Goal: Information Seeking & Learning: Learn about a topic

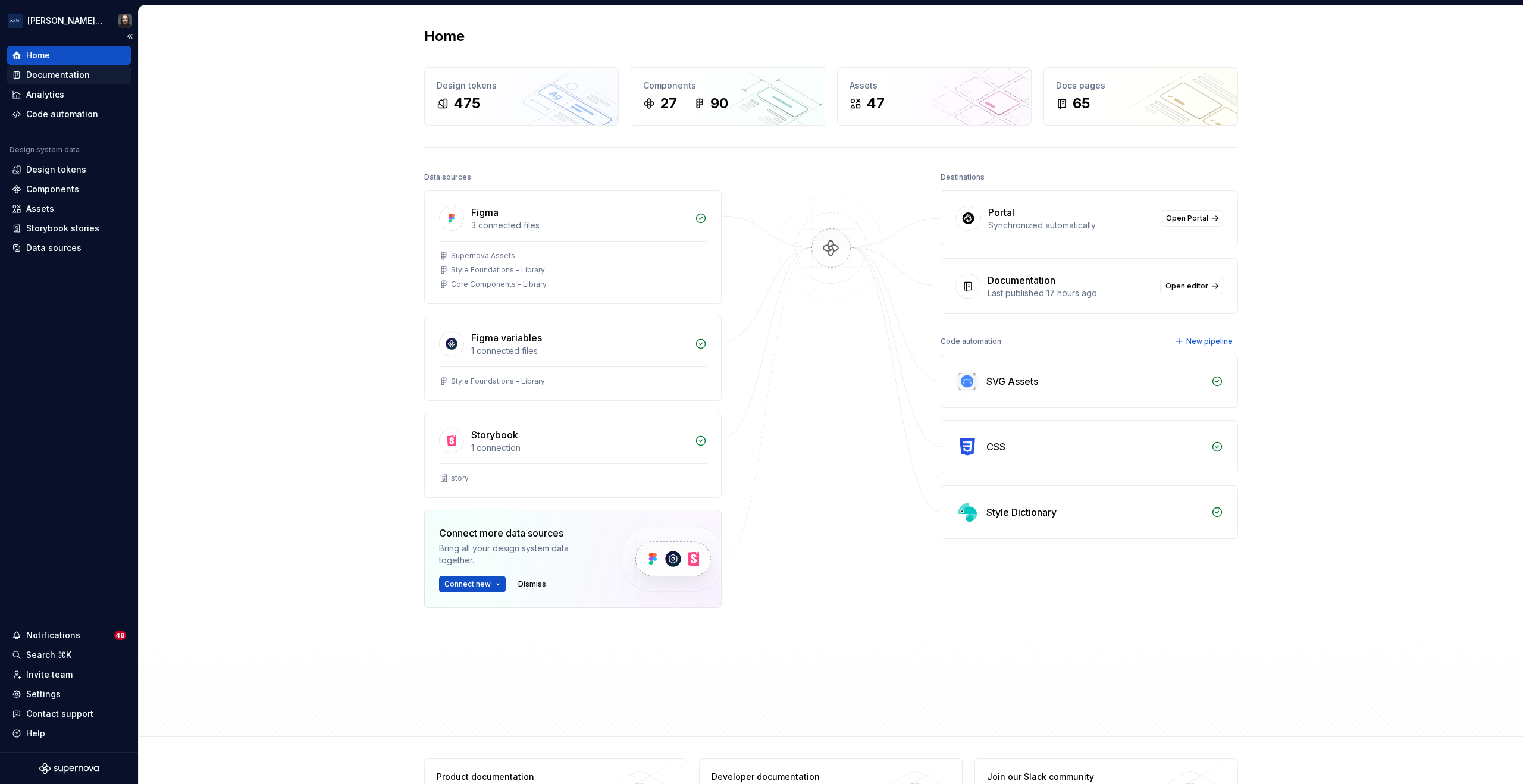
click at [67, 77] on div "Documentation" at bounding box center [58, 75] width 64 height 12
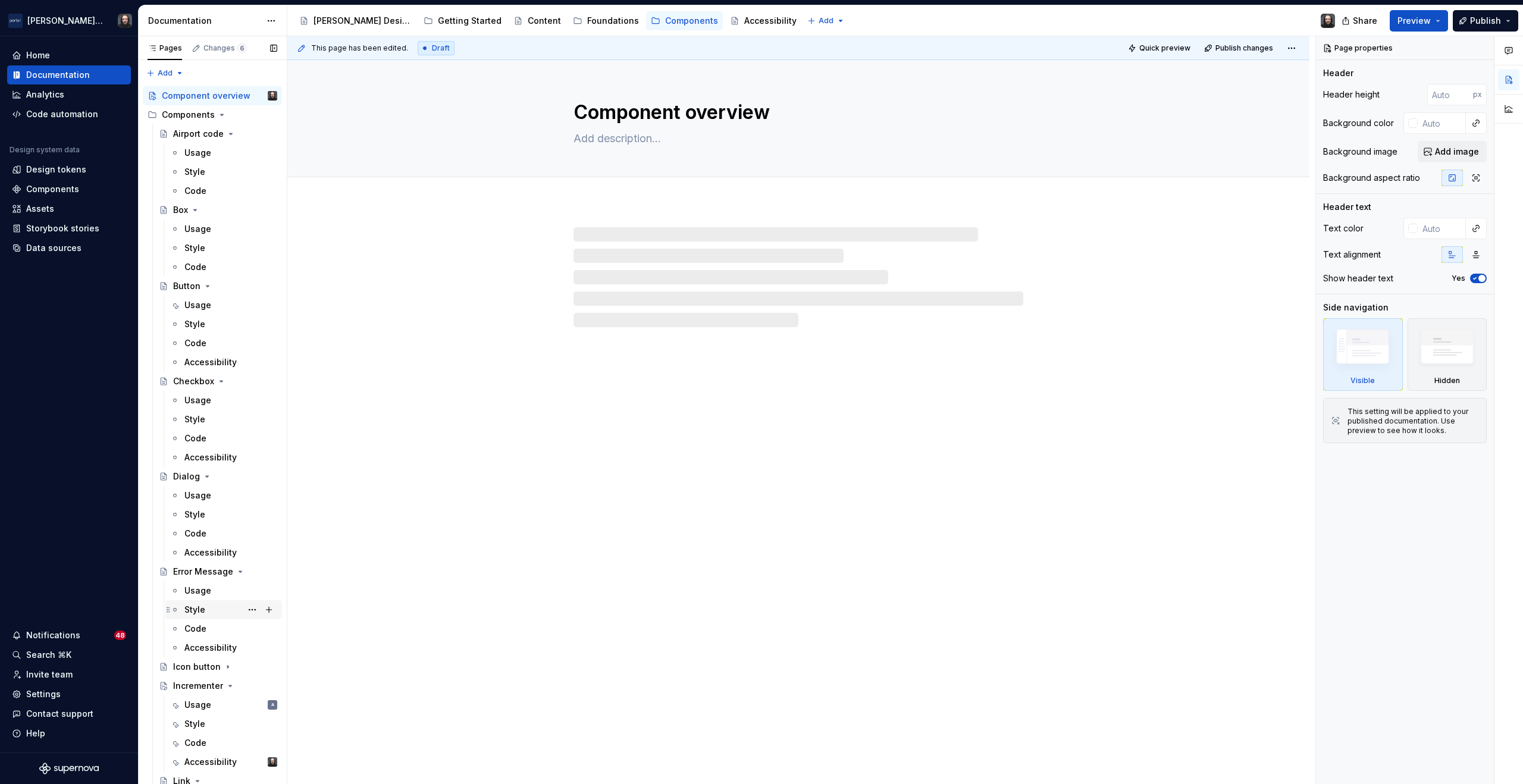
scroll to position [251, 0]
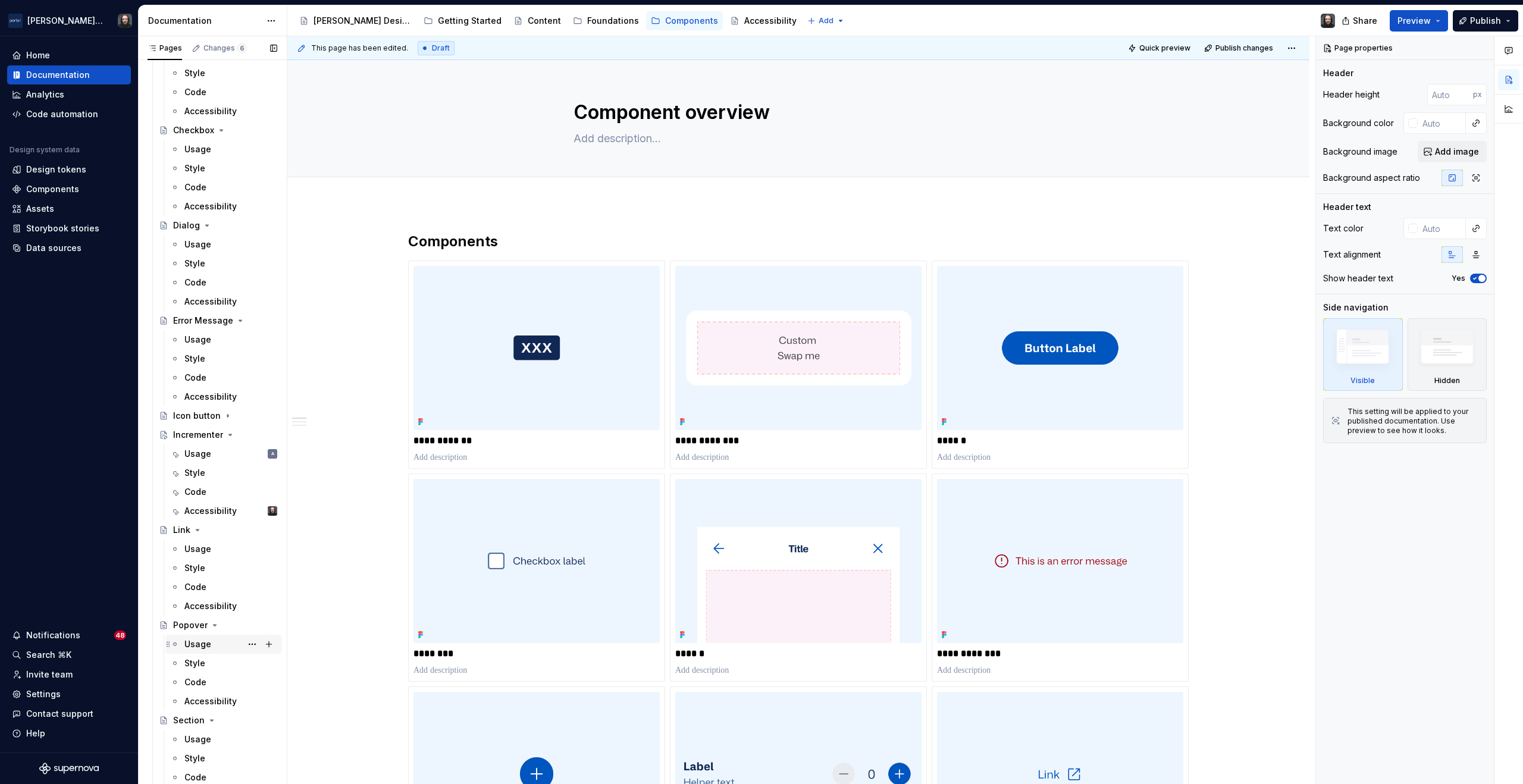
click at [213, 643] on div "Usage" at bounding box center [231, 643] width 93 height 16
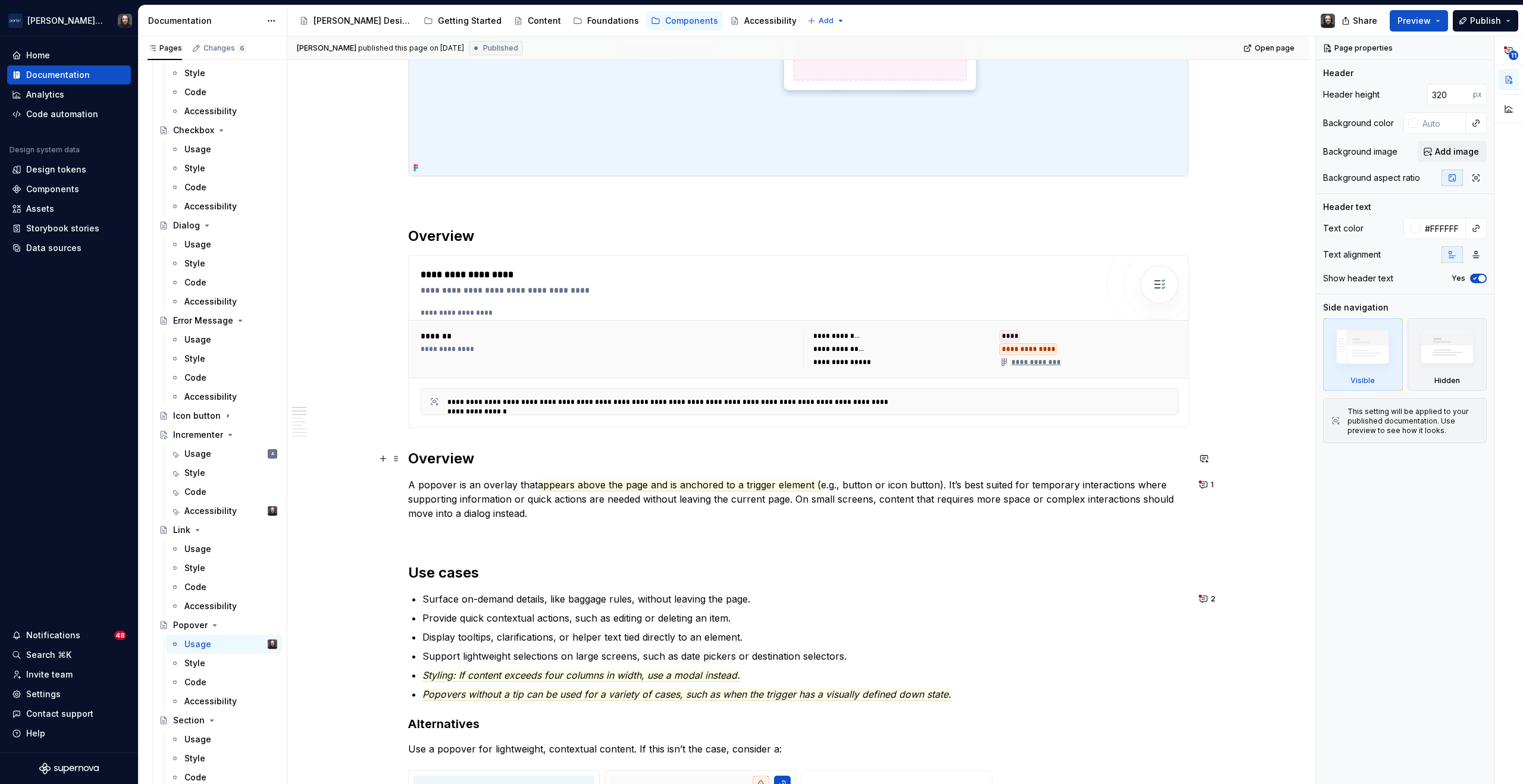
scroll to position [486, 0]
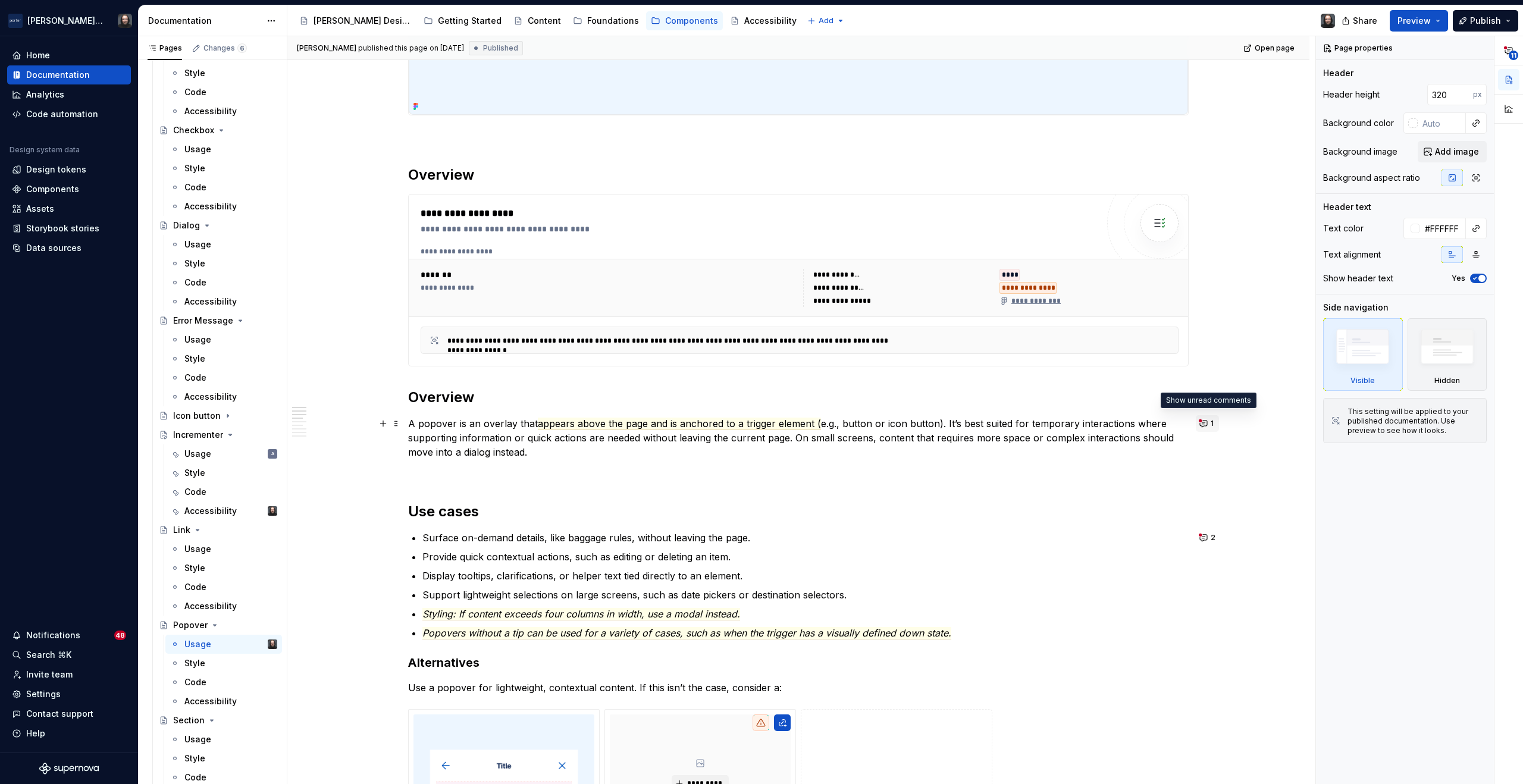
type textarea "*"
click at [1205, 425] on button "1" at bounding box center [1208, 423] width 23 height 16
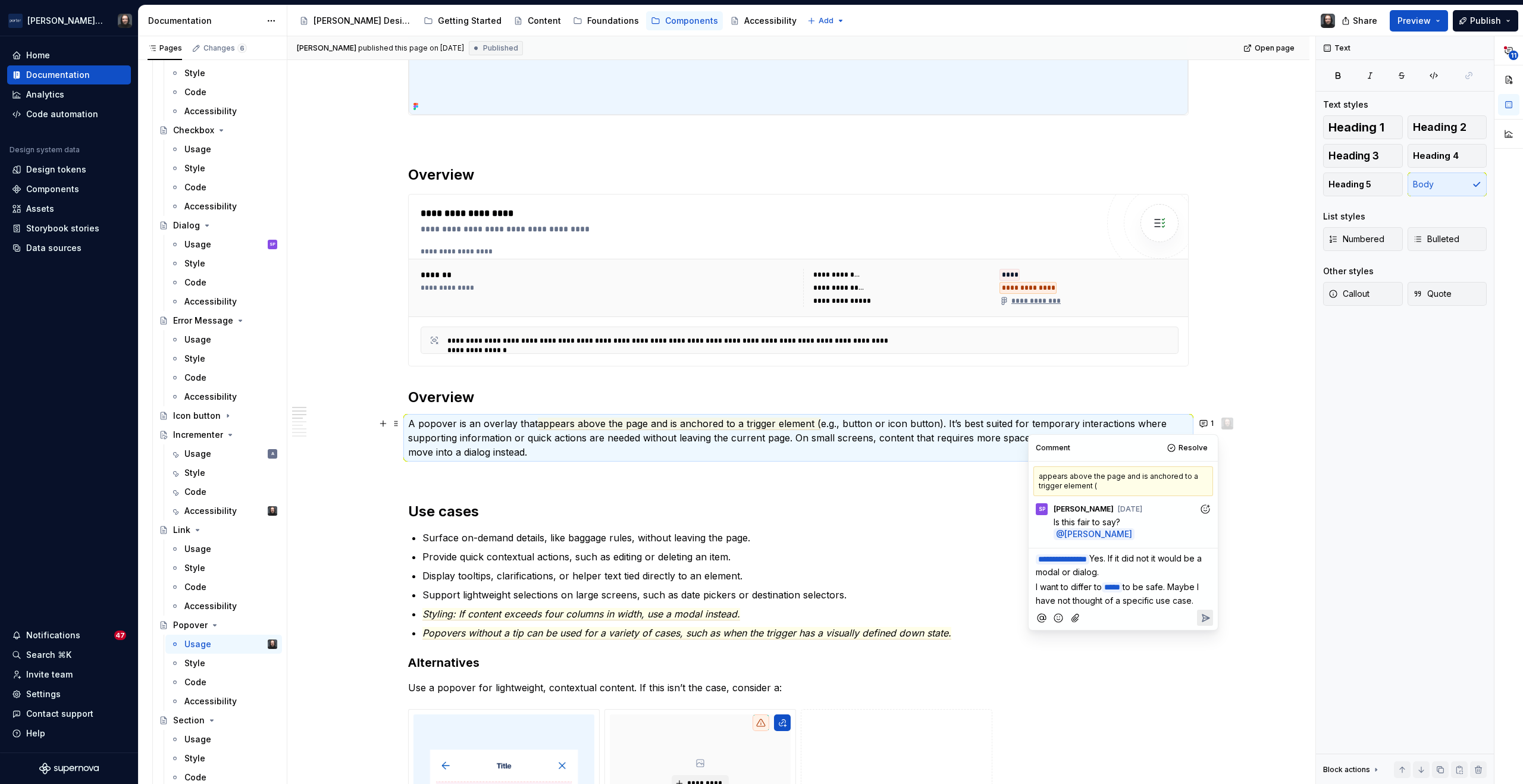
click at [1208, 616] on icon "Reply" at bounding box center [1206, 617] width 7 height 7
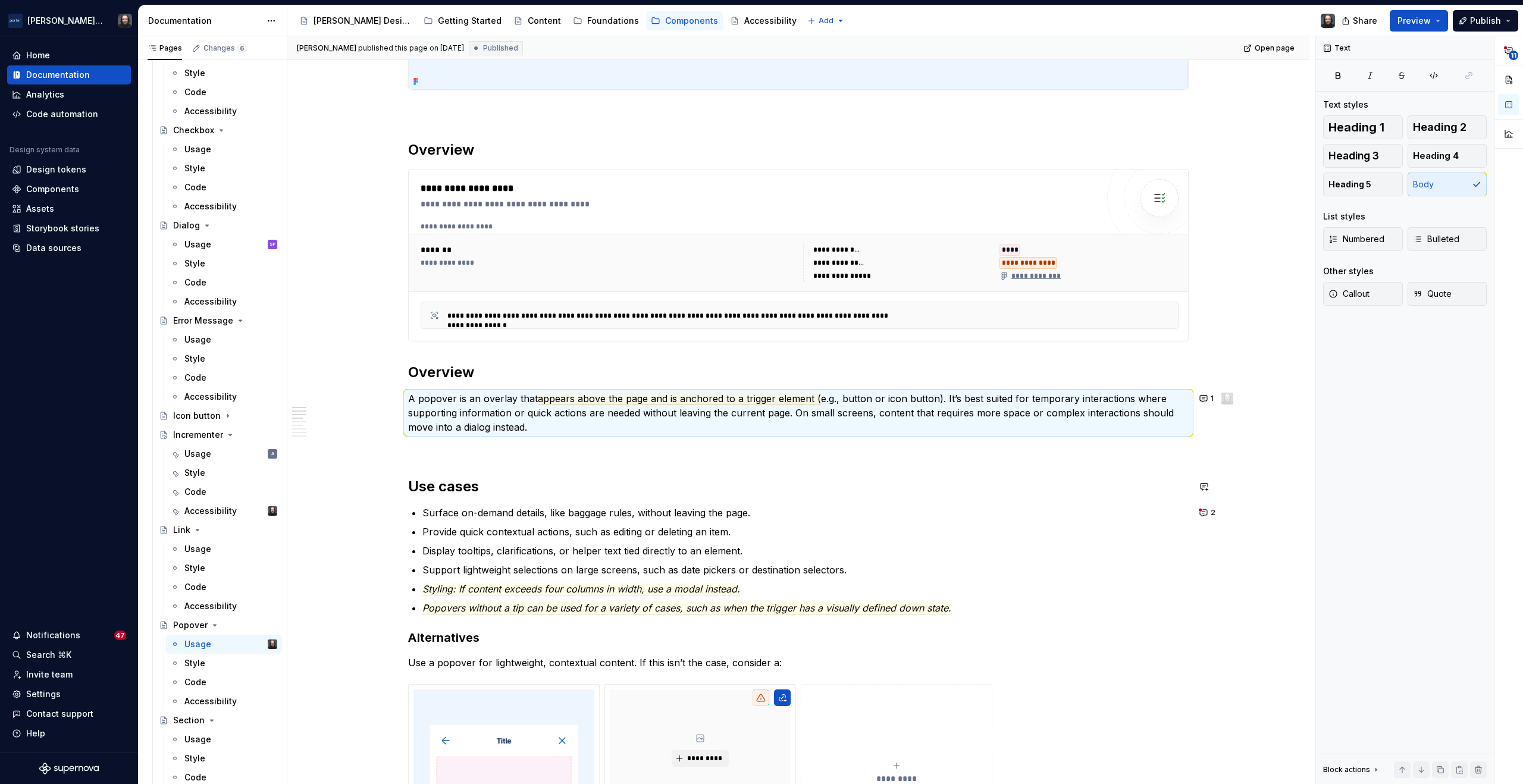
scroll to position [626, 0]
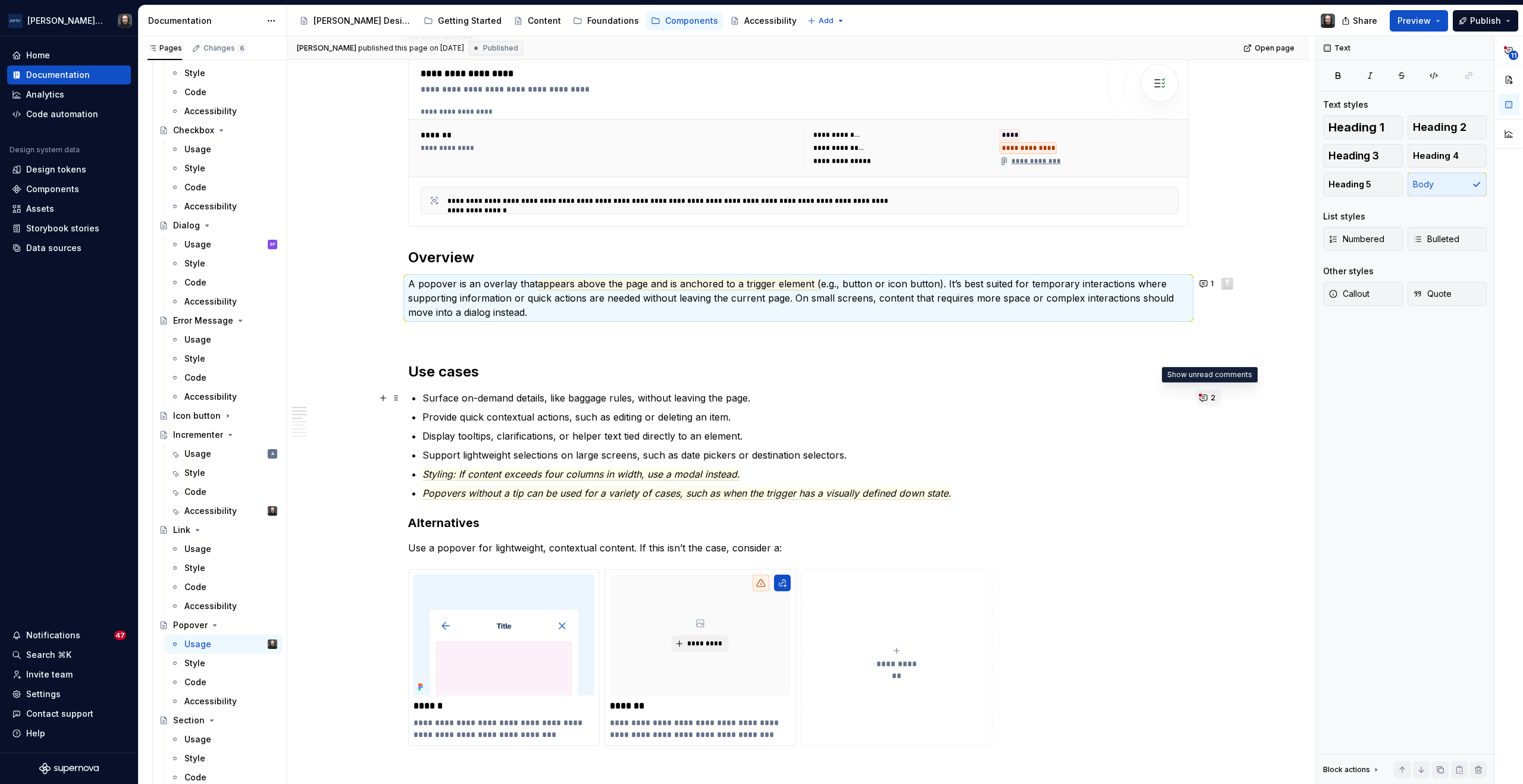
click at [1204, 396] on button "2" at bounding box center [1208, 398] width 25 height 16
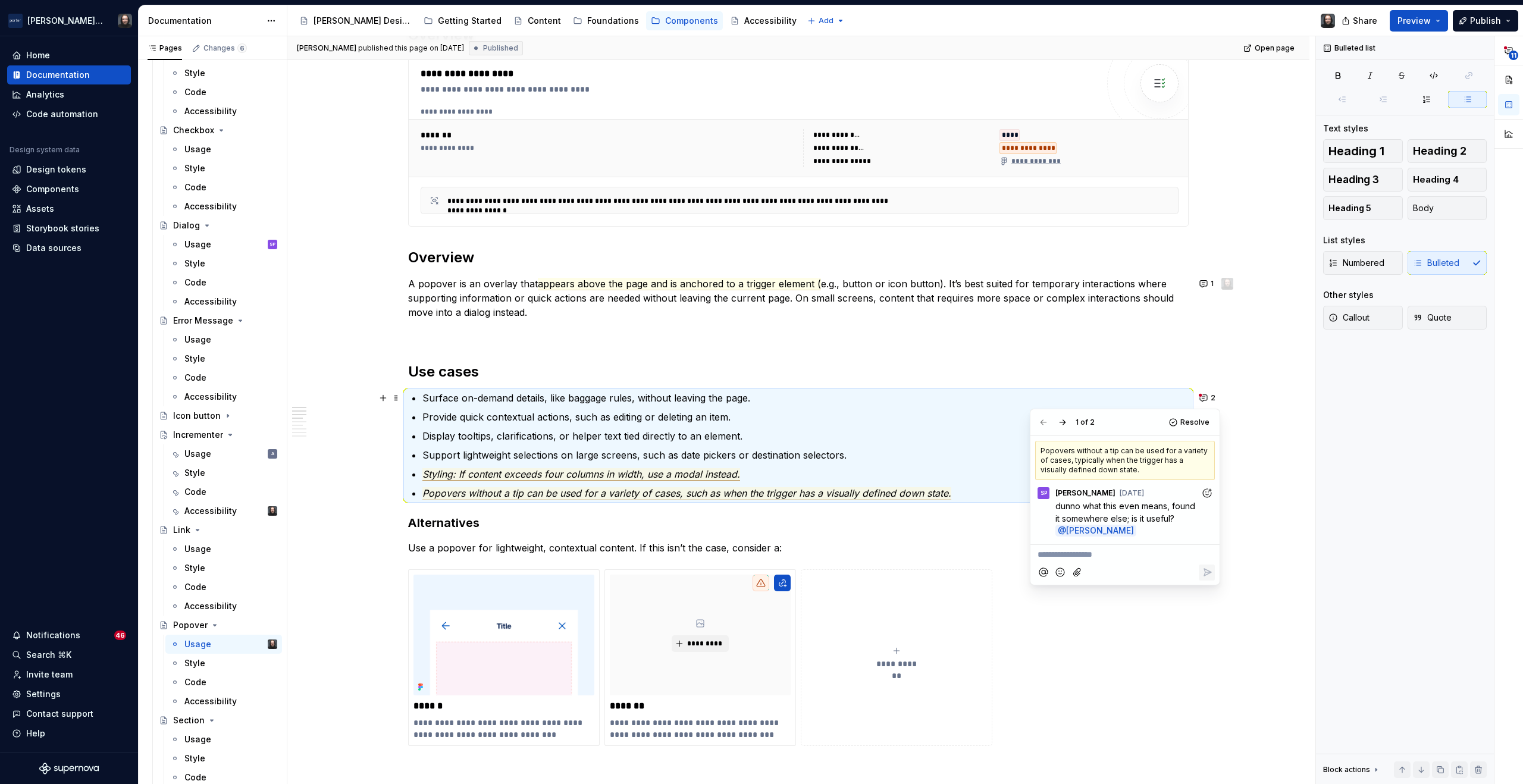
click at [668, 474] on span "Styling: If content exceeds four columns in width, use a modal instead." at bounding box center [580, 474] width 317 height 13
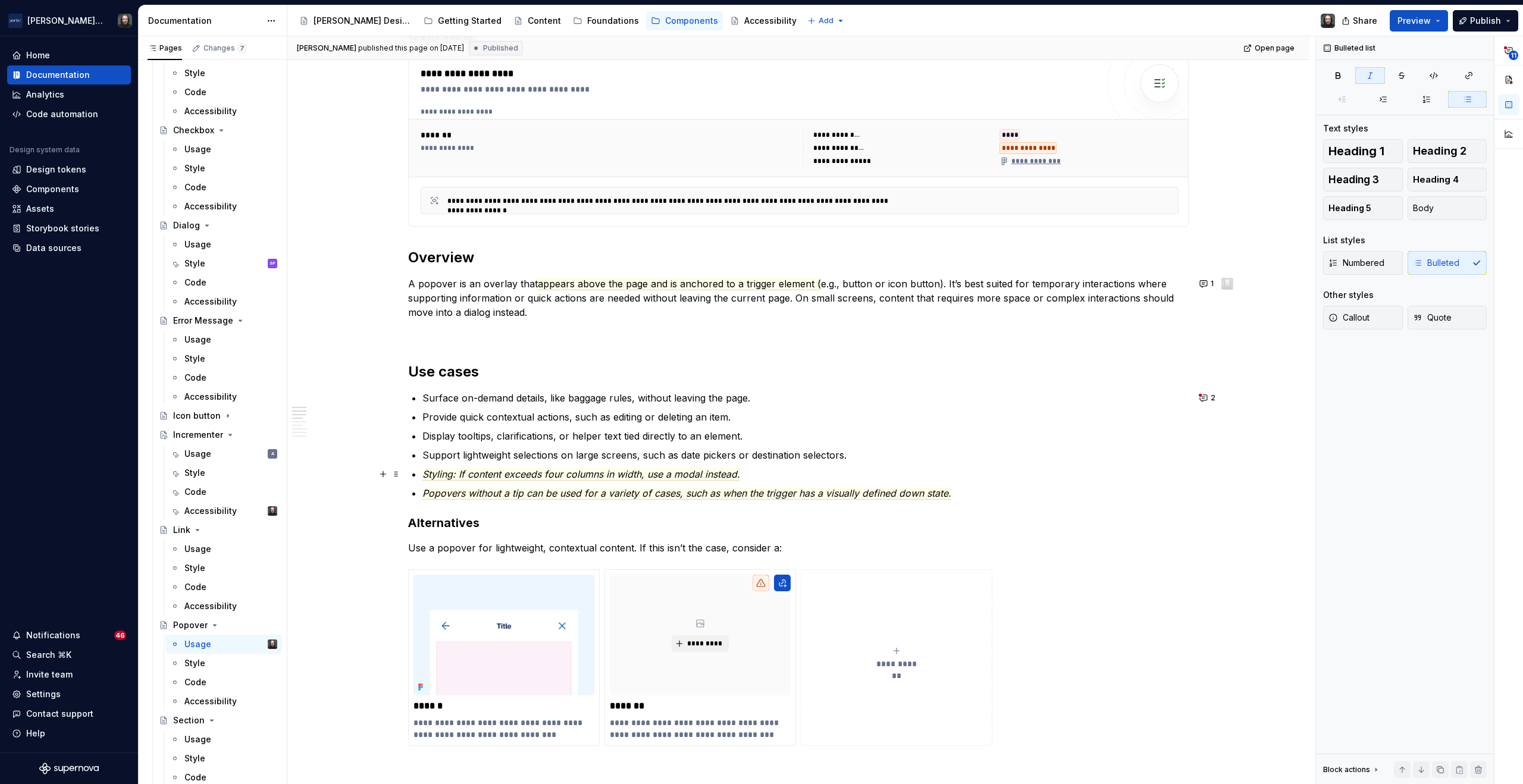
click at [764, 474] on p "Styling: If content exceeds four columns in width, use a modal instead." at bounding box center [806, 474] width 767 height 15
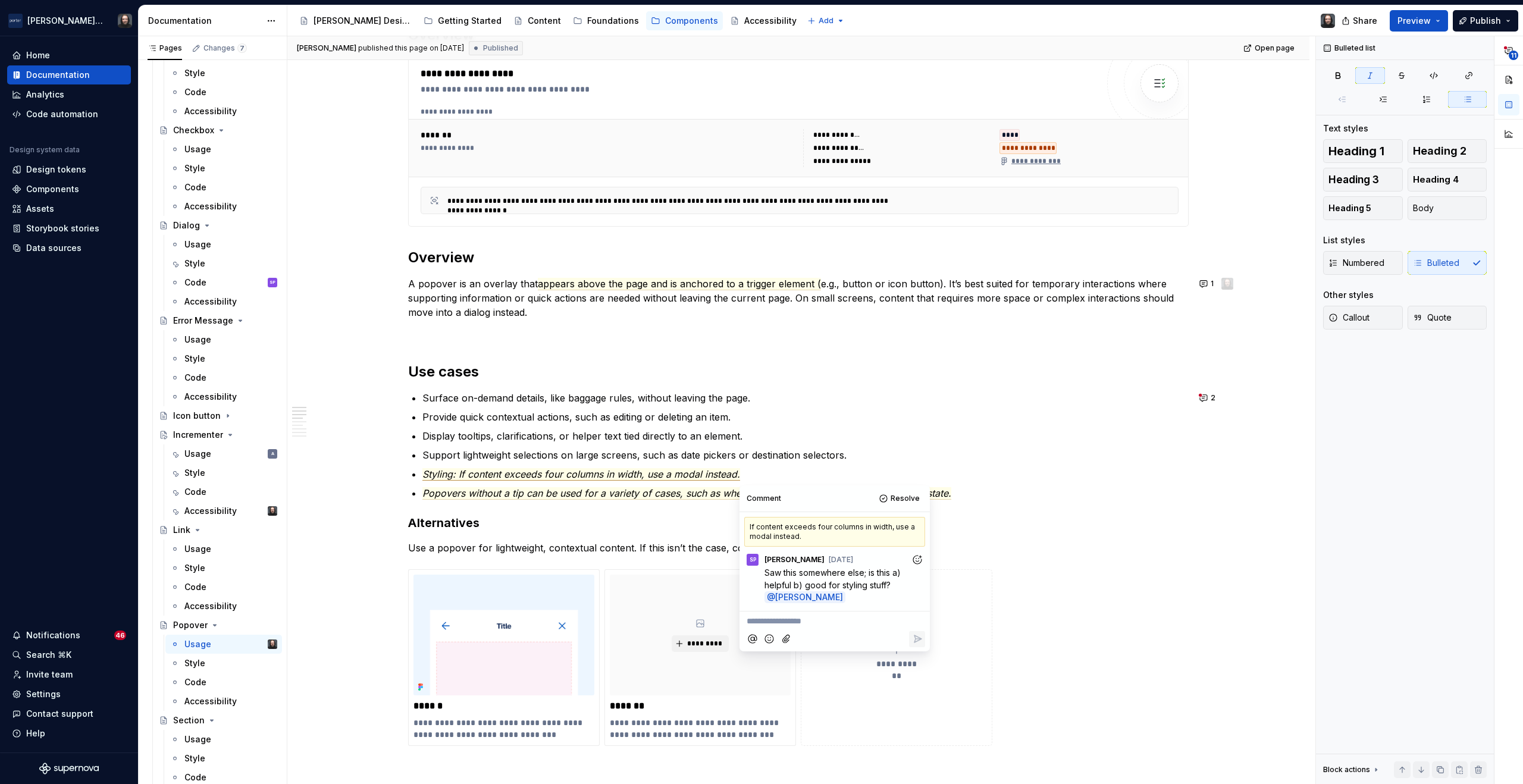
click at [966, 491] on p "Popovers without a tip can be used for a variety of cases, such as when the tri…" at bounding box center [806, 493] width 767 height 15
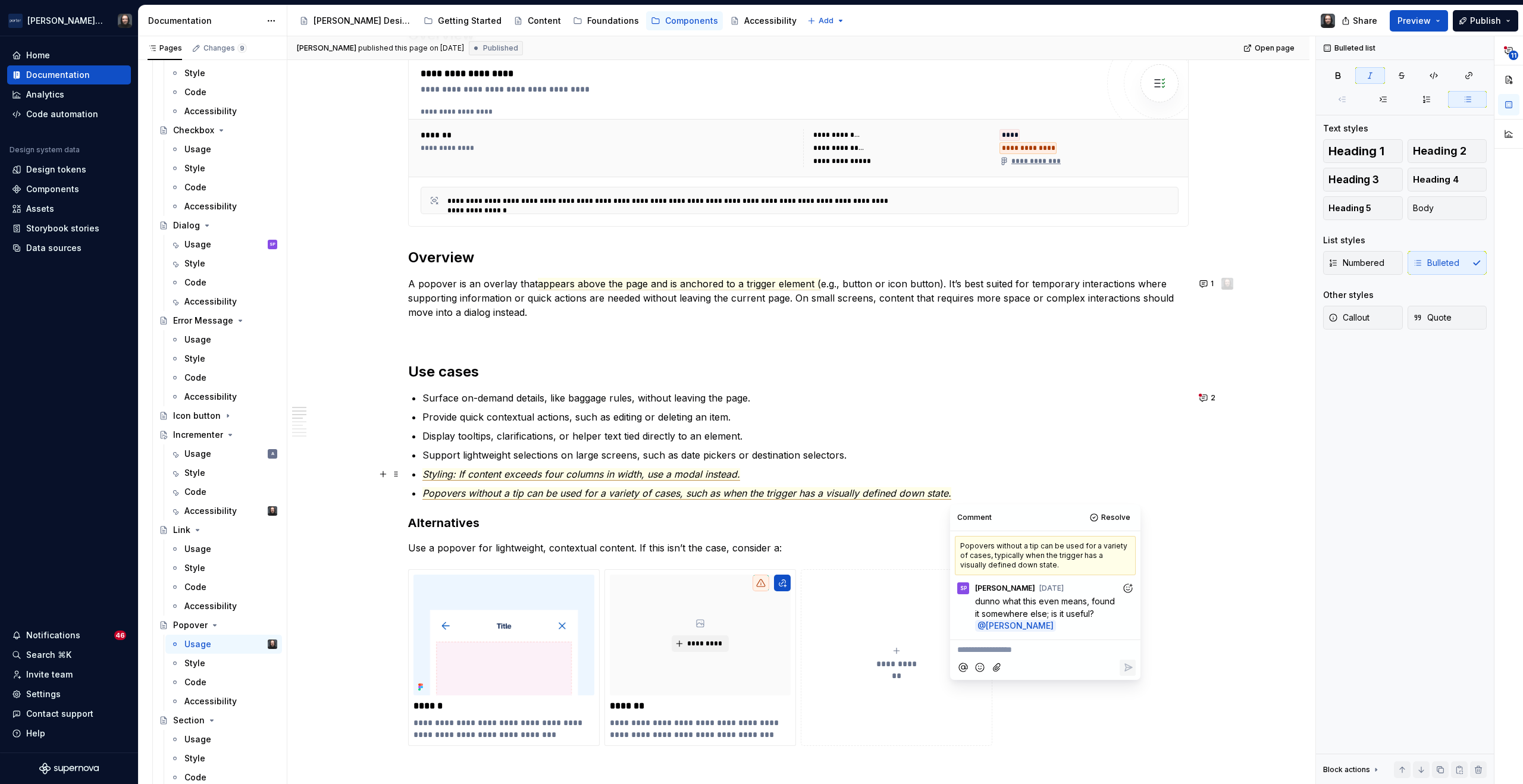
type textarea "*"
click at [742, 476] on p "Styling: If content exceeds four columns in width, use a modal instead." at bounding box center [806, 474] width 767 height 15
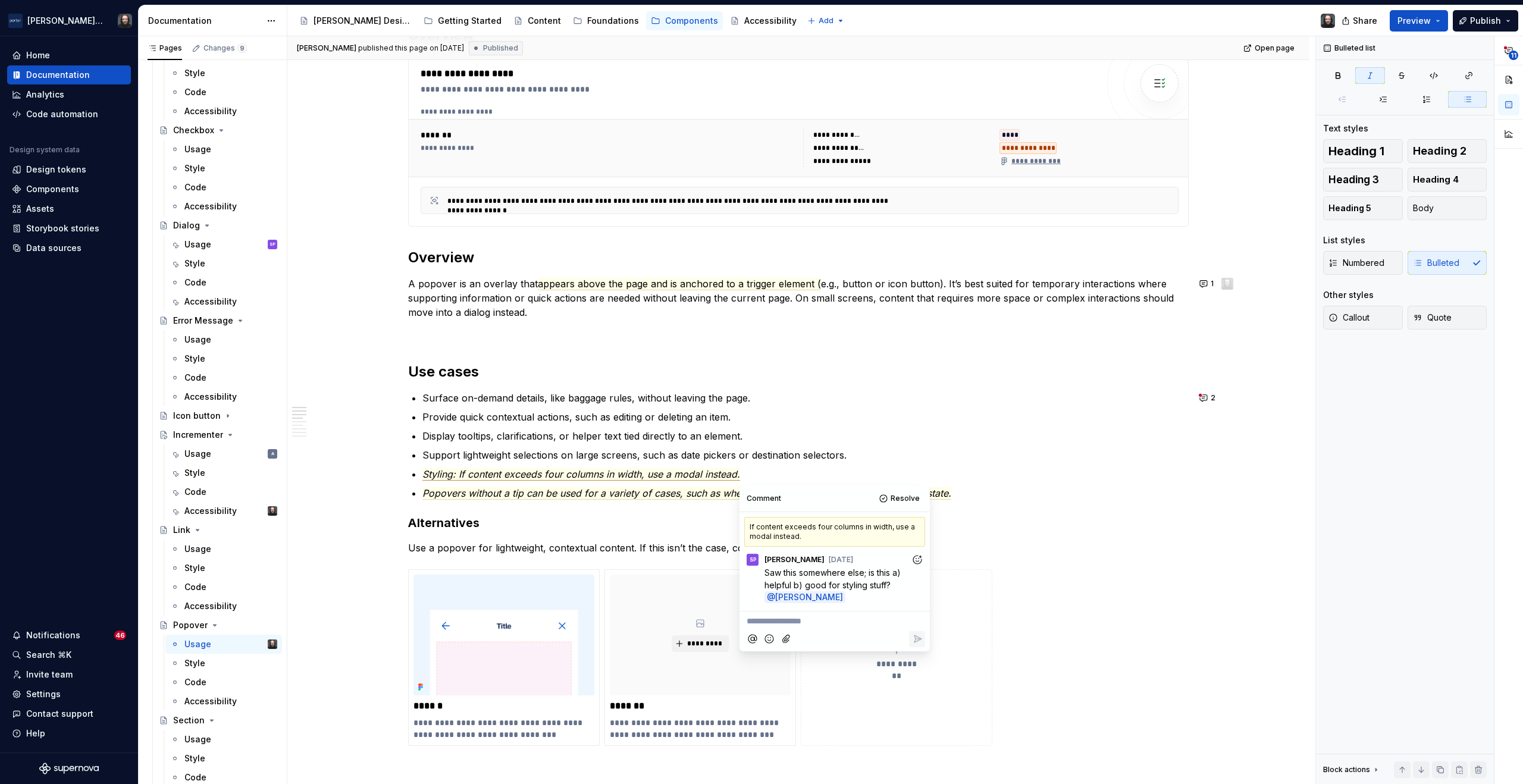
click at [793, 623] on p "**********" at bounding box center [834, 621] width 176 height 13
click at [920, 688] on icon "Reply" at bounding box center [917, 689] width 7 height 7
click at [942, 498] on span "Popovers without a tip can be used for a variety of cases, such as when the tri…" at bounding box center [686, 493] width 529 height 13
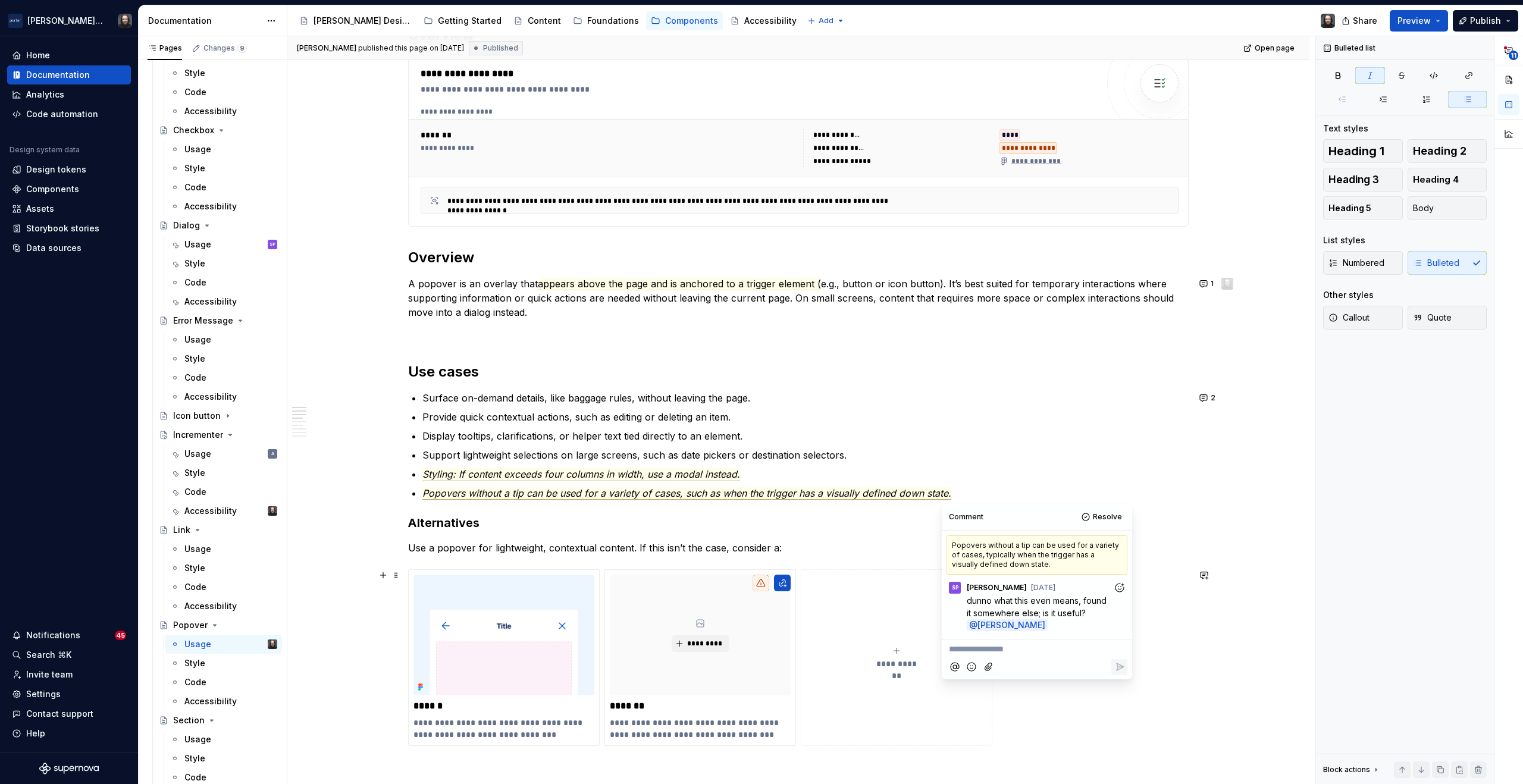
click at [961, 651] on p "**********" at bounding box center [1037, 649] width 176 height 13
click at [1121, 690] on icon "Reply" at bounding box center [1120, 693] width 7 height 7
drag, startPoint x: 1255, startPoint y: 509, endPoint x: 1235, endPoint y: 525, distance: 25.6
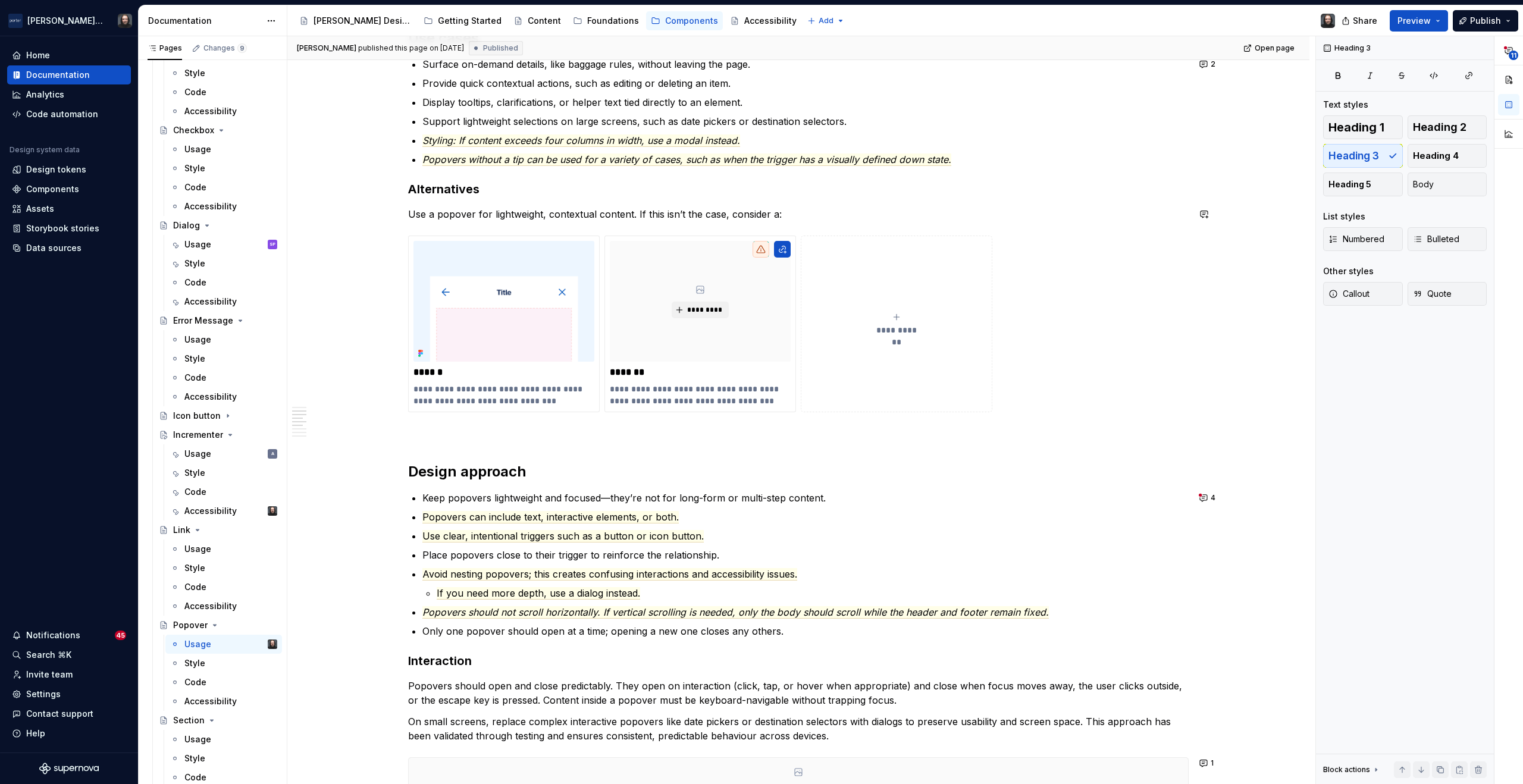
scroll to position [1082, 0]
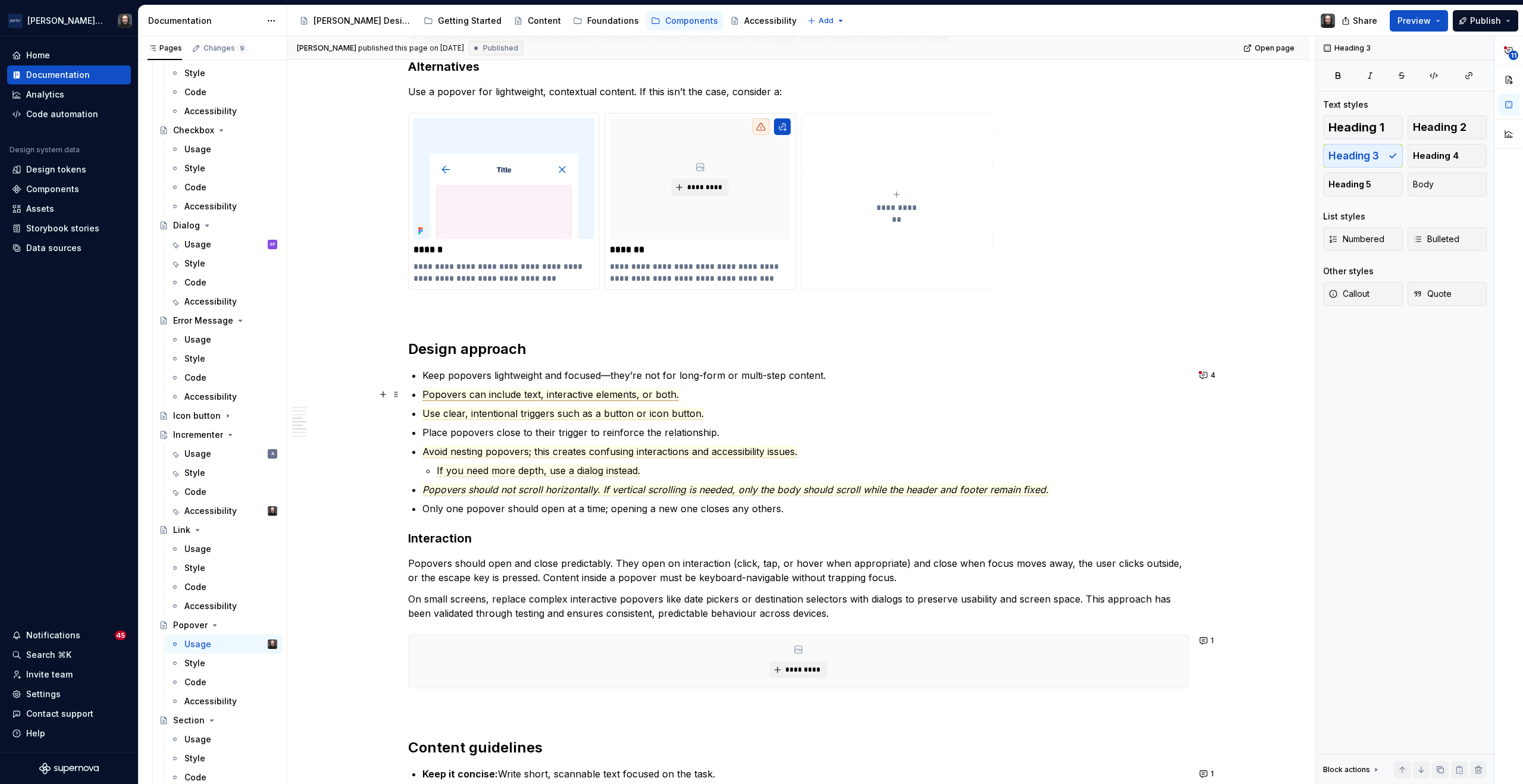
click at [625, 397] on span "Popovers can include text, interactive elements, or both." at bounding box center [550, 394] width 256 height 13
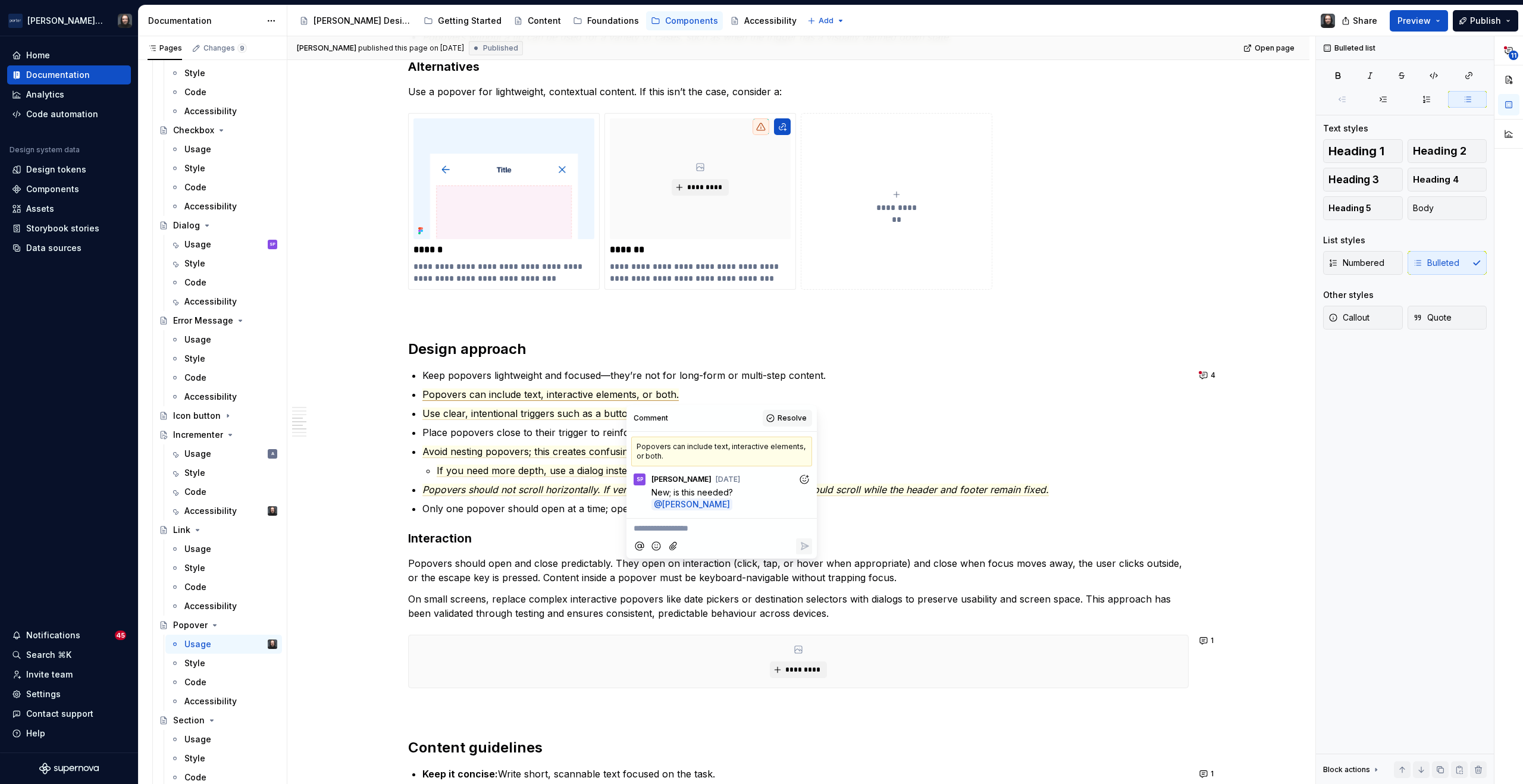
click at [796, 415] on span "Resolve" at bounding box center [792, 418] width 29 height 10
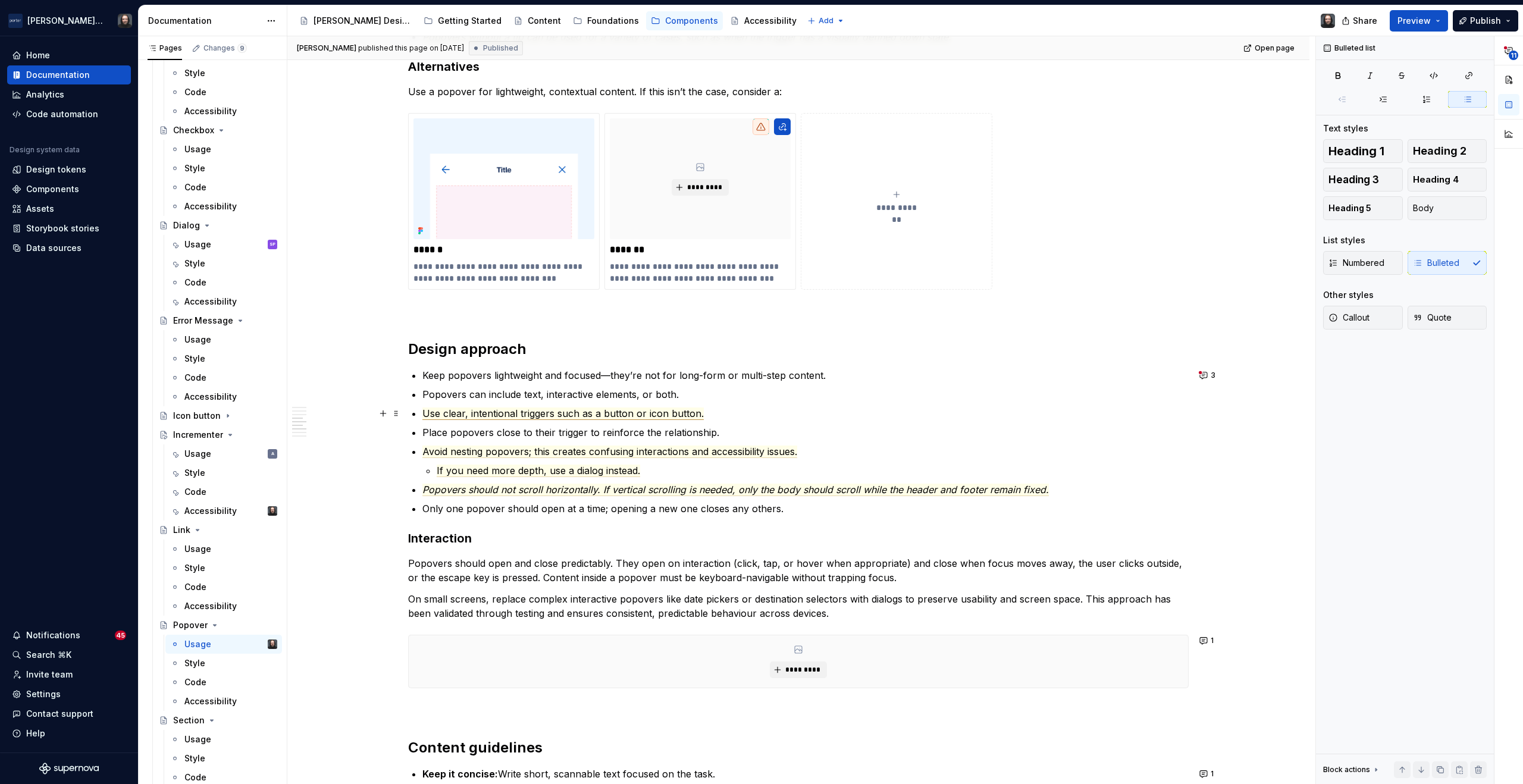
click at [605, 413] on span "Use clear, intentional triggers such as a button or icon button." at bounding box center [563, 413] width 281 height 13
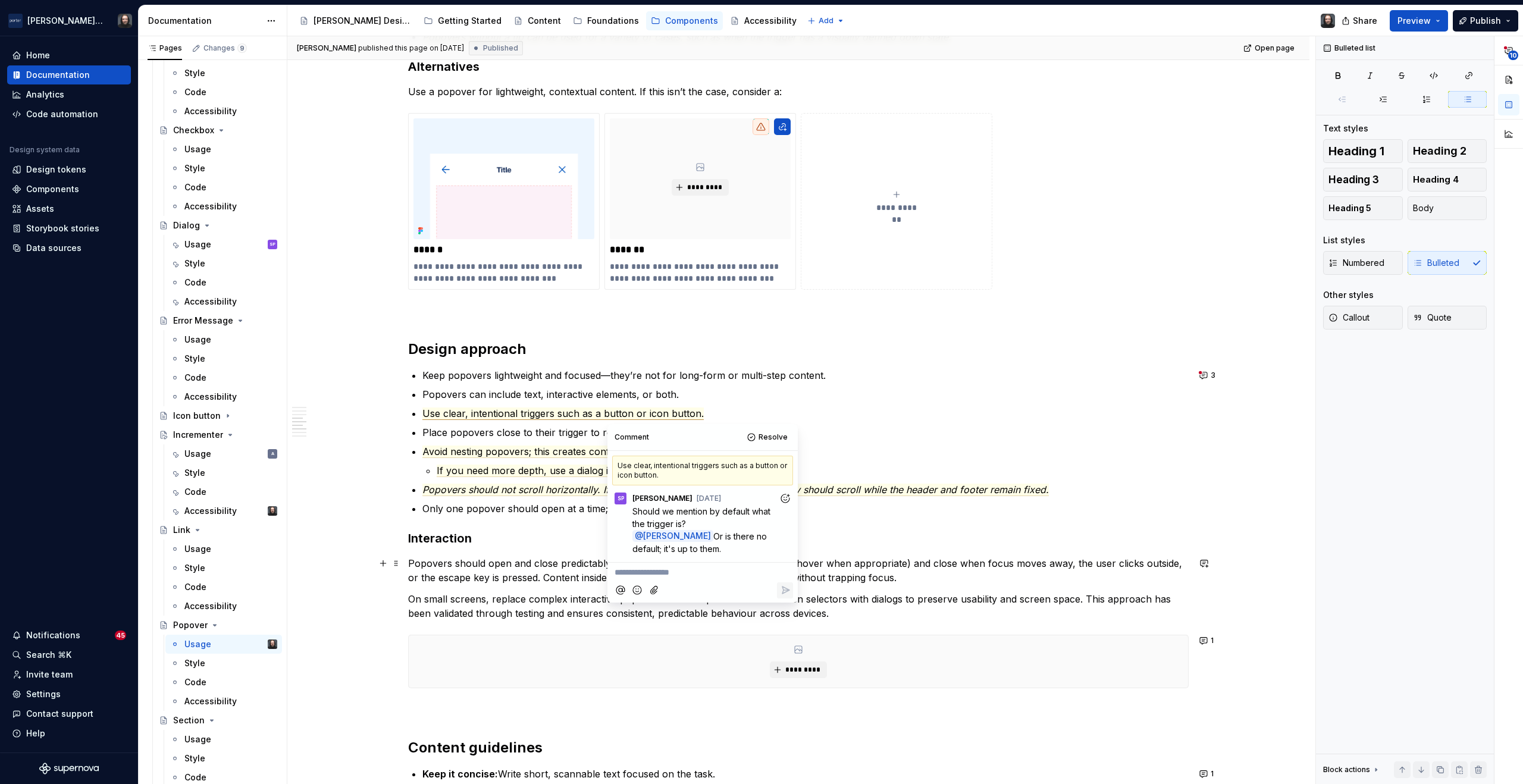
click at [644, 567] on p "**********" at bounding box center [702, 572] width 176 height 13
type textarea "*"
click at [782, 612] on icon "Reply" at bounding box center [785, 615] width 7 height 7
click at [547, 453] on span "Avoid nesting popovers; this creates confusing interactions and accessibility i…" at bounding box center [610, 451] width 375 height 13
click at [554, 454] on span "Avoid nesting popovers; this creates confusing interactions and accessibility i…" at bounding box center [610, 451] width 375 height 13
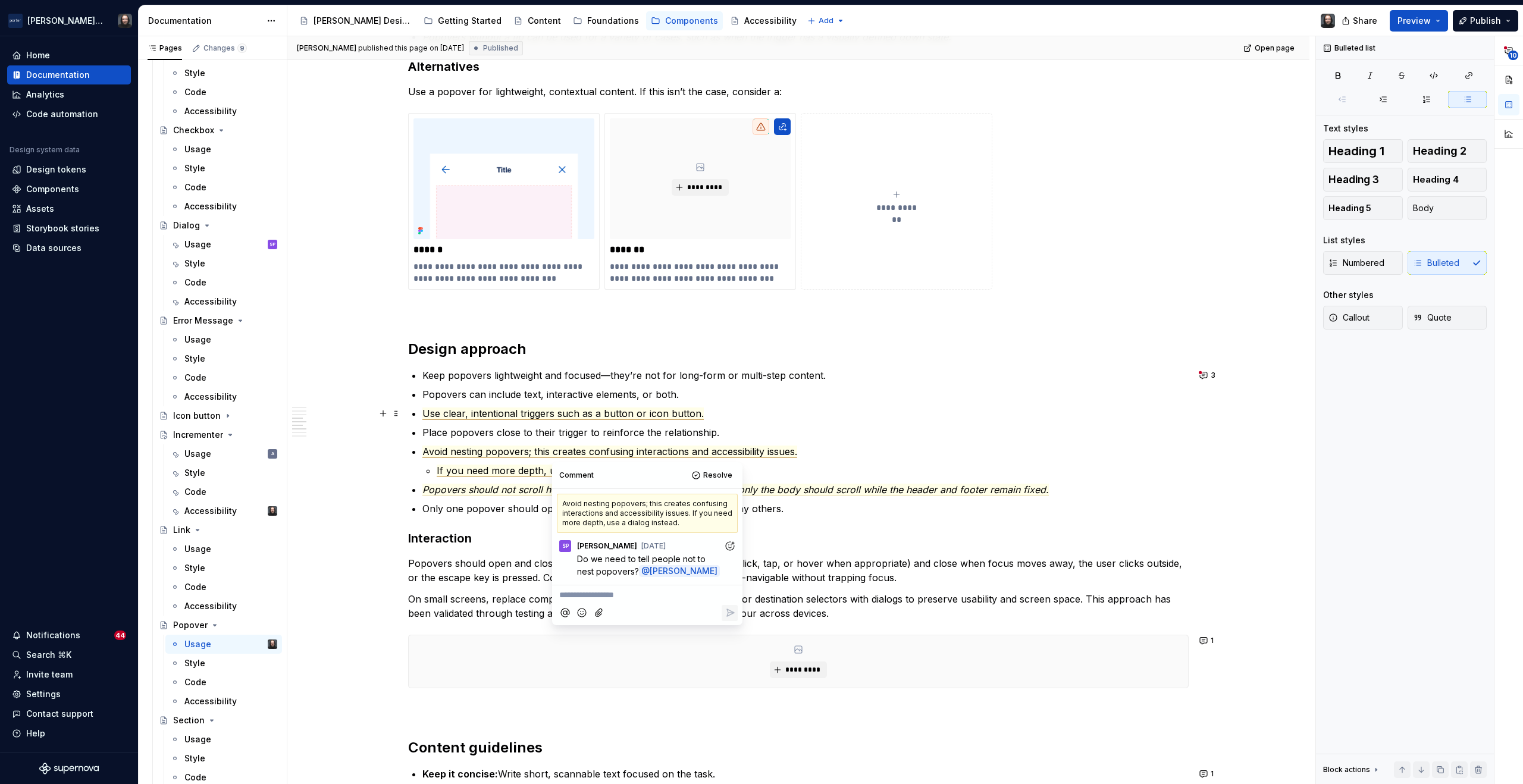
click at [672, 414] on span "Use clear, intentional triggers such as a button or icon button." at bounding box center [563, 413] width 281 height 13
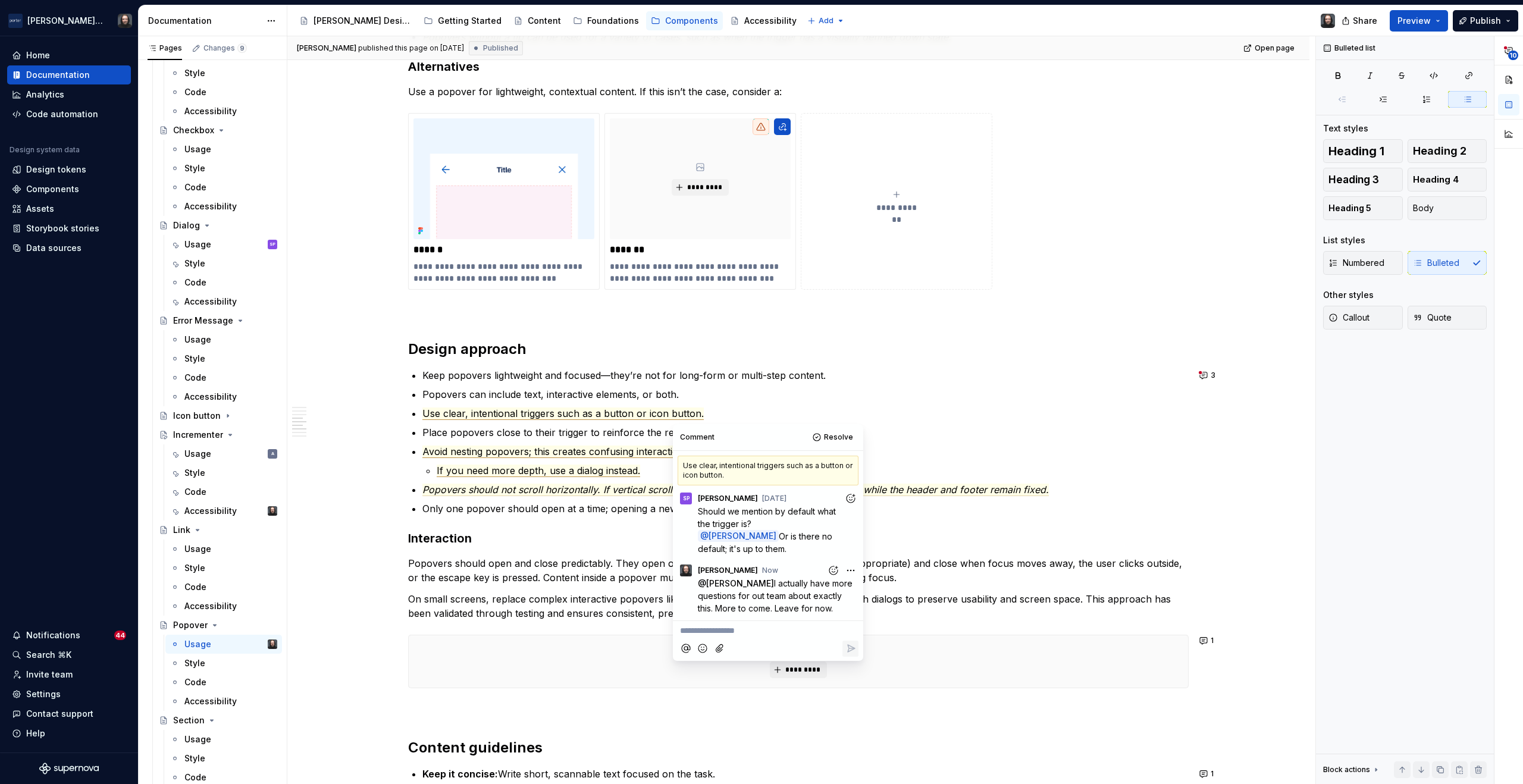
click at [650, 451] on span "Avoid nesting popovers; this creates confusing interactions and accessibility i…" at bounding box center [610, 451] width 375 height 13
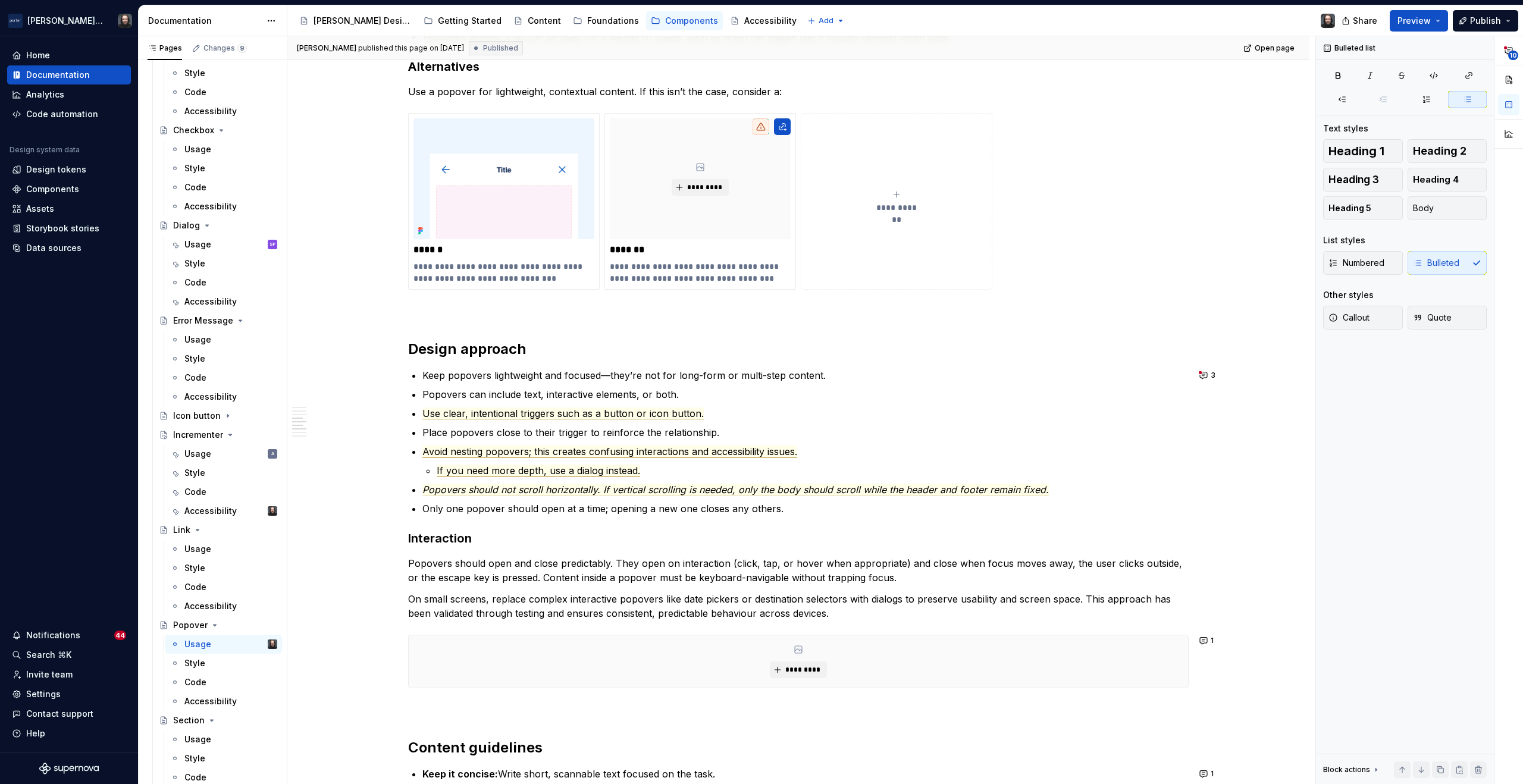
click at [601, 474] on span "If you need more depth, use a dialog instead." at bounding box center [539, 471] width 204 height 13
click at [798, 453] on span "Avoid nesting popovers; this creates confusing interactions and accessibility i…" at bounding box center [610, 451] width 375 height 13
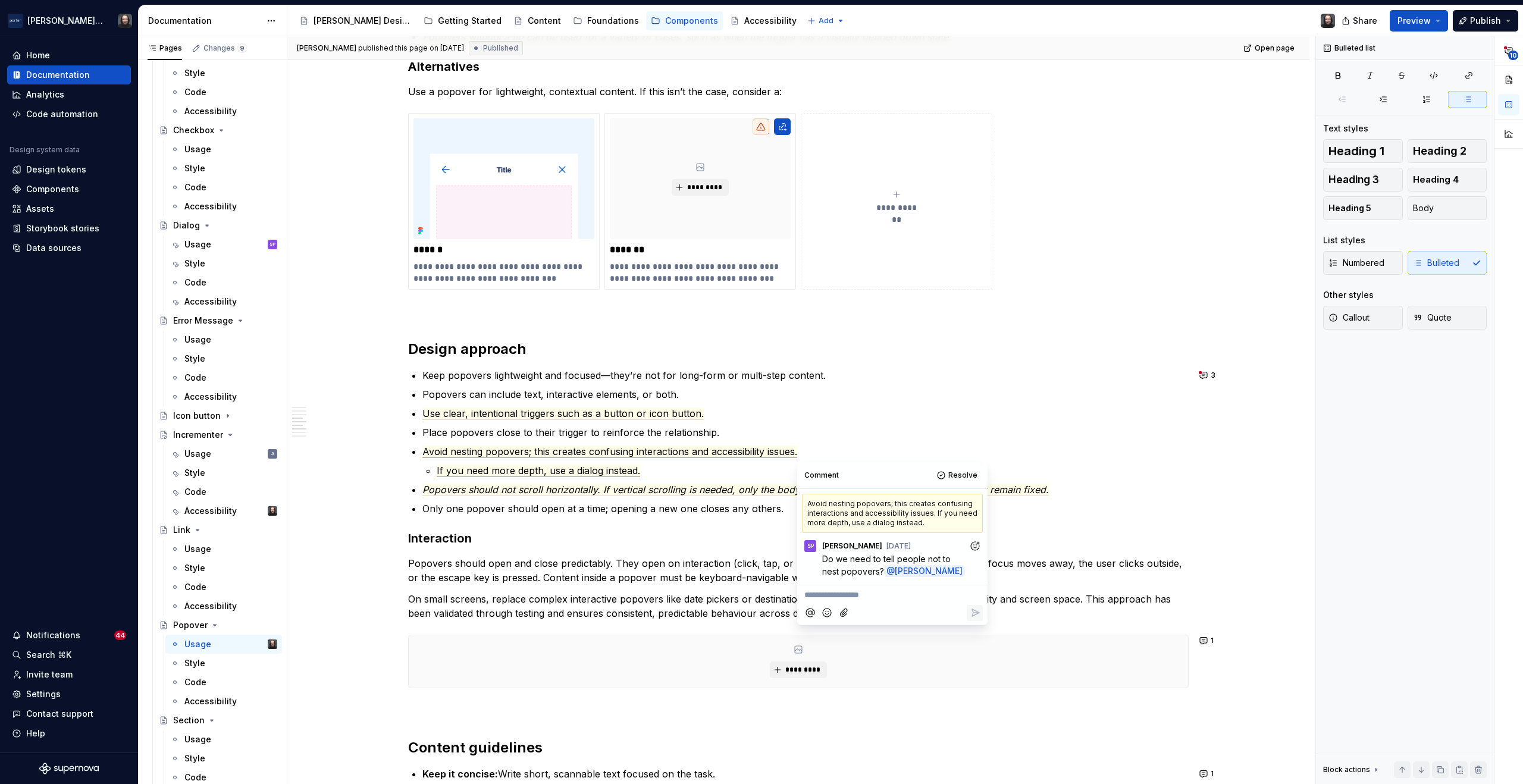
click at [826, 602] on p "**********" at bounding box center [892, 595] width 176 height 13
click at [879, 635] on span "You know what? Yes we do. But let's be a bit stronger about it. Instead of 'avo…" at bounding box center [893, 614] width 177 height 49
click at [910, 636] on span "You know what? Yes we do. But let's be a bit stronger about it. Instead of 'avo…" at bounding box center [893, 614] width 177 height 49
click at [976, 655] on icon "Reply" at bounding box center [976, 651] width 7 height 7
click at [1247, 523] on div "**********" at bounding box center [798, 354] width 1022 height 2313
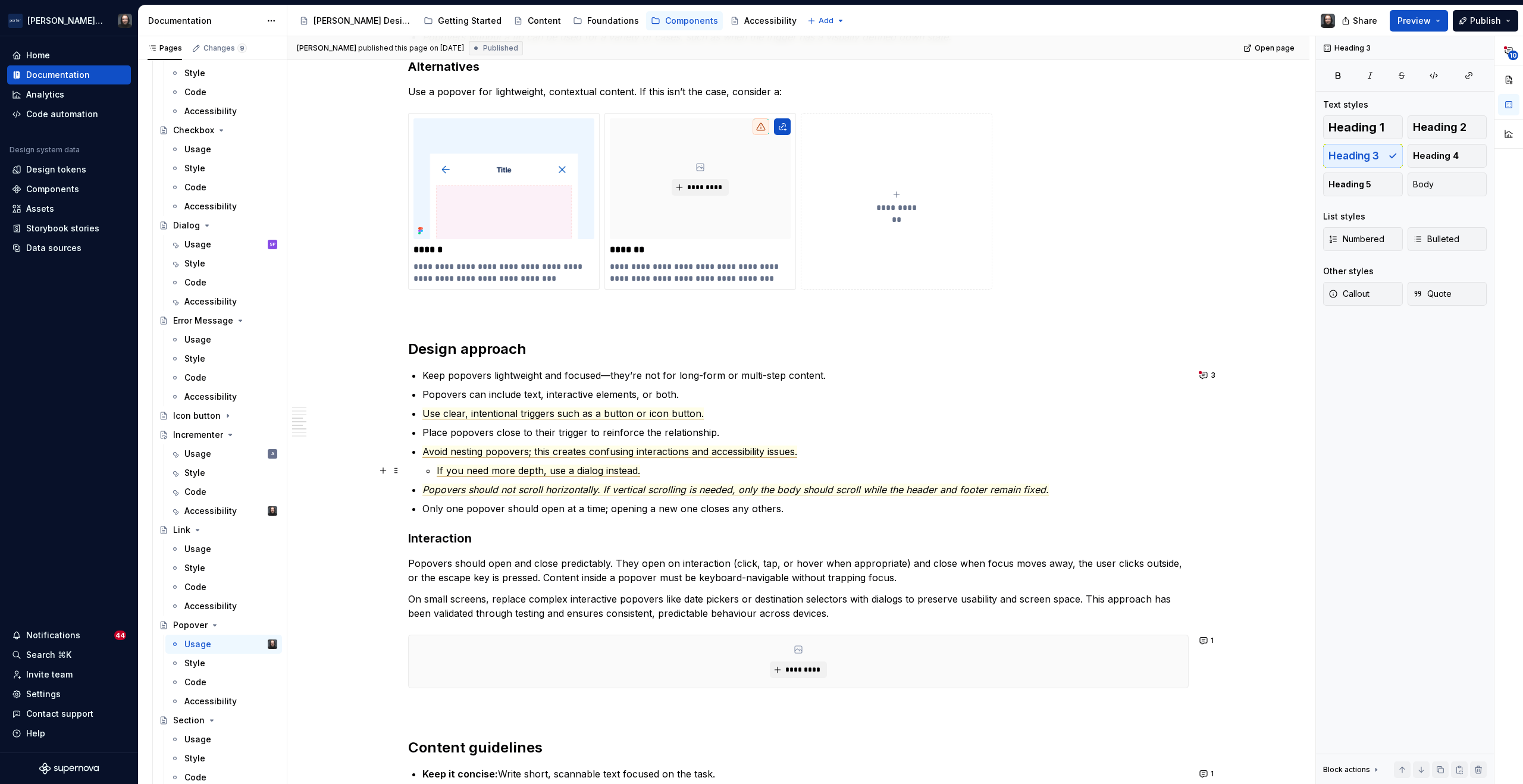
drag, startPoint x: 613, startPoint y: 473, endPoint x: 630, endPoint y: 473, distance: 17.0
click at [613, 473] on span "If you need more depth, use a dialog instead." at bounding box center [539, 471] width 204 height 13
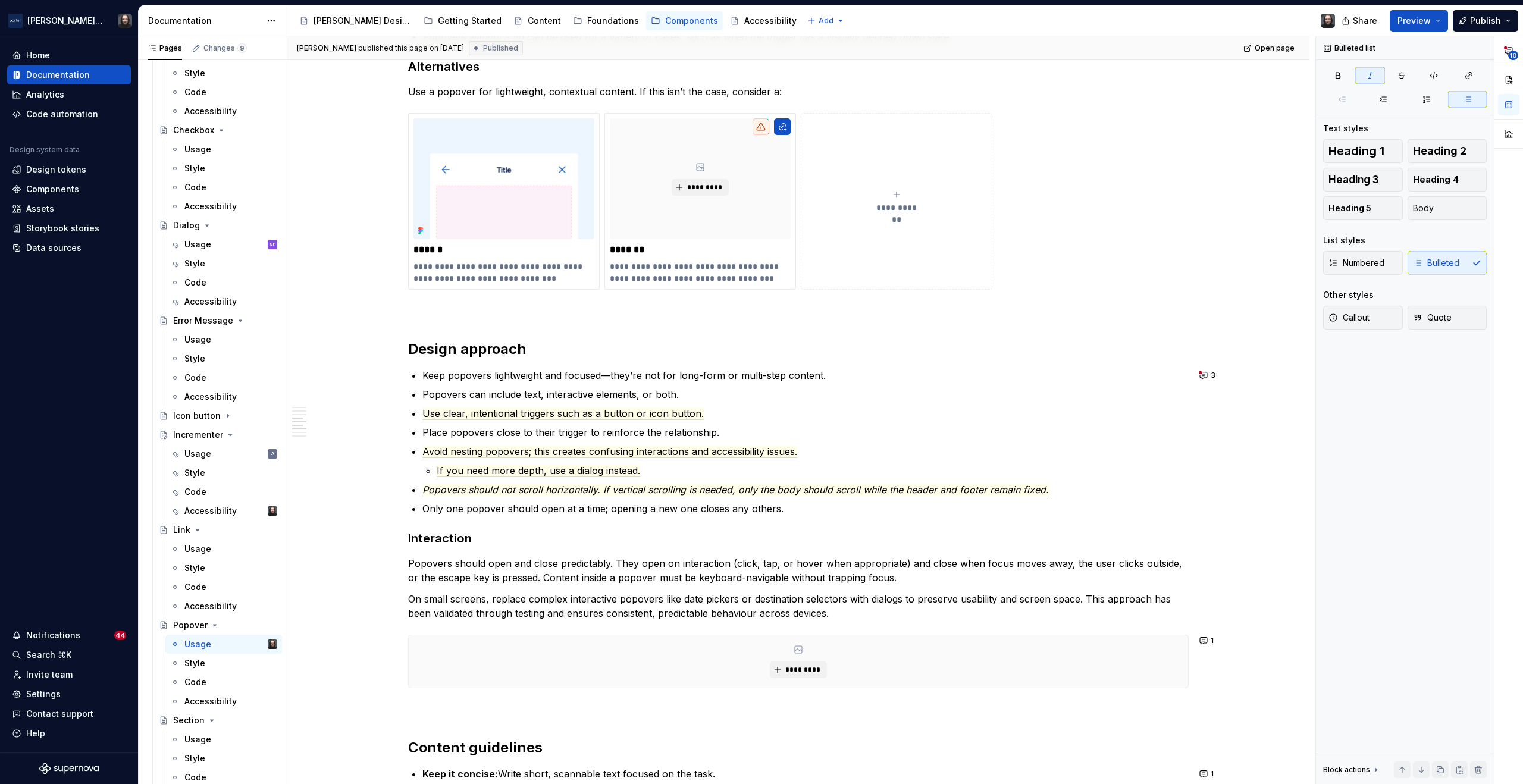
click at [1043, 490] on span "Popovers should not scroll horizontally. If vertical scrolling is needed, only …" at bounding box center [736, 489] width 627 height 13
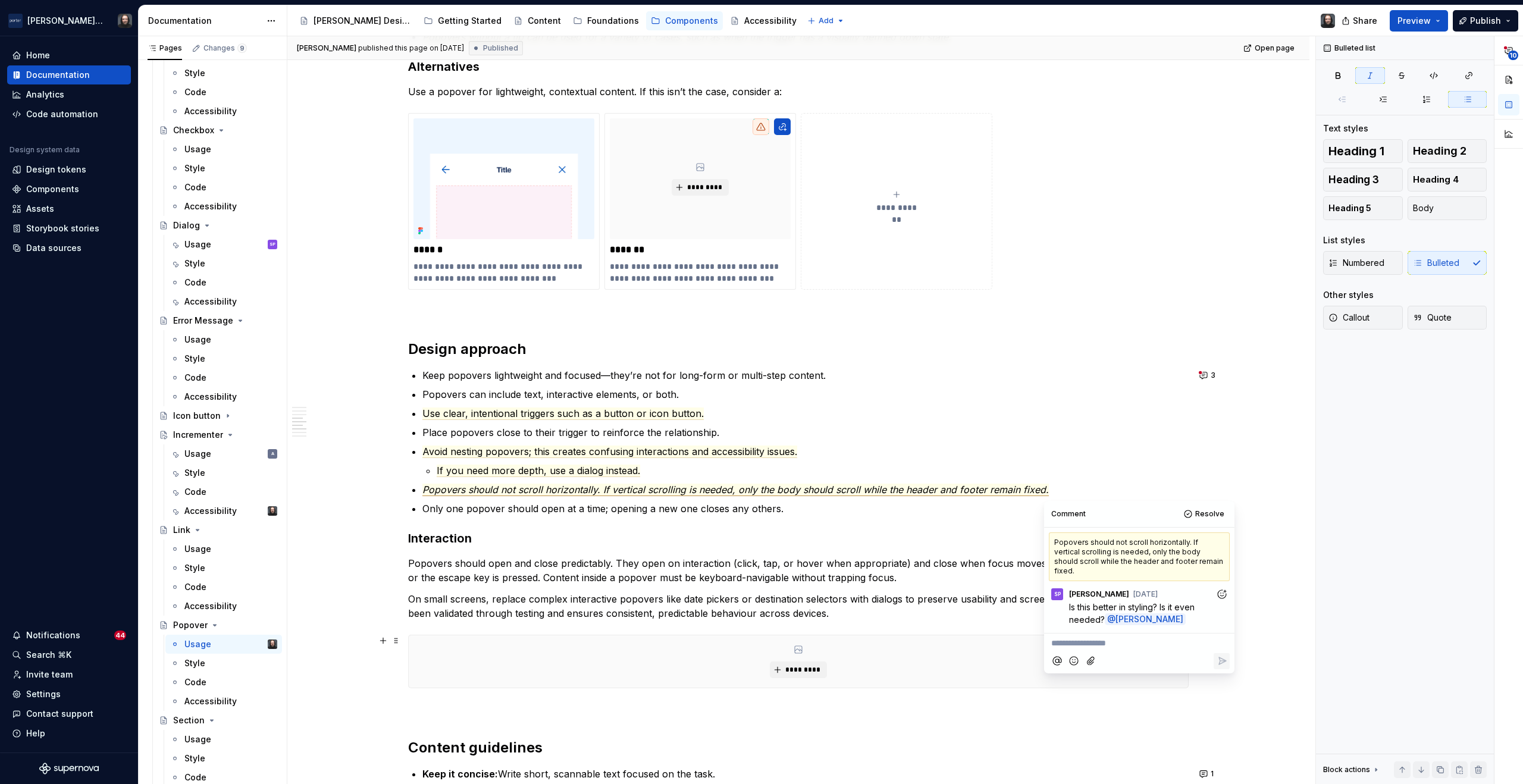
click at [1065, 637] on p "**********" at bounding box center [1139, 643] width 176 height 13
click at [1223, 735] on icon "Reply" at bounding box center [1222, 738] width 7 height 7
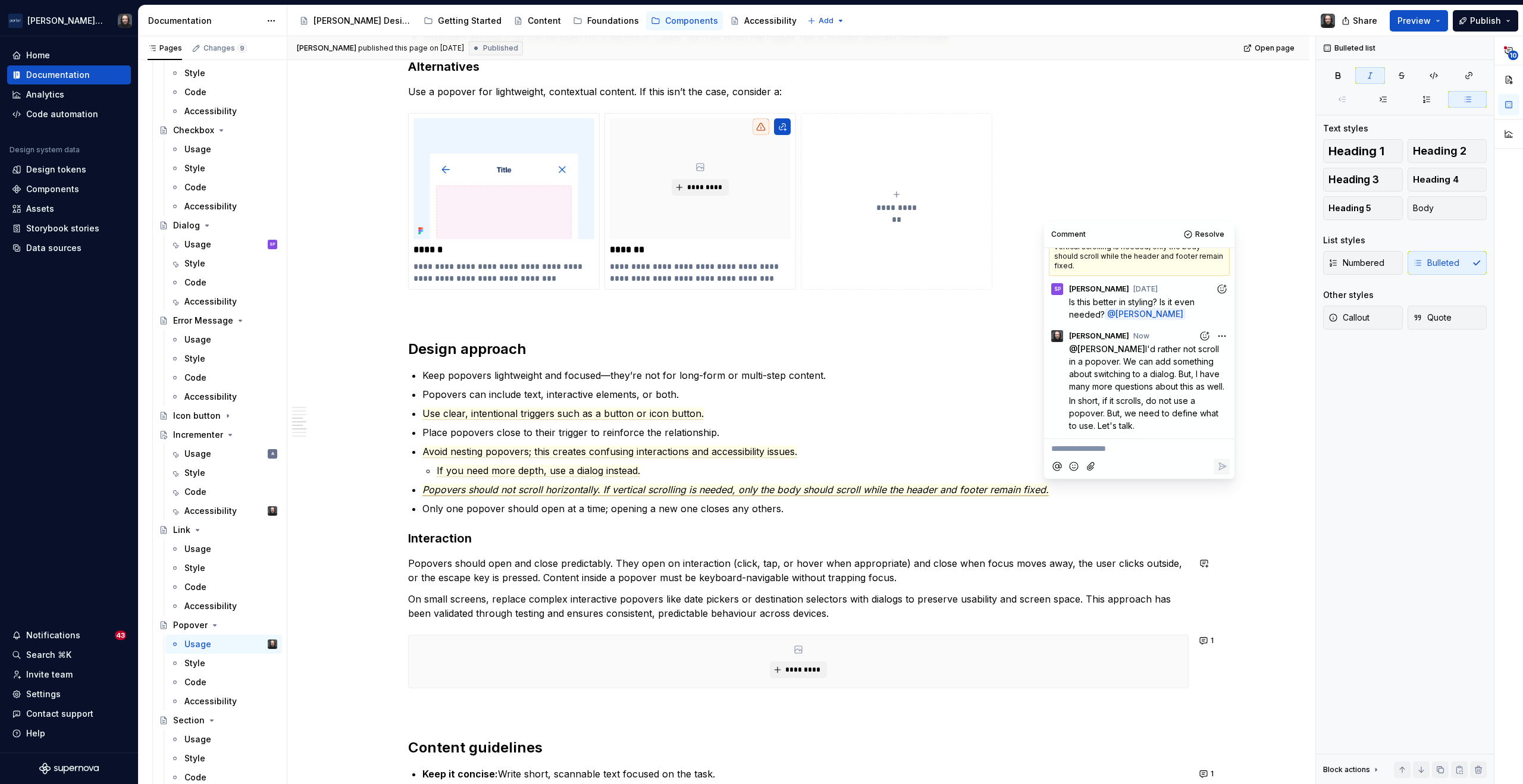
click at [1262, 587] on div "**********" at bounding box center [798, 354] width 1022 height 2313
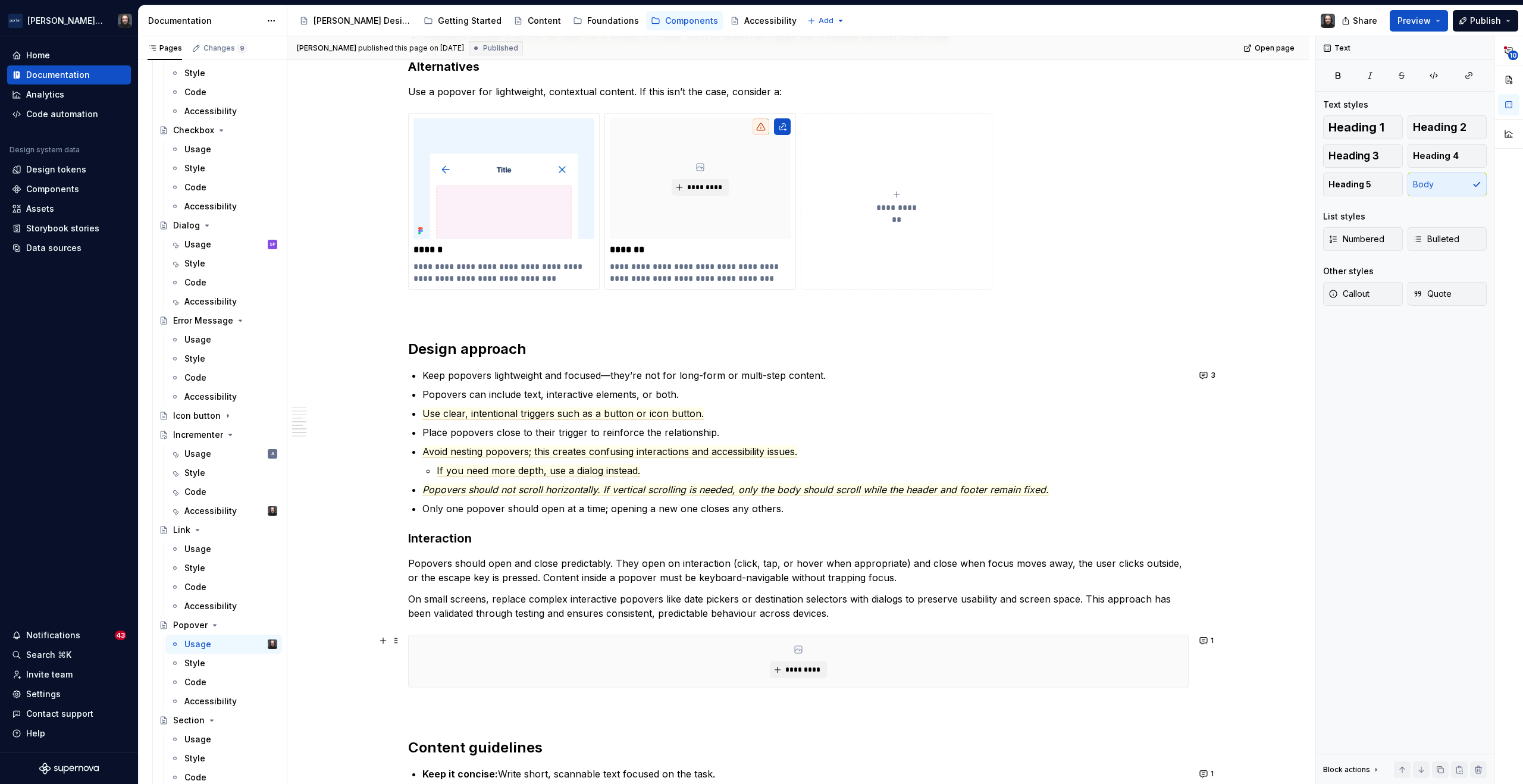
scroll to position [1290, 0]
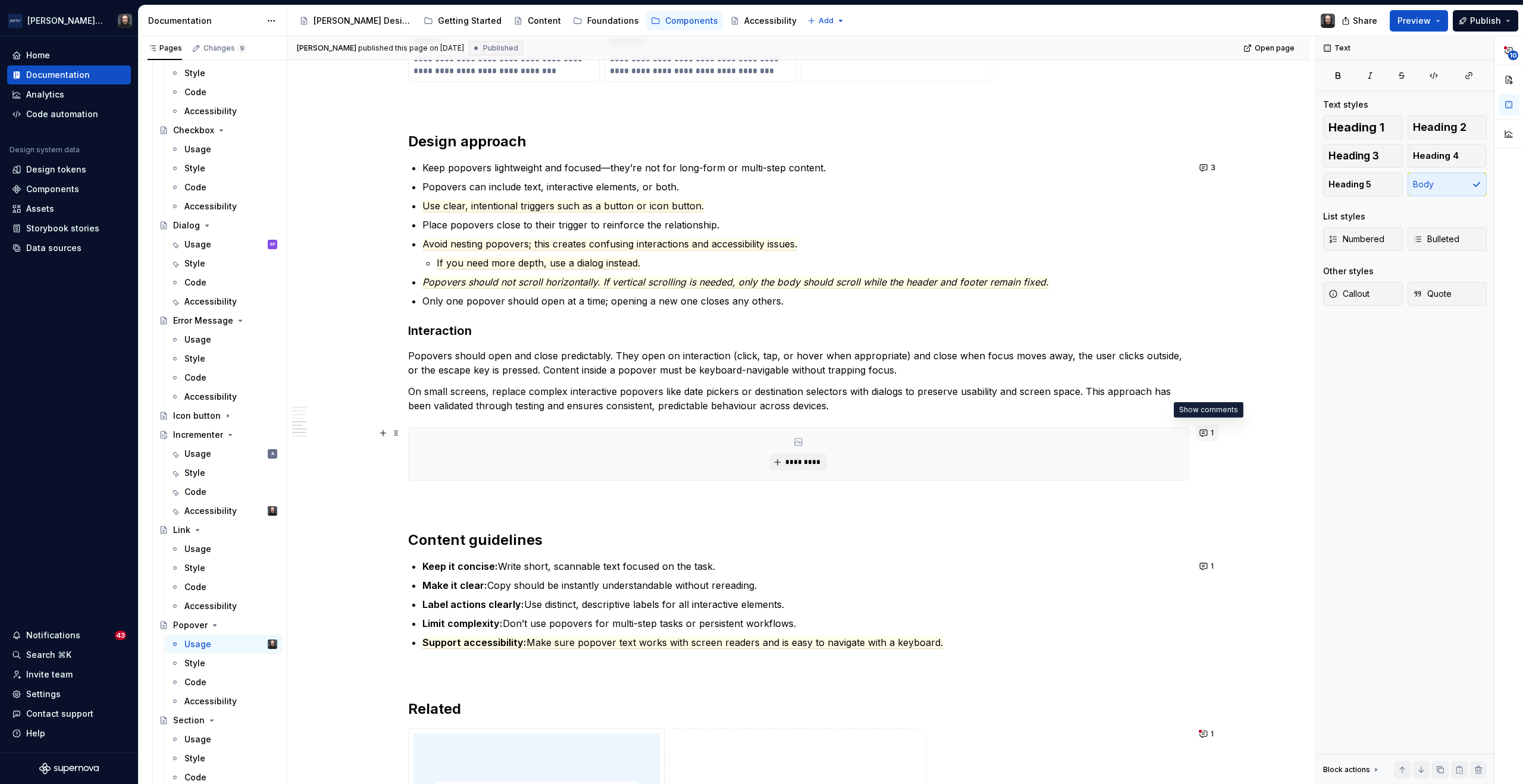
click at [1204, 431] on button "1" at bounding box center [1208, 433] width 23 height 16
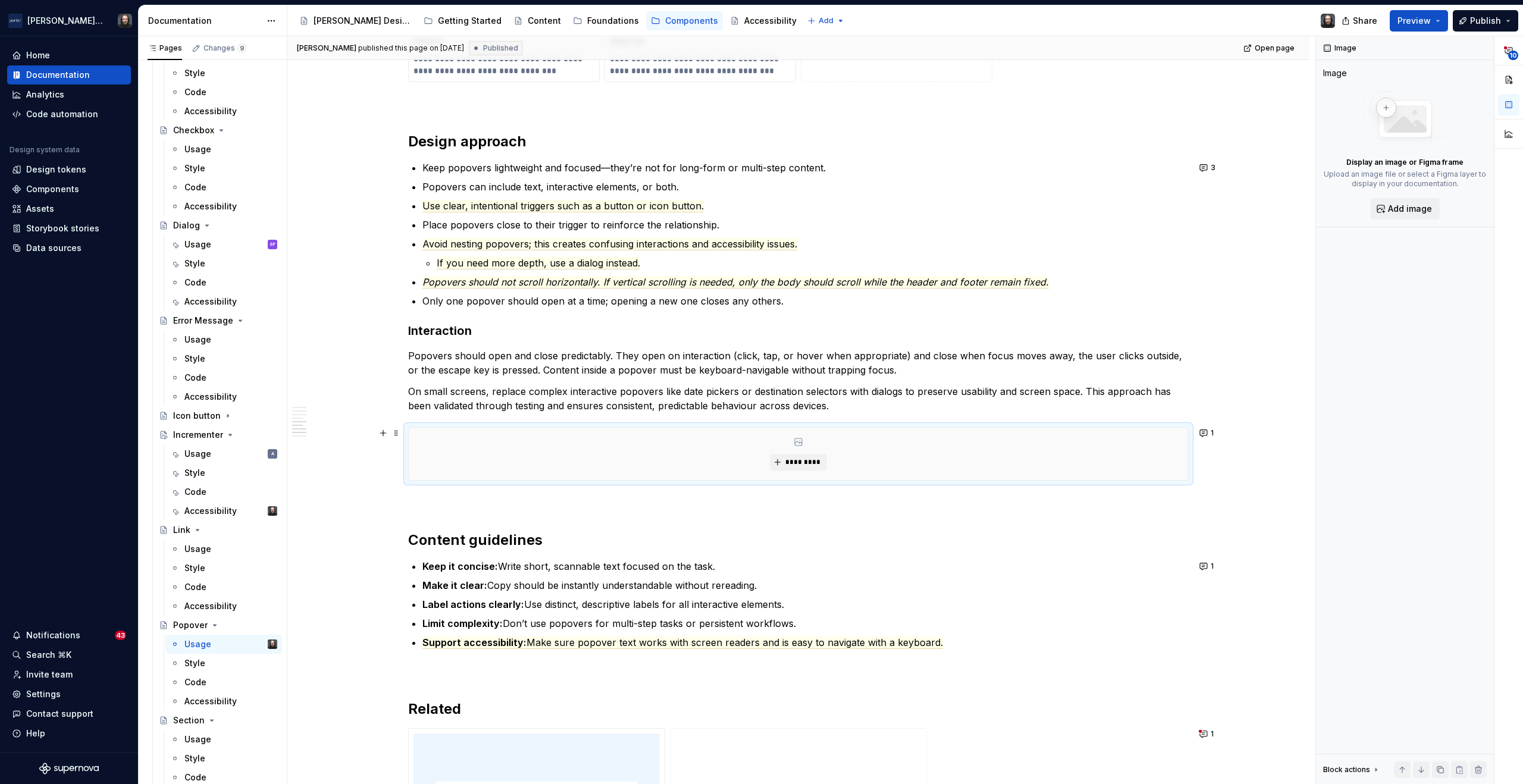
click at [1280, 433] on div "**********" at bounding box center [798, 147] width 1022 height 2313
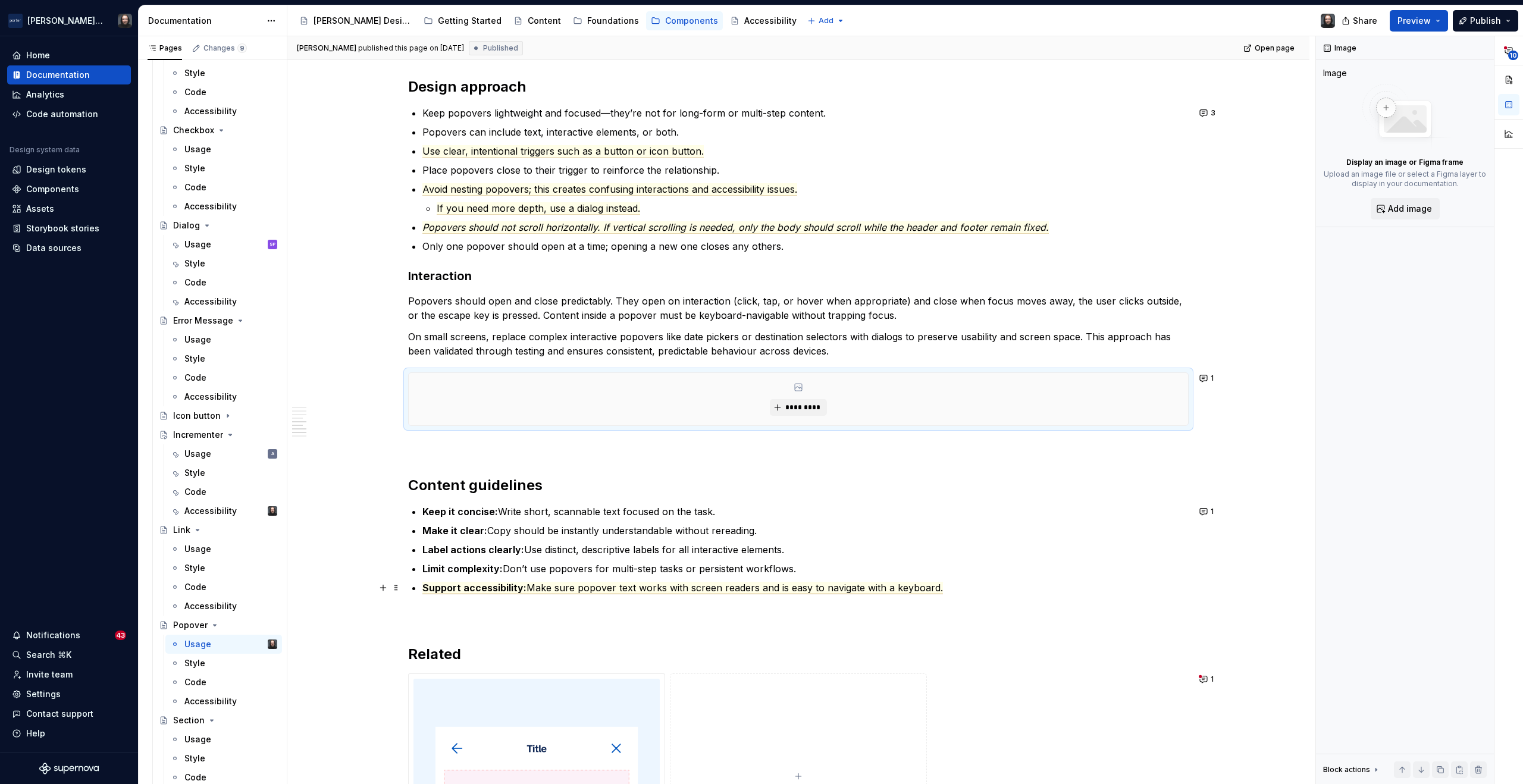
click at [935, 590] on span "Make sure popover text works with screen readers and is easy to navigate with a…" at bounding box center [735, 588] width 416 height 13
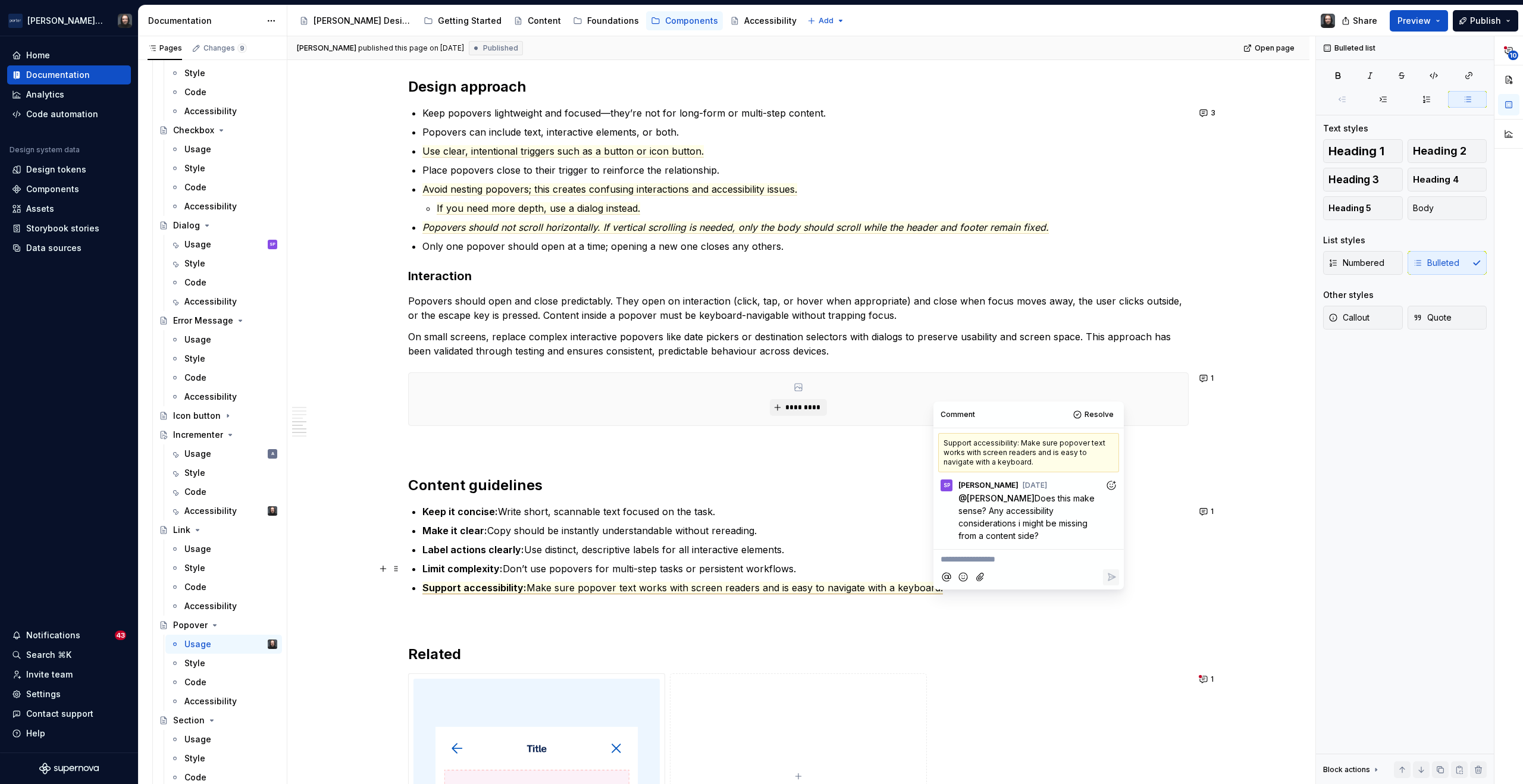
click at [1262, 574] on div "**********" at bounding box center [798, 92] width 1022 height 2313
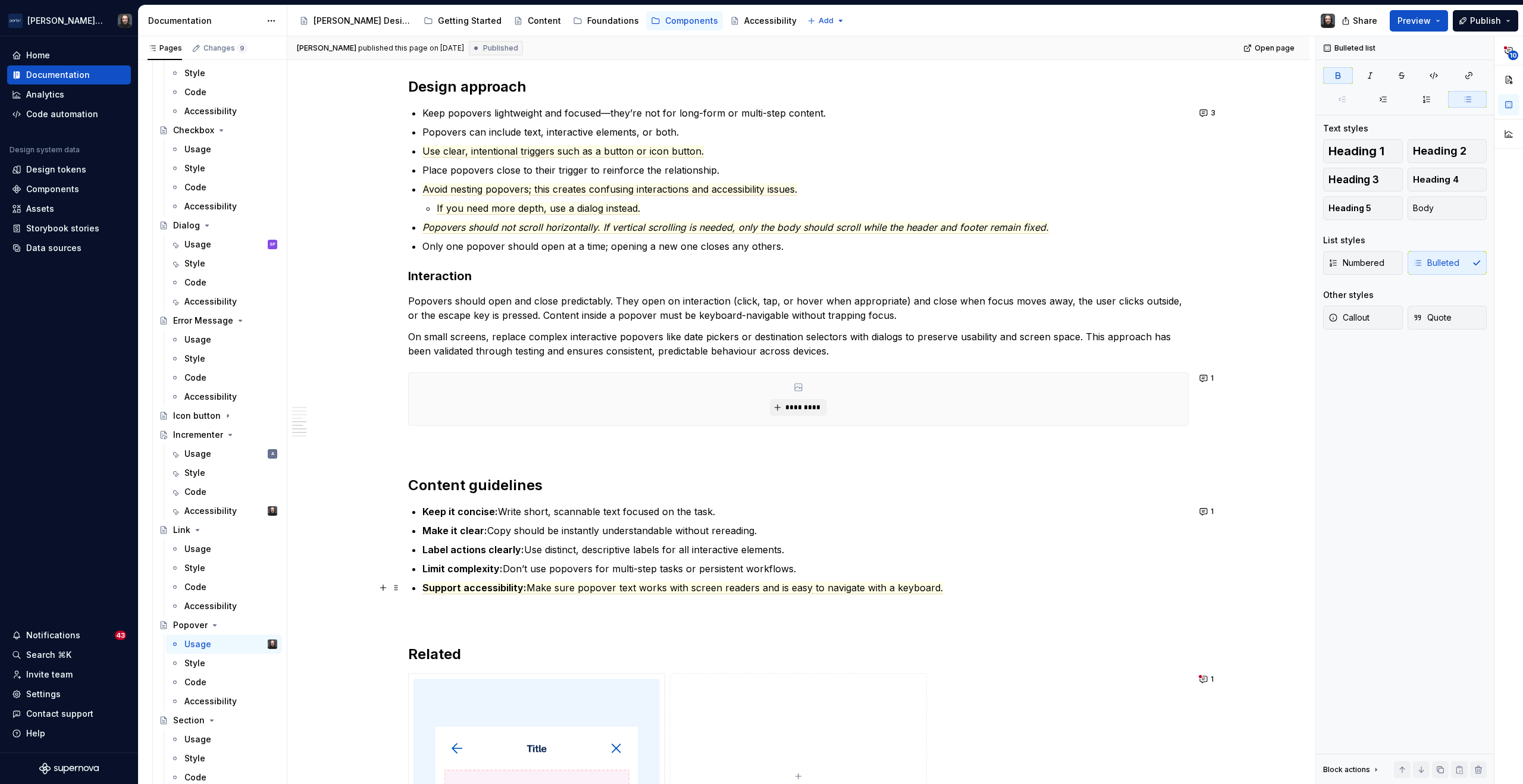
scroll to position [1579, 0]
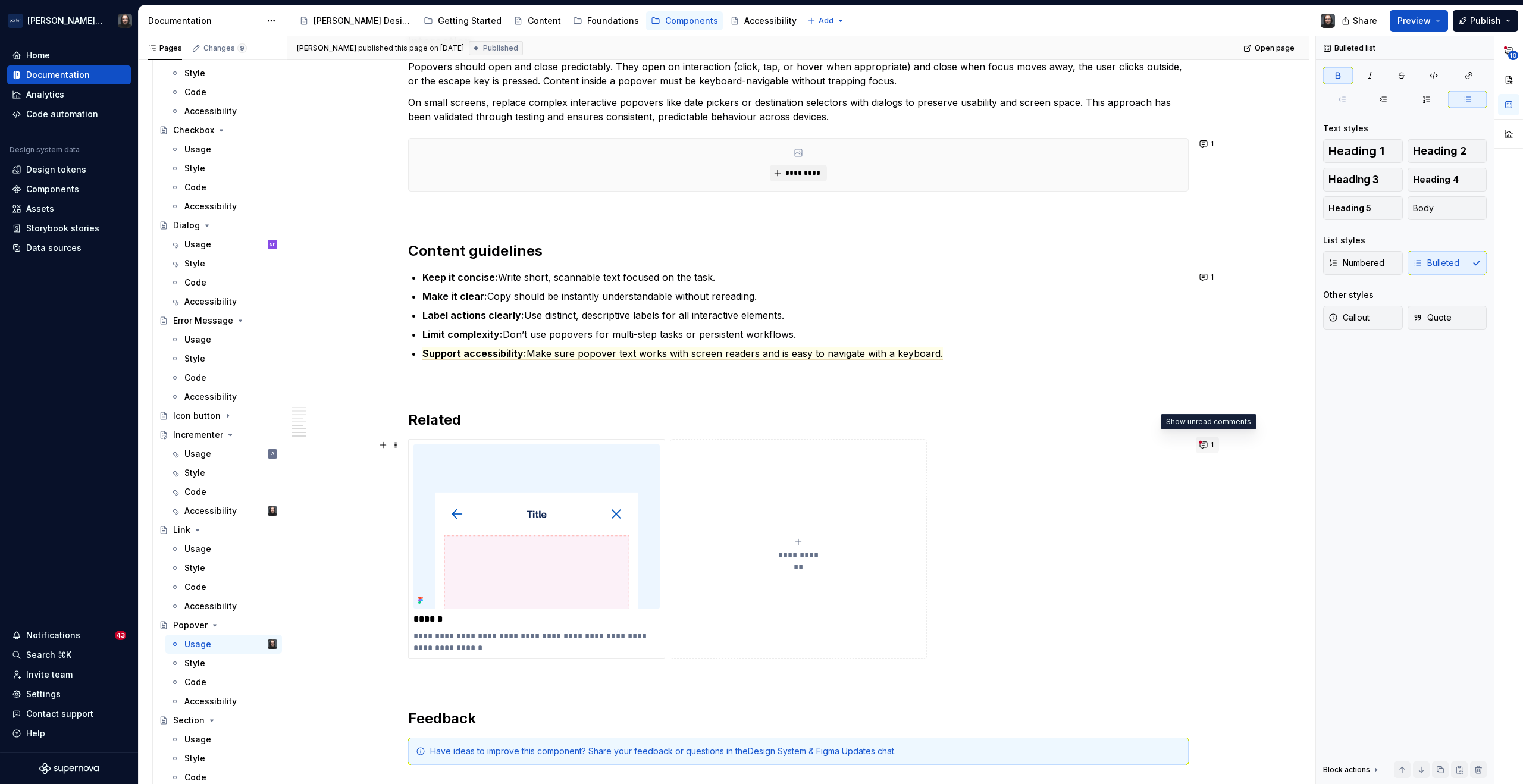
click at [1204, 442] on button "1" at bounding box center [1208, 444] width 23 height 16
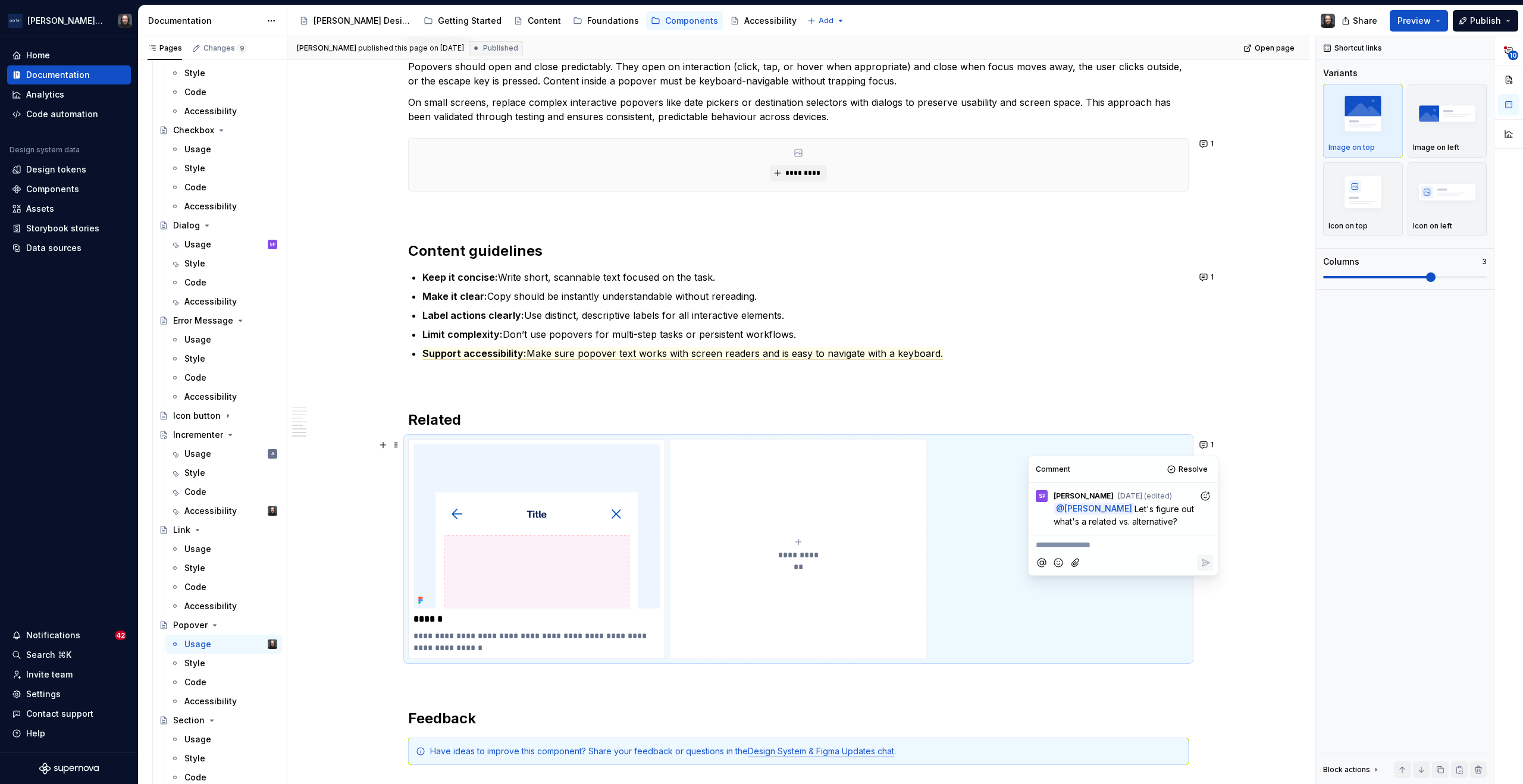
click at [1275, 488] on div "**********" at bounding box center [801, 409] width 1028 height 748
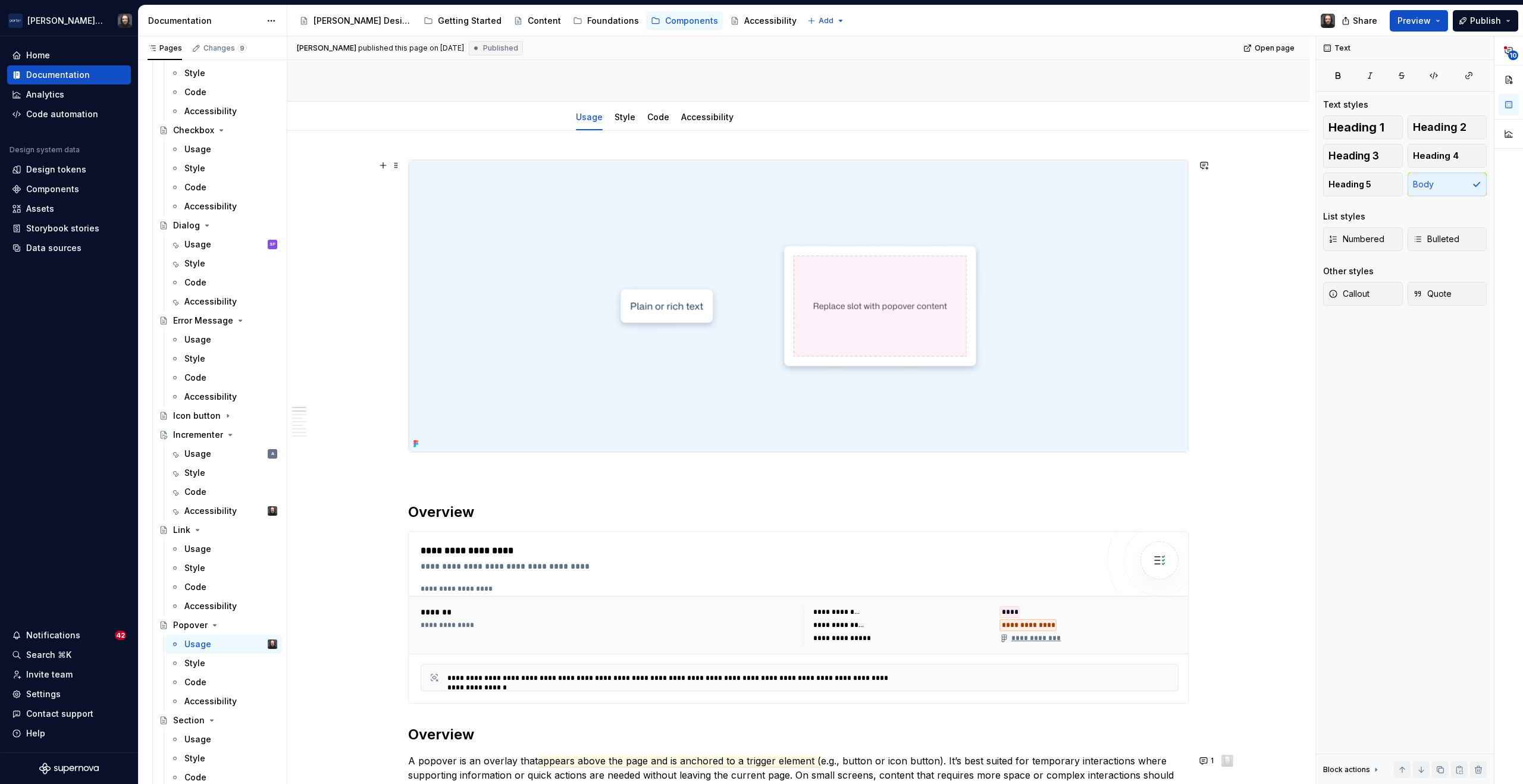
scroll to position [0, 0]
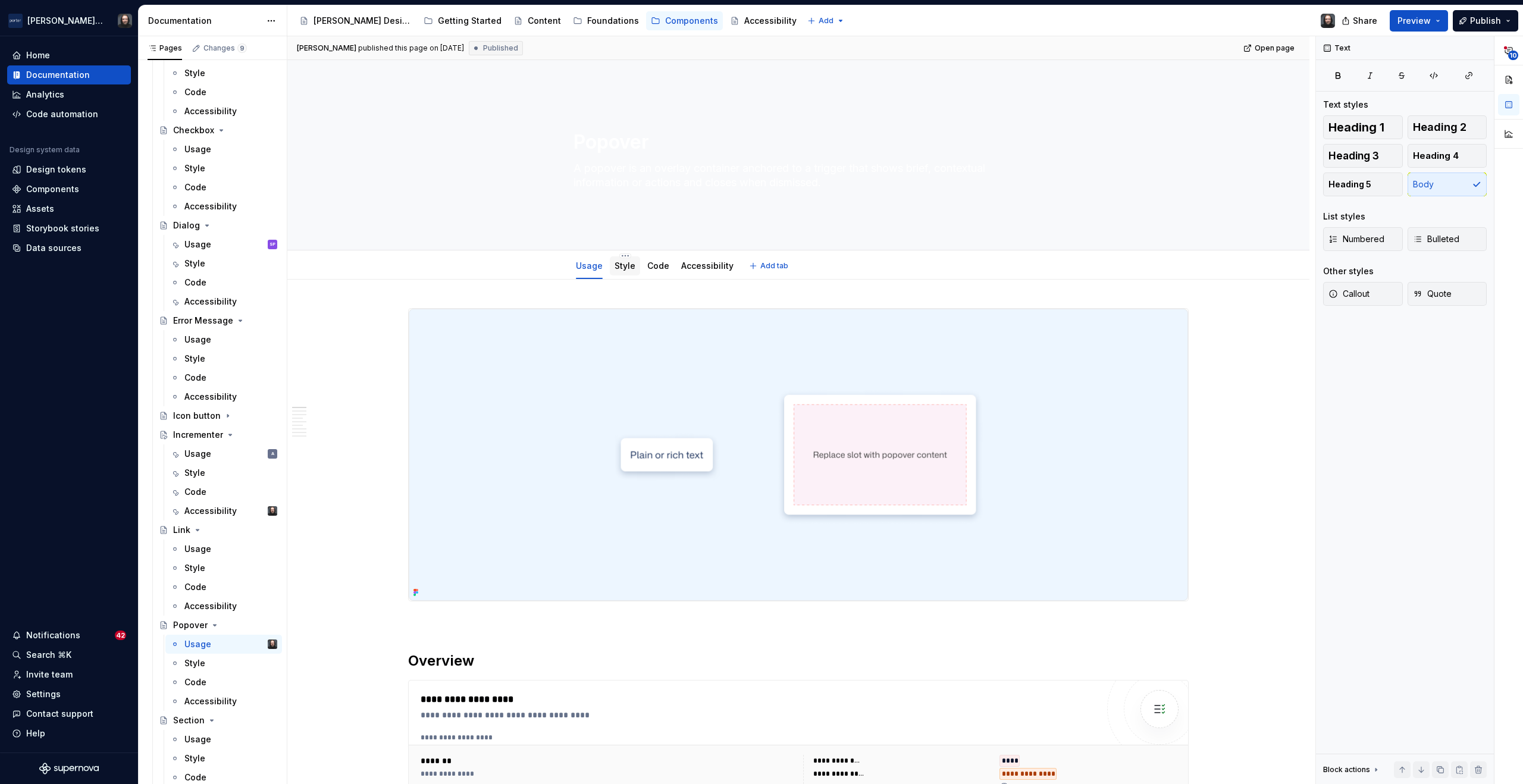
click at [623, 268] on link "Style" at bounding box center [624, 266] width 20 height 10
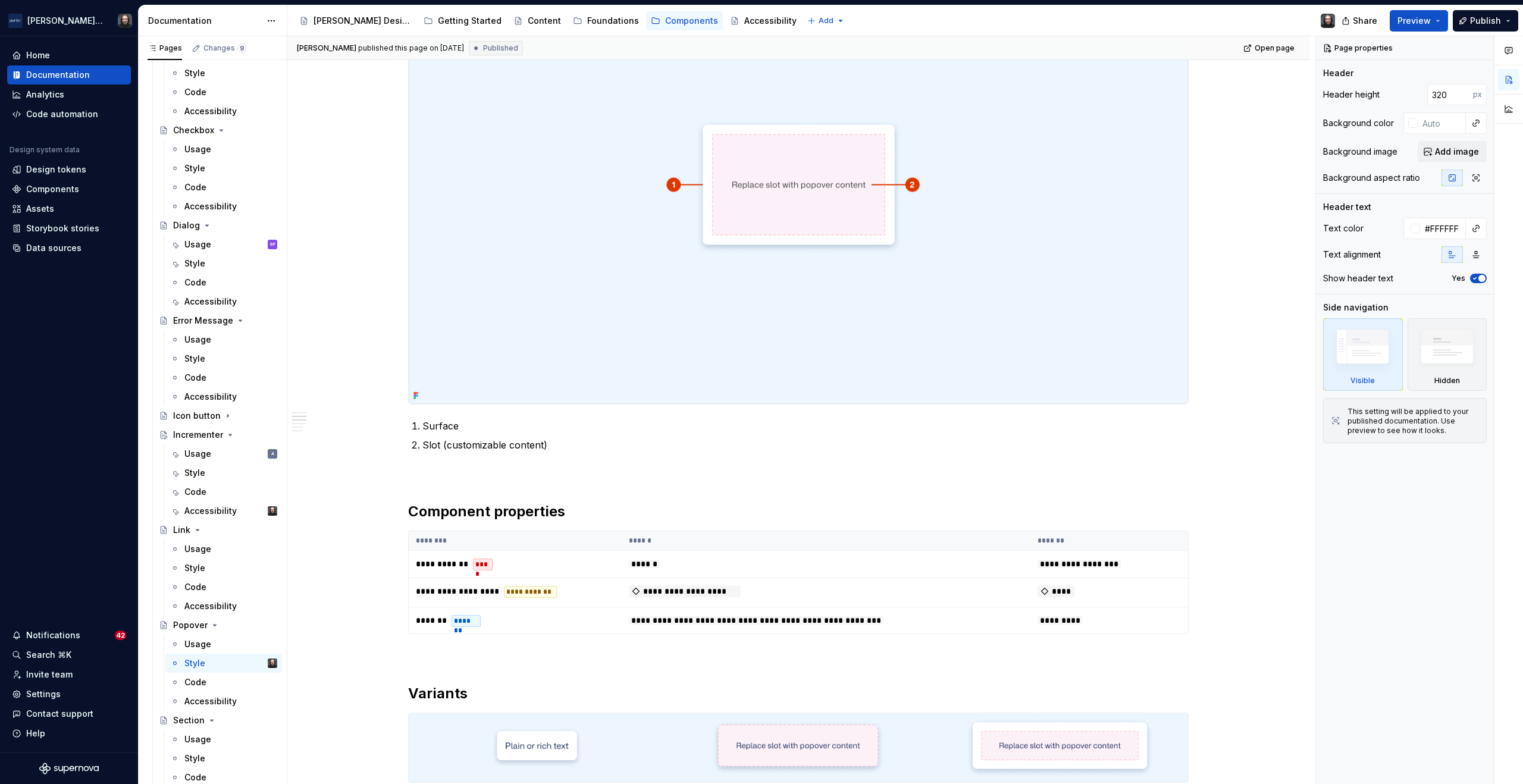
scroll to position [119, 0]
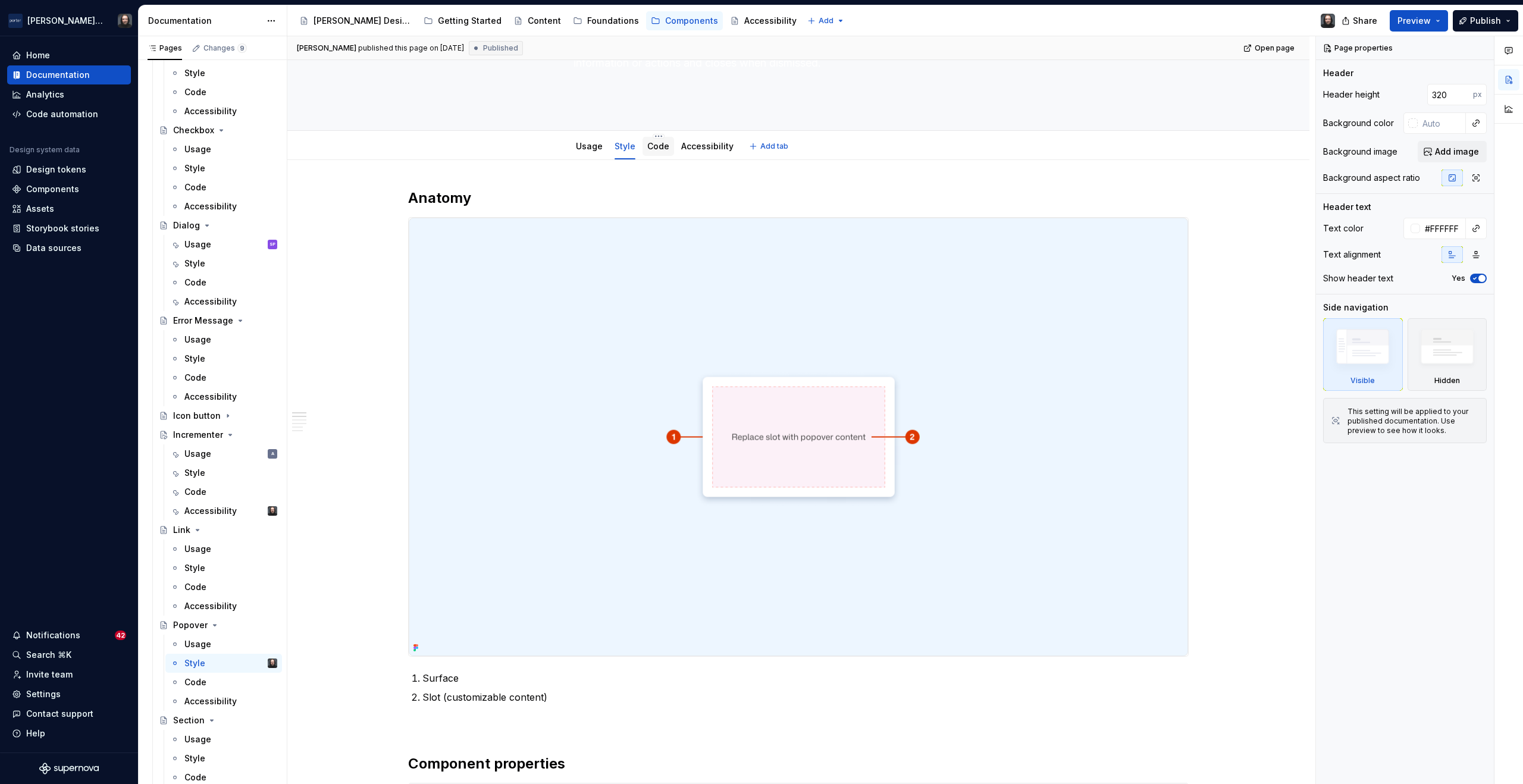
click at [662, 148] on link "Code" at bounding box center [658, 146] width 22 height 10
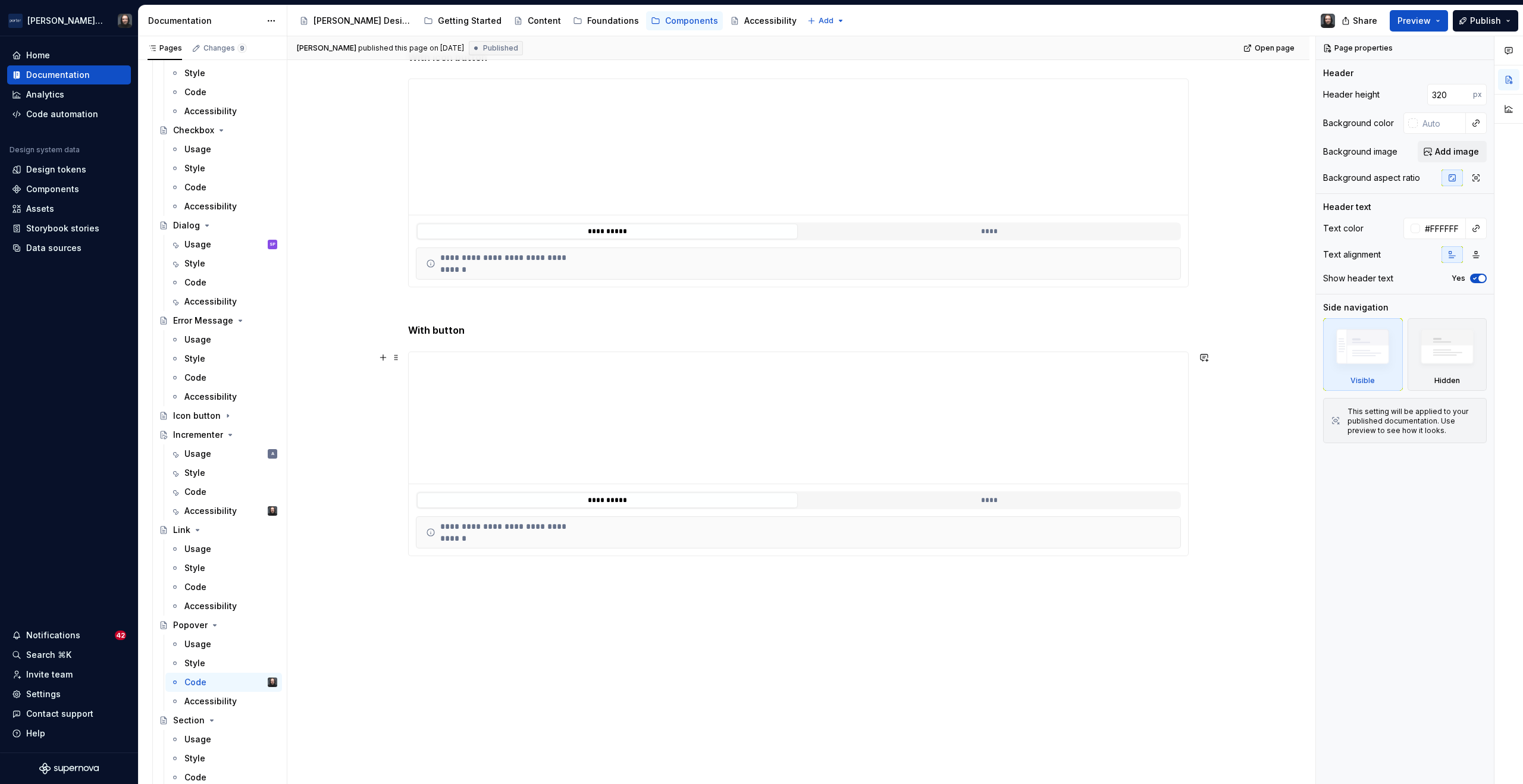
scroll to position [107, 0]
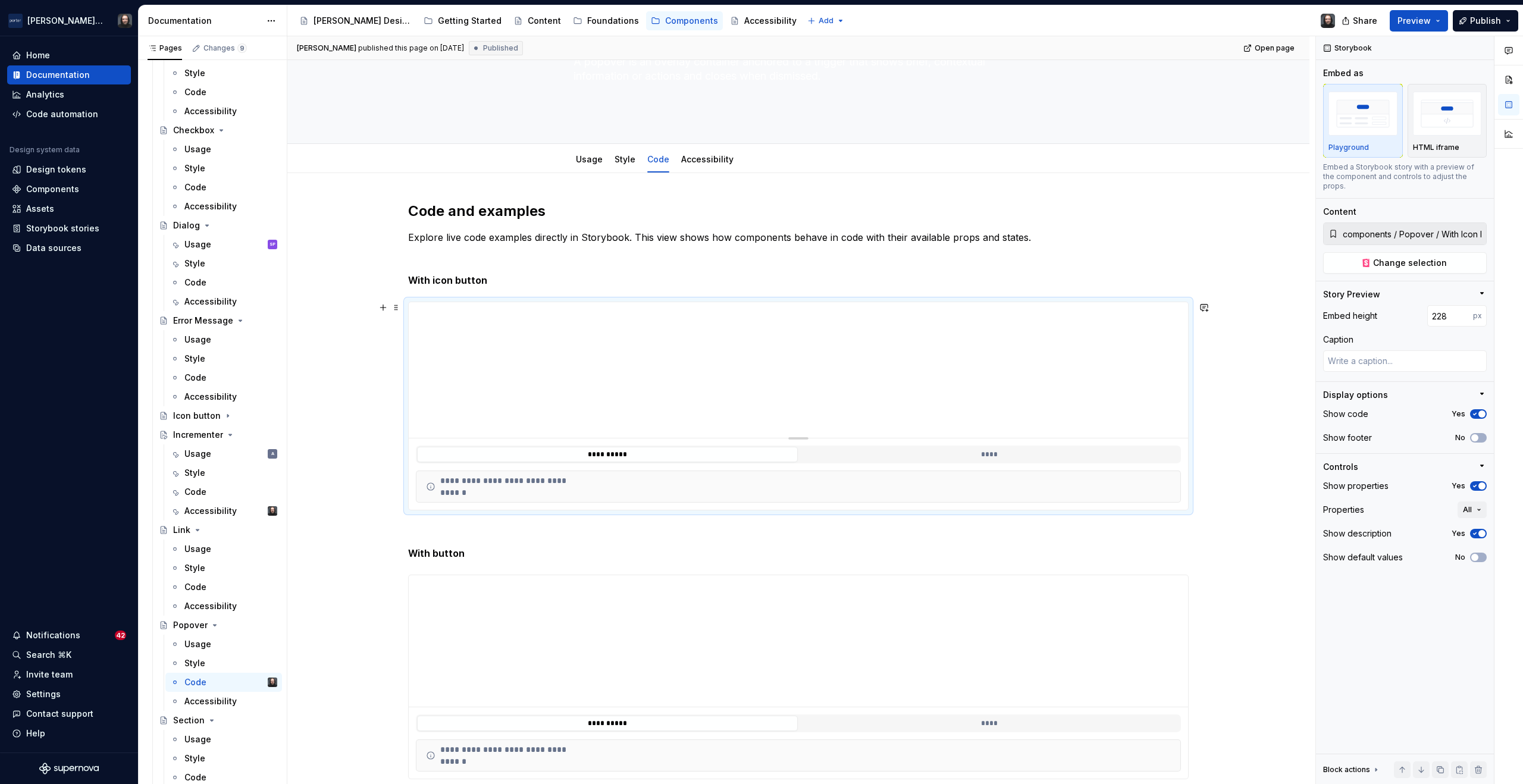
click at [337, 355] on div "**********" at bounding box center [798, 601] width 1022 height 856
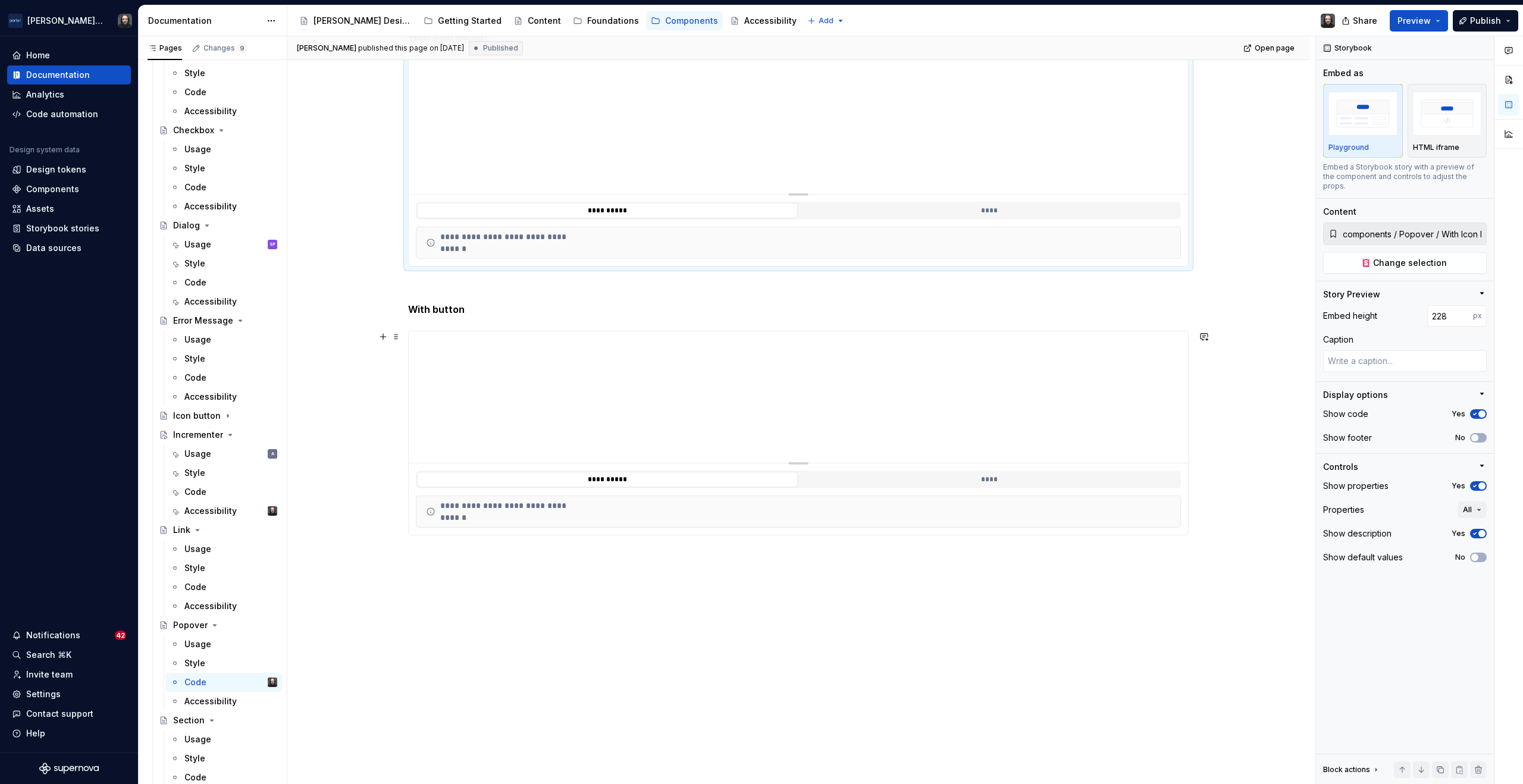
type textarea "*"
type input "components / Popover / With Button"
type input "221"
click at [1243, 373] on div "**********" at bounding box center [798, 357] width 1022 height 856
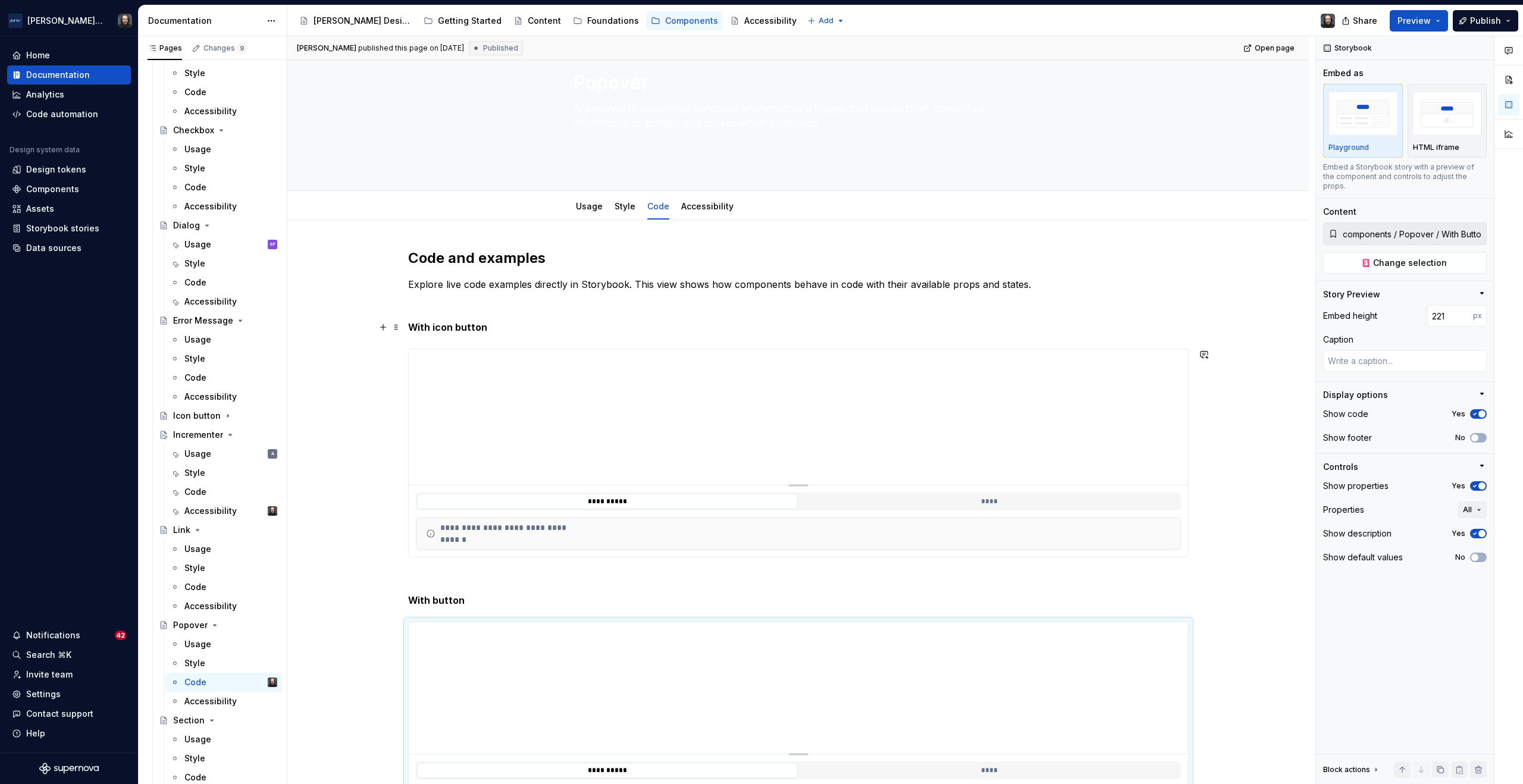
scroll to position [0, 0]
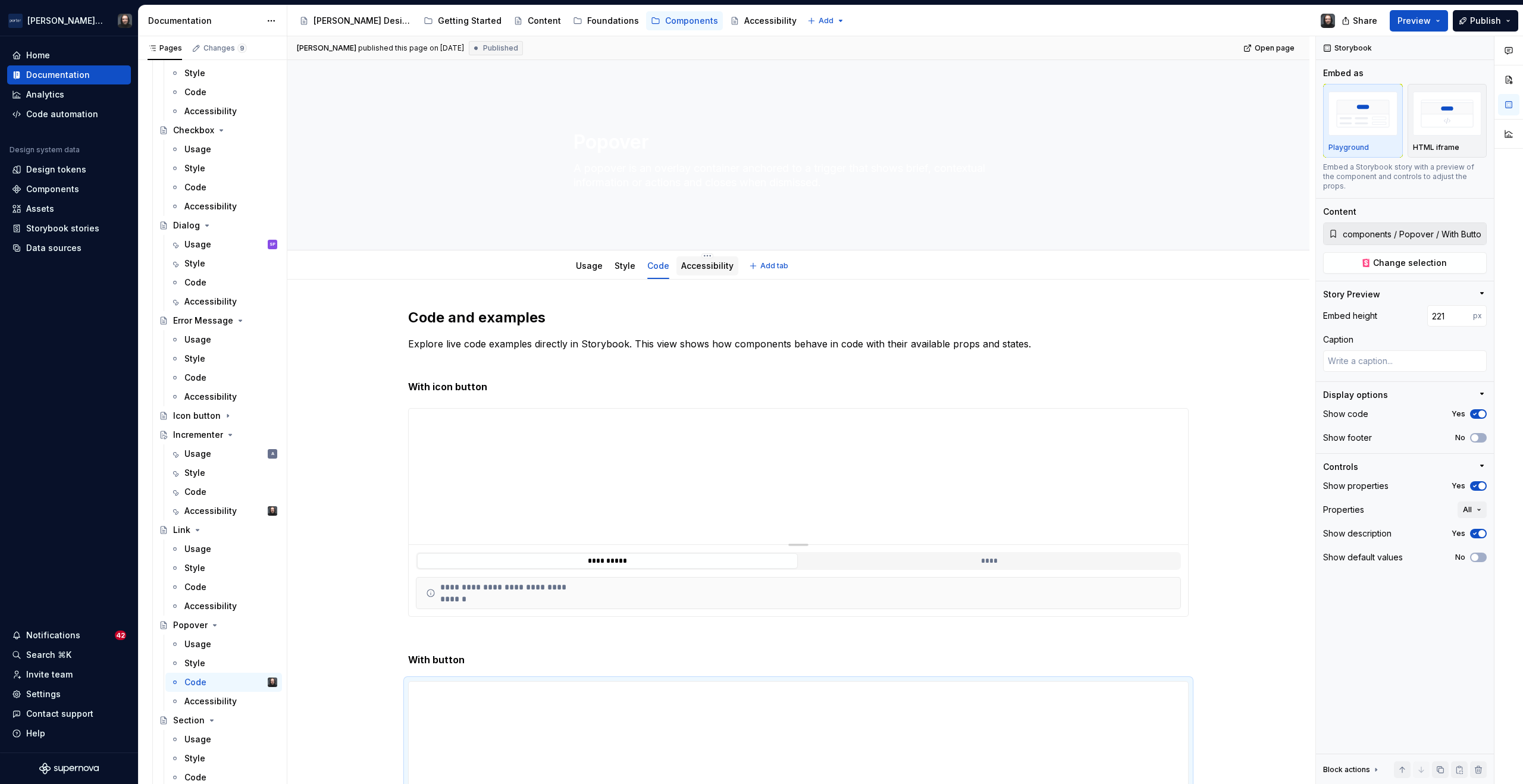
click at [722, 267] on link "Accessibility" at bounding box center [708, 266] width 52 height 10
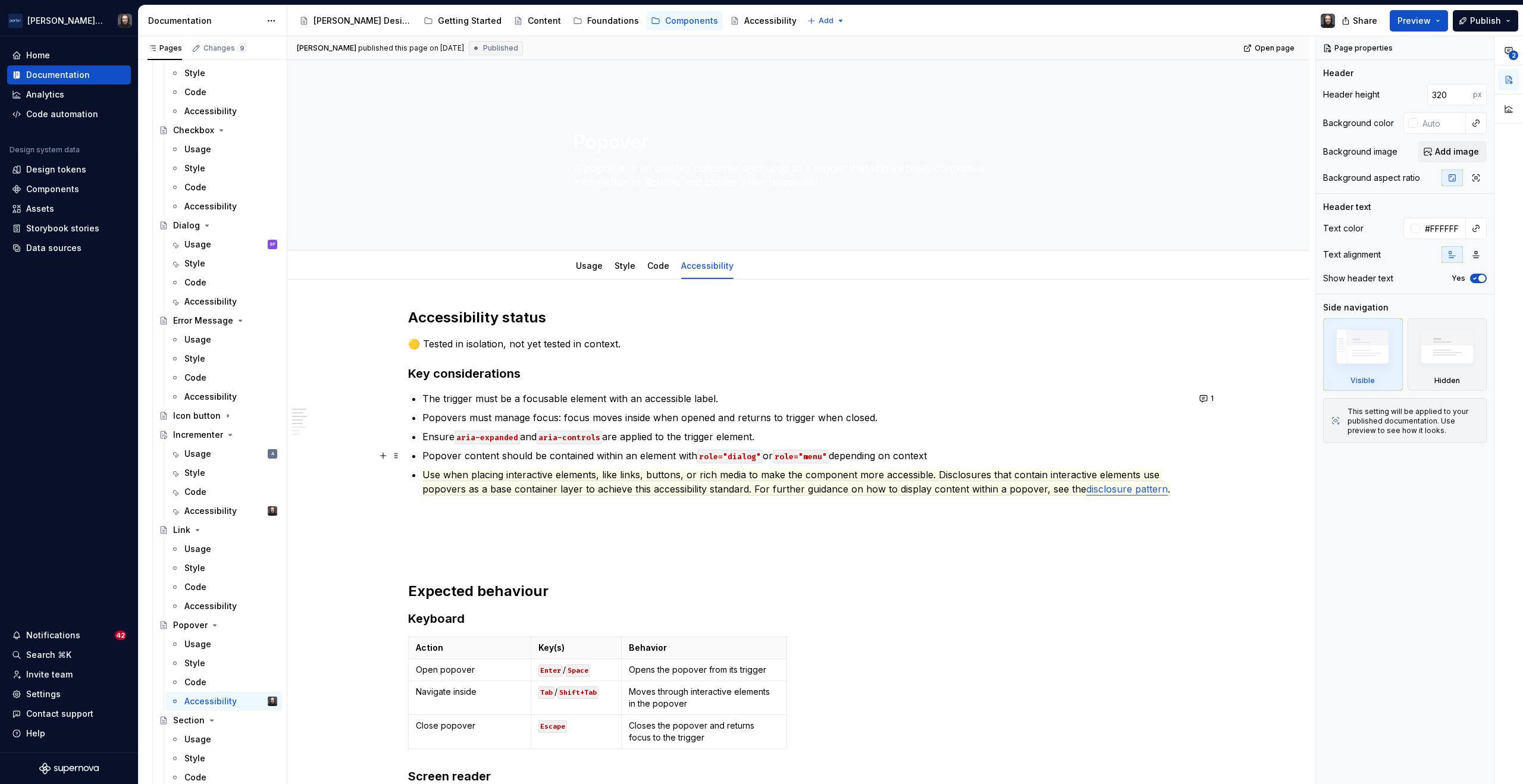
scroll to position [47, 0]
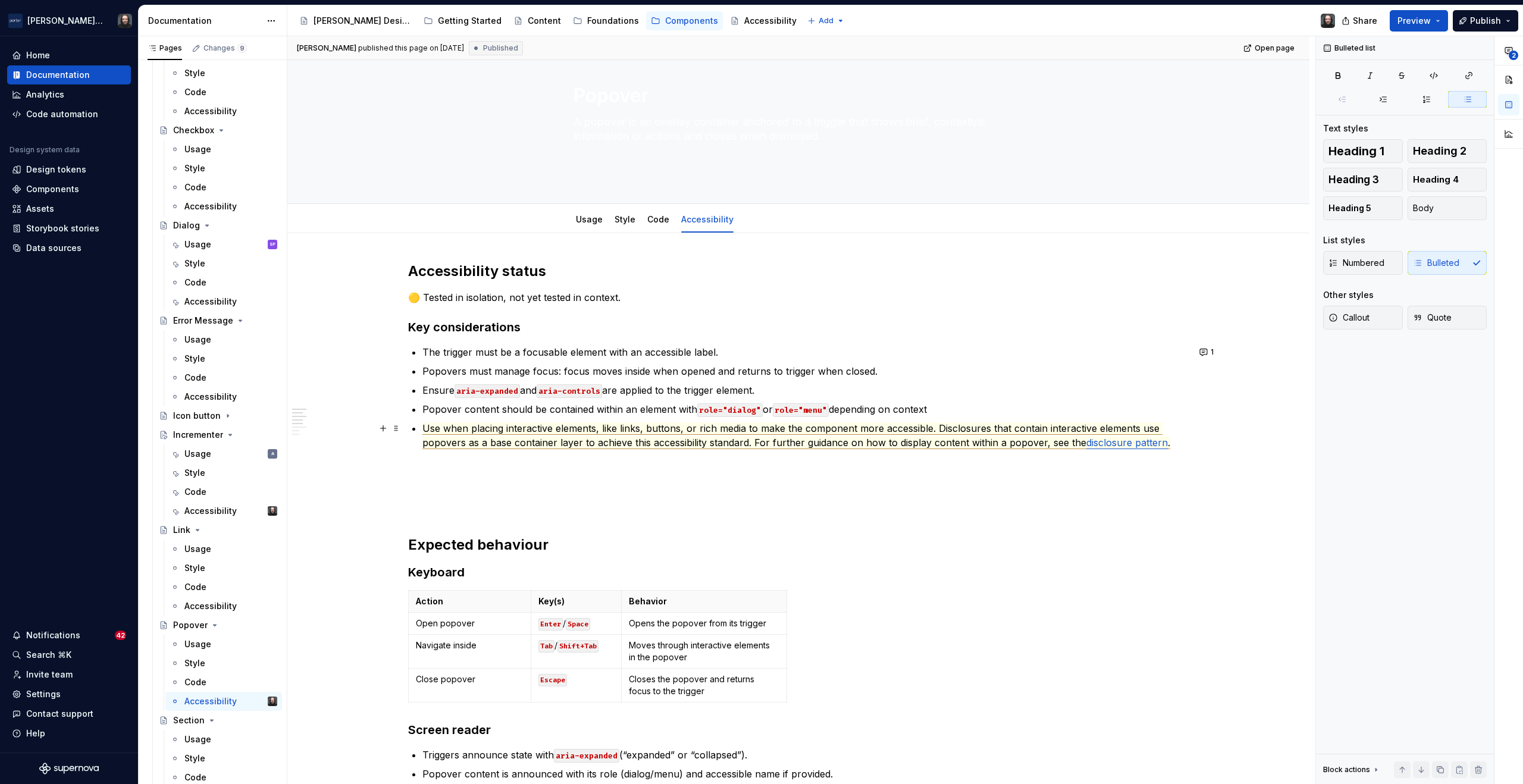
click at [1018, 446] on span "Use when placing interactive elements, like links, buttons, or rich media to ma…" at bounding box center [792, 436] width 741 height 27
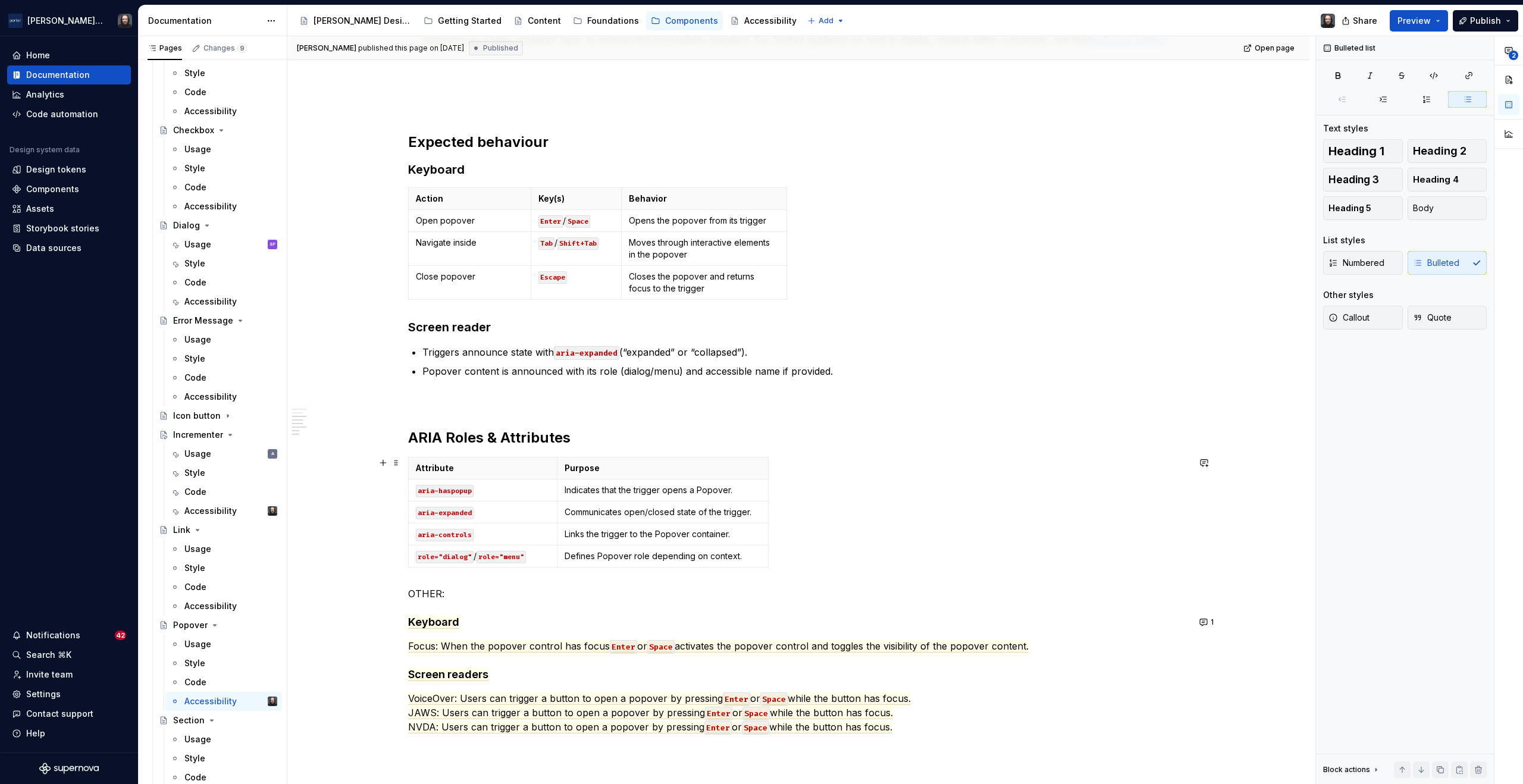
scroll to position [648, 0]
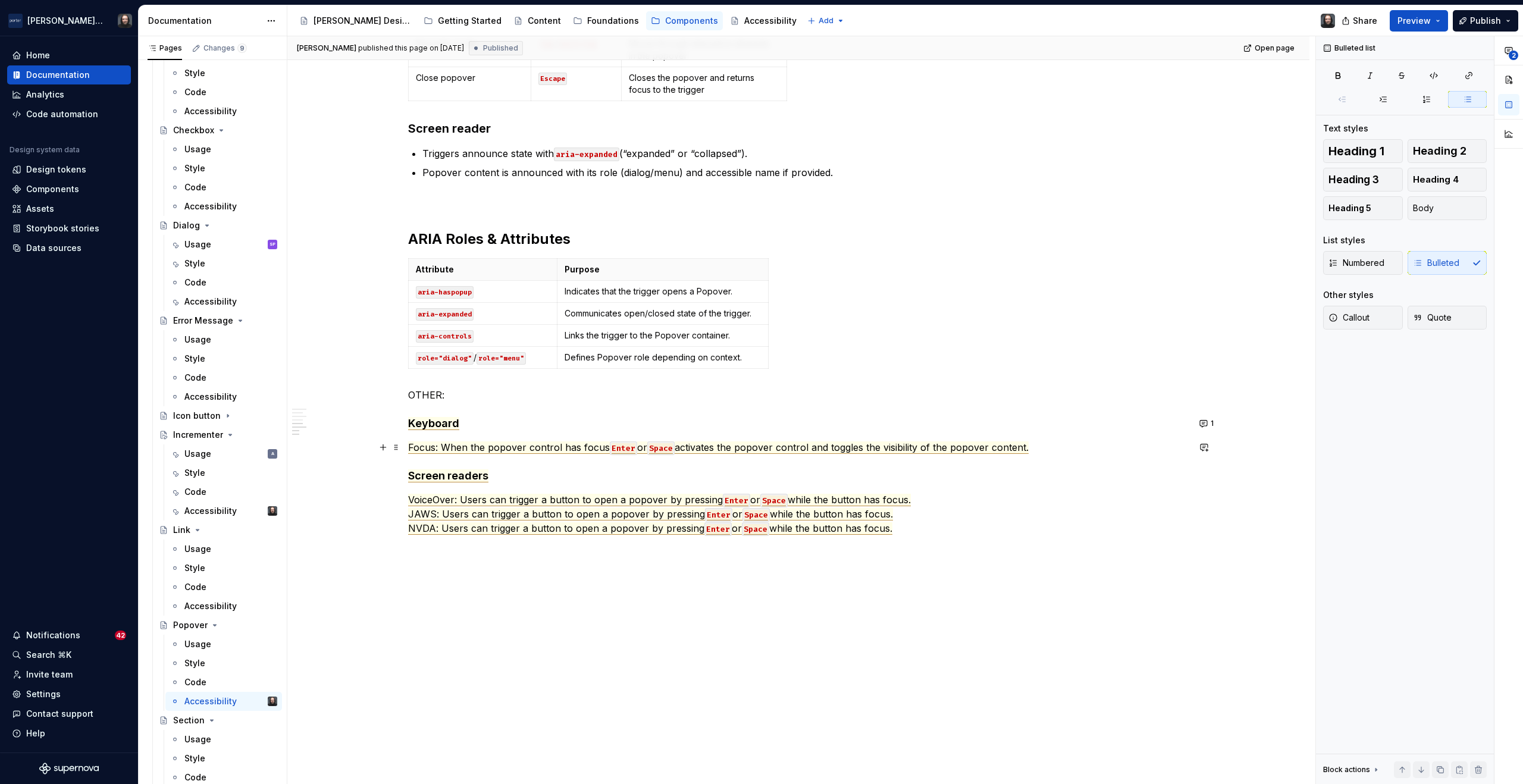
click at [977, 448] on span "activates the popover control and toggles the visibility of the popover content." at bounding box center [851, 447] width 354 height 13
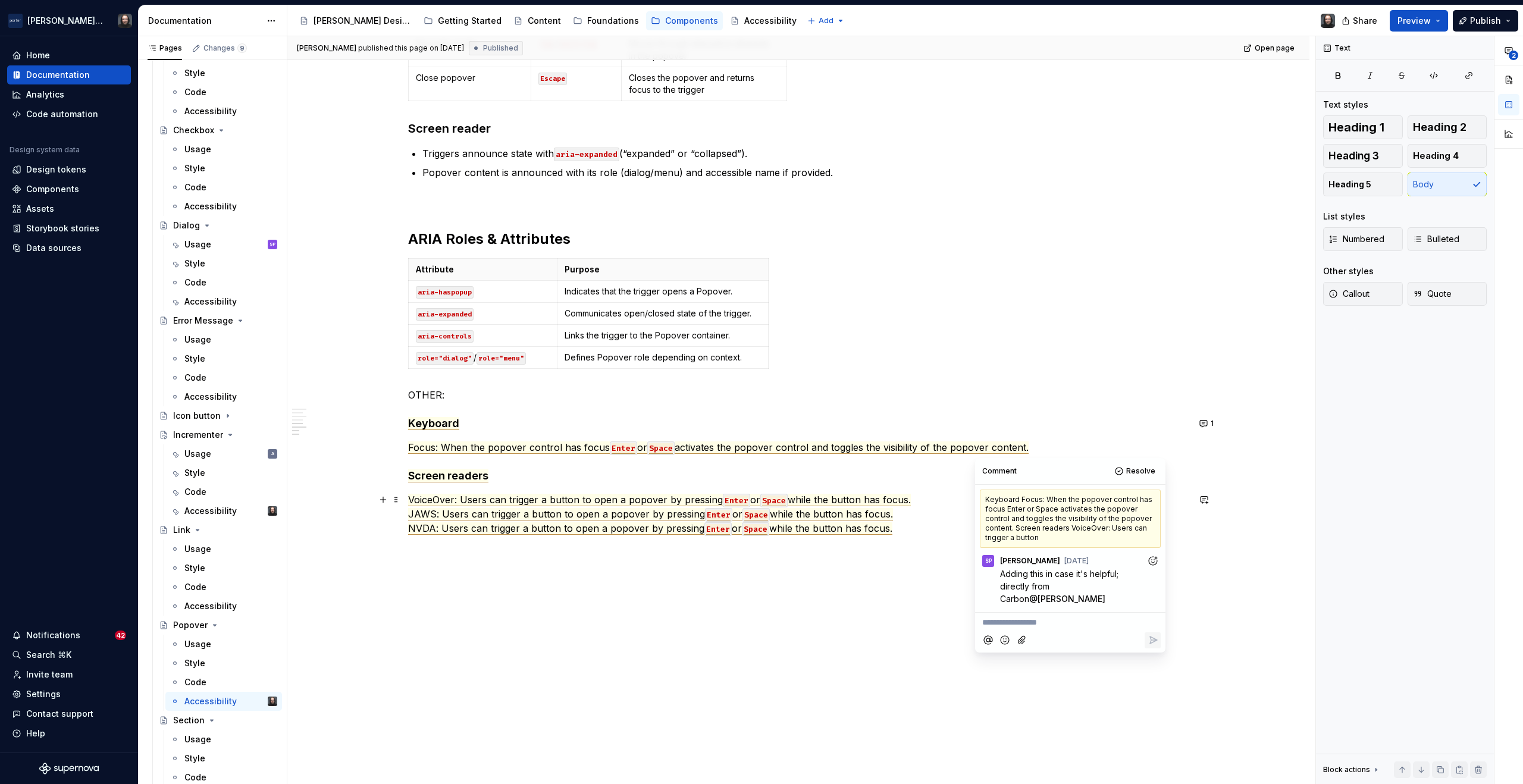
click at [882, 499] on span "while the button has focus." at bounding box center [849, 500] width 123 height 13
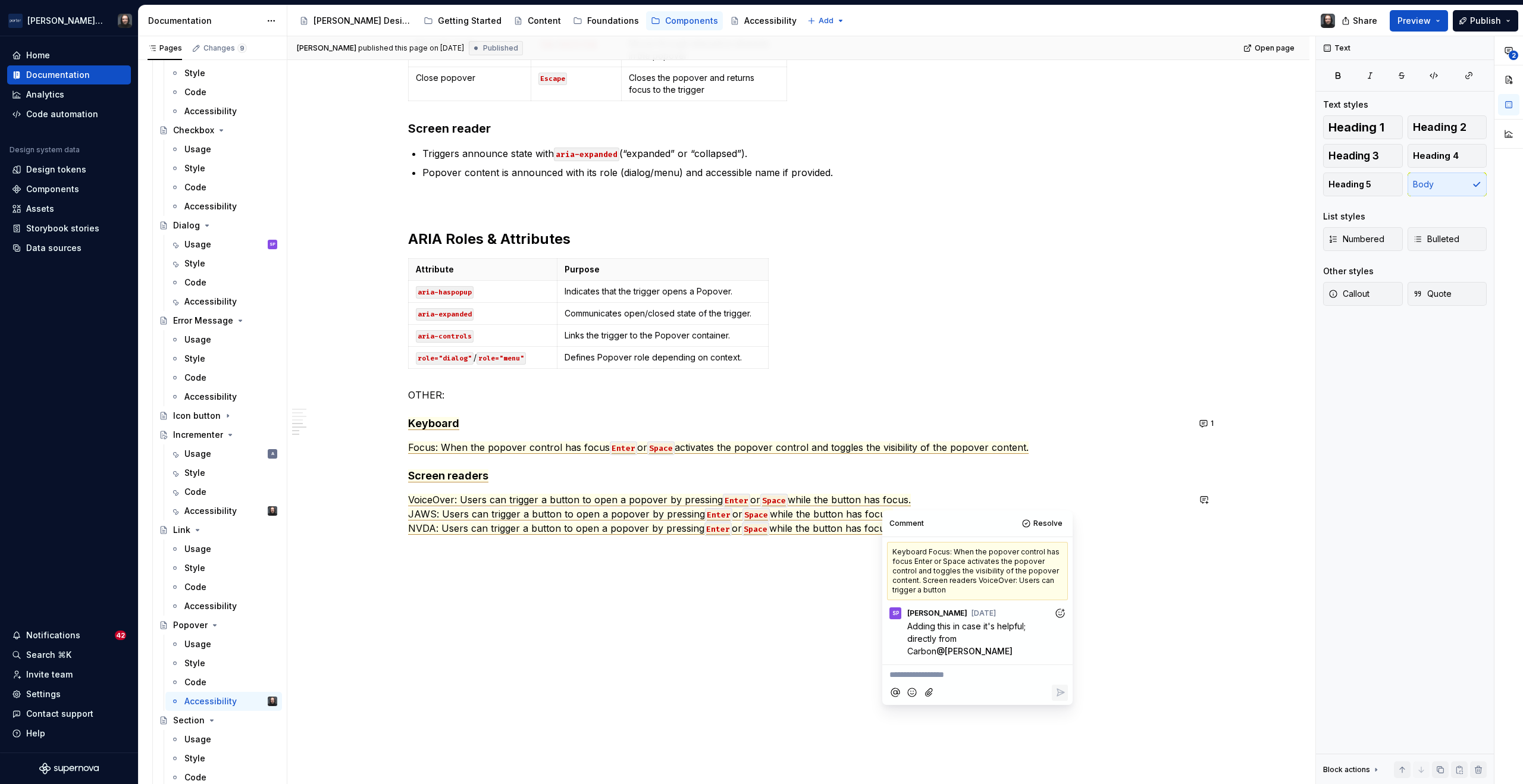
click at [1264, 575] on div "Teunis Vorsteveld published this page on September 15, 2025 Published Open page…" at bounding box center [801, 409] width 1028 height 748
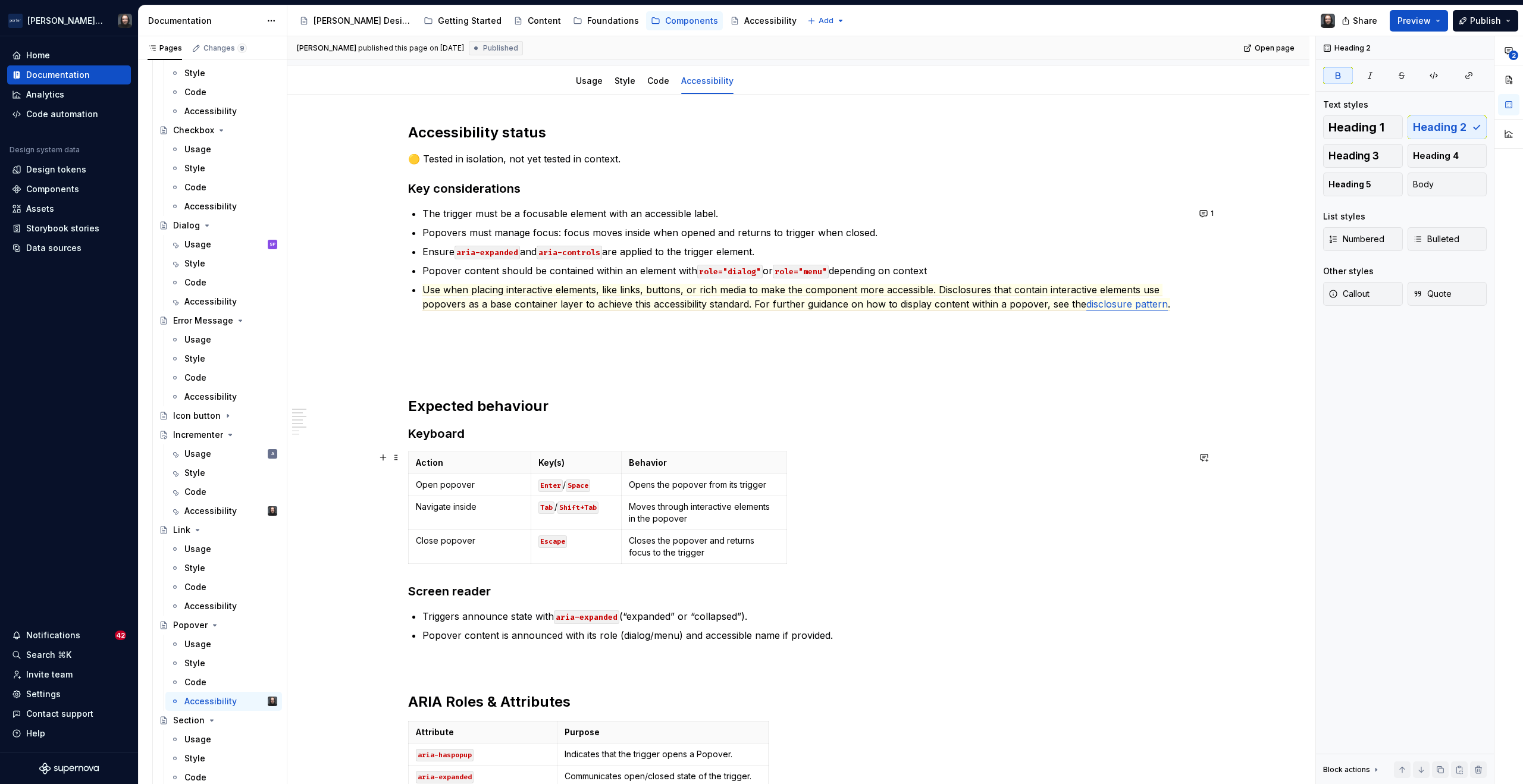
scroll to position [0, 0]
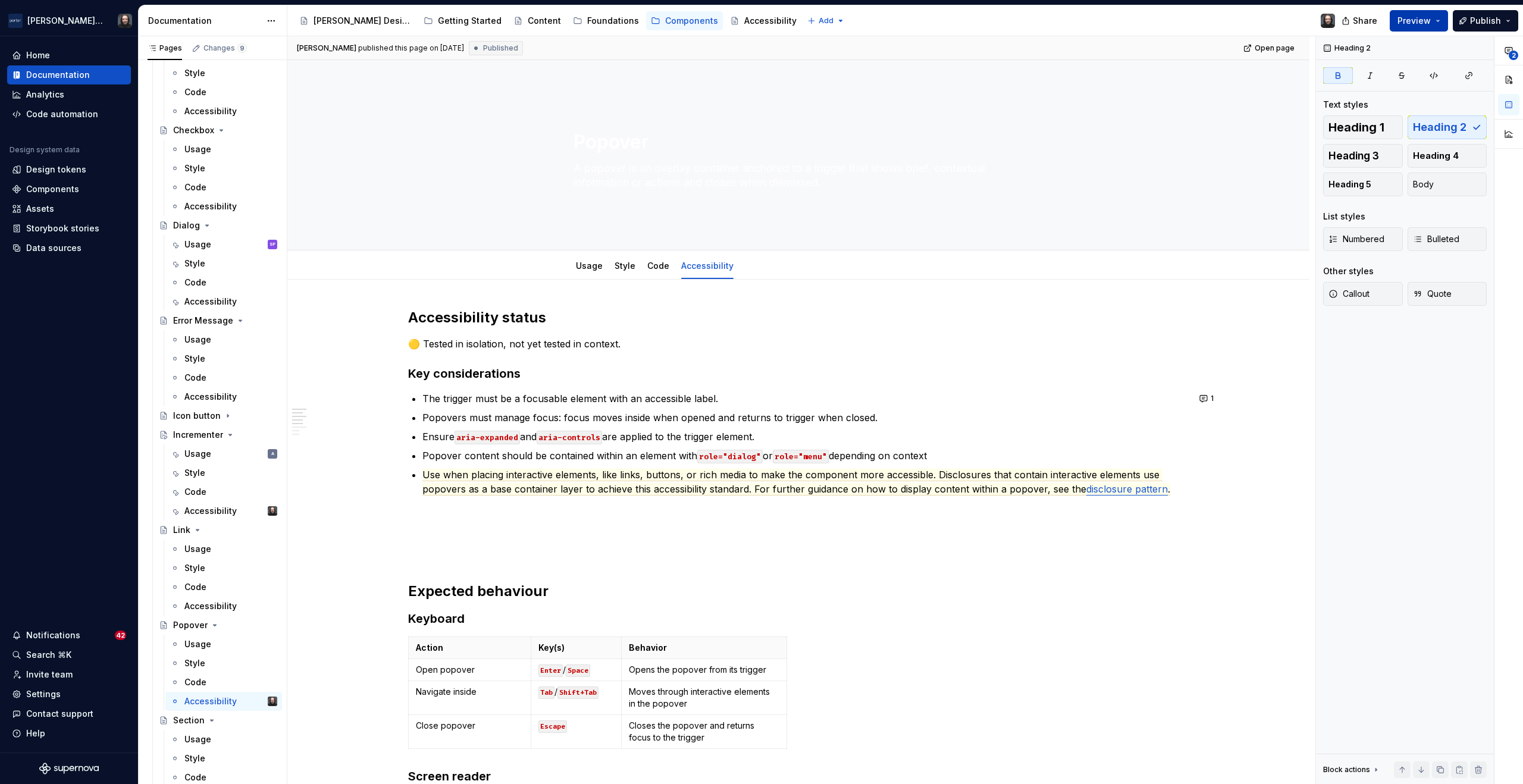
click at [1437, 20] on button "Preview" at bounding box center [1419, 20] width 58 height 21
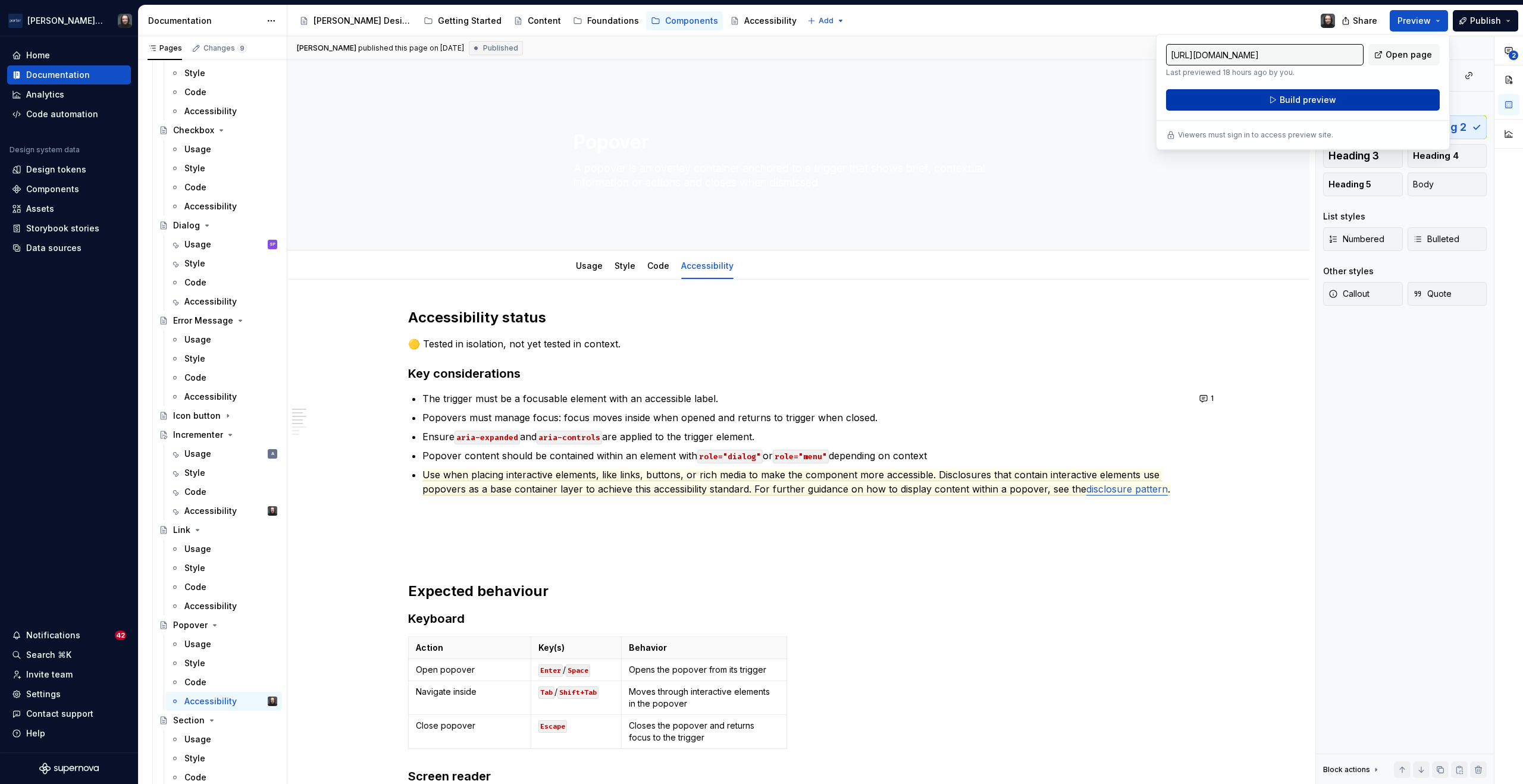
click at [1344, 94] on button "Build preview" at bounding box center [1304, 100] width 274 height 21
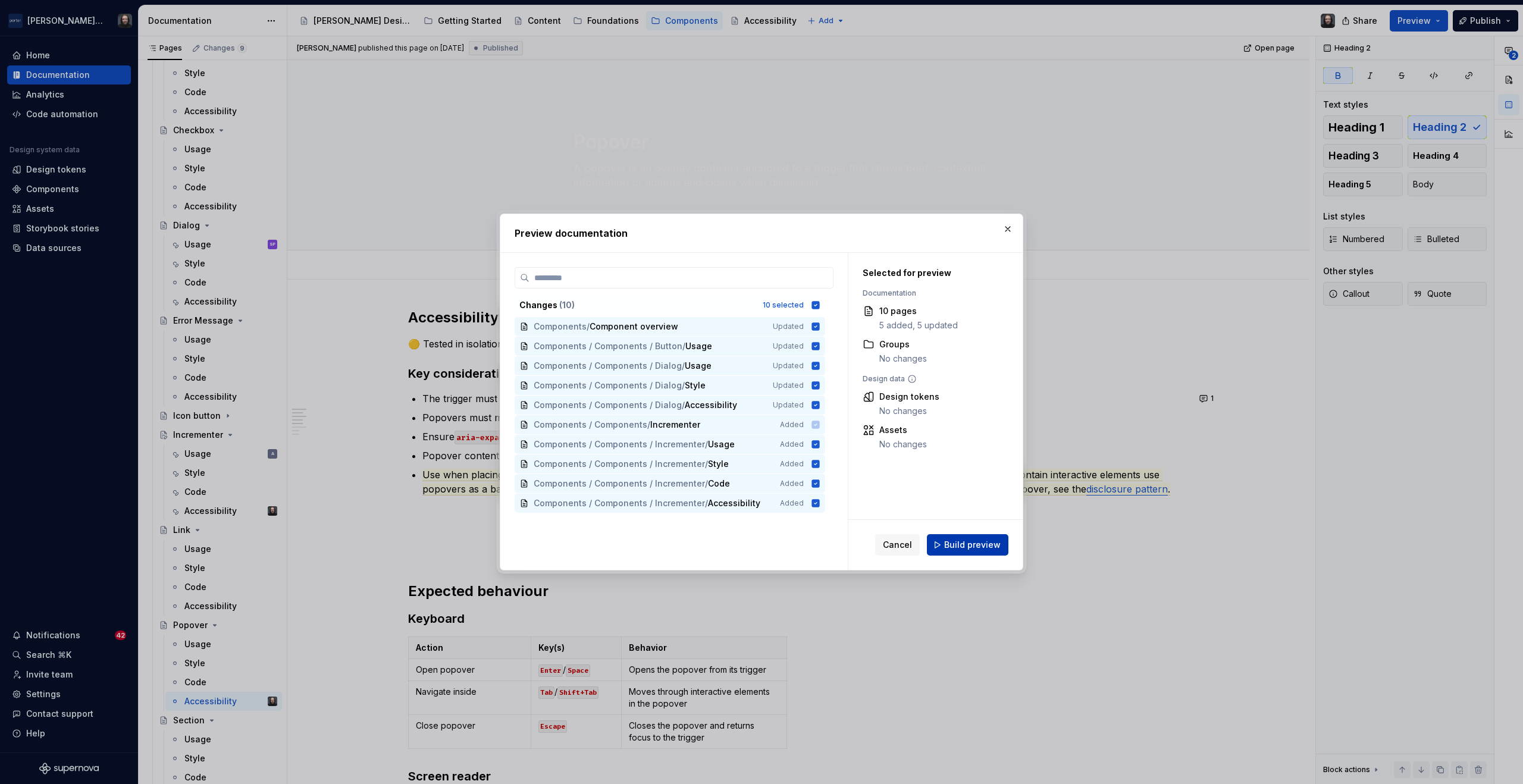
click at [978, 547] on span "Build preview" at bounding box center [973, 544] width 56 height 12
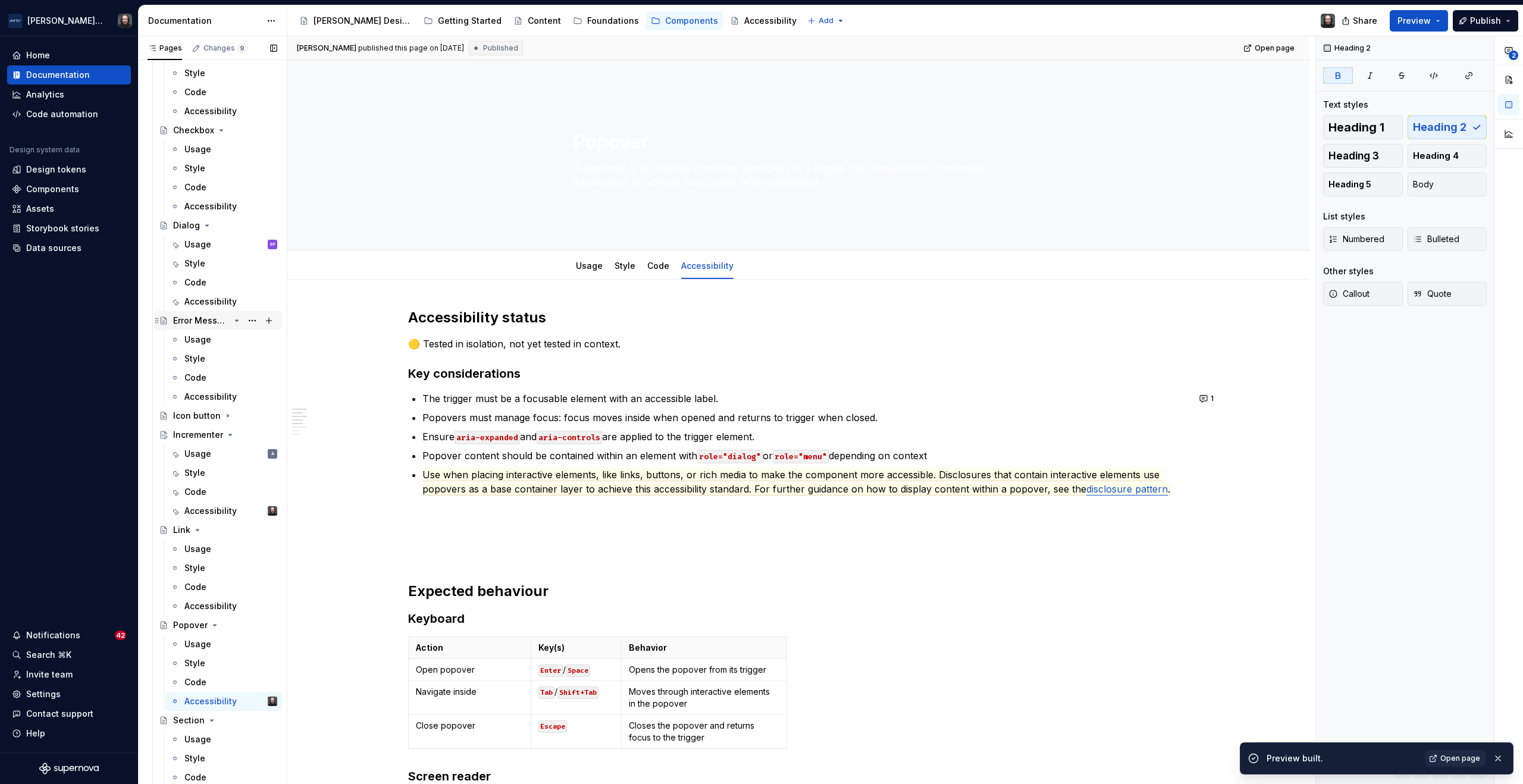
click at [236, 320] on icon "Page tree" at bounding box center [237, 320] width 3 height 1
drag, startPoint x: 219, startPoint y: 207, endPoint x: 219, endPoint y: 147, distance: 60.0
click at [220, 206] on icon "Page tree" at bounding box center [221, 206] width 3 height 1
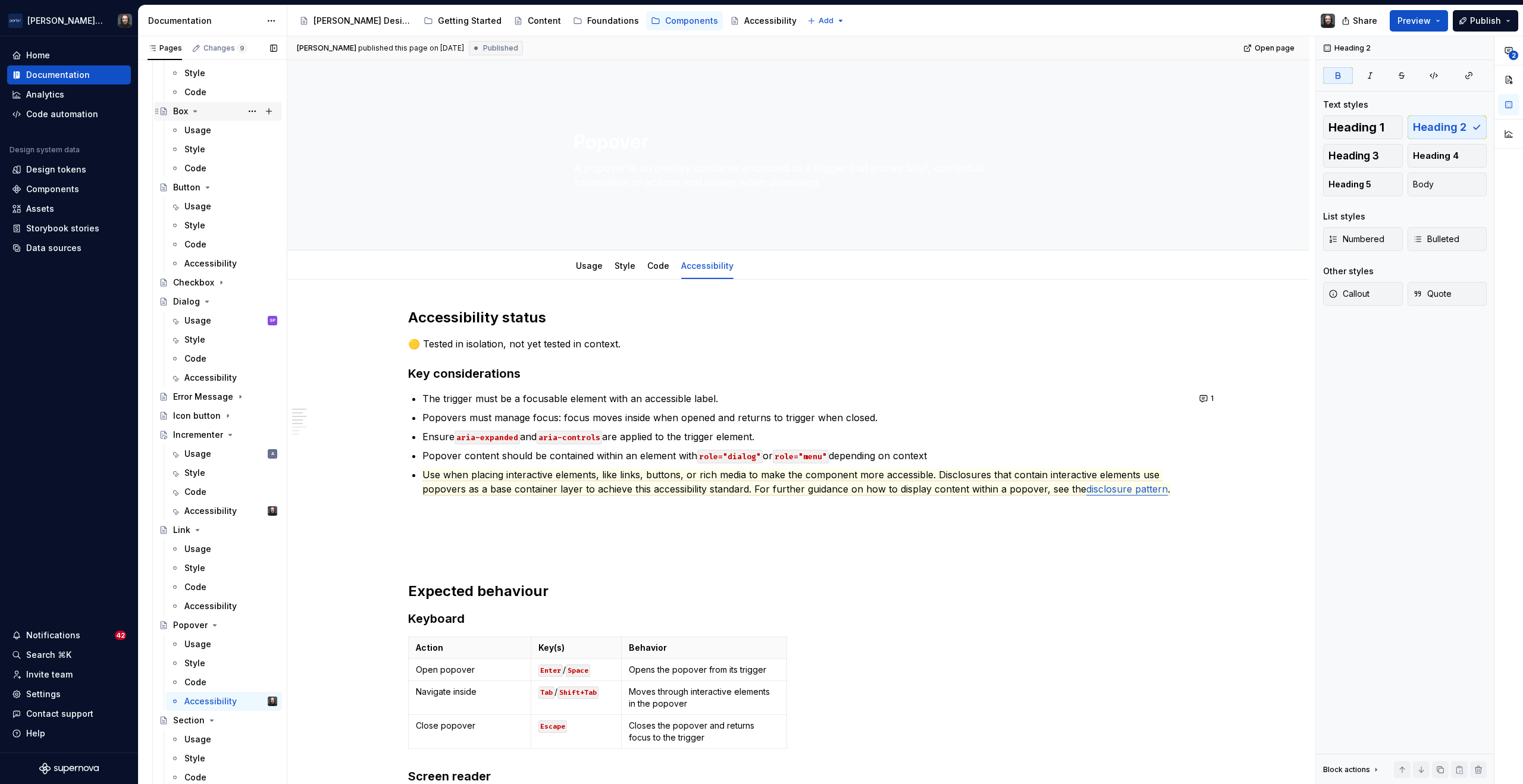
click at [194, 110] on icon "Page tree" at bounding box center [195, 112] width 10 height 10
click at [230, 91] on icon "Page tree" at bounding box center [231, 91] width 3 height 1
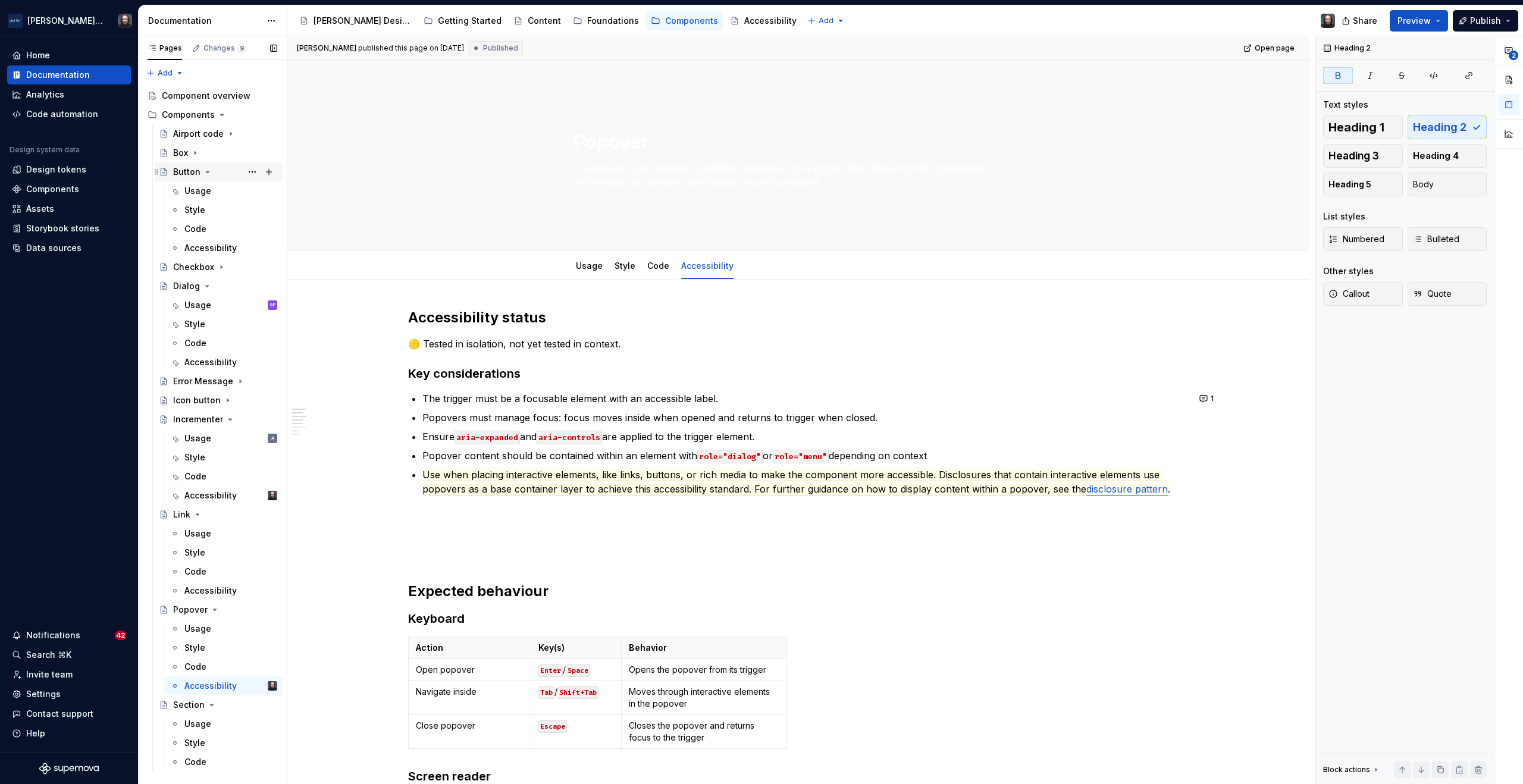
click at [207, 172] on icon "Page tree" at bounding box center [208, 172] width 3 height 1
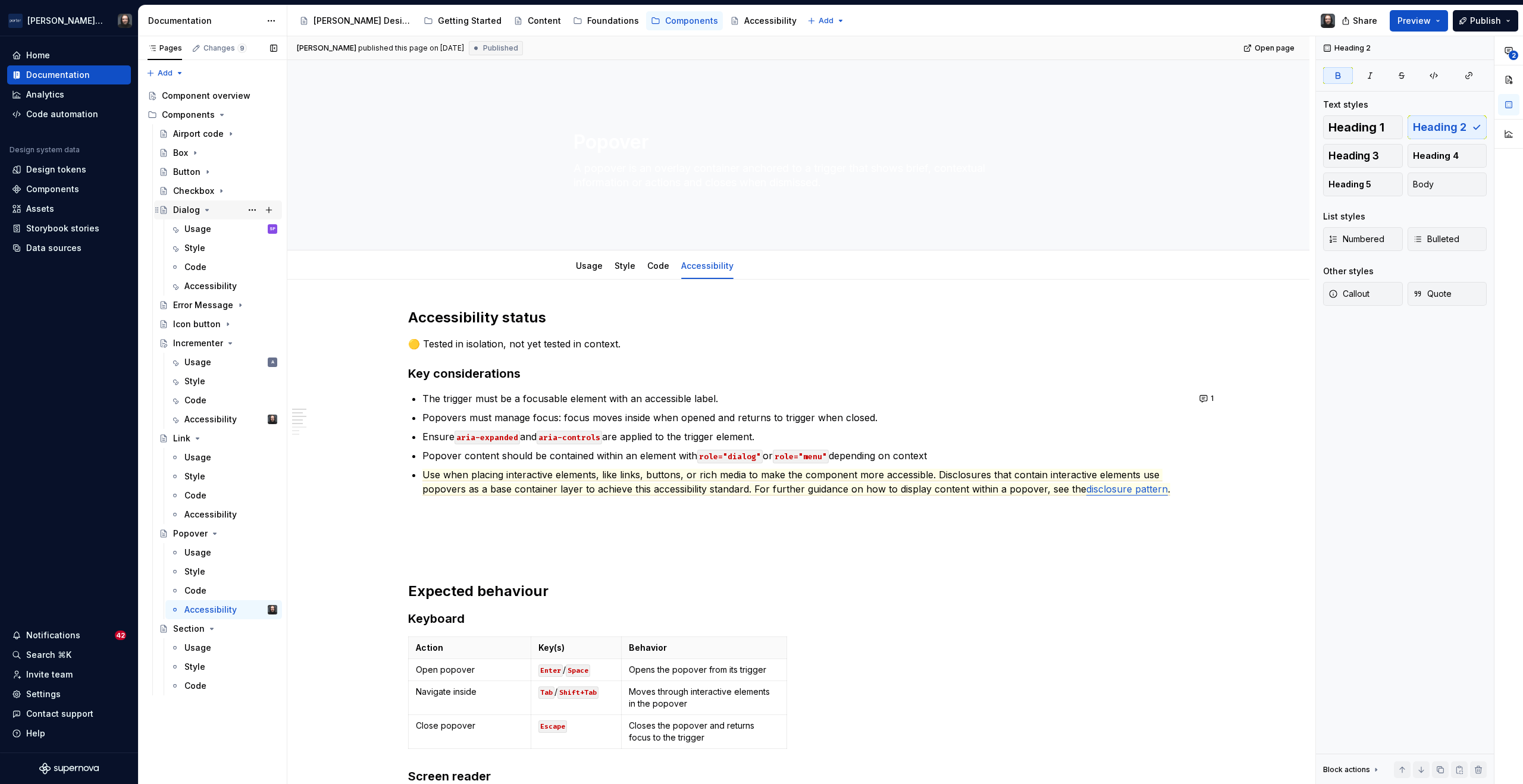
click at [206, 212] on icon "Page tree" at bounding box center [207, 211] width 10 height 10
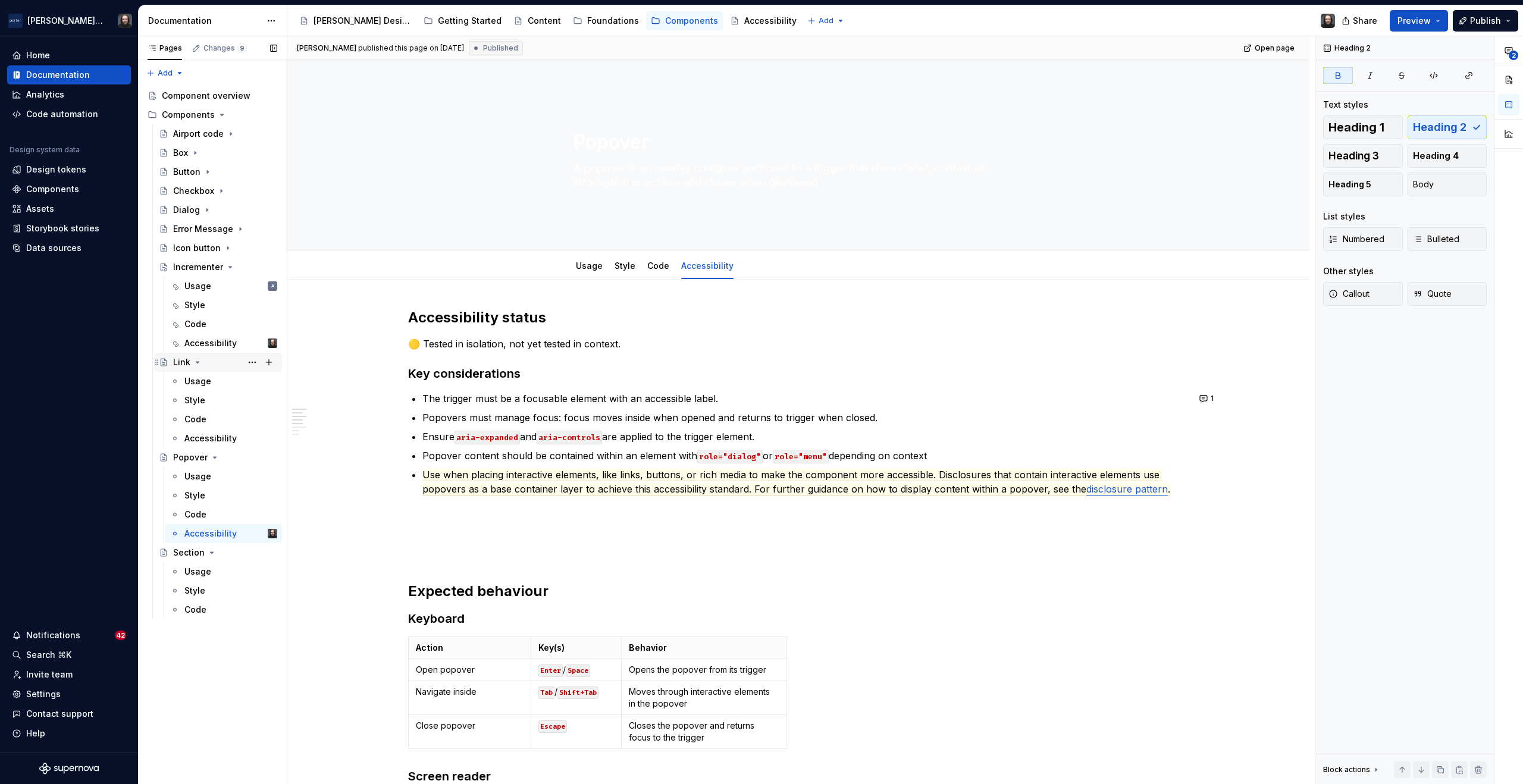
drag, startPoint x: 227, startPoint y: 262, endPoint x: 228, endPoint y: 278, distance: 16.0
click at [227, 262] on icon "Page tree" at bounding box center [230, 267] width 10 height 10
click at [198, 288] on icon "Page tree" at bounding box center [198, 286] width 10 height 10
click at [212, 306] on icon "Page tree" at bounding box center [215, 306] width 10 height 10
click at [210, 326] on icon "Page tree" at bounding box center [212, 324] width 10 height 10
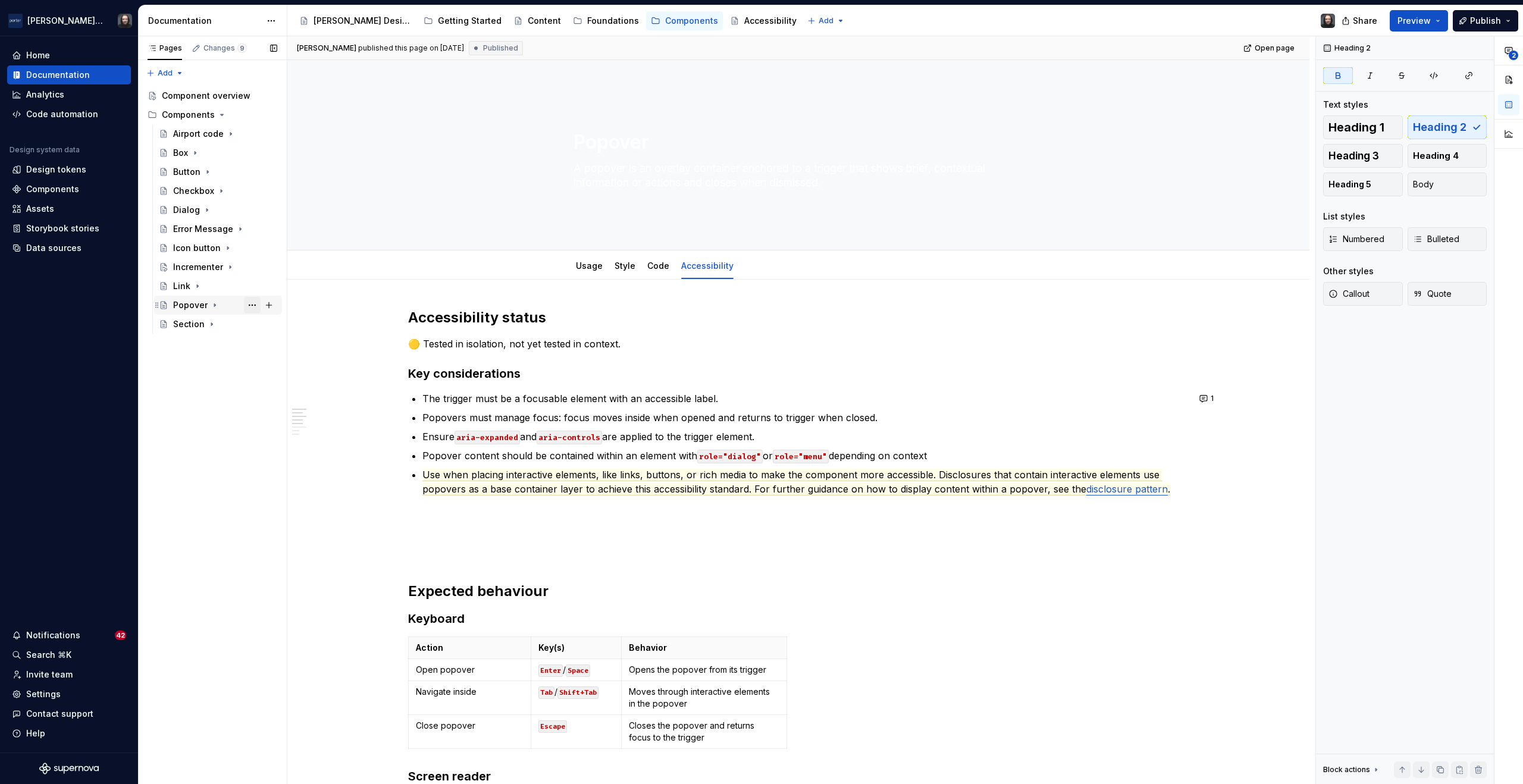
click at [254, 305] on button "Page tree" at bounding box center [251, 305] width 17 height 16
click at [281, 342] on div "Duplicate page" at bounding box center [324, 344] width 116 height 12
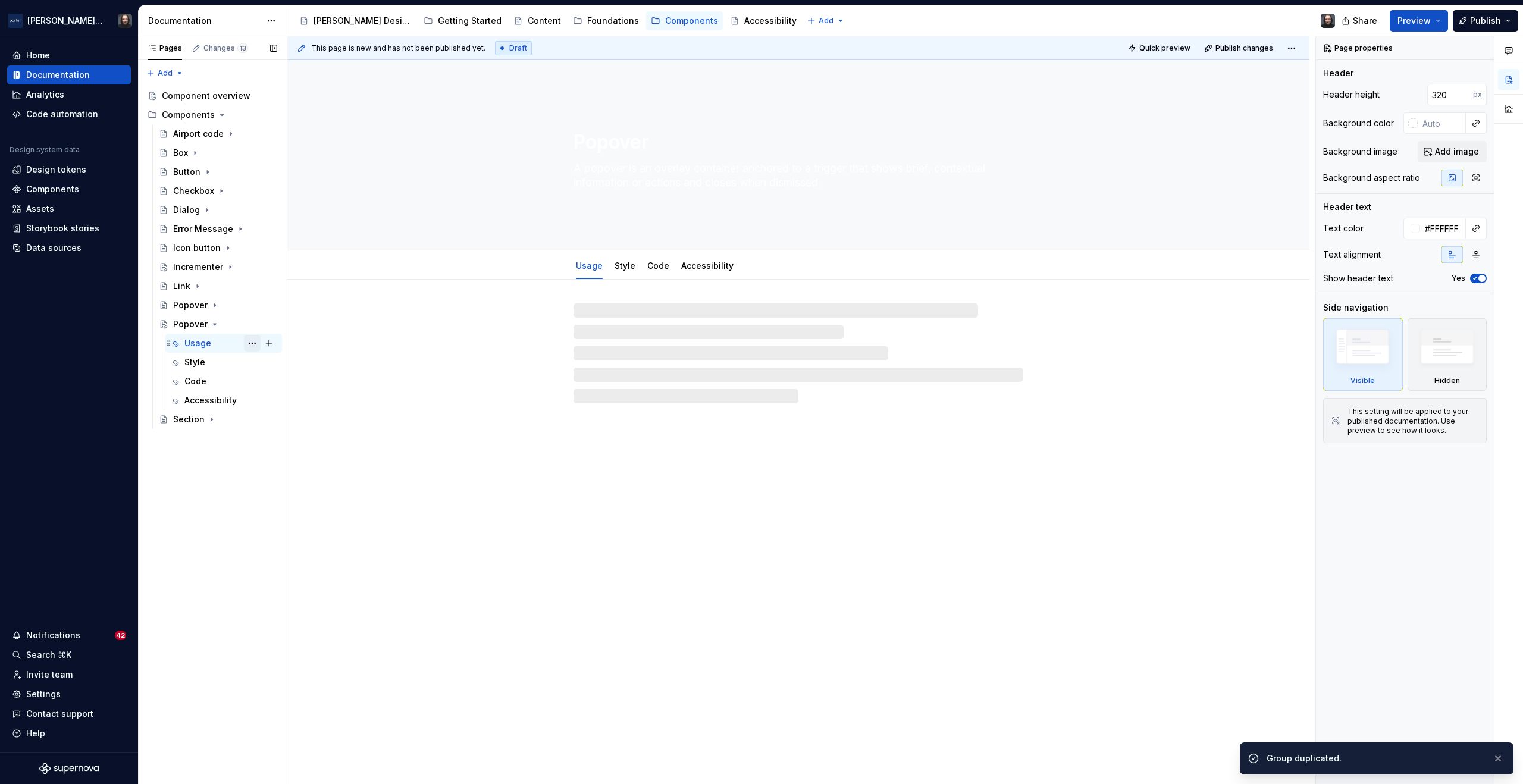
click at [253, 343] on button "Page tree" at bounding box center [251, 343] width 17 height 16
click at [191, 325] on div "Pages Changes 13 Add Accessibility guide for tree Page tree. Navigate the tree …" at bounding box center [212, 409] width 149 height 748
click at [0, 0] on button "Page tree" at bounding box center [0, 0] width 0 height 0
type textarea "*"
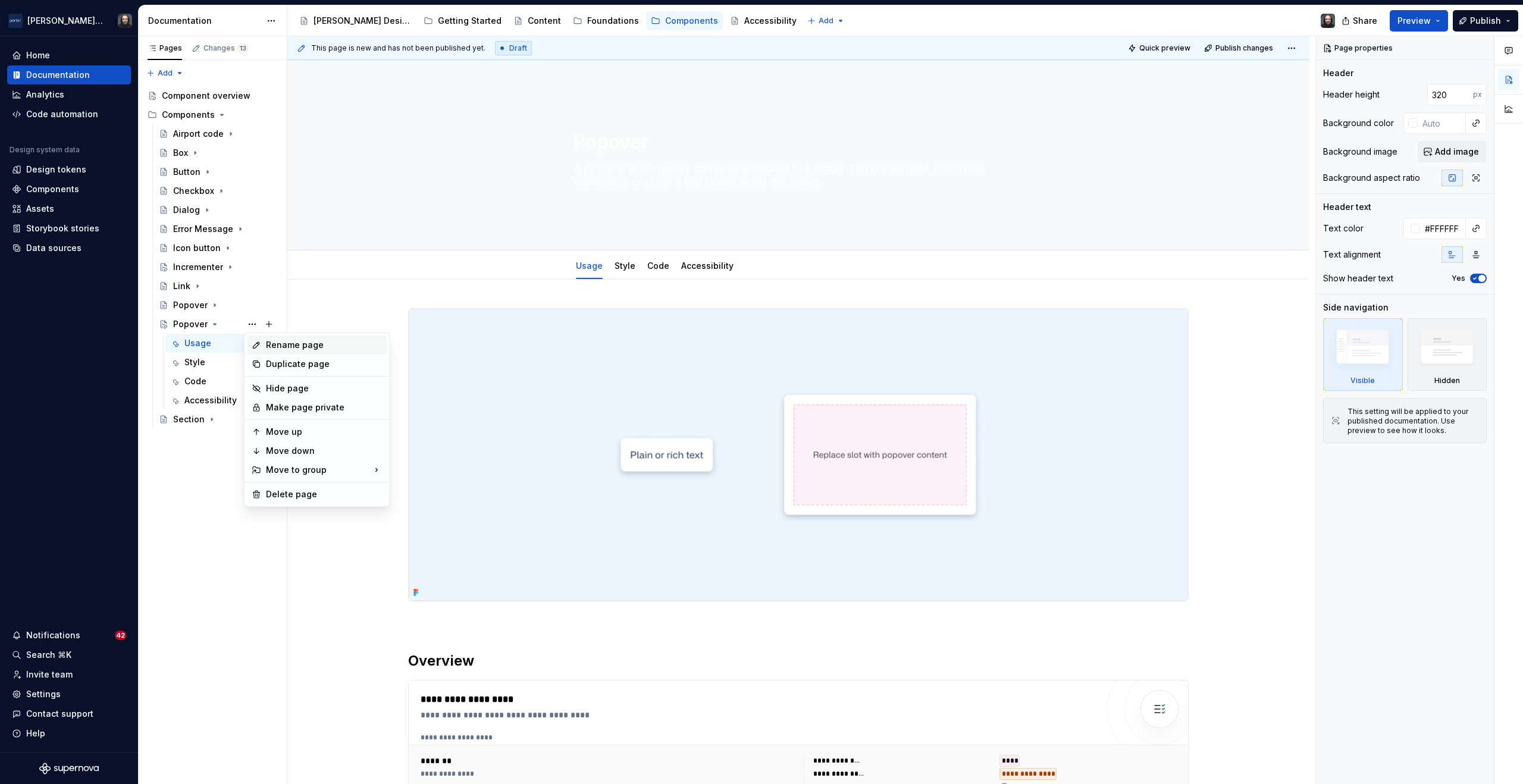
click at [280, 341] on div "Rename page" at bounding box center [324, 344] width 116 height 12
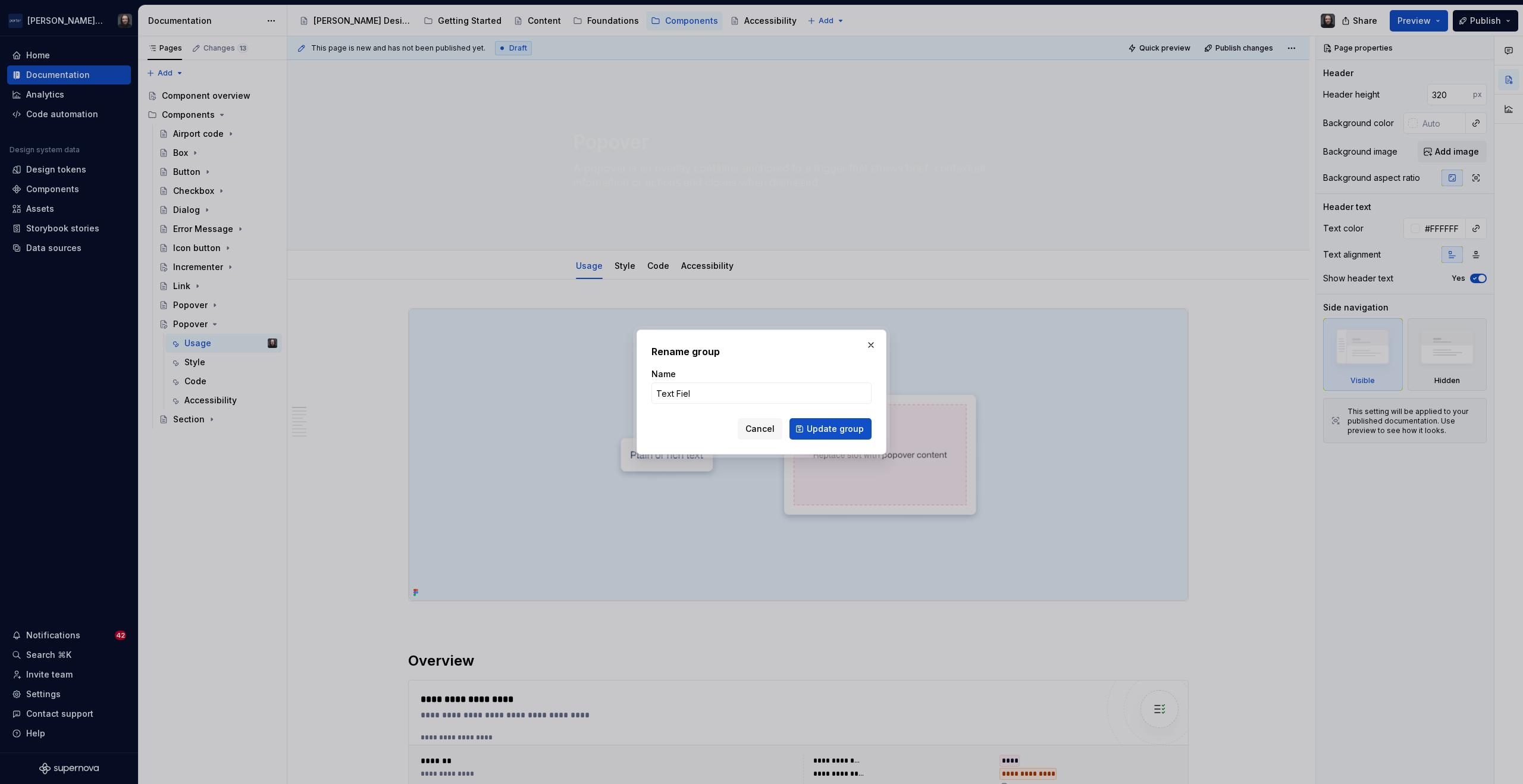
type input "Text Field"
click button "Update group" at bounding box center [831, 429] width 83 height 21
type textarea "*"
type textarea "Text Field"
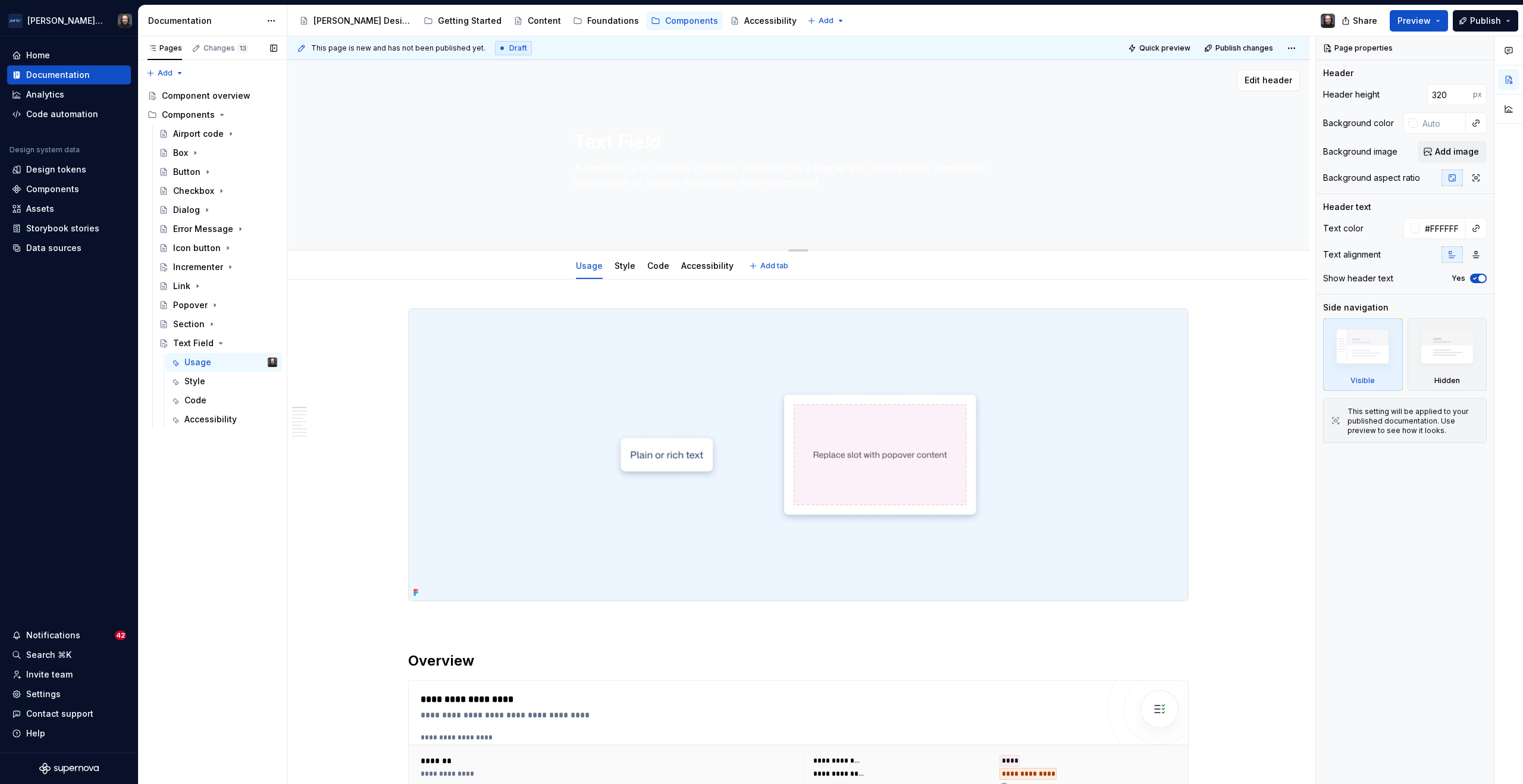
click at [799, 185] on textarea "A popover is an overlay container anchored to a trigger that shows brief, conte…" at bounding box center [796, 176] width 449 height 33
paste textarea "Text Field is an input control that lets users enter and edit text, numbers, or…"
type textarea "*"
type textarea "A Text Field is an input control that lets users enter and edit text, numbers, …"
type textarea "*"
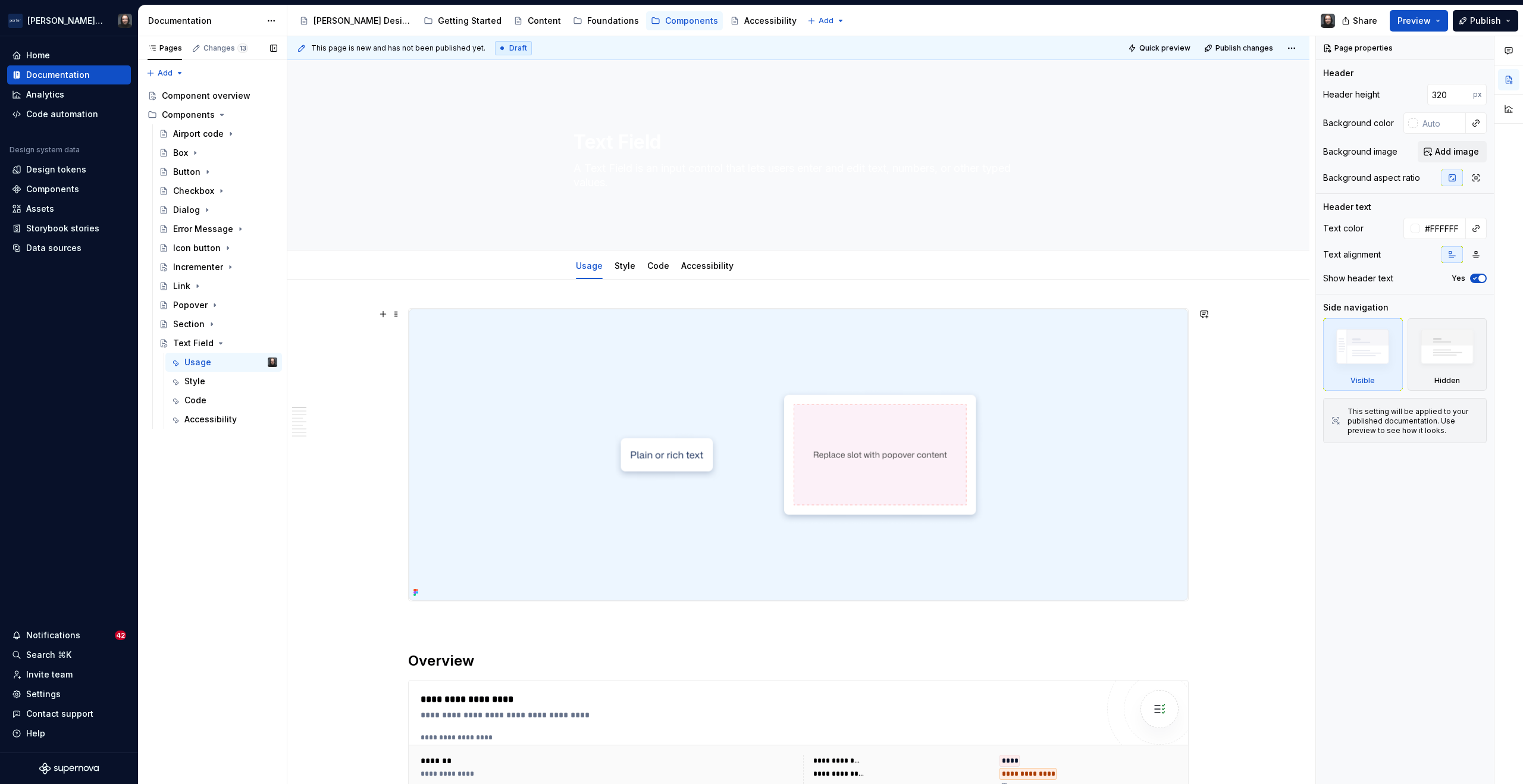
type textarea "A Text Field is an input control that lets users enter and edit text, numbers, …"
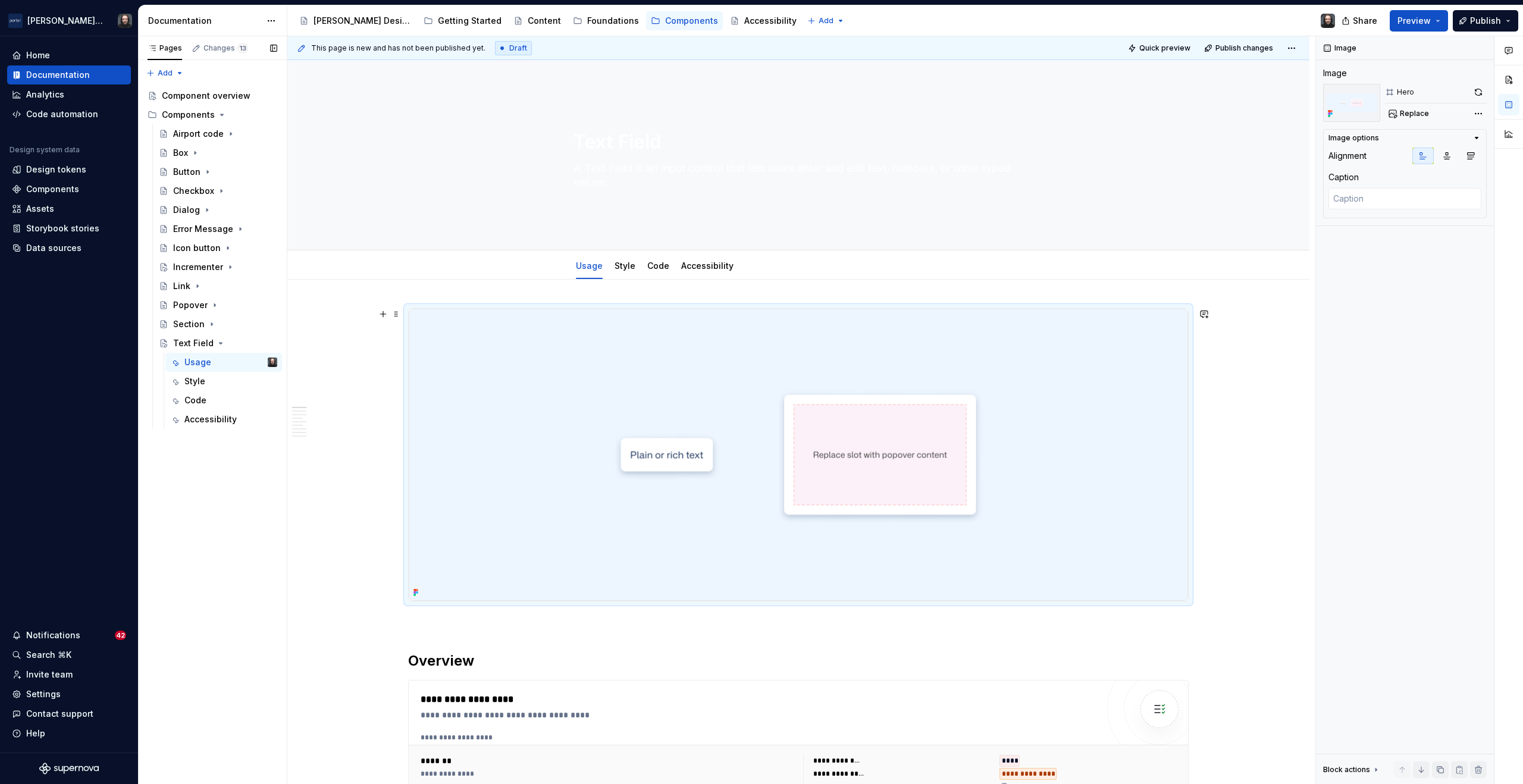
scroll to position [15, 0]
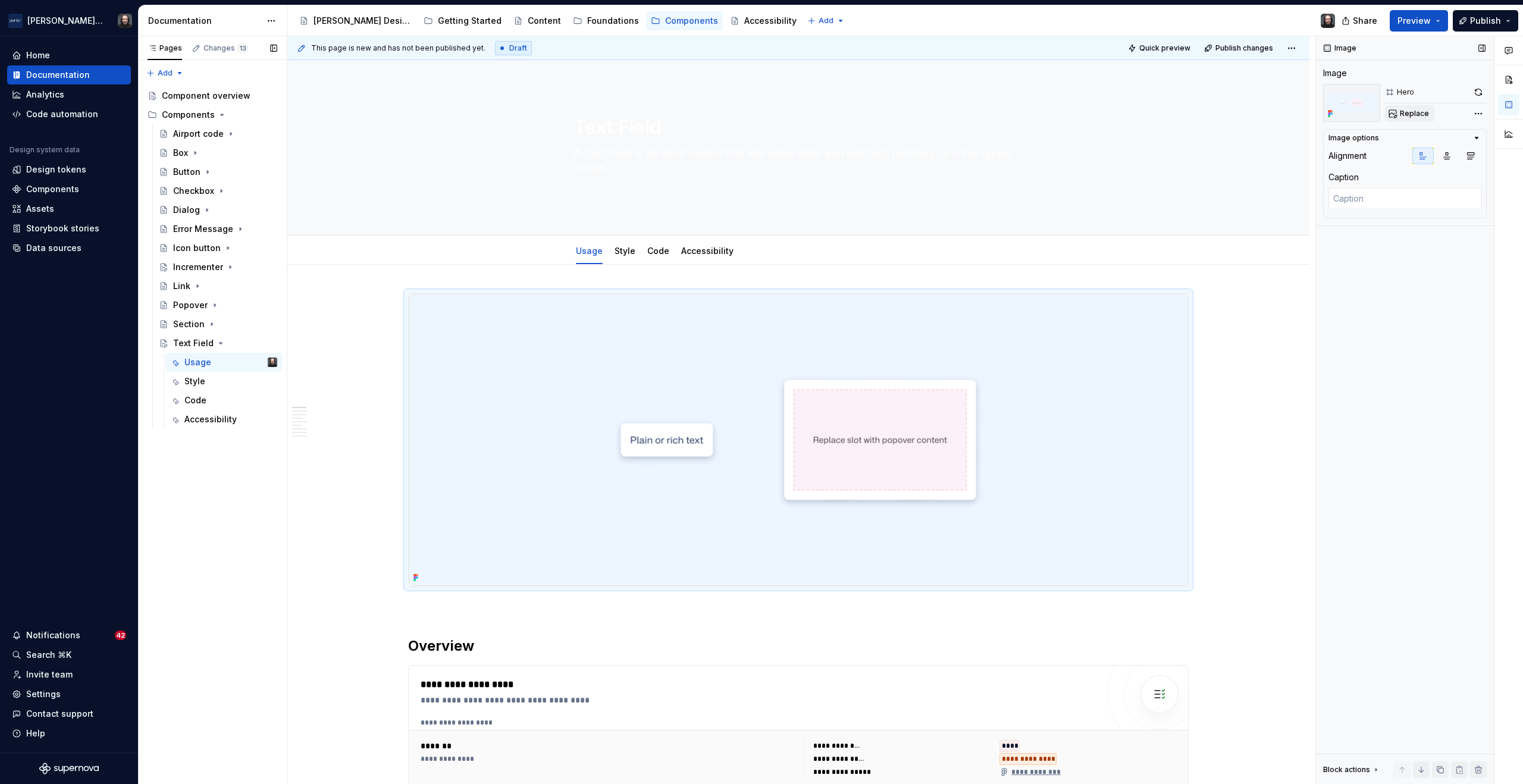
click at [1415, 114] on span "Replace" at bounding box center [1415, 114] width 29 height 10
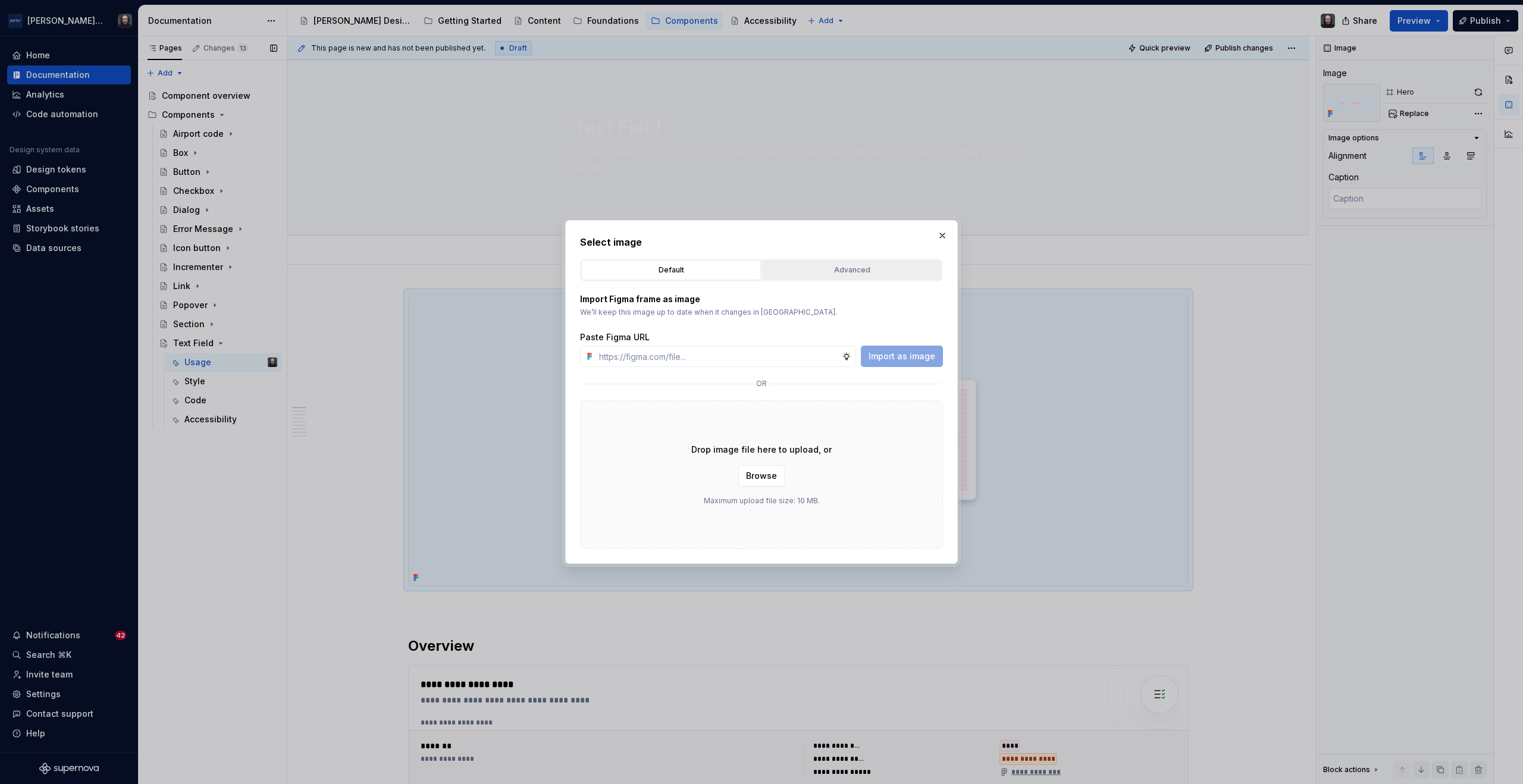
click at [856, 272] on div "Advanced" at bounding box center [852, 270] width 172 height 12
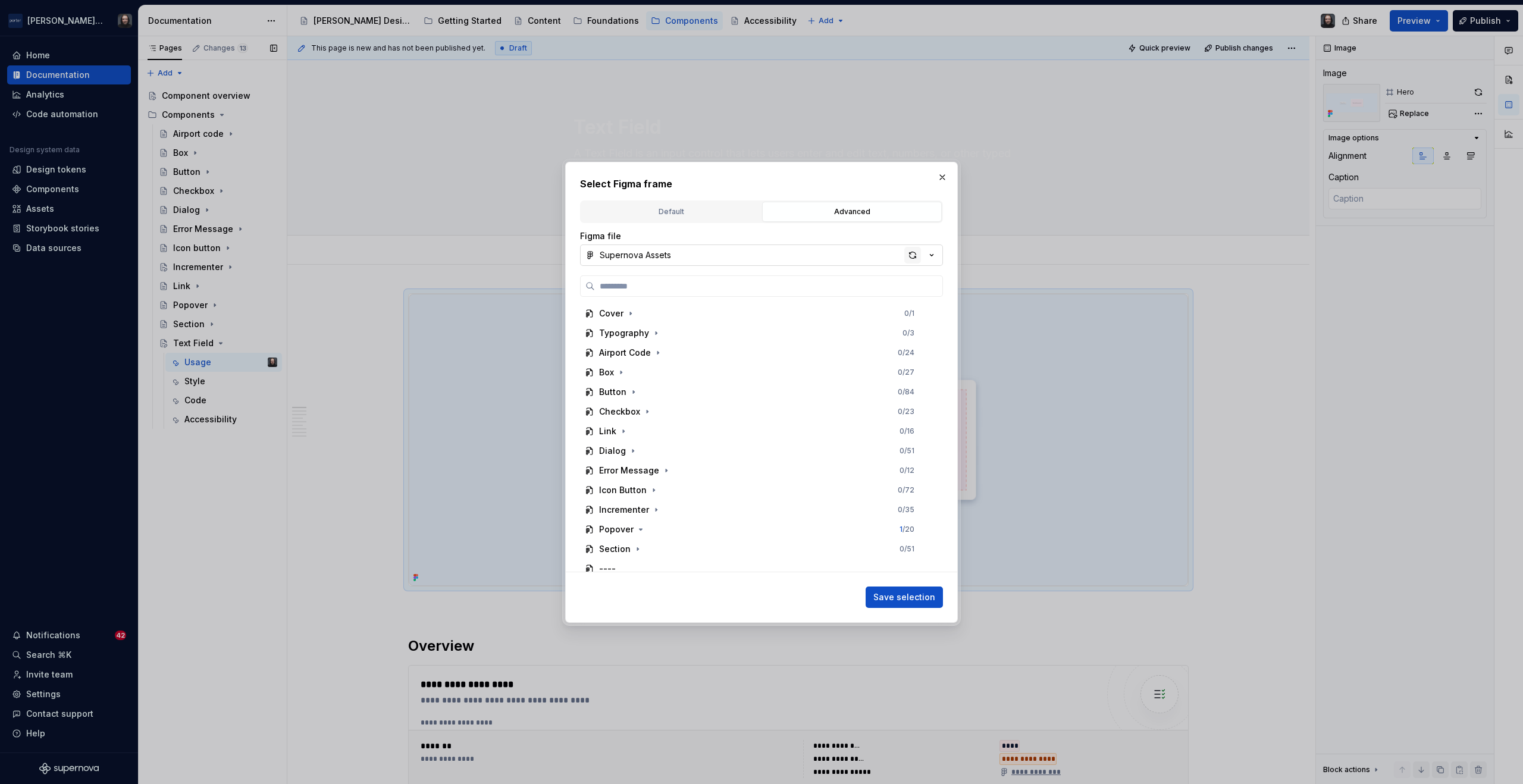
click at [914, 253] on div "button" at bounding box center [912, 254] width 17 height 16
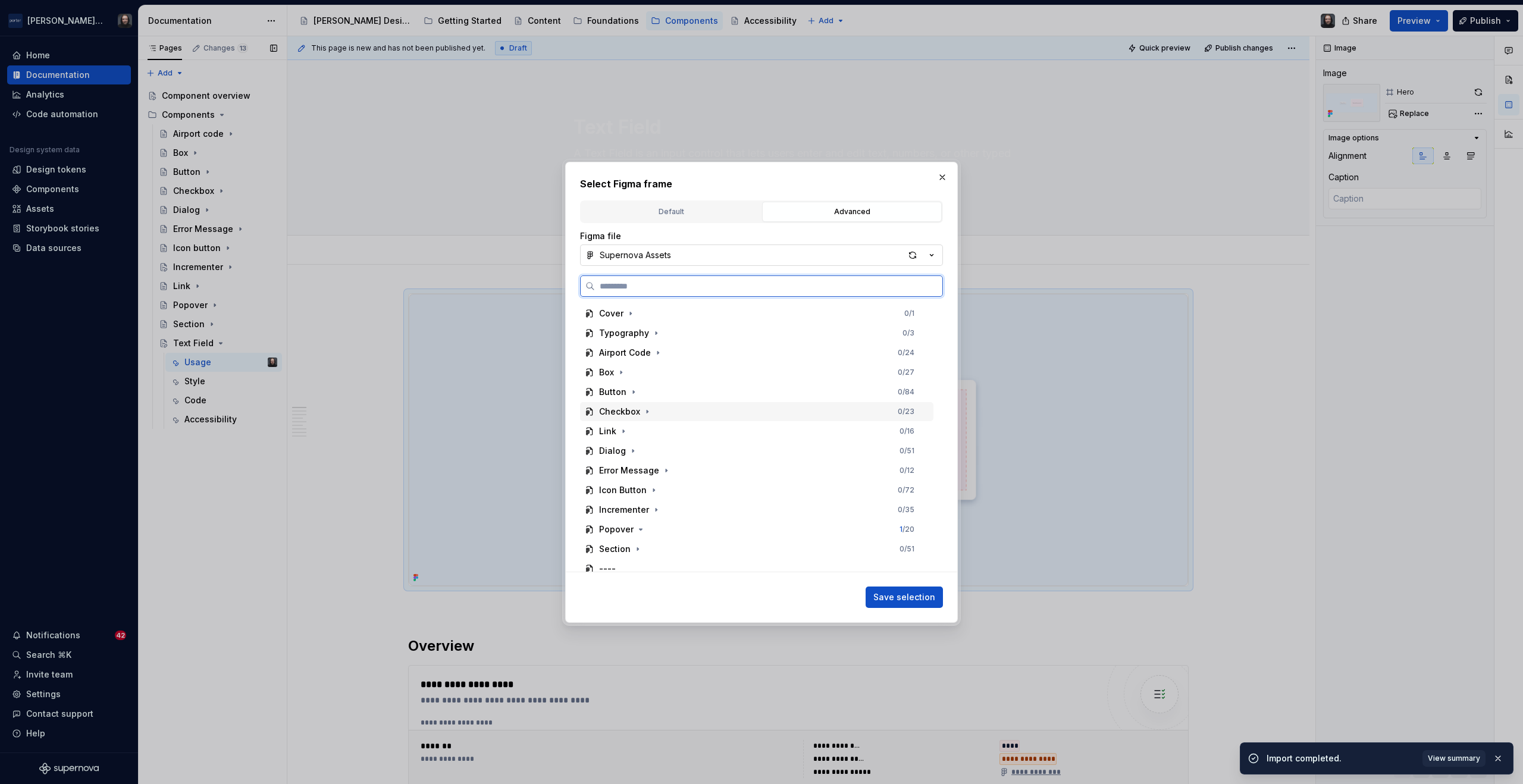
scroll to position [27, 0]
click at [646, 540] on icon "button" at bounding box center [647, 542] width 10 height 10
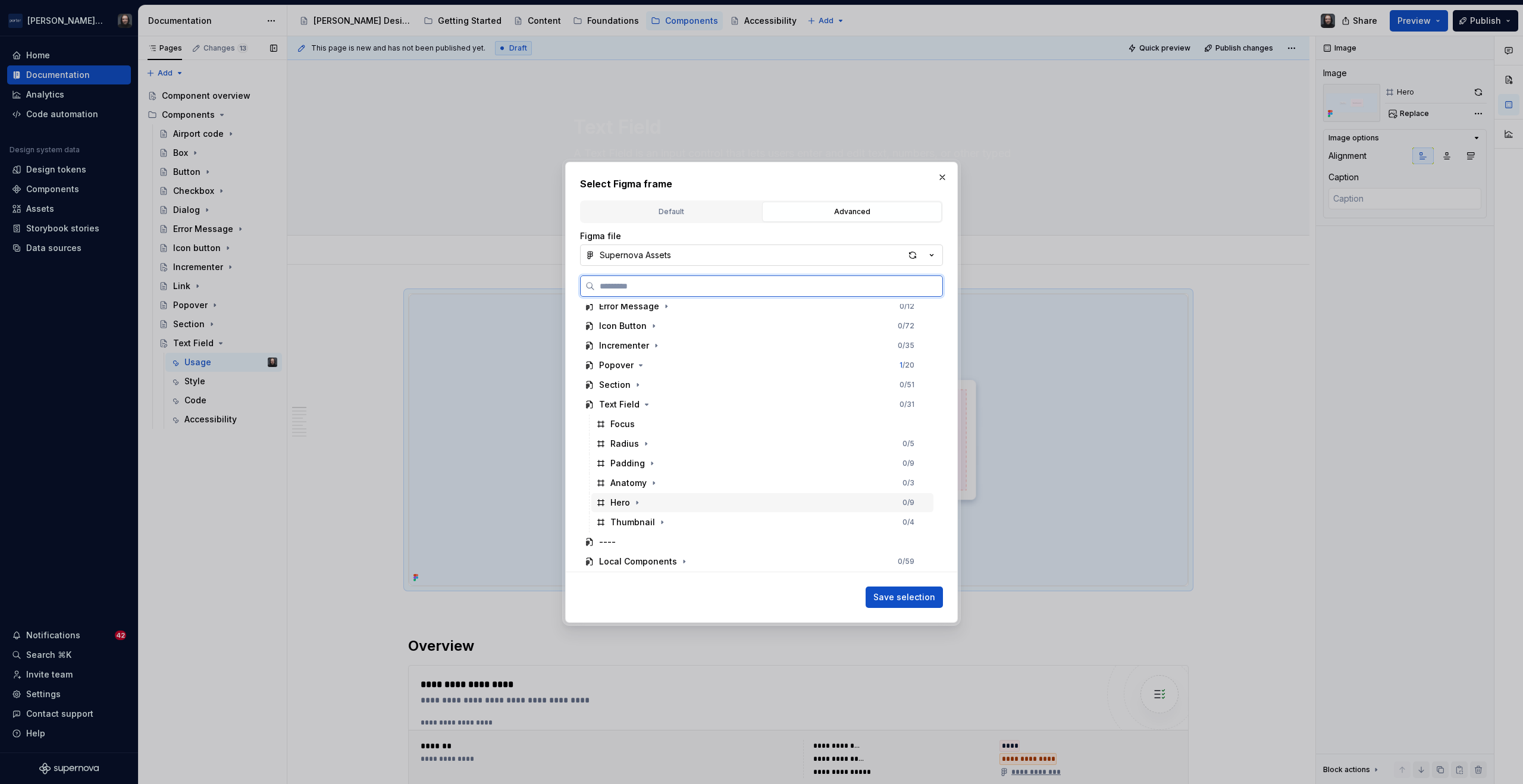
click at [753, 498] on div "Hero 0 / 9" at bounding box center [762, 503] width 343 height 19
drag, startPoint x: 903, startPoint y: 595, endPoint x: 933, endPoint y: 586, distance: 31.3
click at [903, 595] on span "Save selection" at bounding box center [905, 597] width 62 height 12
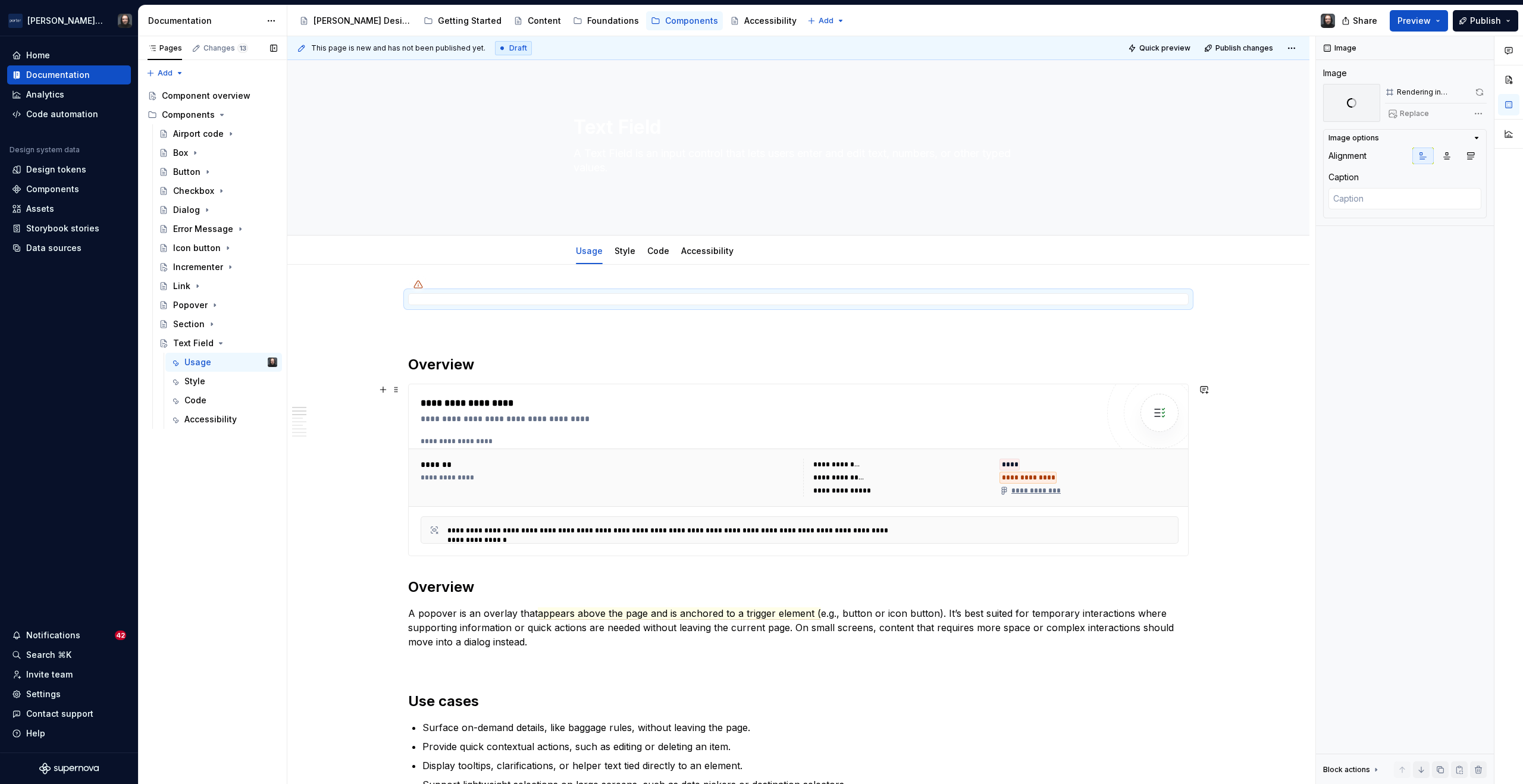
click at [1046, 408] on div "**********" at bounding box center [759, 403] width 678 height 15
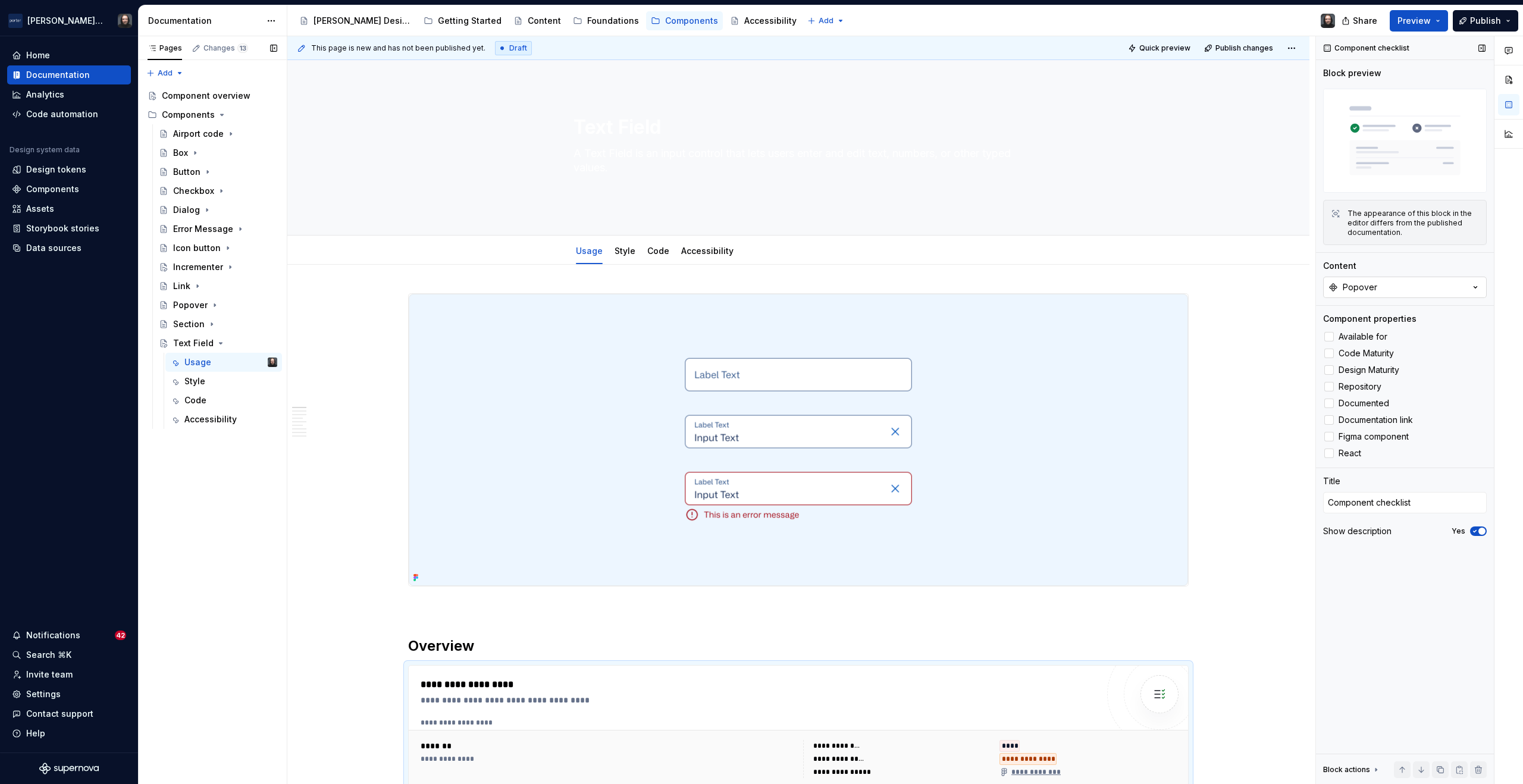
click at [1423, 286] on button "Popover" at bounding box center [1405, 287] width 164 height 21
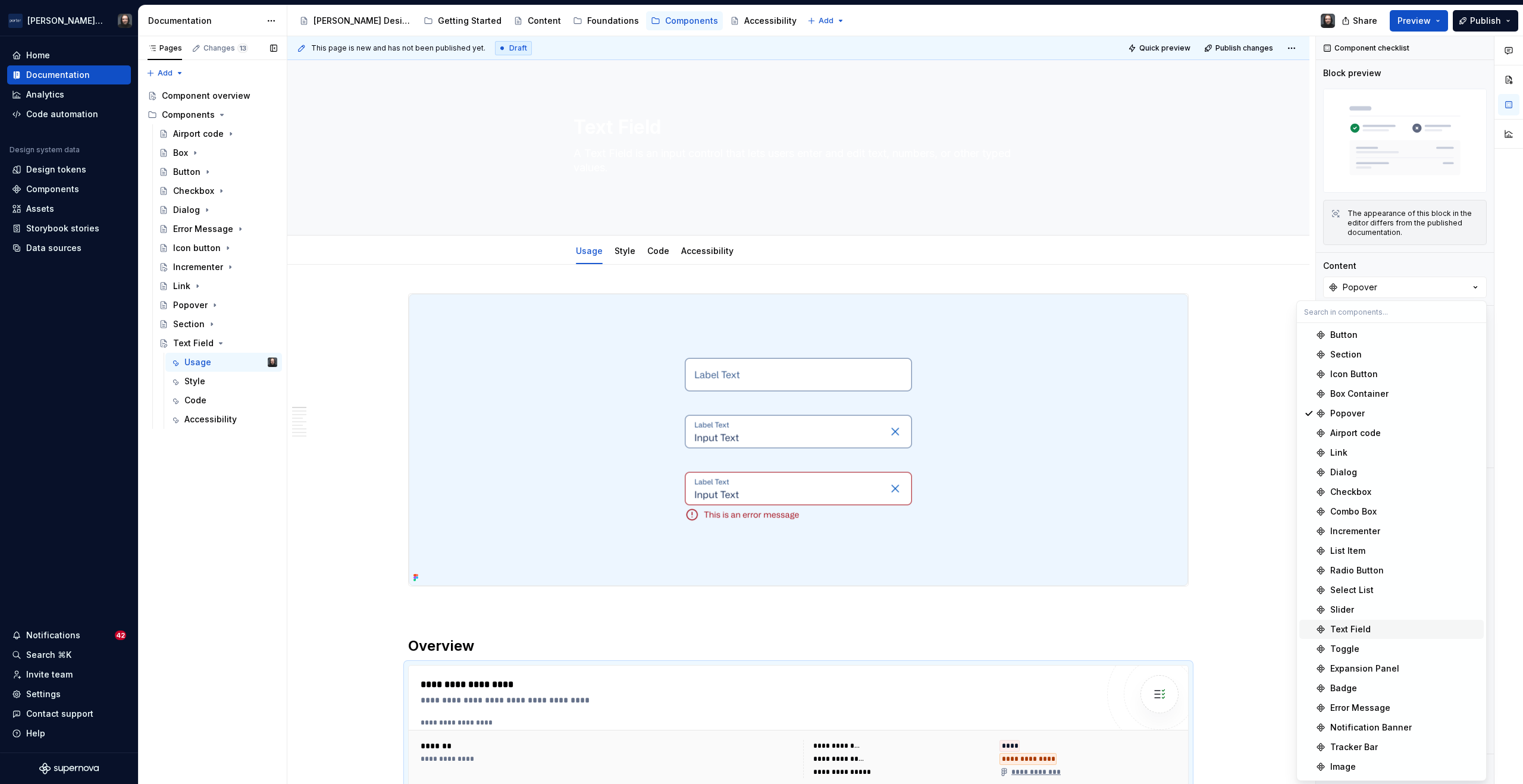
click at [1354, 623] on div "Text Field" at bounding box center [1351, 629] width 41 height 12
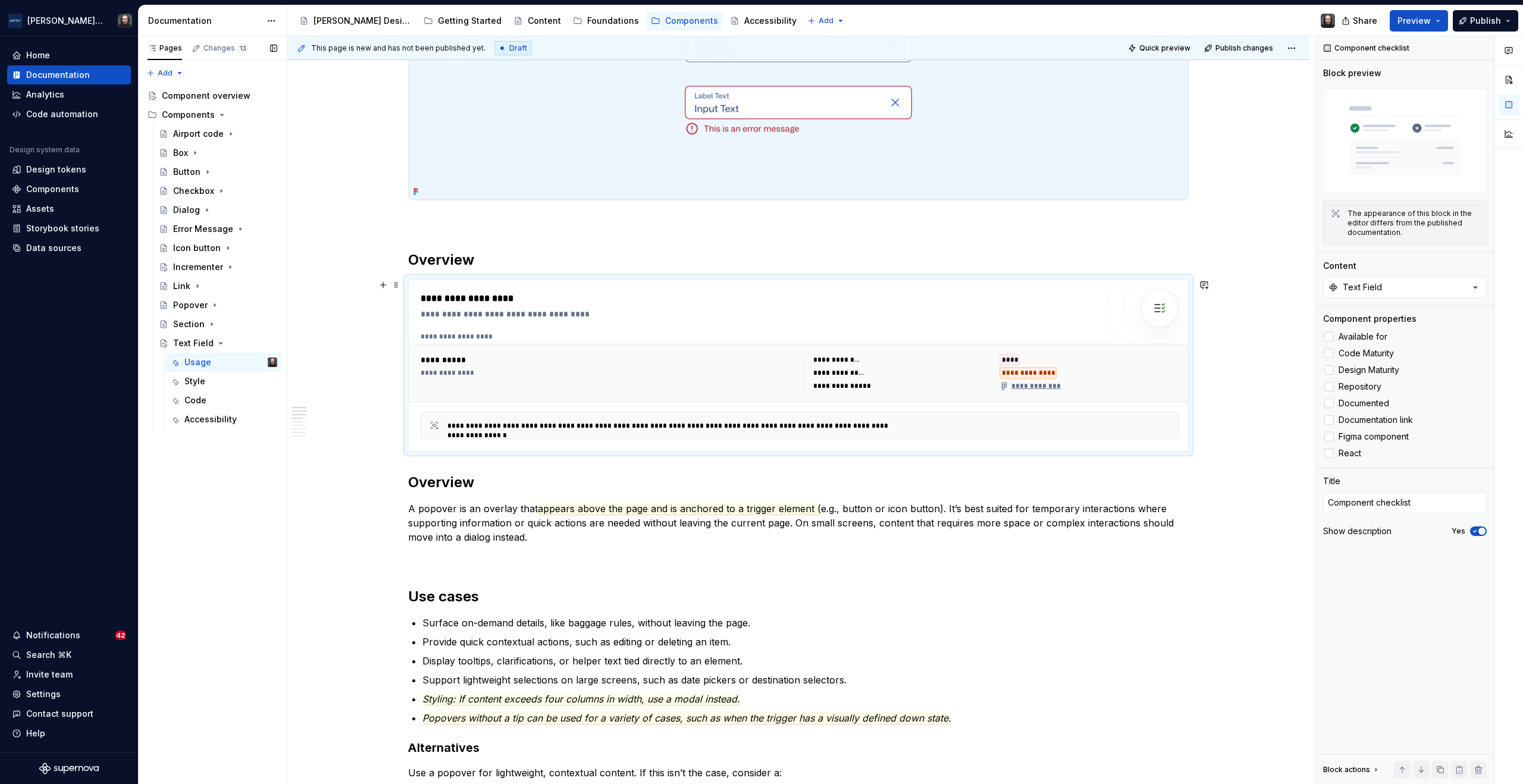
scroll to position [545, 0]
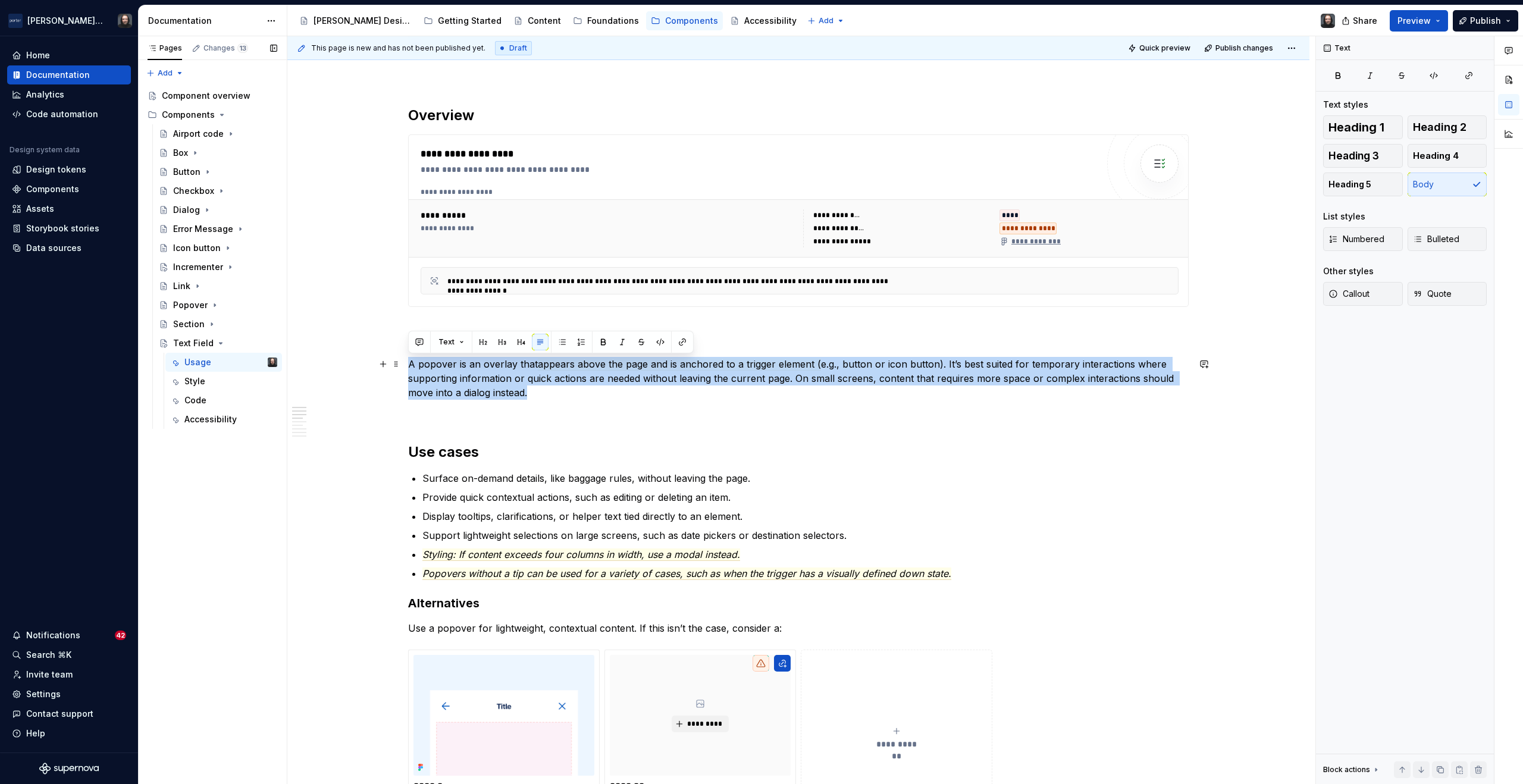
drag, startPoint x: 533, startPoint y: 393, endPoint x: 405, endPoint y: 368, distance: 130.4
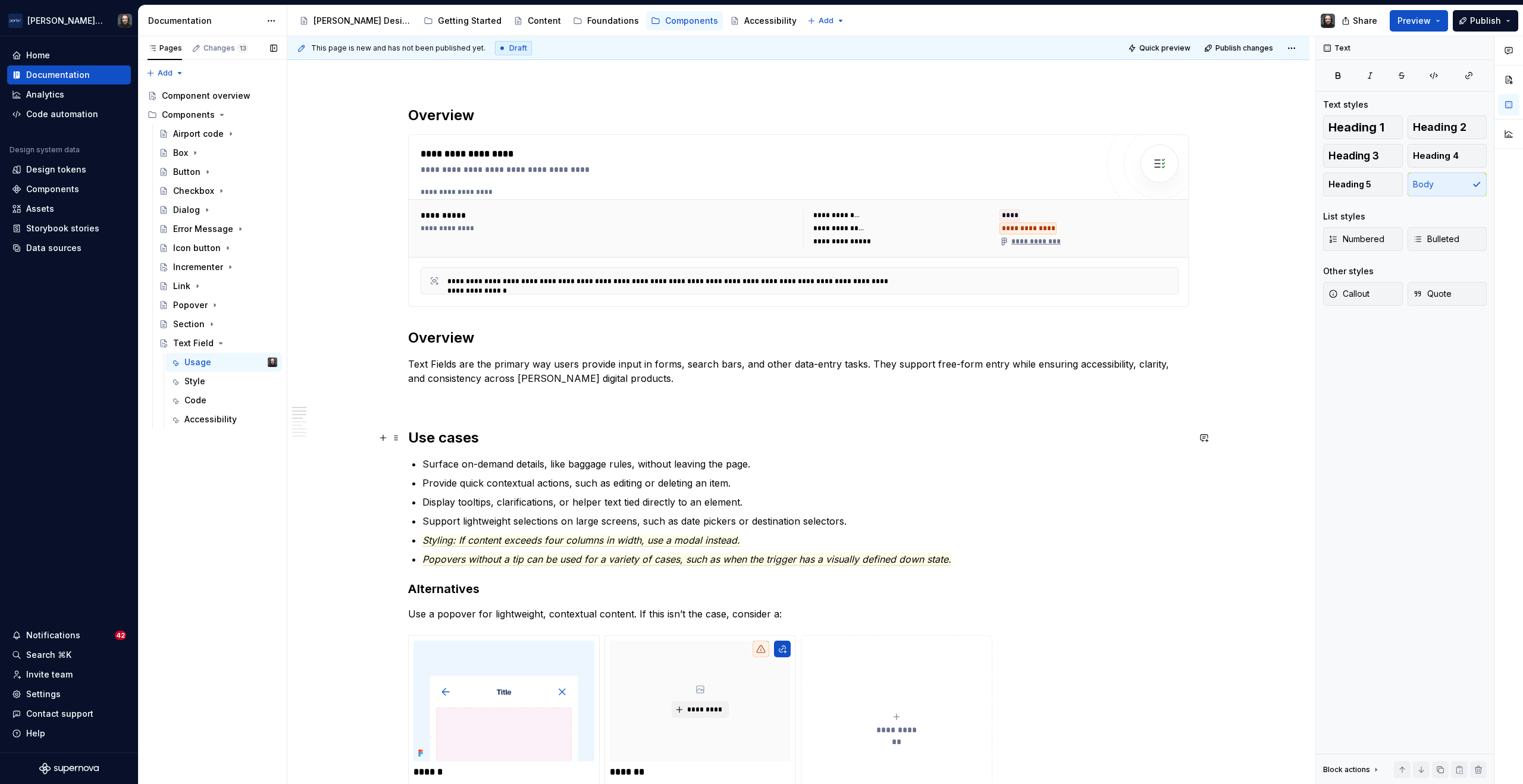
scroll to position [561, 0]
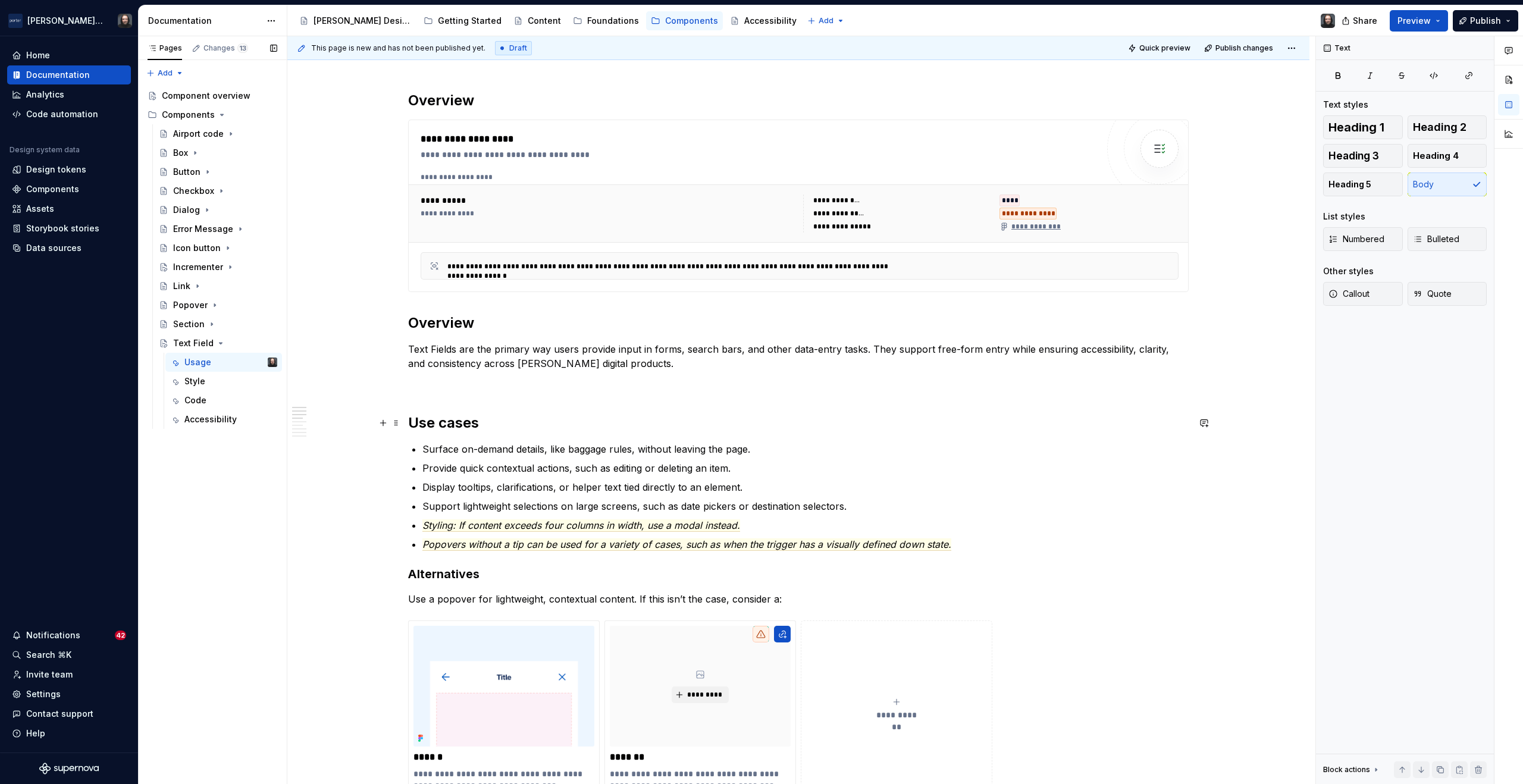
click at [410, 420] on strong "Use cases" at bounding box center [444, 423] width 71 height 17
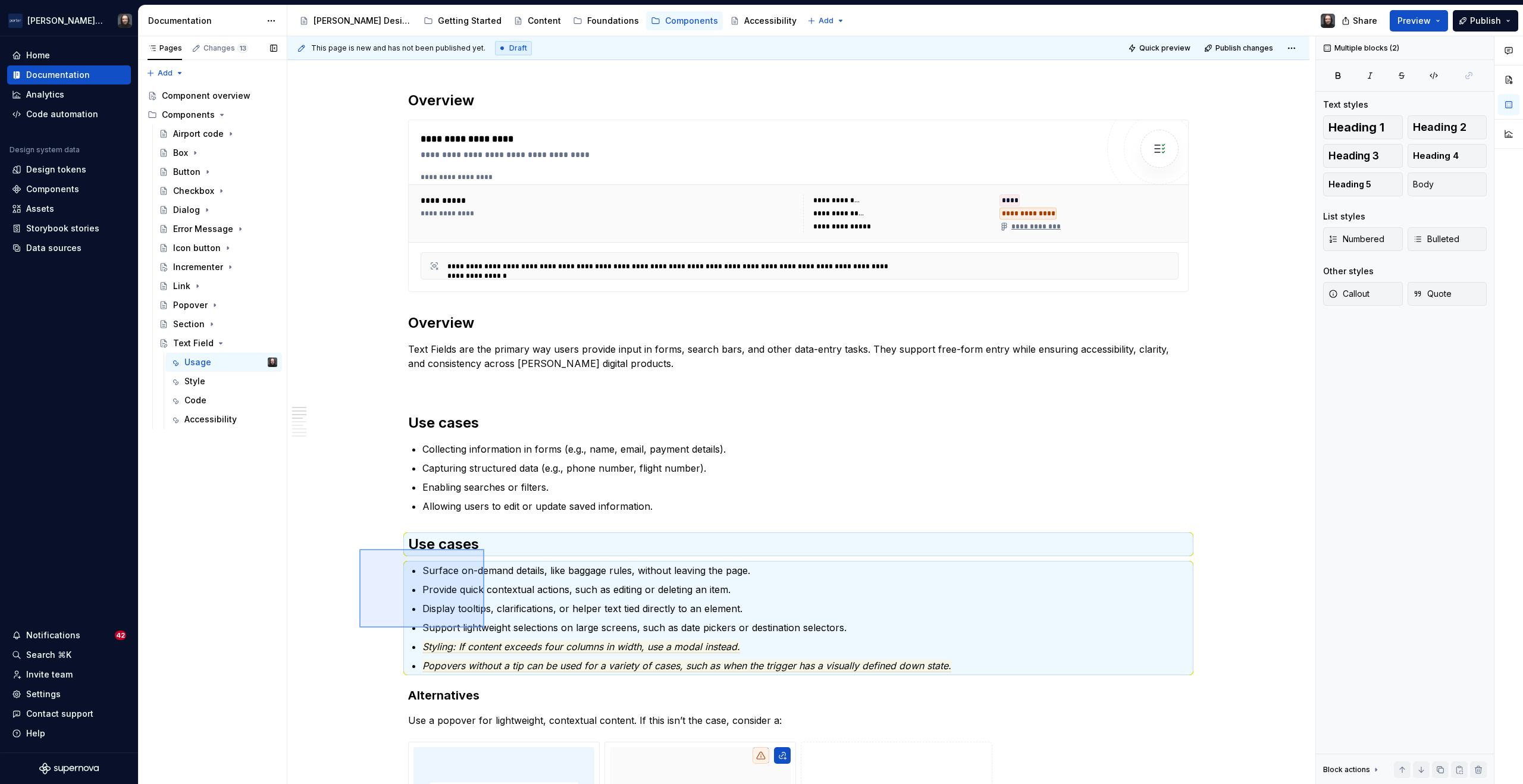
drag, startPoint x: 428, startPoint y: 596, endPoint x: 484, endPoint y: 628, distance: 64.5
click at [484, 628] on div "**********" at bounding box center [801, 409] width 1028 height 748
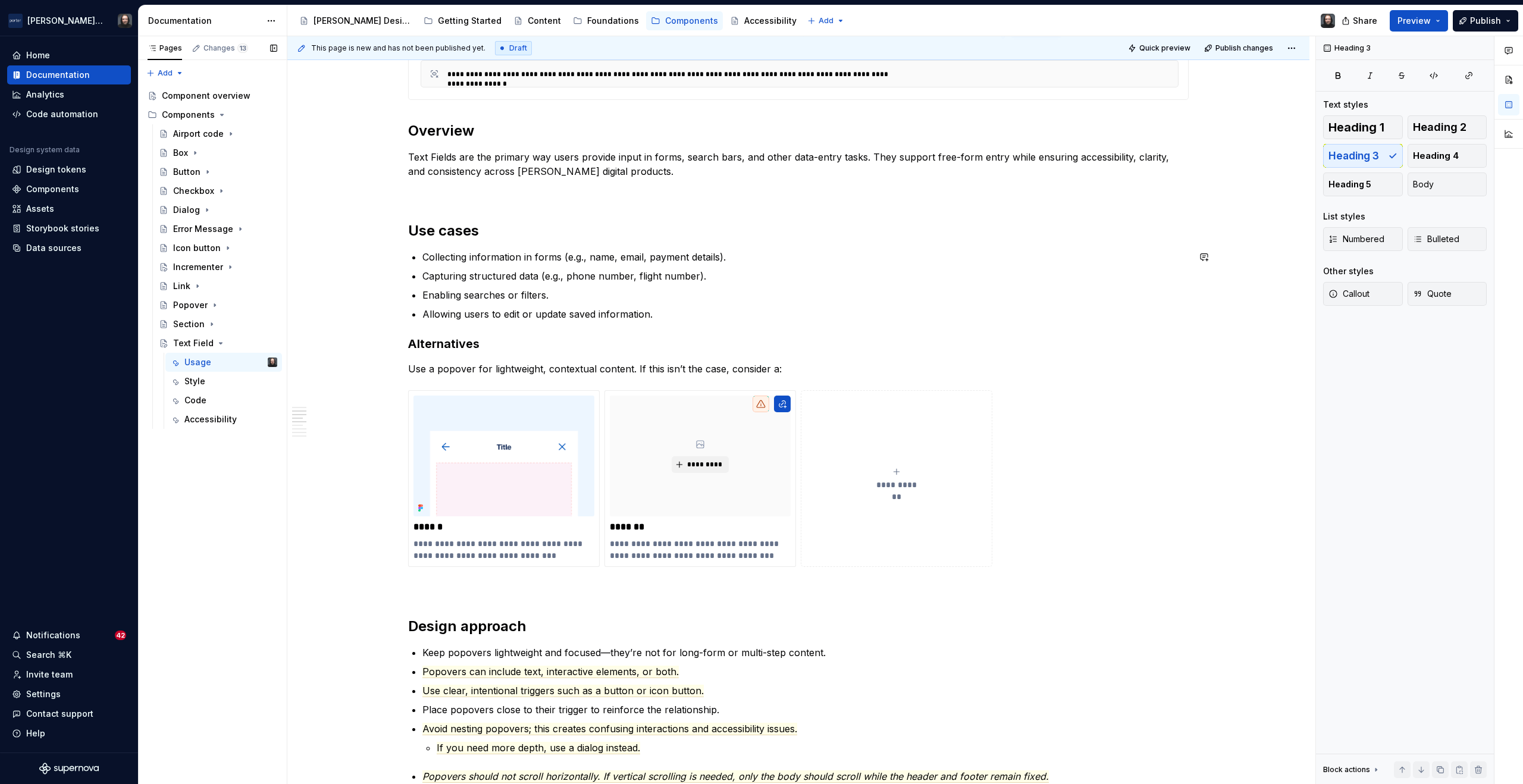
scroll to position [768, 0]
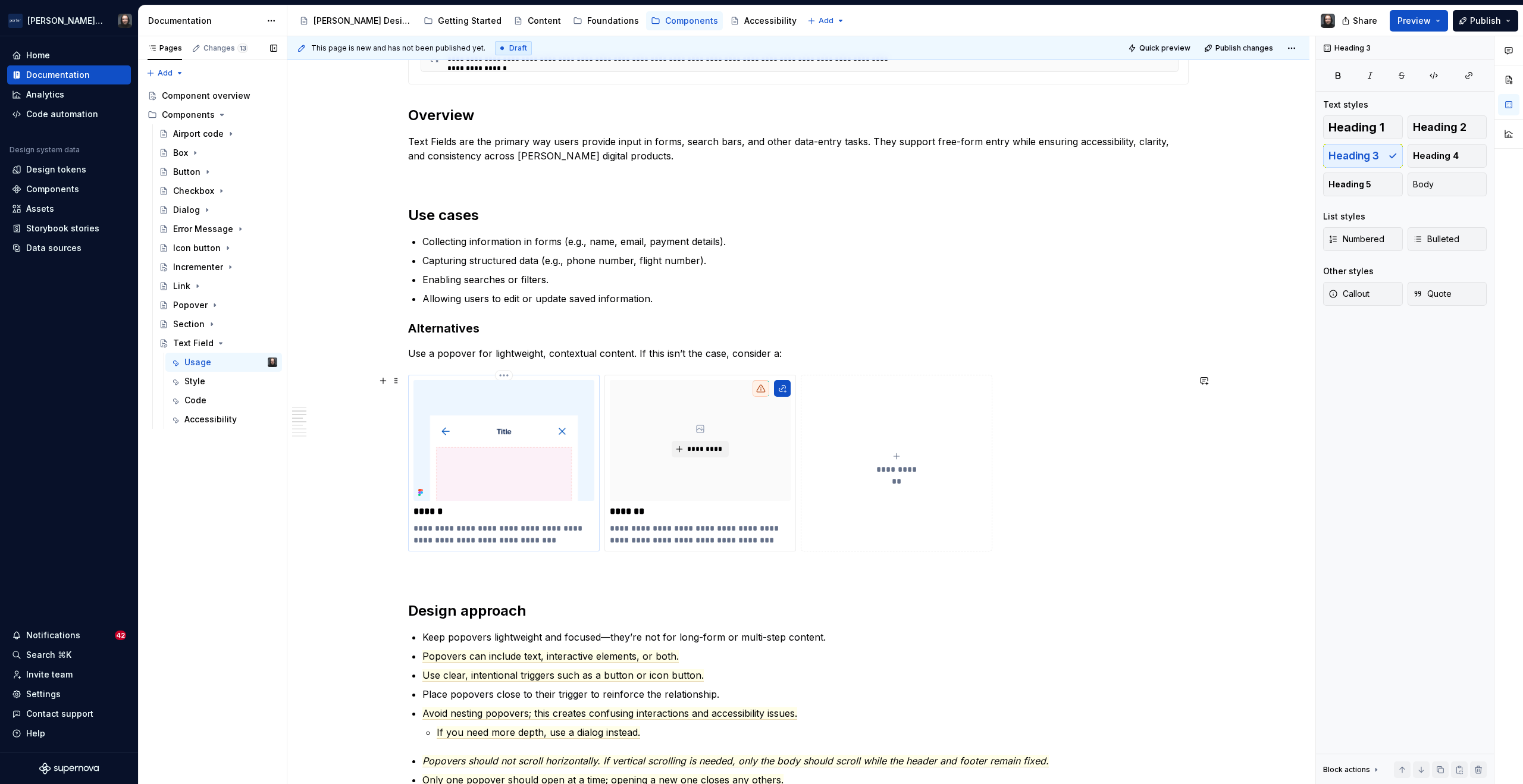
click at [527, 401] on img at bounding box center [504, 441] width 181 height 120
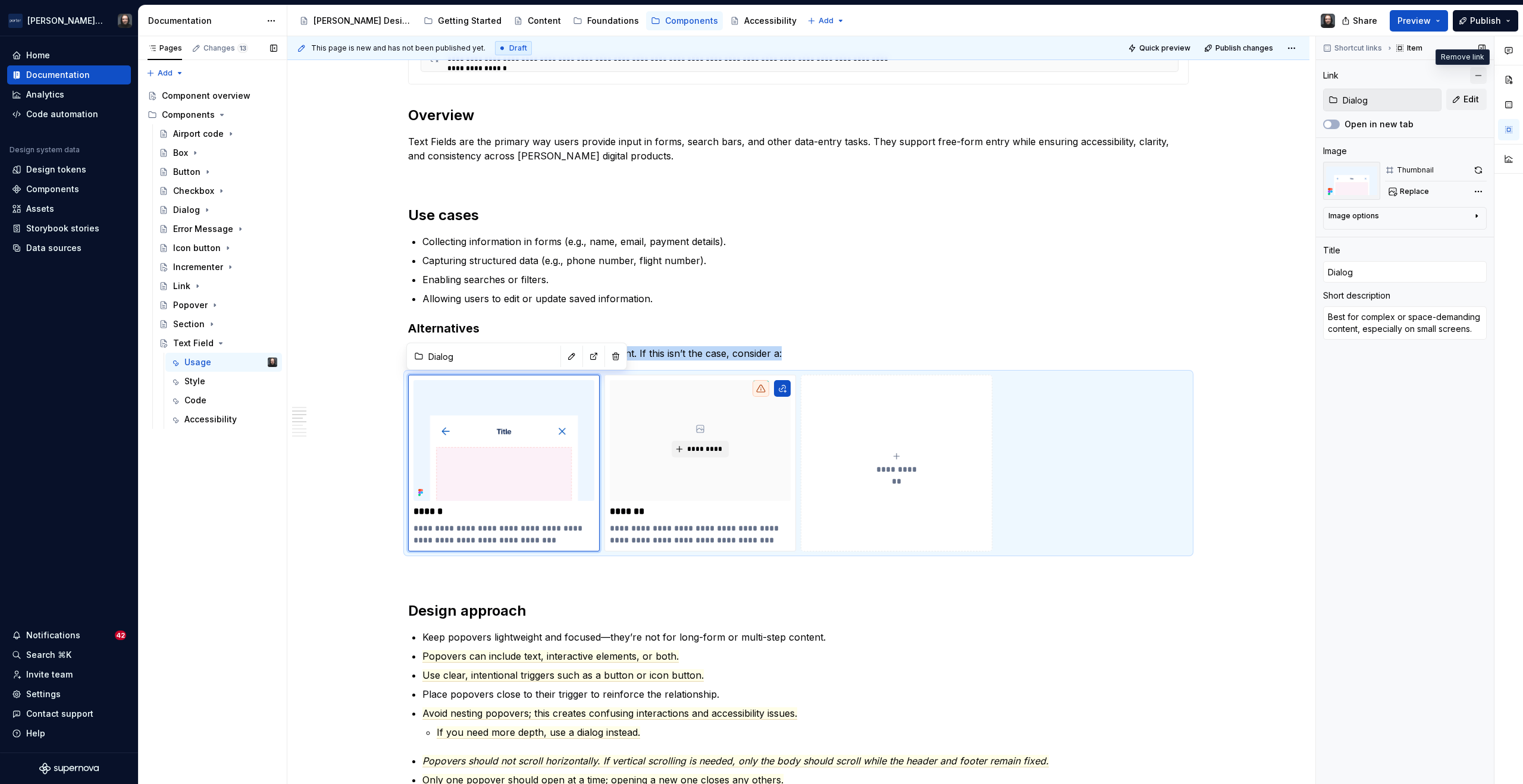
click at [1479, 75] on button "button" at bounding box center [1478, 75] width 17 height 16
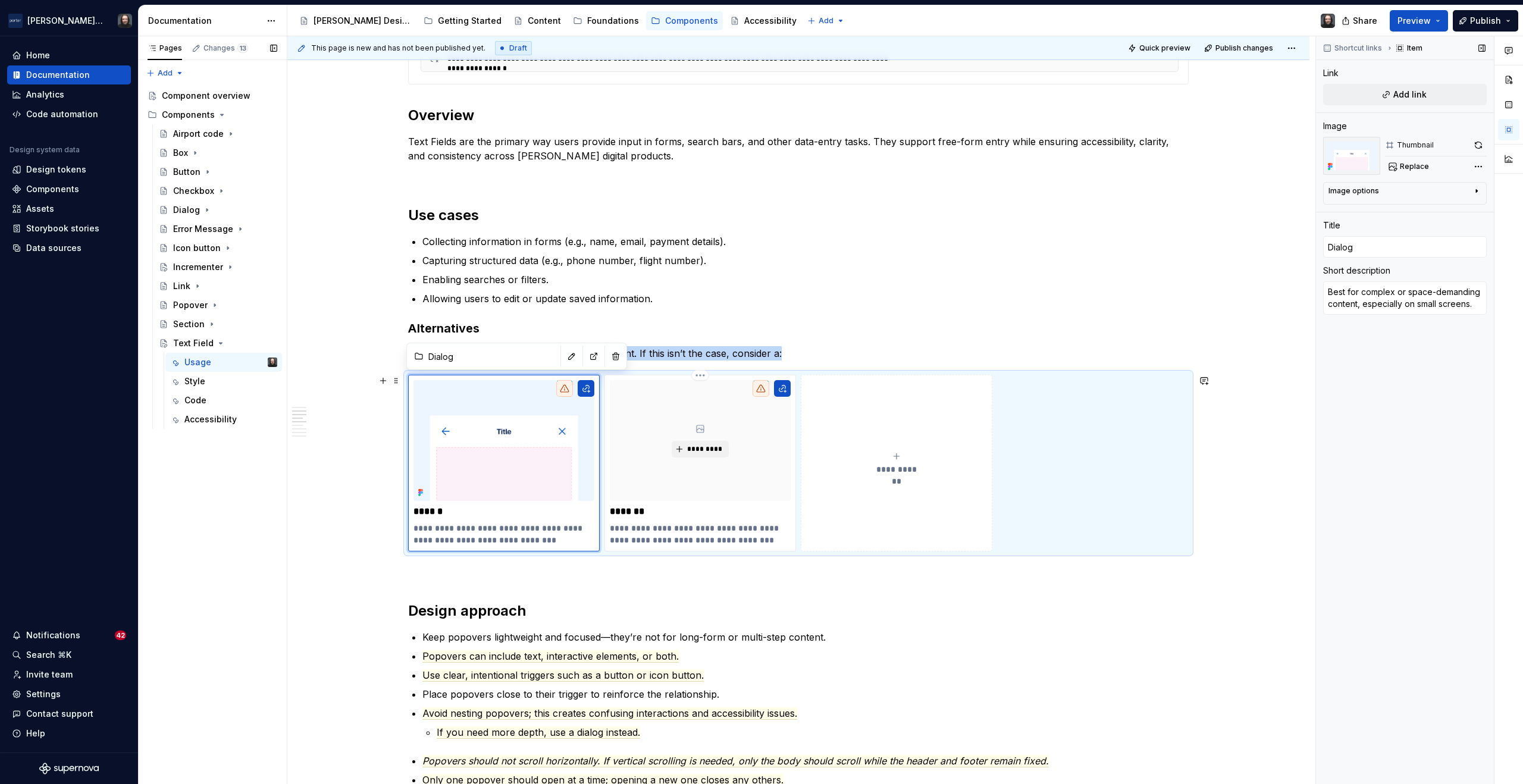
type textarea "*"
click at [457, 512] on p at bounding box center [504, 511] width 181 height 12
click at [1359, 247] on input "text" at bounding box center [1405, 246] width 164 height 21
type textarea "*"
type input "S"
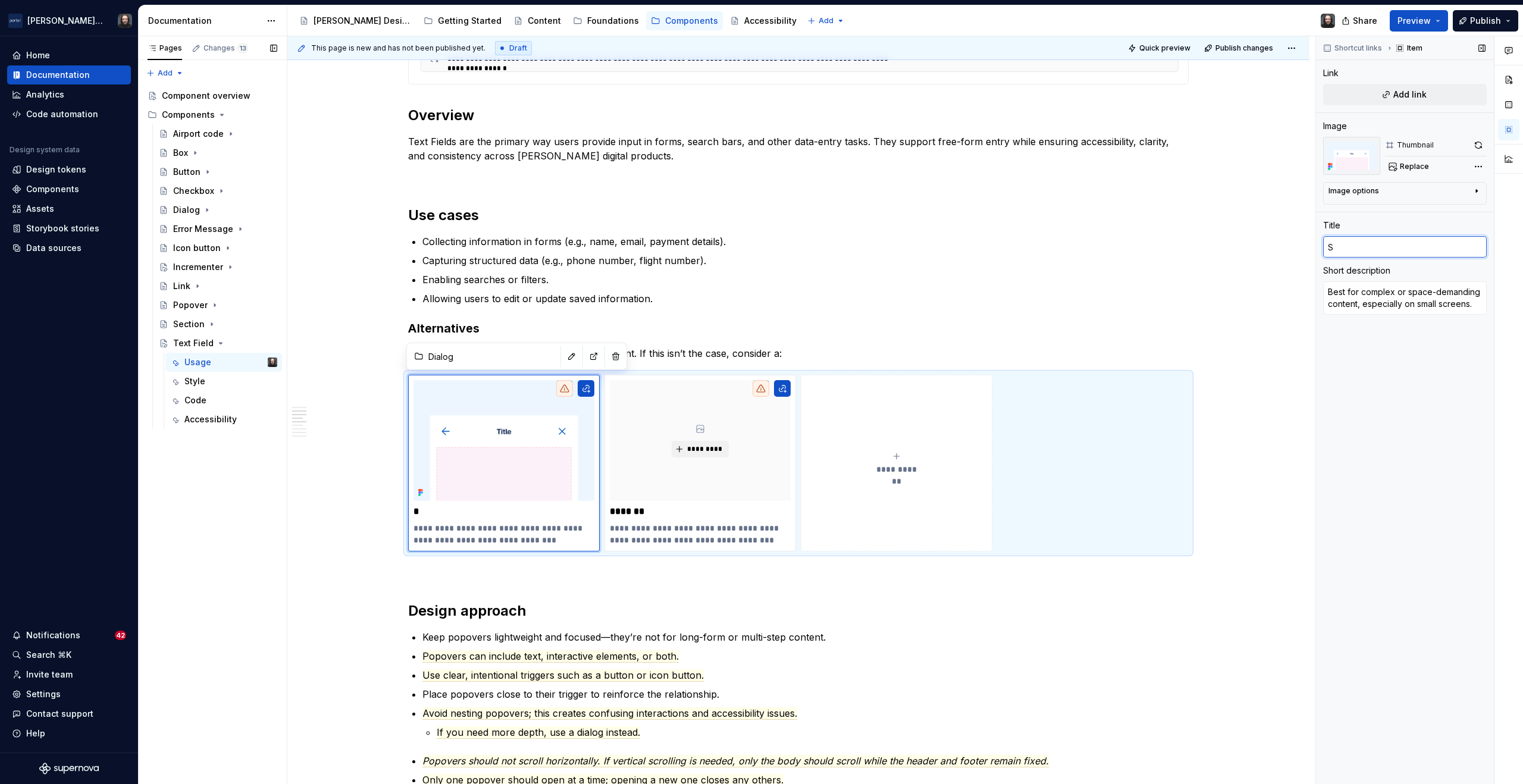
type textarea "*"
type input "Sel"
type textarea "*"
type input "Sele"
type textarea "*"
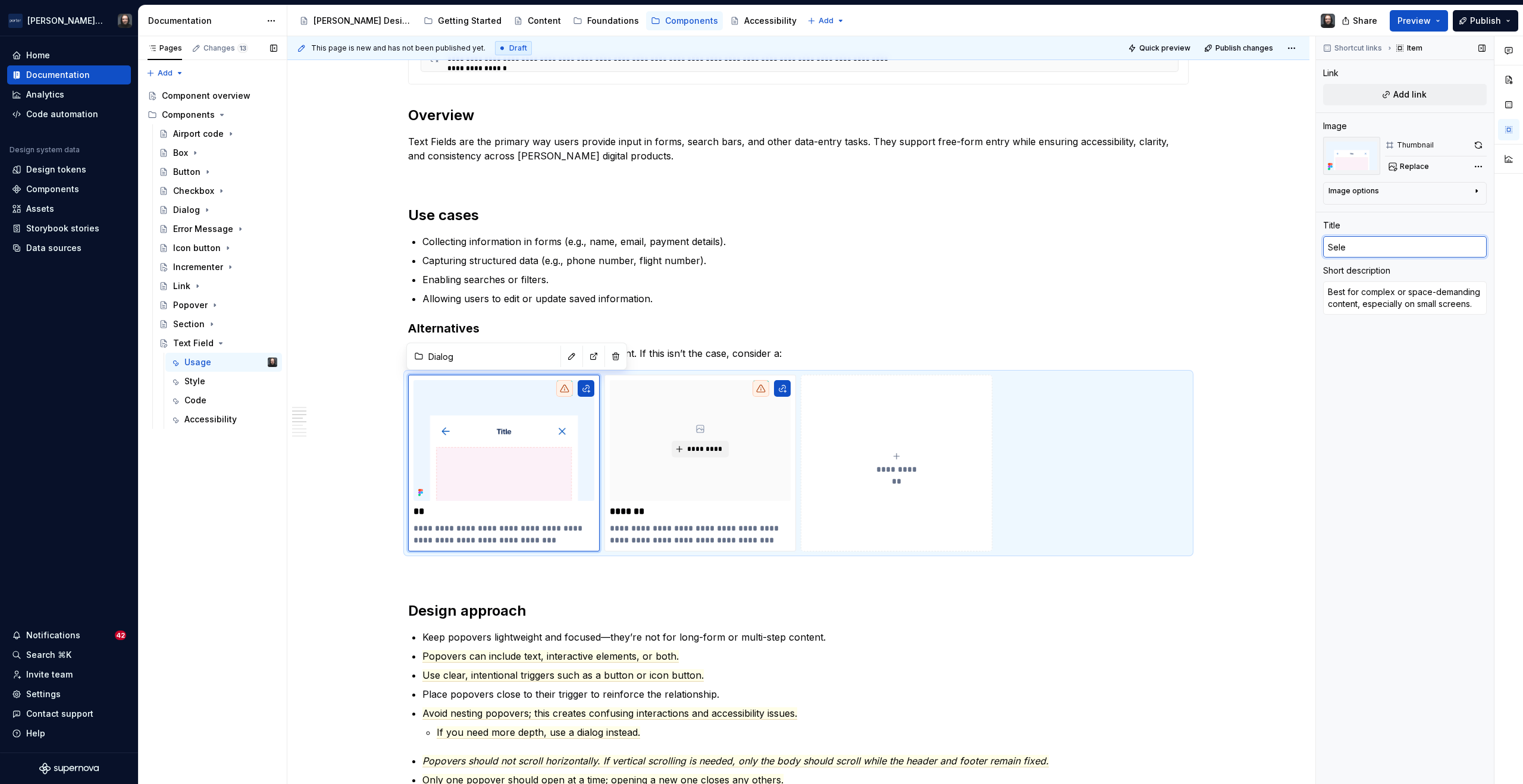
type input "Selec"
type textarea "*"
type input "Select"
type textarea "*"
type input "Select LI"
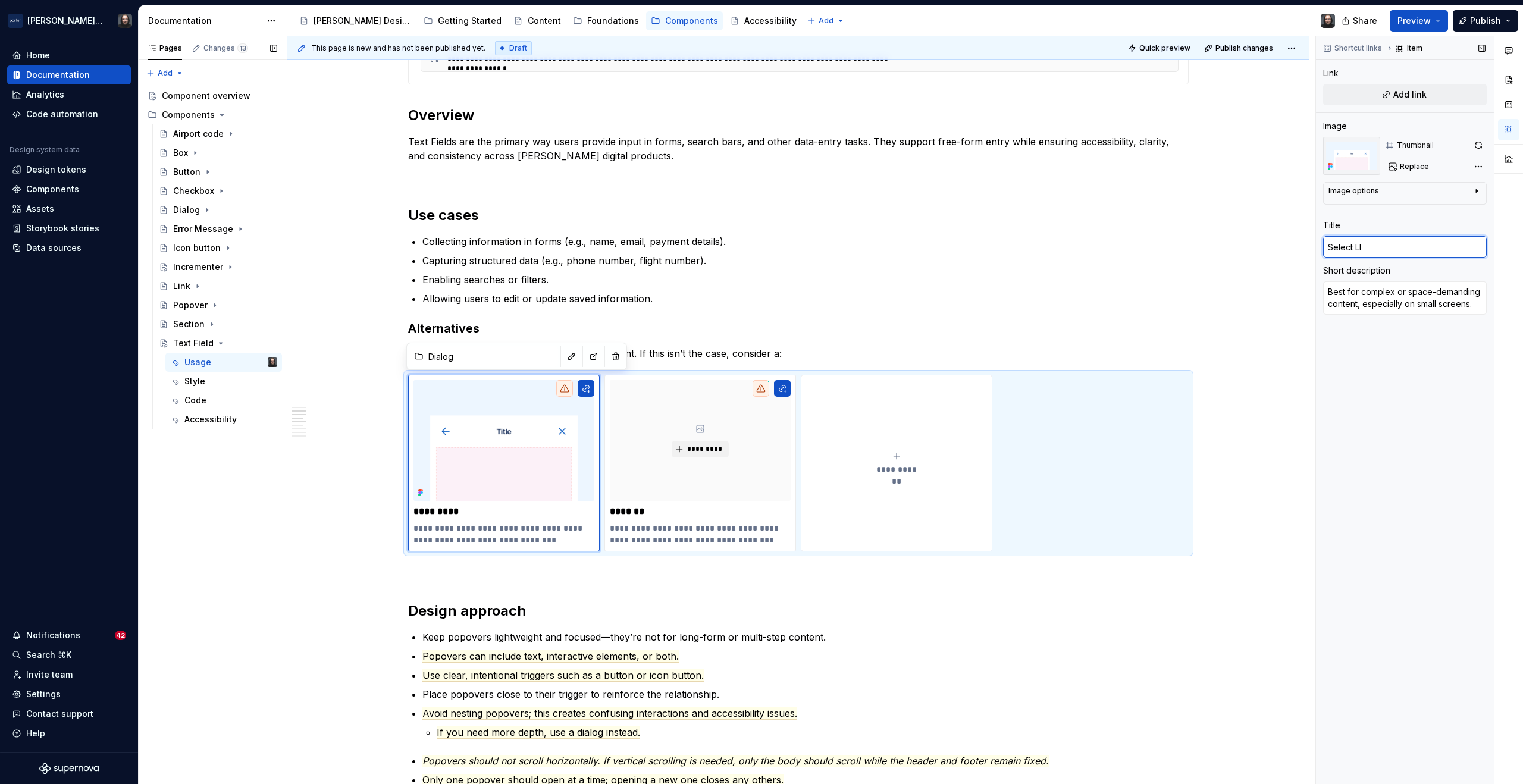
type textarea "*"
type input "Select LIs"
type textarea "*"
type input "Select LIst"
click at [1360, 249] on input "Select LIst" at bounding box center [1405, 246] width 164 height 21
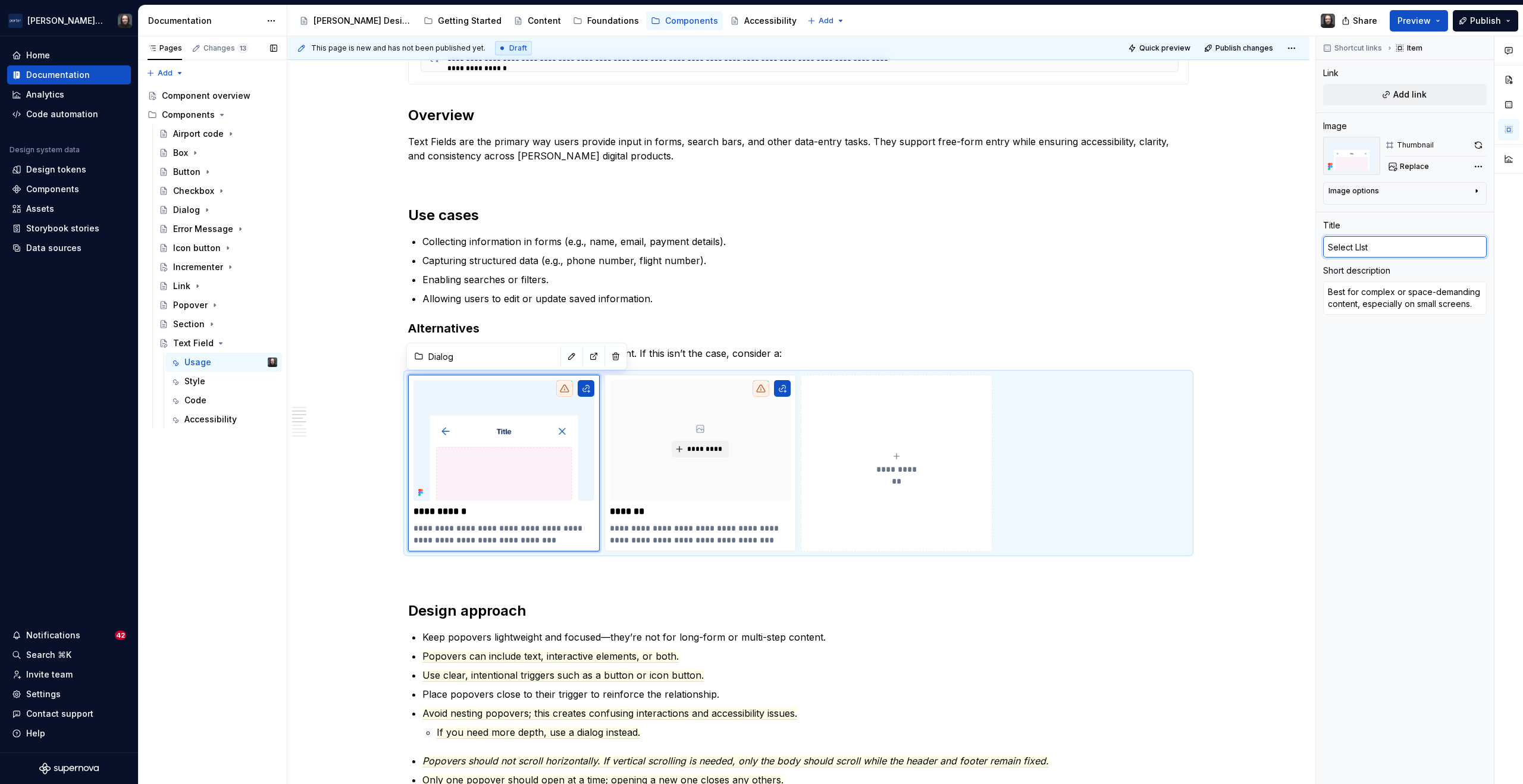
type textarea "*"
type input "Select List"
click at [1374, 302] on textarea "Best for complex or space-demanding content, especially on small screens." at bounding box center [1405, 298] width 164 height 33
paste textarea "for choosing from a predefined set of optio"
type textarea "*"
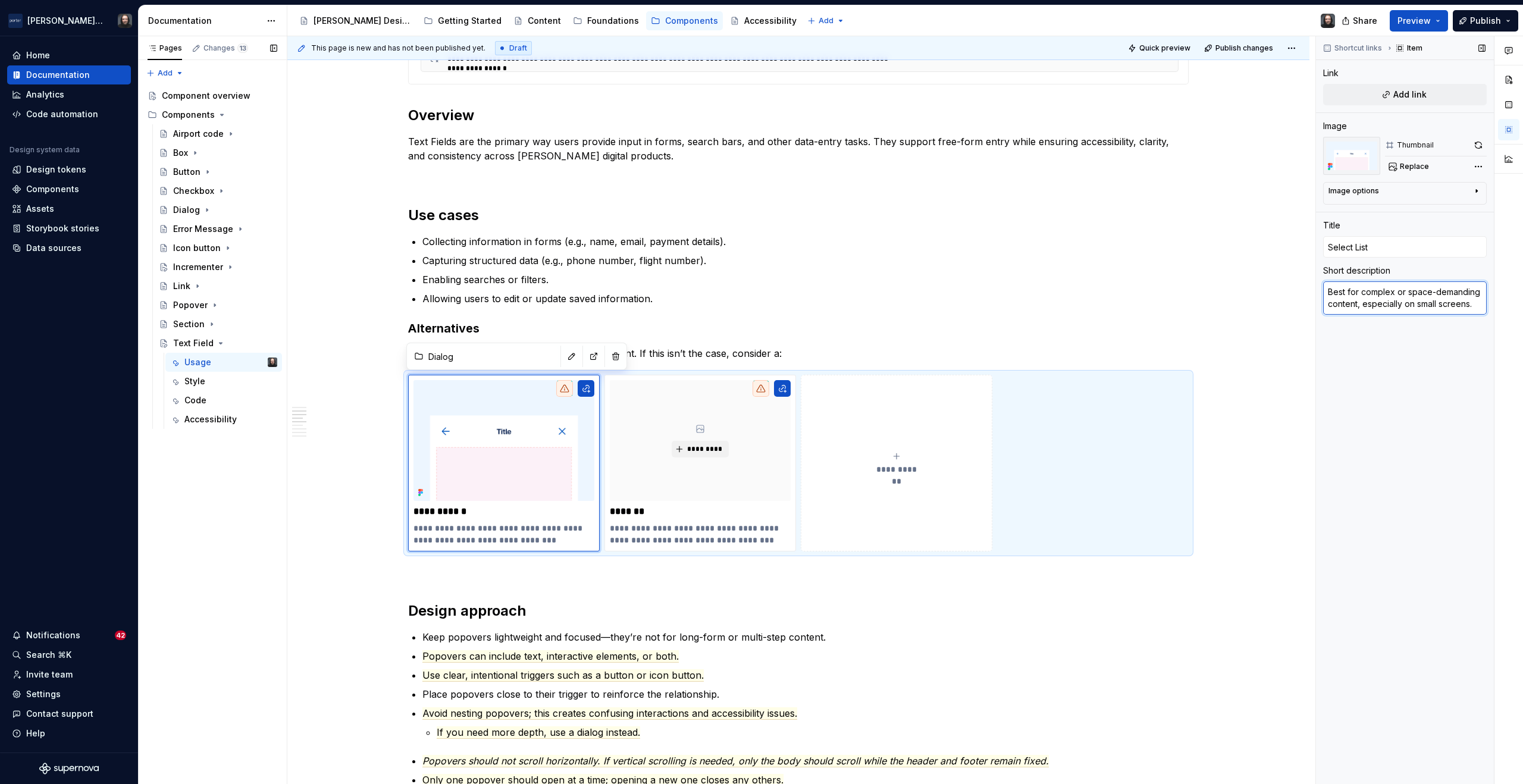
type textarea "for choosing from a predefined set of options."
click at [1325, 295] on textarea "for choosing from a predefined set of options." at bounding box center [1405, 298] width 164 height 33
type textarea "*"
type textarea "For choosing from a predefined set of options."
click at [765, 449] on div "*********" at bounding box center [700, 441] width 181 height 120
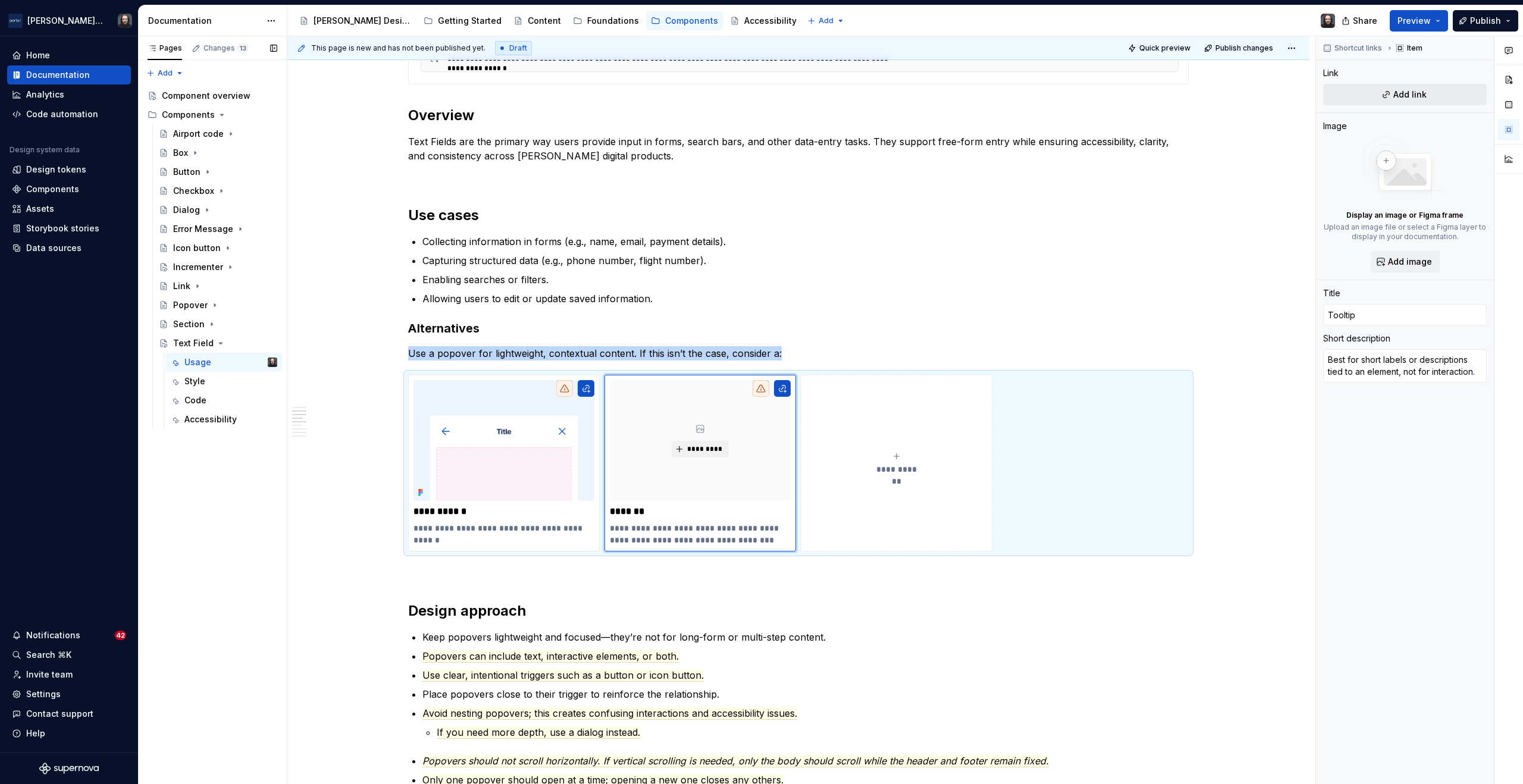
click at [1419, 91] on span "Add link" at bounding box center [1410, 94] width 33 height 12
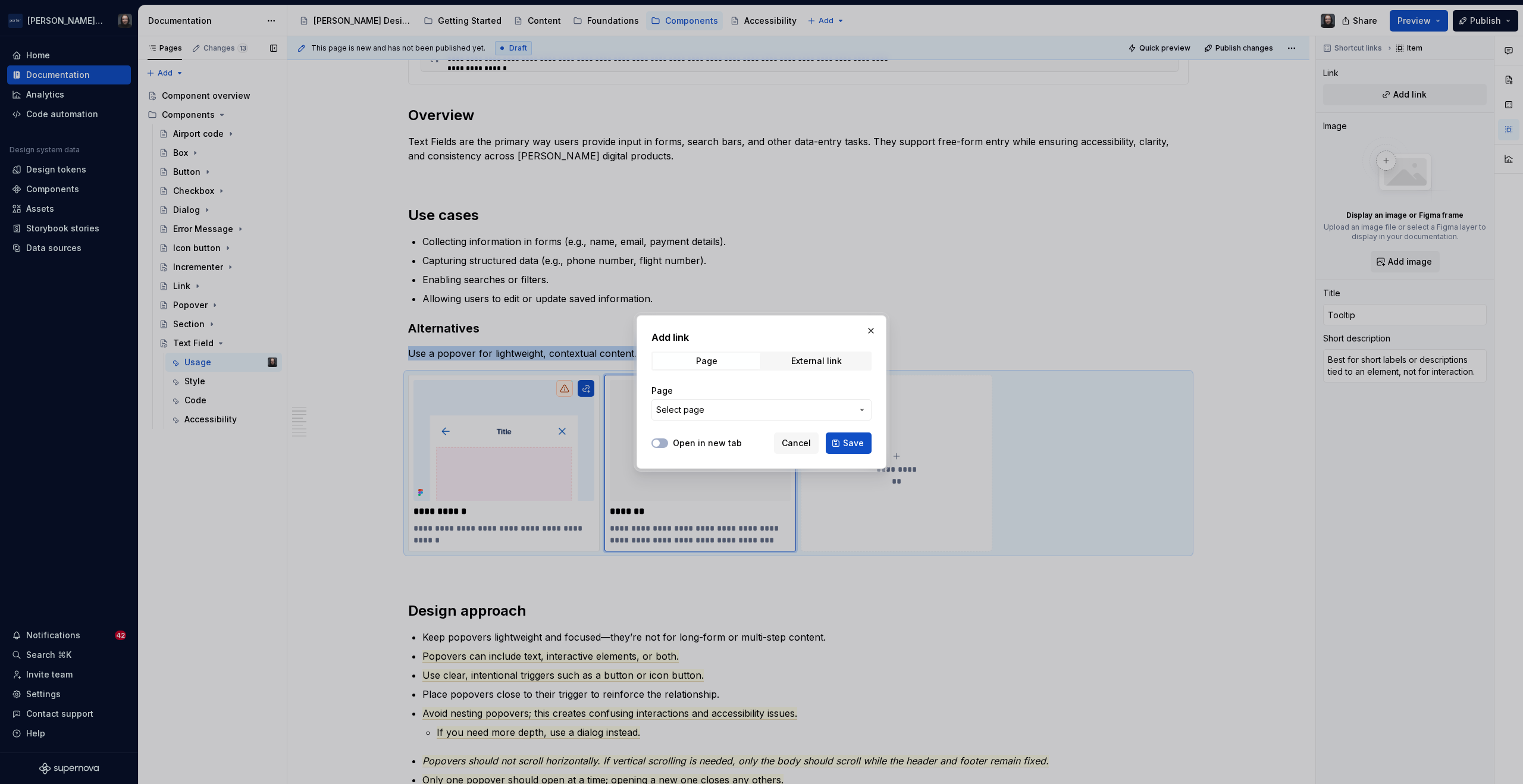
drag, startPoint x: 738, startPoint y: 407, endPoint x: 738, endPoint y: 474, distance: 67.0
click at [738, 407] on span "Select page" at bounding box center [754, 409] width 196 height 12
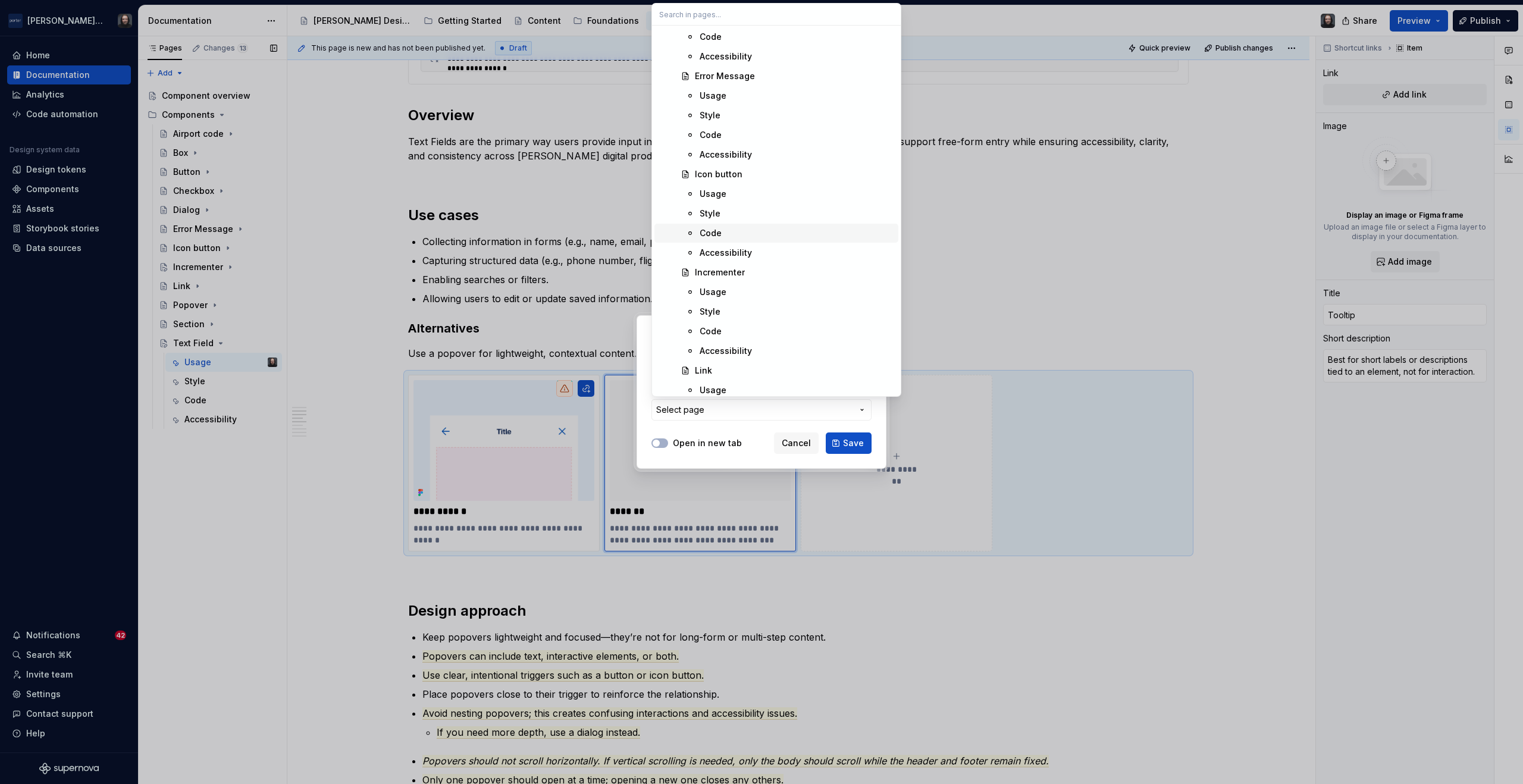
scroll to position [782, 0]
click at [788, 450] on div "Add link Page External link Page Select page Open in new tab Cancel Save" at bounding box center [761, 392] width 1523 height 784
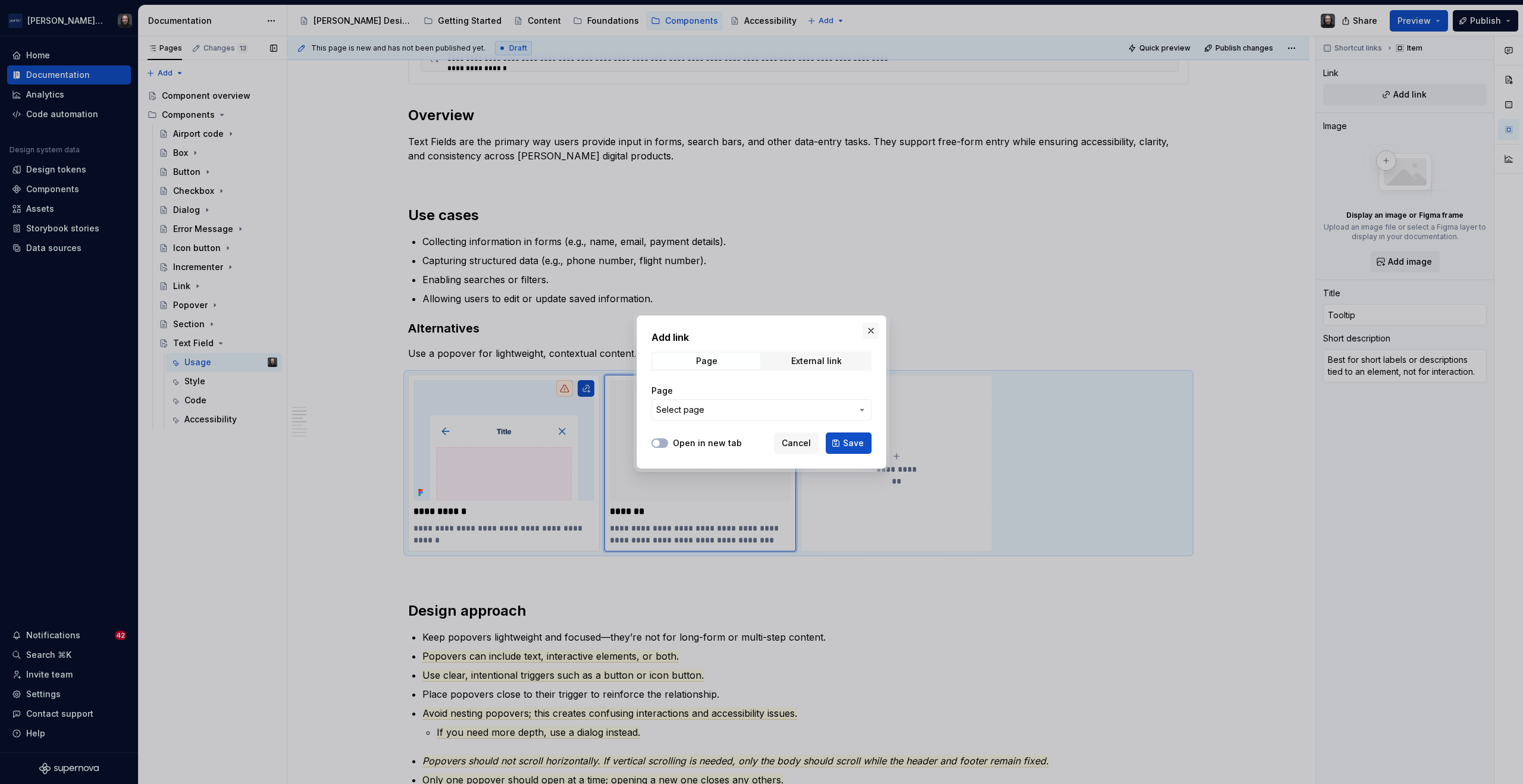
click at [870, 329] on button "button" at bounding box center [871, 330] width 17 height 16
type textarea "*"
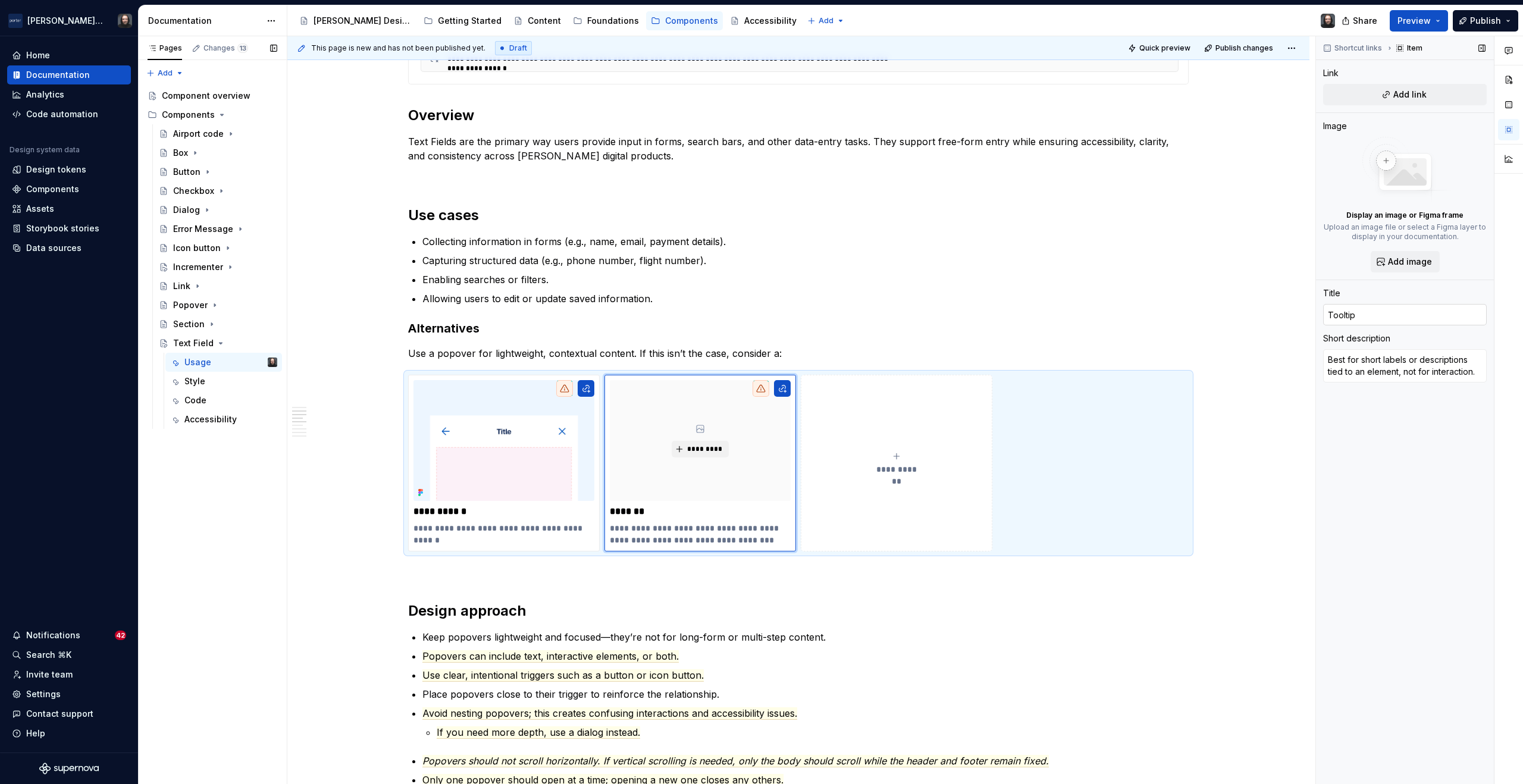
click at [1345, 310] on input "Tooltip" at bounding box center [1405, 314] width 164 height 21
click at [1345, 311] on input "Tooltip" at bounding box center [1405, 314] width 164 height 21
type input "R"
type textarea "*"
type input "Ra"
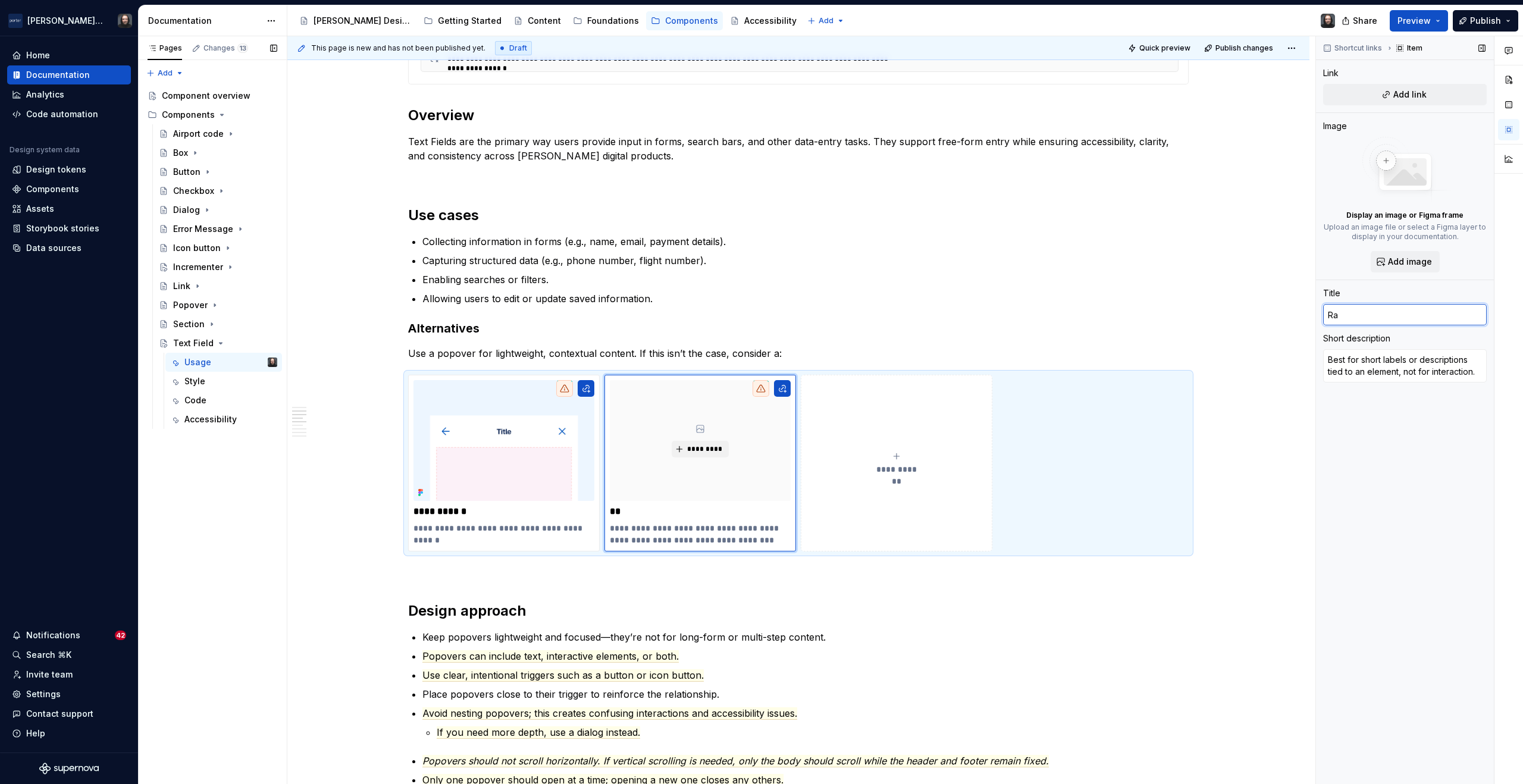
type textarea "*"
type input "Rad"
type textarea "*"
type input "Radi"
type textarea "*"
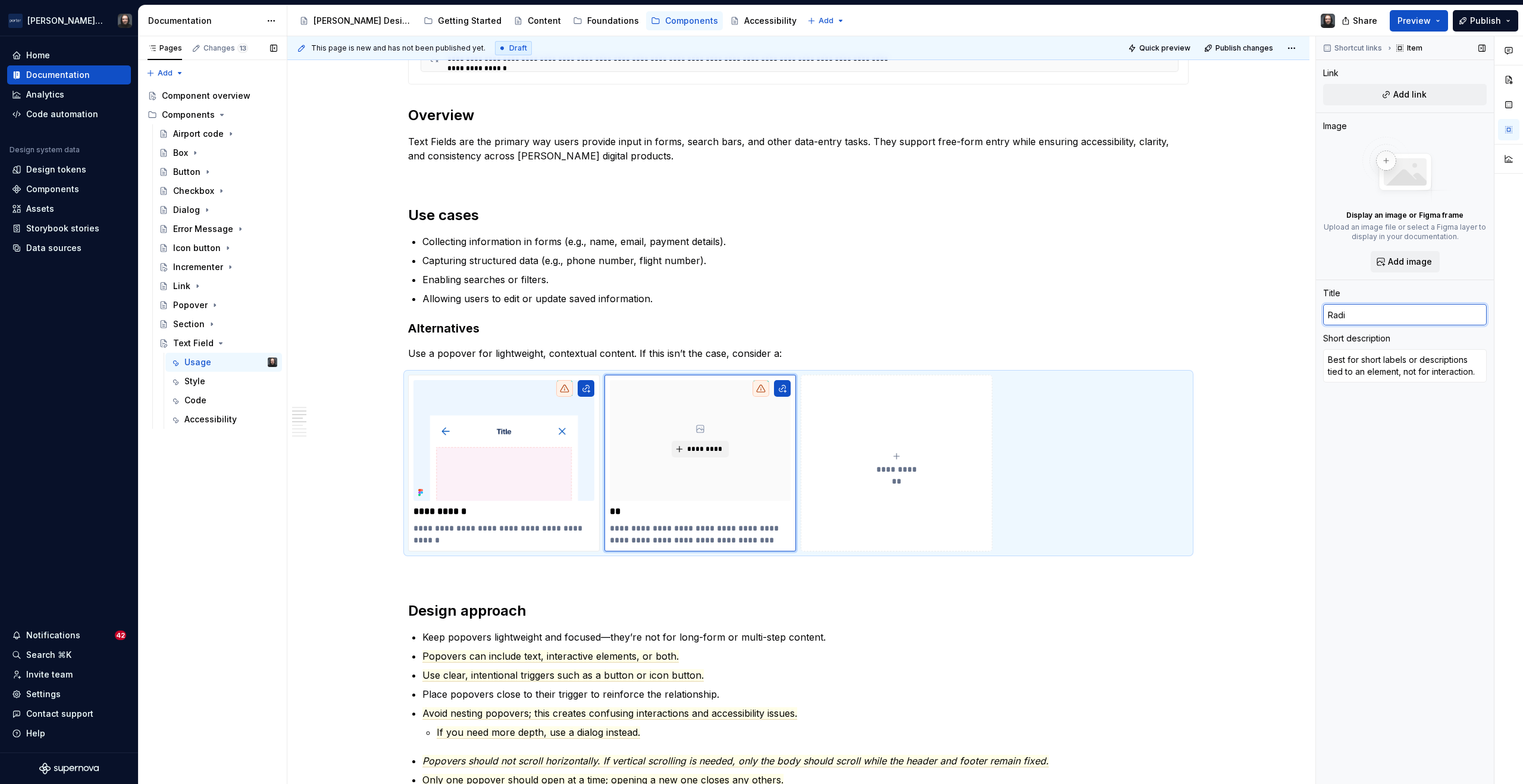
type input "Radio"
type textarea "*"
type input "Radio"
type textarea "*"
type input "Radio B"
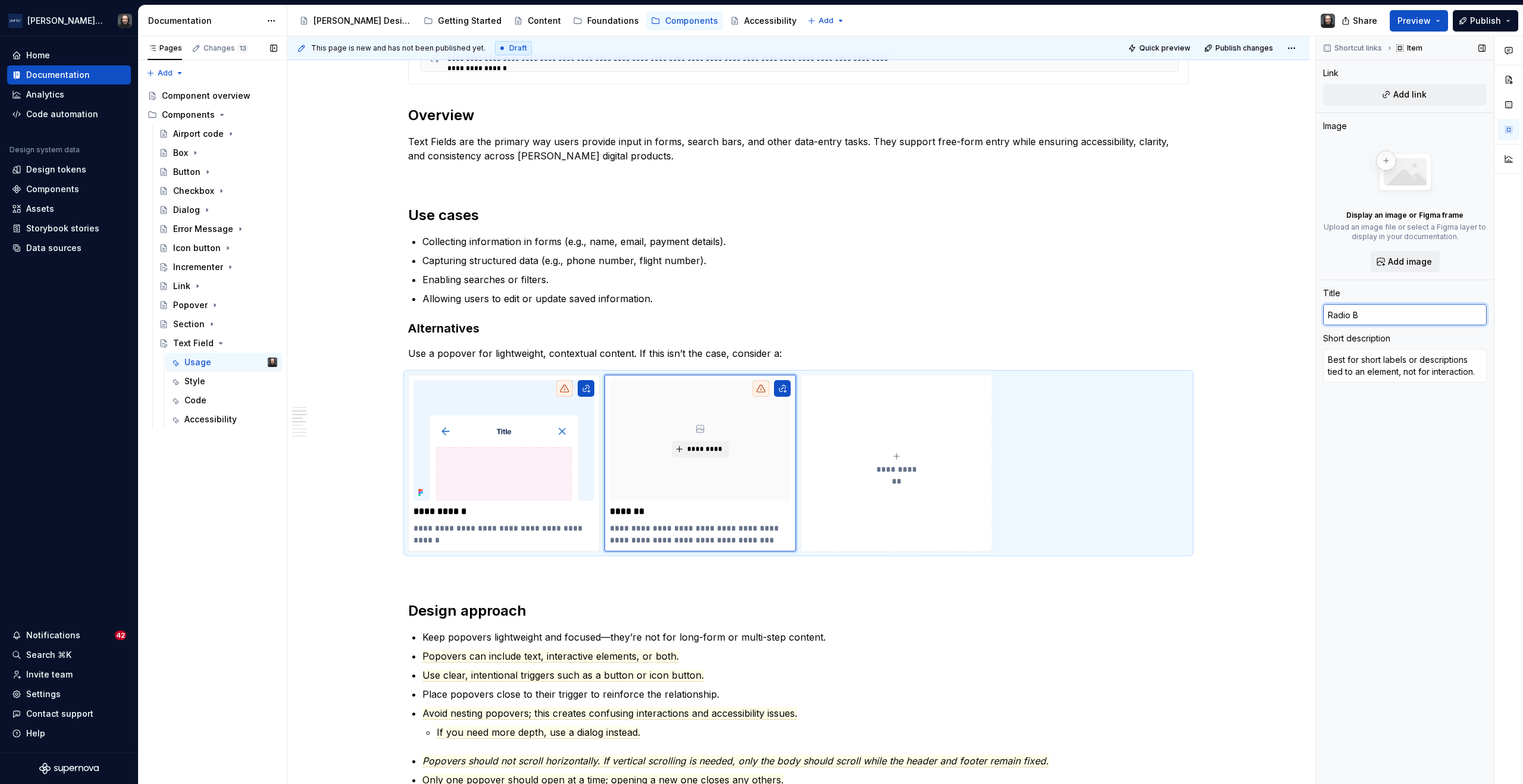
type textarea "*"
type input "Radio Bu"
type textarea "*"
type input "Radio But"
type textarea "*"
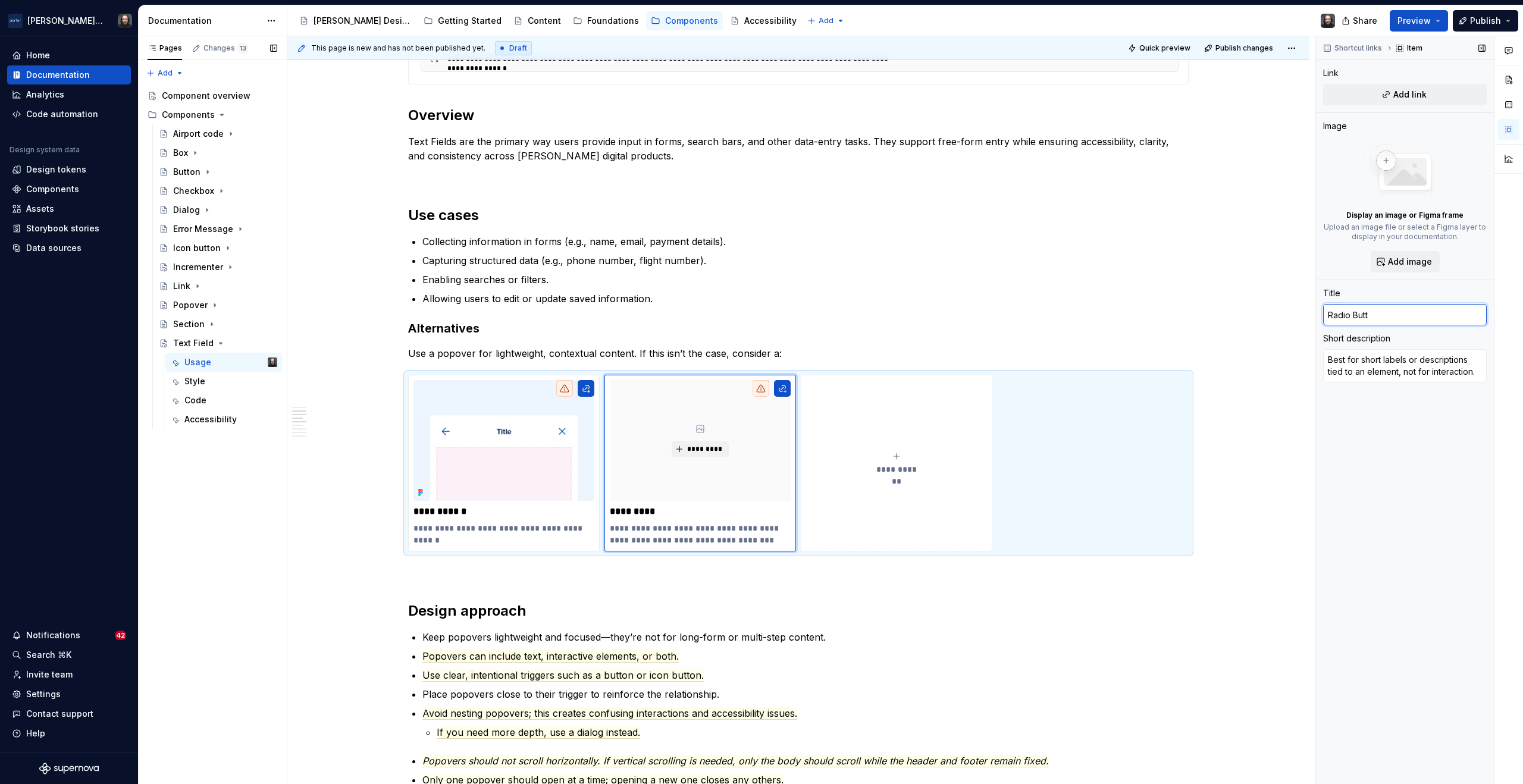
type input "Radio Butto"
type textarea "*"
type input "Radio Button"
click at [1336, 377] on textarea "Best for short labels or descriptions tied to an element, not for interaction." at bounding box center [1405, 366] width 164 height 33
paste textarea "for mutually exclusive options"
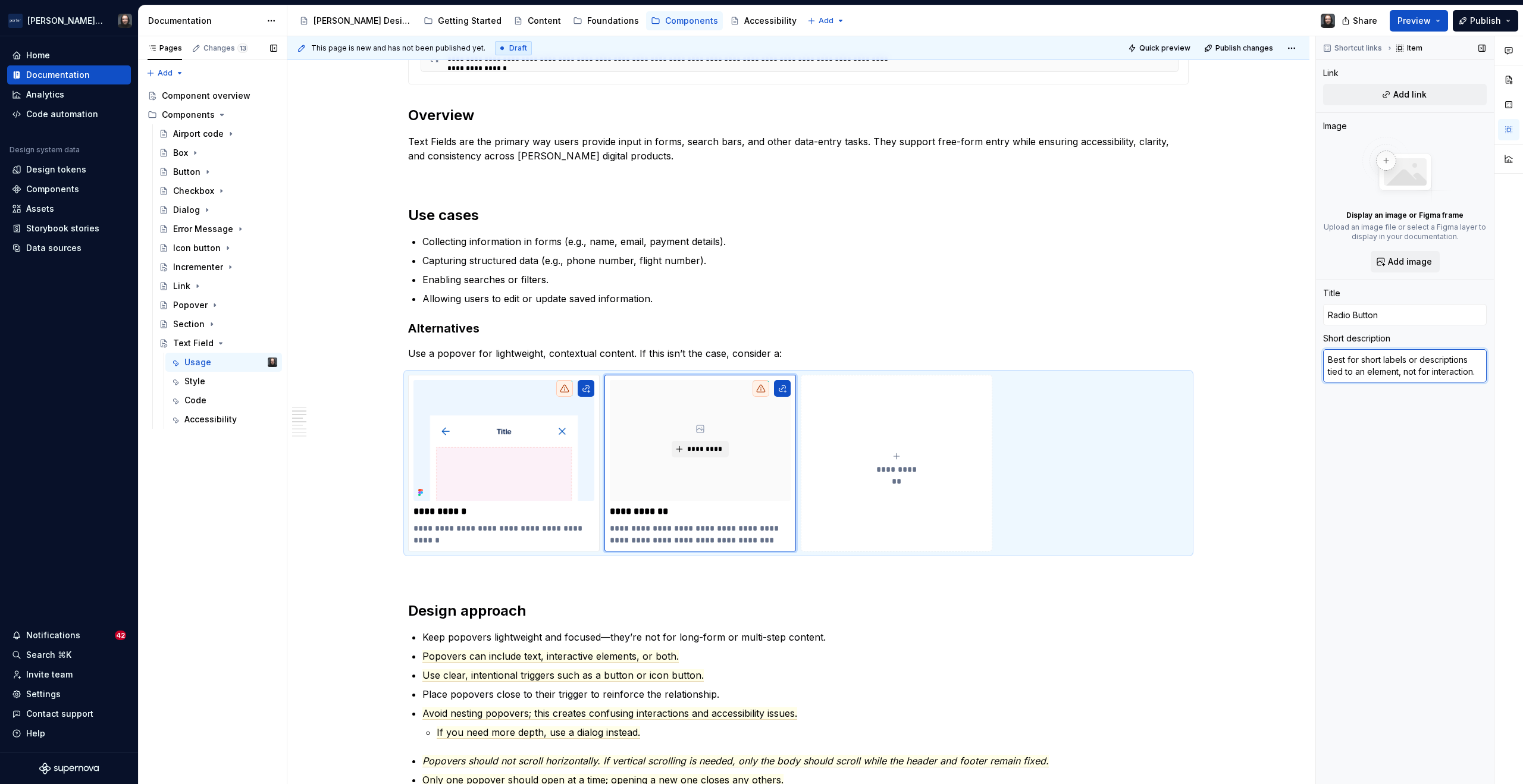
type textarea "*"
type textarea "for mutually exclusive options."
click at [1328, 362] on textarea "for mutually exclusive options." at bounding box center [1405, 360] width 164 height 21
type textarea "*"
type textarea "For mutually exclusive options."
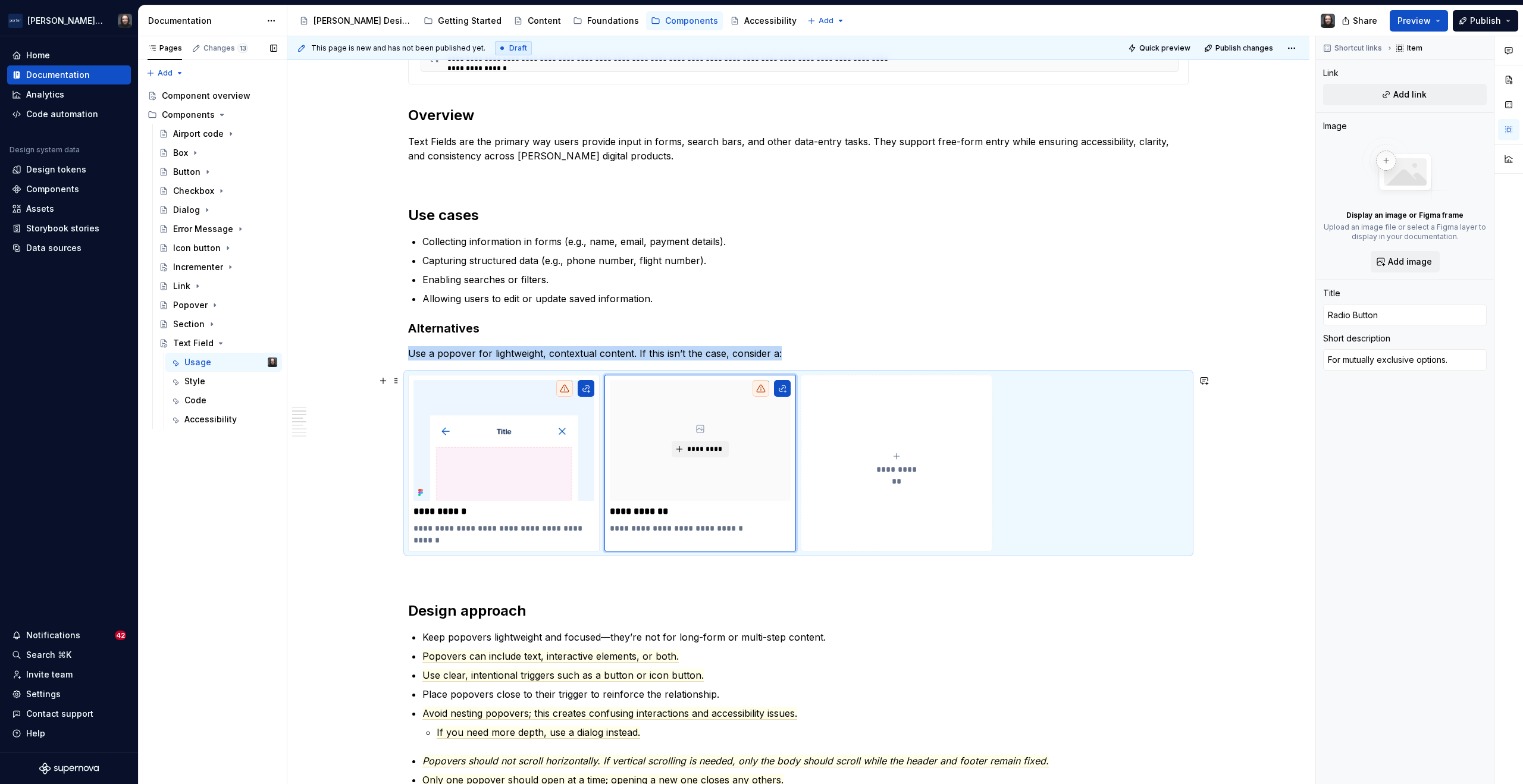
click at [898, 455] on icon "submit" at bounding box center [897, 456] width 10 height 10
type textarea "*"
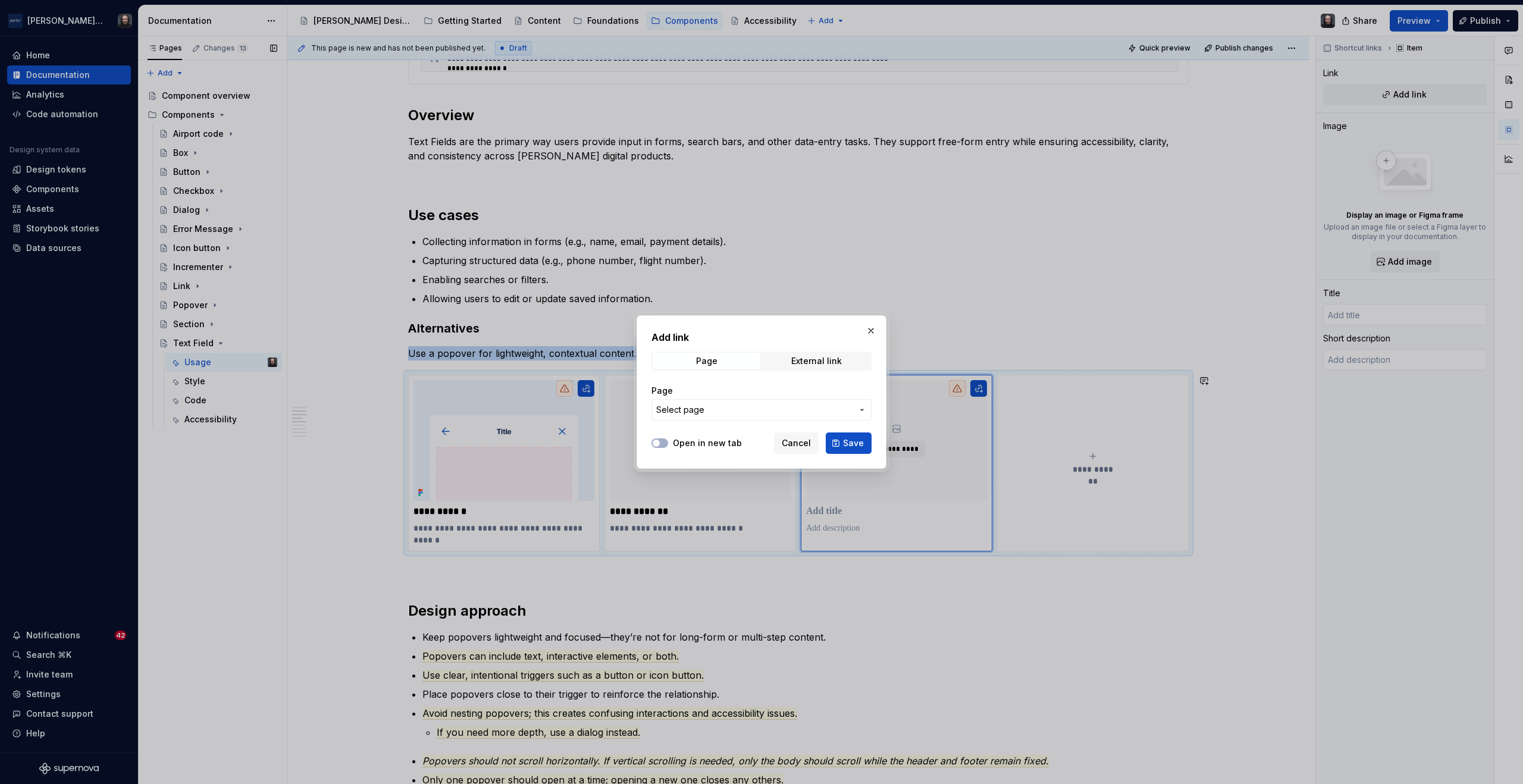
drag, startPoint x: 845, startPoint y: 411, endPoint x: 825, endPoint y: 417, distance: 20.9
click at [845, 411] on span "Select page" at bounding box center [754, 409] width 196 height 12
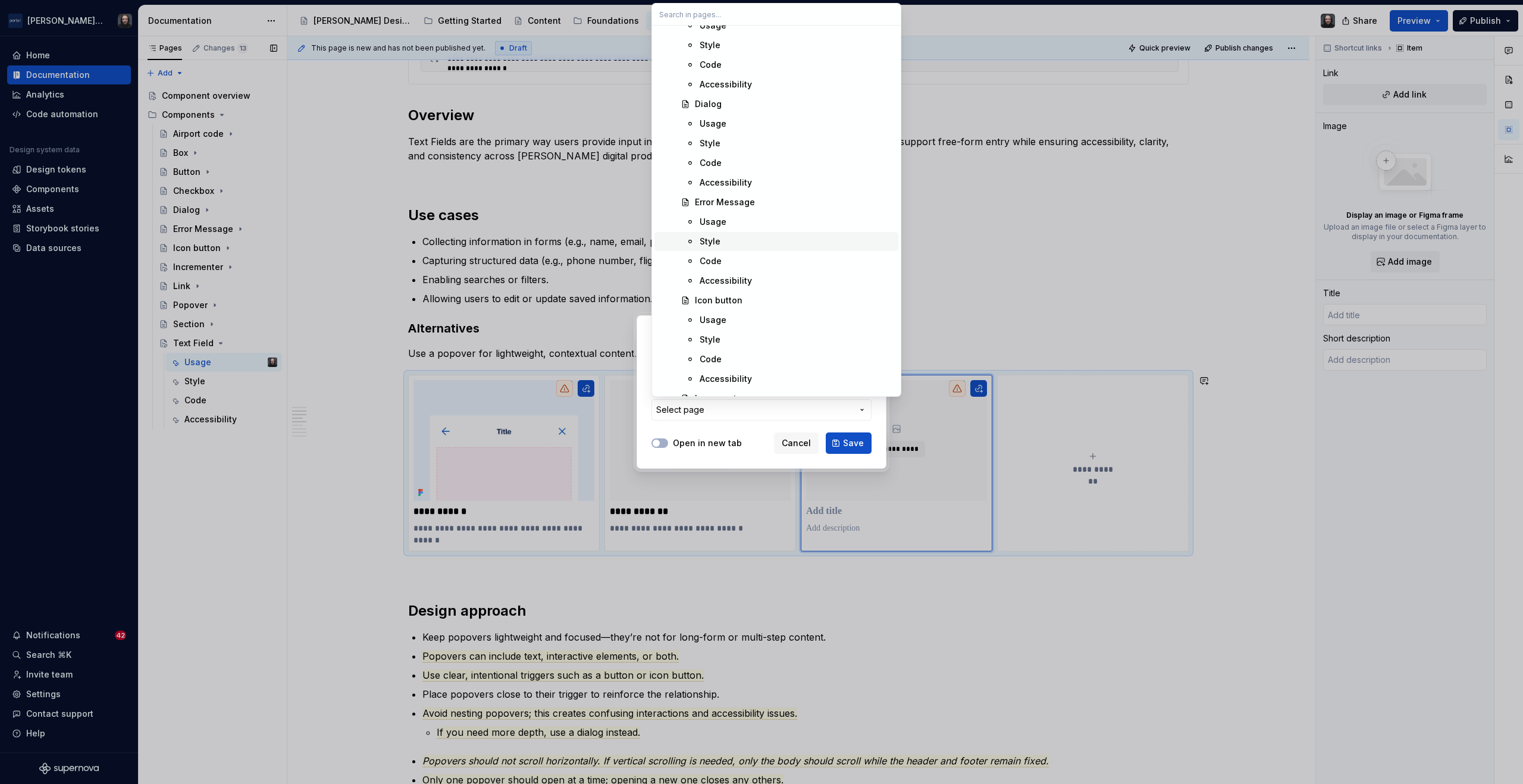
scroll to position [872, 0]
click at [757, 340] on div "Incrementer" at bounding box center [794, 343] width 199 height 12
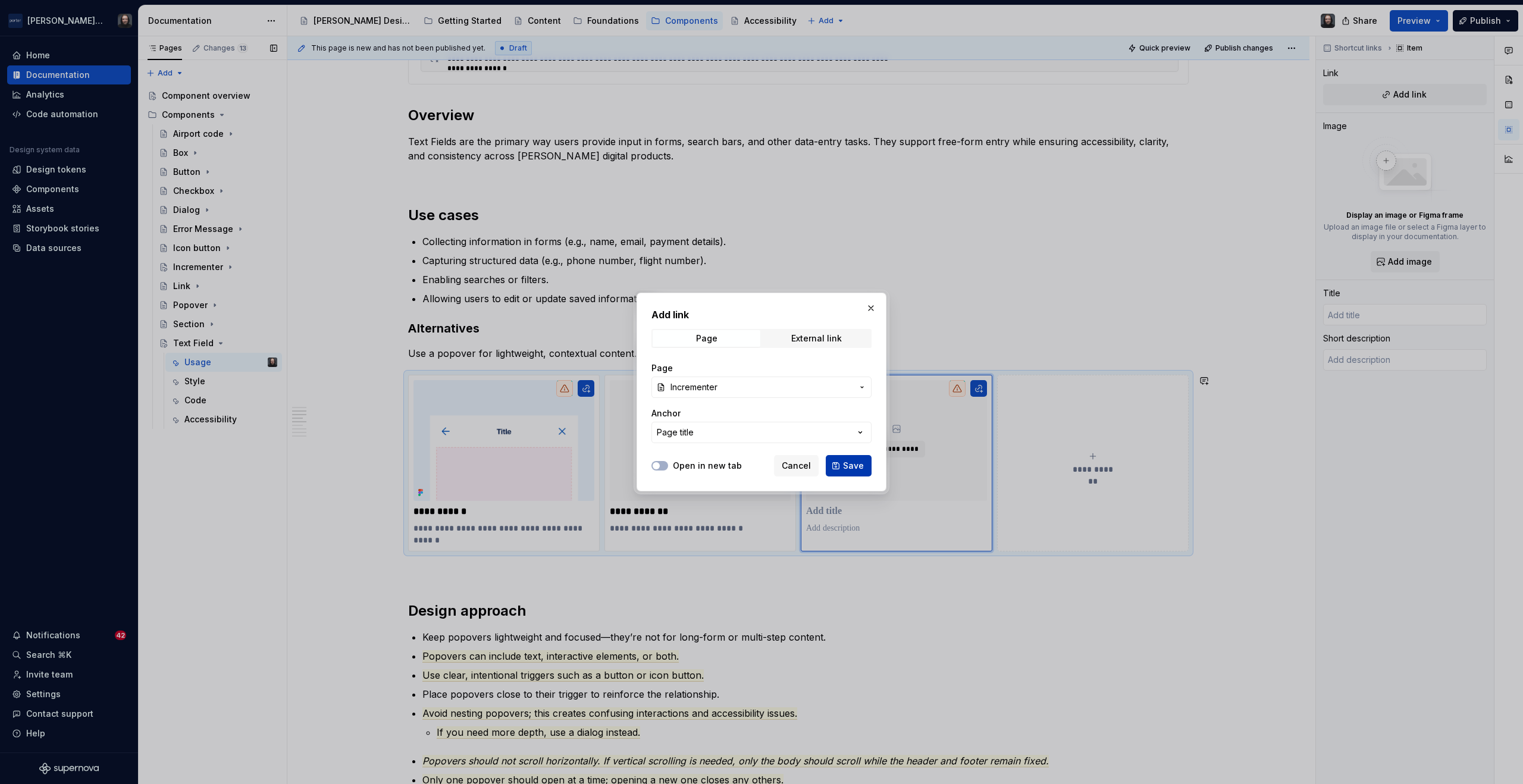
click at [853, 465] on span "Save" at bounding box center [853, 466] width 20 height 12
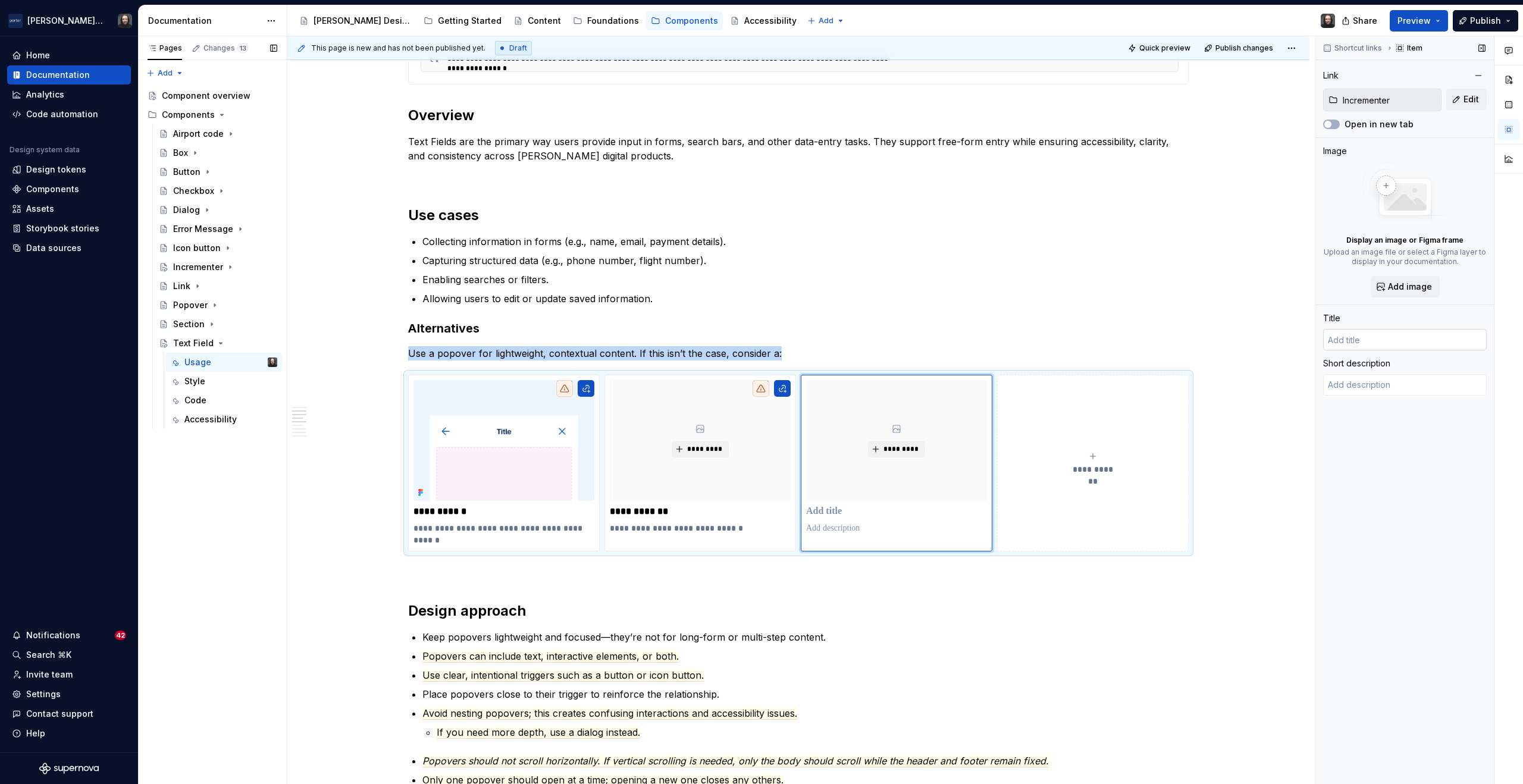
type textarea "*"
type input "Incrementer"
type textarea "A stepper-style control that lets users adjust numeric values up or down within…"
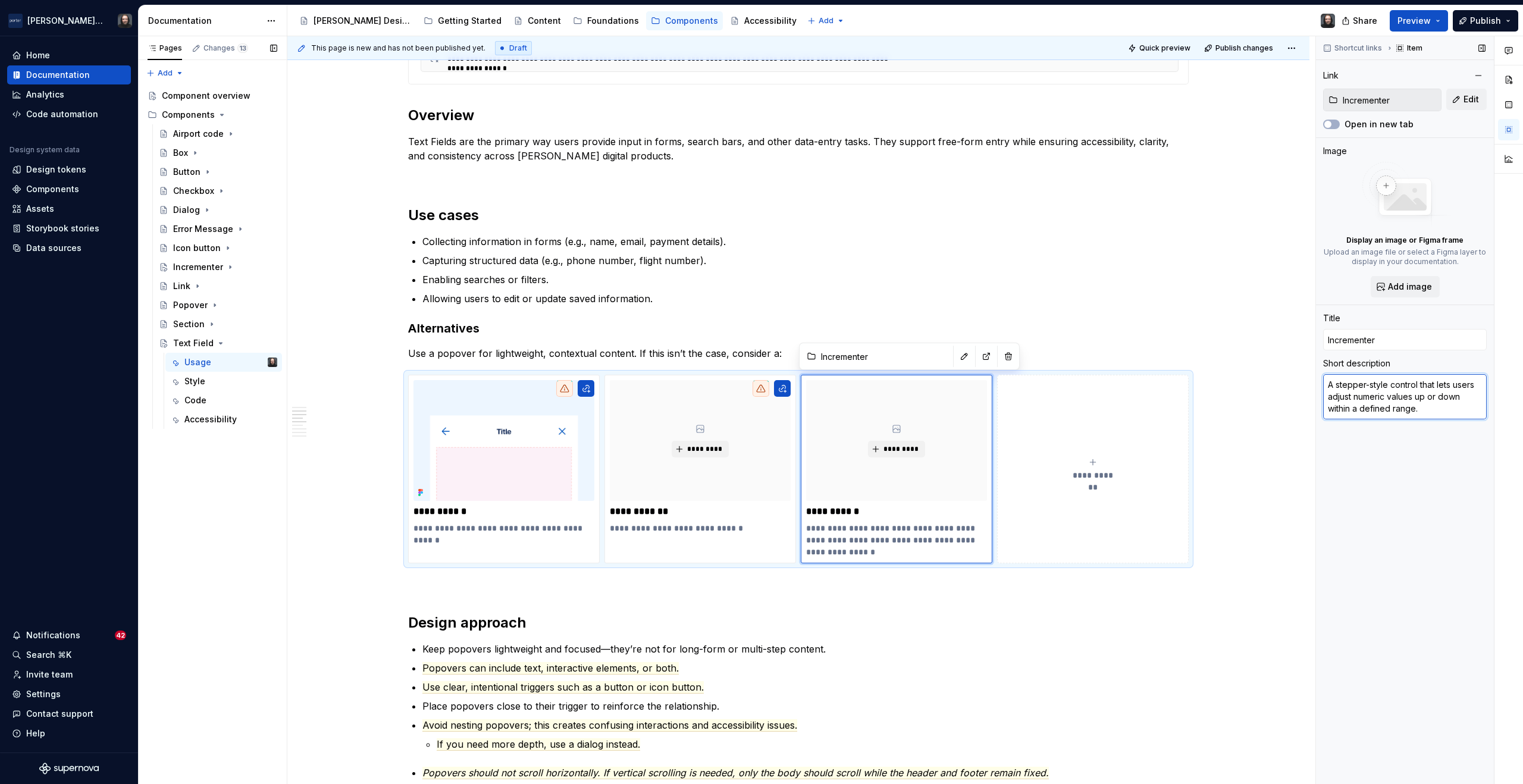
click at [1373, 399] on textarea "A stepper-style control that lets users adjust numeric values up or down within…" at bounding box center [1405, 397] width 164 height 46
paste textarea "for adjusting small numeric ranges with precision"
type textarea "*"
type textarea "for adjusting small numeric ranges with precision."
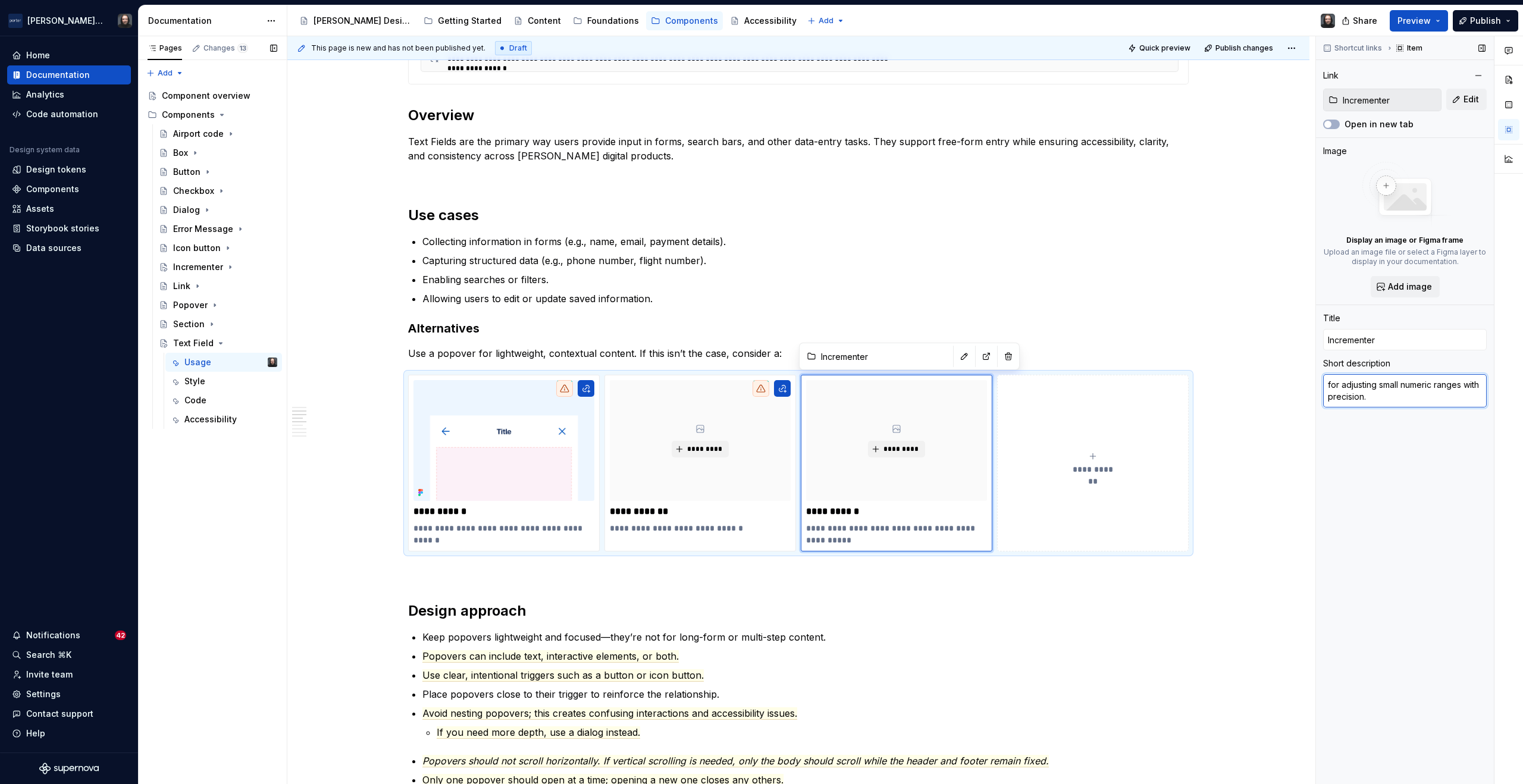
drag, startPoint x: 1331, startPoint y: 385, endPoint x: 1325, endPoint y: 386, distance: 6.1
click at [1325, 386] on textarea "for adjusting small numeric ranges with precision." at bounding box center [1405, 391] width 164 height 33
type textarea "*"
type textarea "For adjusting small numeric ranges with precision."
click at [1365, 450] on div "Shortcut links Item Link Incrementer Edit Open in new tab Image Display an imag…" at bounding box center [1405, 409] width 178 height 748
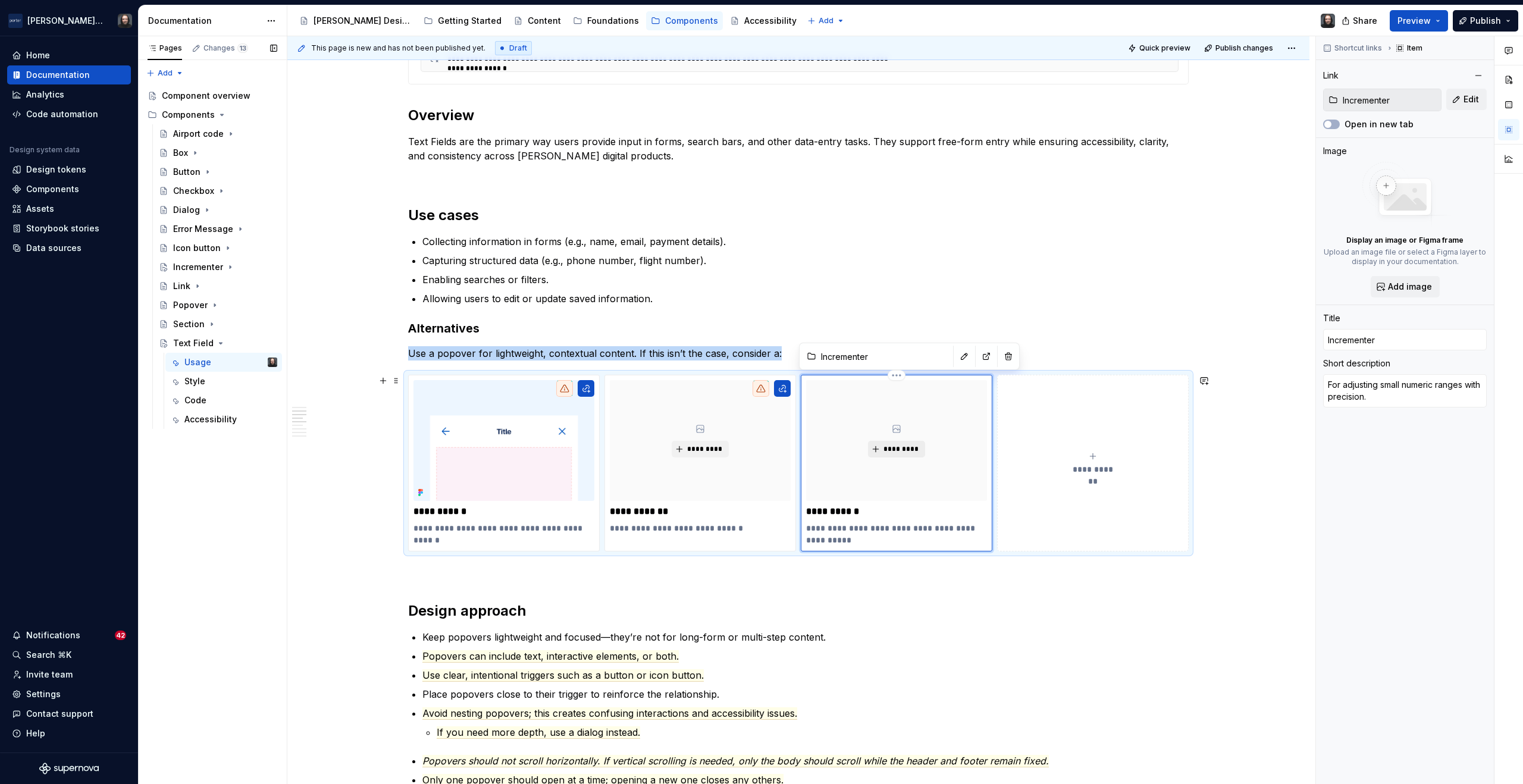
click at [890, 448] on span "*********" at bounding box center [901, 449] width 36 height 10
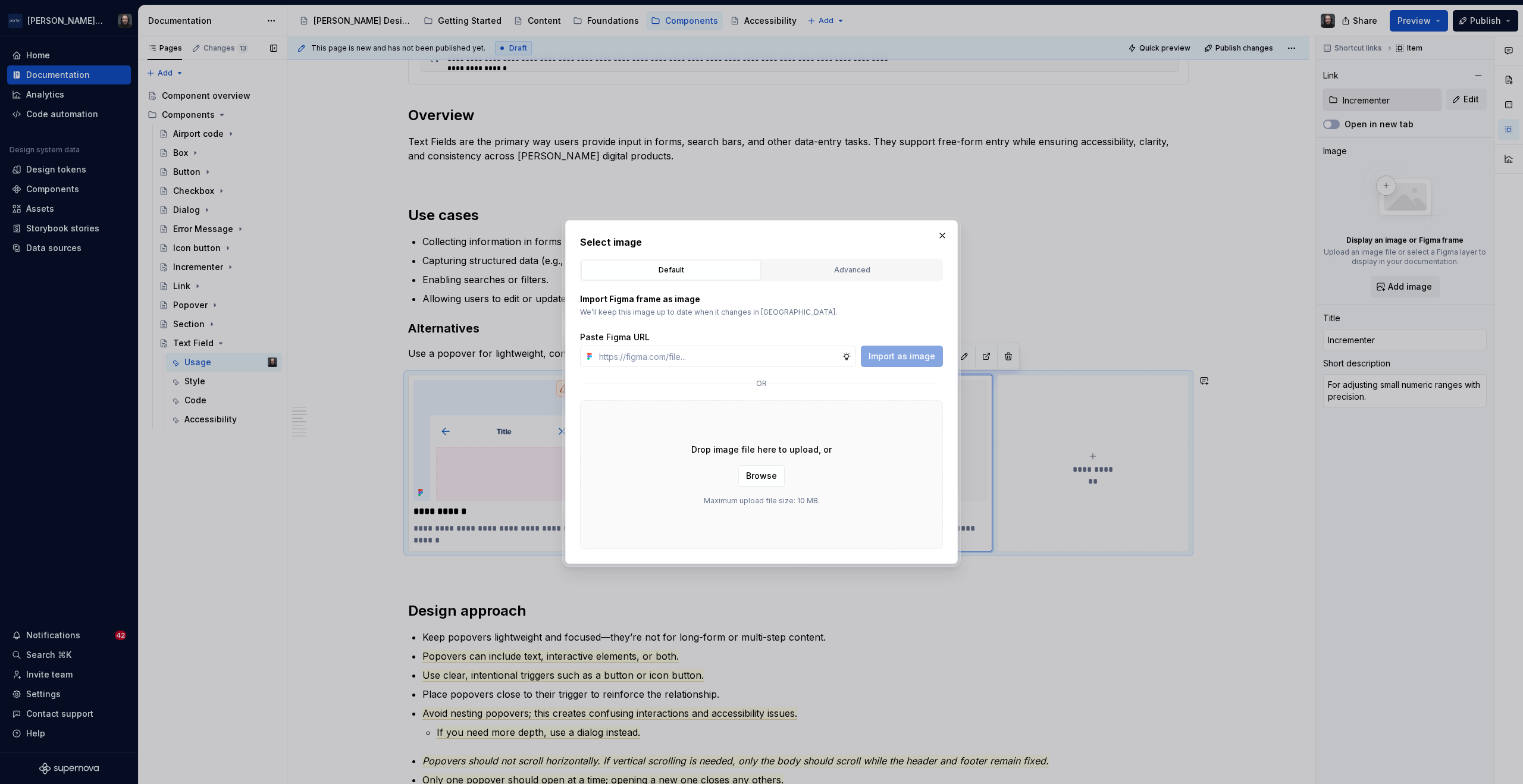
drag, startPoint x: 846, startPoint y: 270, endPoint x: 849, endPoint y: 280, distance: 10.4
click at [846, 269] on div "Advanced" at bounding box center [852, 270] width 172 height 12
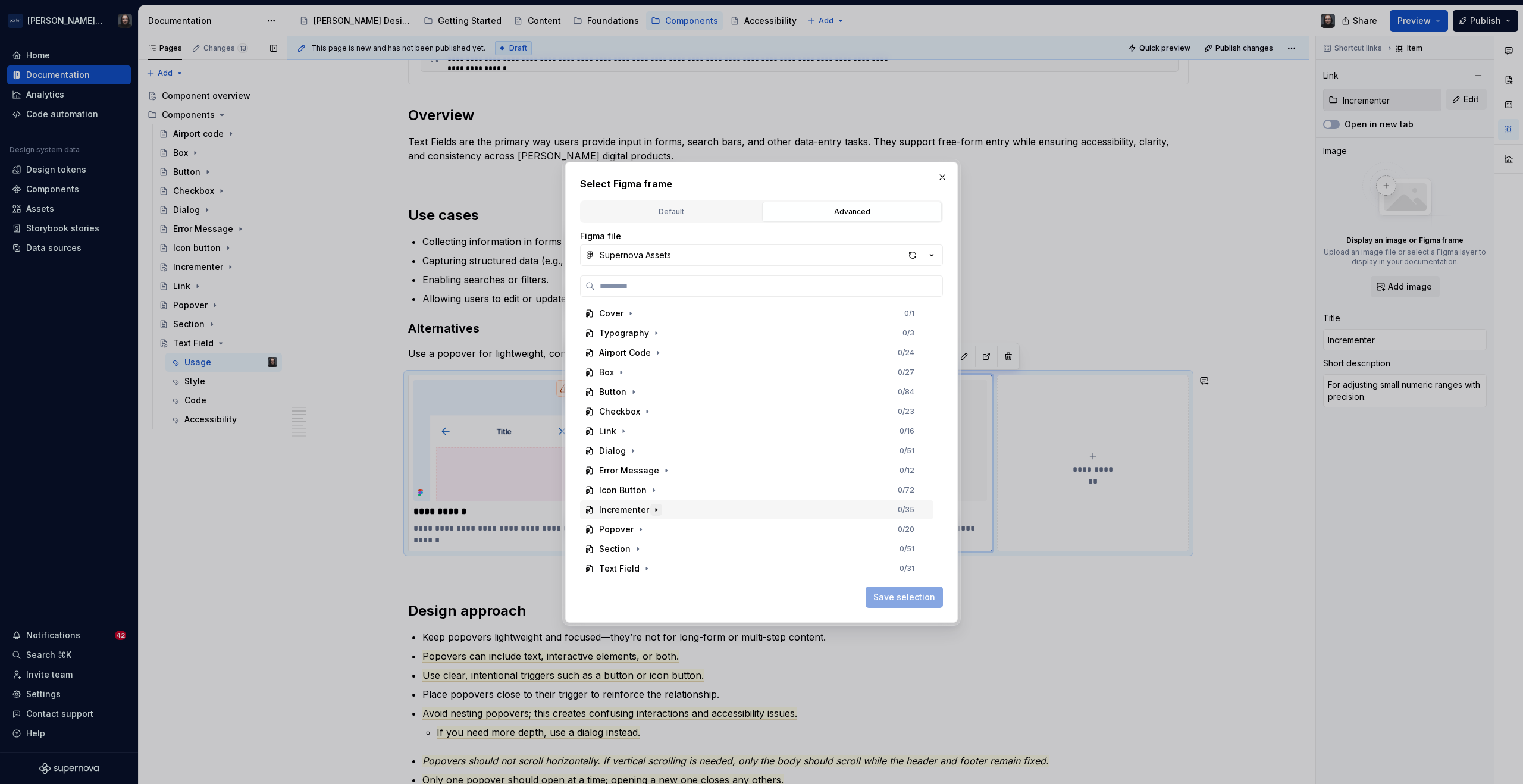
click at [655, 510] on icon "button" at bounding box center [656, 509] width 10 height 10
click at [678, 518] on div "Thumbnail 0 / 6" at bounding box center [762, 519] width 343 height 19
click at [920, 602] on span "Save selection" at bounding box center [905, 597] width 62 height 12
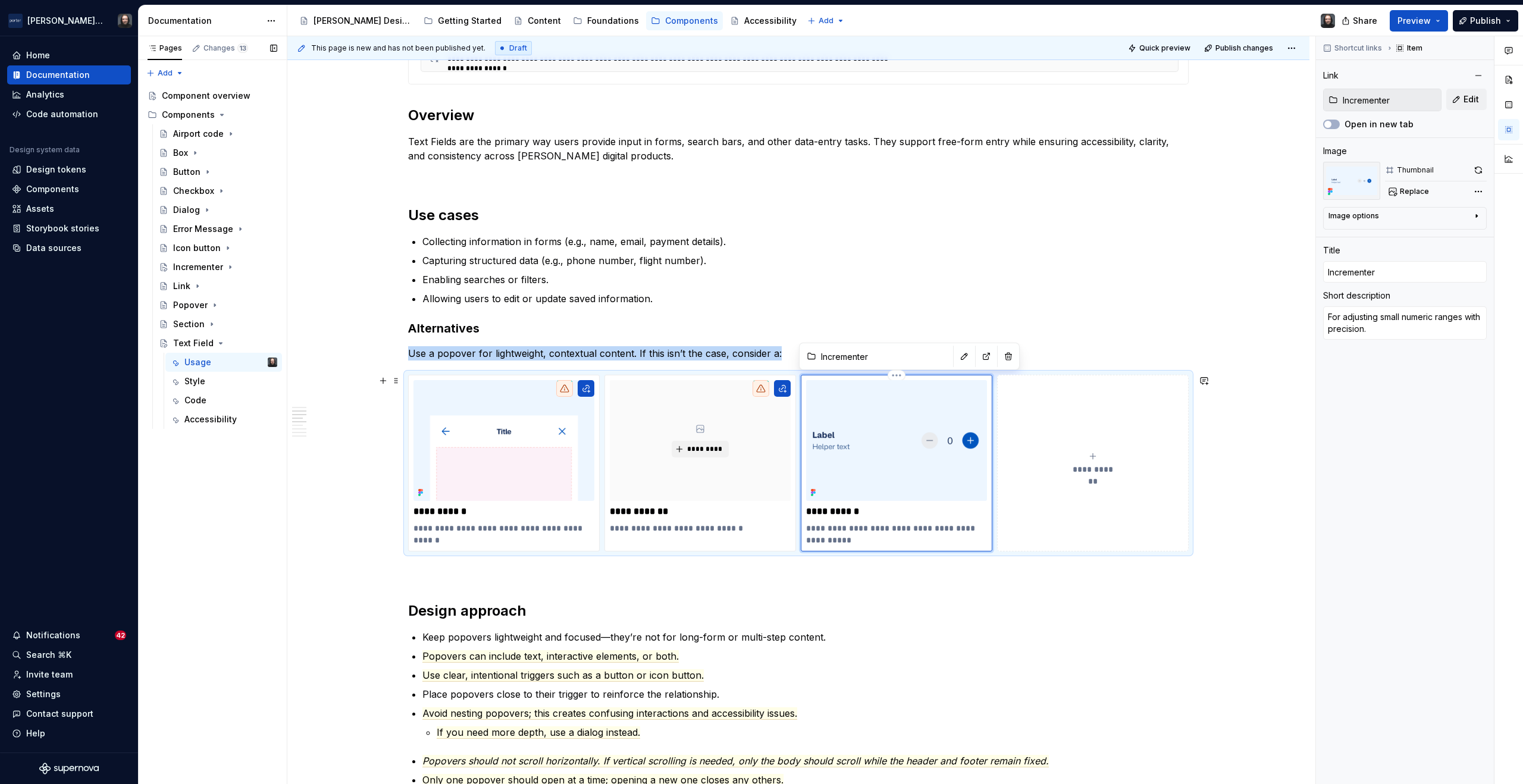
click at [1090, 456] on icon "submit" at bounding box center [1093, 456] width 10 height 10
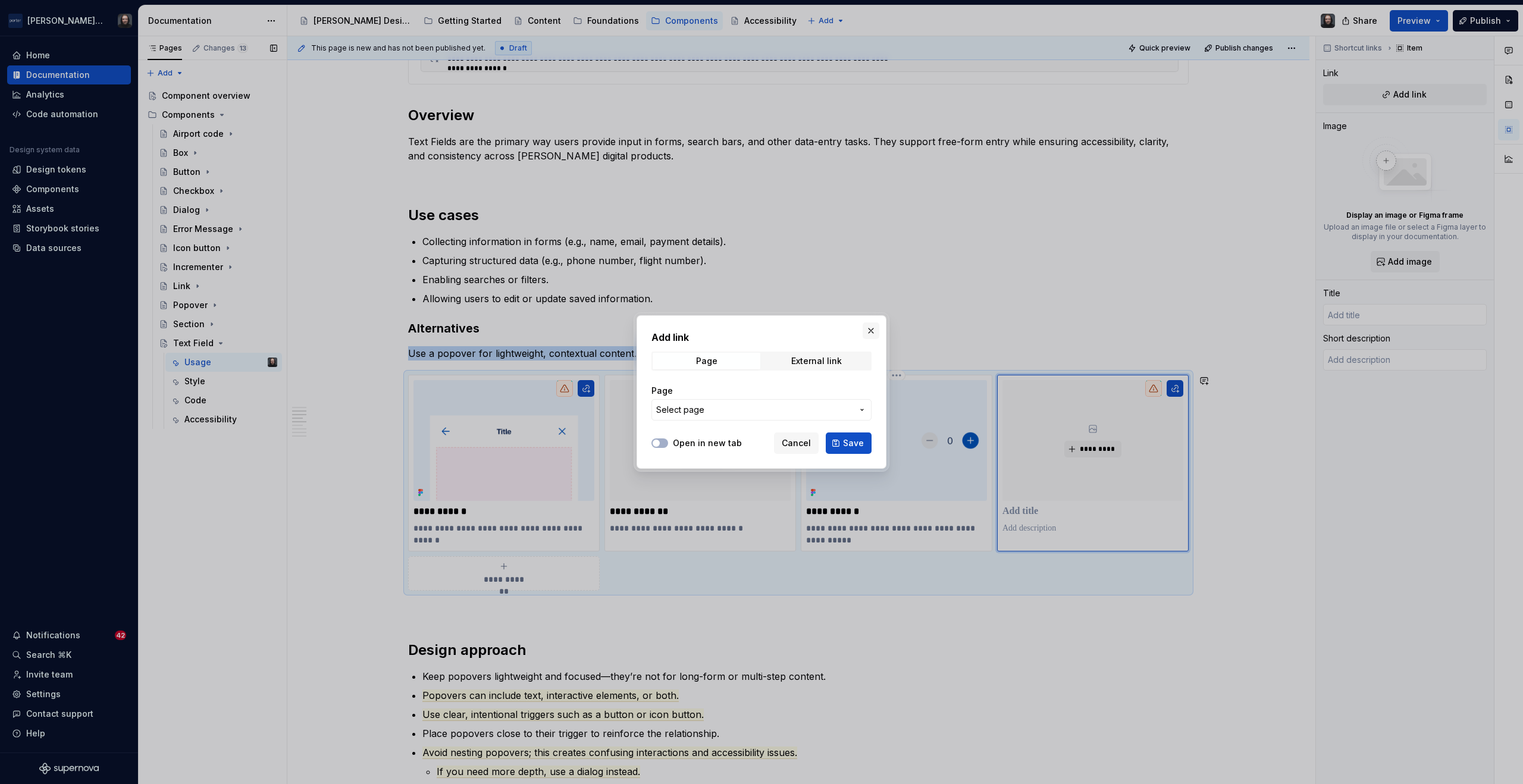
click at [872, 329] on button "button" at bounding box center [871, 330] width 17 height 16
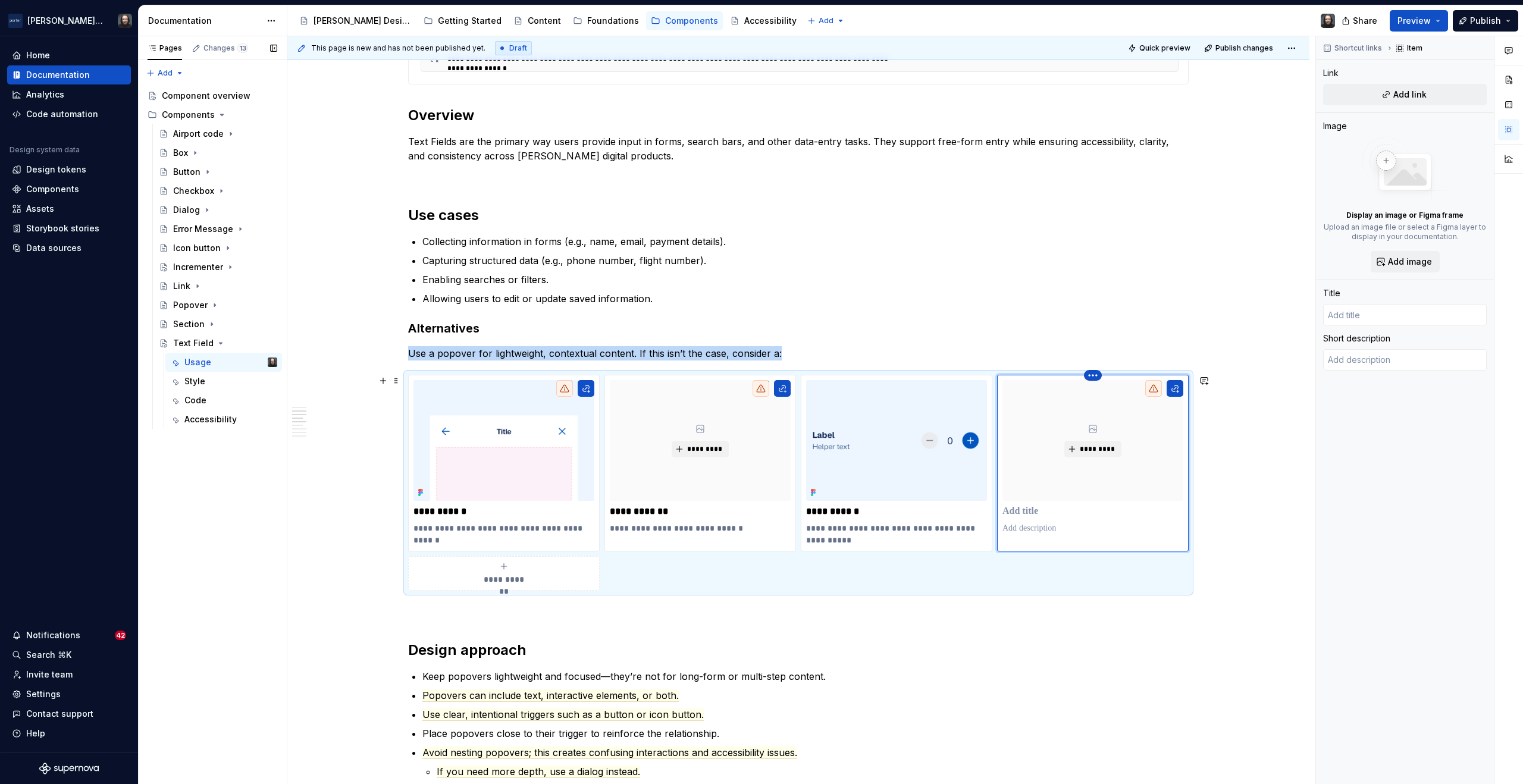
click at [1094, 376] on html "Porter Airlines Home Documentation Analytics Code automation Design system data…" at bounding box center [761, 392] width 1523 height 784
click at [1037, 514] on html "Porter Airlines Home Documentation Analytics Code automation Design system data…" at bounding box center [761, 392] width 1523 height 784
click at [1016, 512] on p at bounding box center [1093, 511] width 181 height 12
type textarea "*"
type input "T"
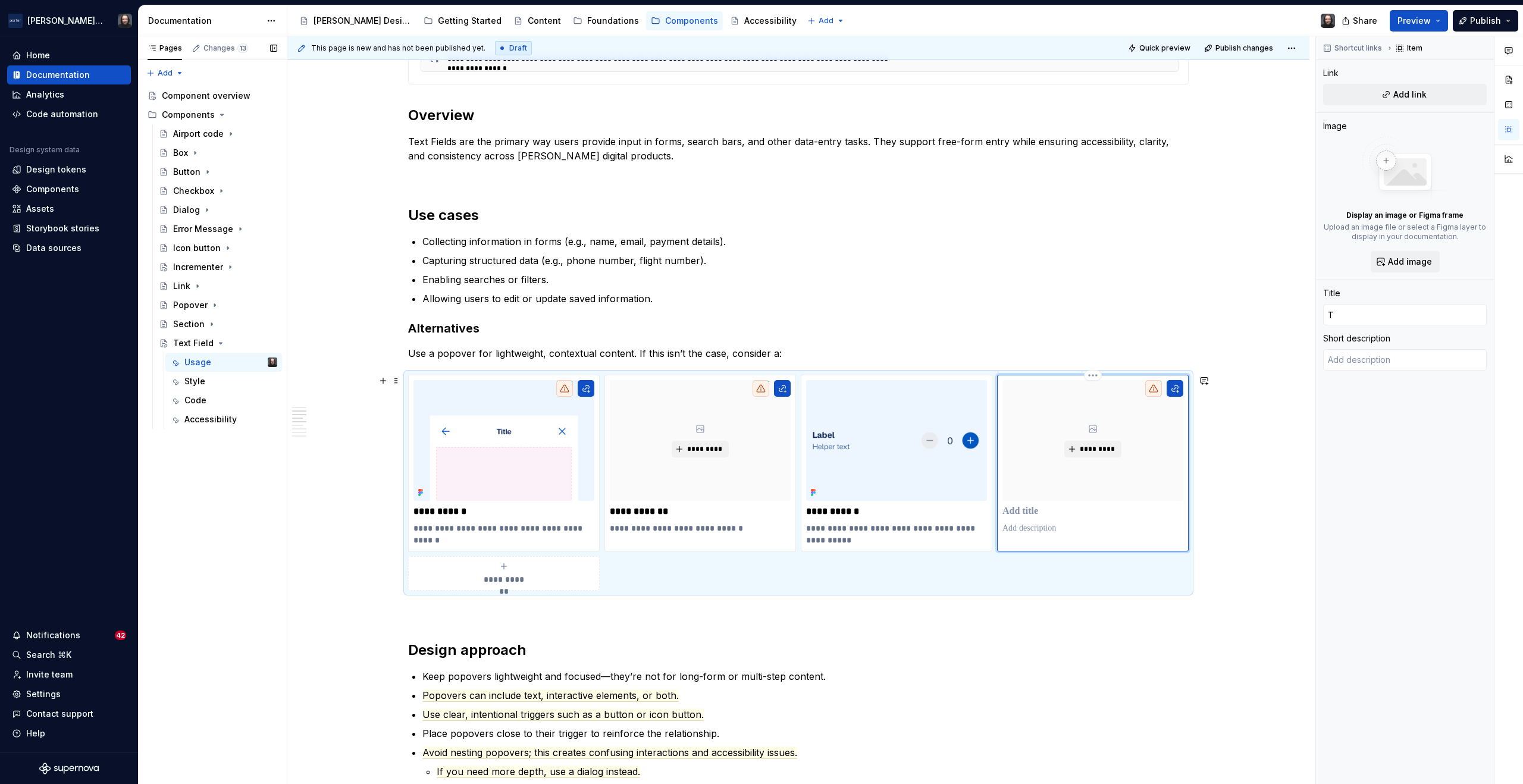
type textarea "*"
type input "Te"
type textarea "*"
type input "Tex"
type textarea "*"
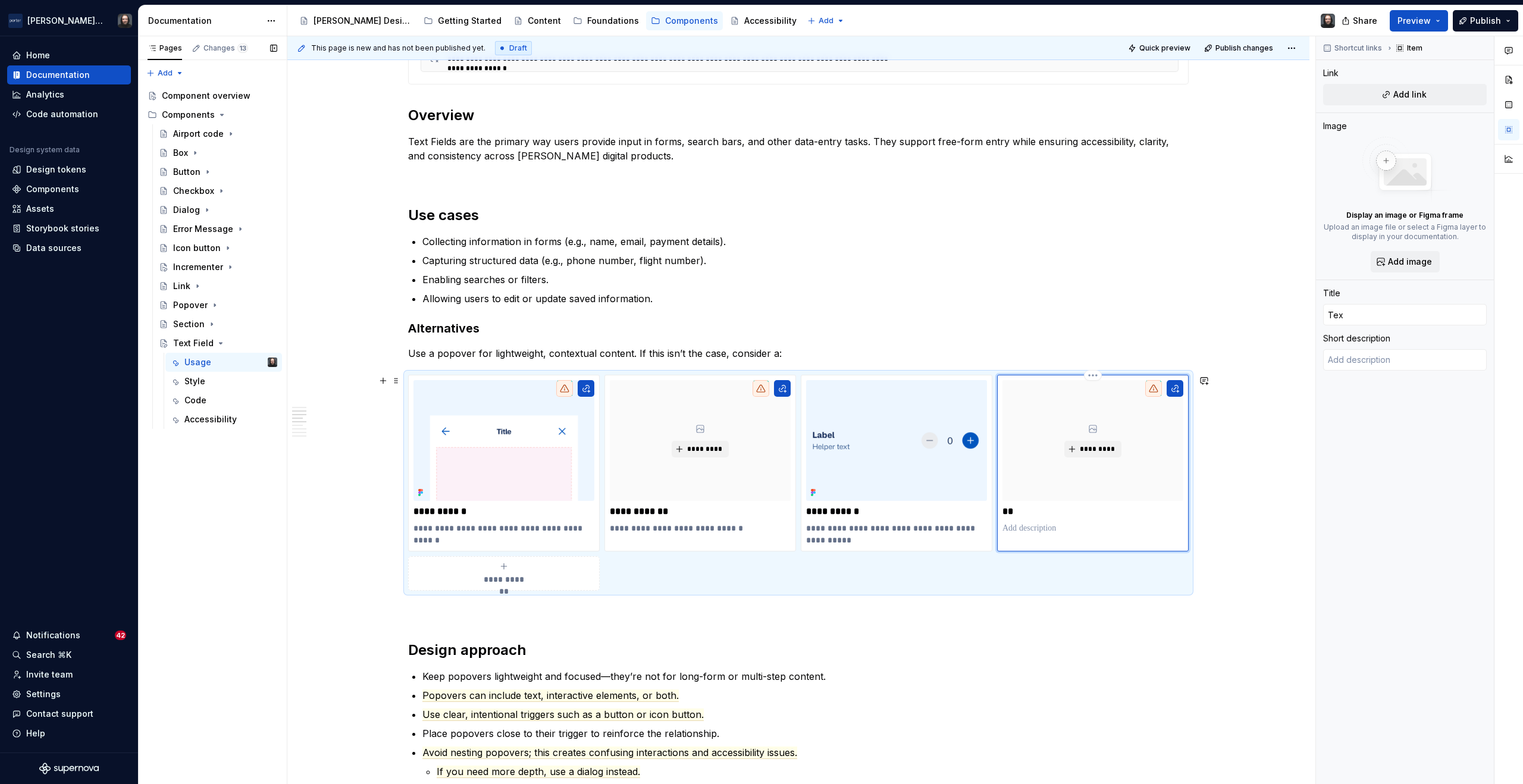
type input "Text"
type textarea "*"
type input "Text"
type textarea "*"
type input "Text A"
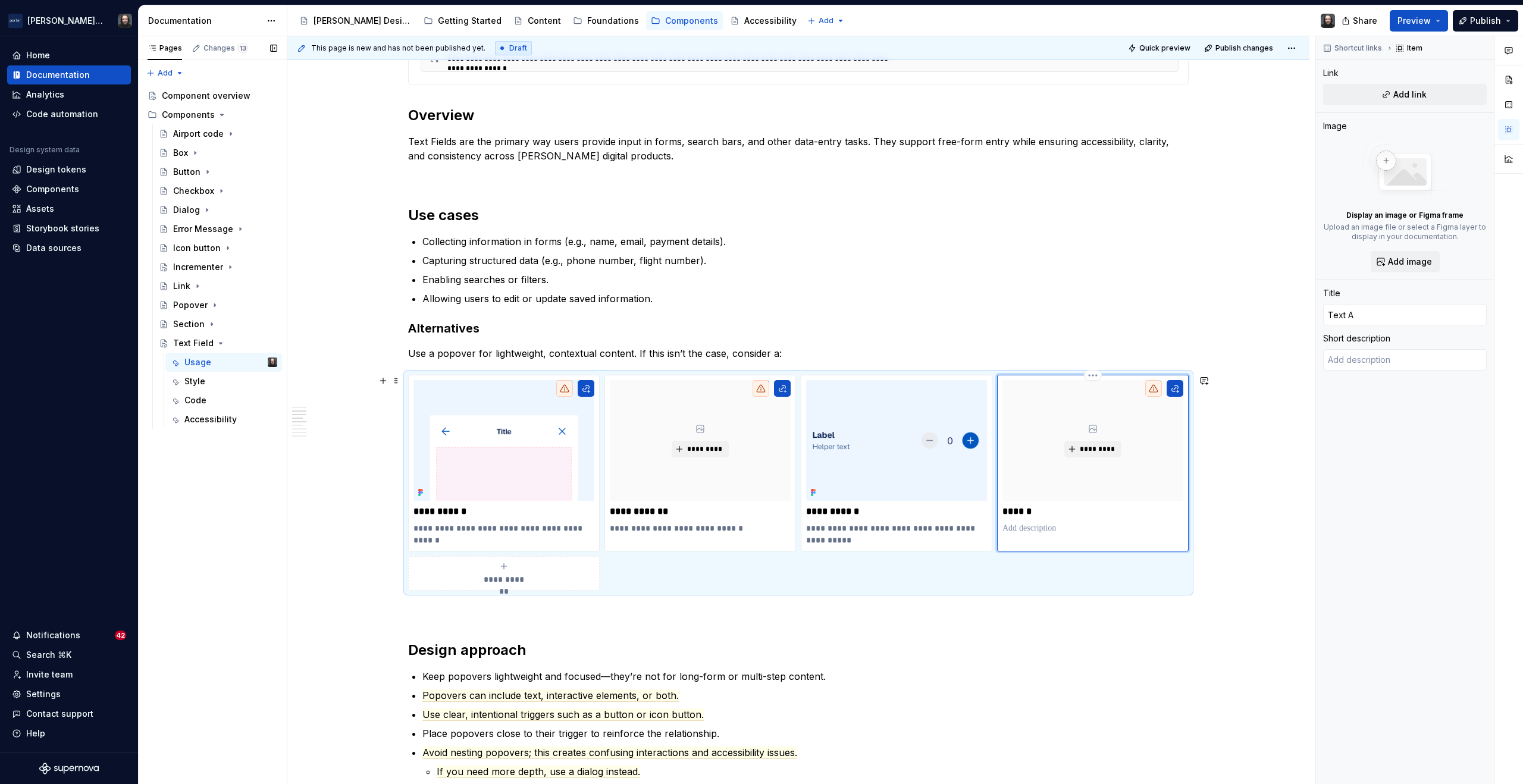
type textarea "*"
type input "Text Ar"
type textarea "*"
type input "Text Are"
type textarea "*"
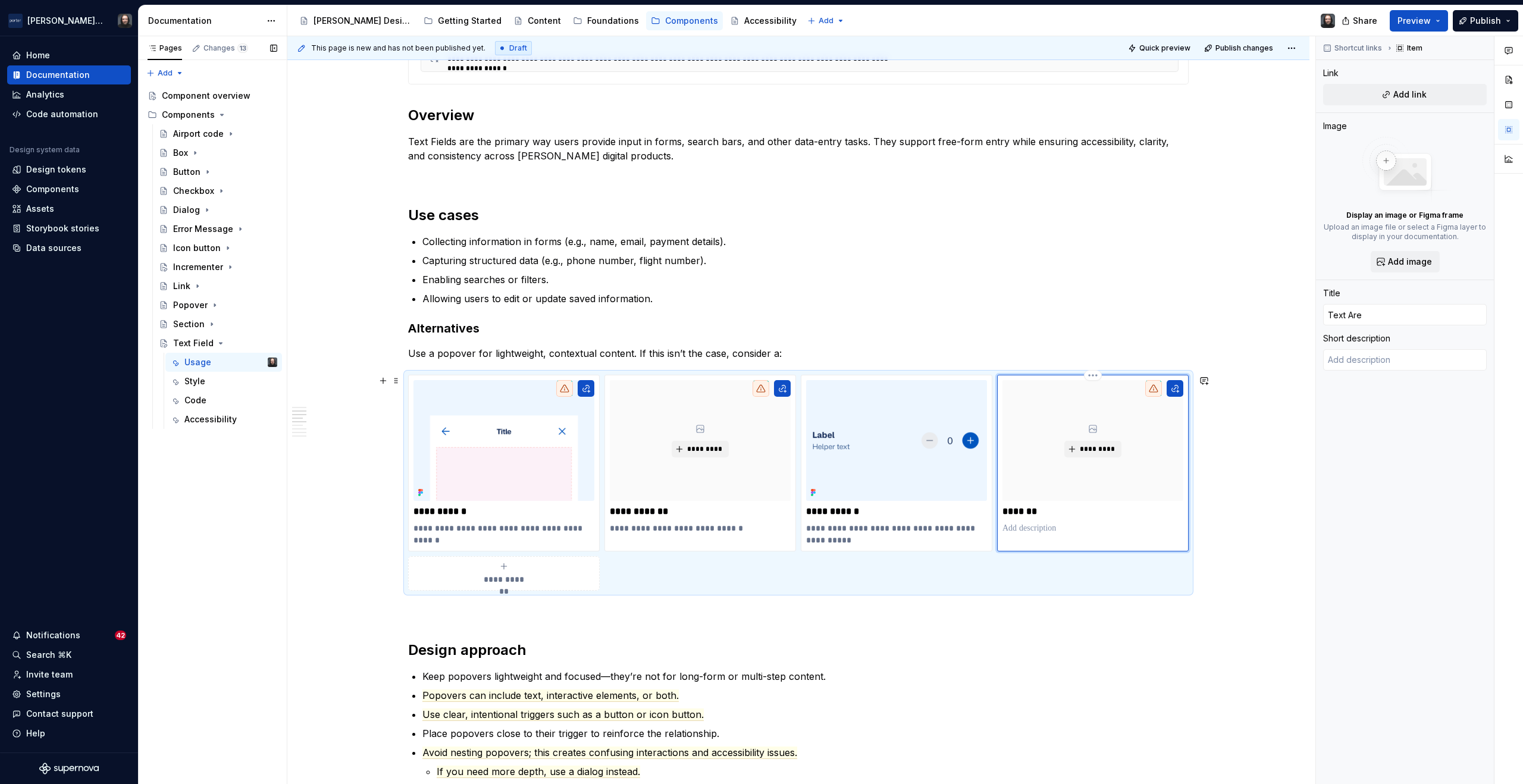
type input "Text Area"
click at [1024, 533] on p at bounding box center [1093, 528] width 181 height 12
paste div
type textarea "*"
type textarea "for long-form, multi-line input."
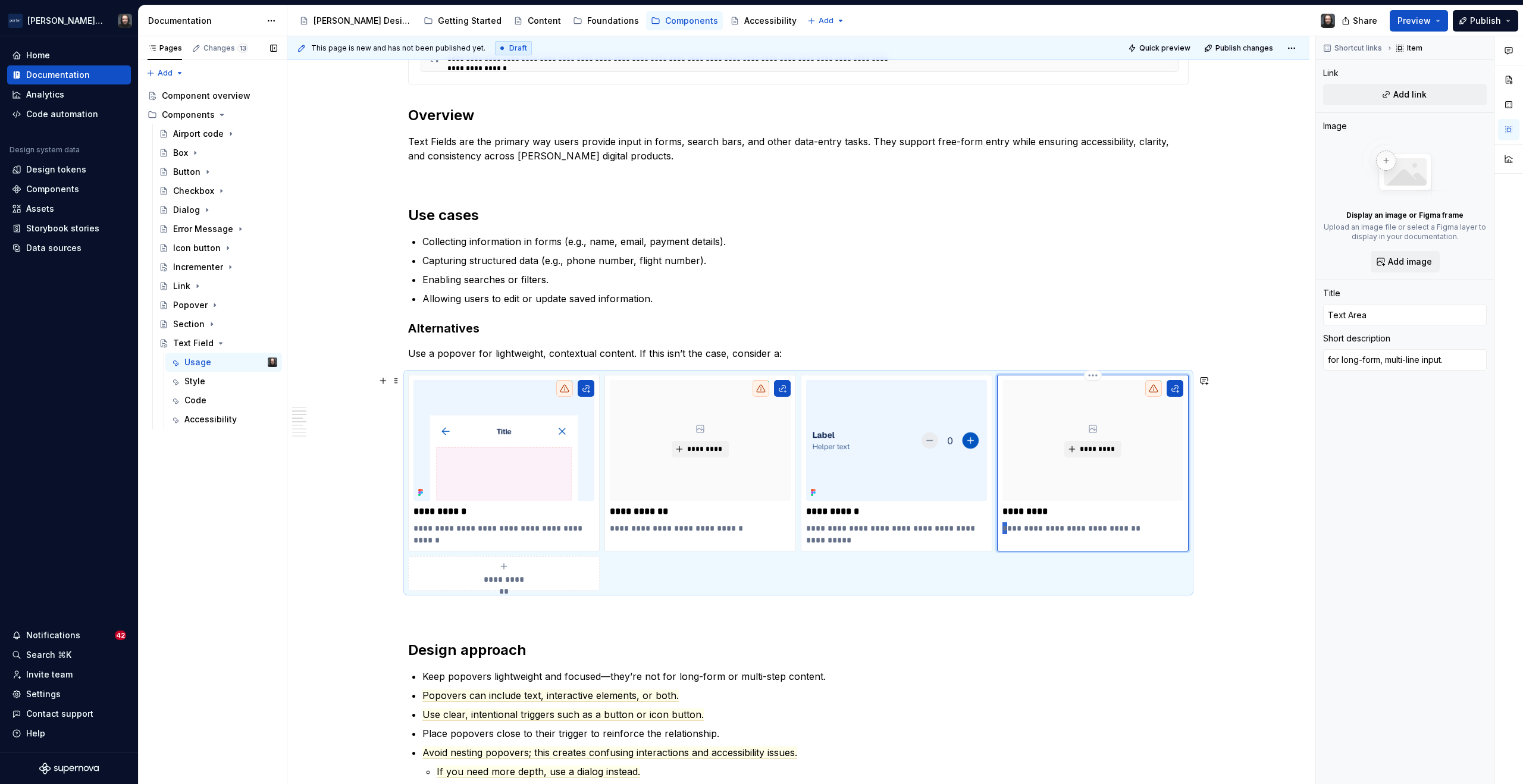
click at [1004, 528] on p "**********" at bounding box center [1093, 528] width 181 height 12
type textarea "*"
type textarea "For long-form, multi-line input."
click at [1253, 480] on div "**********" at bounding box center [798, 667] width 1022 height 2310
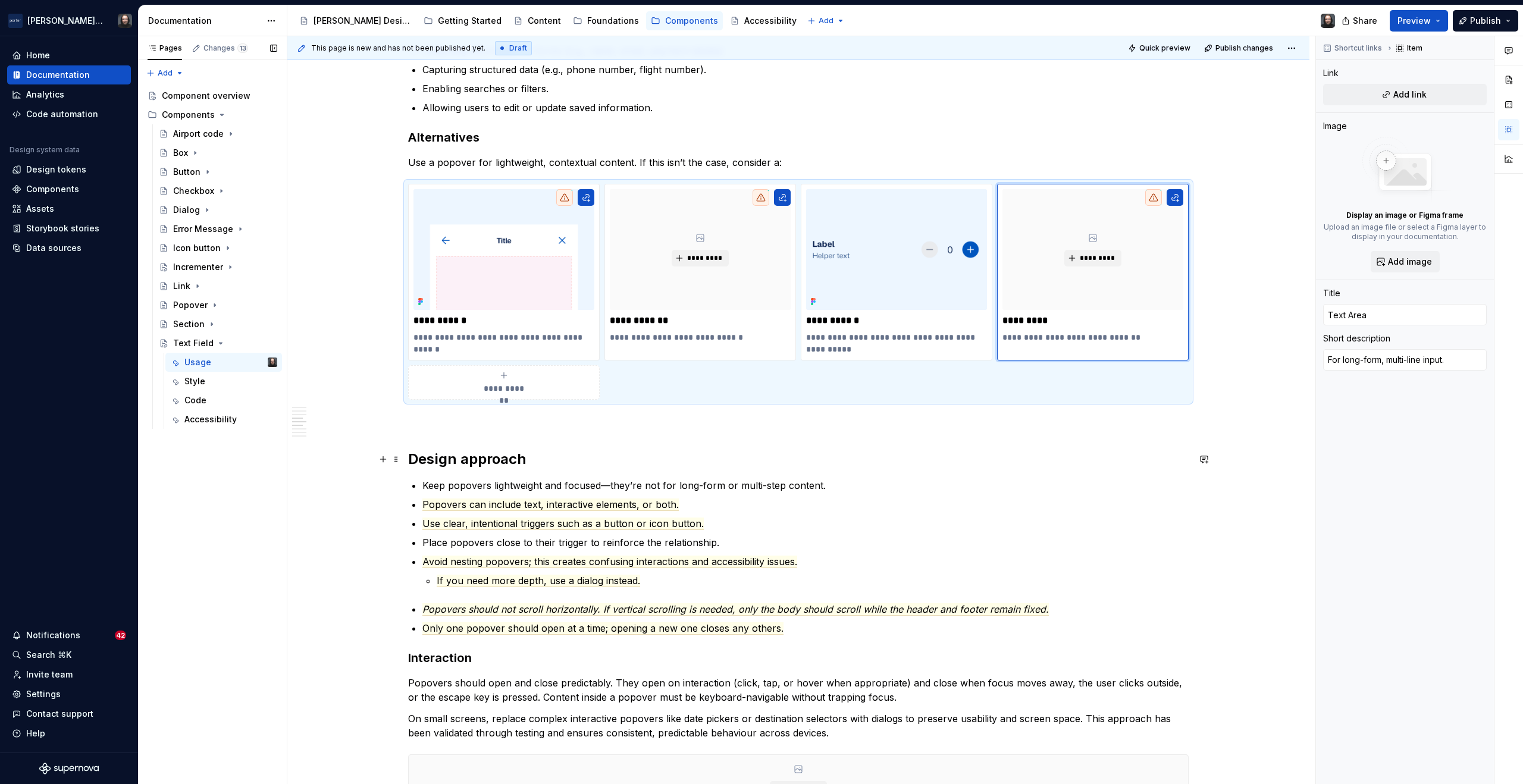
click at [409, 462] on h2 "Design approach" at bounding box center [799, 459] width 780 height 19
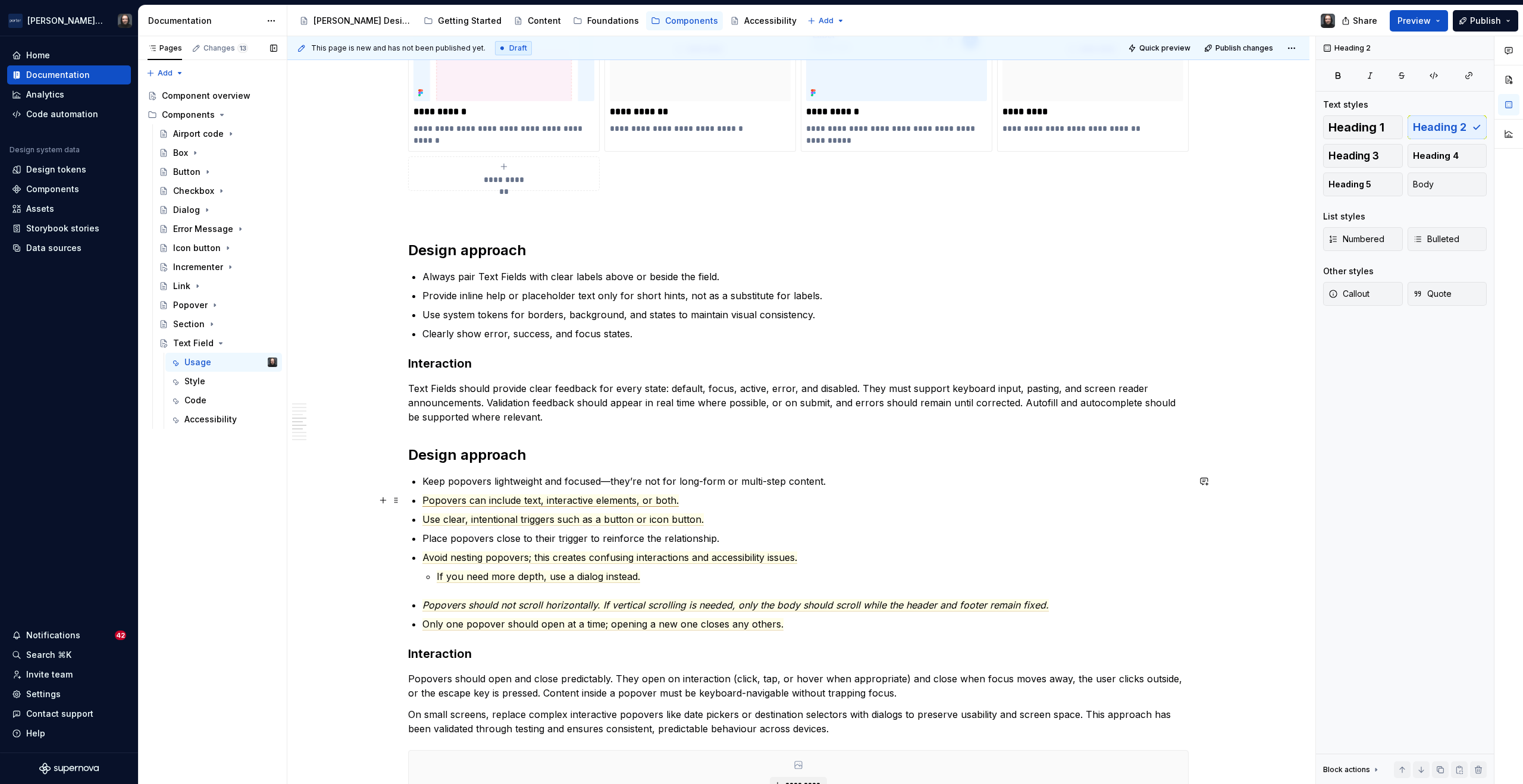
scroll to position [1229, 0]
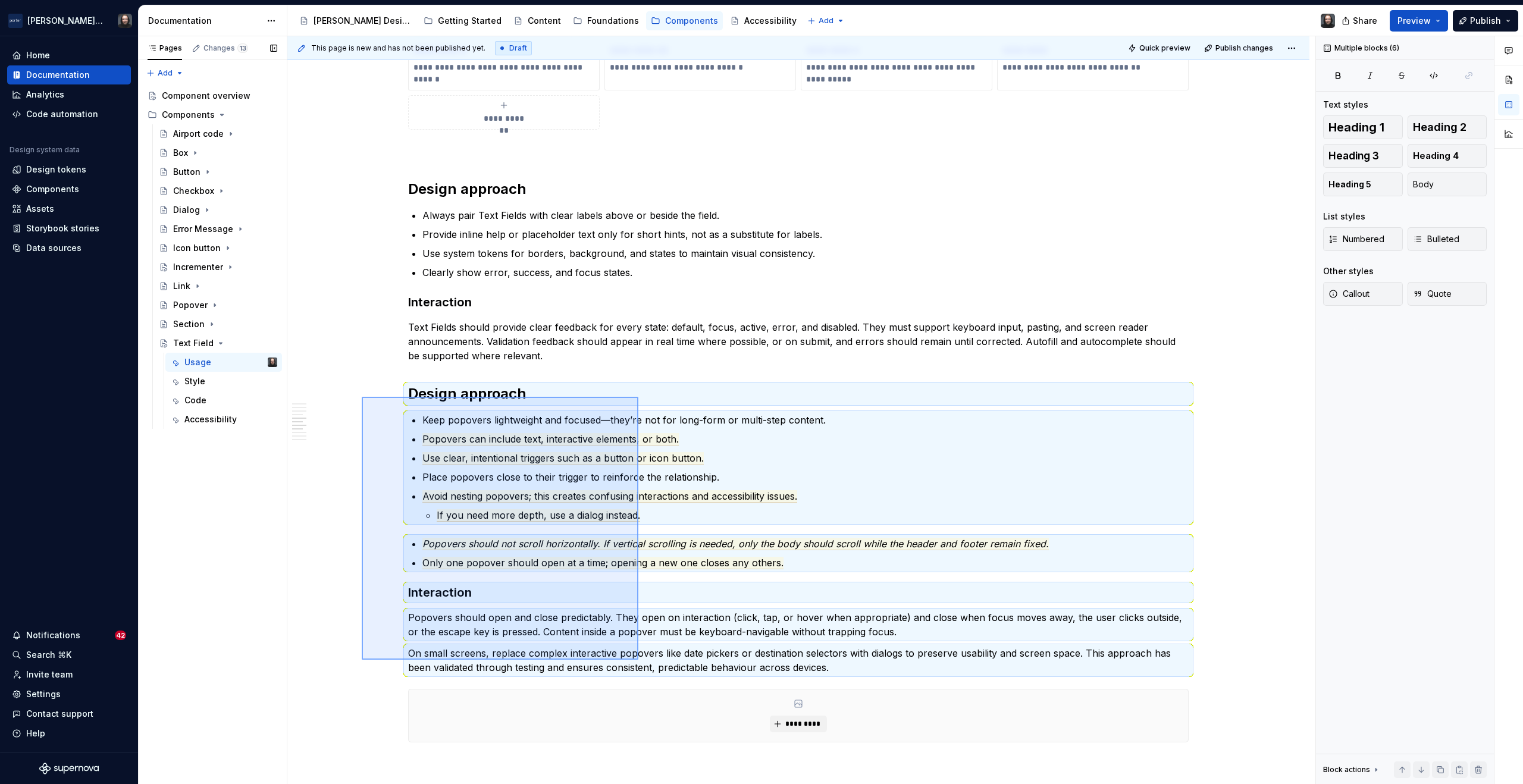
drag, startPoint x: 500, startPoint y: 519, endPoint x: 639, endPoint y: 660, distance: 198.0
click at [639, 660] on div "**********" at bounding box center [801, 409] width 1028 height 748
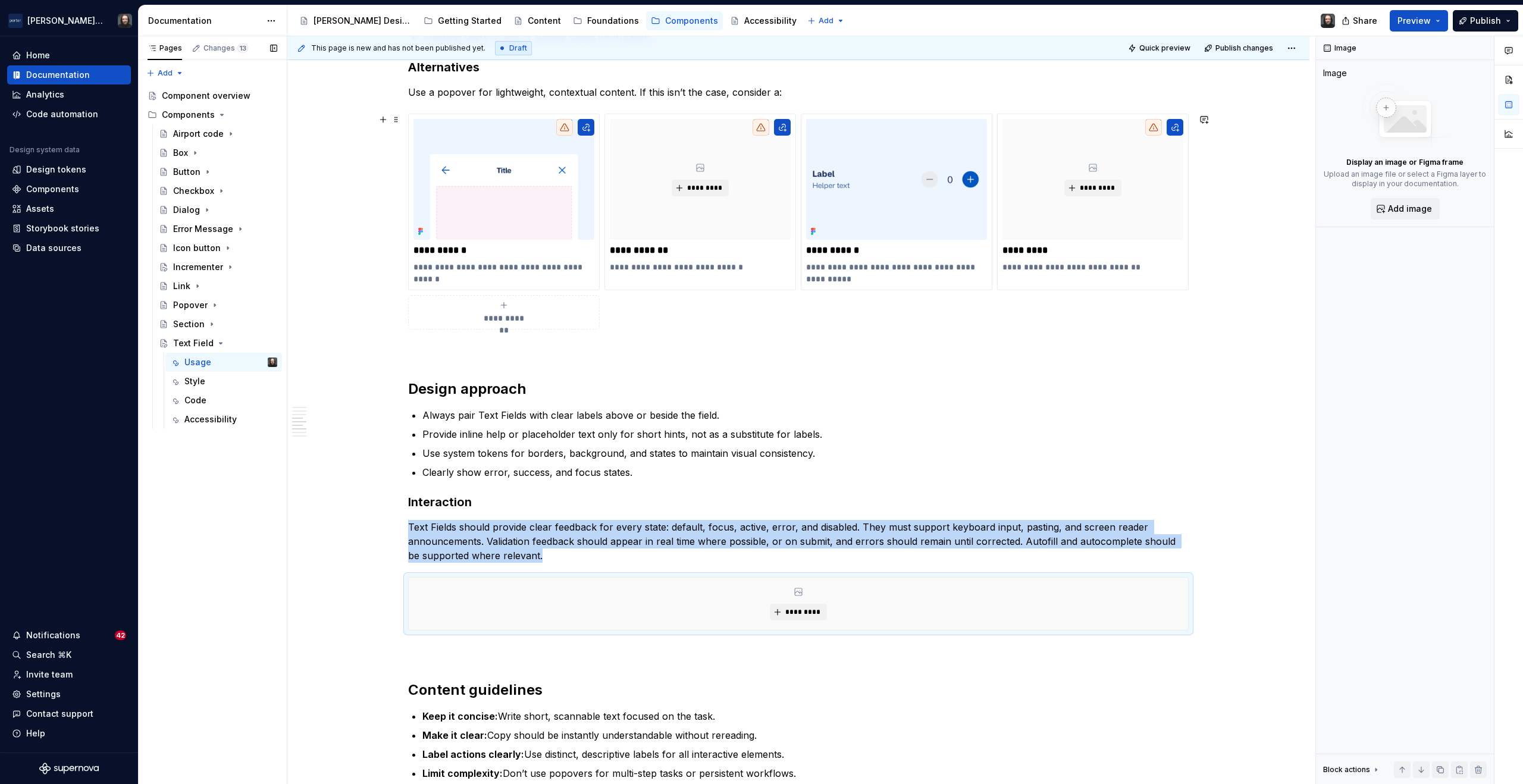
scroll to position [1234, 0]
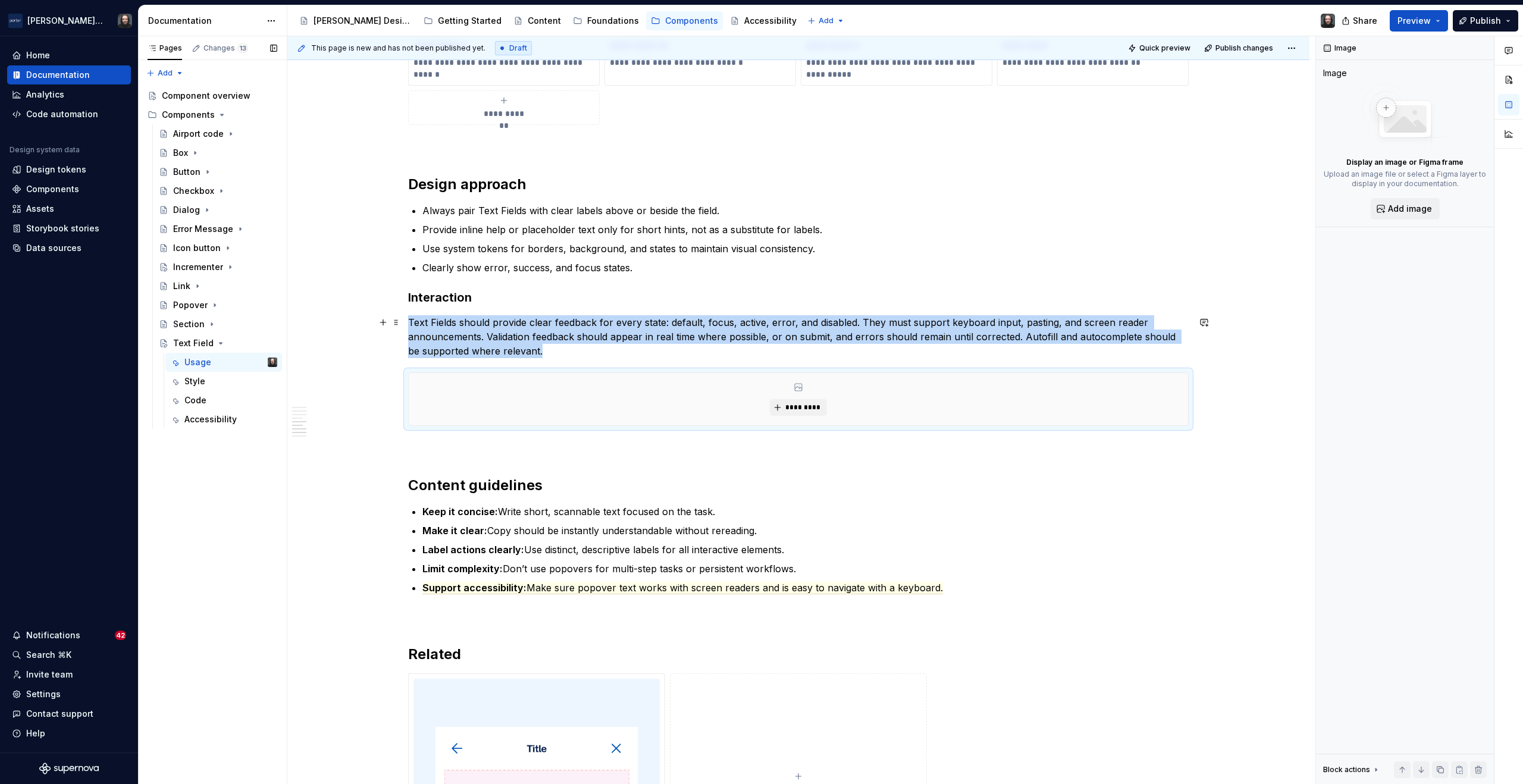
type textarea "*"
click at [476, 325] on p "Text Fields should provide clear feedback for every state: default, focus, acti…" at bounding box center [799, 337] width 780 height 43
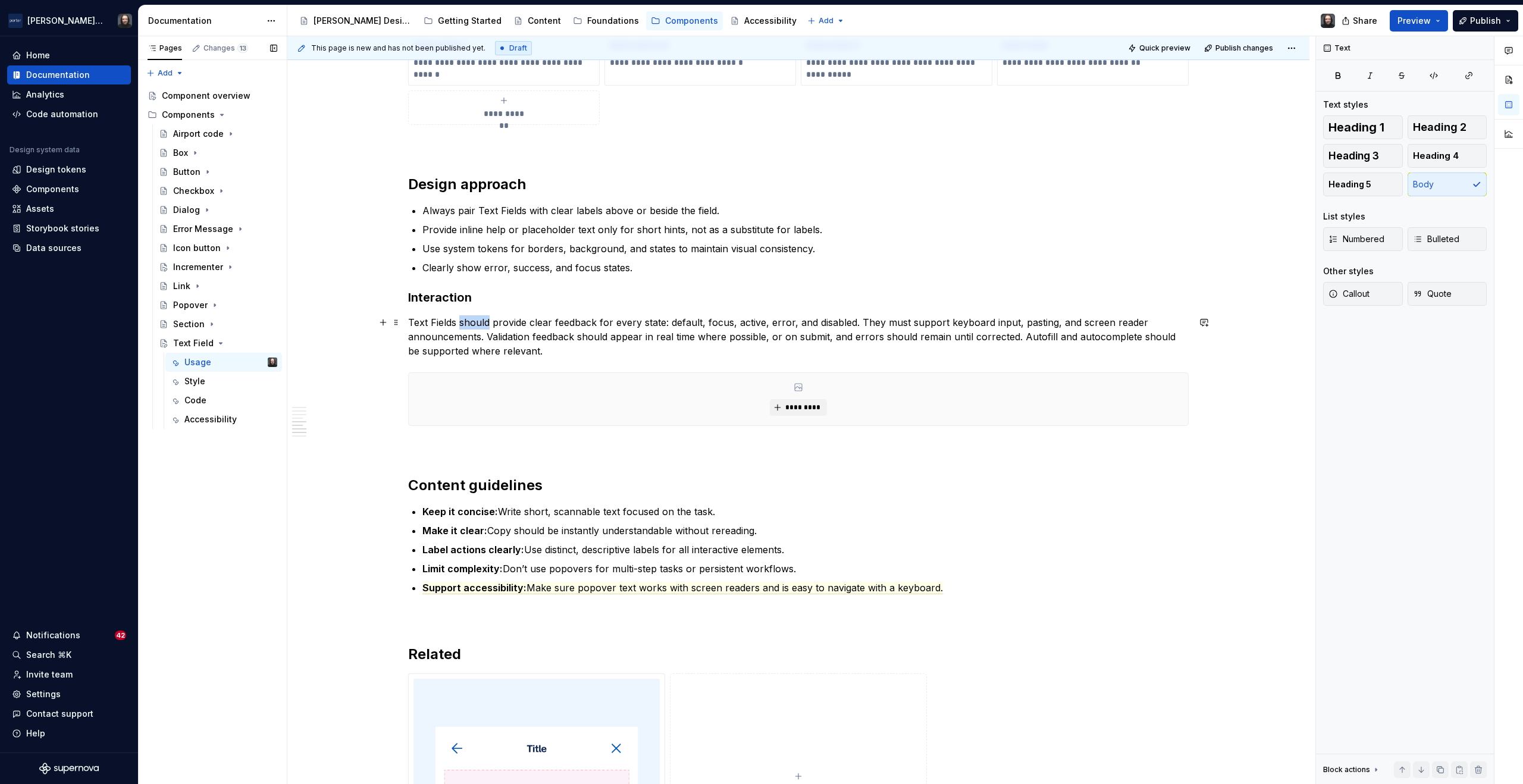
click at [476, 325] on p "Text Fields should provide clear feedback for every state: default, focus, acti…" at bounding box center [799, 337] width 780 height 43
drag, startPoint x: 868, startPoint y: 324, endPoint x: 853, endPoint y: 325, distance: 15.0
click at [853, 325] on p "Text Fields provide clear feedback for every state: default, focus, active, err…" at bounding box center [799, 337] width 780 height 43
drag, startPoint x: 527, startPoint y: 339, endPoint x: 501, endPoint y: 341, distance: 26.1
click at [501, 341] on p "Text Fields provide clear feedback for every state: default, focus, active, err…" at bounding box center [799, 337] width 780 height 43
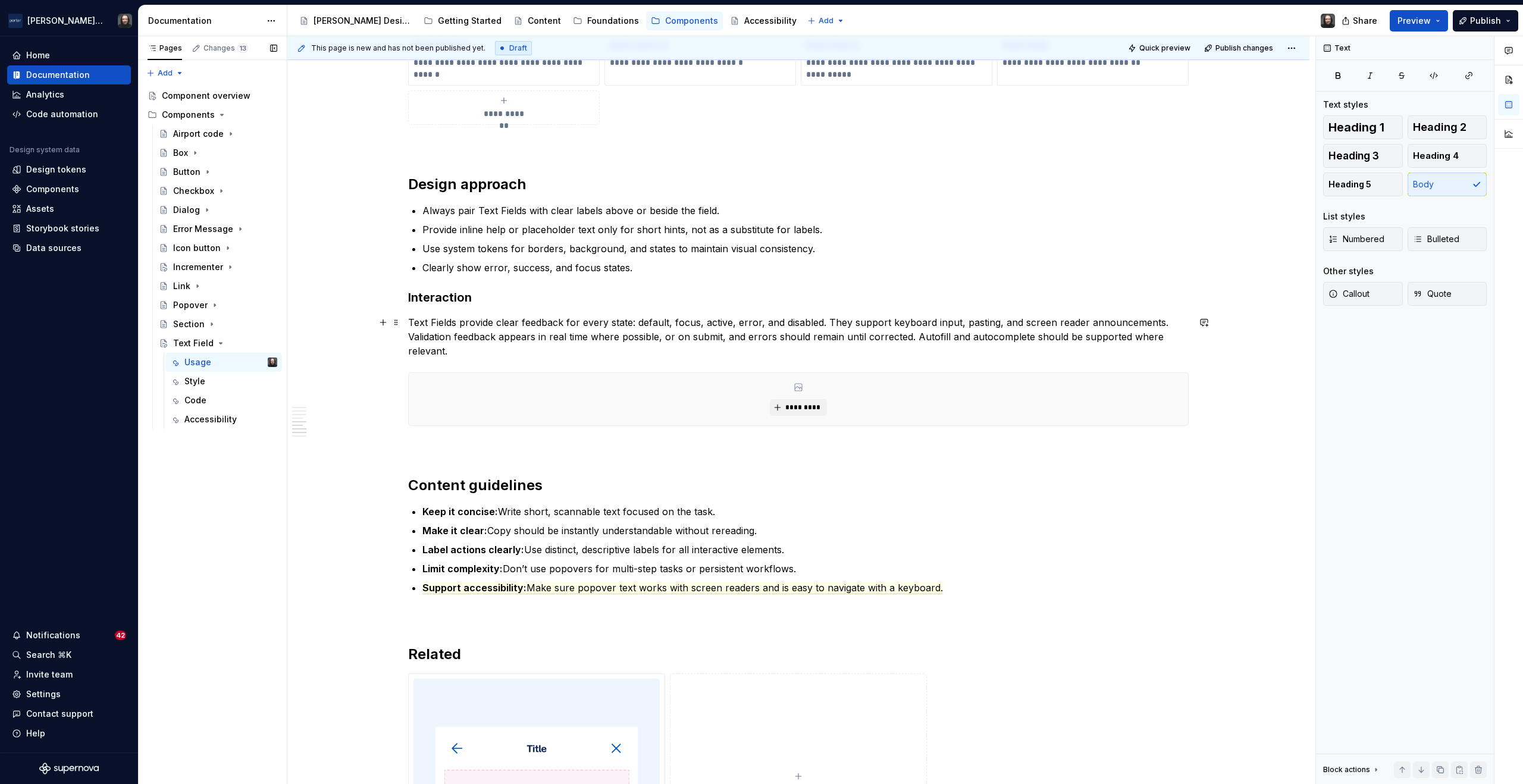
click at [790, 339] on p "Text Fields provide clear feedback for every state: default, focus, active, err…" at bounding box center [799, 337] width 780 height 43
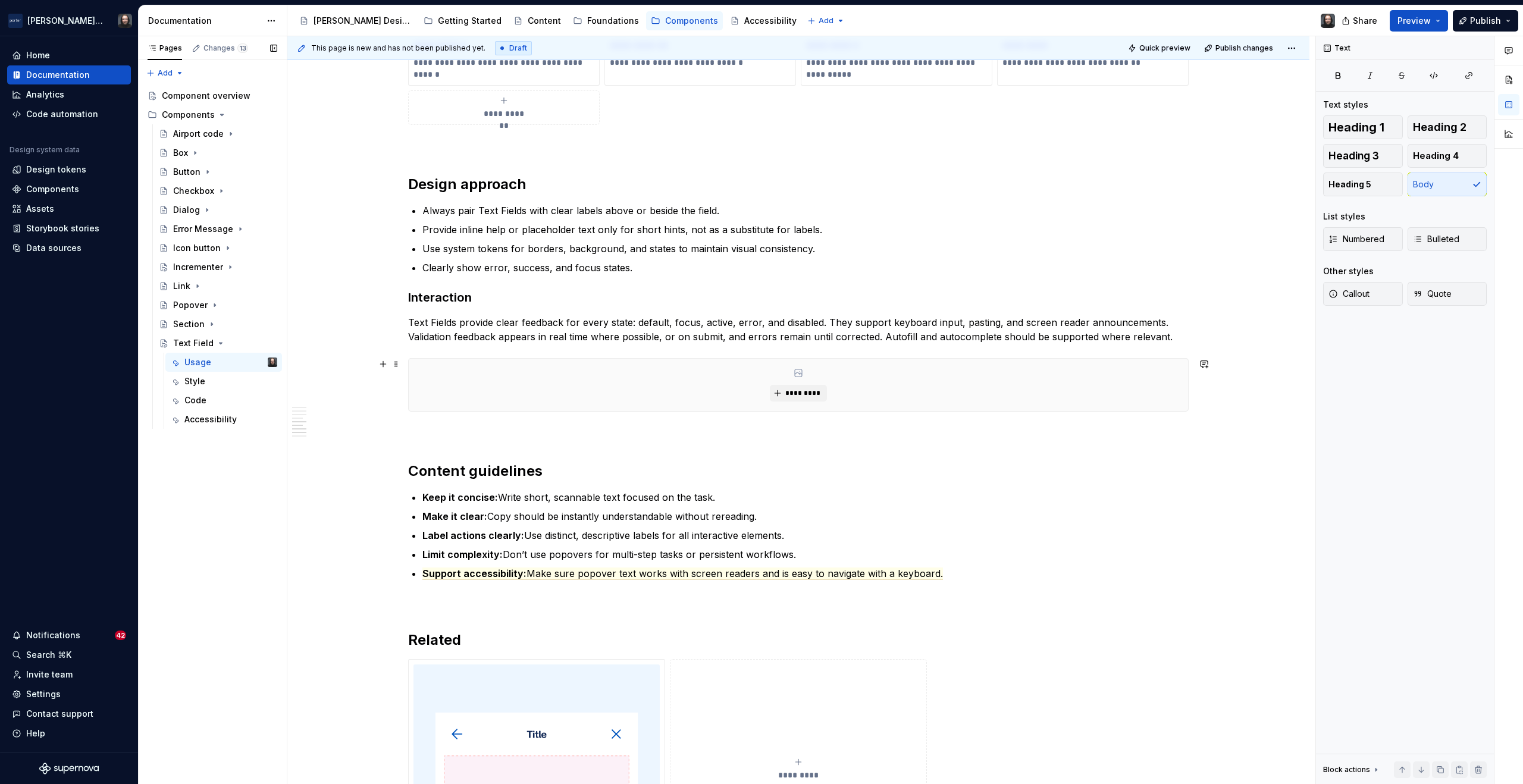
scroll to position [1269, 0]
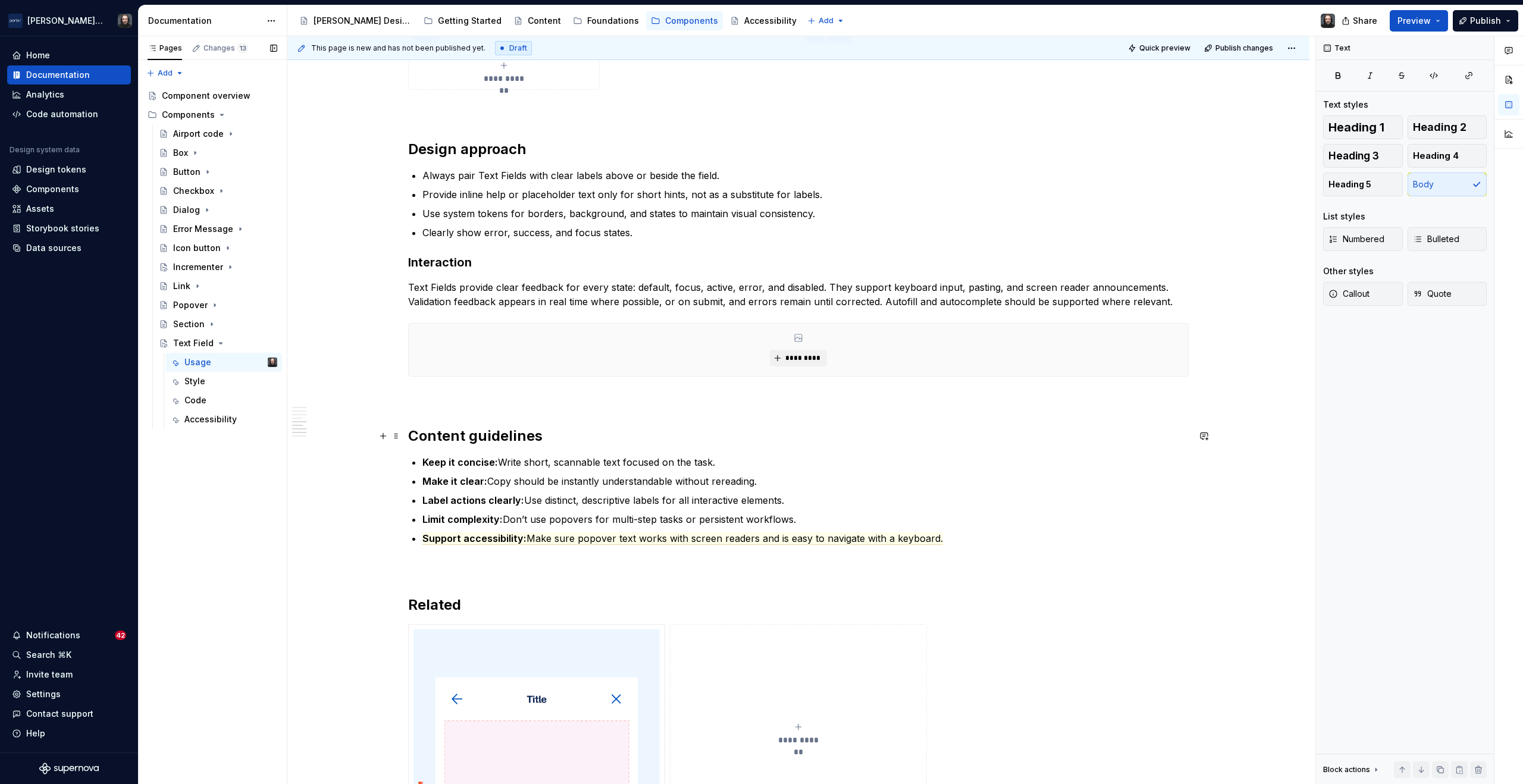
click at [409, 433] on h2 "Content guidelines" at bounding box center [799, 437] width 780 height 19
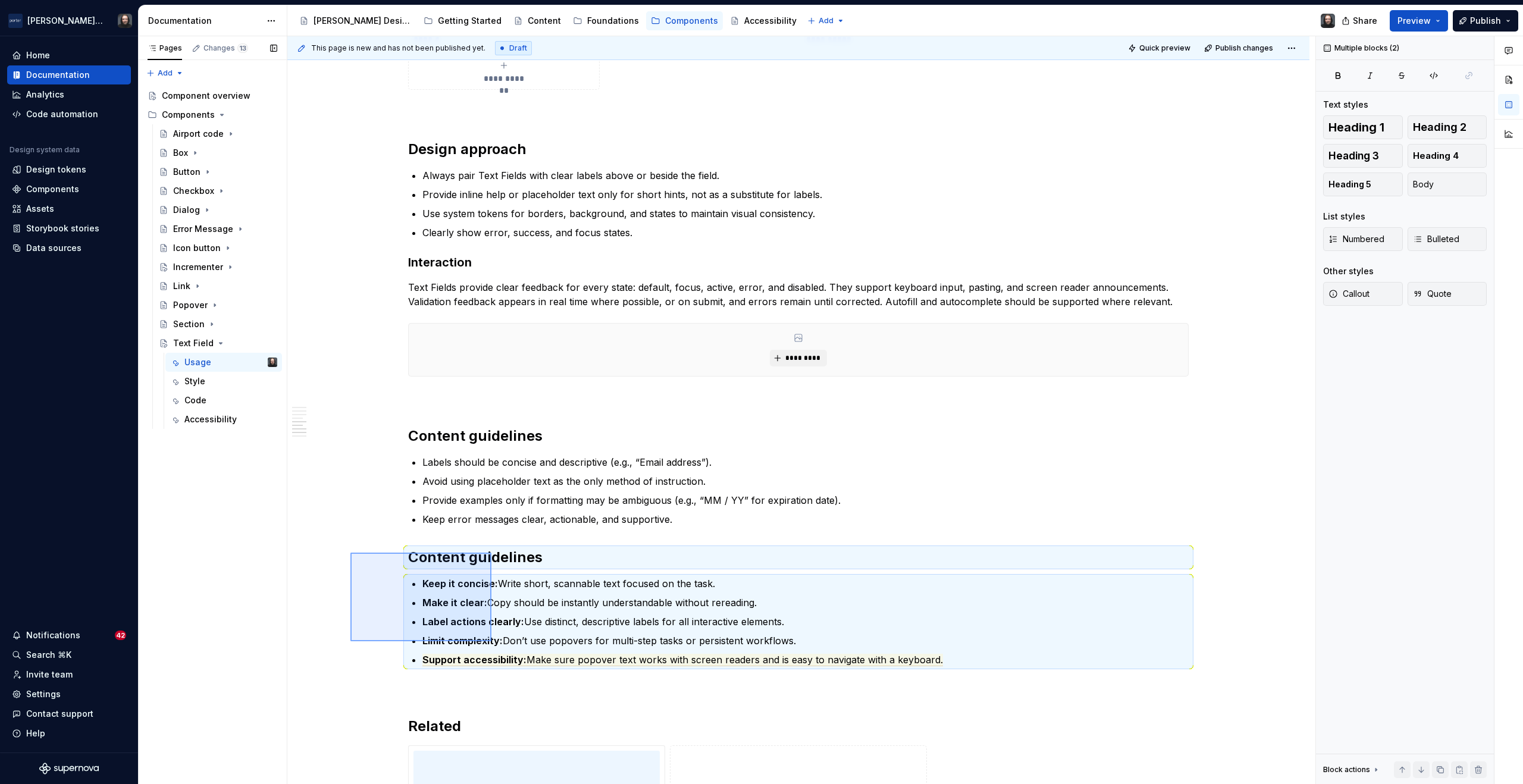
drag, startPoint x: 463, startPoint y: 619, endPoint x: 497, endPoint y: 644, distance: 42.2
click at [497, 644] on div "**********" at bounding box center [801, 409] width 1028 height 748
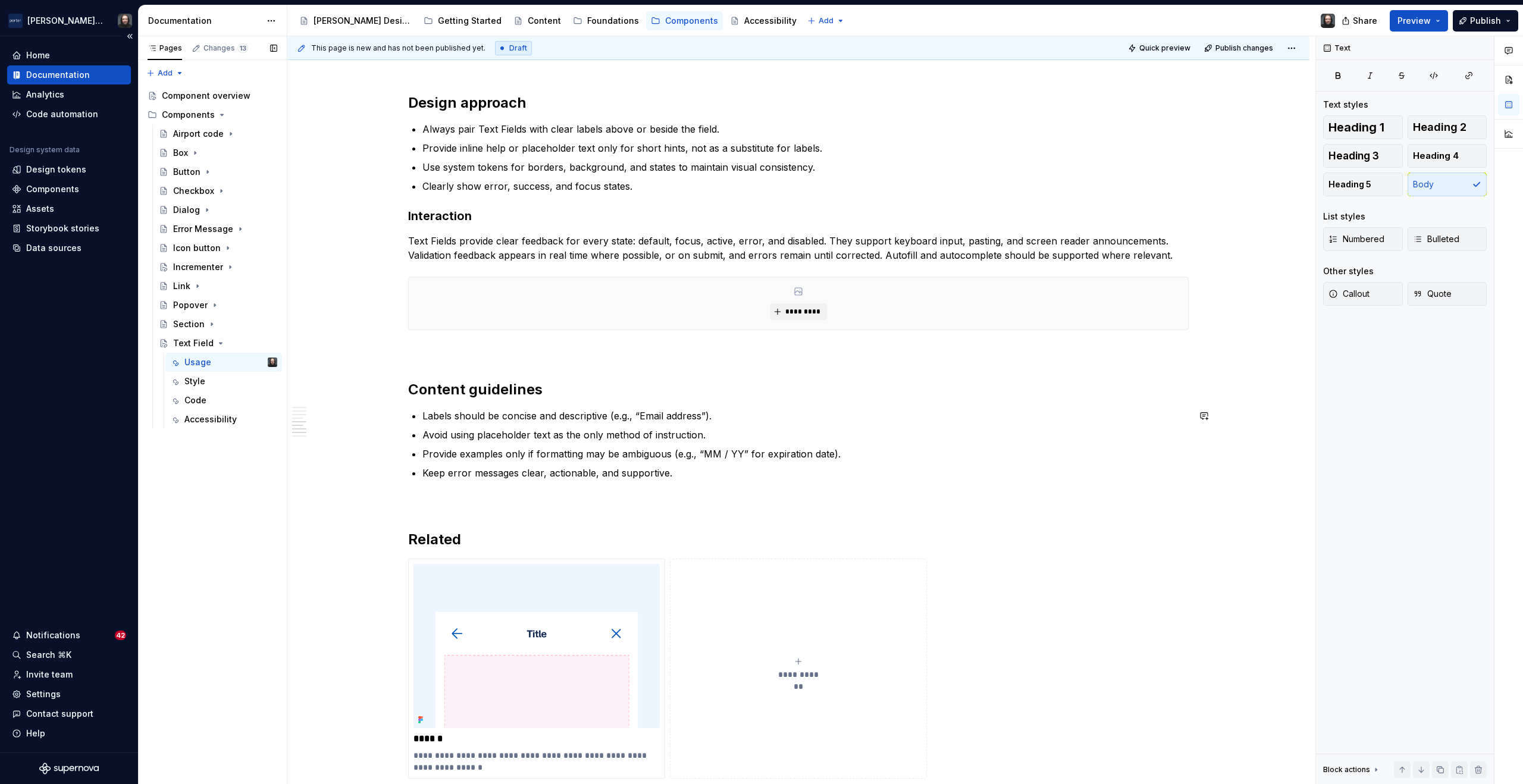
scroll to position [1382, 0]
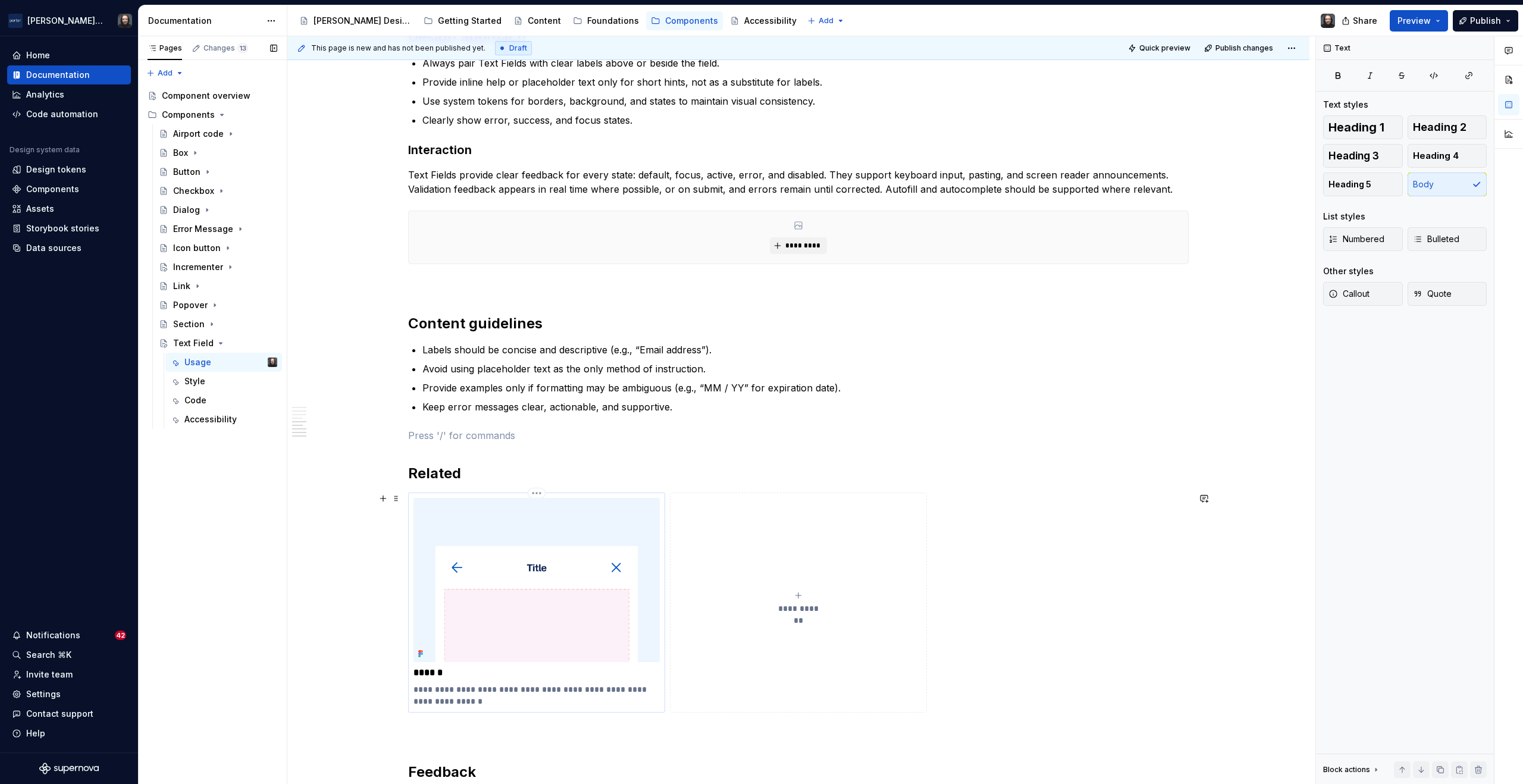
click at [533, 543] on img at bounding box center [537, 579] width 247 height 164
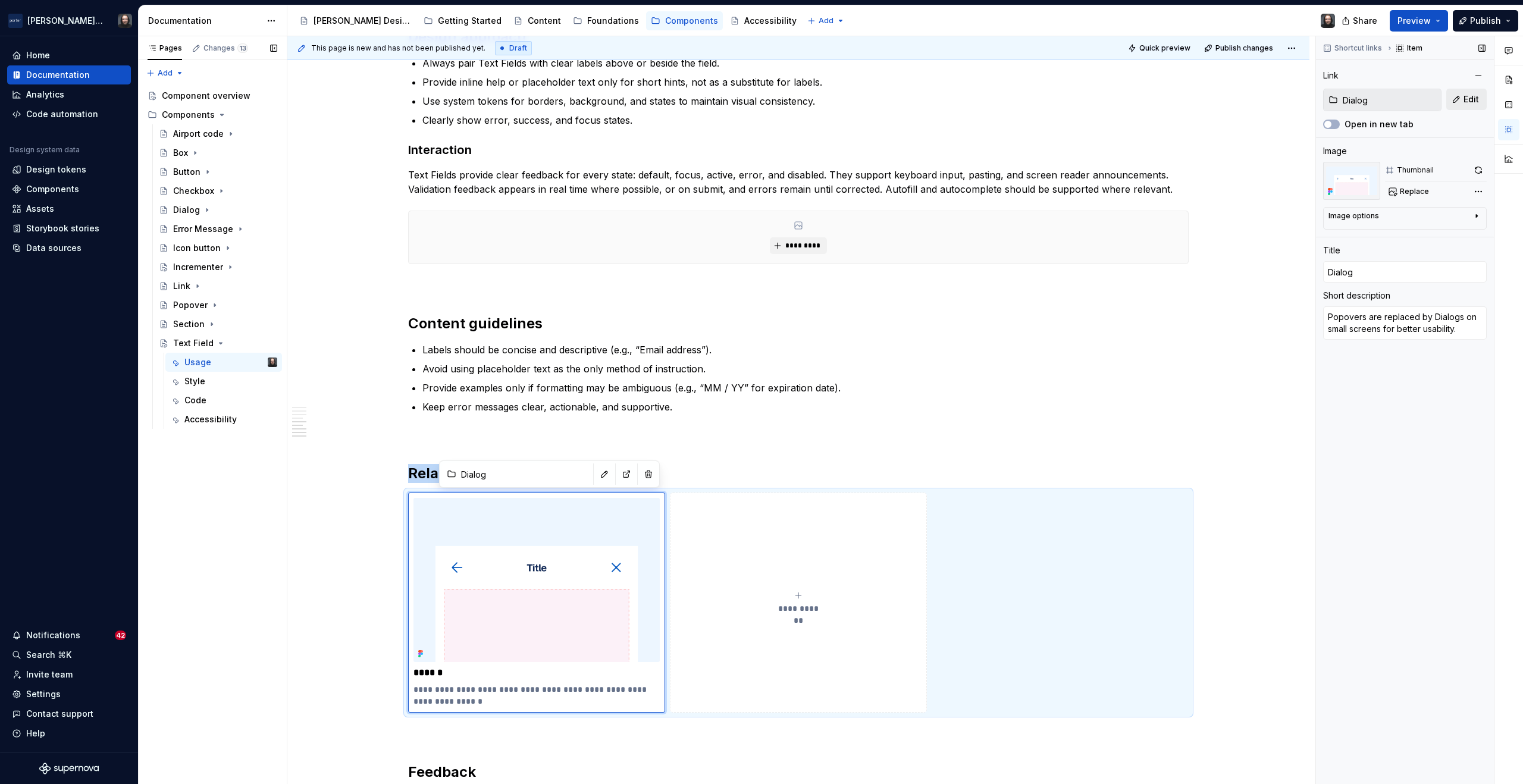
click at [1473, 102] on span "Edit" at bounding box center [1472, 99] width 16 height 12
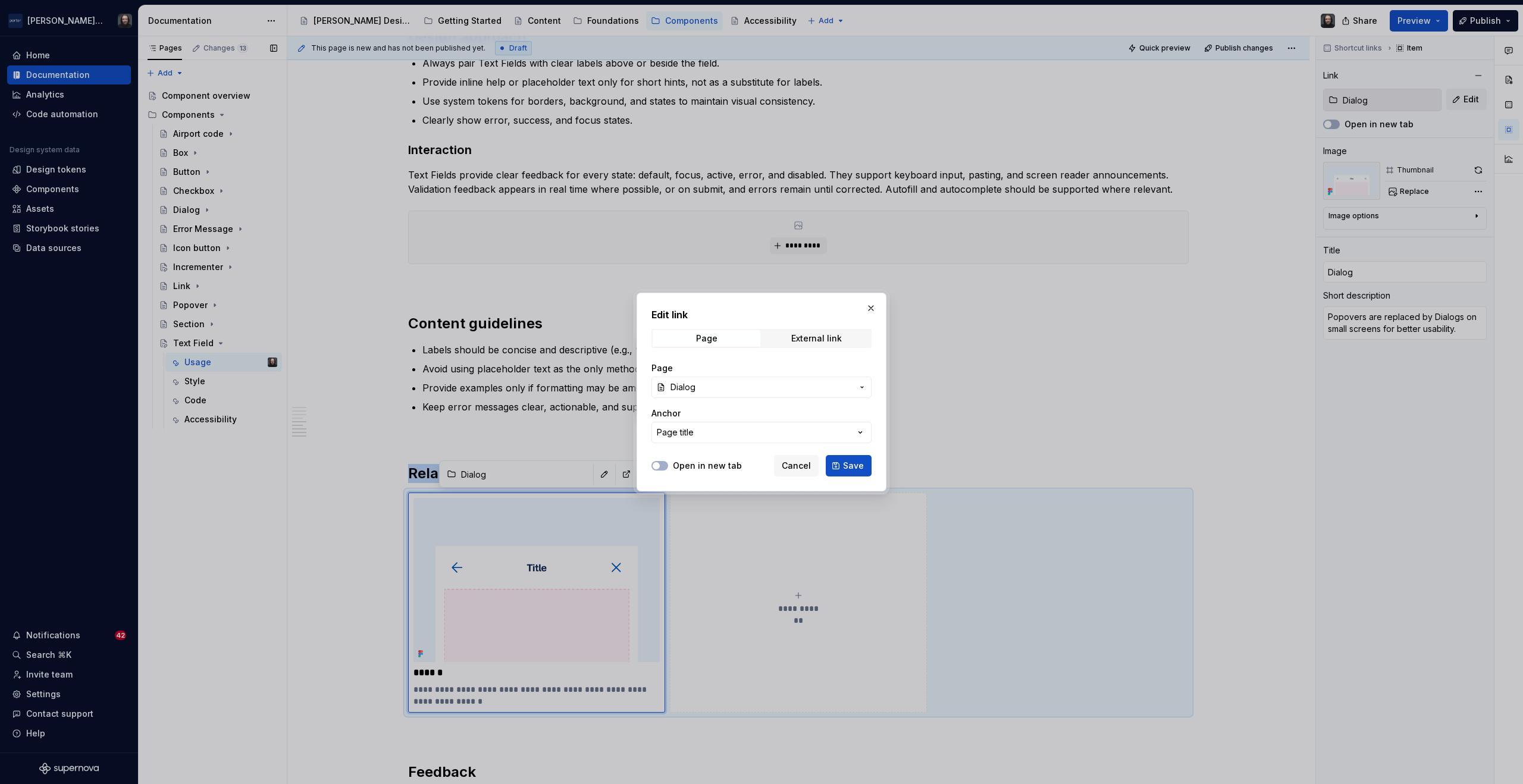
click at [768, 387] on span "Dialog" at bounding box center [762, 387] width 182 height 12
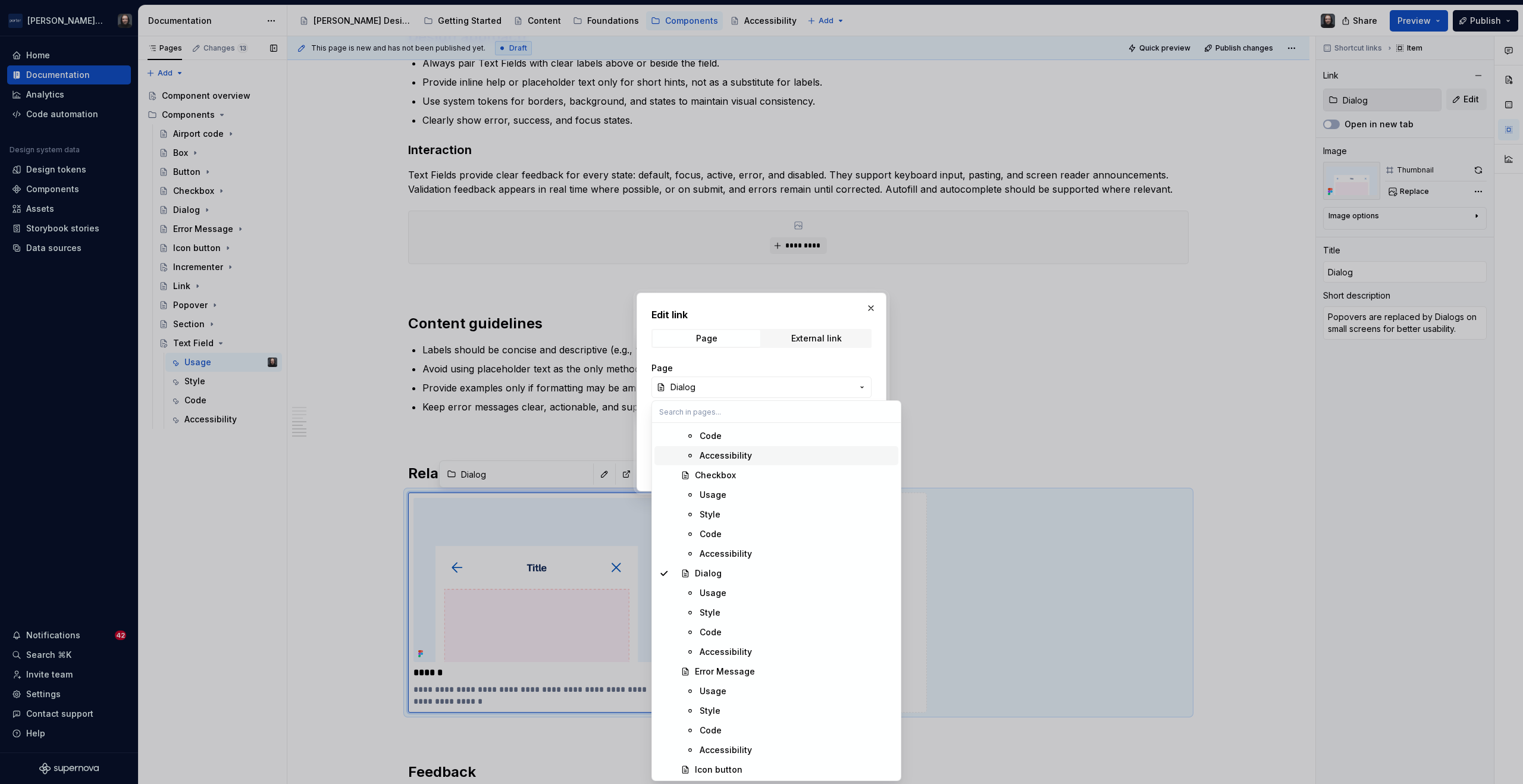
scroll to position [761, 0]
click at [747, 656] on div "Error Message" at bounding box center [725, 656] width 60 height 12
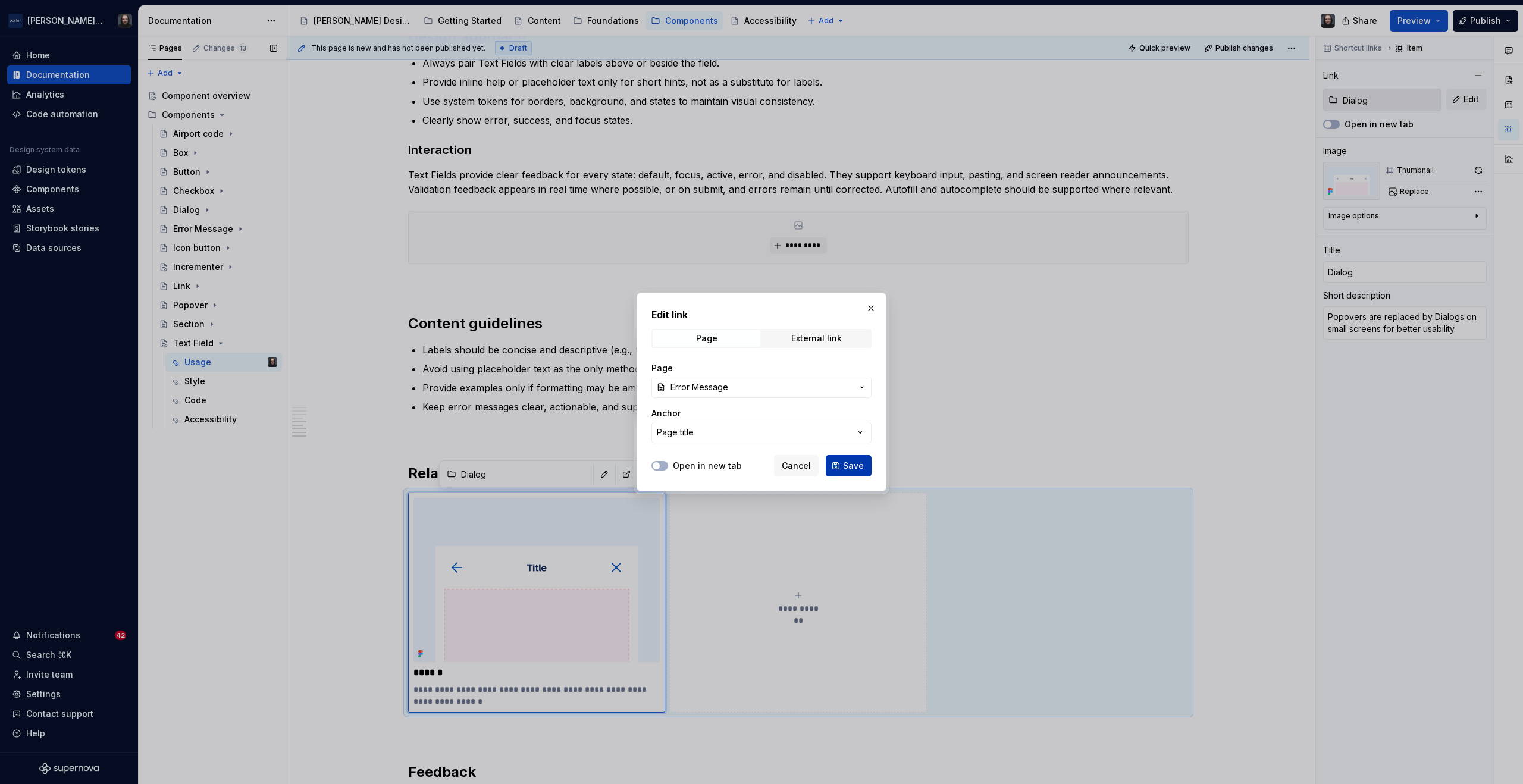
click at [856, 468] on span "Save" at bounding box center [853, 466] width 20 height 12
type textarea "*"
type input "Error Message"
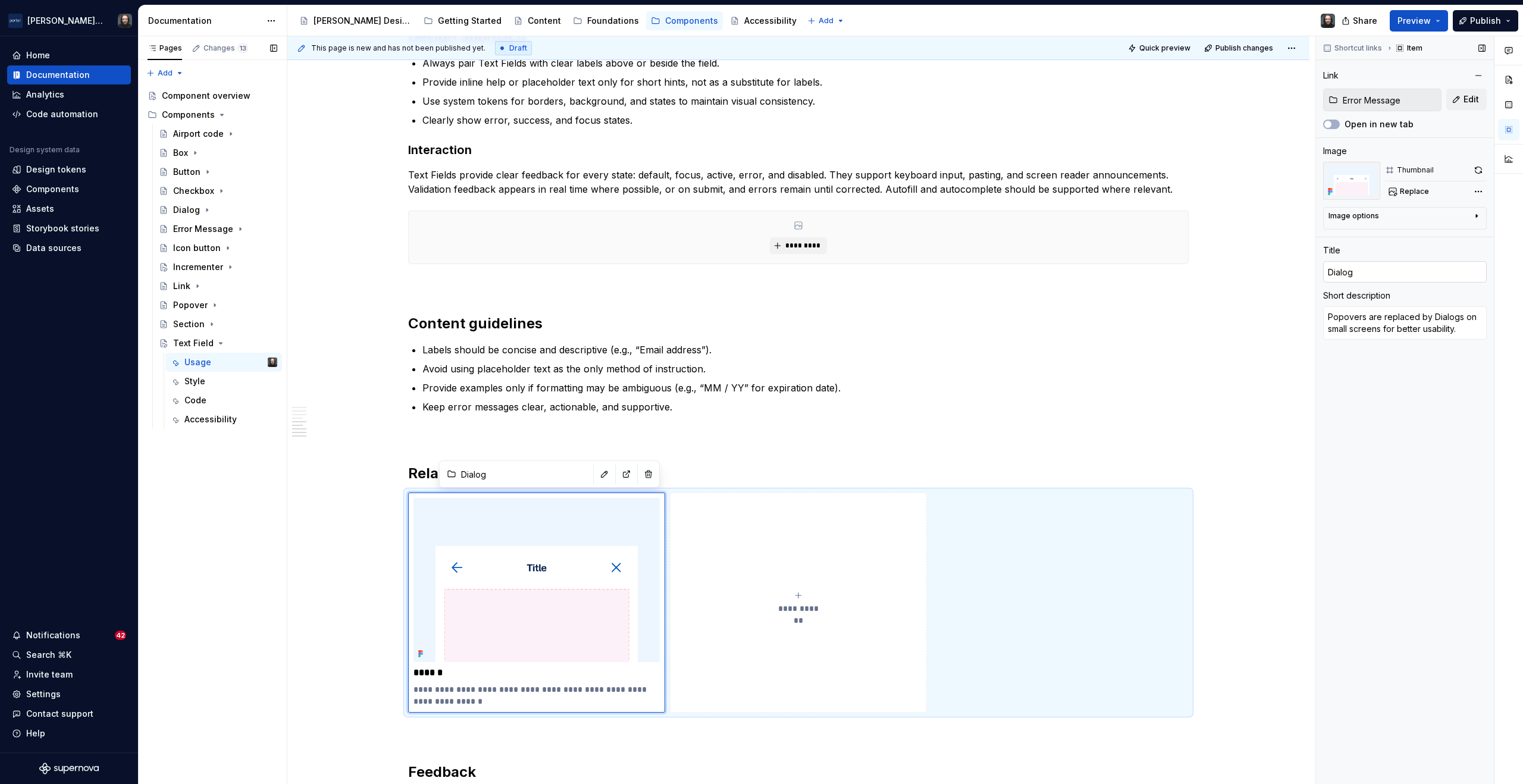
click at [1359, 273] on input "Dialog" at bounding box center [1405, 272] width 164 height 21
type textarea "*"
type input "E"
type textarea "*"
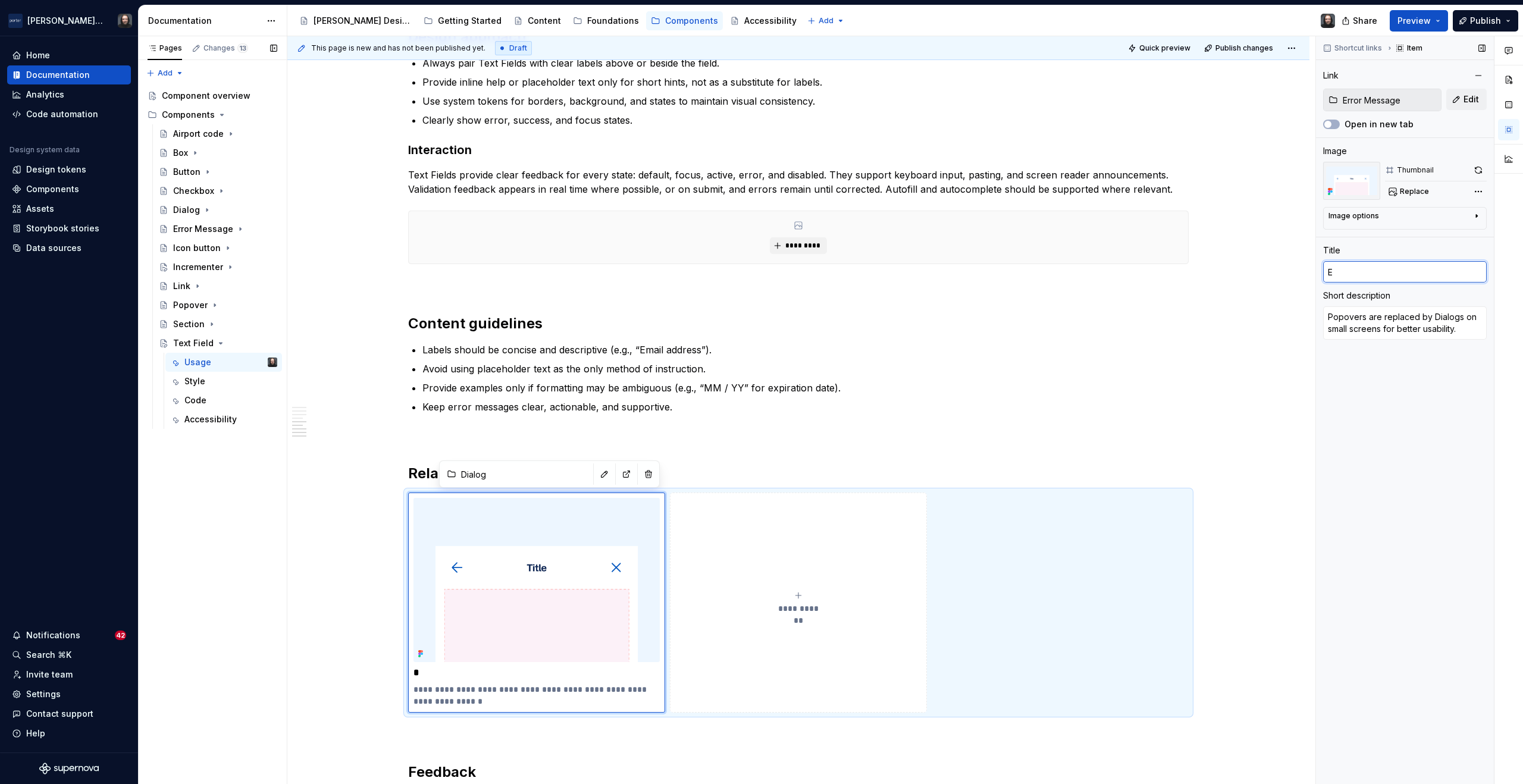
type input "Er"
type textarea "*"
type input "Err"
type textarea "*"
type input "Erro"
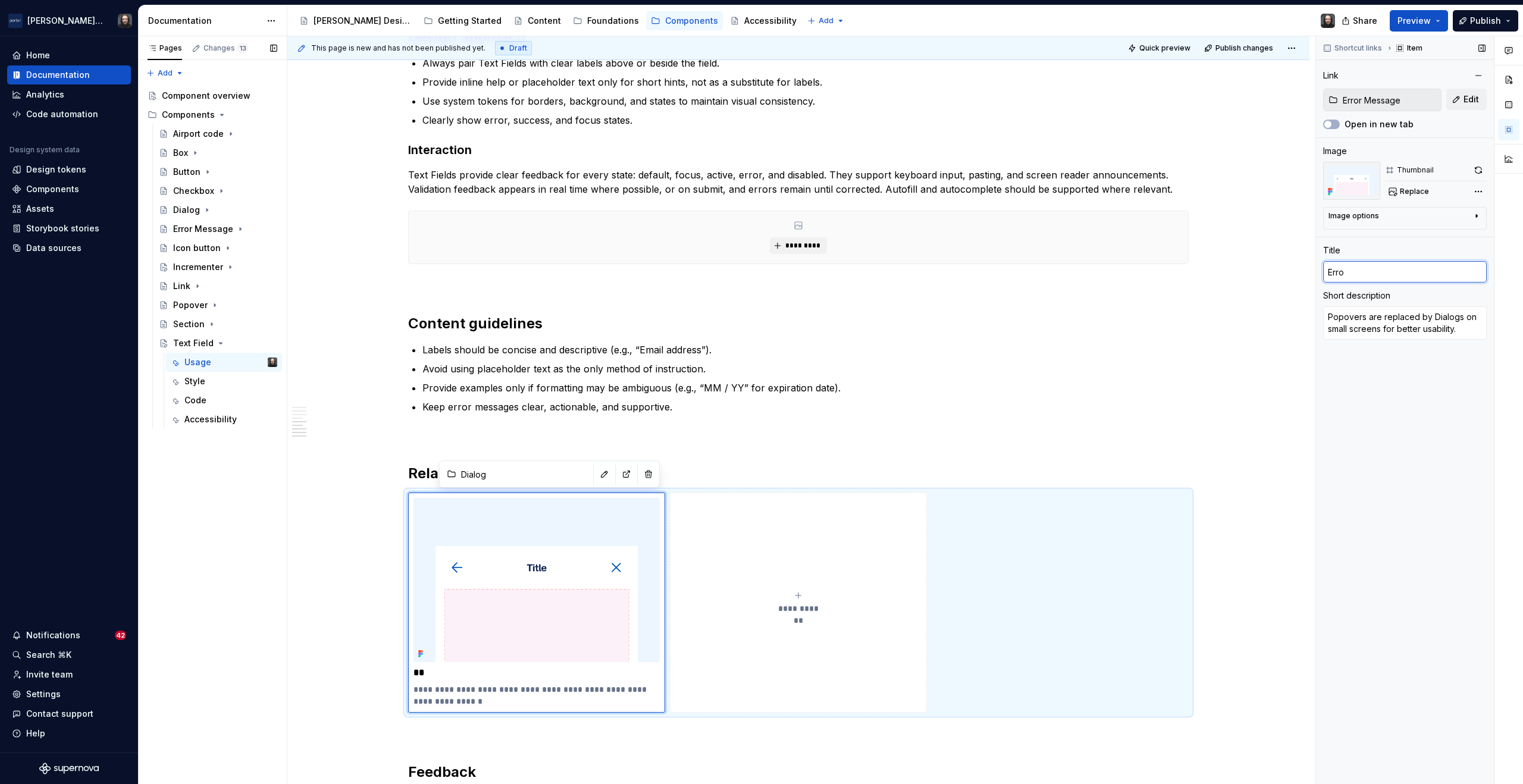
type textarea "*"
type input "Error"
type textarea "*"
type input "Error"
type textarea "*"
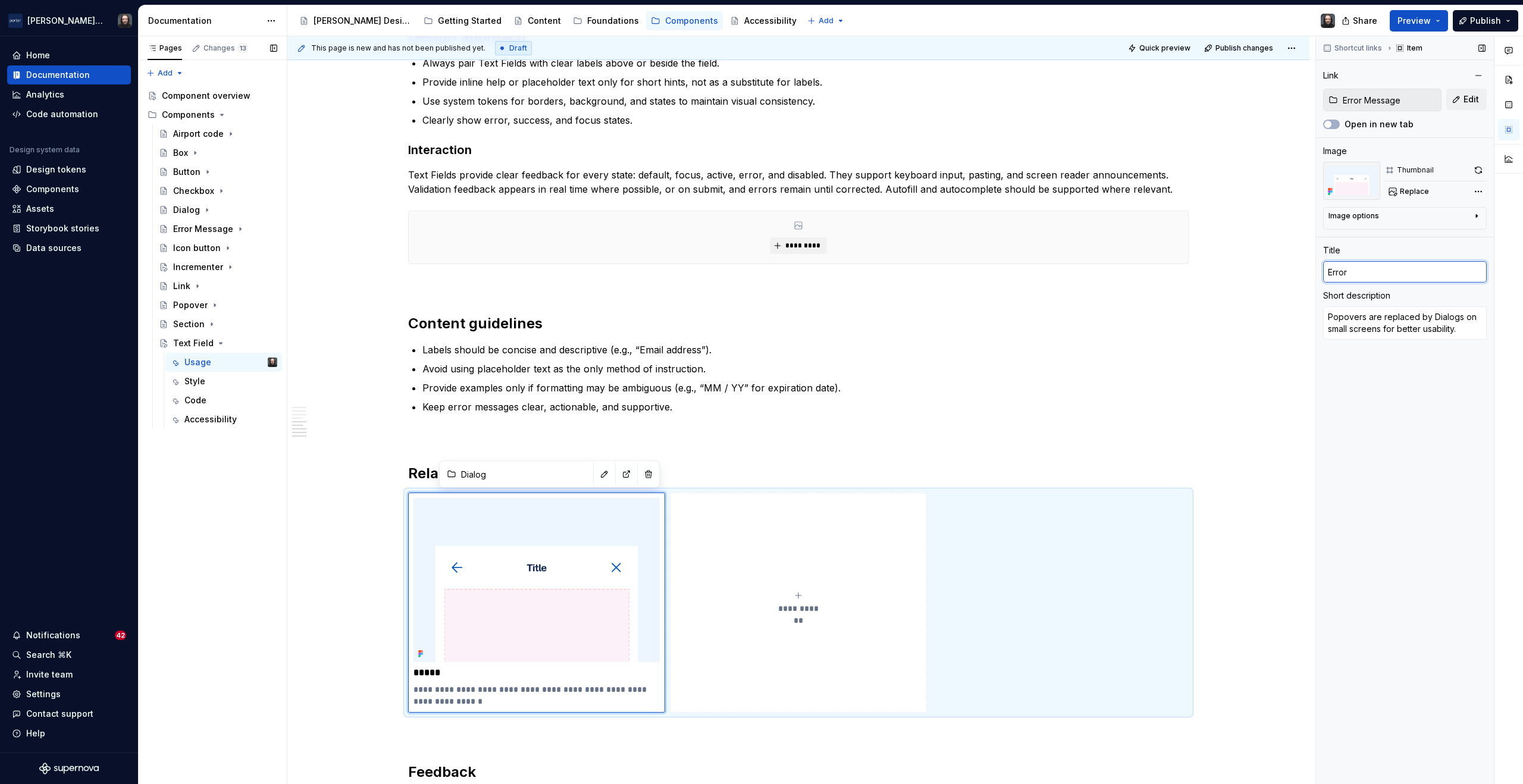
type input "Error M"
type textarea "*"
type input "Error Me"
type textarea "*"
type input "Error Mess"
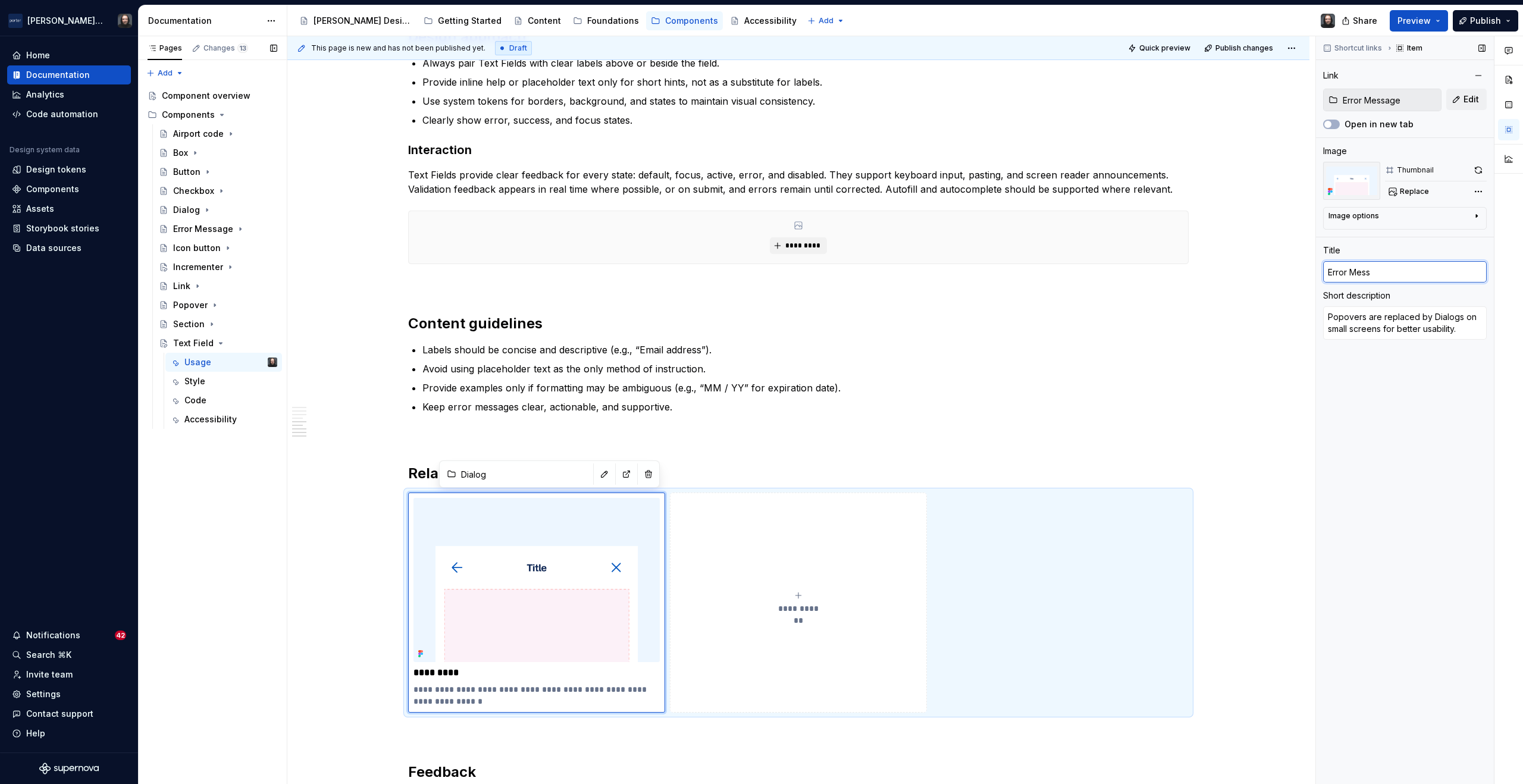
type textarea "*"
type input "Error Messag"
type textarea "*"
type input "Error Message"
click at [1373, 327] on textarea "Popovers are replaced by Dialogs on small screens for better usability." at bounding box center [1405, 323] width 164 height 33
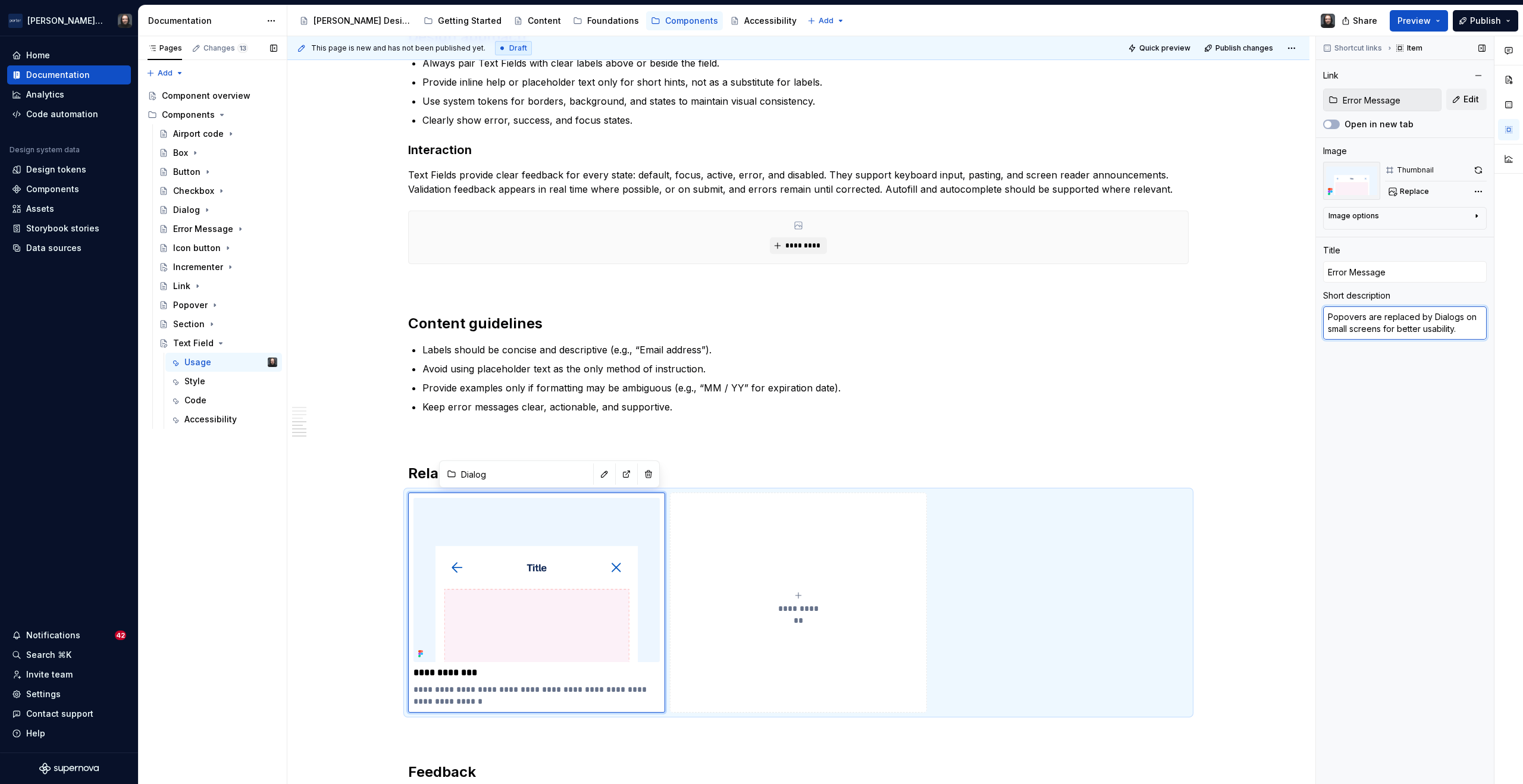
paste textarea "appears with Text Fields for invalid inputs"
type textarea "*"
type textarea "appears with Text Fields for invalid inputs."
type input "Error Message"
click at [1328, 317] on textarea "appears with Text Fields for invalid inputs." at bounding box center [1405, 323] width 164 height 33
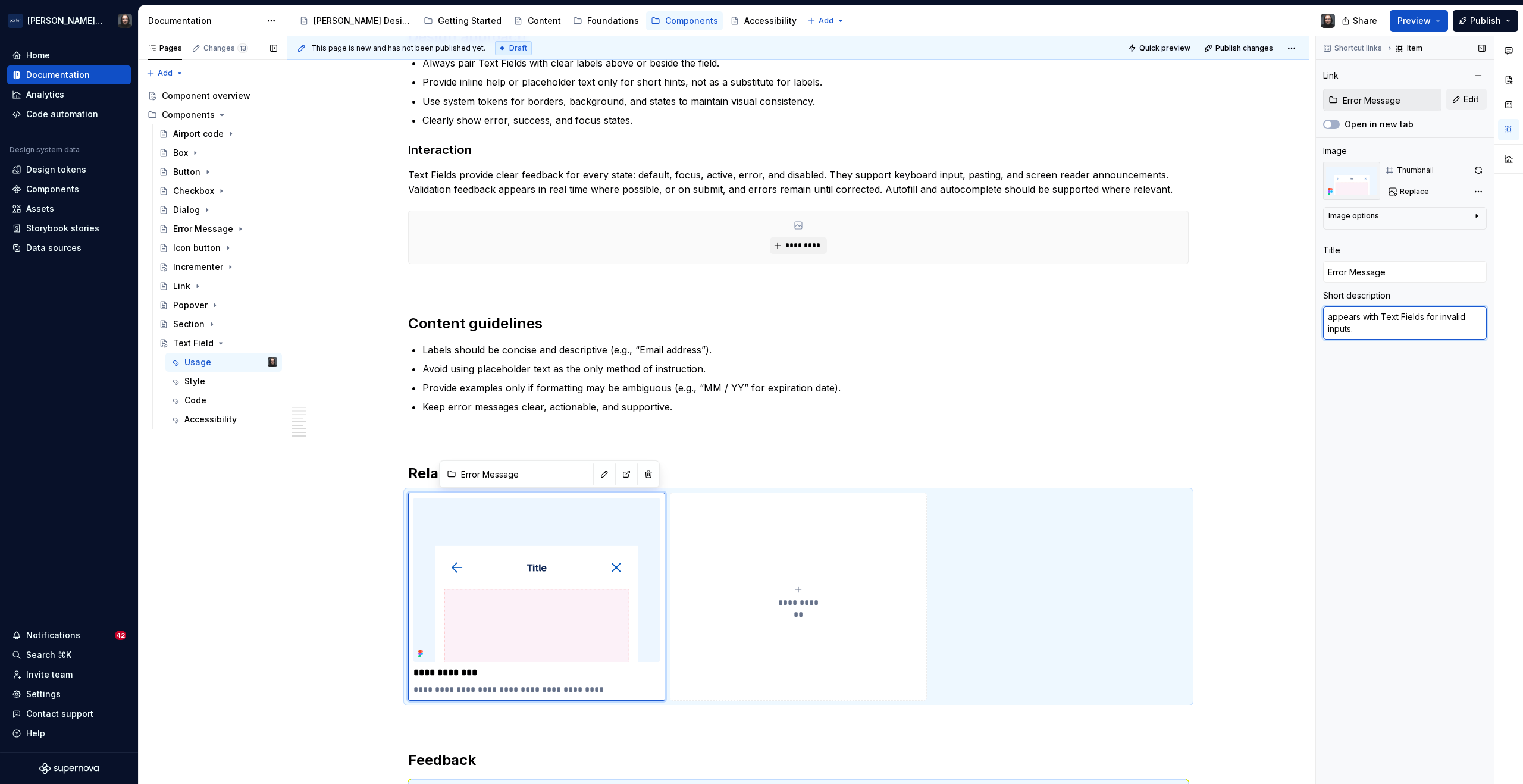
type textarea "*"
type textarea "Appears with Text Fields for invalid inputs."
click at [1417, 193] on span "Replace" at bounding box center [1415, 192] width 29 height 10
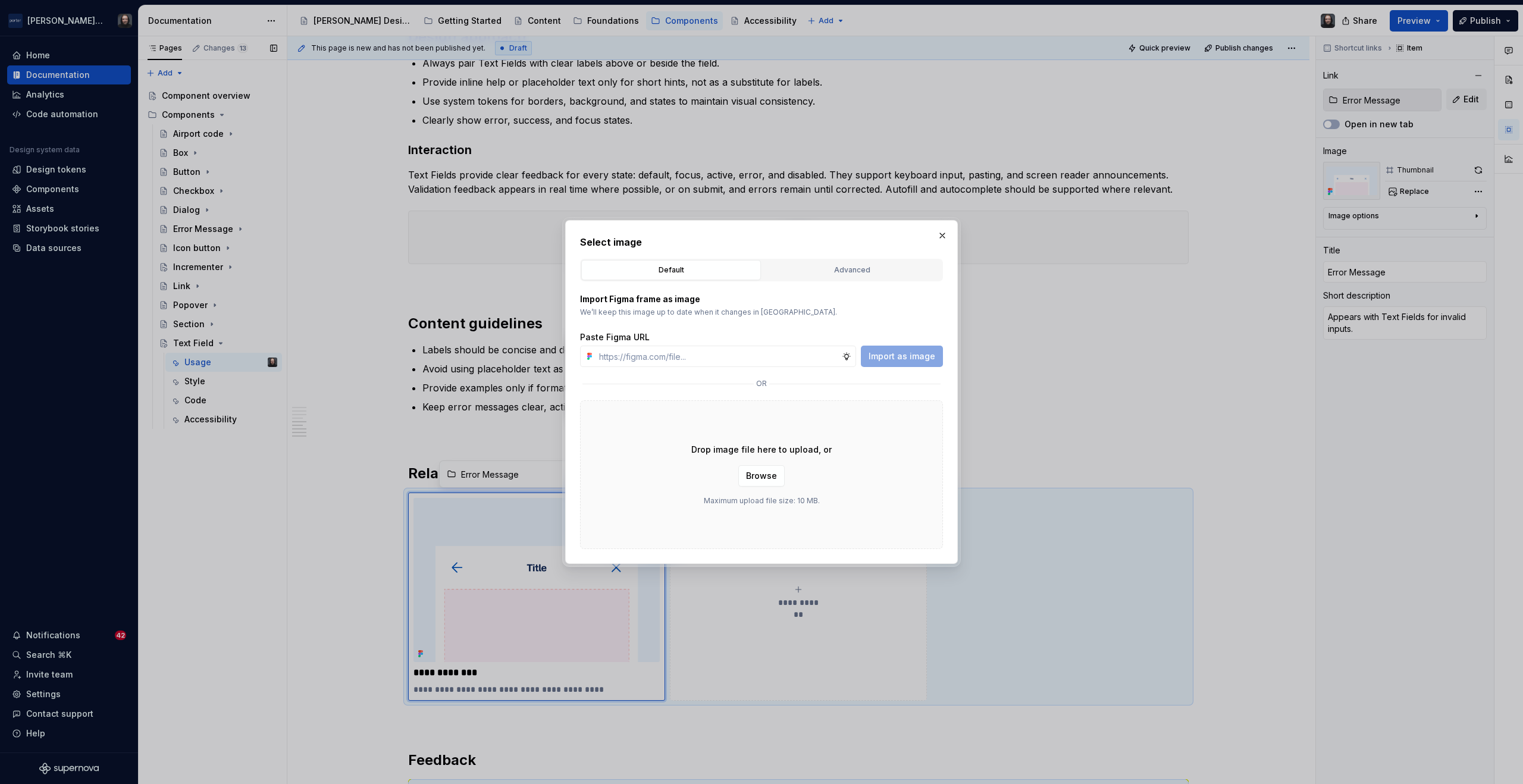
click at [814, 274] on div "Advanced" at bounding box center [852, 270] width 172 height 12
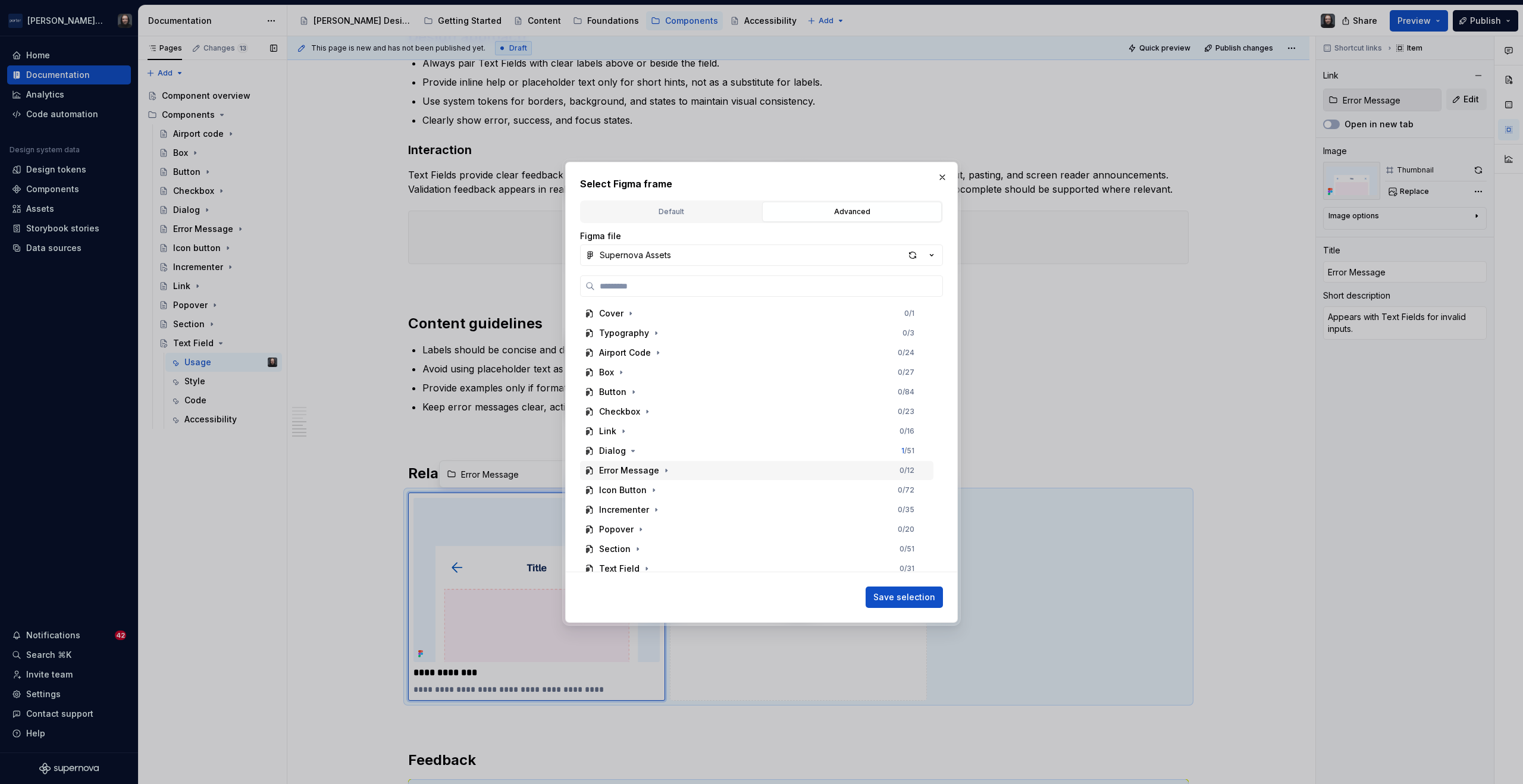
scroll to position [47, 0]
click at [662, 424] on icon "button" at bounding box center [667, 424] width 10 height 10
click at [712, 456] on div "Thumbnail" at bounding box center [762, 462] width 343 height 19
click at [923, 591] on span "Save selection" at bounding box center [905, 597] width 62 height 12
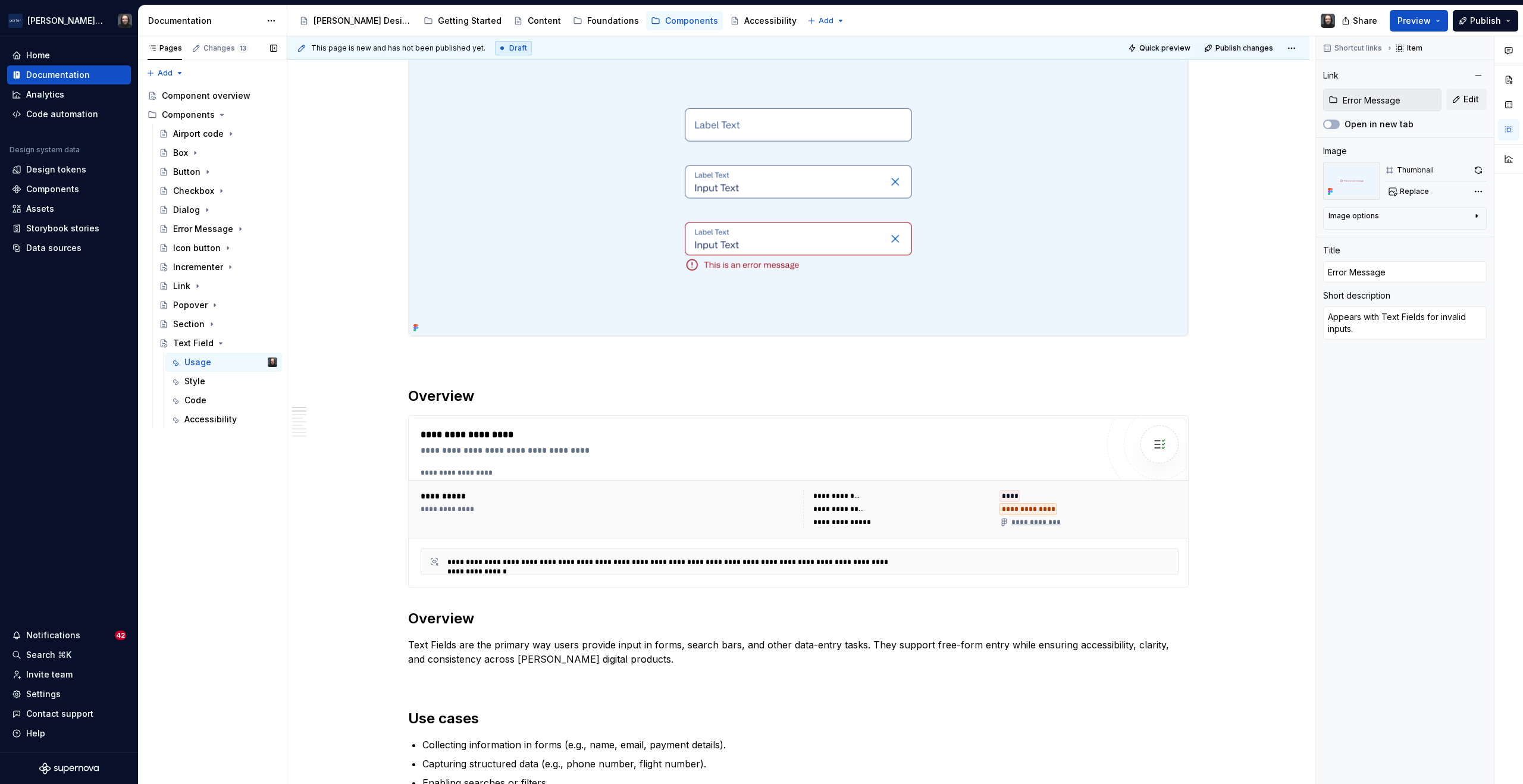
scroll to position [97, 0]
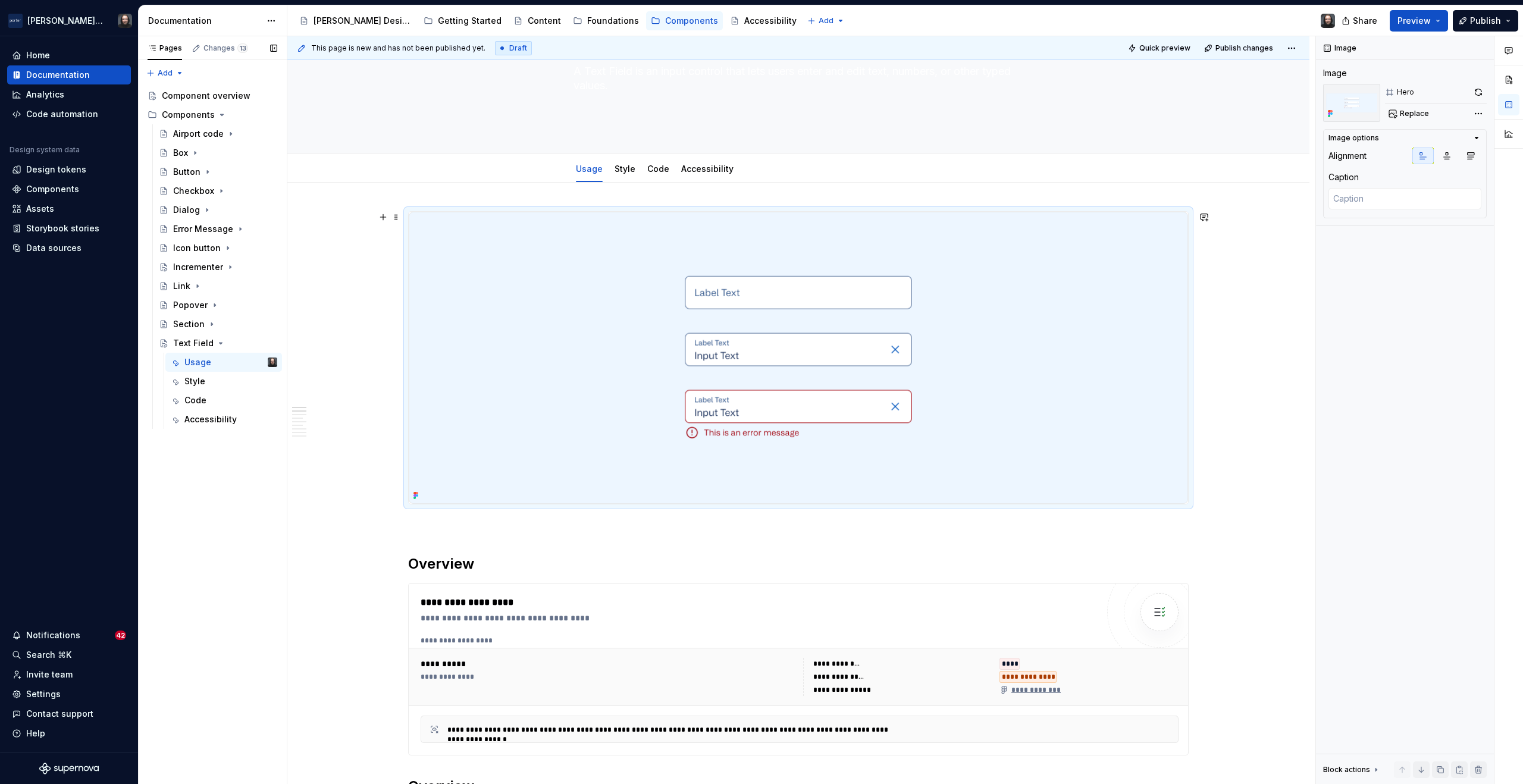
click at [1131, 277] on img at bounding box center [798, 357] width 779 height 292
click at [1480, 89] on button "button" at bounding box center [1478, 91] width 17 height 16
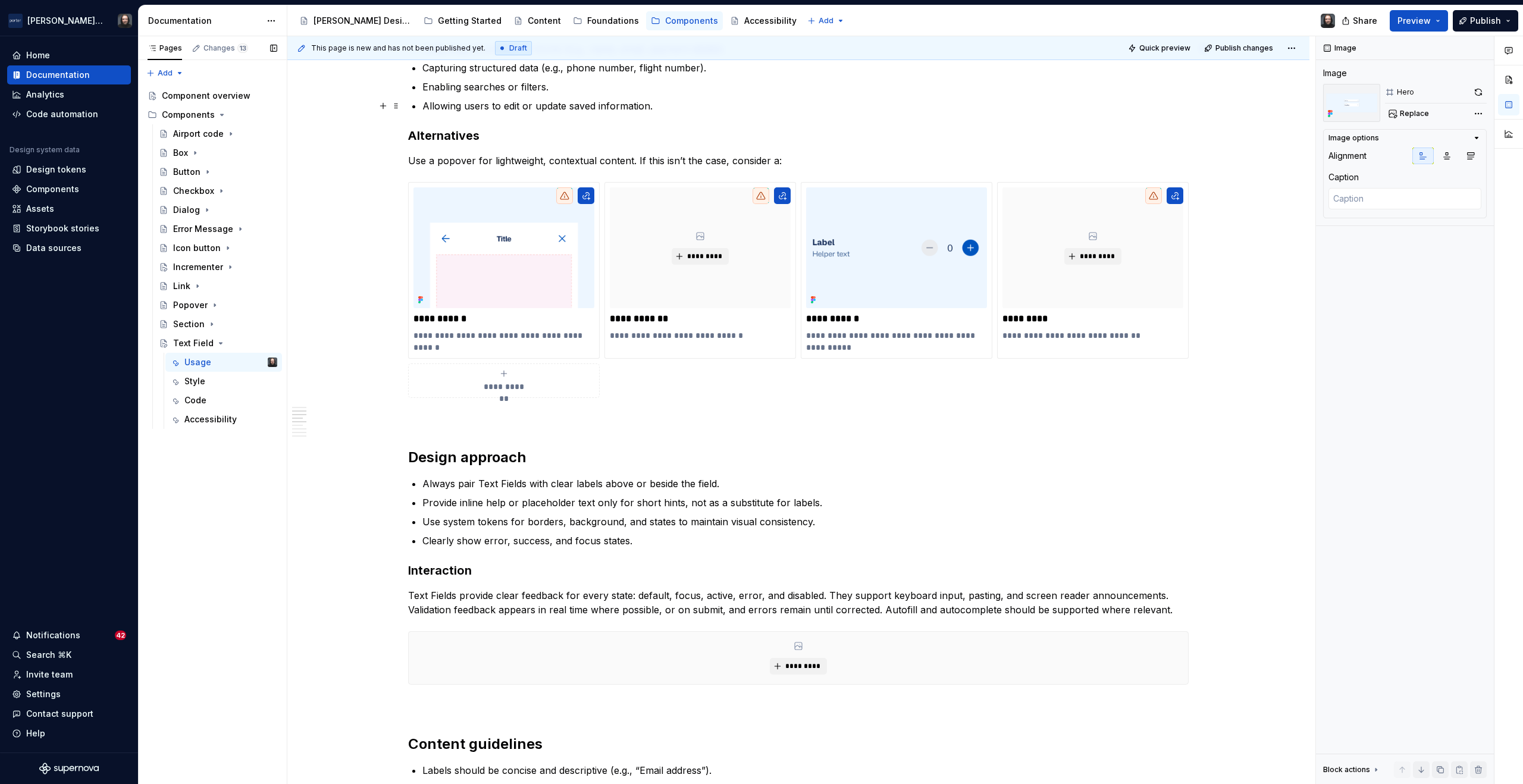
scroll to position [1022, 0]
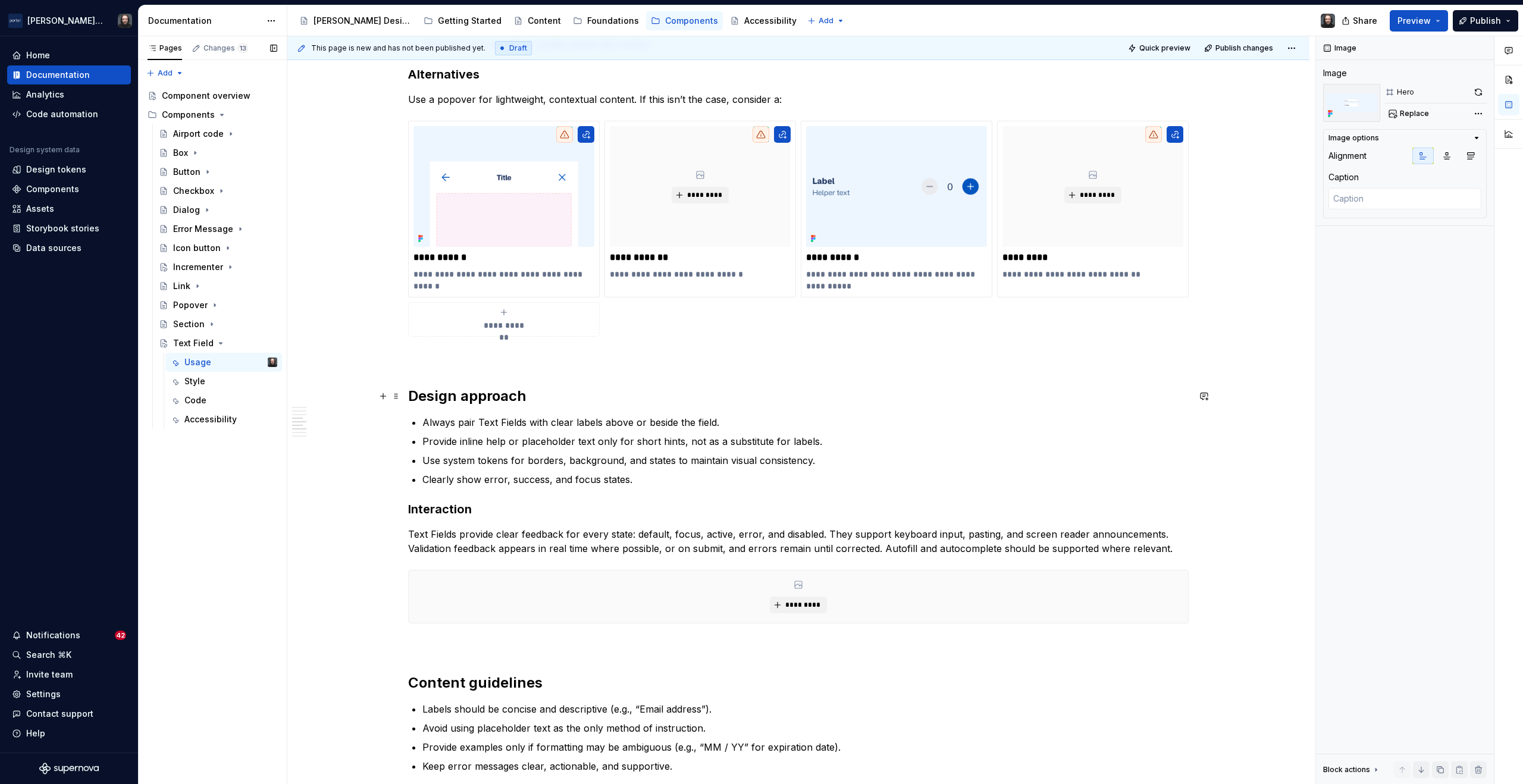
type textarea "*"
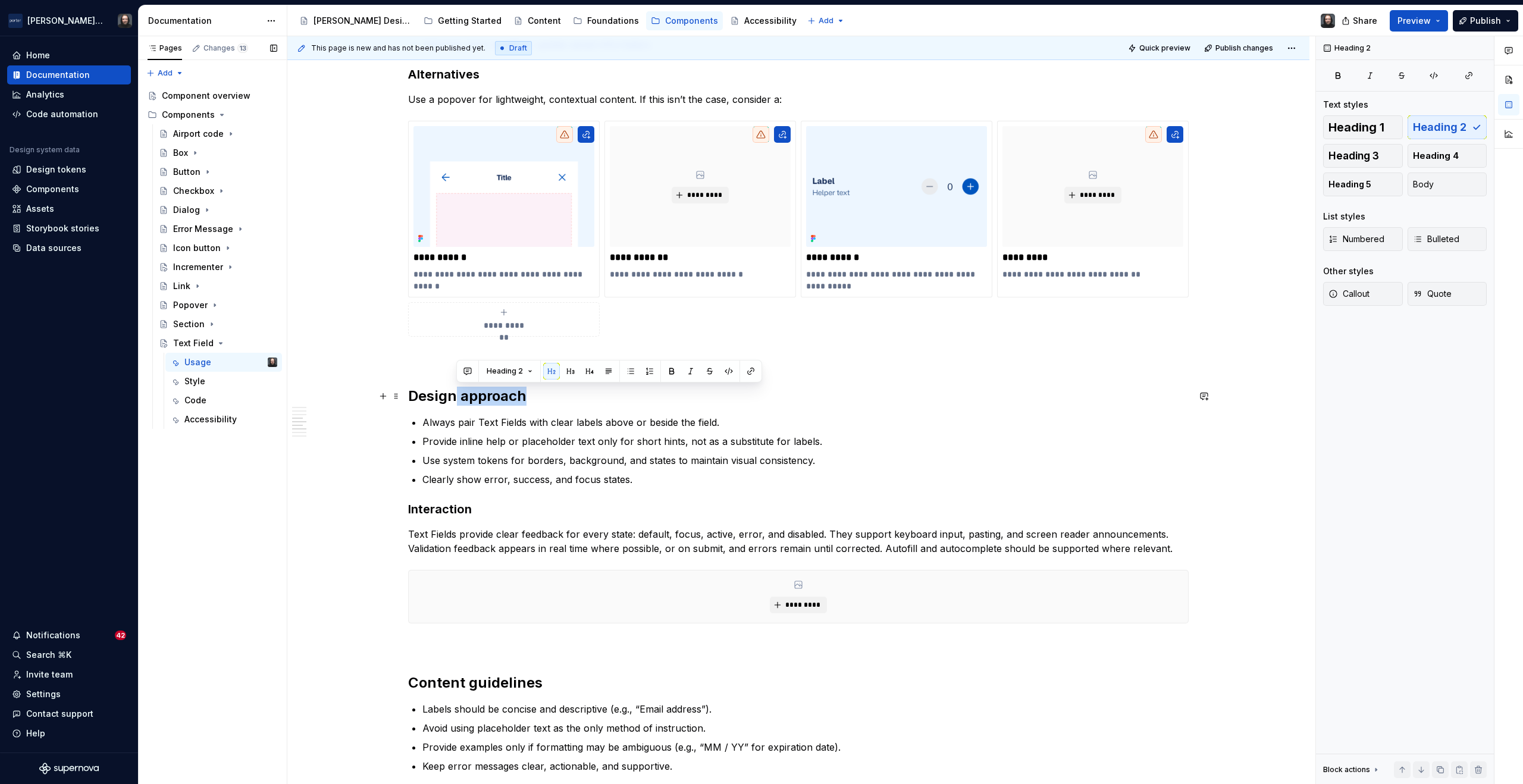
drag, startPoint x: 490, startPoint y: 398, endPoint x: 457, endPoint y: 399, distance: 33.0
click at [457, 399] on h2 "Design approach" at bounding box center [799, 396] width 780 height 19
click at [532, 400] on h2 "Design approach" at bounding box center [799, 396] width 780 height 19
click at [1205, 398] on button "button" at bounding box center [1204, 396] width 17 height 16
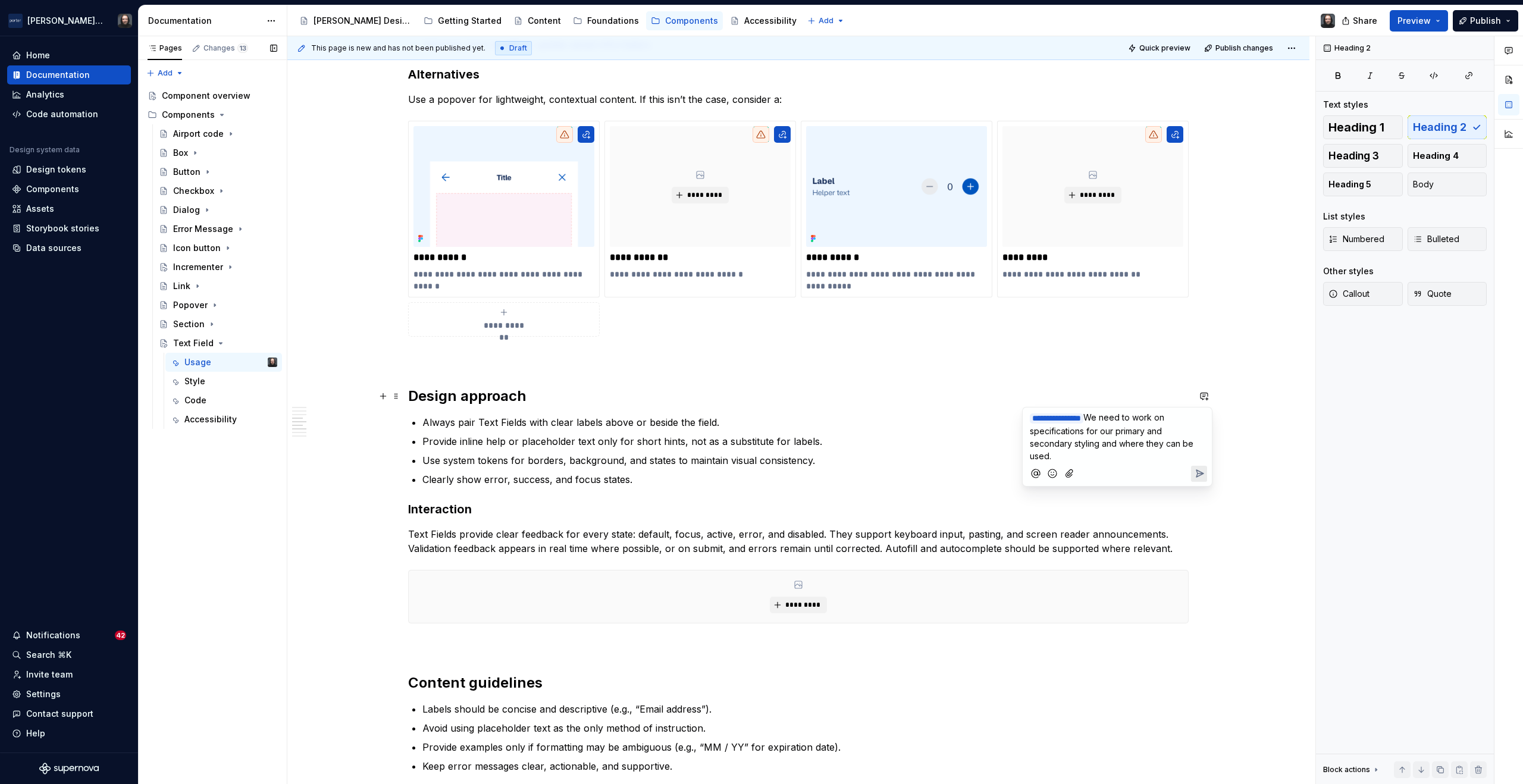
click at [1199, 474] on icon "Send" at bounding box center [1200, 474] width 12 height 12
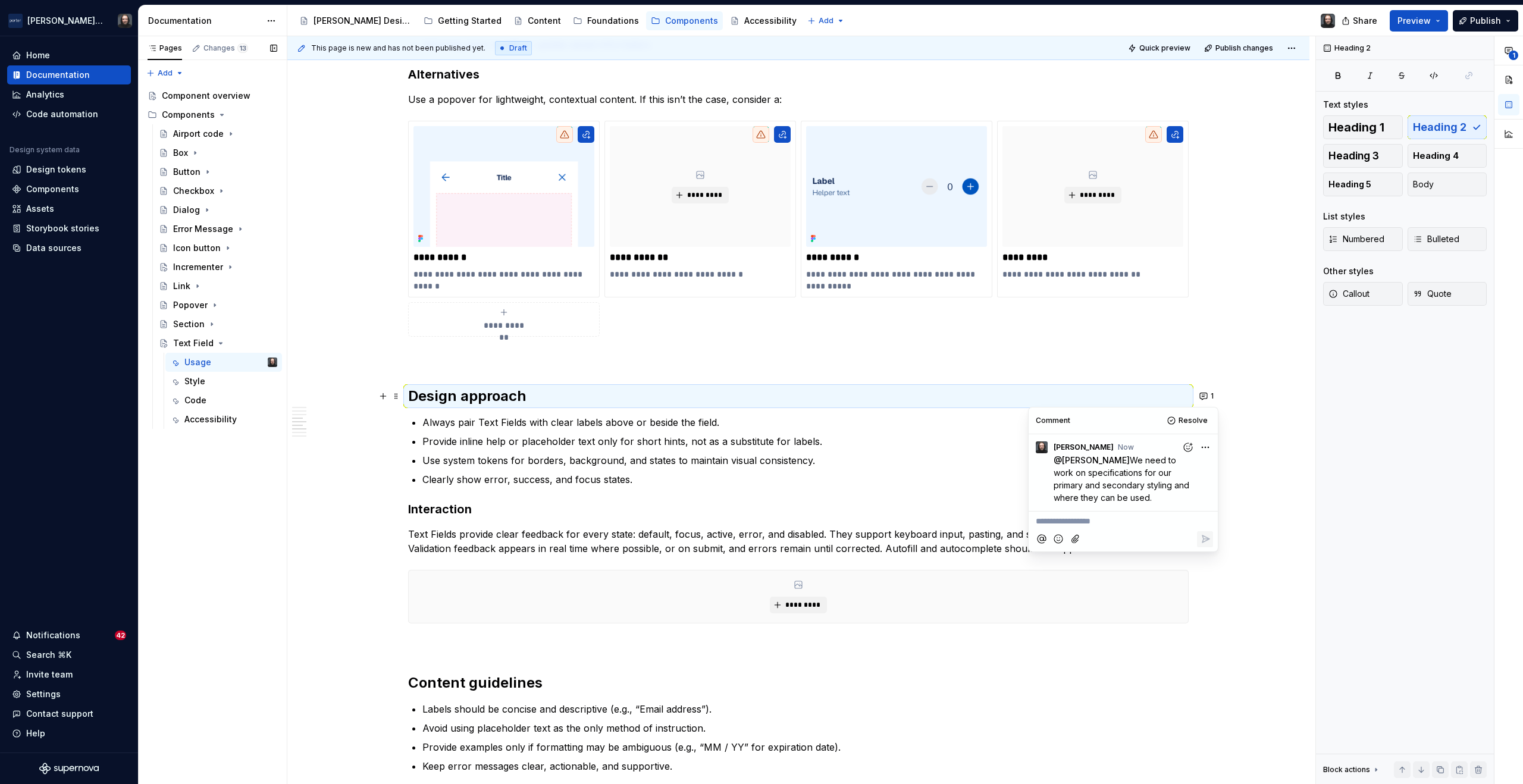
click at [1272, 449] on div "**********" at bounding box center [801, 409] width 1028 height 748
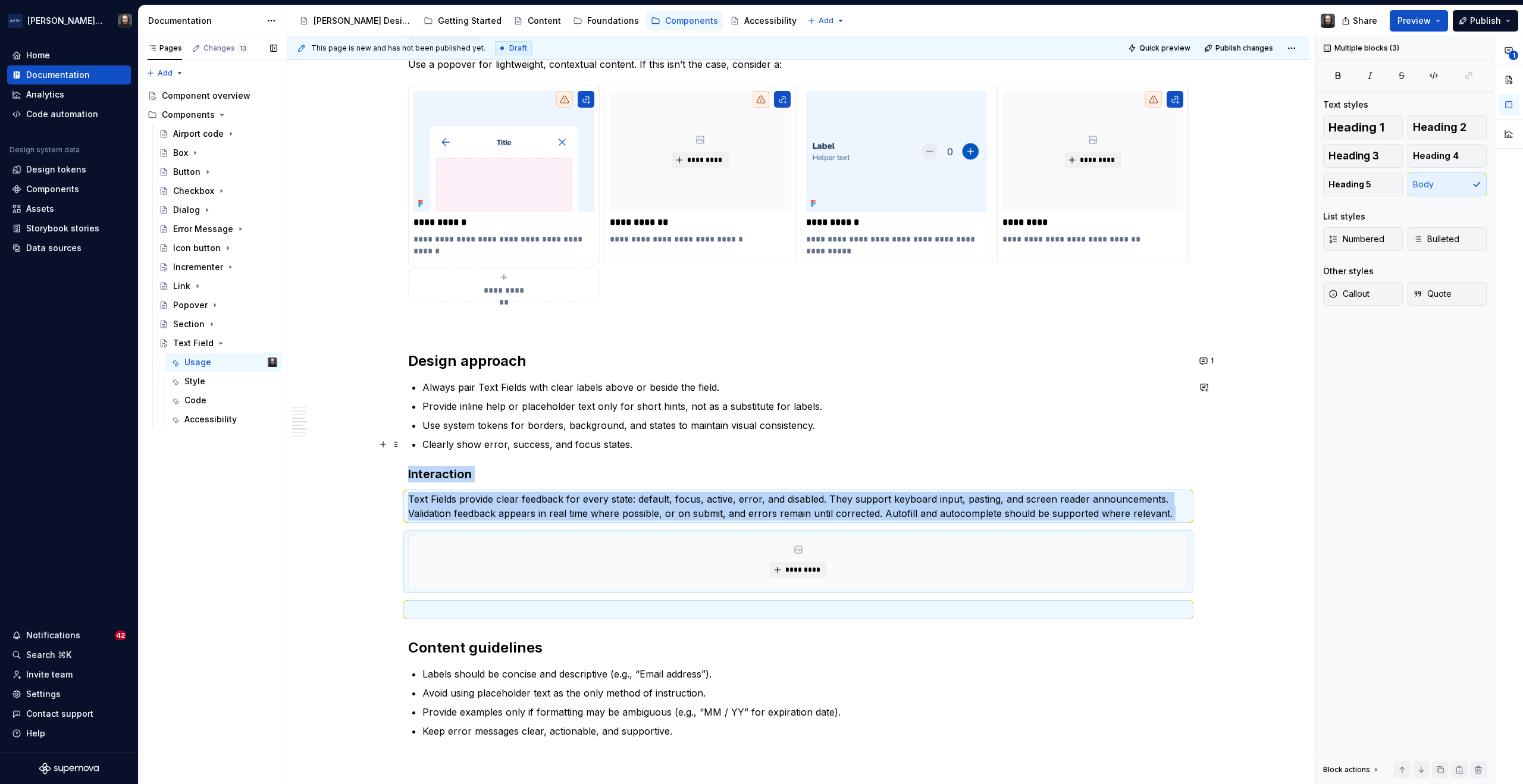
scroll to position [1253, 0]
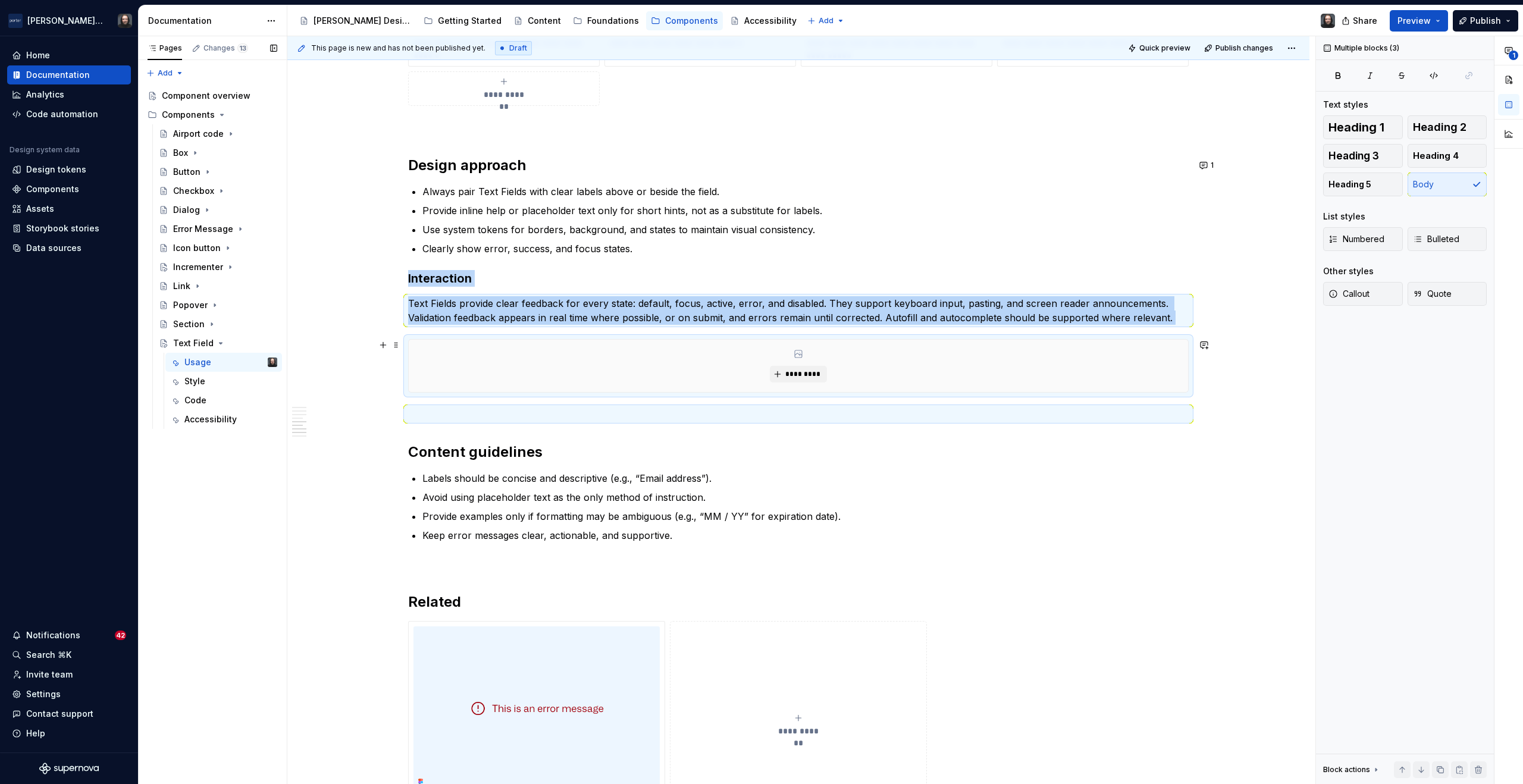
click at [1271, 388] on div "**********" at bounding box center [798, 106] width 1022 height 2158
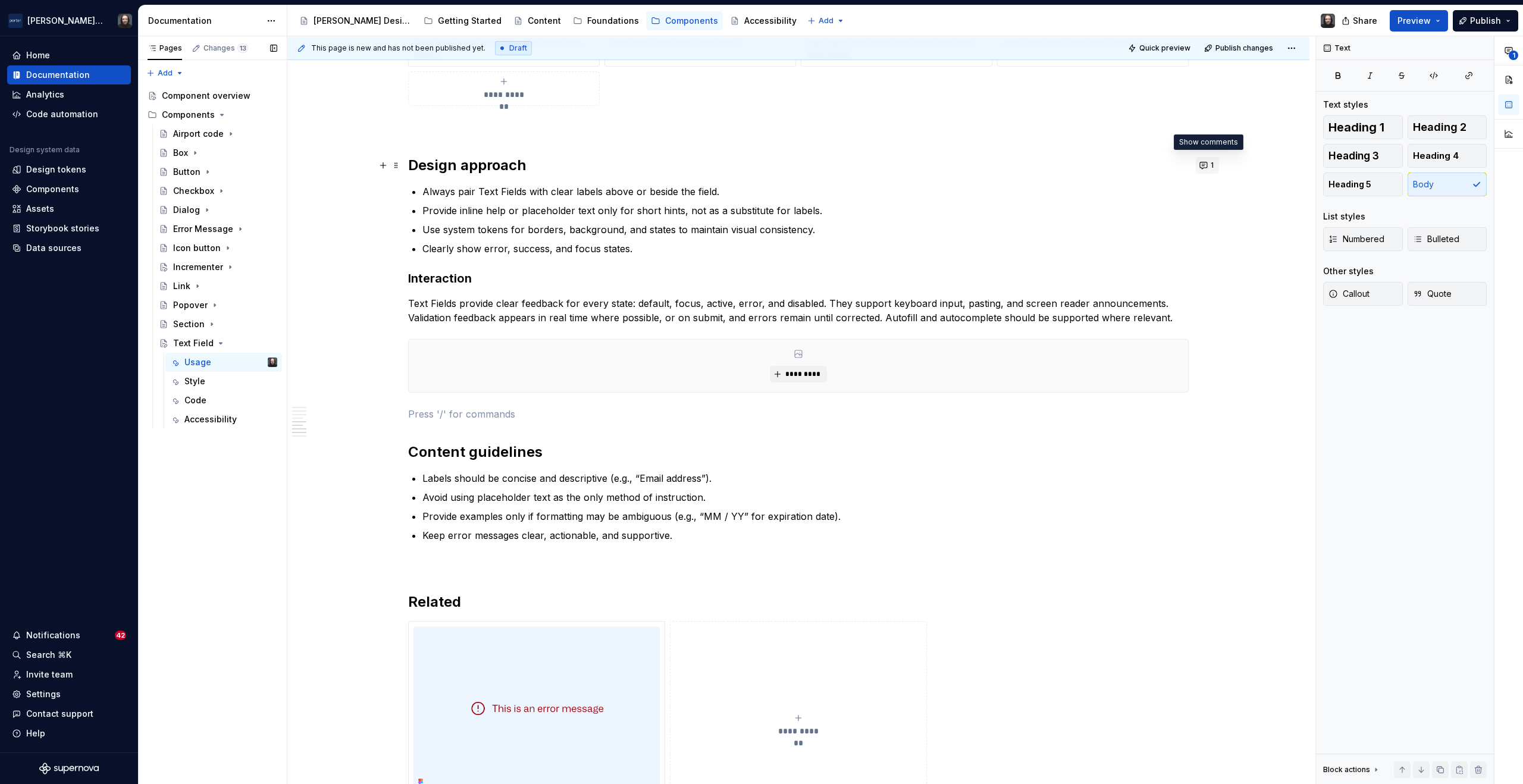
click at [1207, 165] on button "1" at bounding box center [1208, 165] width 23 height 16
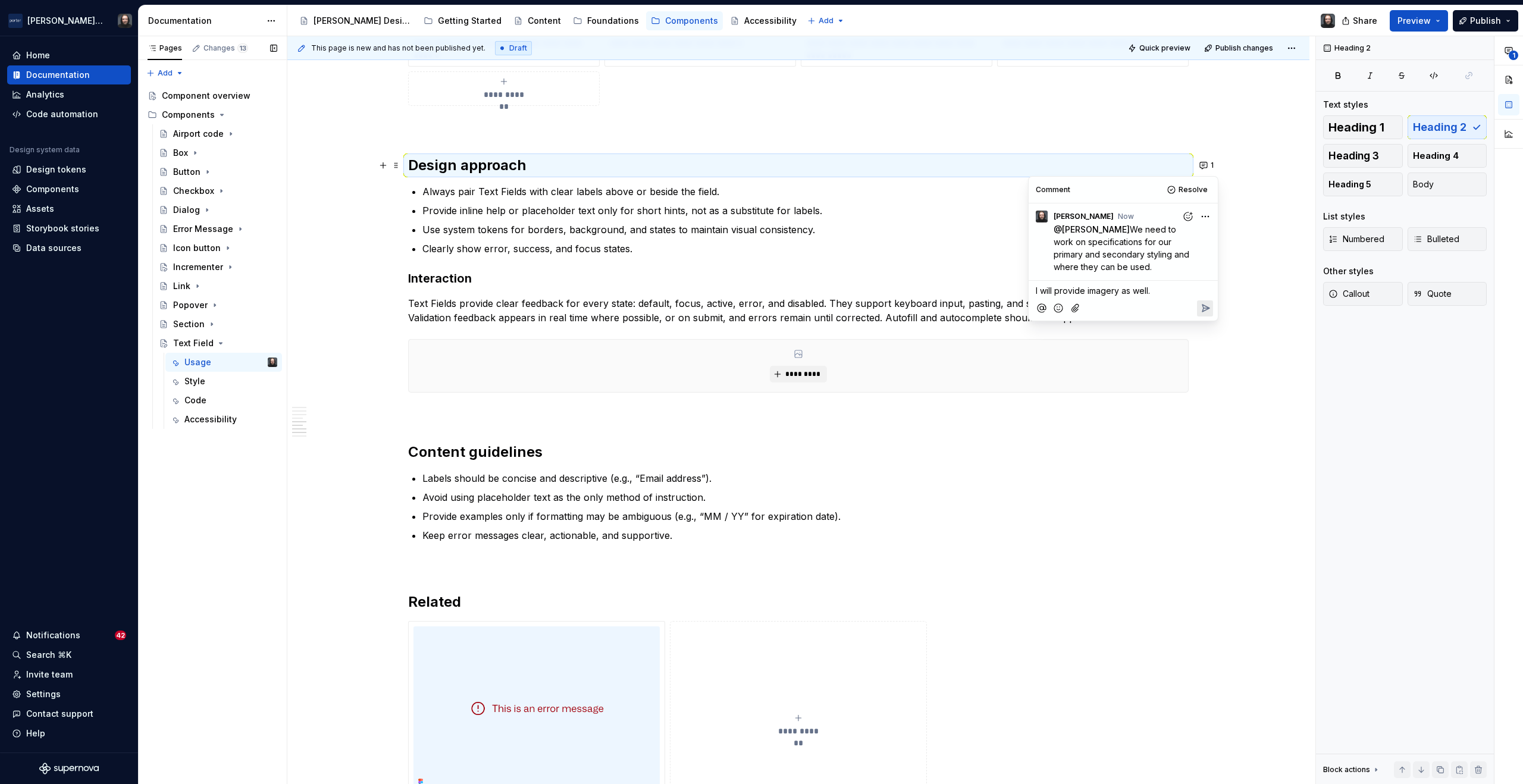
click at [1208, 304] on icon "Reply" at bounding box center [1206, 308] width 12 height 12
click at [1258, 338] on div "**********" at bounding box center [798, 106] width 1022 height 2158
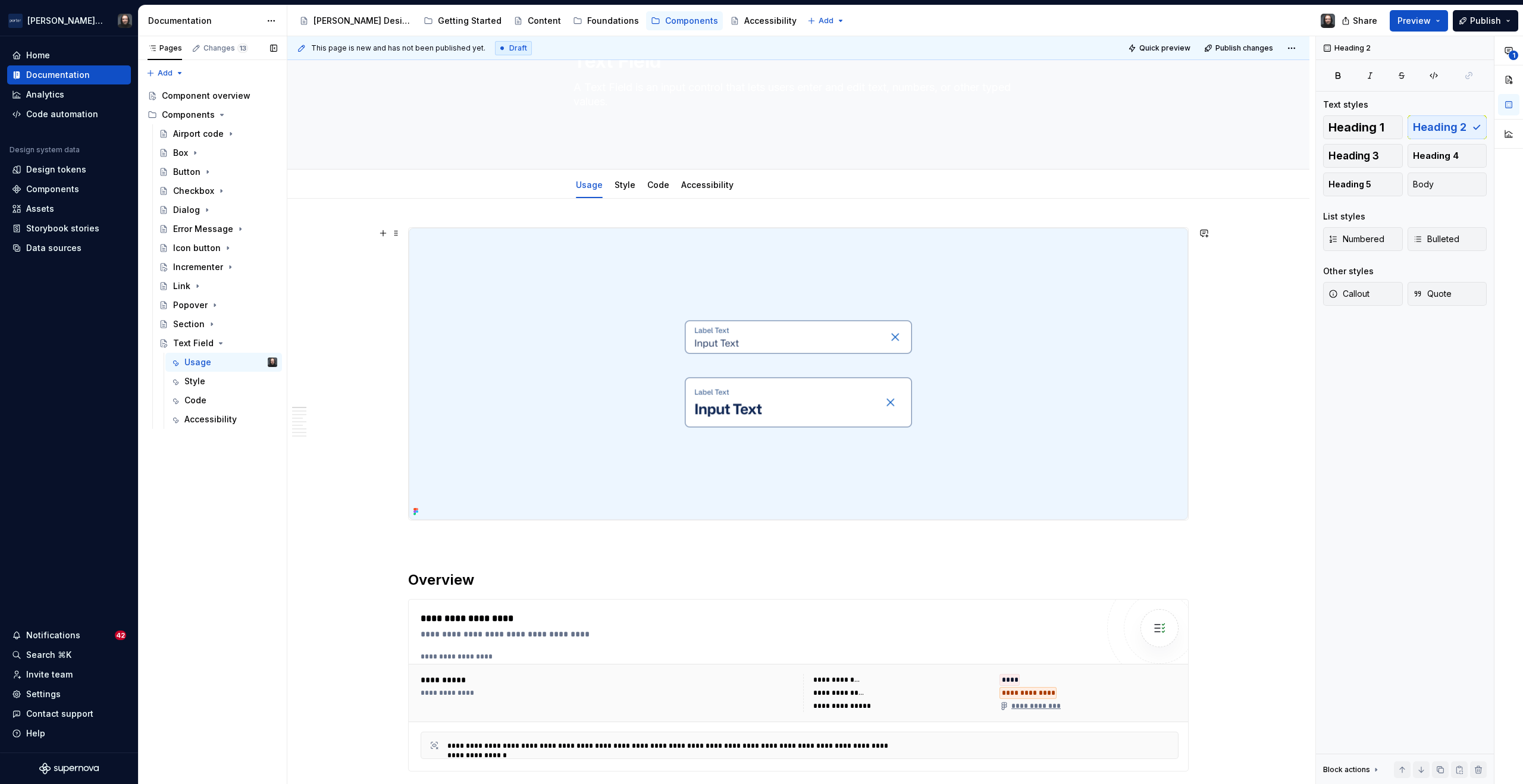
scroll to position [0, 0]
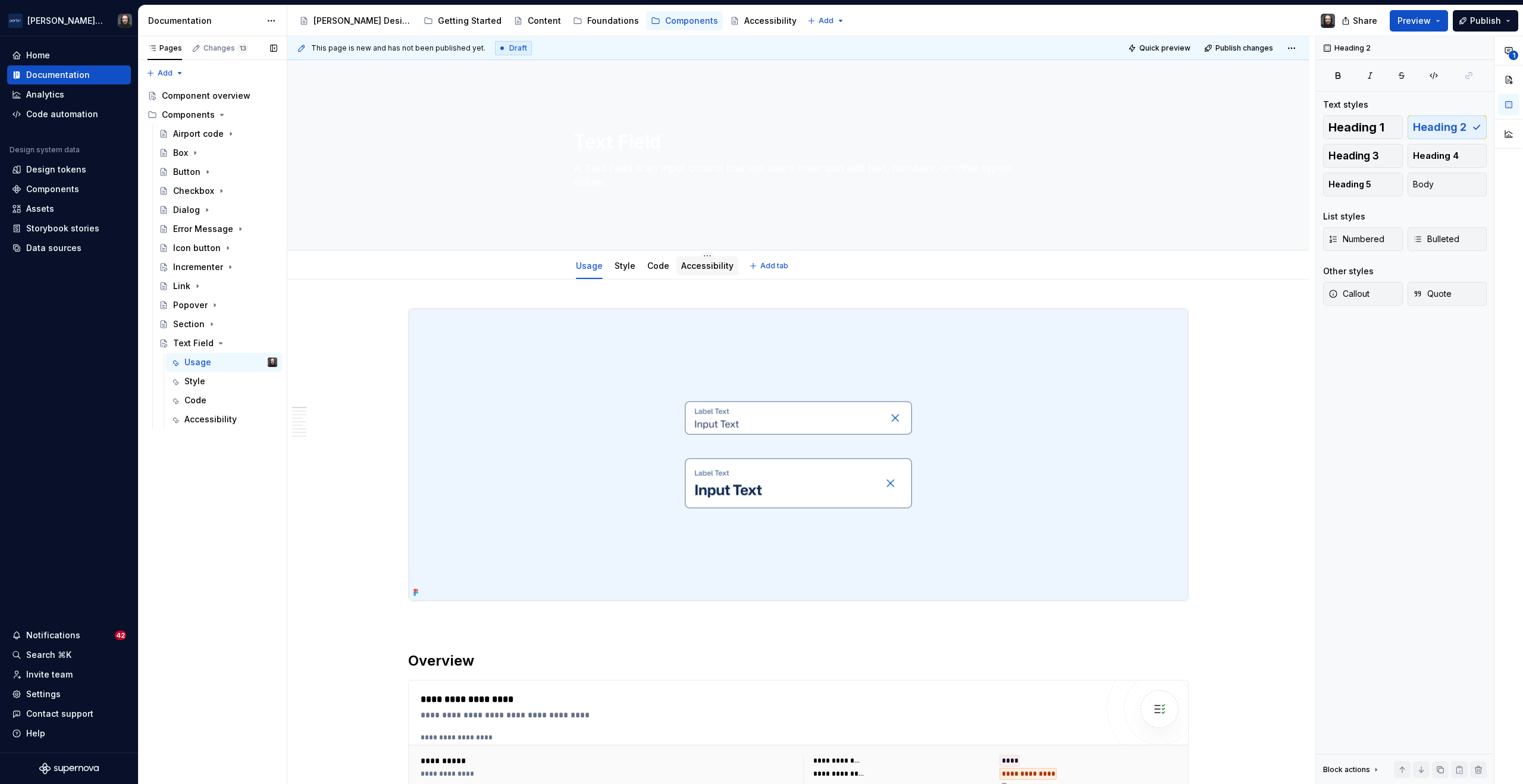
click at [699, 265] on link "Accessibility" at bounding box center [708, 266] width 52 height 10
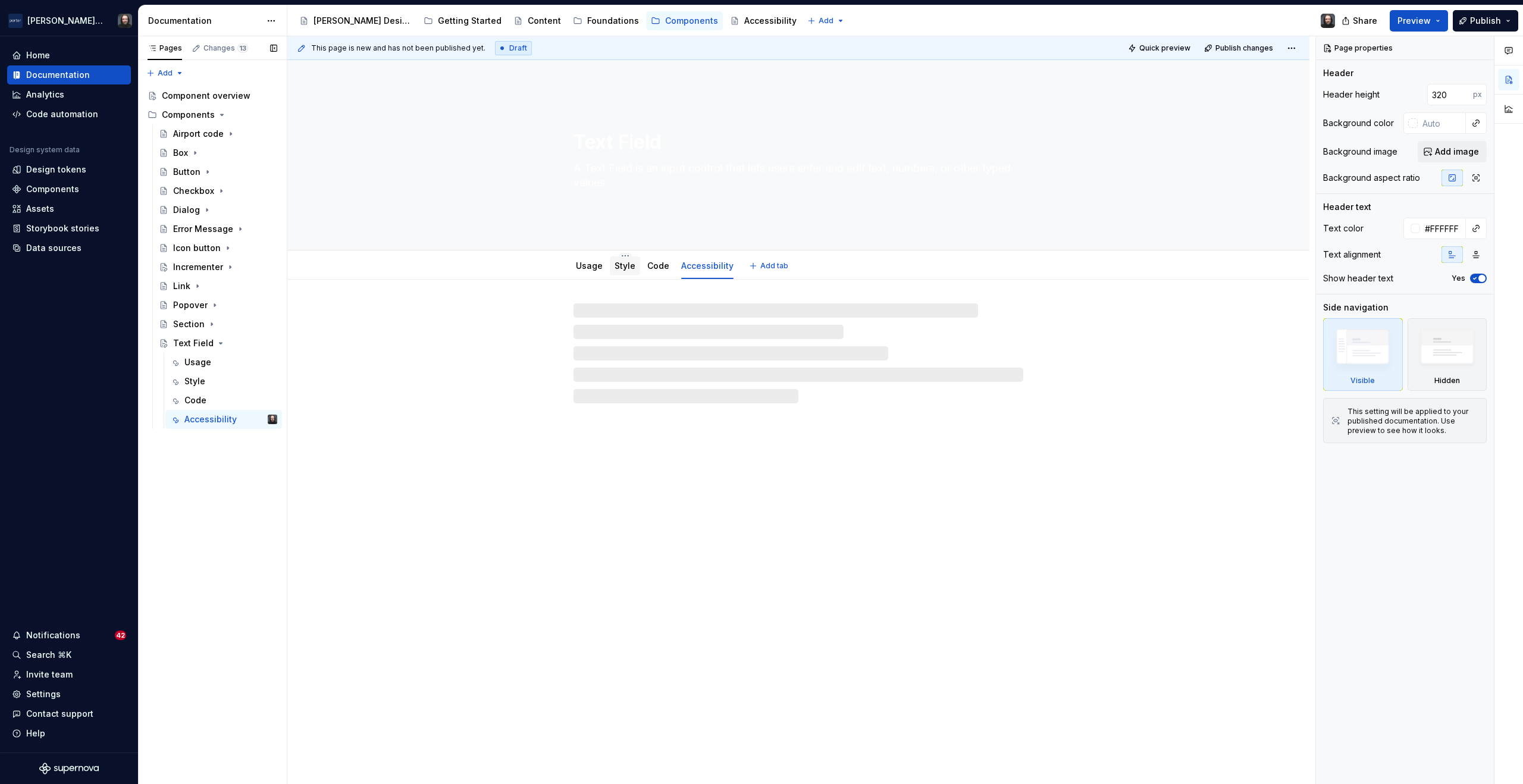
click at [623, 267] on link "Style" at bounding box center [624, 266] width 20 height 10
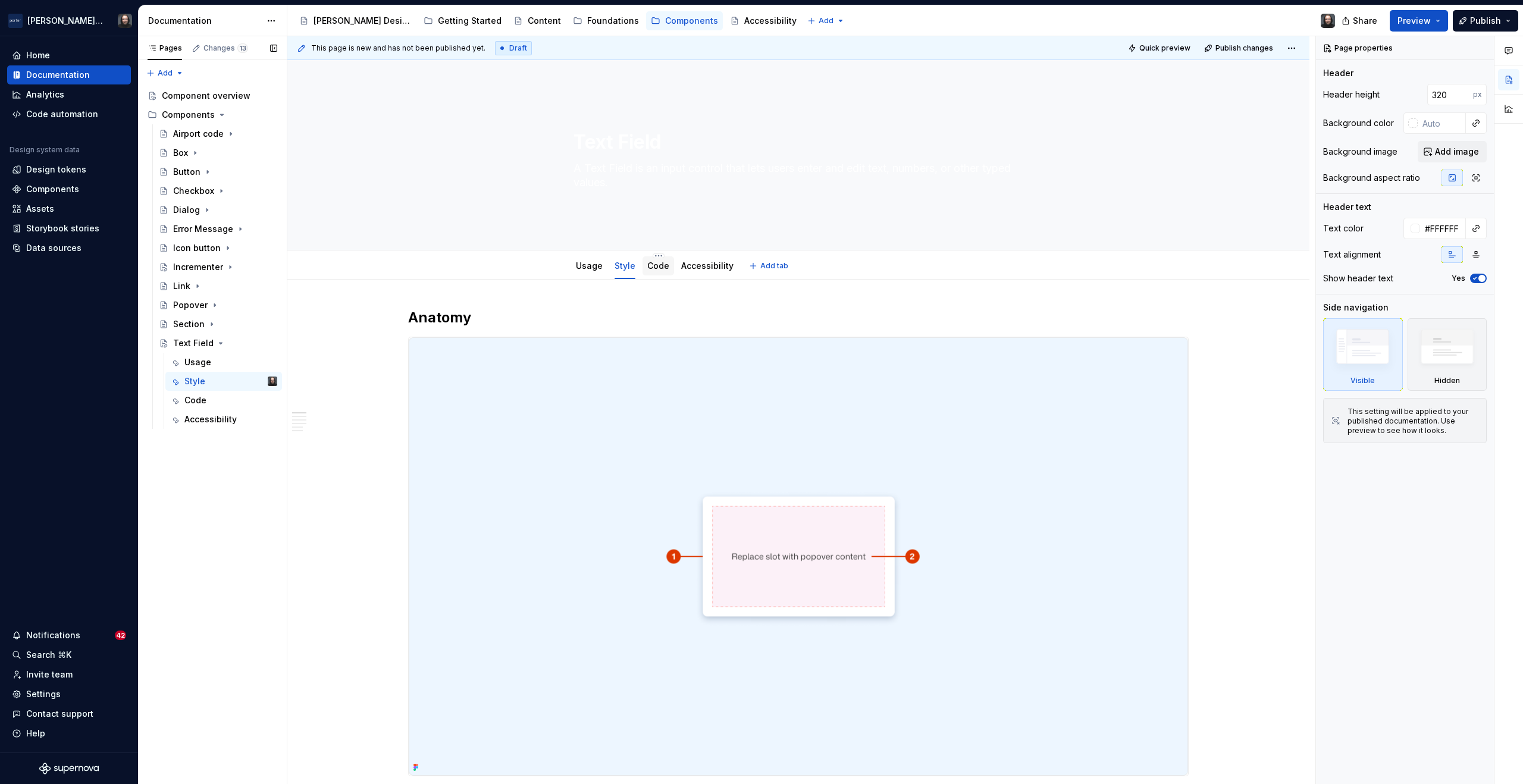
click at [656, 268] on link "Code" at bounding box center [658, 266] width 22 height 10
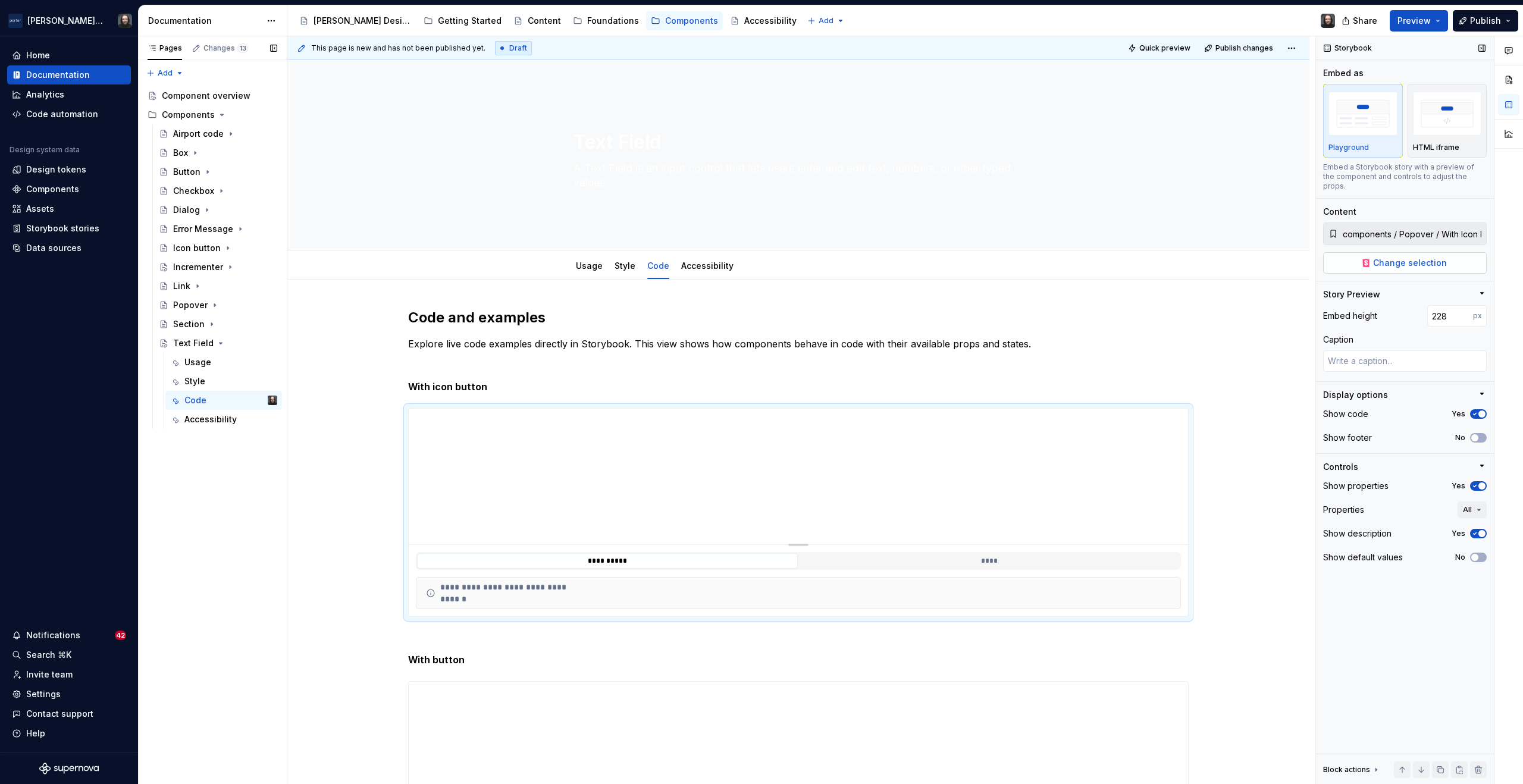
click at [1405, 257] on span "Change selection" at bounding box center [1410, 263] width 74 height 12
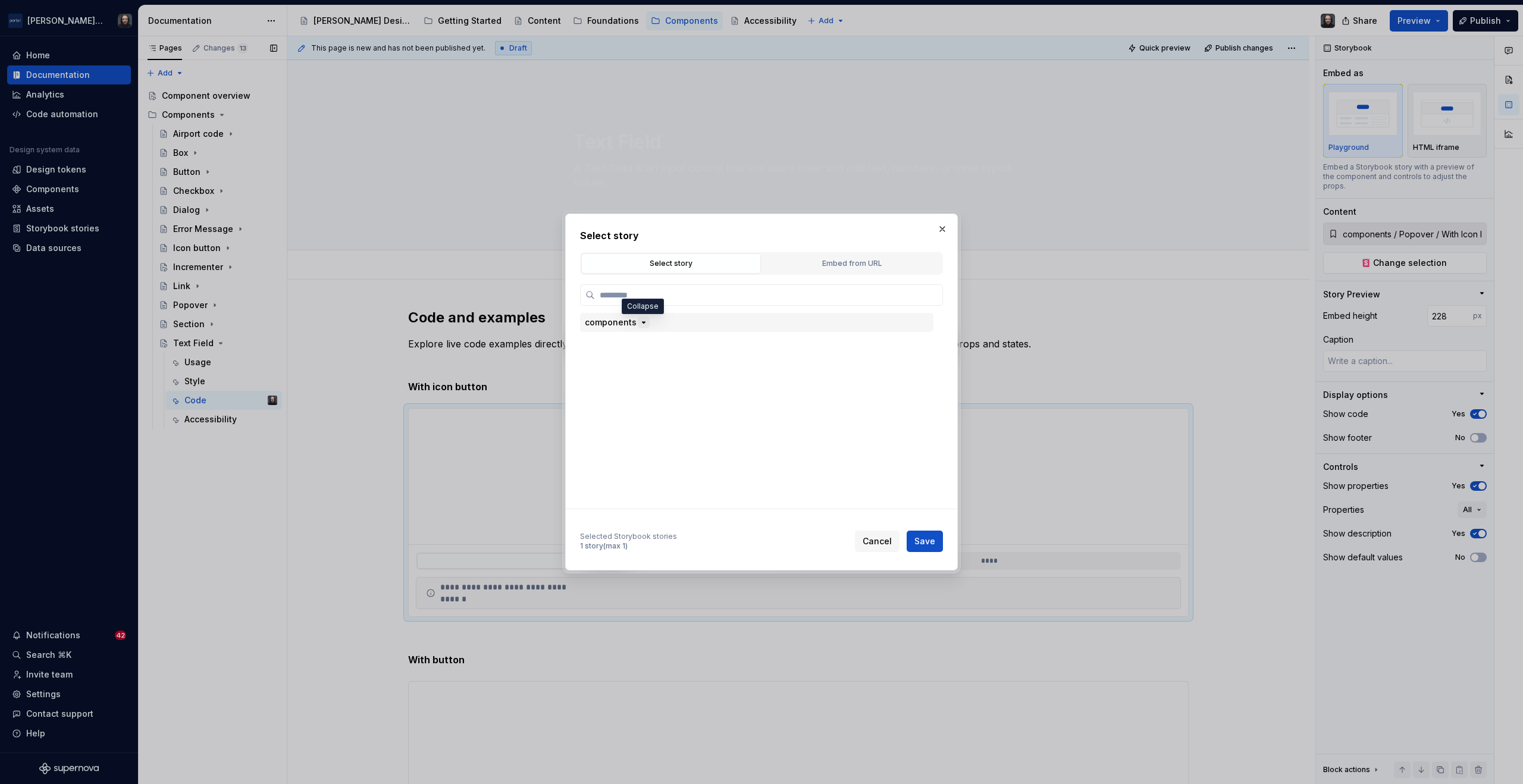
click at [643, 322] on icon "button" at bounding box center [644, 322] width 10 height 10
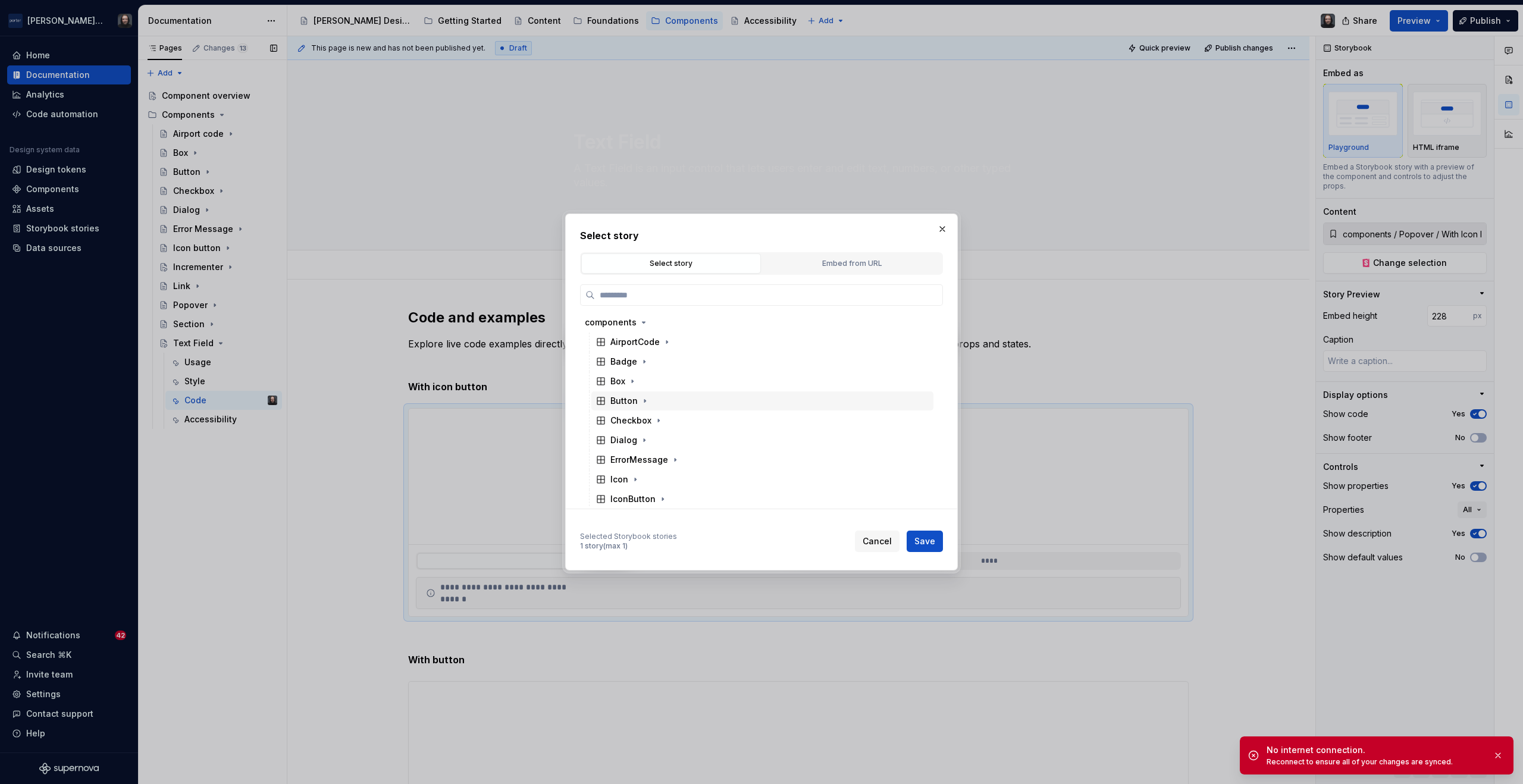
scroll to position [160, 0]
click at [657, 497] on icon "button" at bounding box center [656, 496] width 10 height 10
click at [694, 493] on div "Default" at bounding box center [768, 496] width 331 height 19
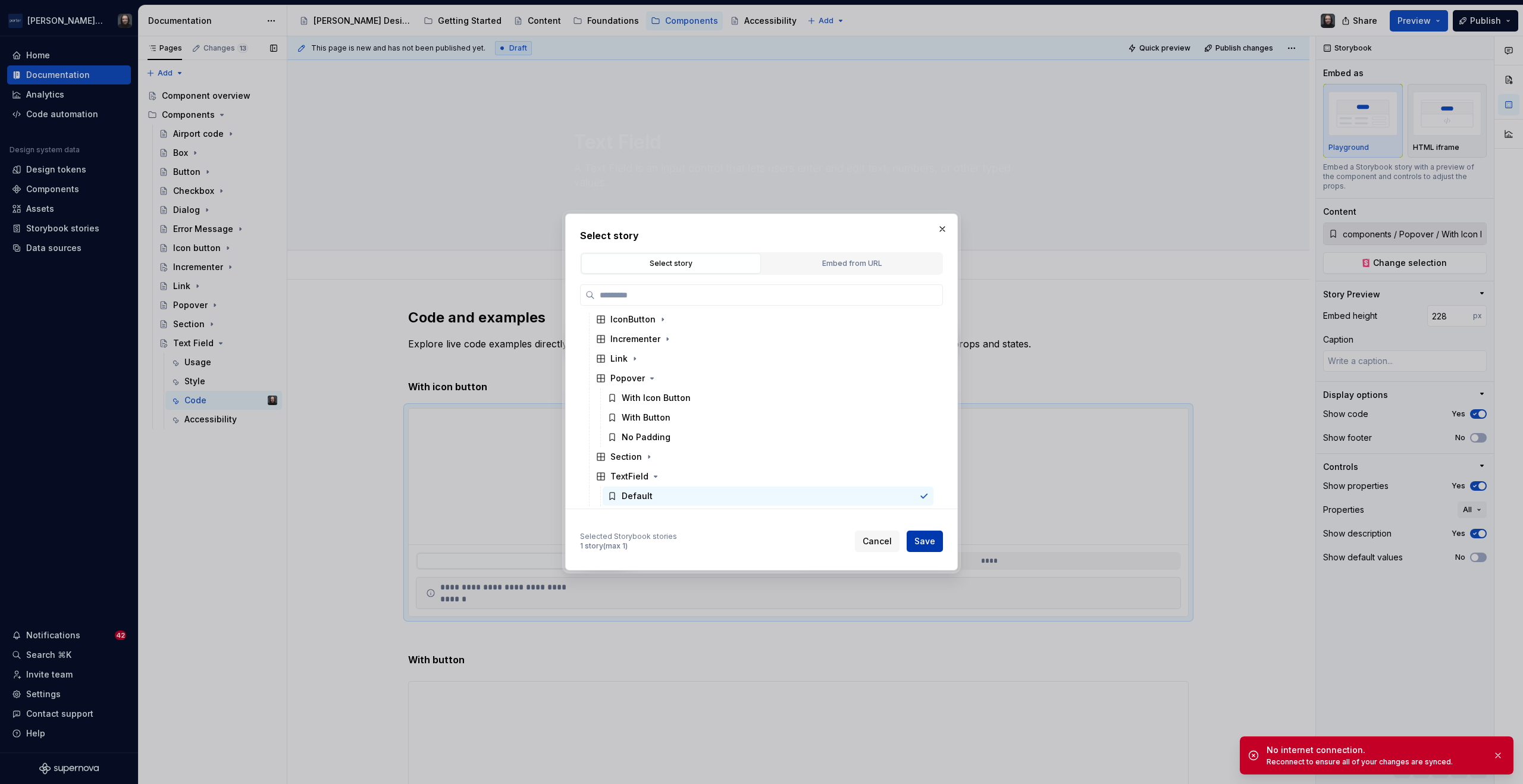
click at [936, 539] on button "Save" at bounding box center [924, 541] width 36 height 21
type textarea "*"
type input "components / TextField / Default"
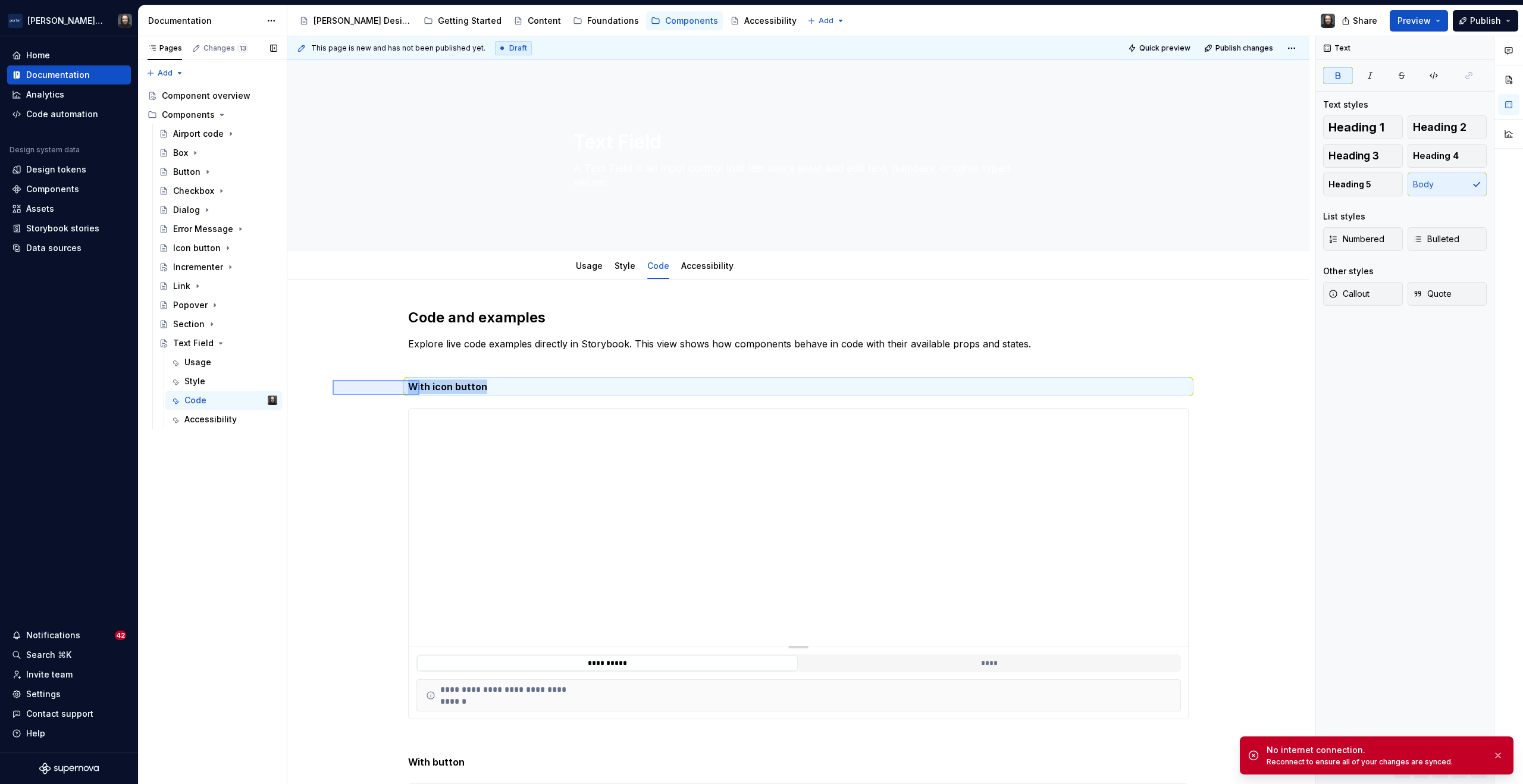
drag, startPoint x: 380, startPoint y: 393, endPoint x: 419, endPoint y: 395, distance: 39.1
click at [419, 395] on div "**********" at bounding box center [801, 409] width 1028 height 748
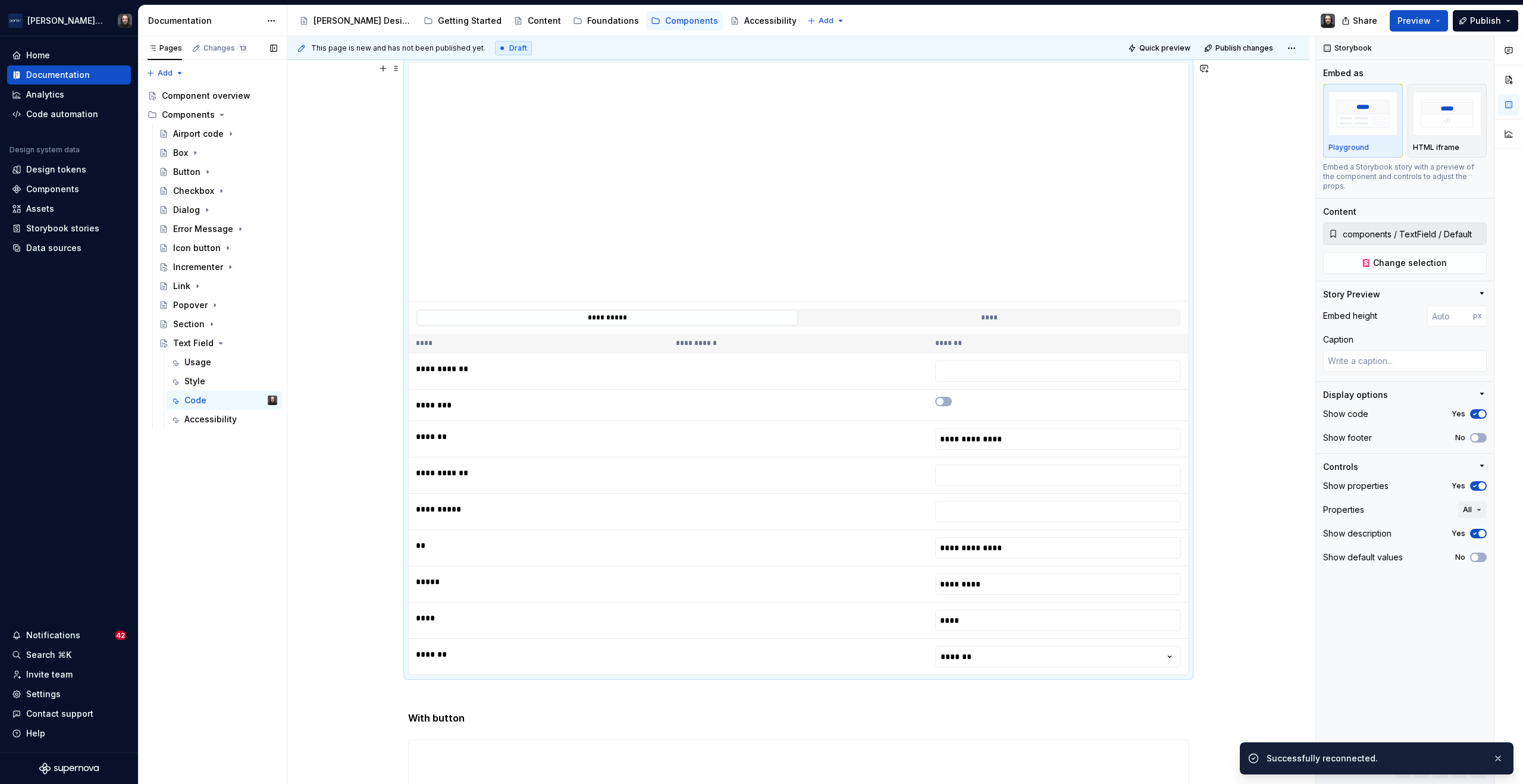
scroll to position [524, 0]
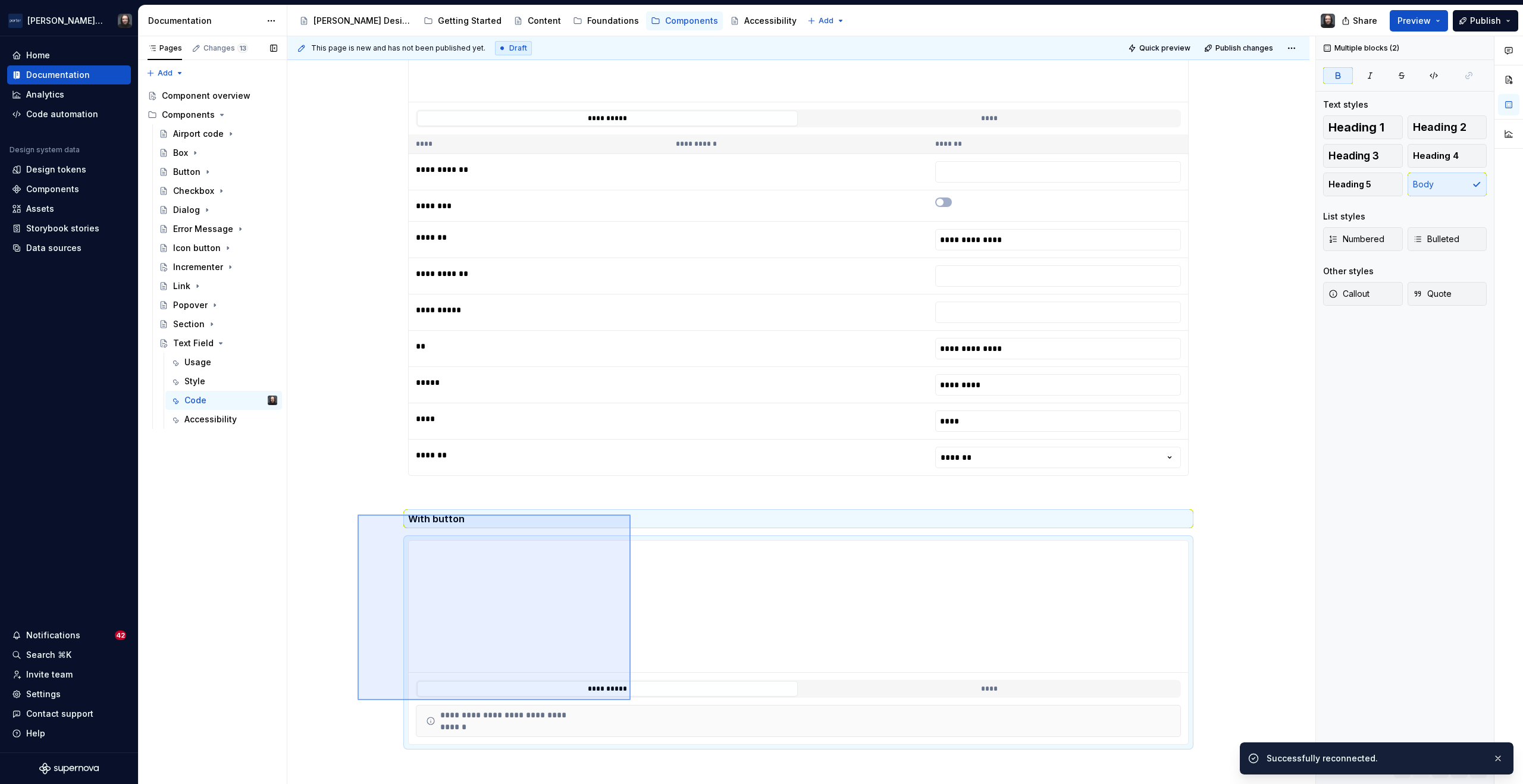
drag, startPoint x: 389, startPoint y: 543, endPoint x: 631, endPoint y: 699, distance: 287.9
click at [631, 699] on div "**********" at bounding box center [801, 409] width 1028 height 748
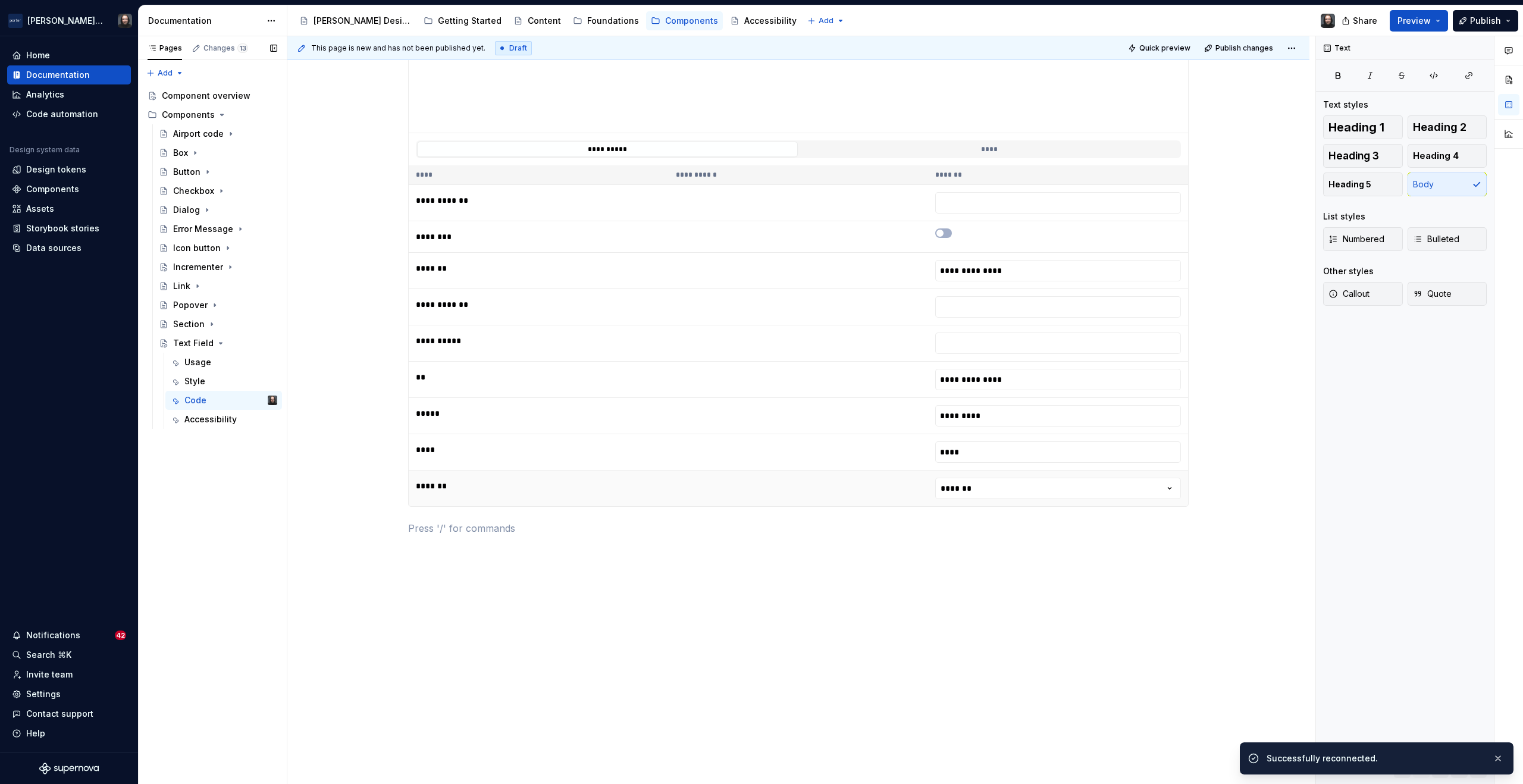
scroll to position [350, 0]
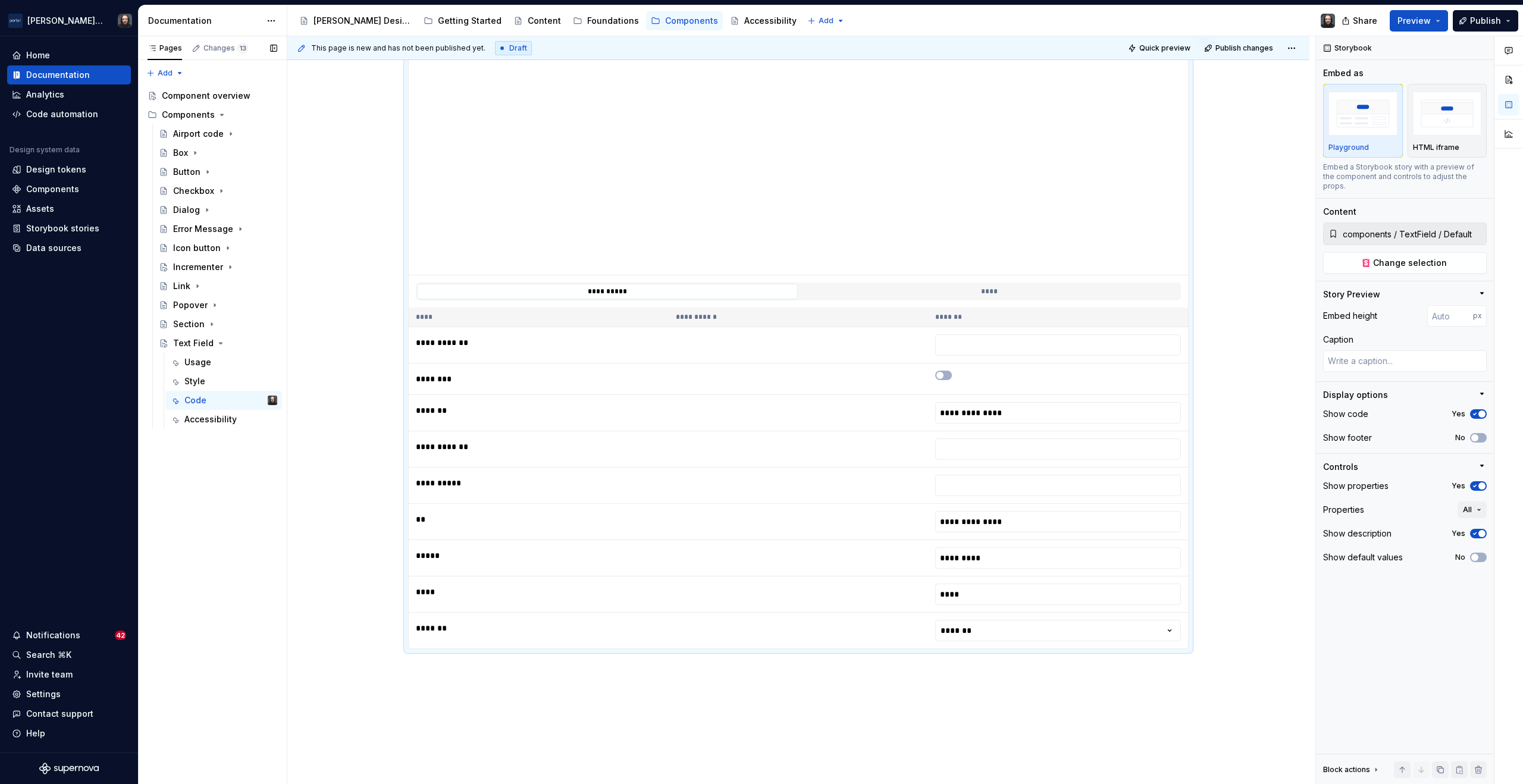
click at [506, 671] on div "**********" at bounding box center [798, 413] width 1022 height 969
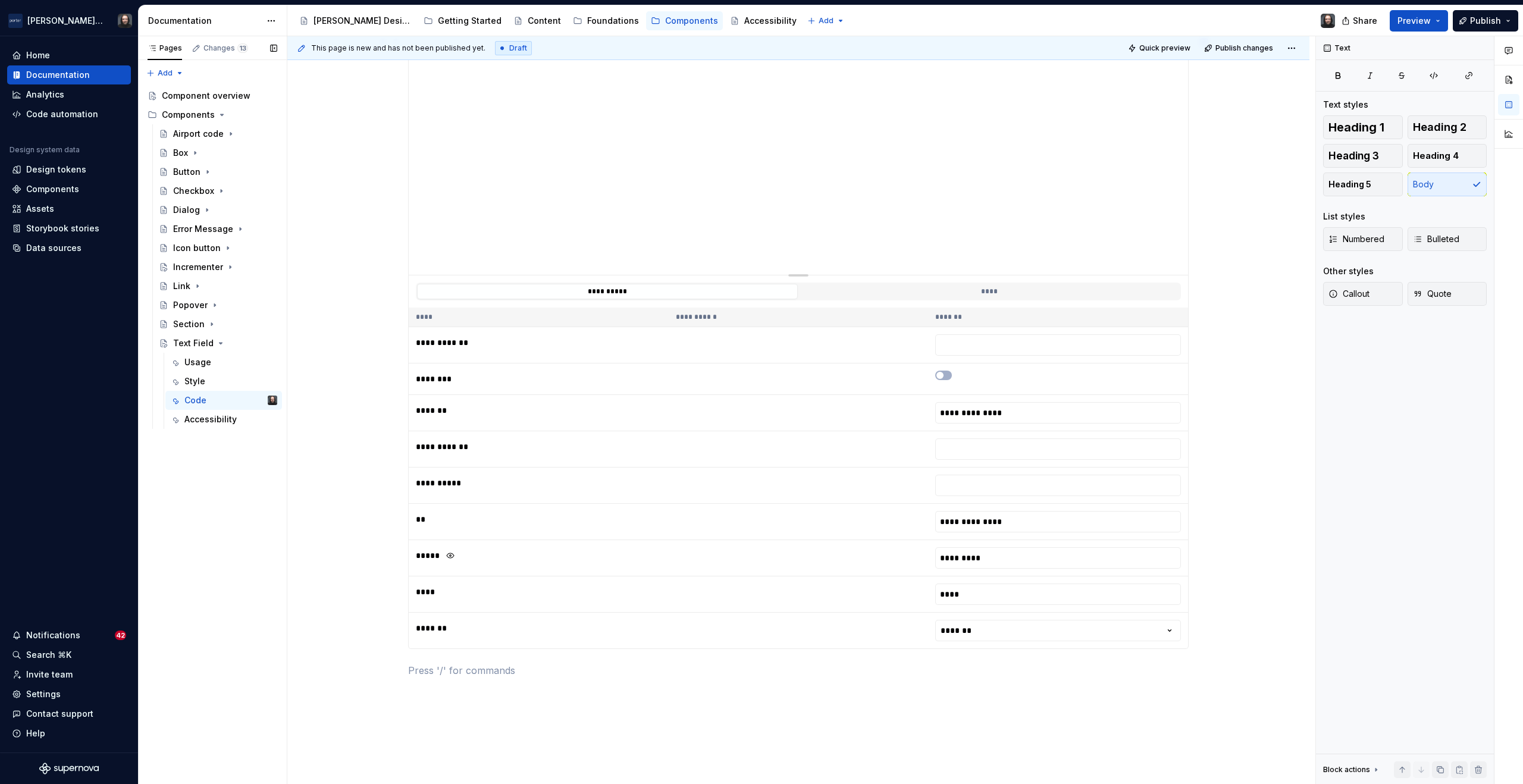
scroll to position [63, 0]
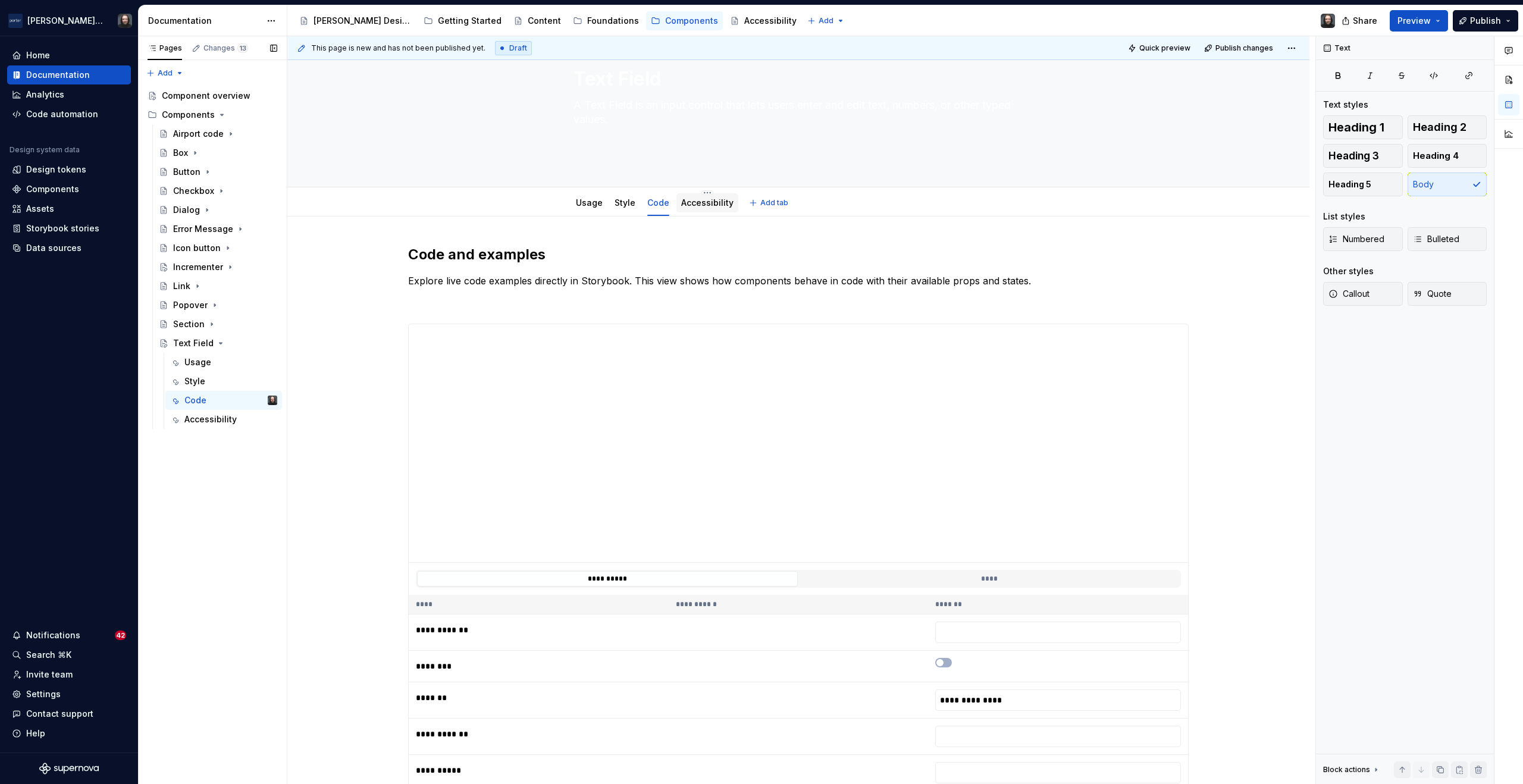
click at [705, 206] on link "Accessibility" at bounding box center [708, 203] width 52 height 10
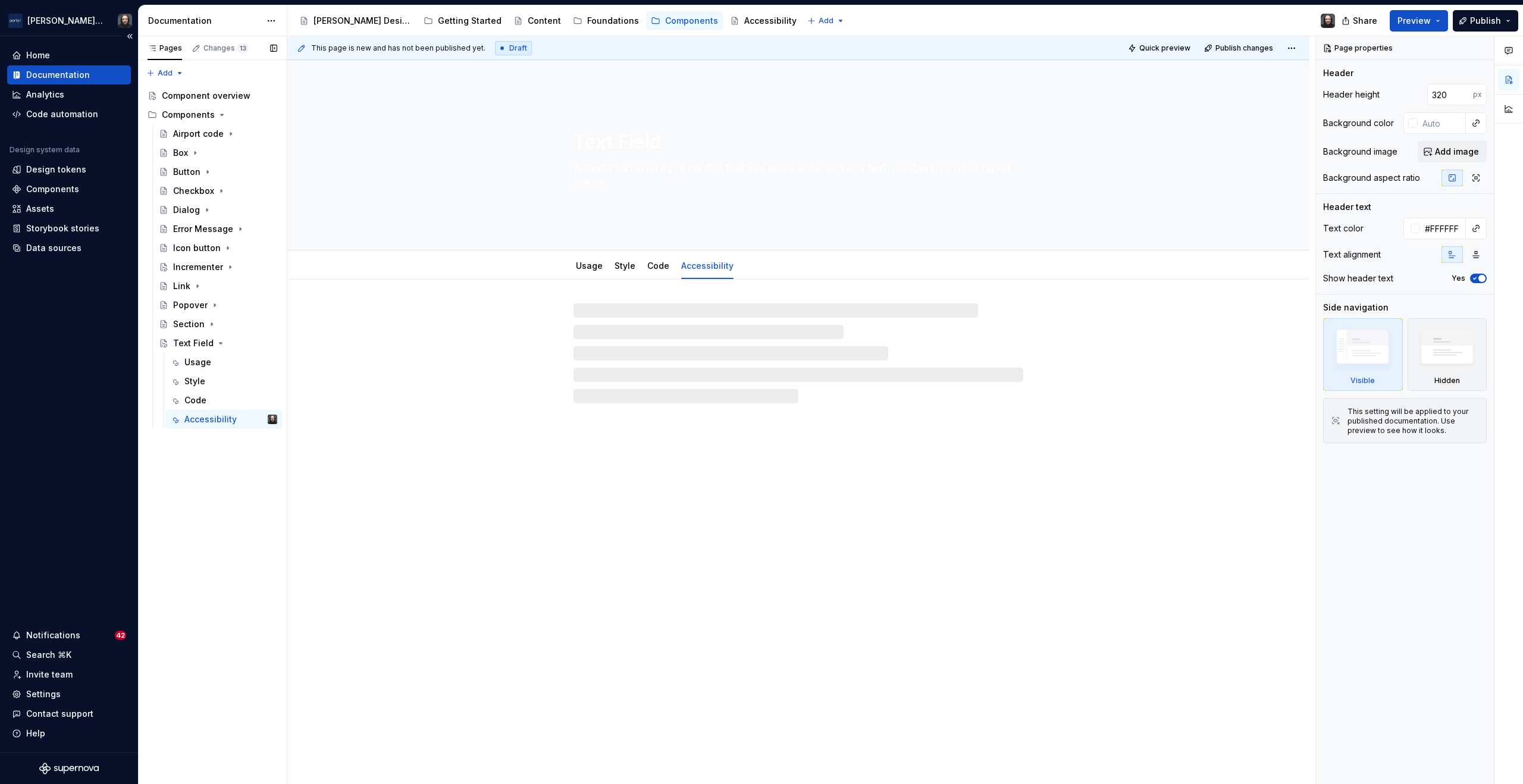
type textarea "*"
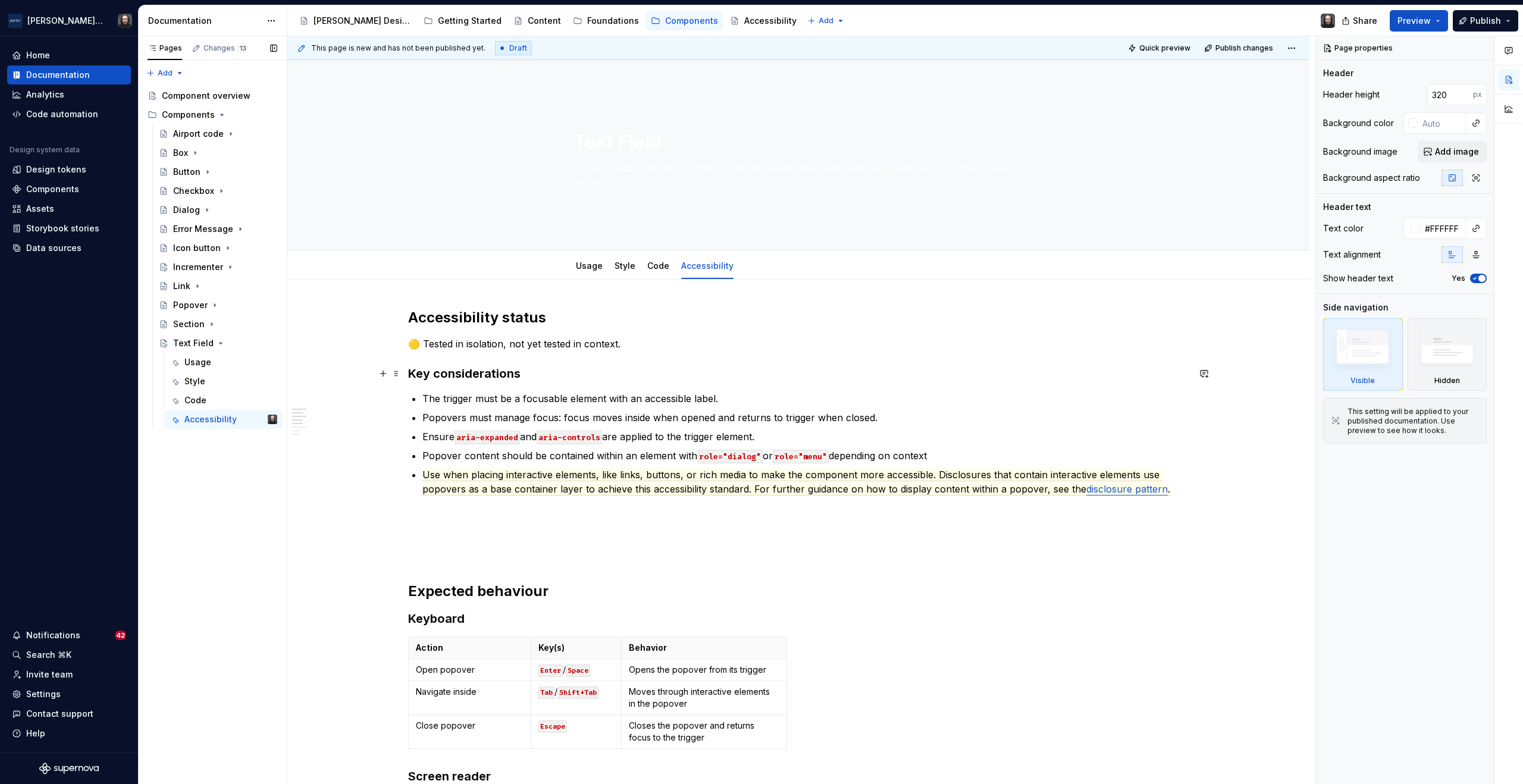
click at [412, 376] on strong "Key considerations" at bounding box center [465, 374] width 113 height 15
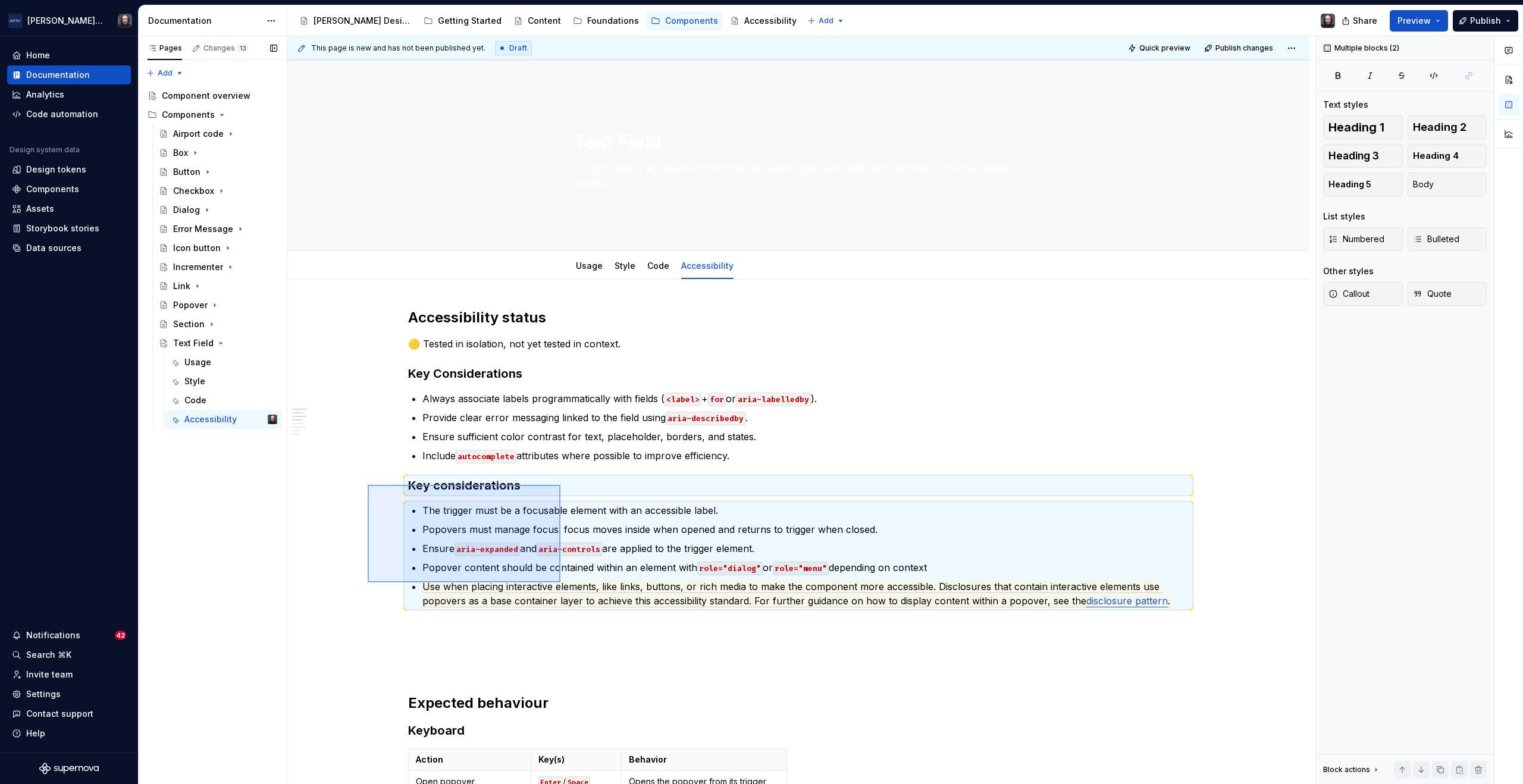
drag, startPoint x: 498, startPoint y: 525, endPoint x: 561, endPoint y: 582, distance: 85.0
click at [561, 582] on div "This page is new and has not been published yet. Draft Quick preview Publish ch…" at bounding box center [801, 409] width 1028 height 748
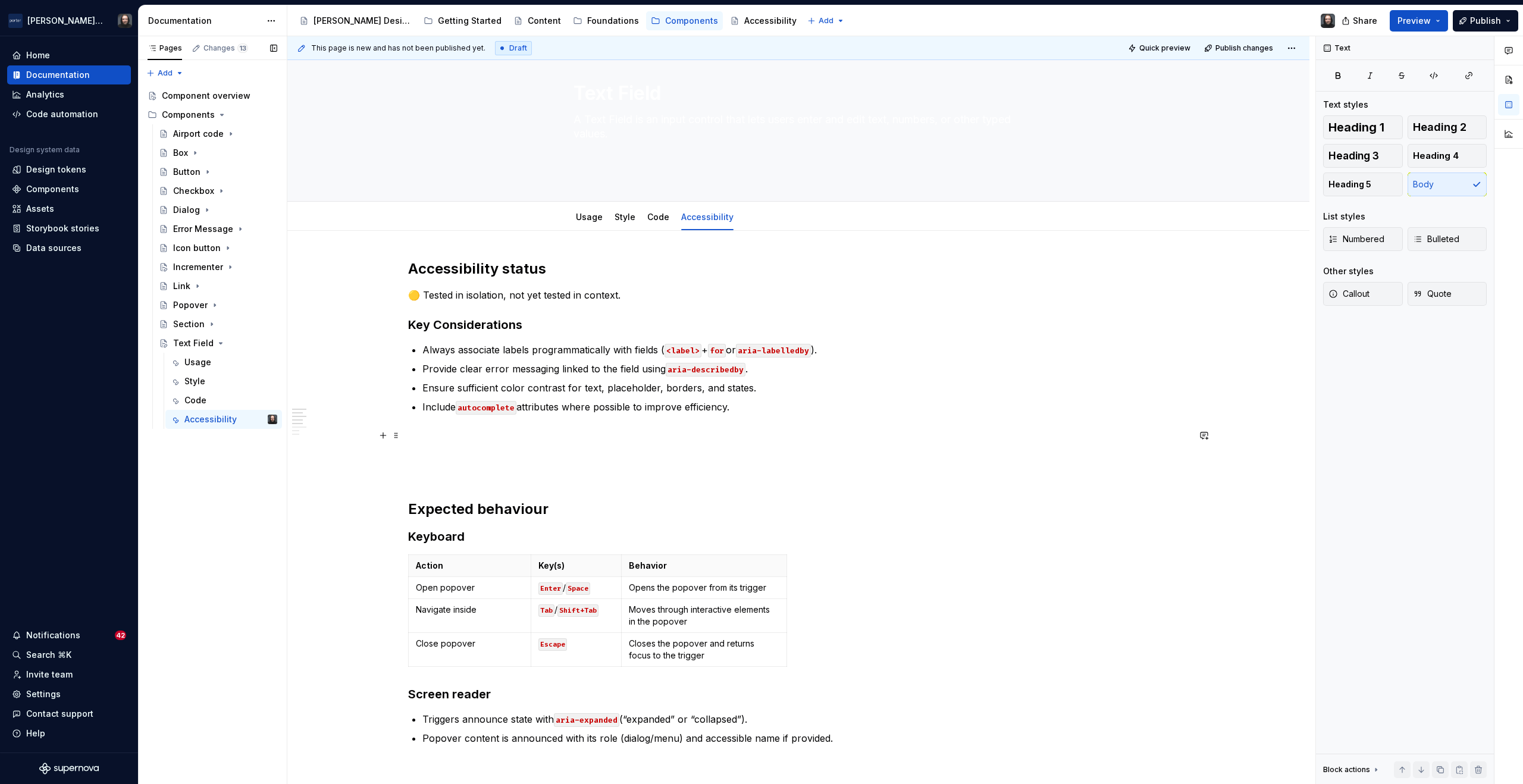
scroll to position [103, 0]
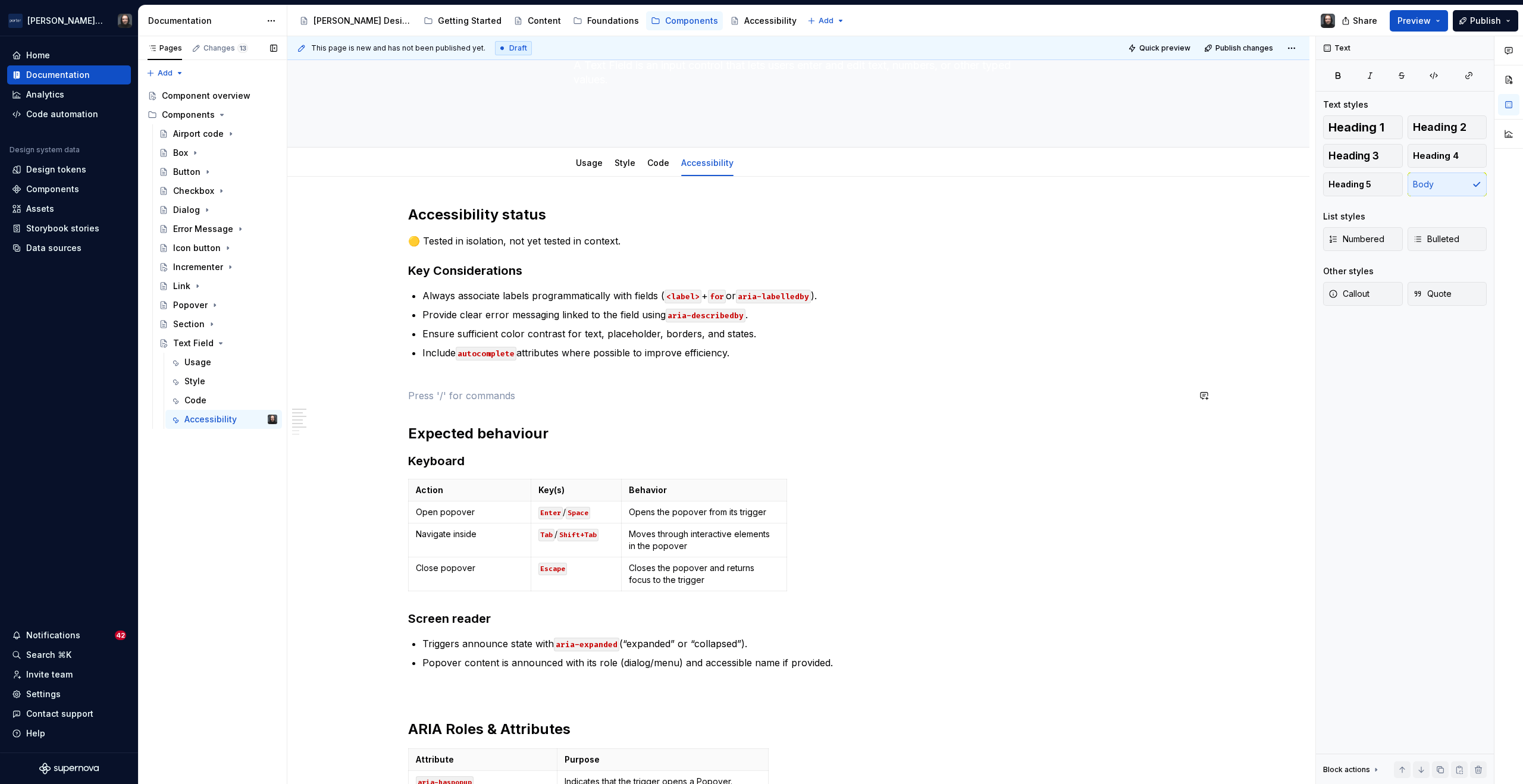
click at [421, 385] on div "Accessibility status 🟡 Tested in isolation, not yet tested in context. Key Cons…" at bounding box center [799, 615] width 780 height 820
click at [412, 377] on div "Accessibility status 🟡 Tested in isolation, not yet tested in context. Key Cons…" at bounding box center [799, 615] width 780 height 820
drag, startPoint x: 417, startPoint y: 410, endPoint x: 416, endPoint y: 399, distance: 11.0
click at [417, 409] on div "Accessibility status 🟡 Tested in isolation, not yet tested in context. Key Cons…" at bounding box center [799, 615] width 780 height 820
click at [420, 374] on div "Accessibility status 🟡 Tested in isolation, not yet tested in context. Key Cons…" at bounding box center [799, 615] width 780 height 820
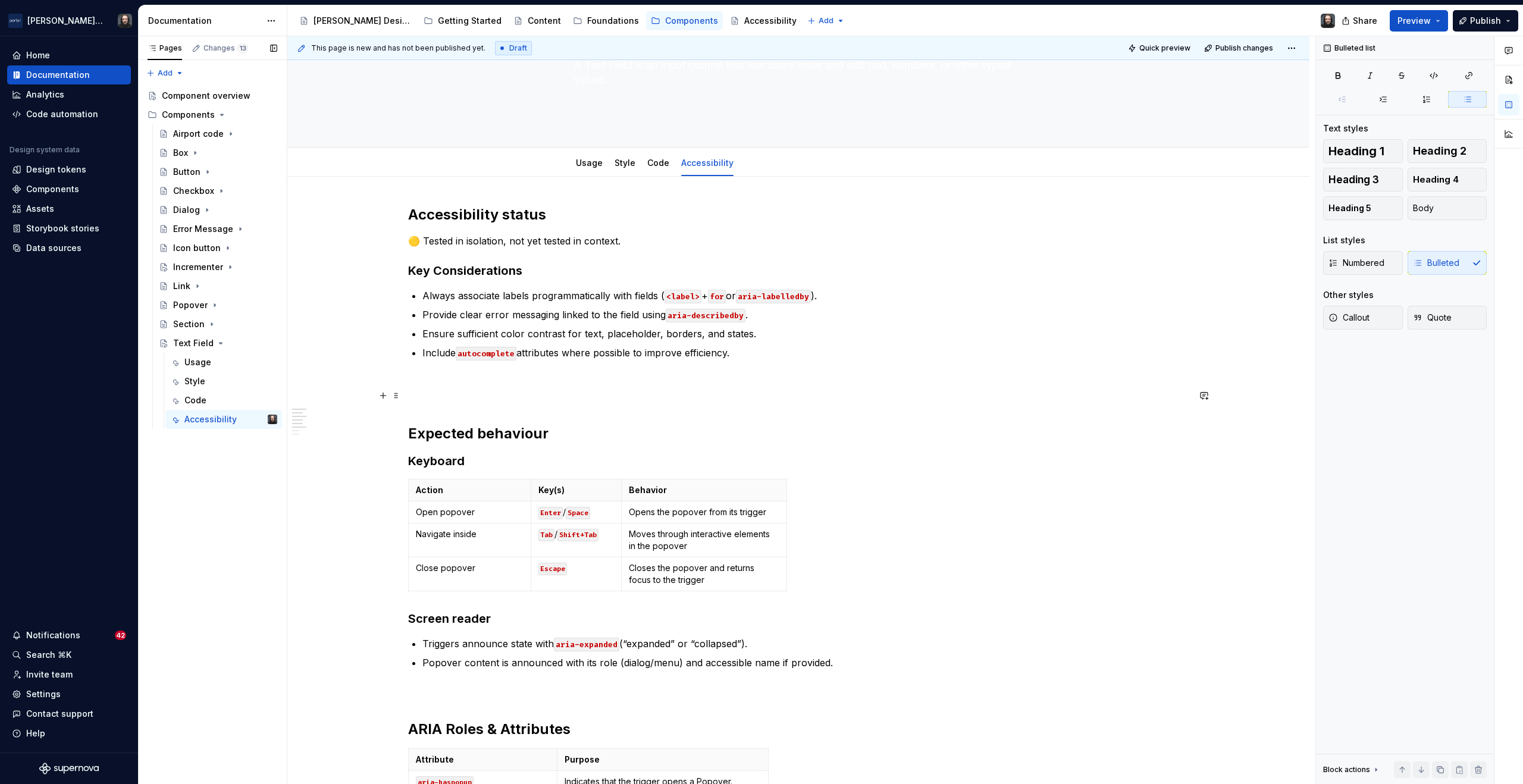
click at [419, 396] on p at bounding box center [799, 395] width 780 height 15
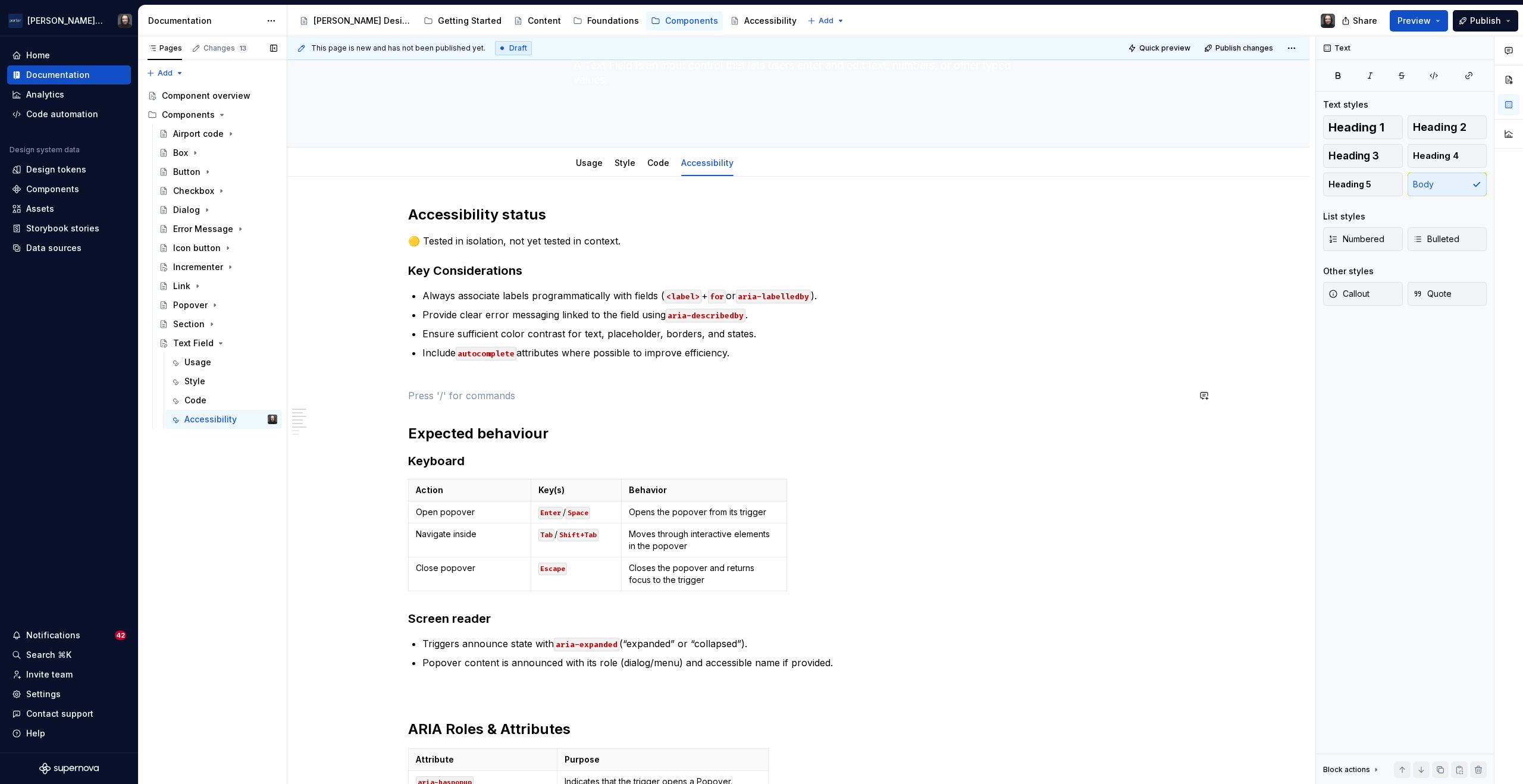
click at [420, 376] on div "Accessibility status 🟡 Tested in isolation, not yet tested in context. Key Cons…" at bounding box center [799, 615] width 780 height 820
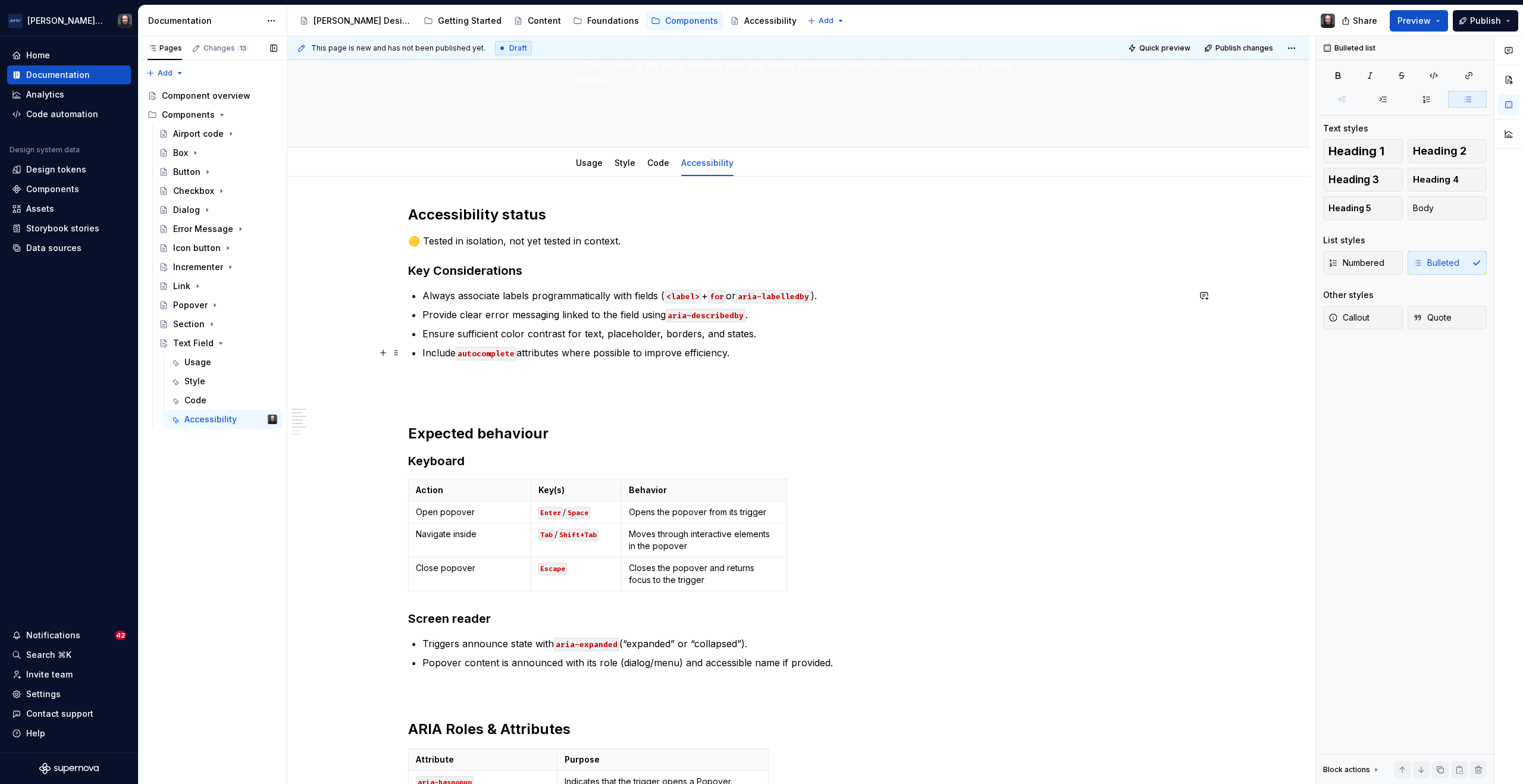
click at [425, 372] on p "Include autocomplete attributes where possible to improve efficiency." at bounding box center [806, 359] width 767 height 28
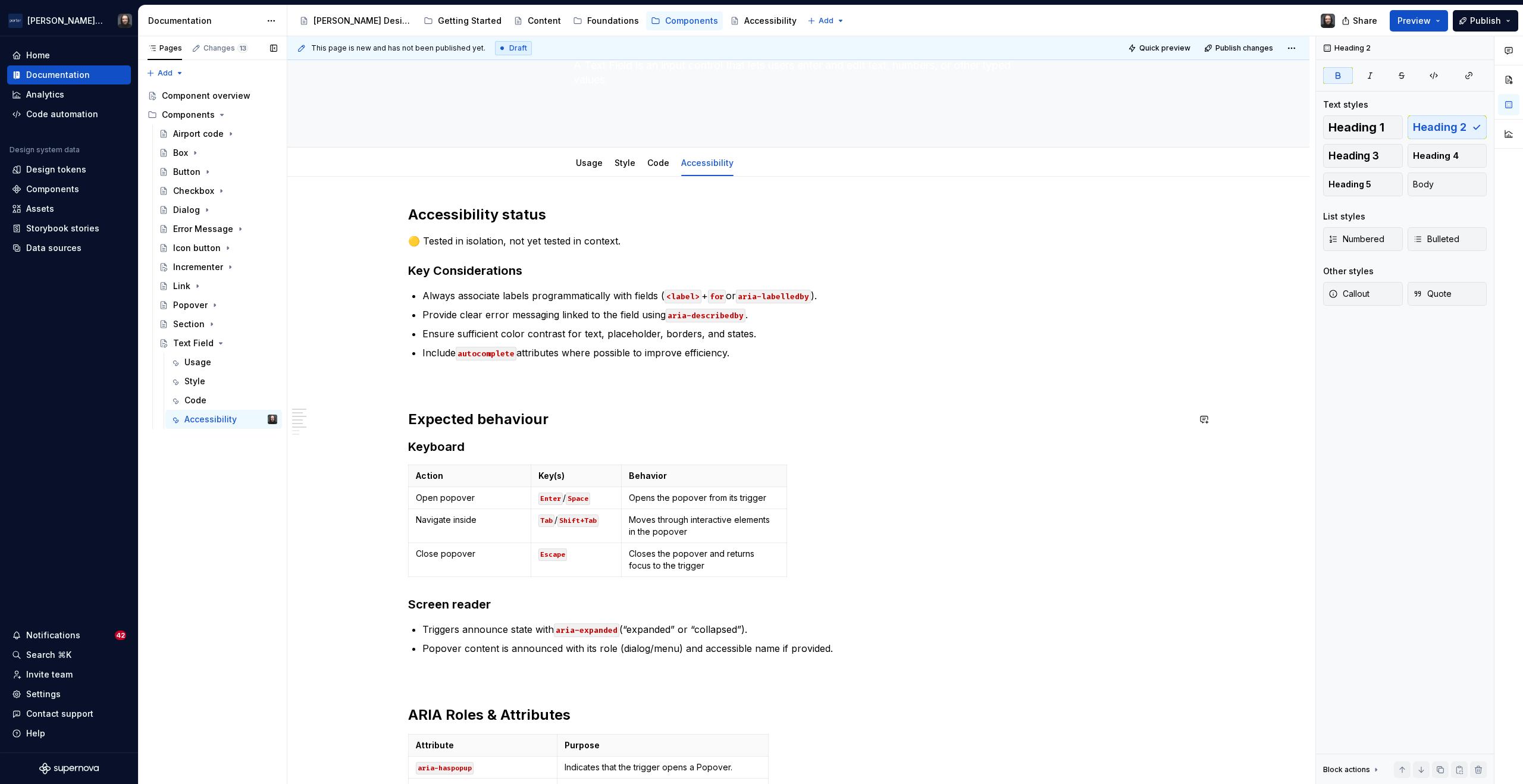
click at [440, 388] on div "Accessibility status 🟡 Tested in isolation, not yet tested in context. Key Cons…" at bounding box center [799, 608] width 780 height 806
click at [439, 384] on p at bounding box center [799, 381] width 780 height 15
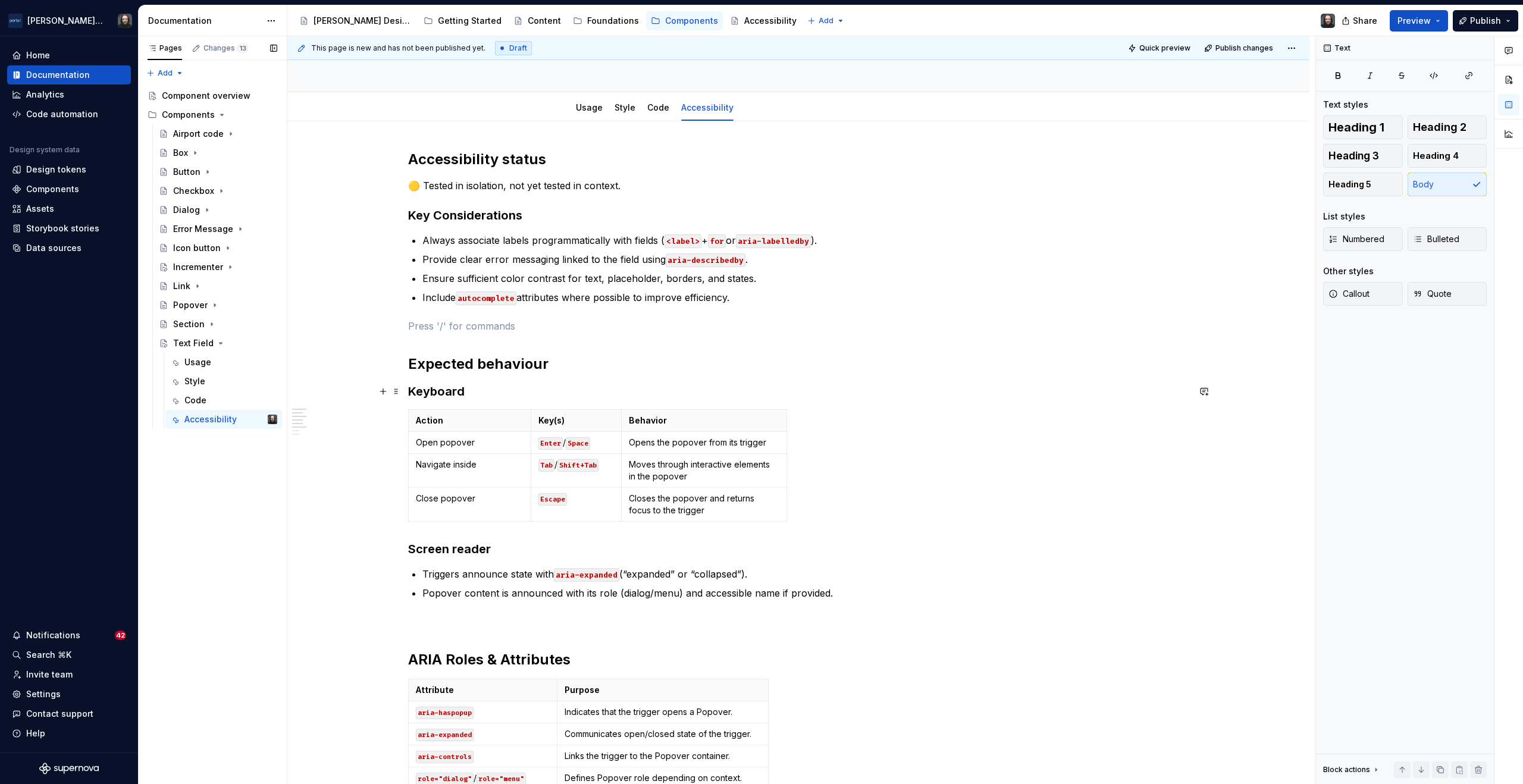
click at [463, 393] on h3 "Keyboard" at bounding box center [799, 391] width 780 height 16
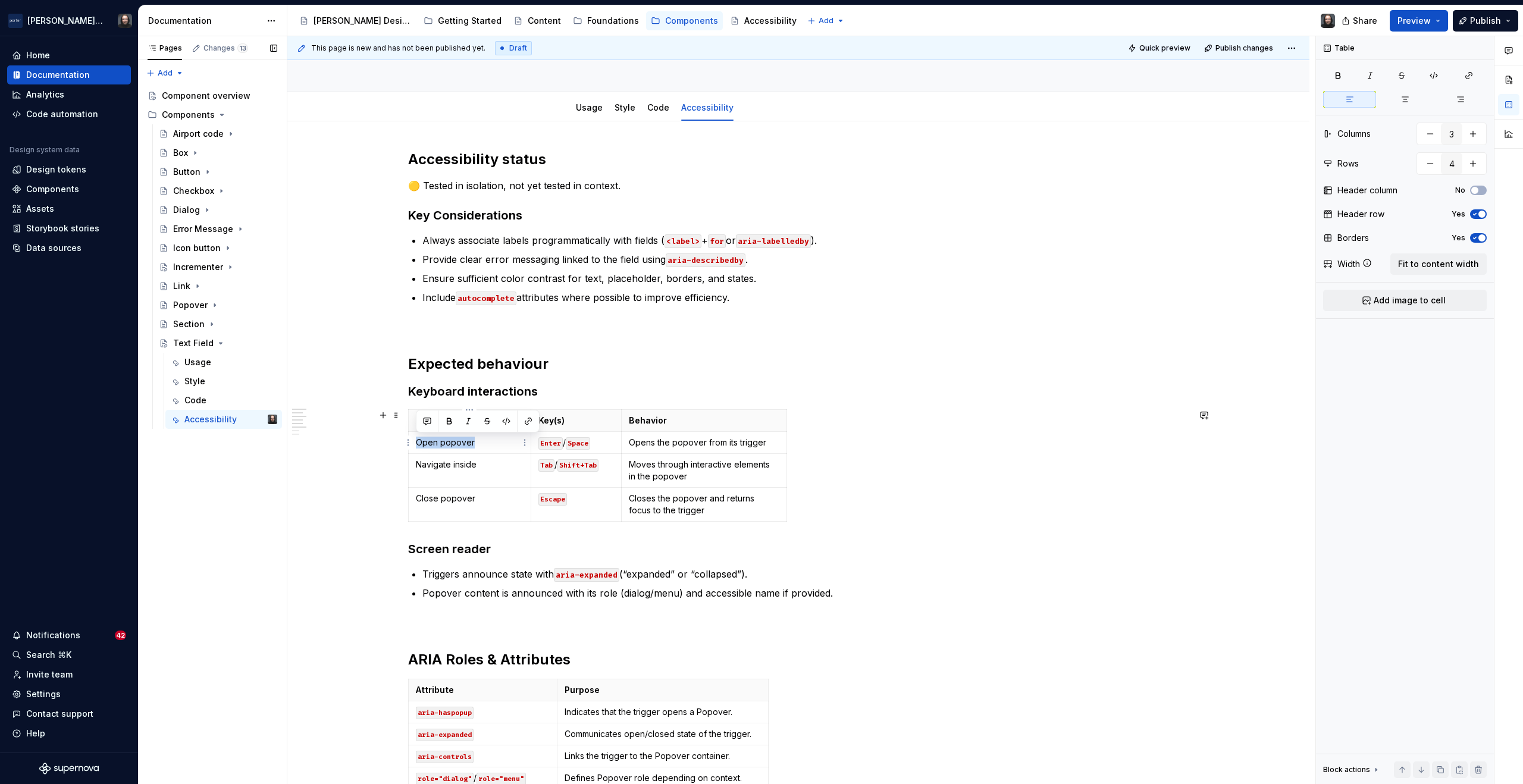
drag, startPoint x: 471, startPoint y: 443, endPoint x: 417, endPoint y: 444, distance: 54.0
click at [417, 444] on p "Open popover" at bounding box center [470, 442] width 108 height 12
drag, startPoint x: 460, startPoint y: 465, endPoint x: 417, endPoint y: 466, distance: 43.0
click at [417, 466] on p "Navigate inside" at bounding box center [470, 465] width 108 height 12
drag, startPoint x: 474, startPoint y: 499, endPoint x: 416, endPoint y: 501, distance: 58.0
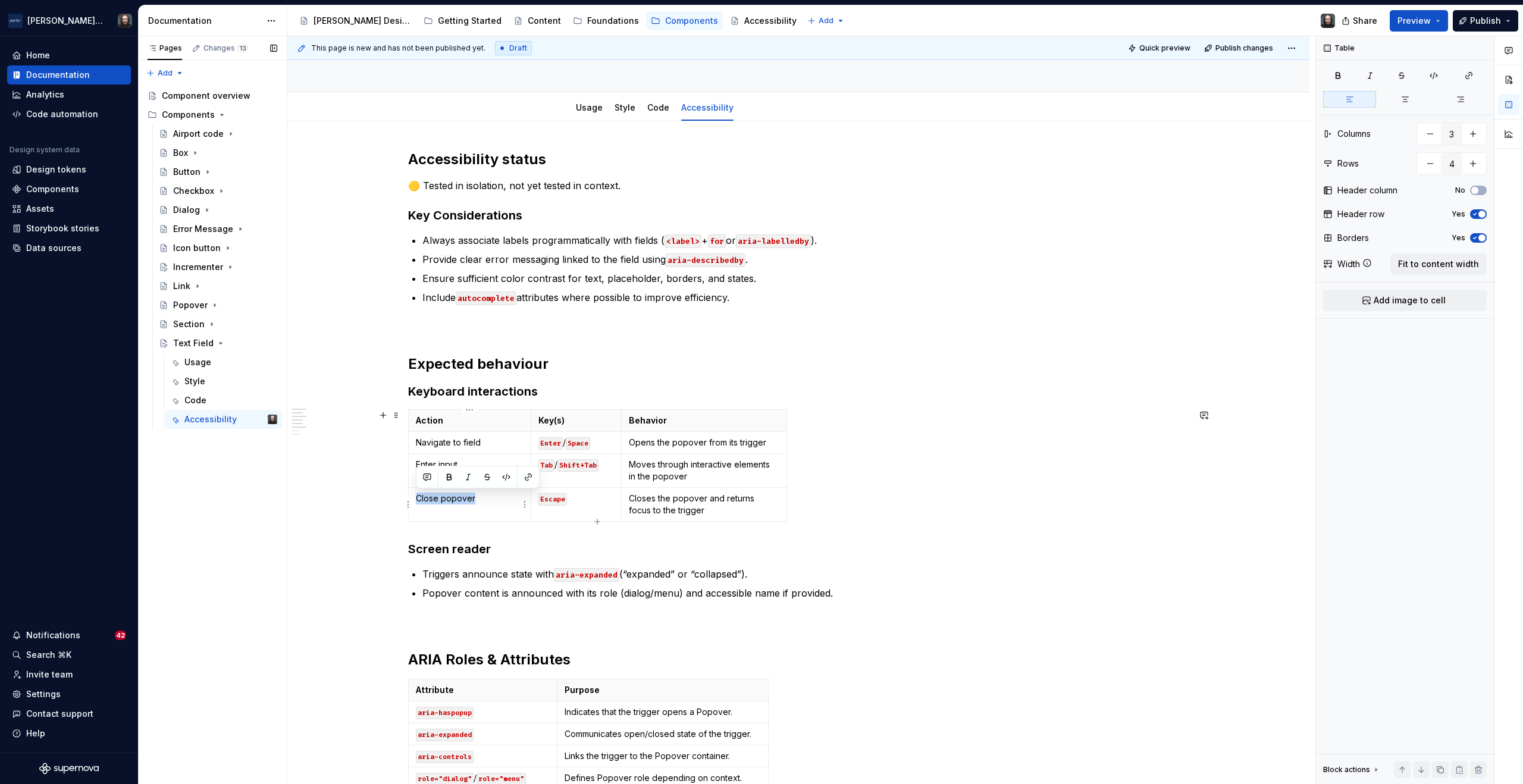
click at [416, 501] on p "Close popover" at bounding box center [470, 499] width 108 height 12
drag, startPoint x: 745, startPoint y: 443, endPoint x: 631, endPoint y: 442, distance: 114.0
click at [631, 442] on p "Opens the popover from its trigger" at bounding box center [704, 442] width 150 height 12
drag, startPoint x: 685, startPoint y: 475, endPoint x: 630, endPoint y: 465, distance: 55.9
click at [630, 465] on p "Moves through interactive elements in the popover" at bounding box center [704, 471] width 150 height 24
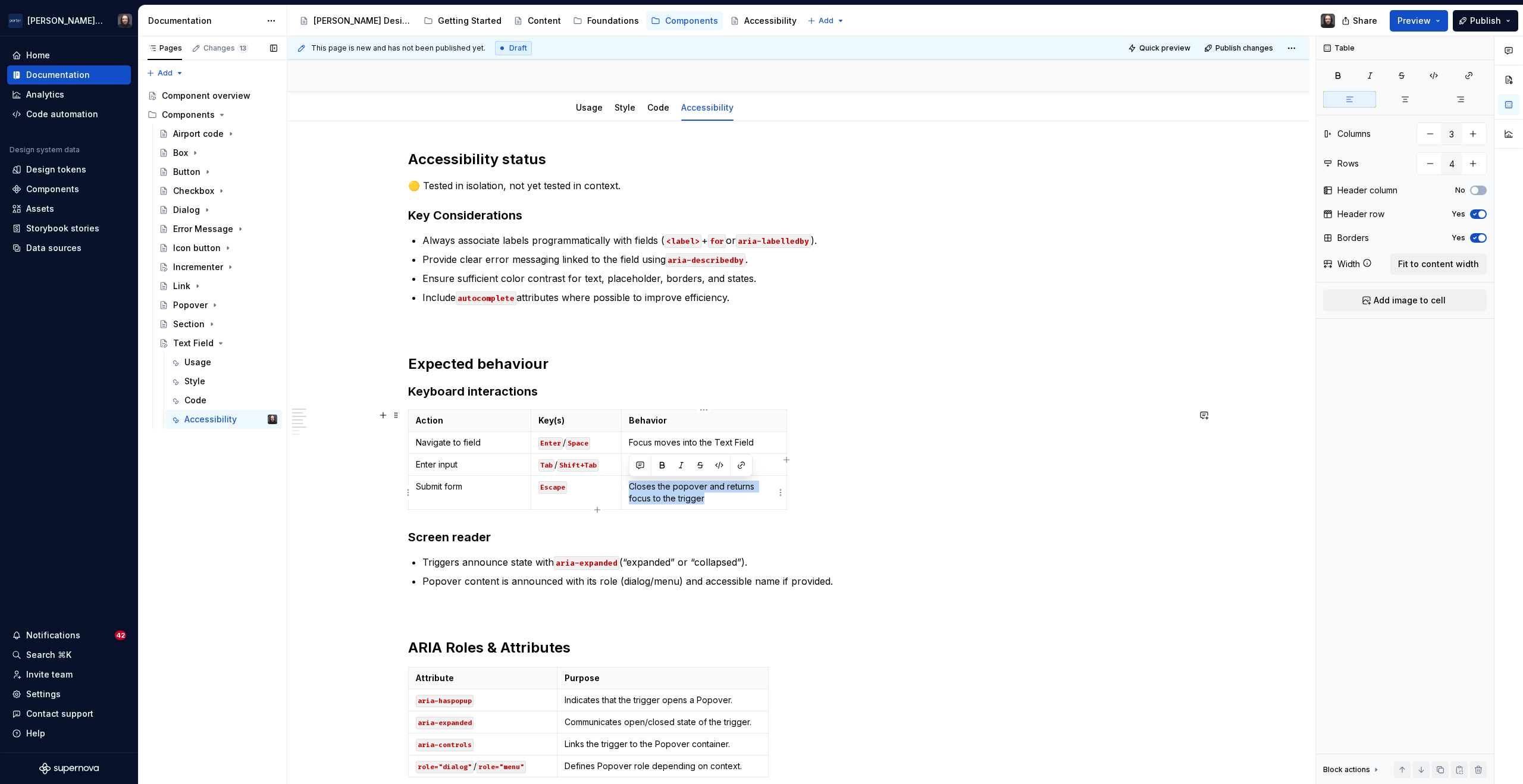
drag, startPoint x: 698, startPoint y: 498, endPoint x: 630, endPoint y: 488, distance: 68.7
click at [630, 488] on p "Closes the popover and returns focus to the trigger" at bounding box center [704, 492] width 150 height 24
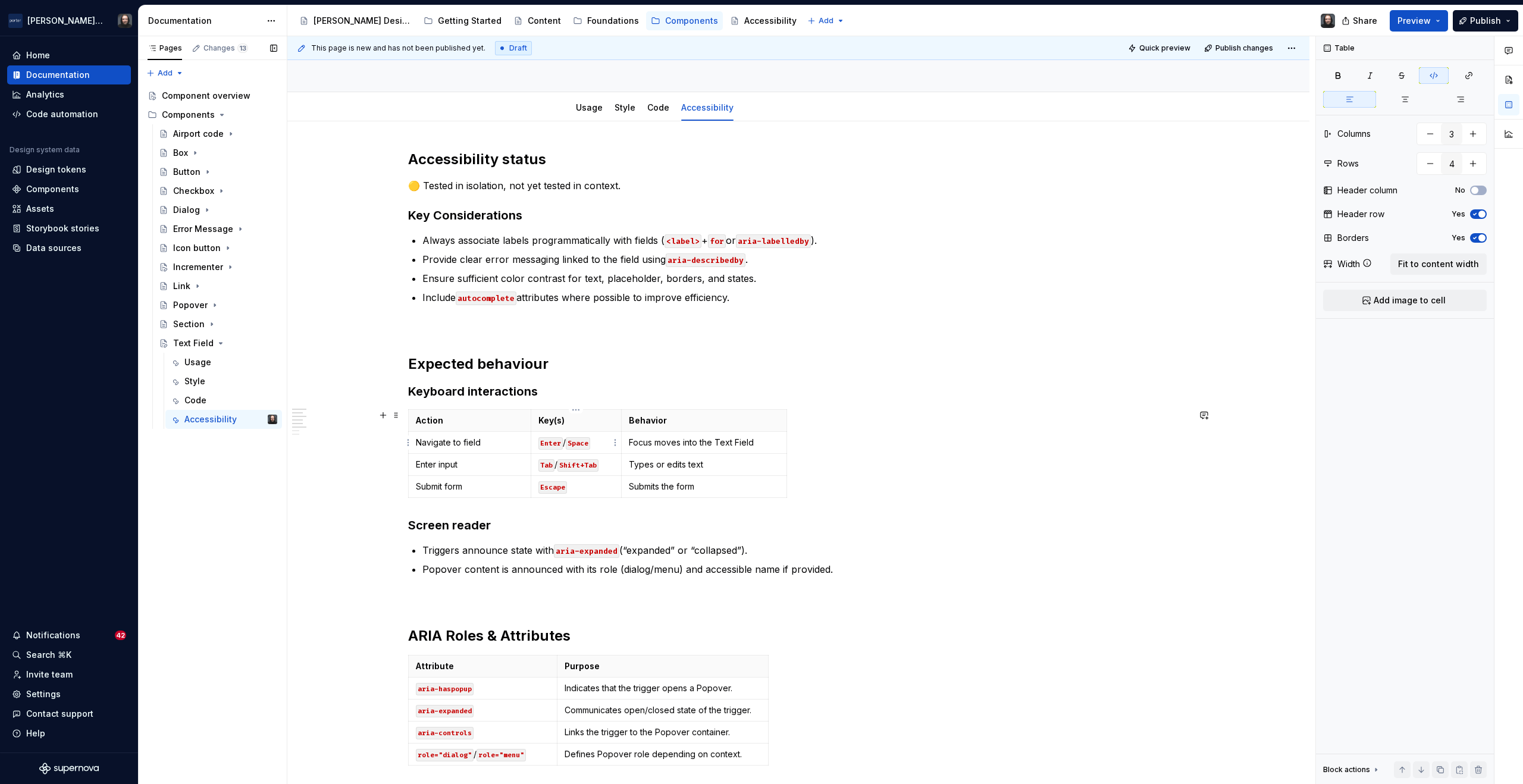
click at [554, 445] on code "Enter" at bounding box center [550, 443] width 24 height 13
drag, startPoint x: 559, startPoint y: 443, endPoint x: 544, endPoint y: 445, distance: 15.1
click at [544, 445] on code "Enter" at bounding box center [550, 443] width 24 height 13
click at [542, 468] on code "Tab" at bounding box center [546, 465] width 17 height 13
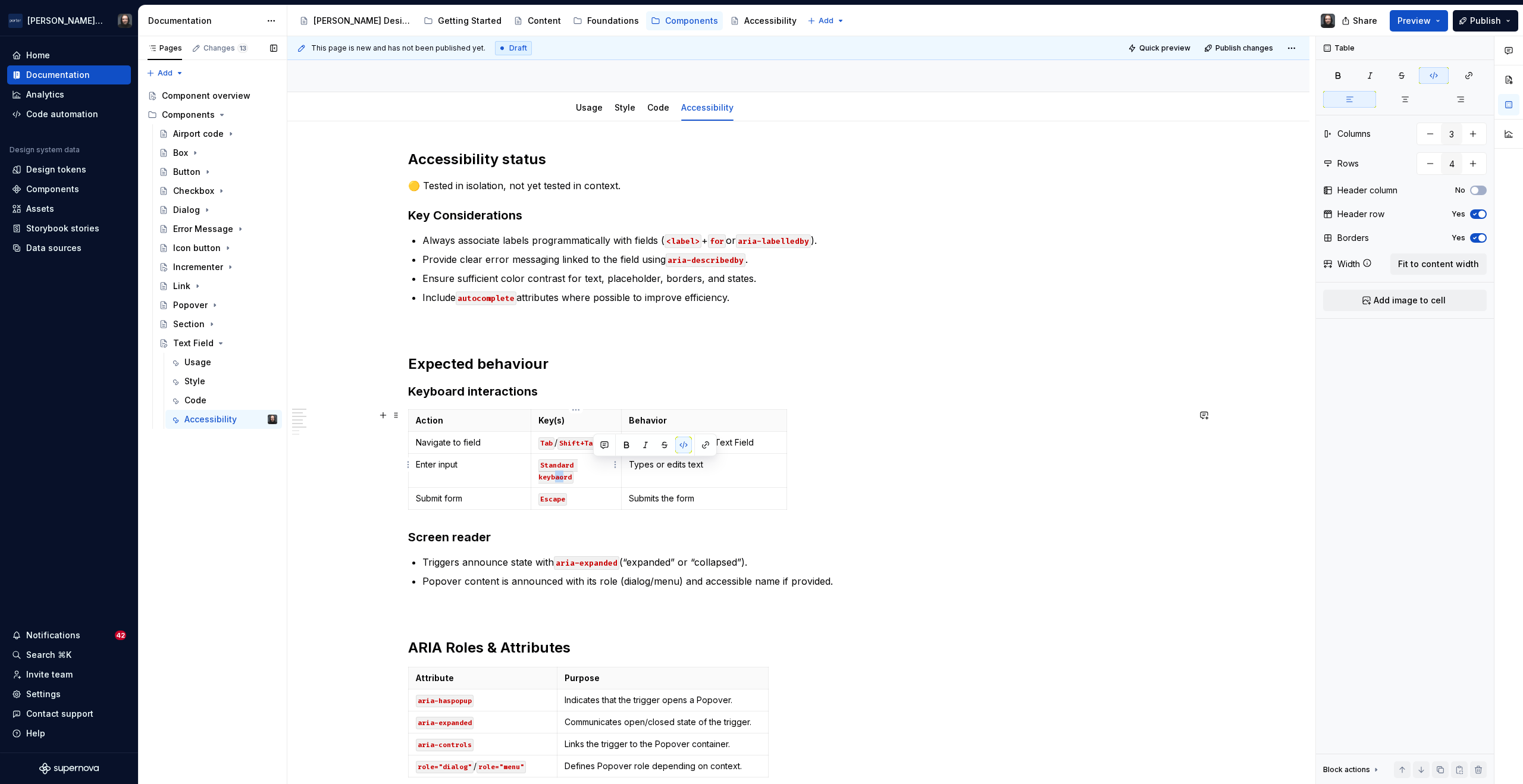
click at [578, 465] on code "Standard keybaord" at bounding box center [558, 471] width 39 height 24
drag, startPoint x: 564, startPoint y: 489, endPoint x: 541, endPoint y: 490, distance: 23.0
click at [541, 493] on code "Escape" at bounding box center [552, 499] width 28 height 13
click at [574, 493] on p "Enter" at bounding box center [577, 499] width 76 height 12
click at [582, 493] on p "Enter" at bounding box center [577, 499] width 76 height 12
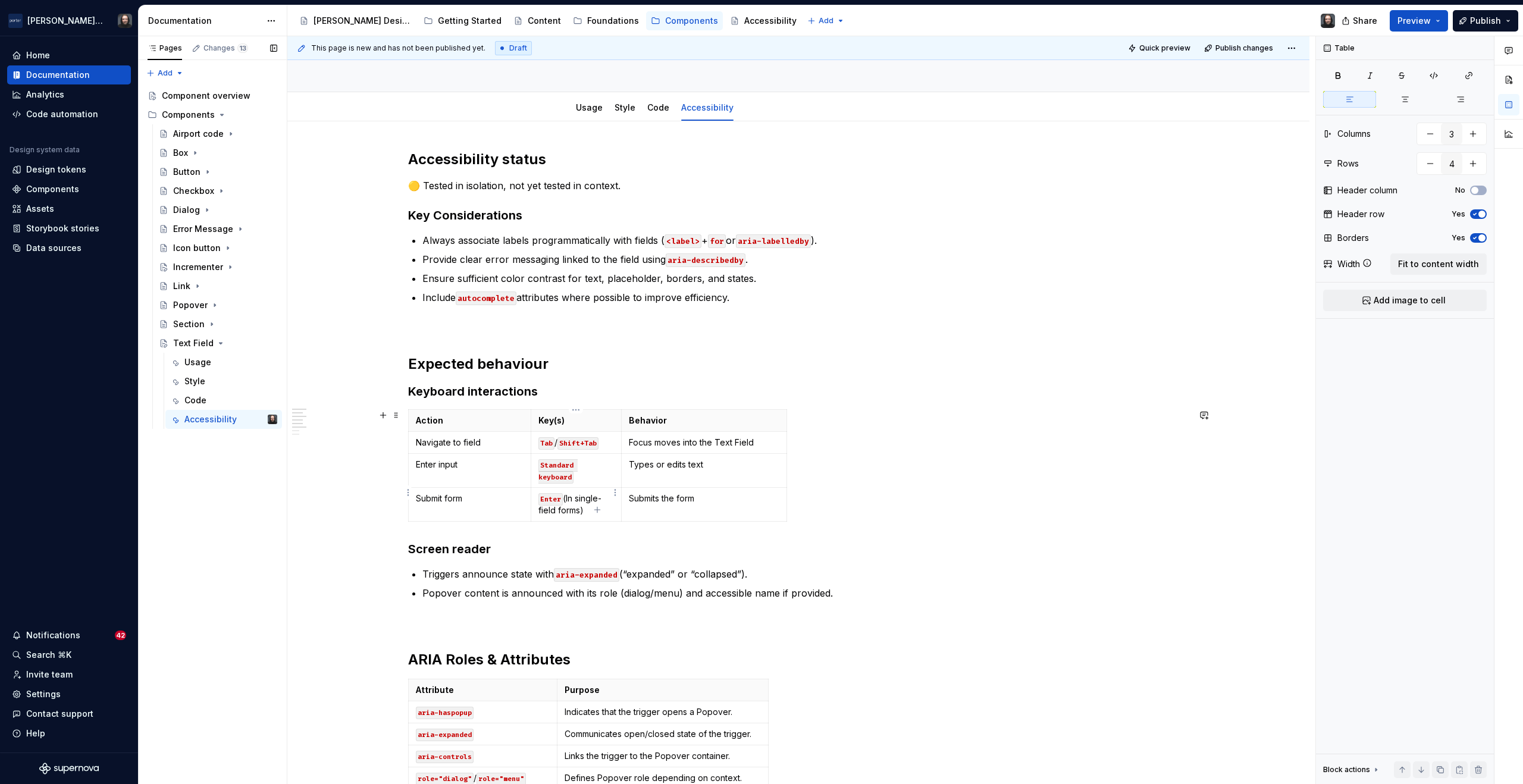
click at [568, 493] on p "Enter (In single-field forms)" at bounding box center [577, 505] width 76 height 24
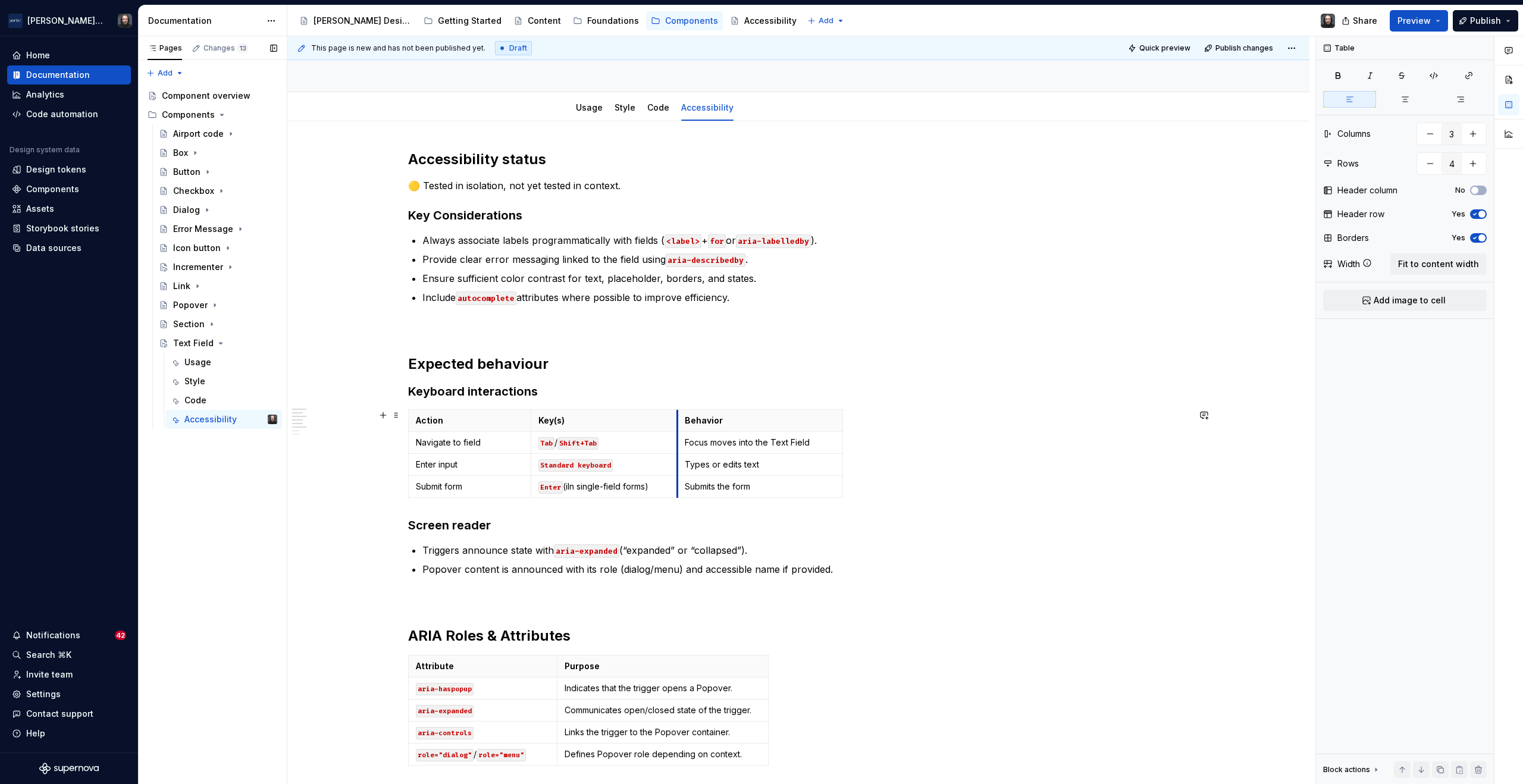
drag, startPoint x: 623, startPoint y: 416, endPoint x: 679, endPoint y: 416, distance: 56.0
click at [679, 416] on th "Behavior" at bounding box center [760, 420] width 165 height 22
drag, startPoint x: 678, startPoint y: 417, endPoint x: 671, endPoint y: 418, distance: 7.1
click at [673, 418] on th "Behavior" at bounding box center [755, 420] width 165 height 22
click at [409, 526] on h3 "Screen reader" at bounding box center [799, 525] width 780 height 16
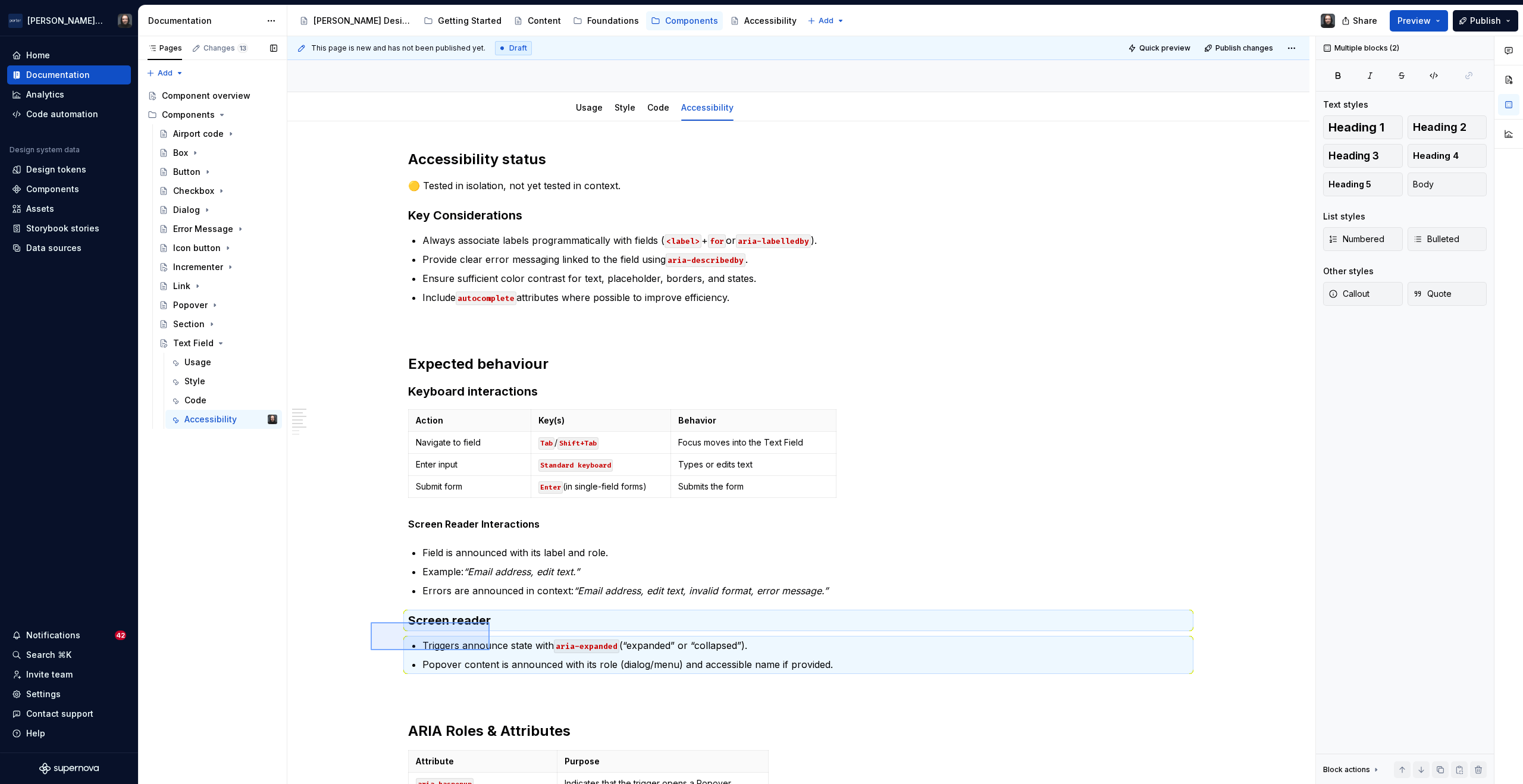
drag, startPoint x: 435, startPoint y: 637, endPoint x: 490, endPoint y: 650, distance: 56.5
click at [490, 650] on div "This page is new and has not been published yet. Draft Quick preview Publish ch…" at bounding box center [801, 409] width 1028 height 748
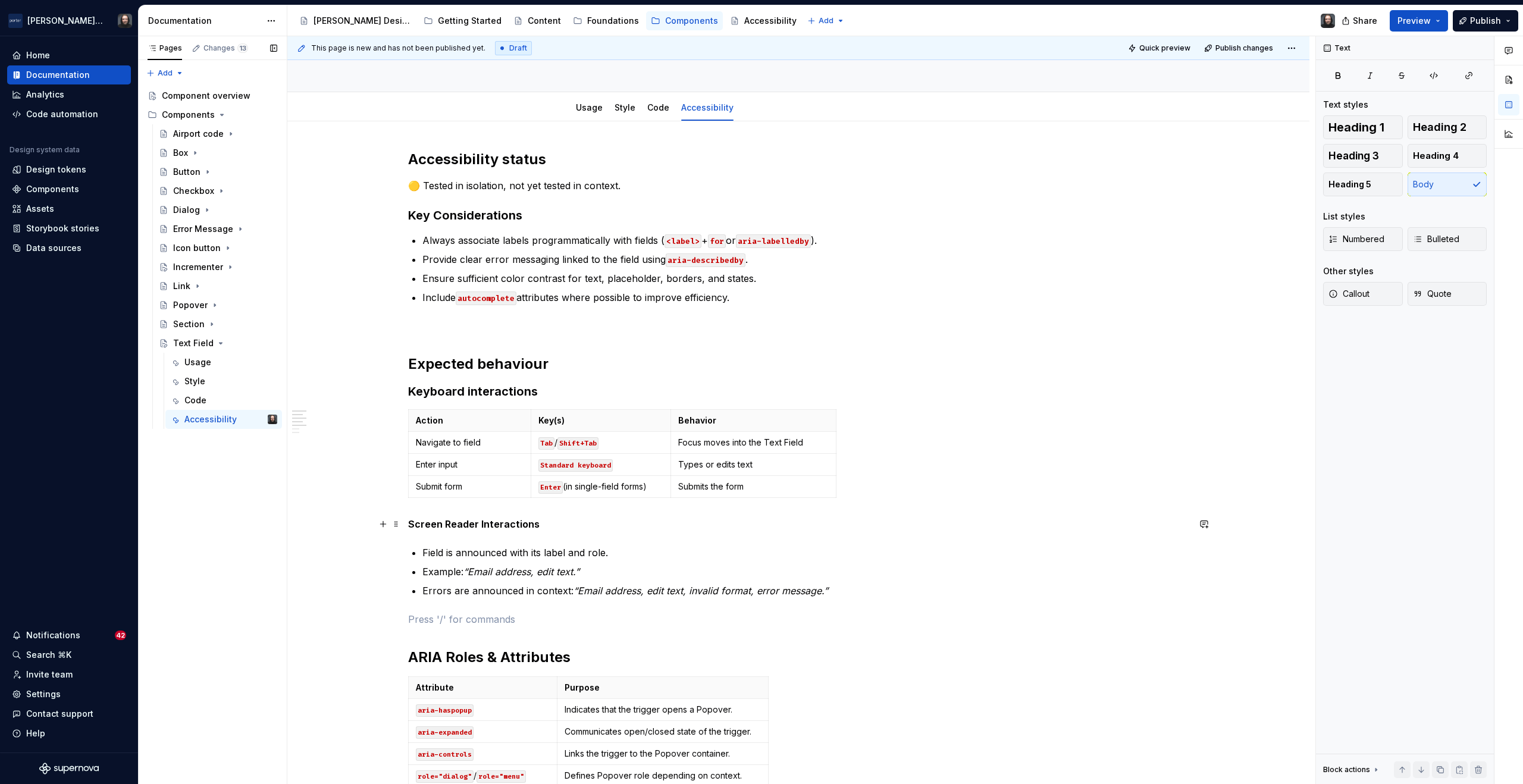
click at [483, 524] on strong "Screen Reader Interactions" at bounding box center [474, 524] width 131 height 12
click at [588, 506] on button "button" at bounding box center [590, 502] width 17 height 16
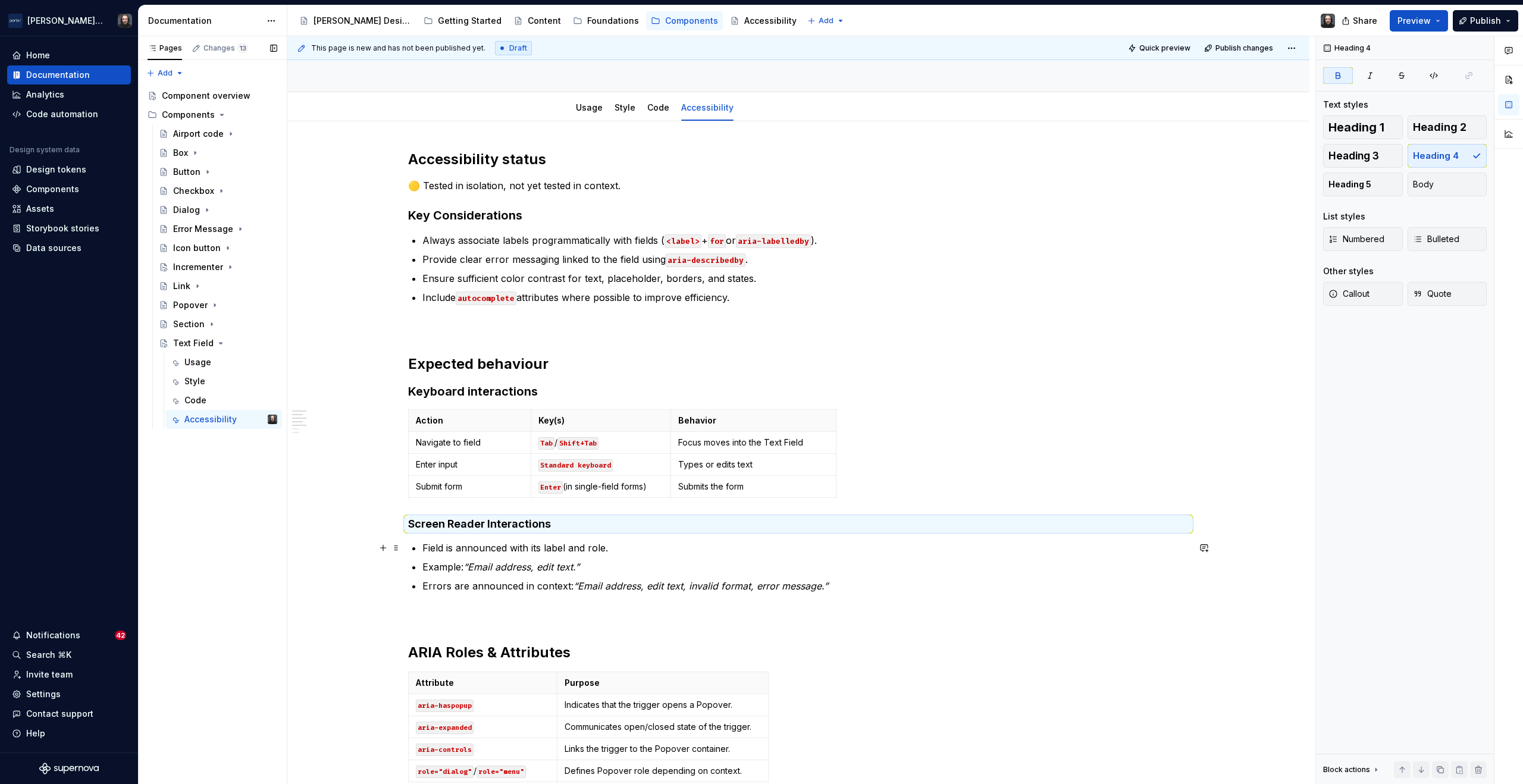
click at [339, 546] on div "This page is new and has not been published yet. Draft Quick preview Publish ch…" at bounding box center [801, 409] width 1028 height 748
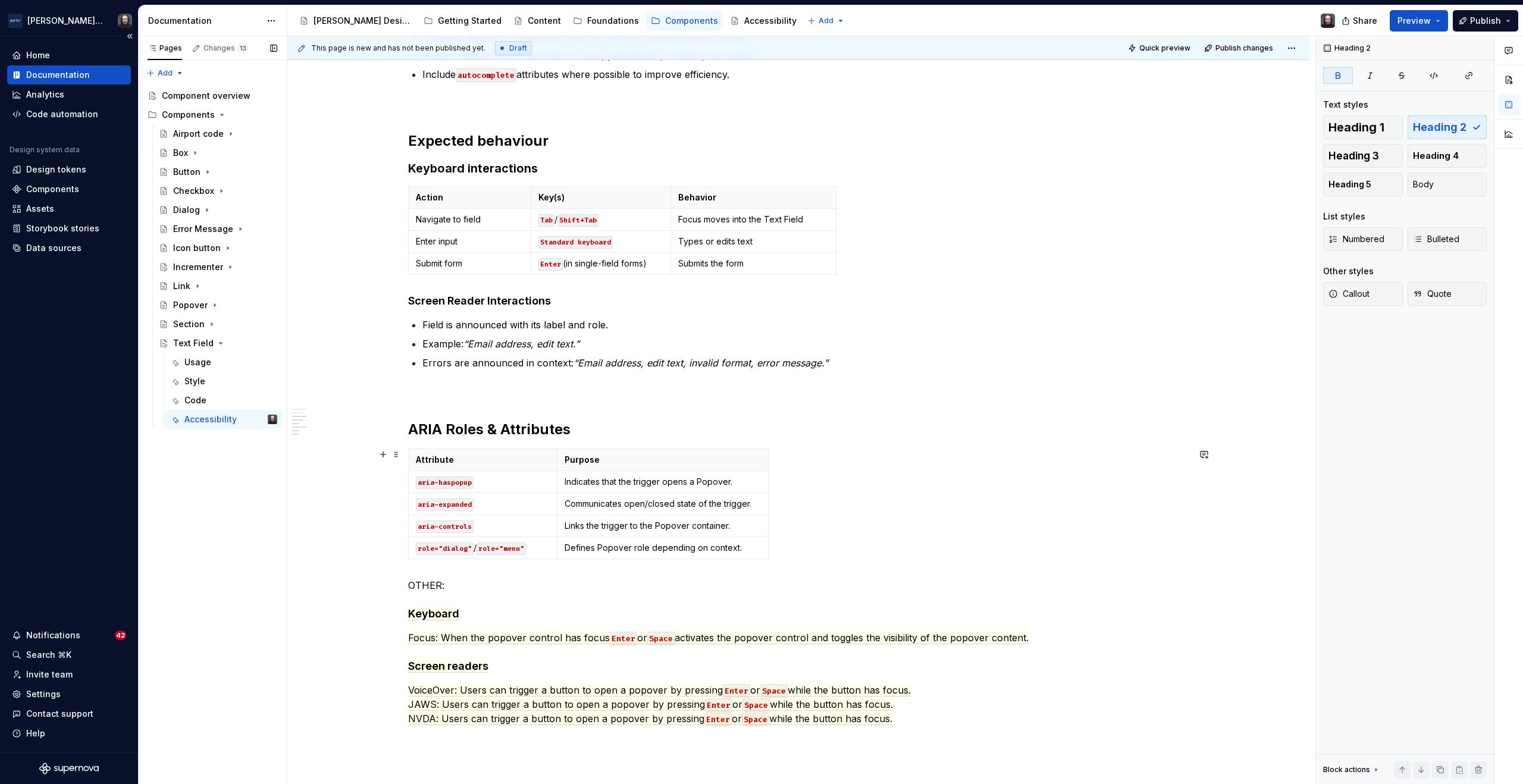
scroll to position [398, 0]
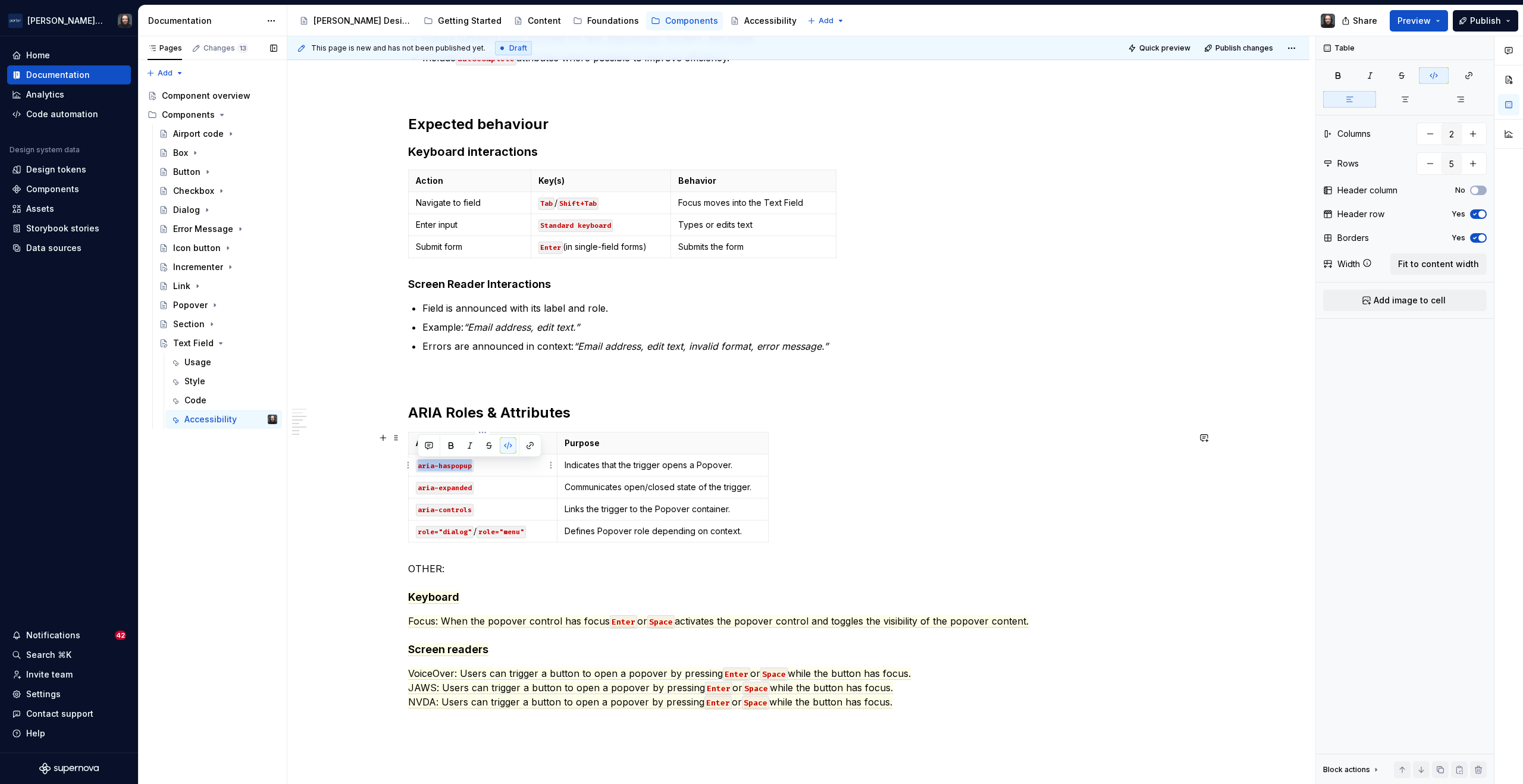
drag, startPoint x: 465, startPoint y: 468, endPoint x: 418, endPoint y: 470, distance: 47.0
click at [418, 470] on code "aria-haspopup" at bounding box center [445, 466] width 57 height 13
drag, startPoint x: 540, startPoint y: 535, endPoint x: 476, endPoint y: 536, distance: 64.0
click at [476, 536] on p "role="dialog" / role="menu"" at bounding box center [483, 531] width 134 height 12
copy p "/ role="menu""
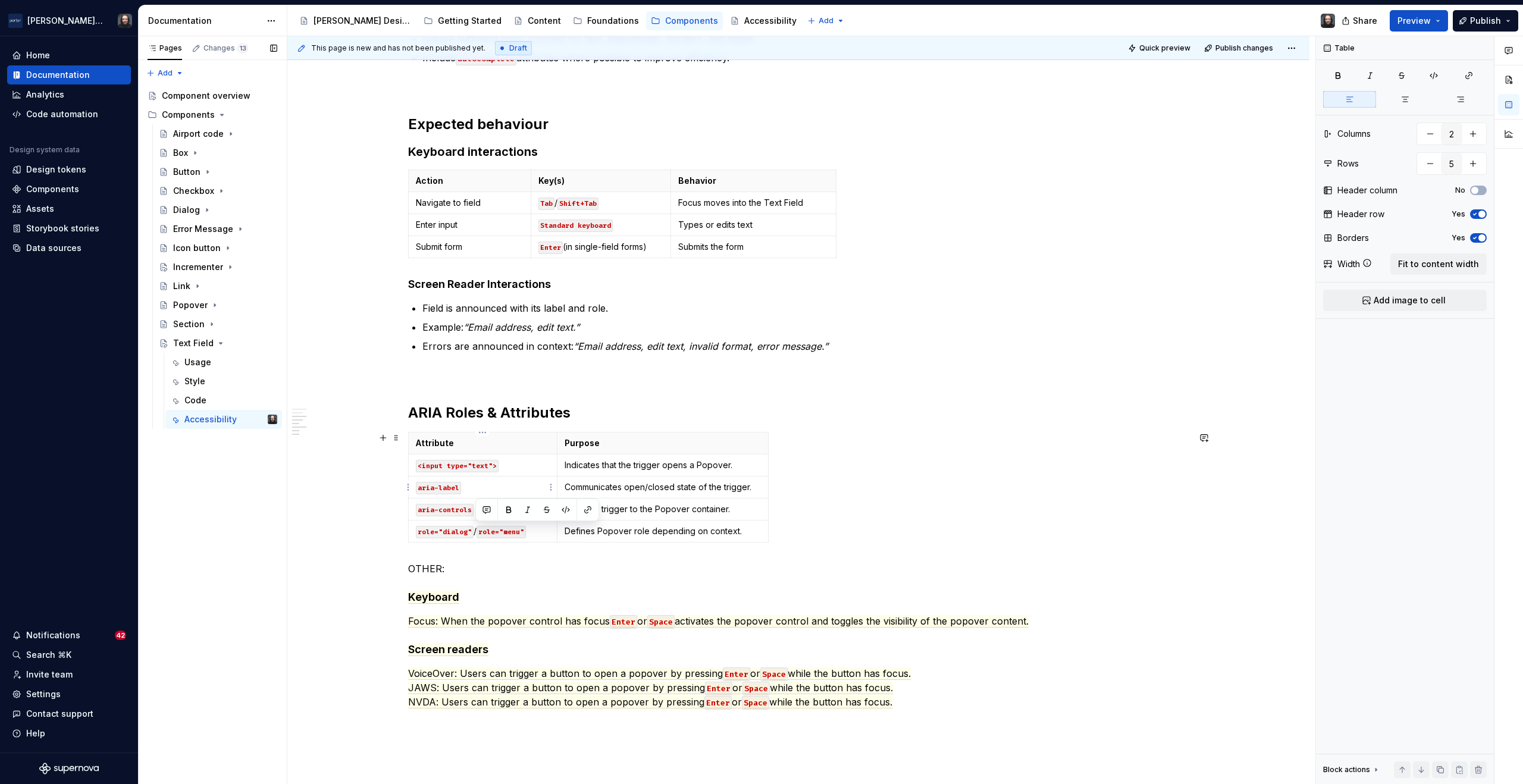
click at [488, 487] on p "aria-label" at bounding box center [483, 487] width 134 height 12
click at [462, 488] on p "aria-label / role="menu"" at bounding box center [483, 487] width 134 height 12
click at [476, 533] on p "role="dialog" / role="menu"" at bounding box center [483, 531] width 134 height 12
drag, startPoint x: 472, startPoint y: 490, endPoint x: 513, endPoint y: 491, distance: 41.0
click at [513, 491] on code "role="menu"" at bounding box center [488, 488] width 50 height 13
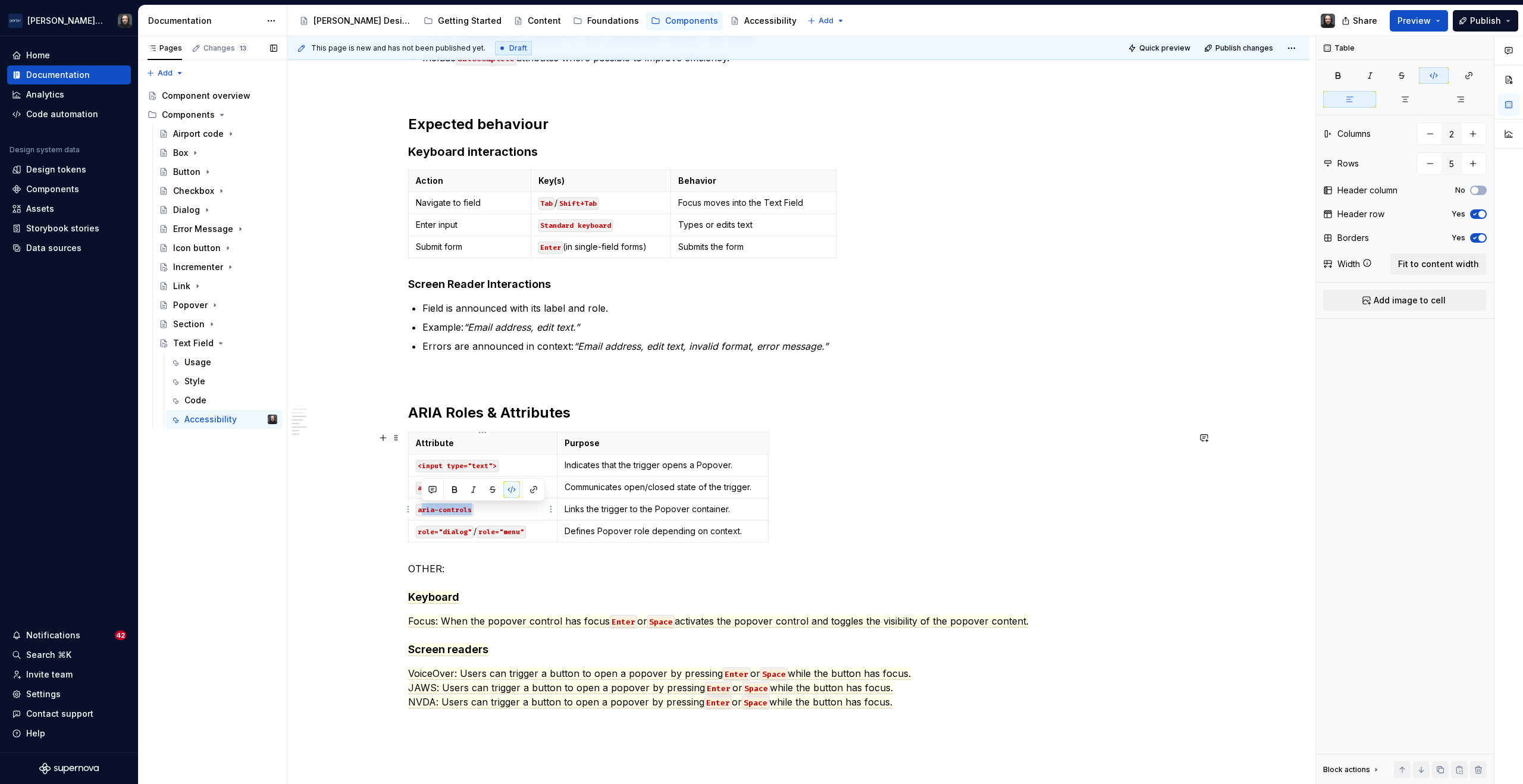
drag, startPoint x: 470, startPoint y: 510, endPoint x: 419, endPoint y: 511, distance: 51.0
click at [419, 511] on code "aria-controls" at bounding box center [445, 509] width 57 height 13
drag, startPoint x: 580, startPoint y: 465, endPoint x: 732, endPoint y: 472, distance: 152.2
click at [732, 472] on td "Indicates that the trigger opens a Popover." at bounding box center [663, 465] width 212 height 22
drag, startPoint x: 565, startPoint y: 488, endPoint x: 756, endPoint y: 491, distance: 191.0
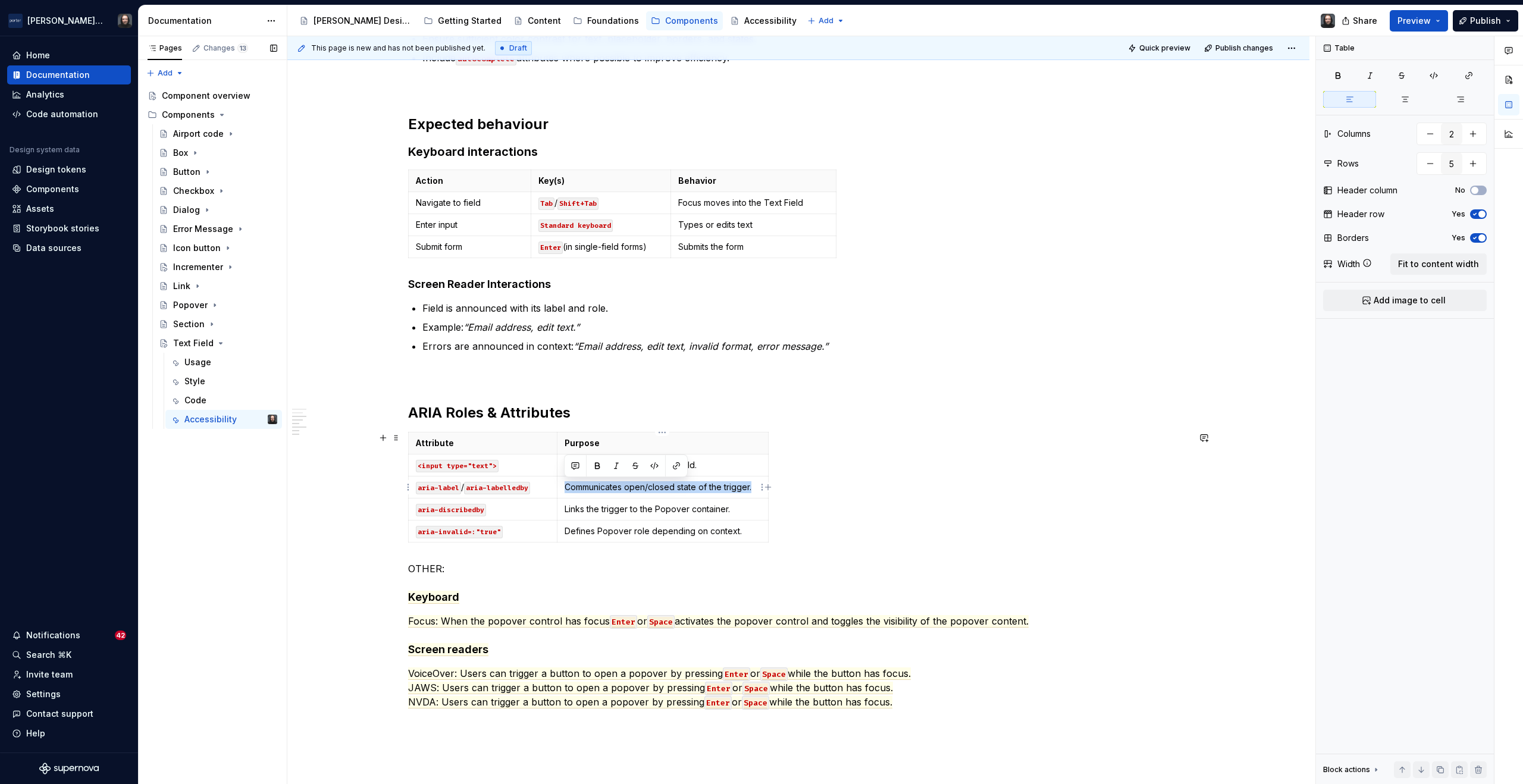
click at [756, 491] on p "Communicates open/closed state of the trigger." at bounding box center [663, 487] width 196 height 12
drag, startPoint x: 564, startPoint y: 510, endPoint x: 733, endPoint y: 513, distance: 169.0
click at [733, 513] on p "Links the trigger to the Popover container." at bounding box center [663, 509] width 196 height 12
drag, startPoint x: 586, startPoint y: 531, endPoint x: 735, endPoint y: 538, distance: 149.2
click at [735, 538] on td "Defines Popover role depending on context." at bounding box center [663, 531] width 212 height 22
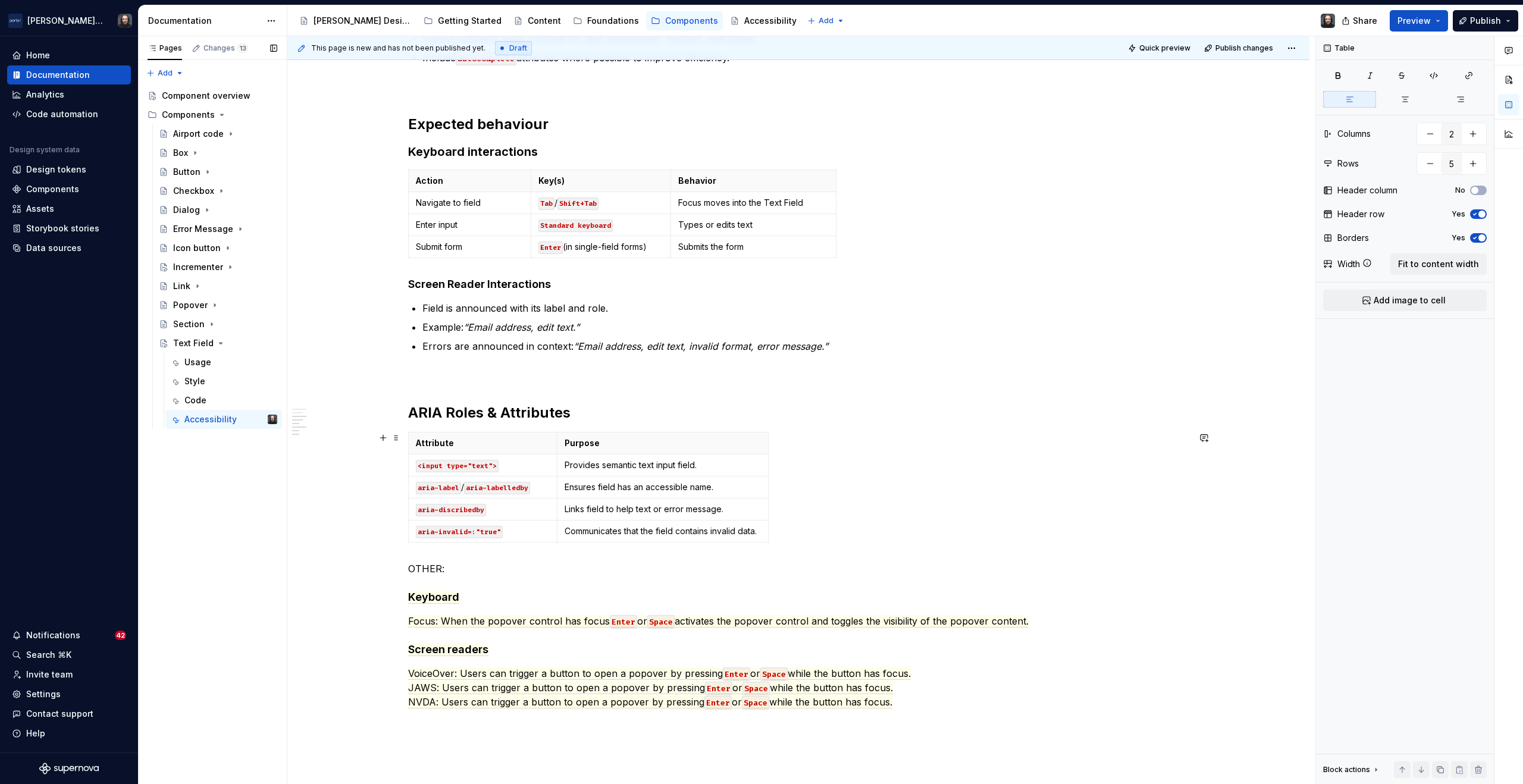
click at [1147, 500] on div "Attribute Purpose <input type="text"> Provides semantic text input field. aria-…" at bounding box center [799, 489] width 780 height 115
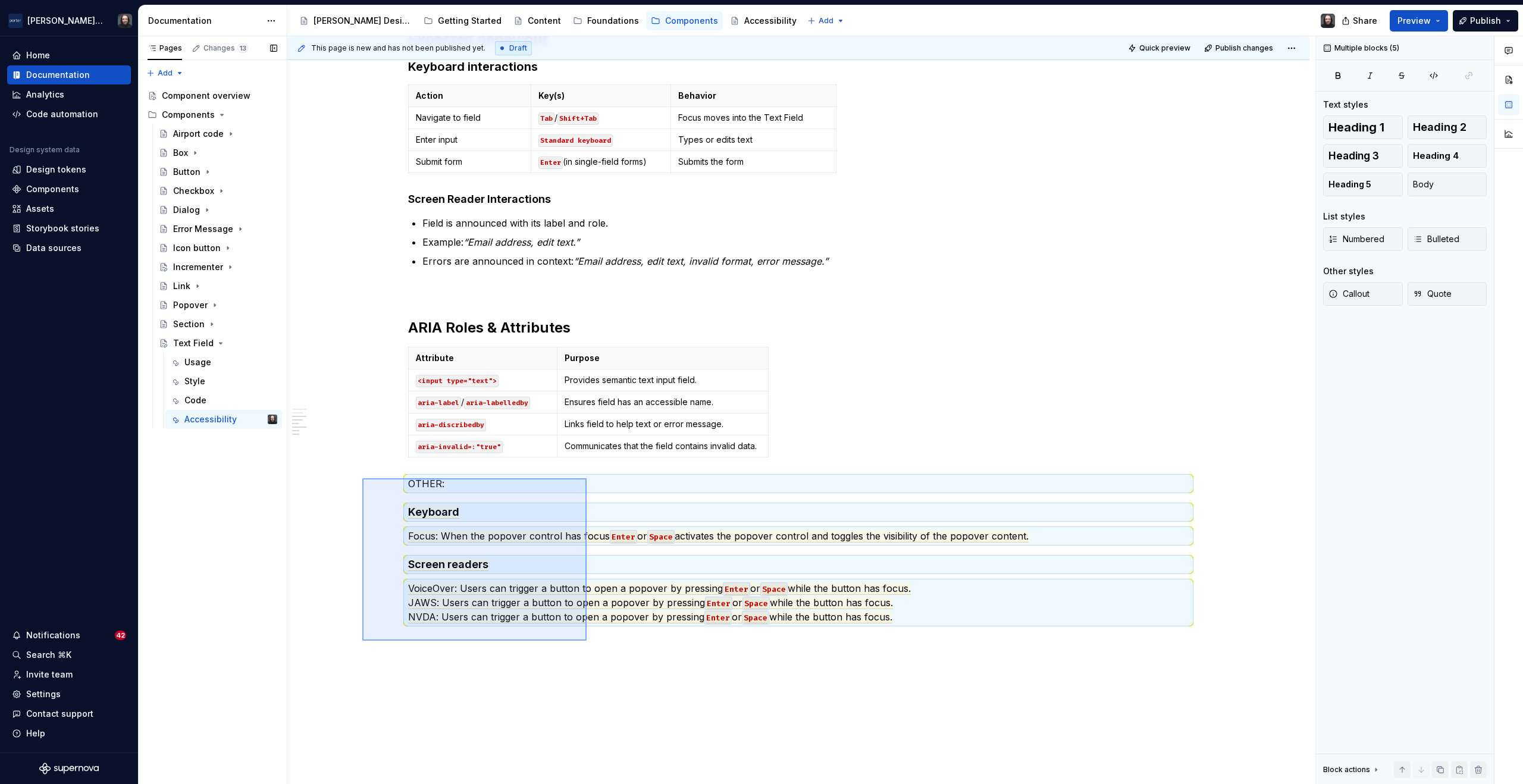
drag, startPoint x: 362, startPoint y: 478, endPoint x: 607, endPoint y: 657, distance: 303.4
click at [607, 657] on div "This page is new and has not been published yet. Draft Quick preview Publish ch…" at bounding box center [801, 409] width 1028 height 748
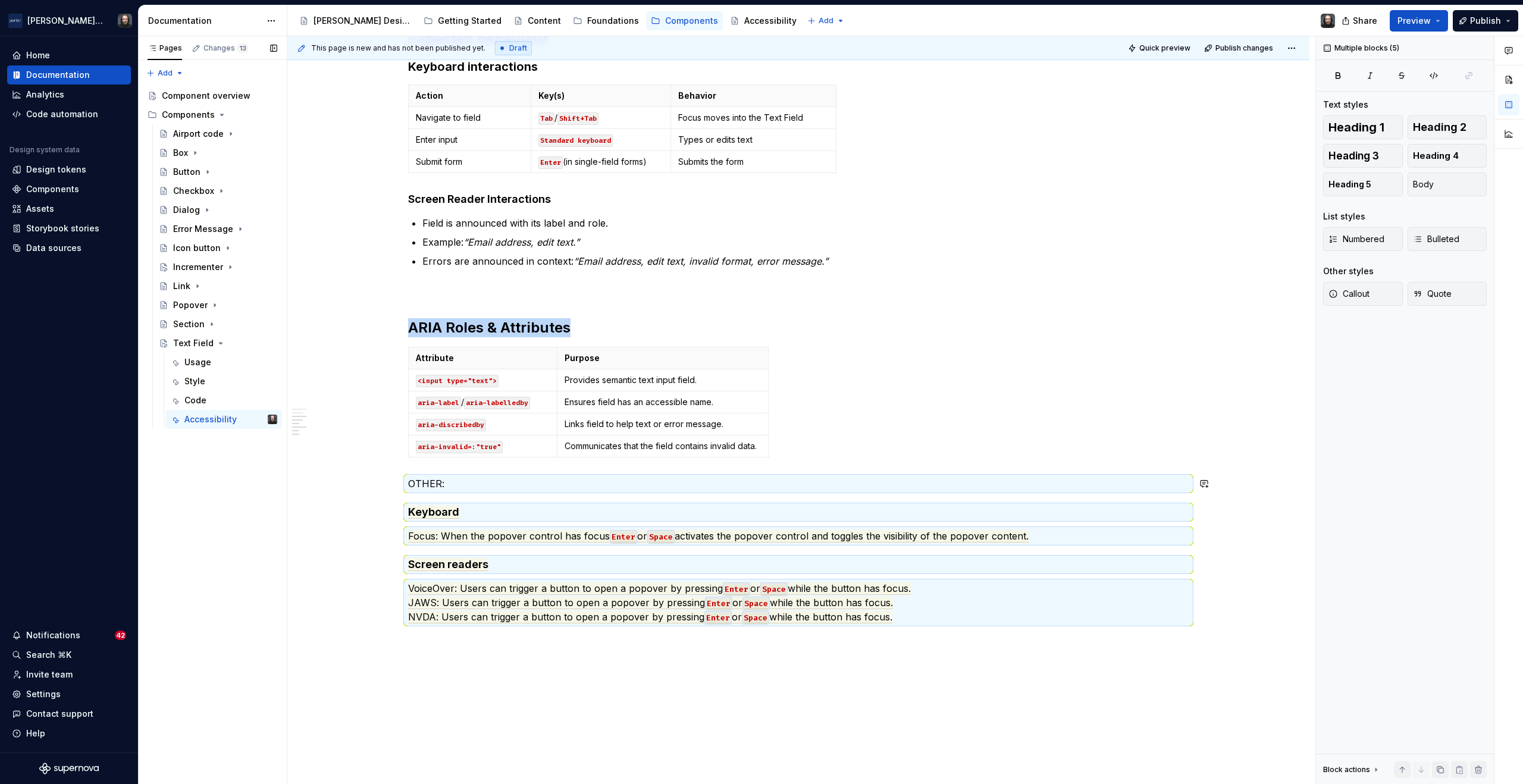
scroll to position [419, 0]
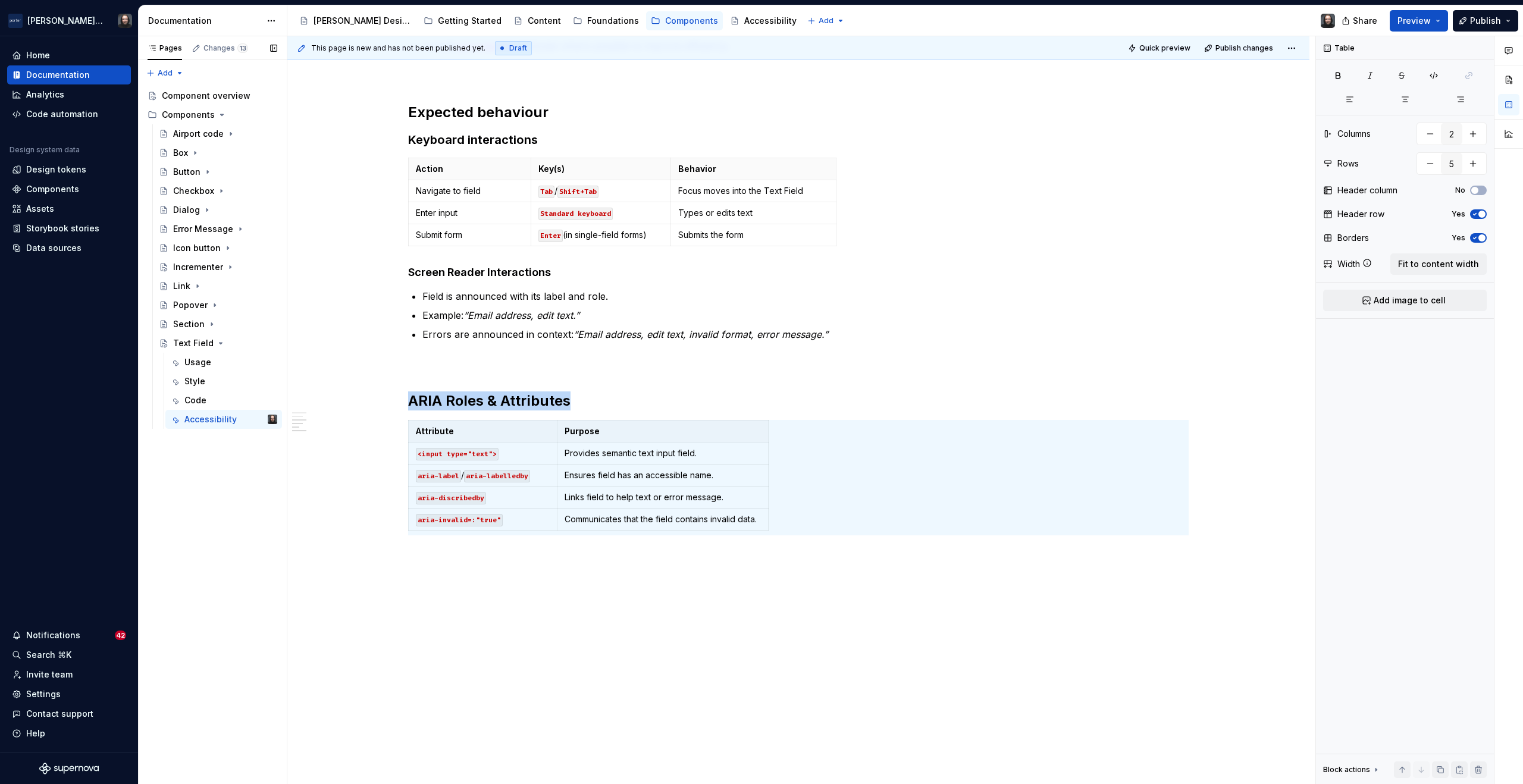
click at [467, 559] on div "This page is new and has not been published yet. Draft Quick preview Publish ch…" at bounding box center [801, 409] width 1028 height 748
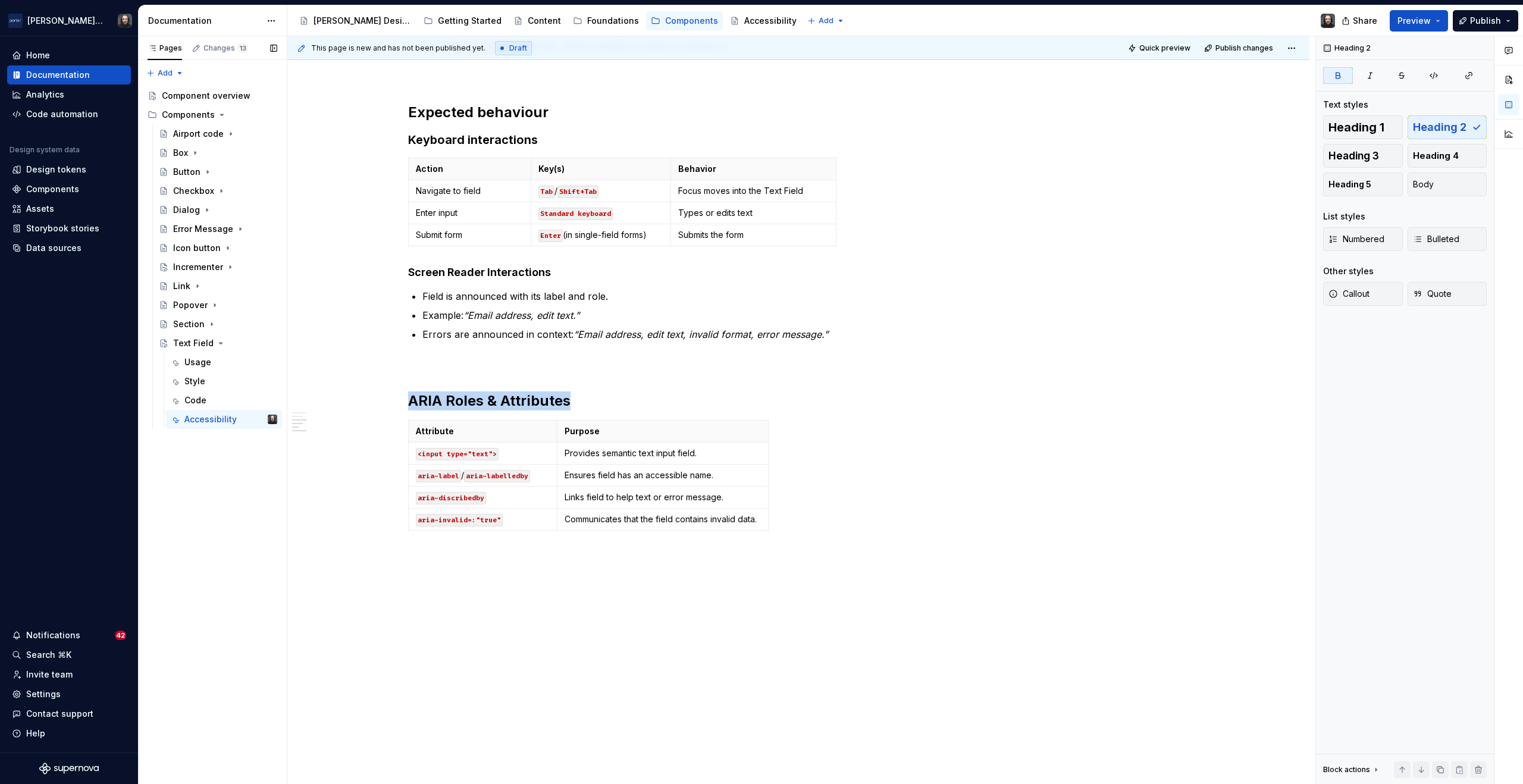
click at [465, 562] on div "Accessibility status 🟡 Tested in isolation, not yet tested in context. Key Cons…" at bounding box center [798, 327] width 1022 height 915
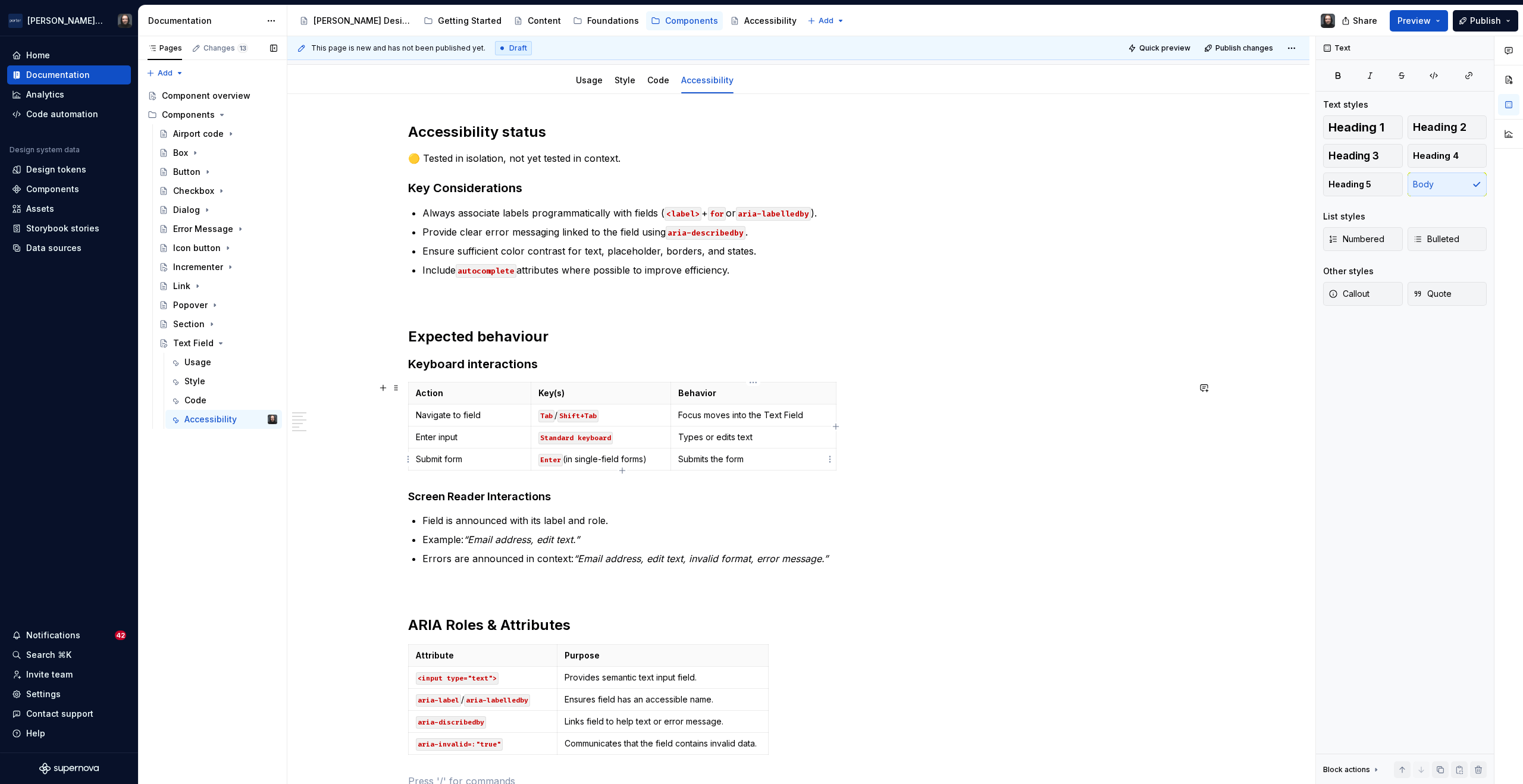
scroll to position [0, 0]
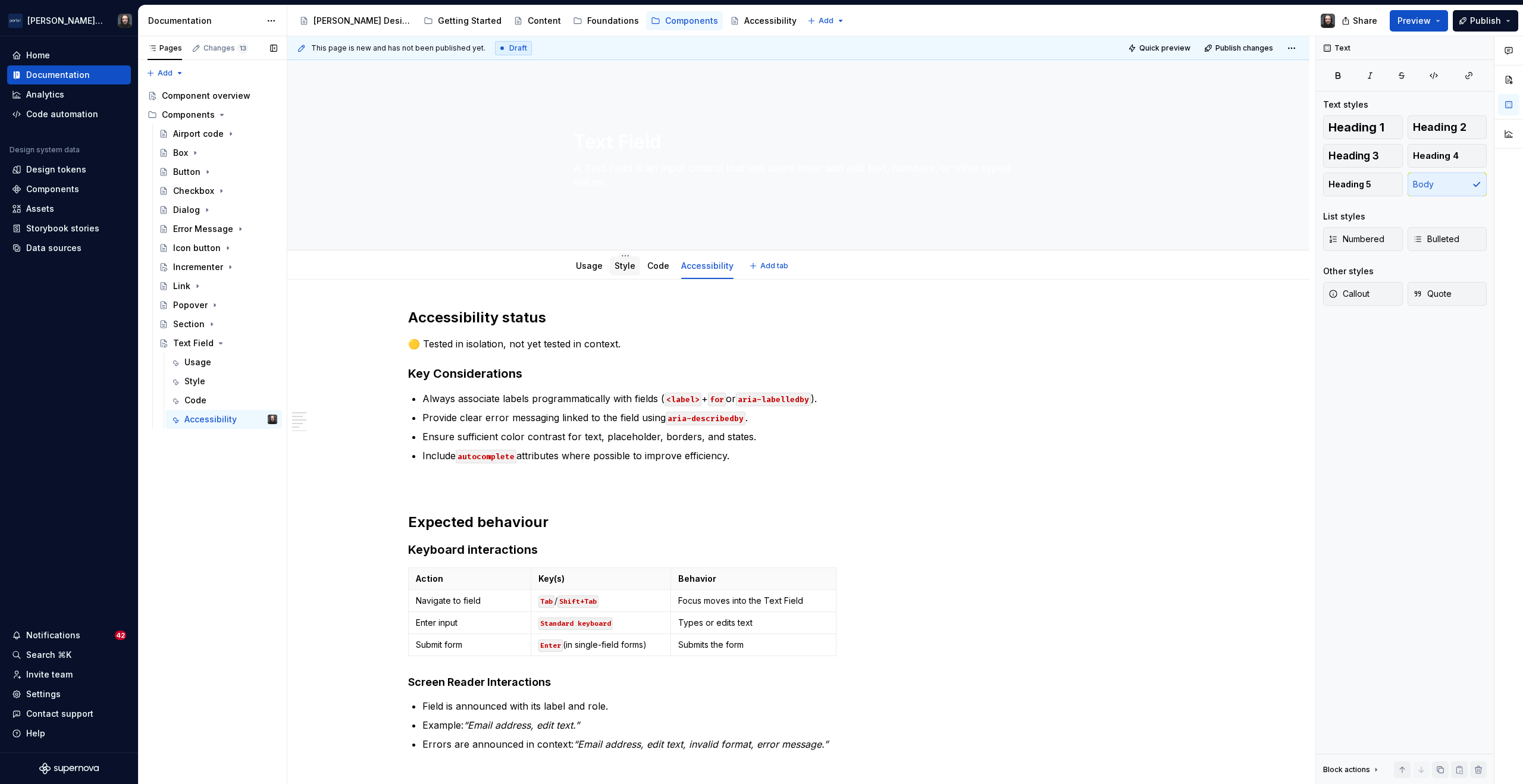
click at [627, 267] on link "Style" at bounding box center [624, 266] width 20 height 10
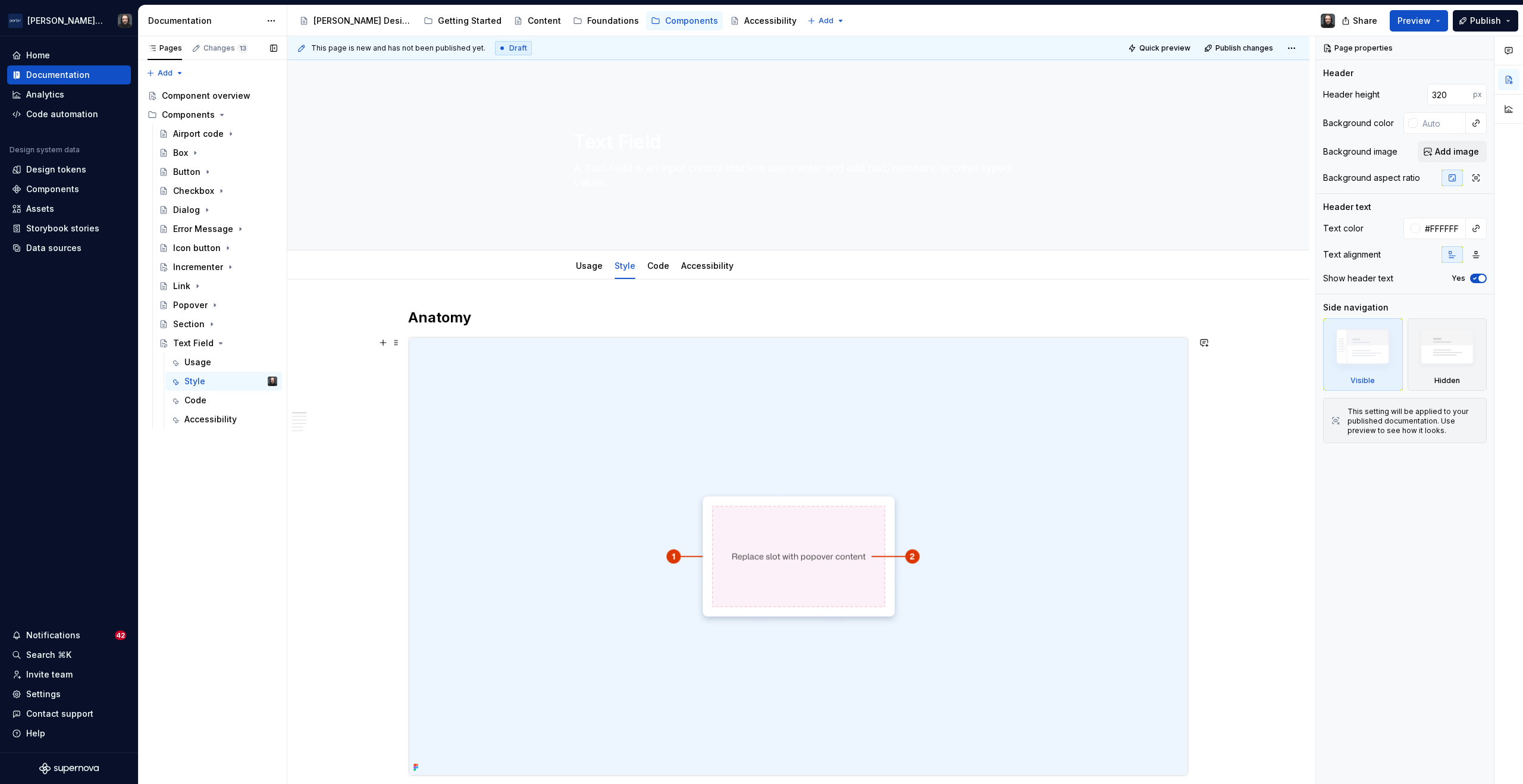
scroll to position [36, 0]
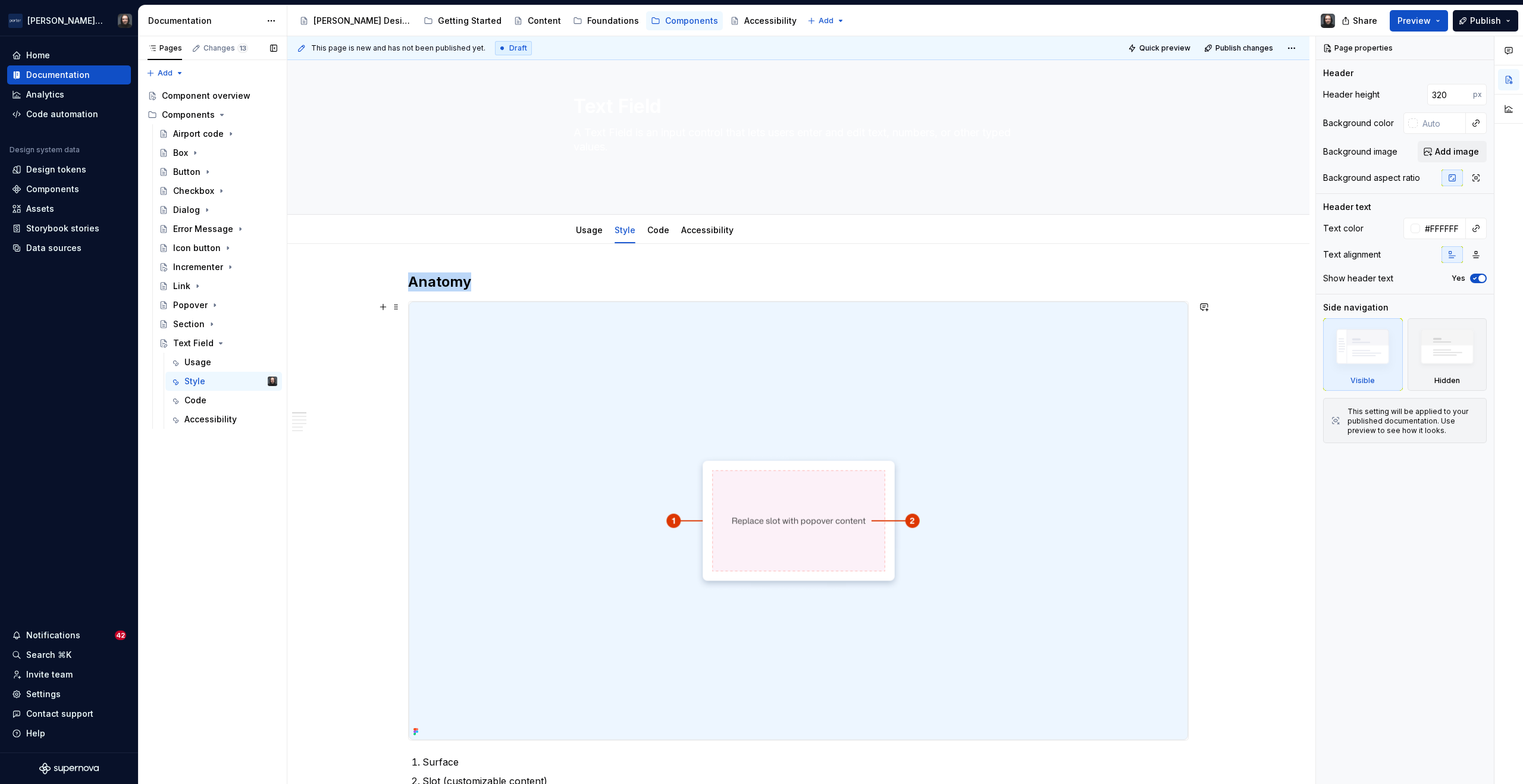
click at [1070, 406] on img at bounding box center [798, 521] width 779 height 439
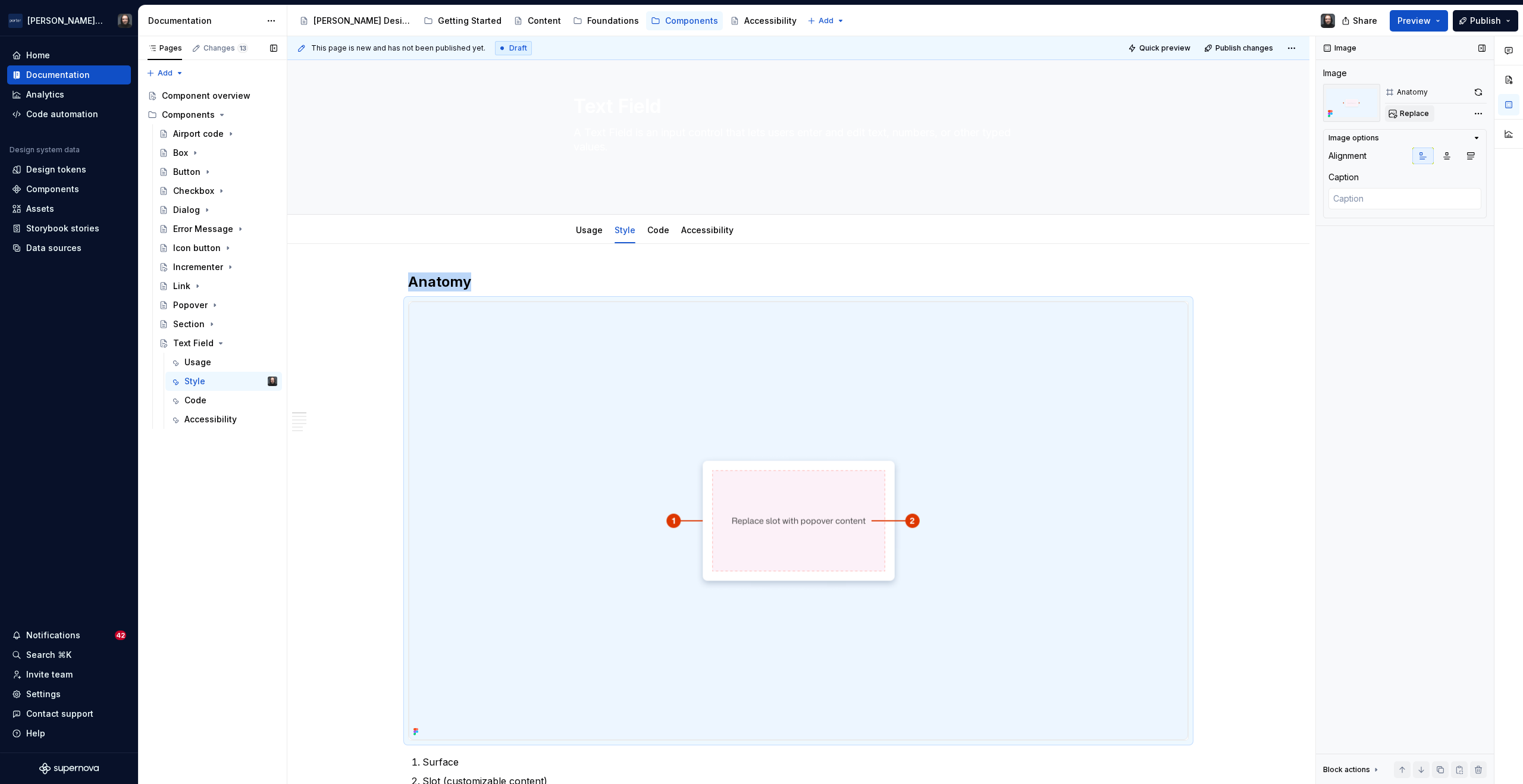
click at [1414, 113] on span "Replace" at bounding box center [1415, 114] width 29 height 10
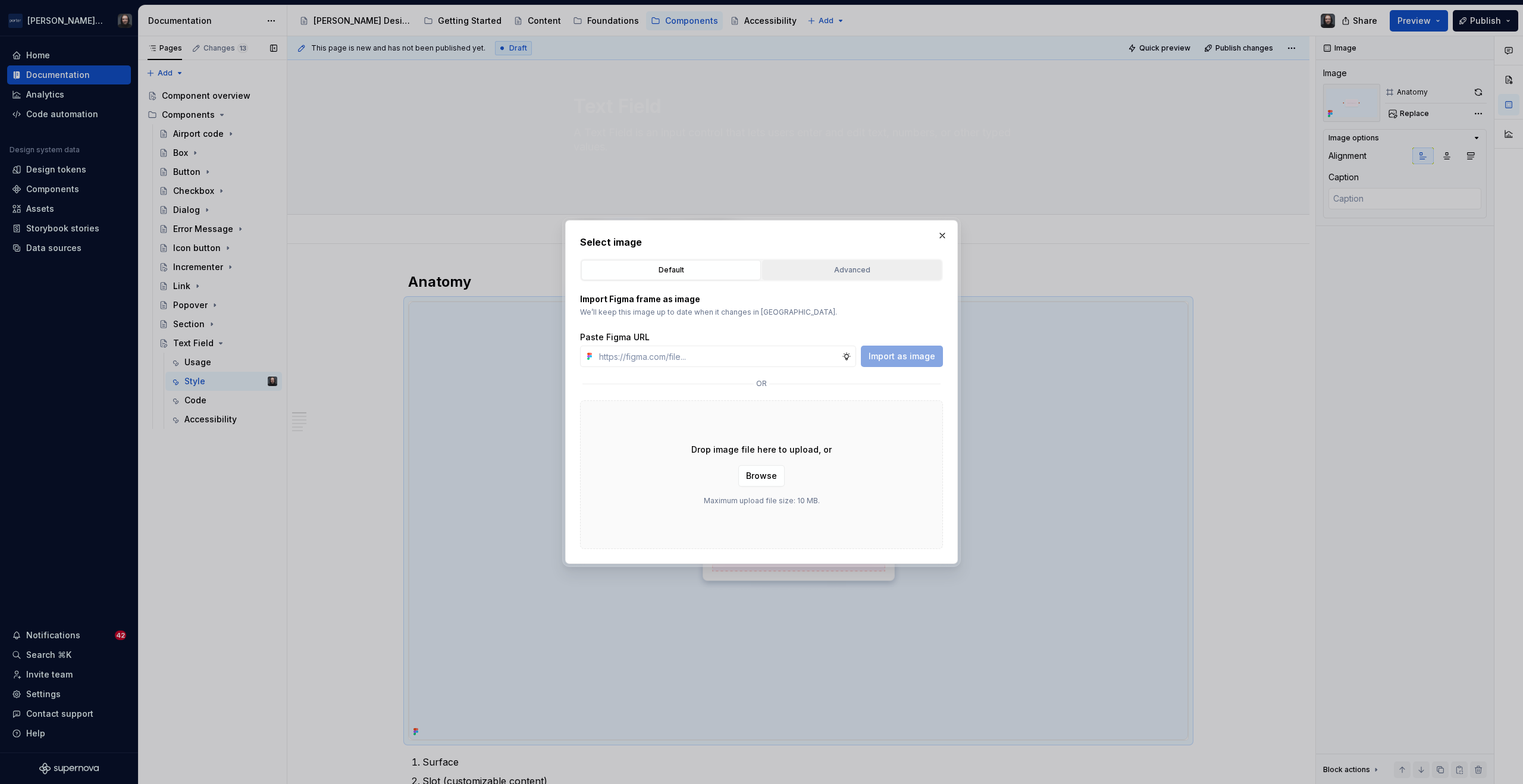
click at [867, 272] on div "Advanced" at bounding box center [852, 270] width 172 height 12
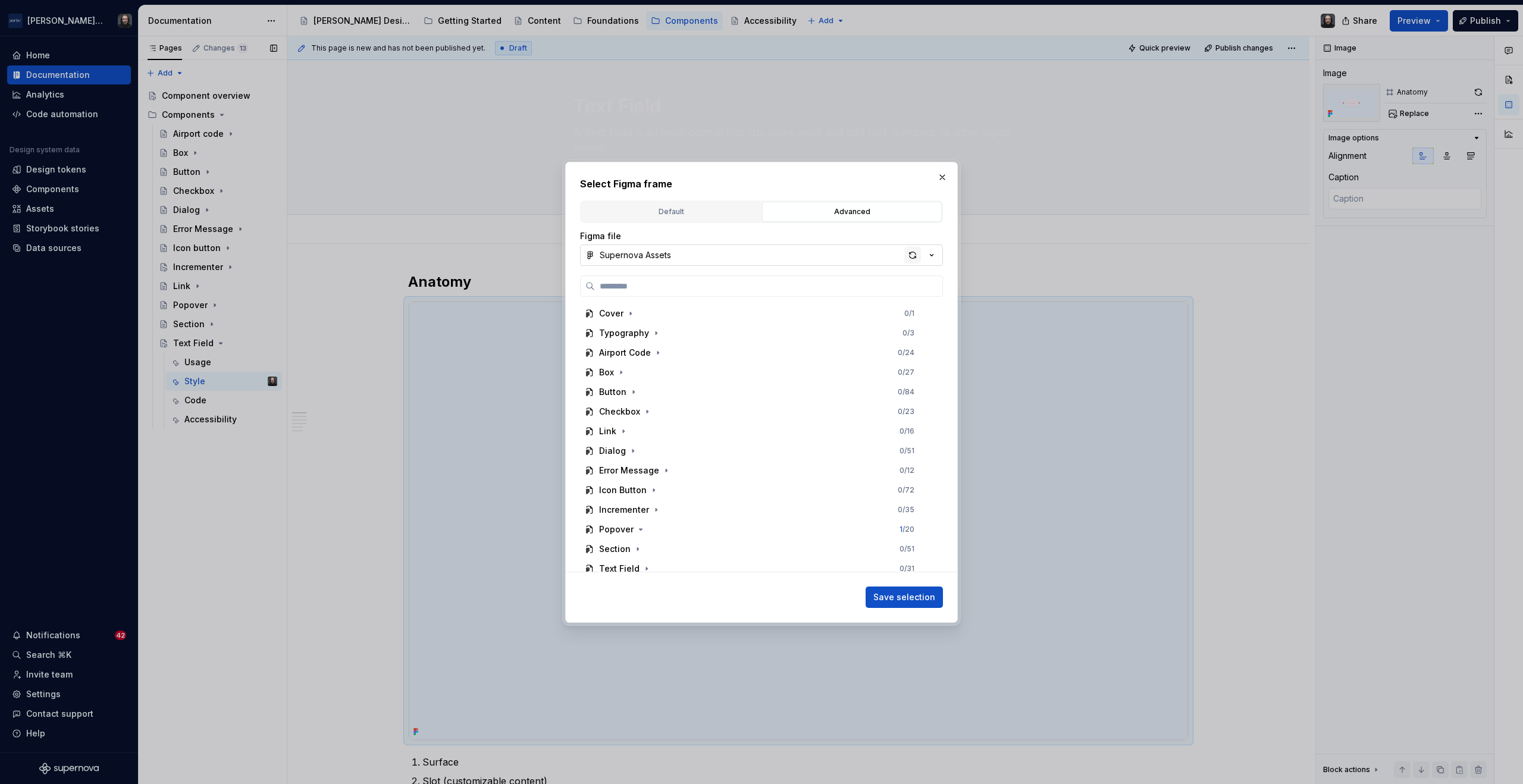
click at [915, 254] on div "button" at bounding box center [912, 254] width 17 height 16
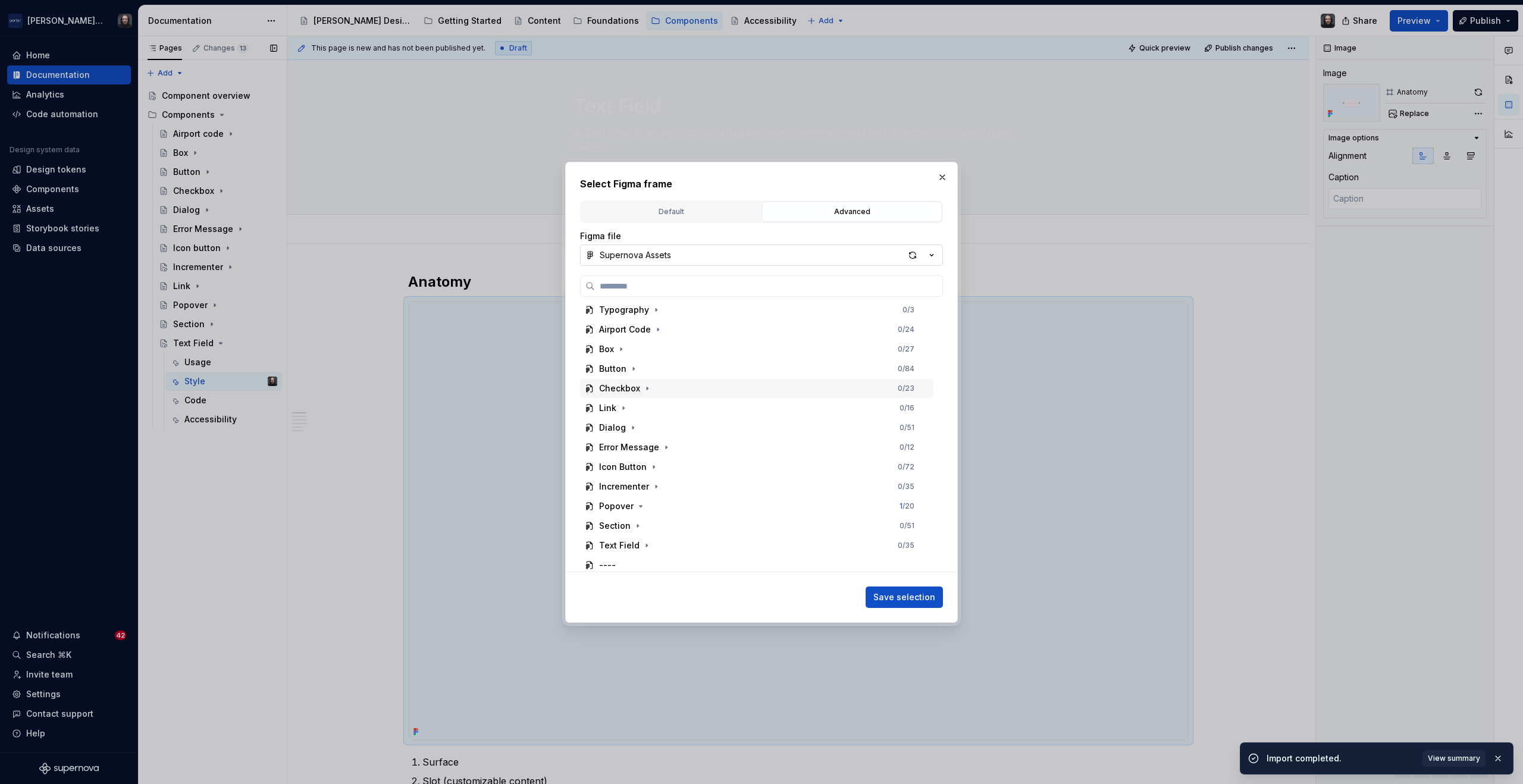
scroll to position [31, 0]
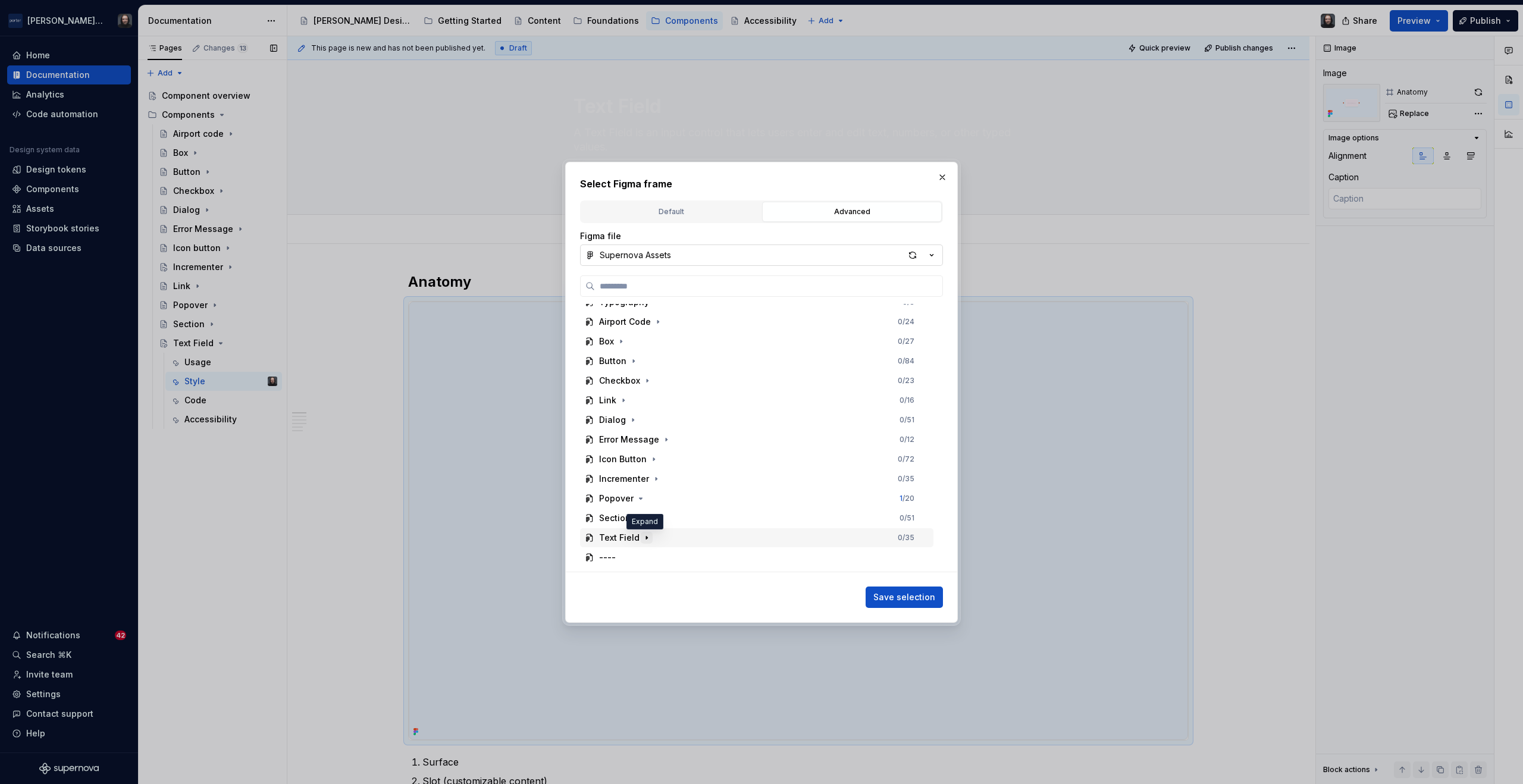
click at [643, 539] on icon "button" at bounding box center [647, 538] width 10 height 10
click at [725, 483] on div "Anatomy 0 / 9" at bounding box center [762, 488] width 343 height 19
drag, startPoint x: 930, startPoint y: 599, endPoint x: 959, endPoint y: 585, distance: 32.2
click at [930, 599] on span "Save selection" at bounding box center [905, 597] width 62 height 12
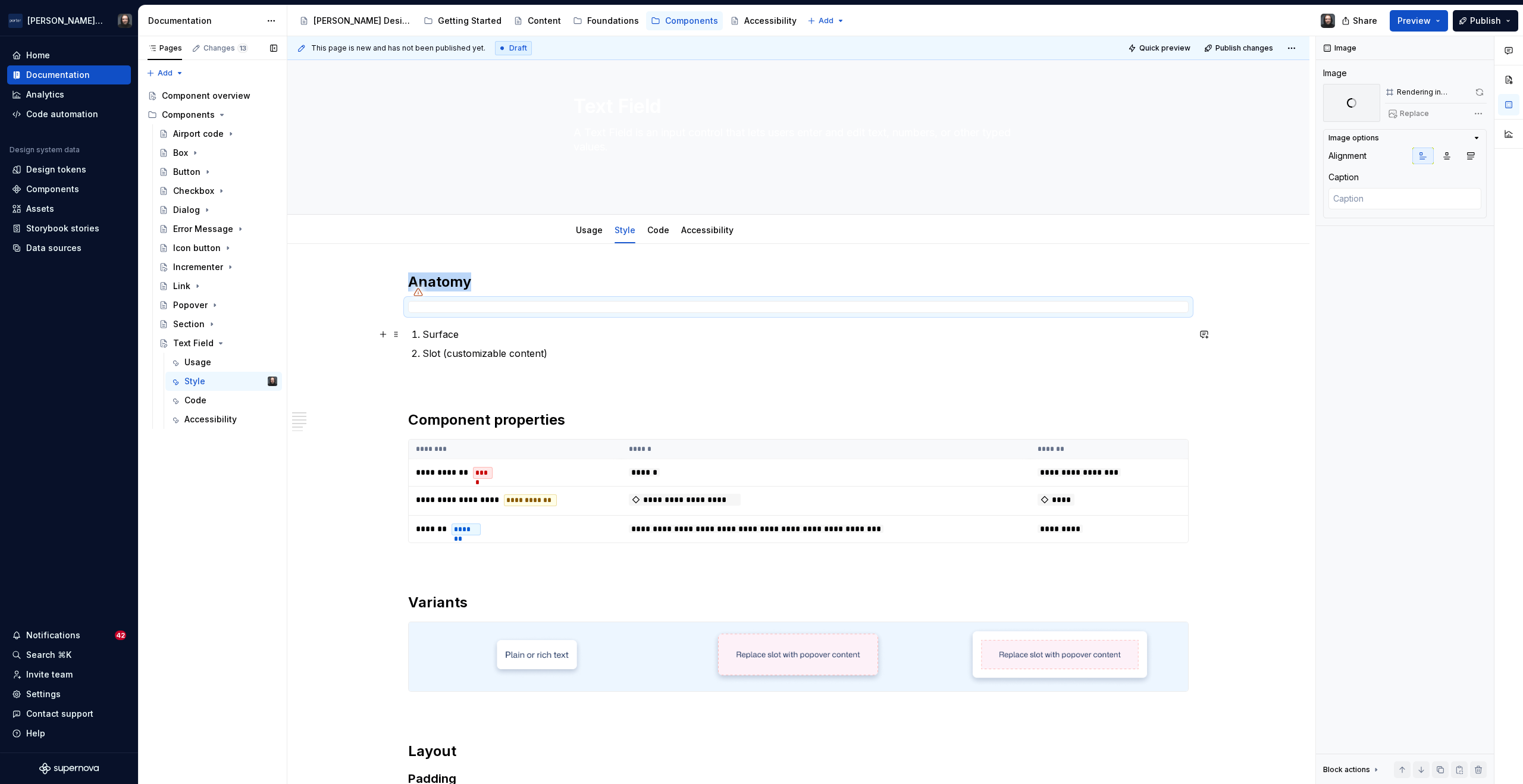
type textarea "*"
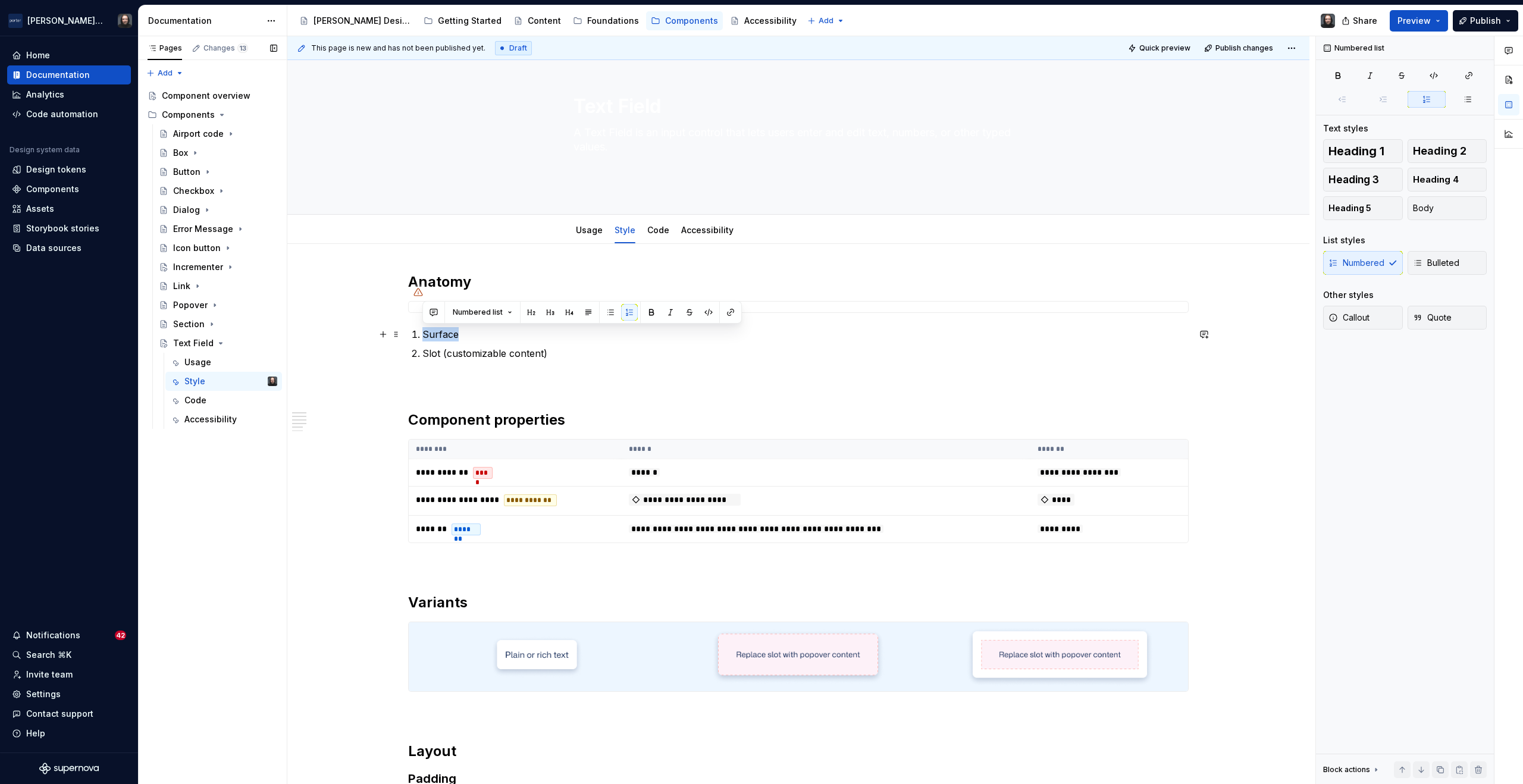
drag, startPoint x: 457, startPoint y: 336, endPoint x: 425, endPoint y: 338, distance: 32.1
click at [425, 338] on p "Surface" at bounding box center [806, 334] width 767 height 15
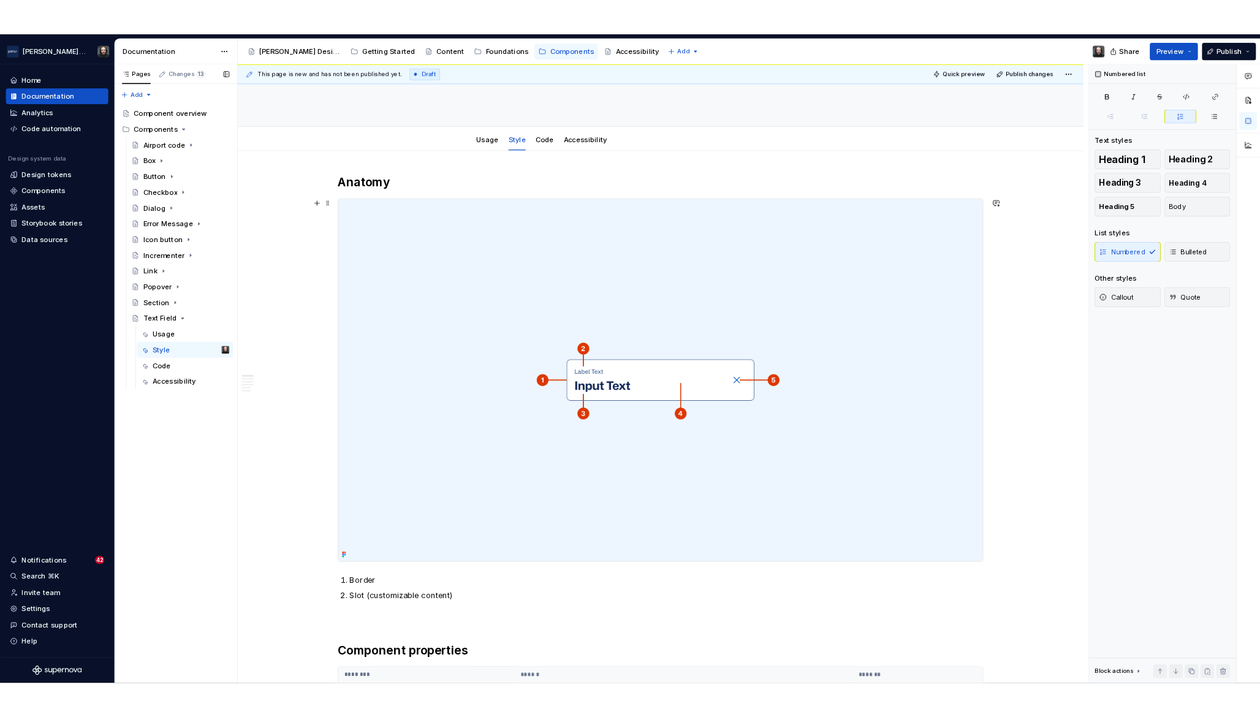
scroll to position [205, 0]
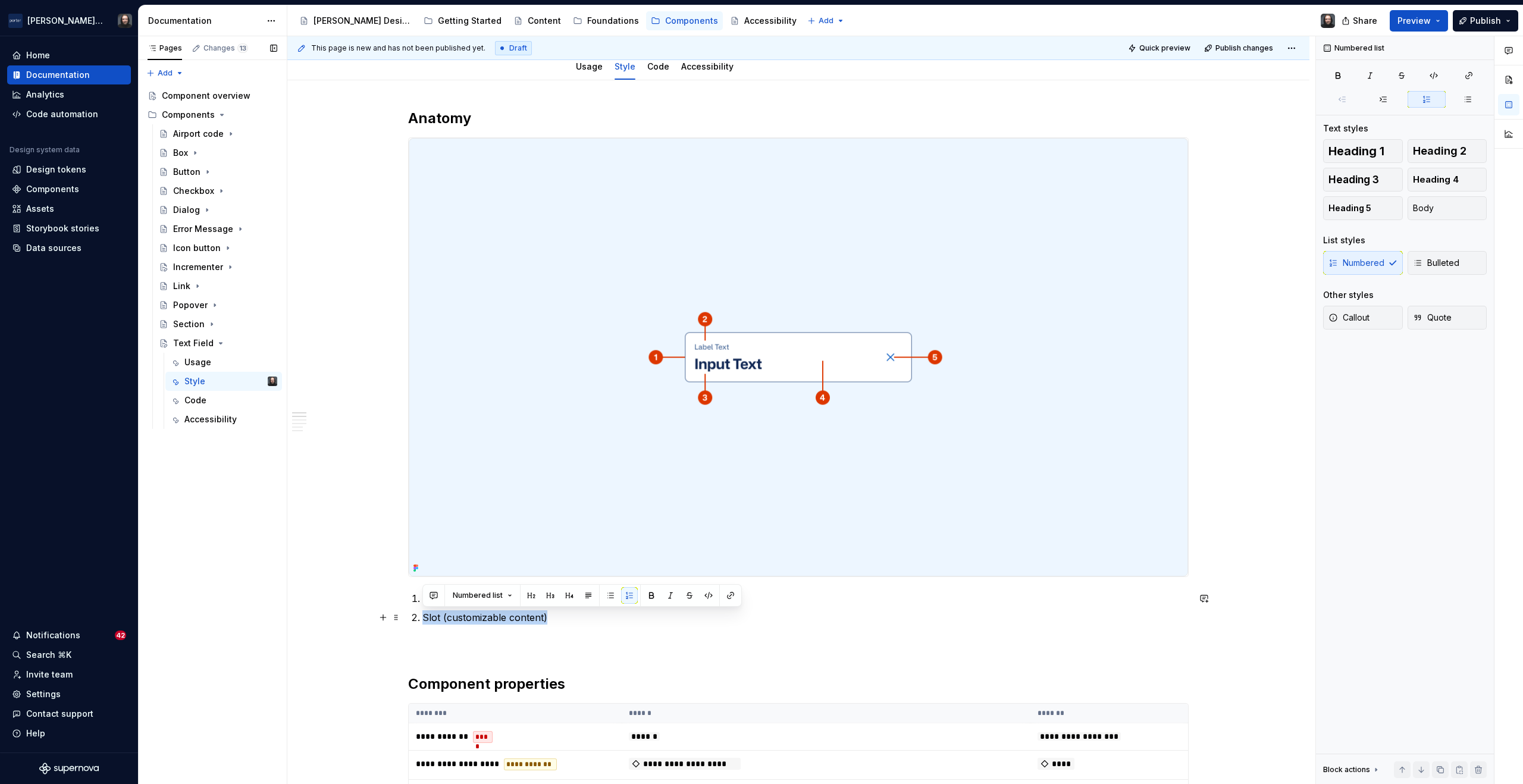
drag, startPoint x: 535, startPoint y: 618, endPoint x: 424, endPoint y: 617, distance: 111.0
click at [424, 617] on p "Slot (customizable content)" at bounding box center [806, 617] width 767 height 15
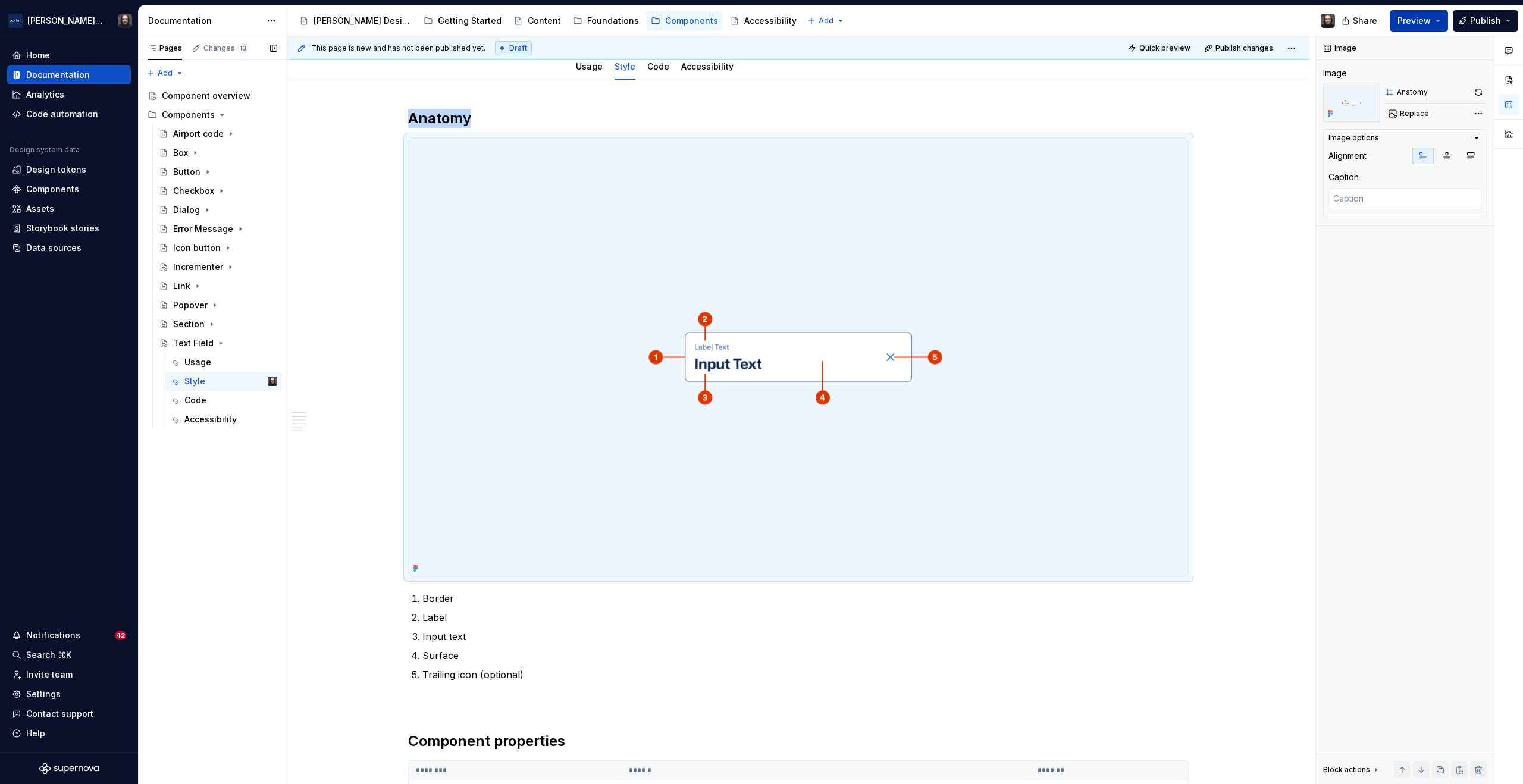
drag, startPoint x: 1434, startPoint y: 22, endPoint x: 1424, endPoint y: 31, distance: 13.5
click at [1434, 22] on button "Preview" at bounding box center [1419, 20] width 58 height 21
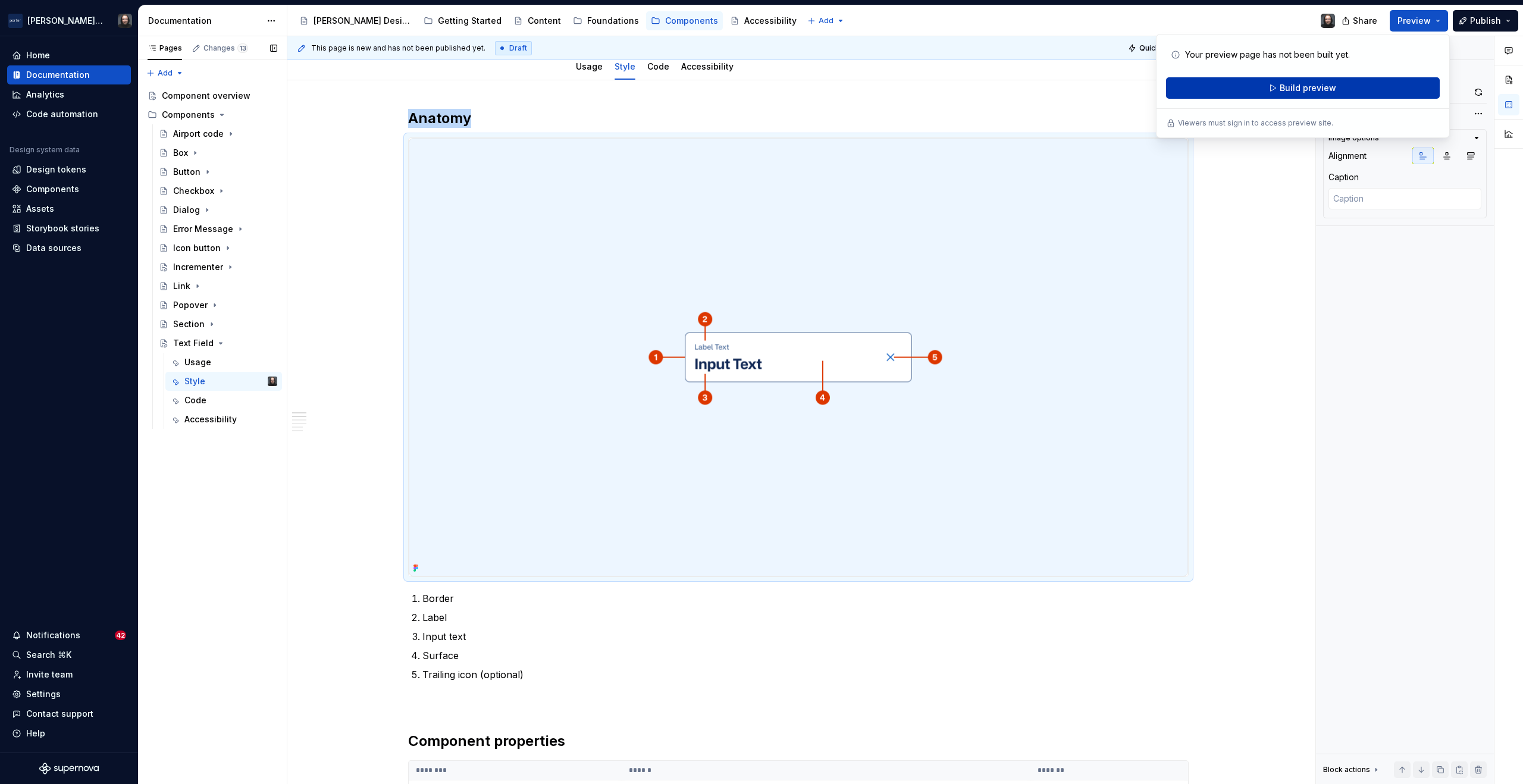
click at [1341, 85] on button "Build preview" at bounding box center [1304, 88] width 274 height 21
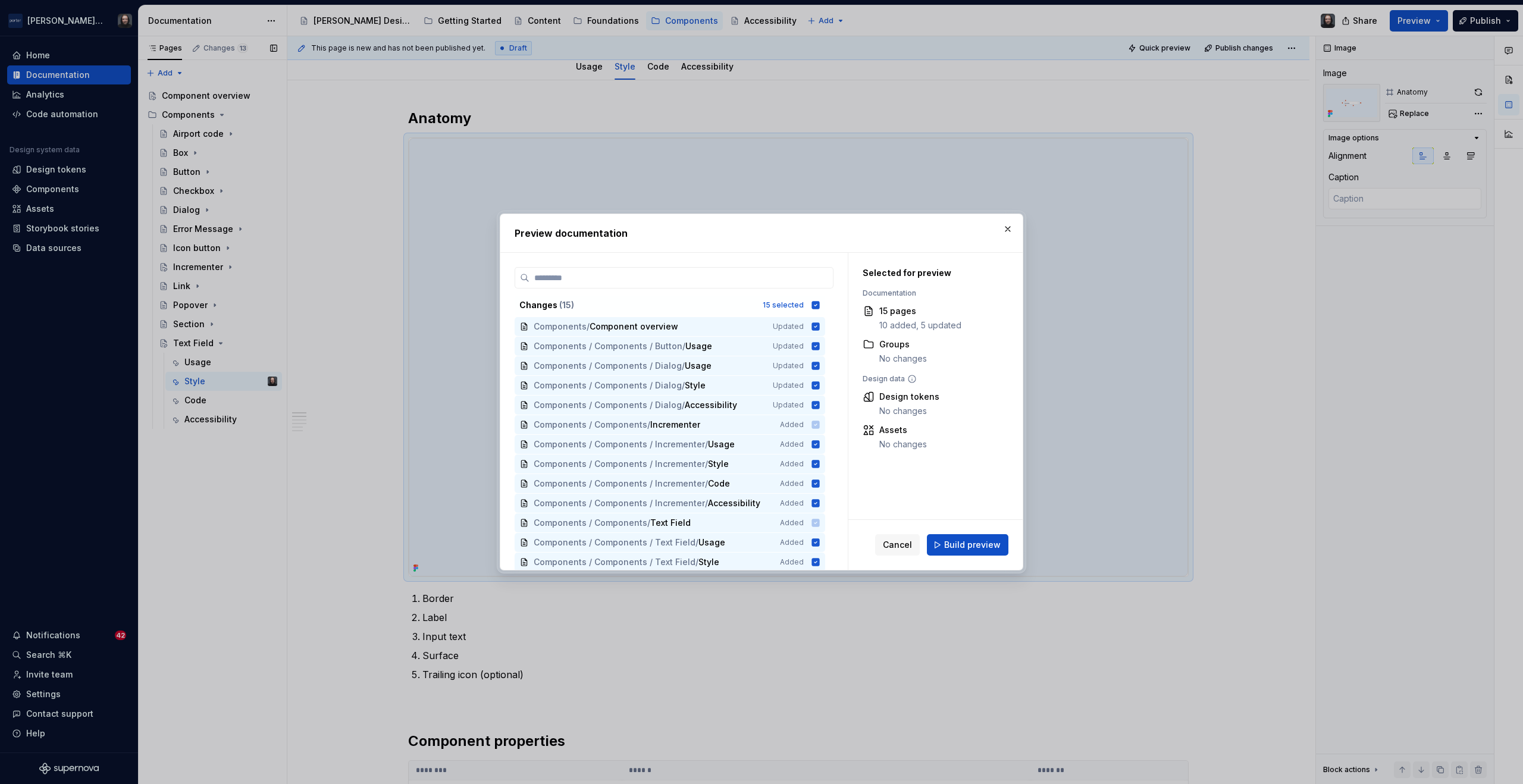
click at [955, 541] on span "Build preview" at bounding box center [973, 544] width 56 height 12
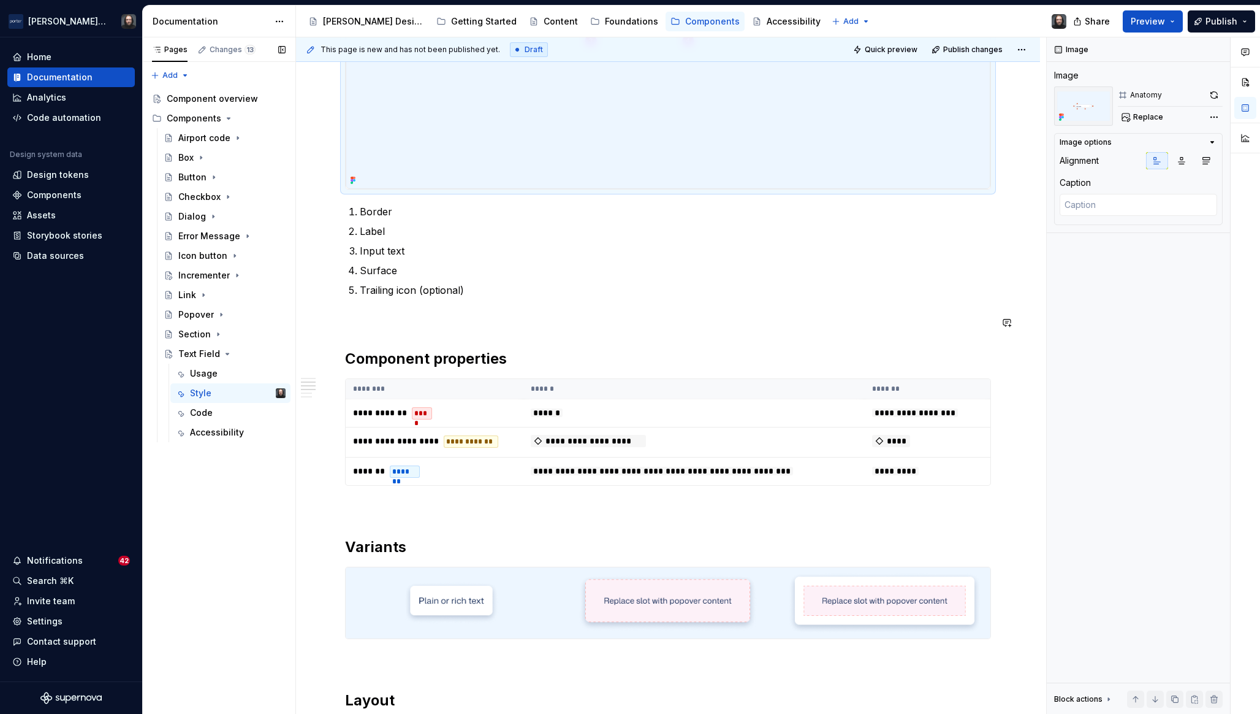
scroll to position [525, 0]
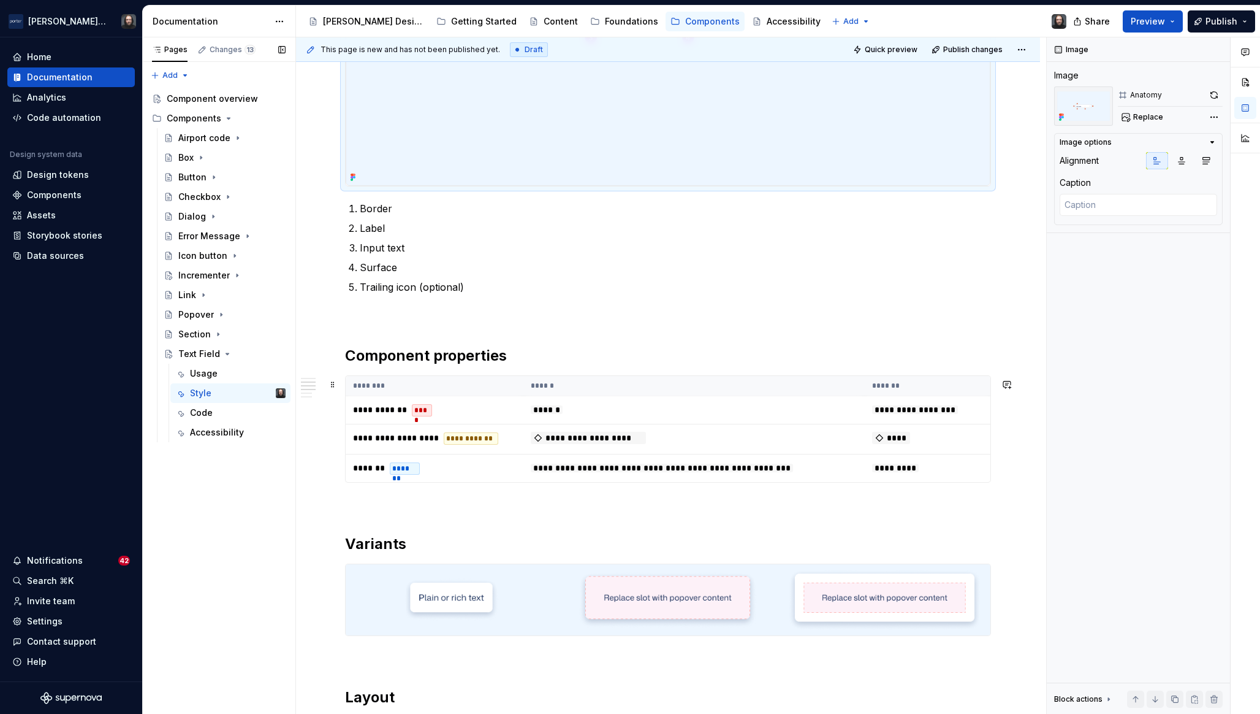
click at [719, 396] on th "******" at bounding box center [694, 386] width 341 height 20
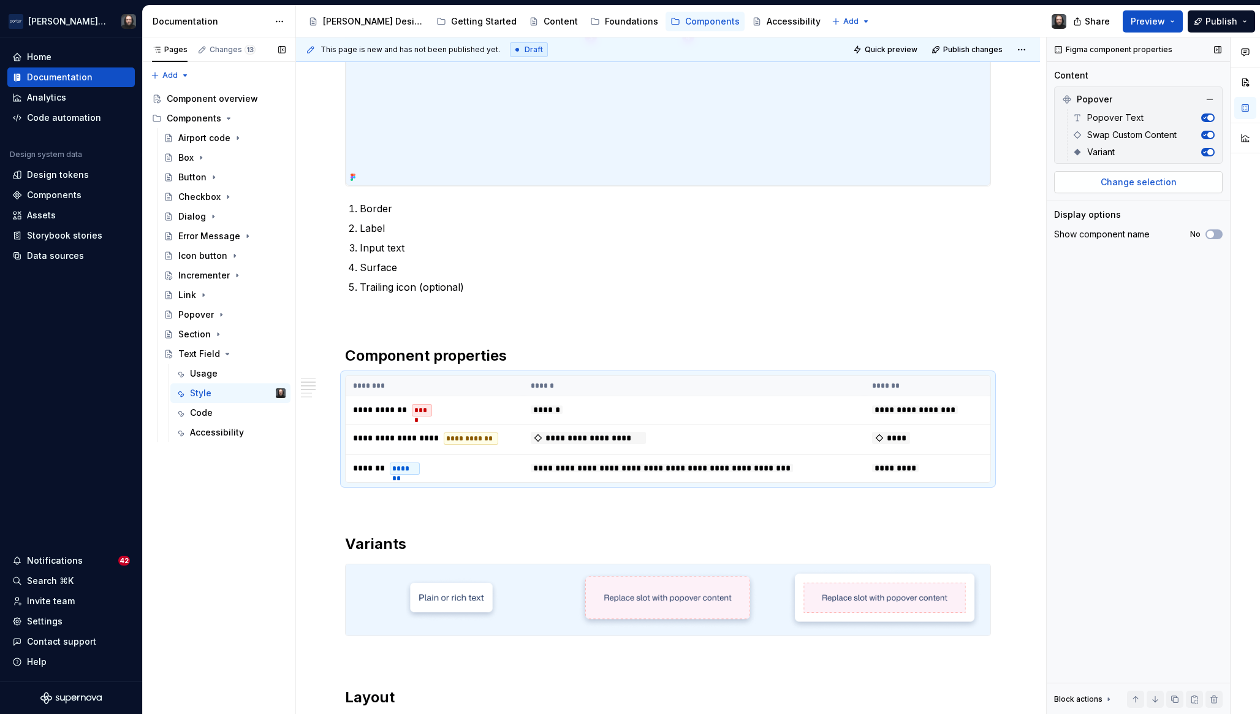
click at [1140, 181] on span "Change selection" at bounding box center [1139, 182] width 76 height 12
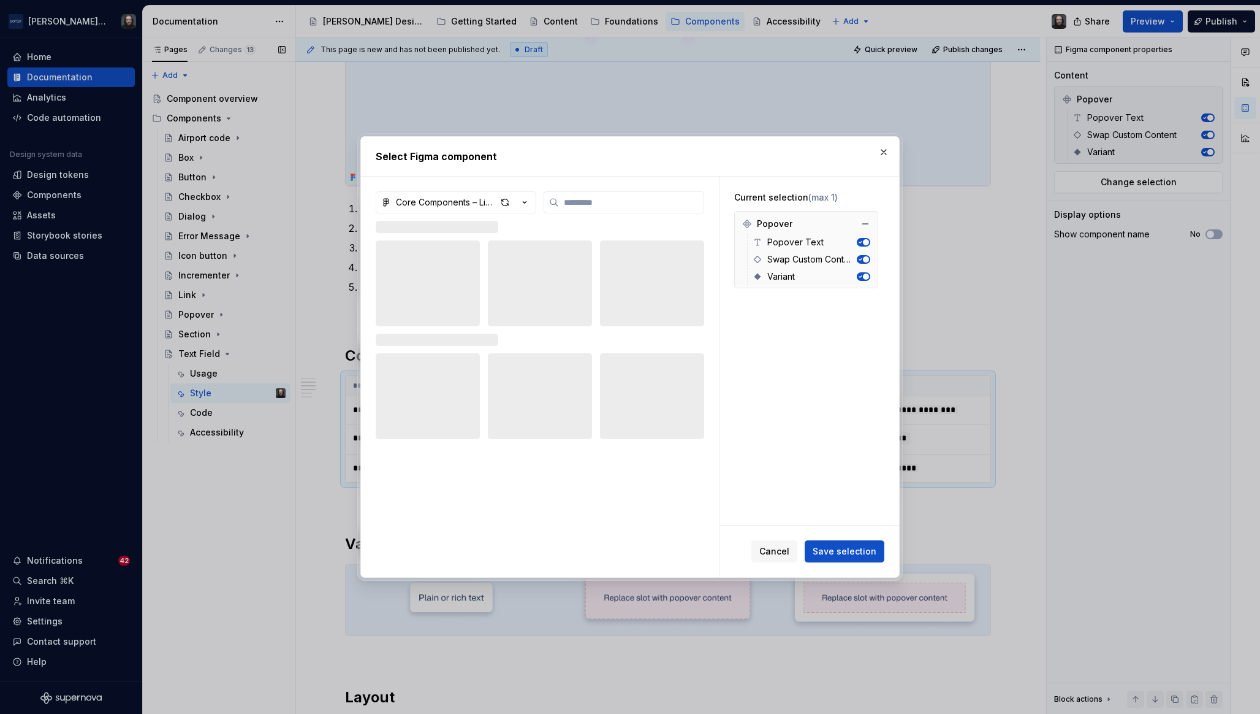
type textarea "*"
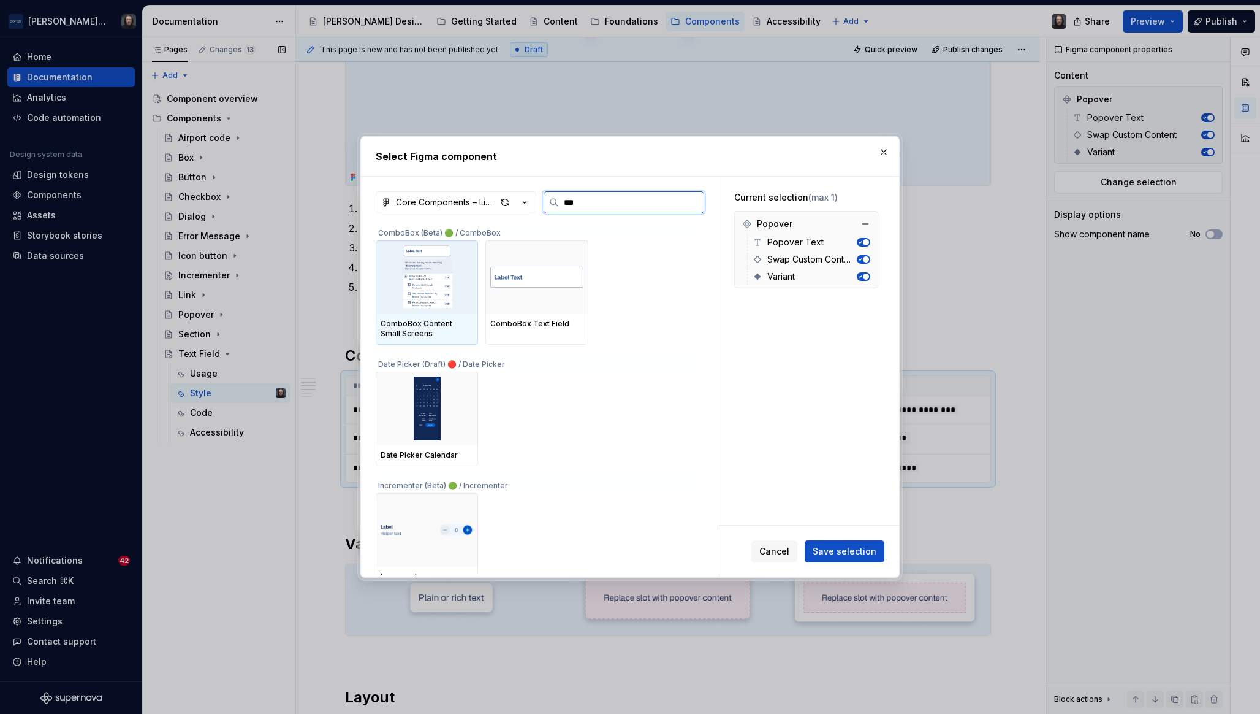
type input "****"
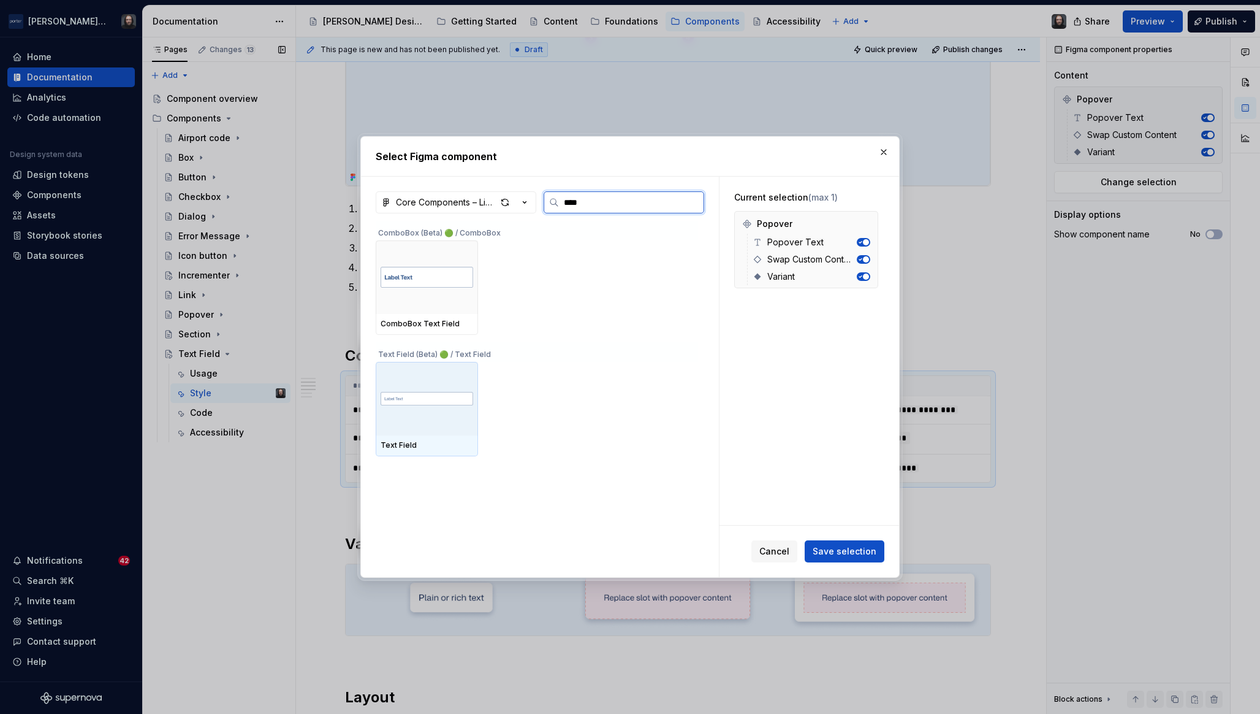
click at [457, 388] on img at bounding box center [427, 398] width 93 height 34
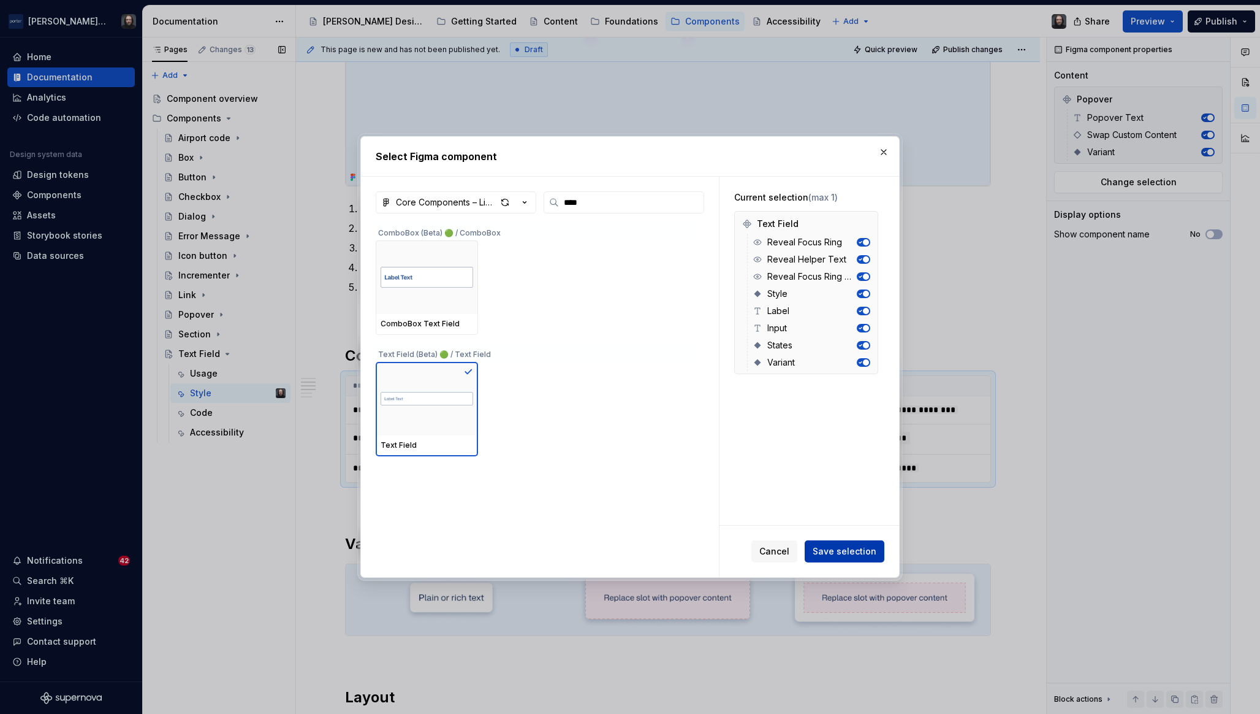
click at [836, 546] on span "Save selection" at bounding box center [845, 551] width 64 height 12
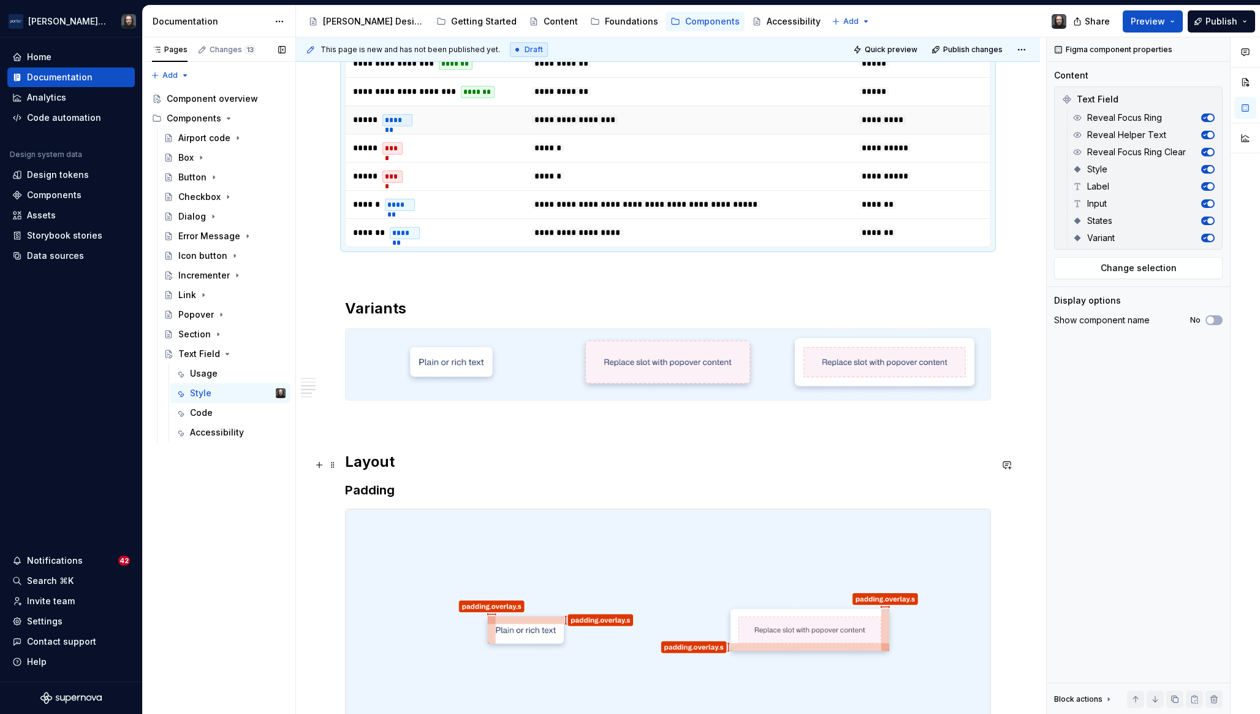
scroll to position [905, 0]
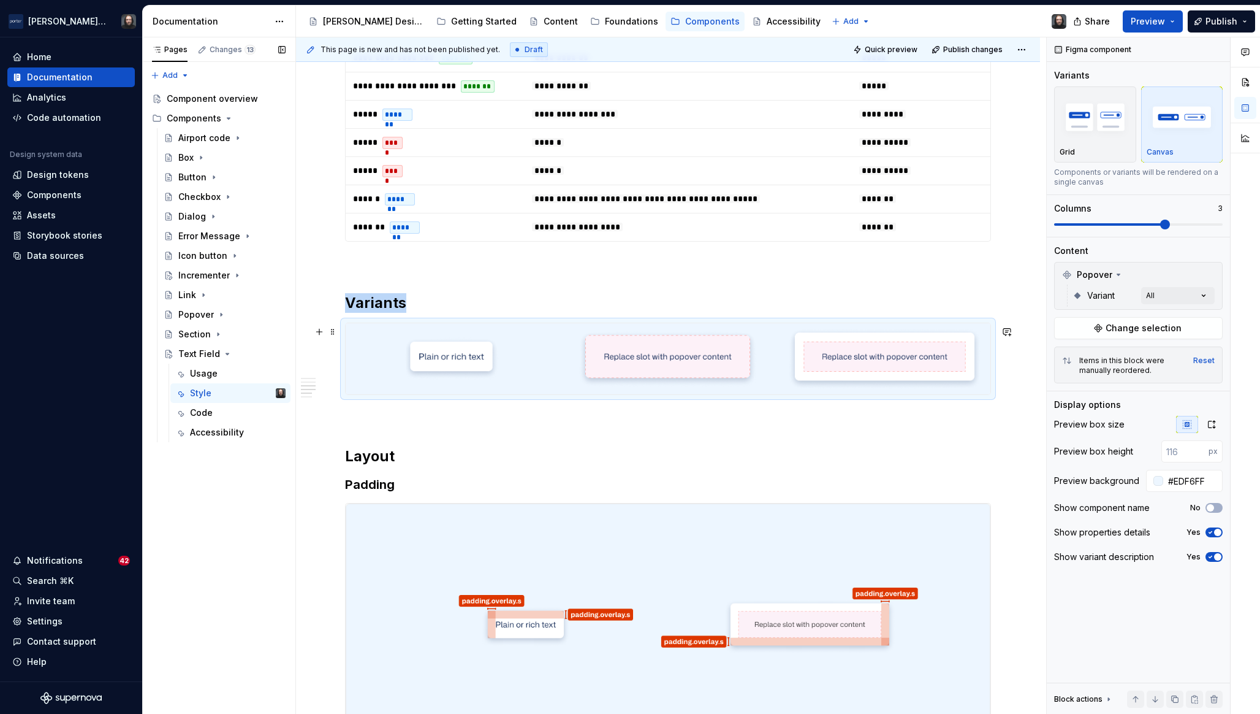
click at [781, 360] on div at bounding box center [668, 358] width 645 height 71
click at [1137, 327] on span "Change selection" at bounding box center [1144, 328] width 76 height 12
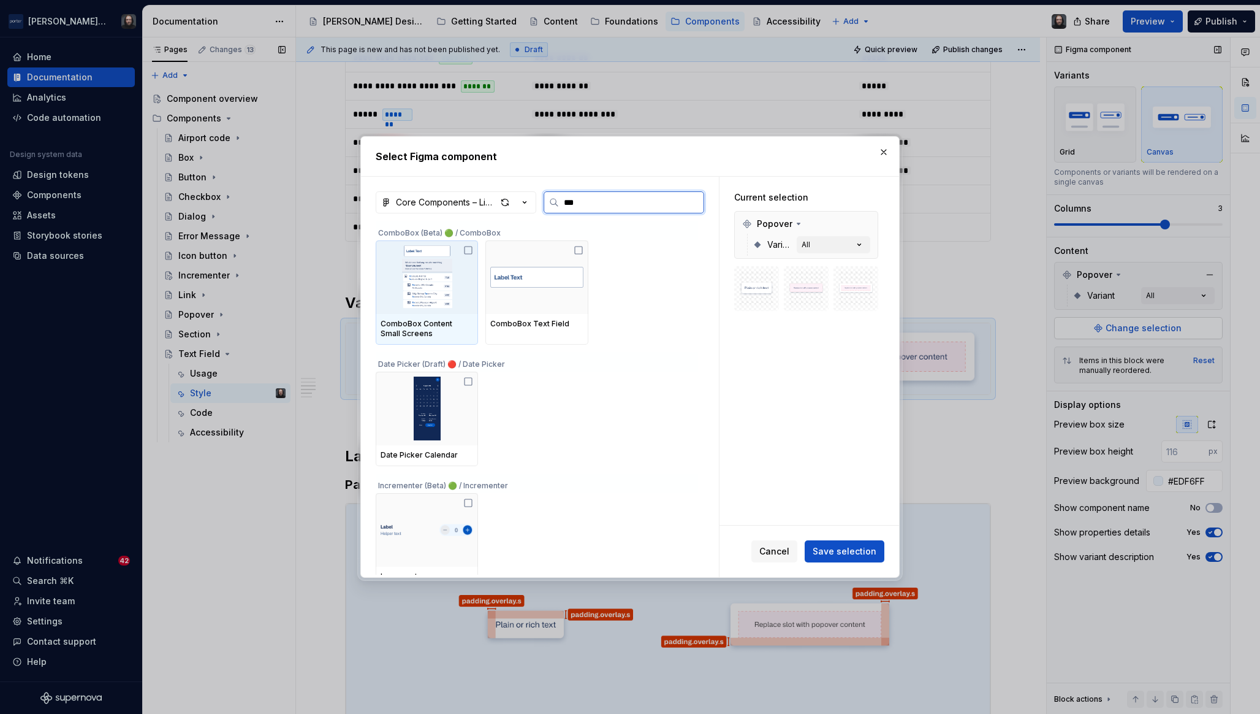
type input "****"
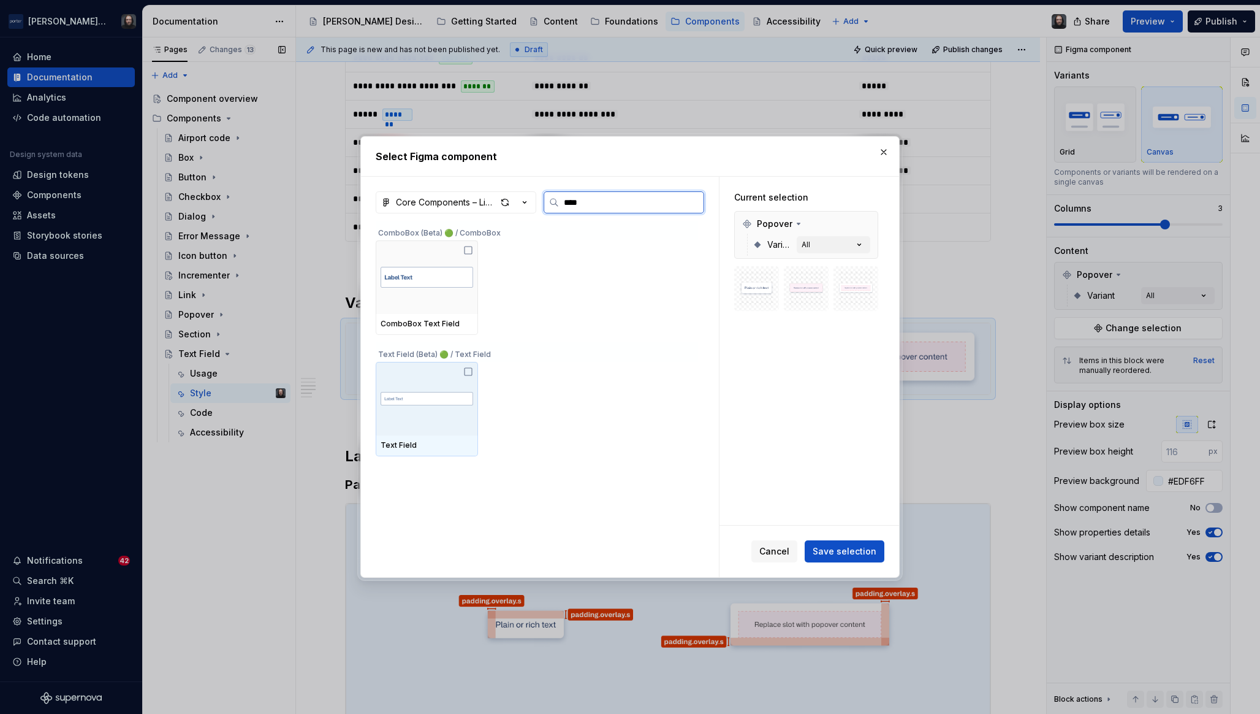
click at [438, 401] on img at bounding box center [427, 398] width 93 height 34
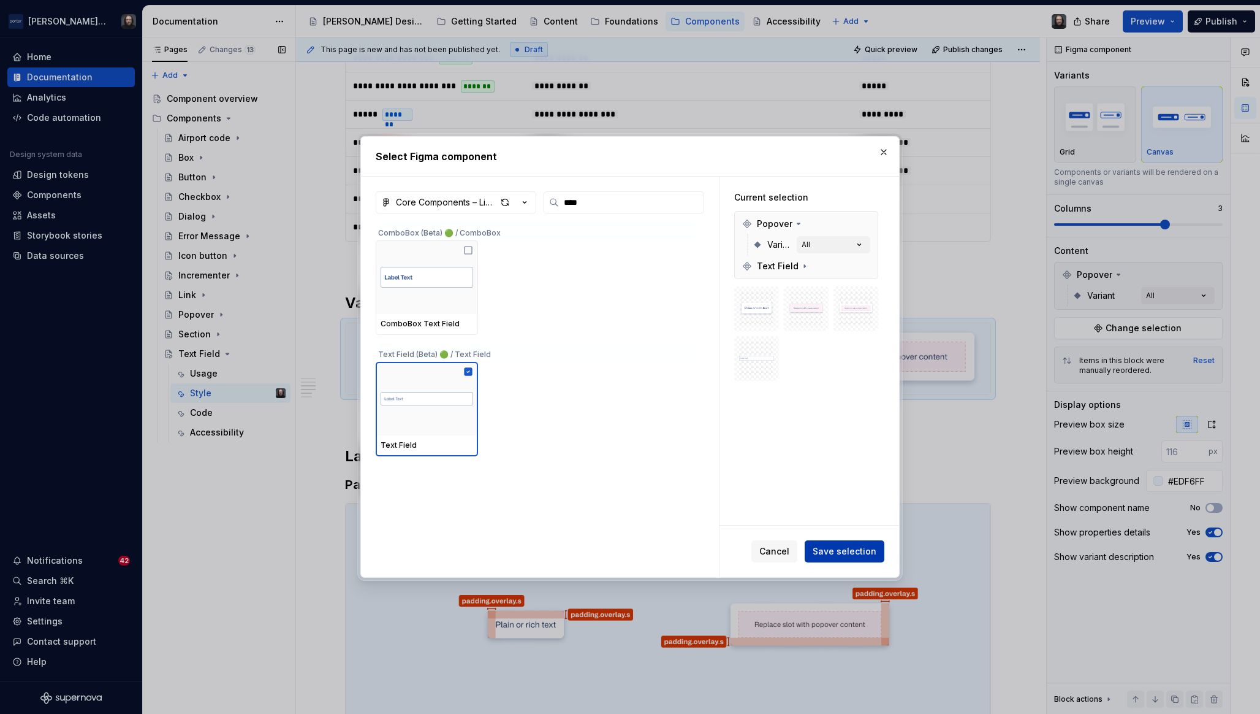
click at [865, 545] on span "Save selection" at bounding box center [845, 551] width 64 height 12
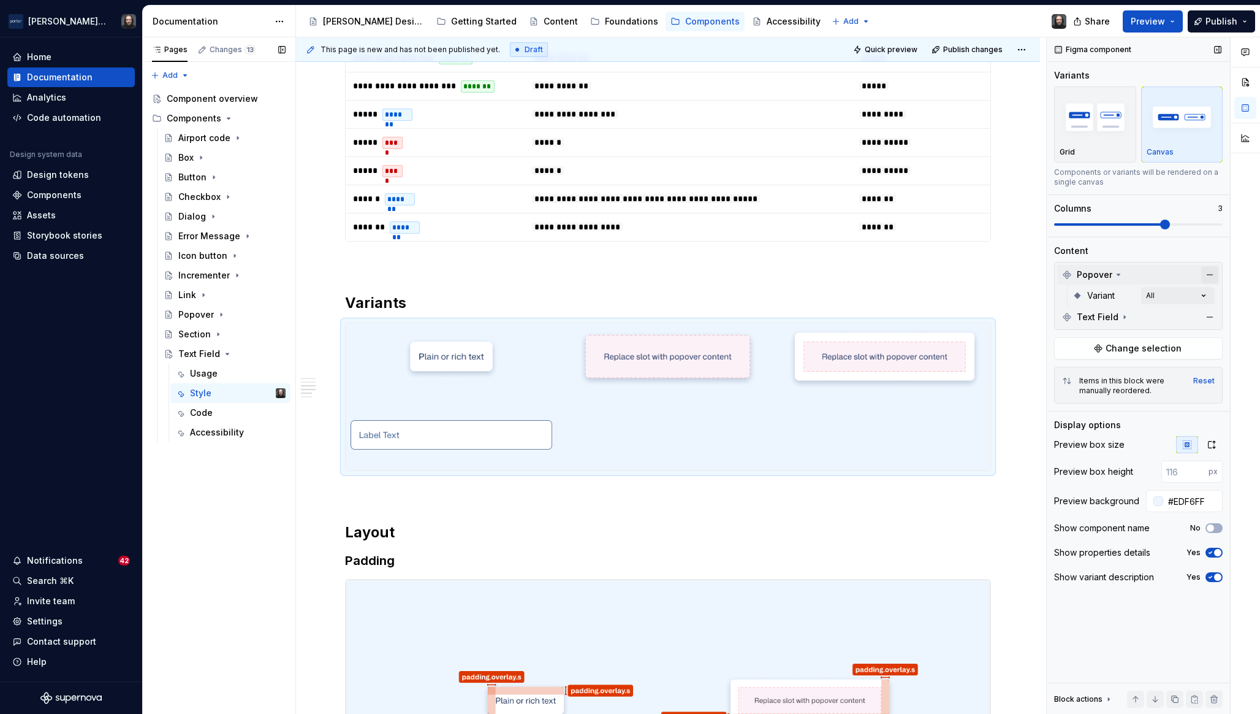
click at [1211, 270] on button "button" at bounding box center [1210, 274] width 17 height 17
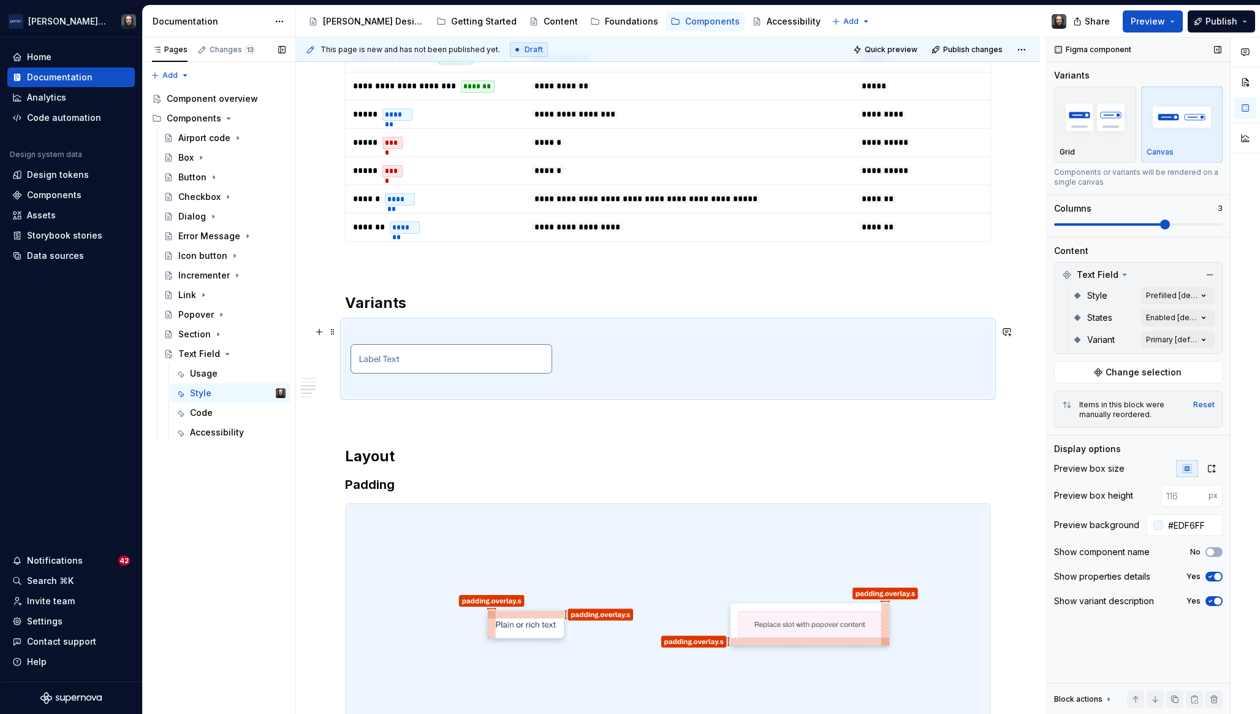
click at [828, 359] on div at bounding box center [668, 358] width 645 height 71
click at [1160, 294] on div "Comments Open comments No comments yet Select ‘Comment’ from the block context …" at bounding box center [1153, 375] width 213 height 677
click at [1162, 248] on div "Comments Open comments No comments yet Select ‘Comment’ from the block context …" at bounding box center [1153, 375] width 213 height 677
click at [1162, 335] on div "Comments Open comments No comments yet Select ‘Comment’ from the block context …" at bounding box center [1153, 375] width 213 height 677
click at [1200, 359] on button "button" at bounding box center [1198, 361] width 17 height 10
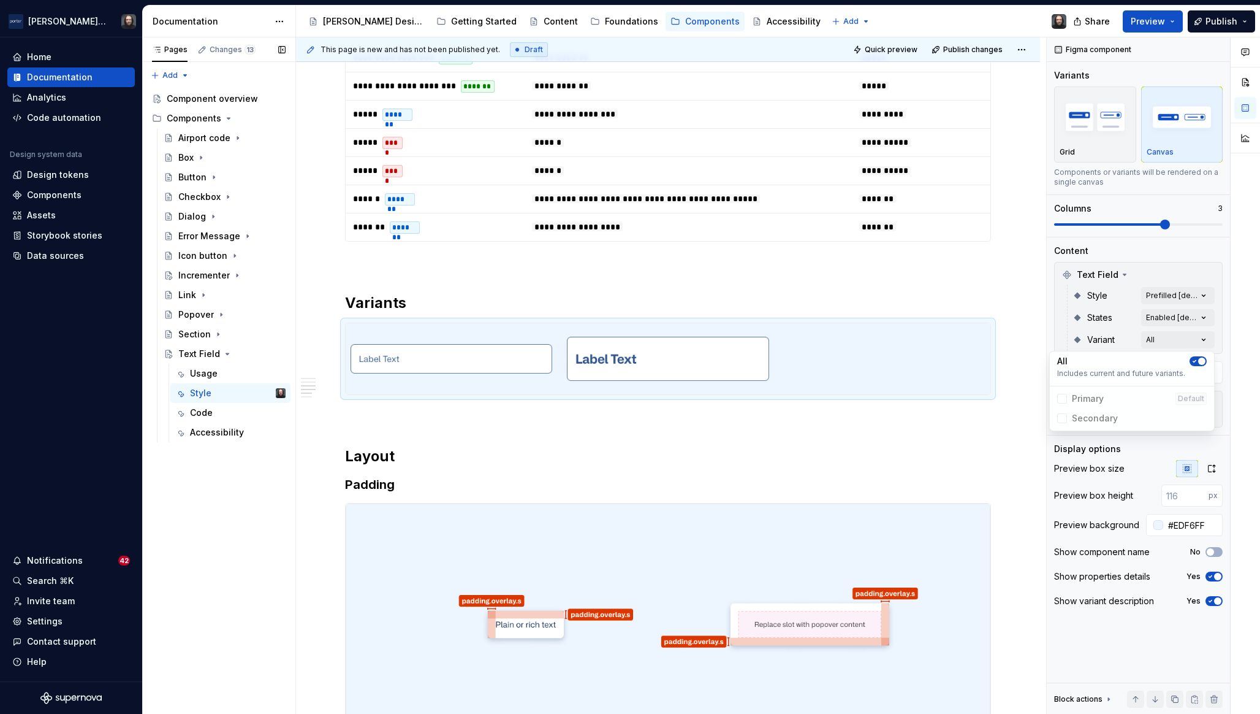
click at [1184, 252] on div "Comments Open comments No comments yet Select ‘Comment’ from the block context …" at bounding box center [1153, 375] width 213 height 677
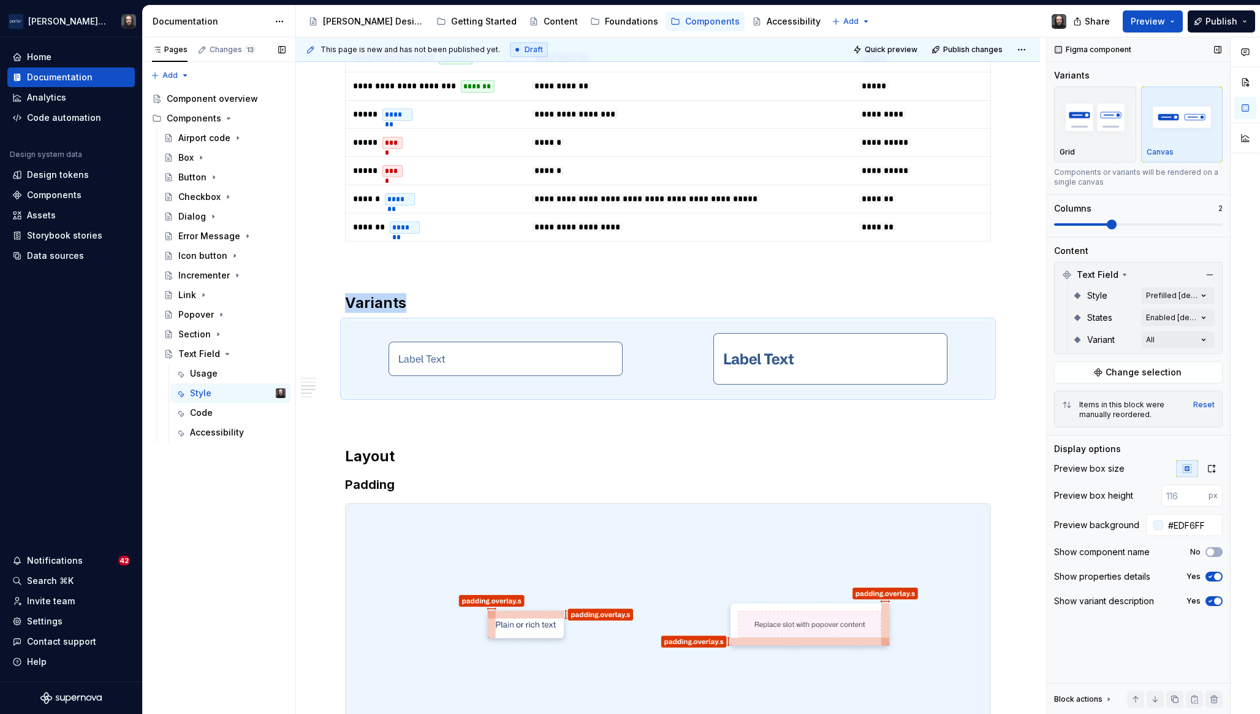
click at [1117, 224] on span at bounding box center [1112, 224] width 10 height 10
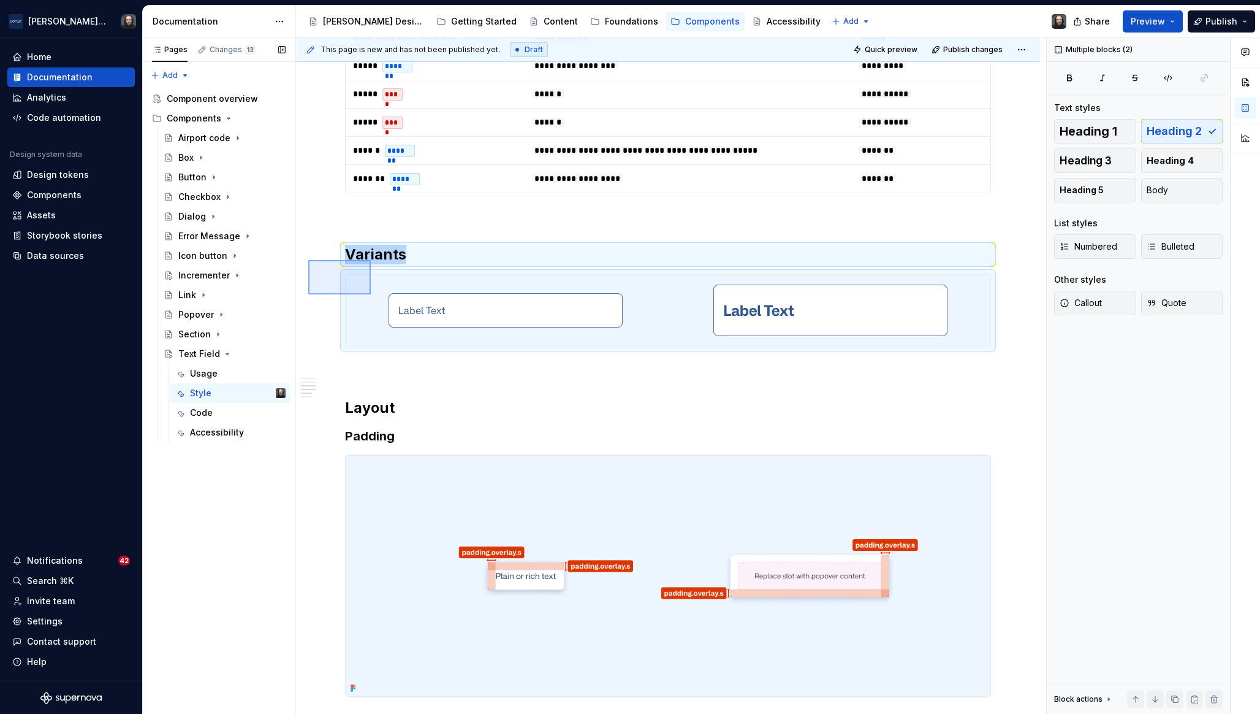
drag, startPoint x: 308, startPoint y: 260, endPoint x: 371, endPoint y: 294, distance: 71.3
click at [371, 294] on div "**********" at bounding box center [671, 375] width 750 height 677
copy div "Variants"
click at [360, 373] on p at bounding box center [668, 368] width 646 height 15
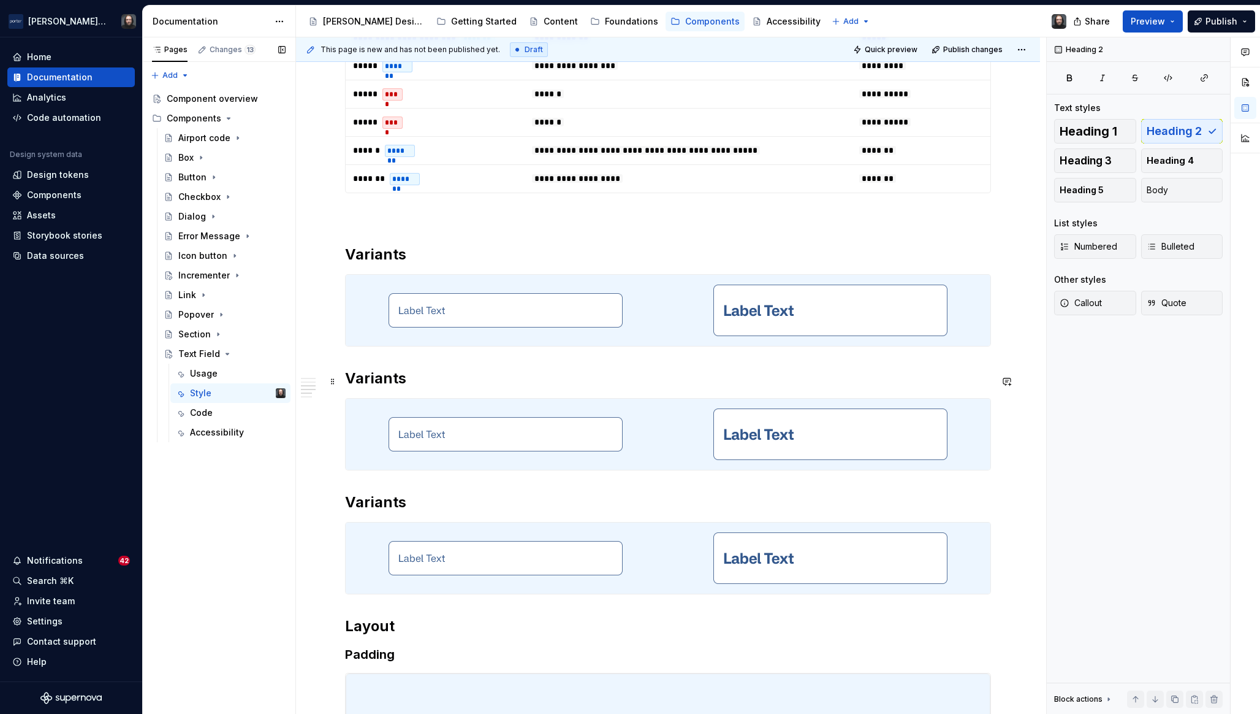
click at [347, 385] on h2 "Variants" at bounding box center [668, 378] width 646 height 20
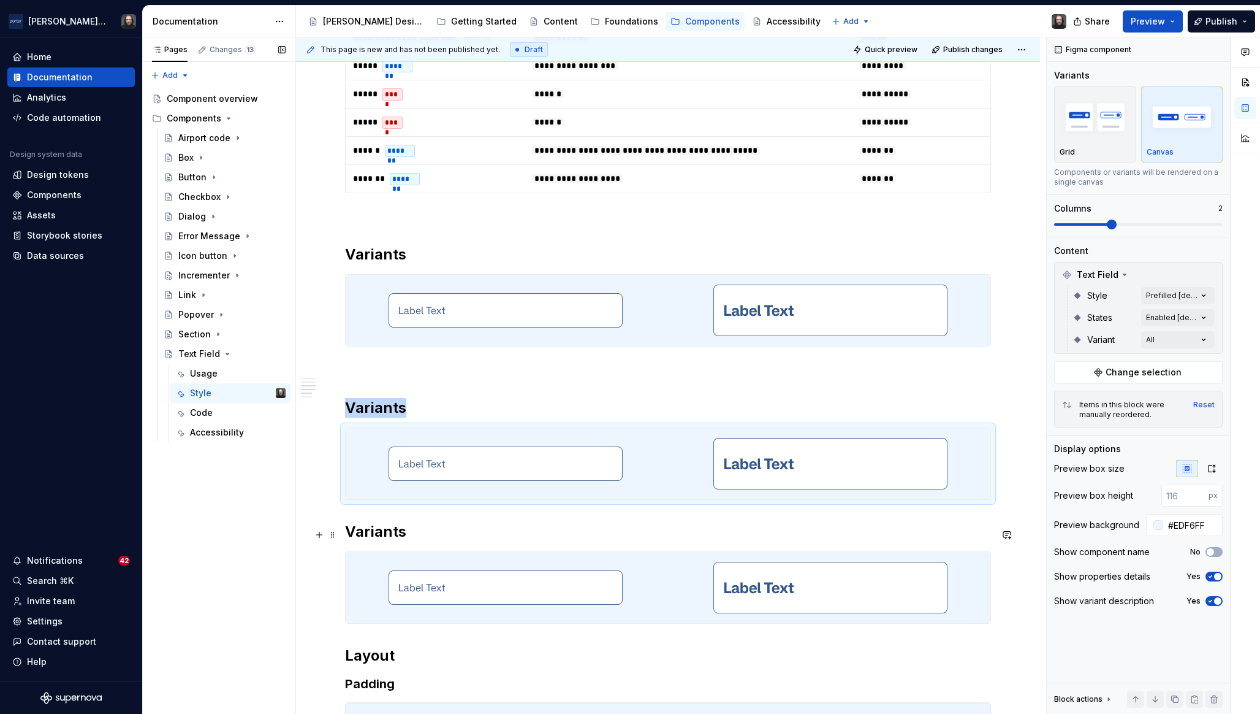
click at [348, 536] on h2 "Variants" at bounding box center [668, 532] width 646 height 20
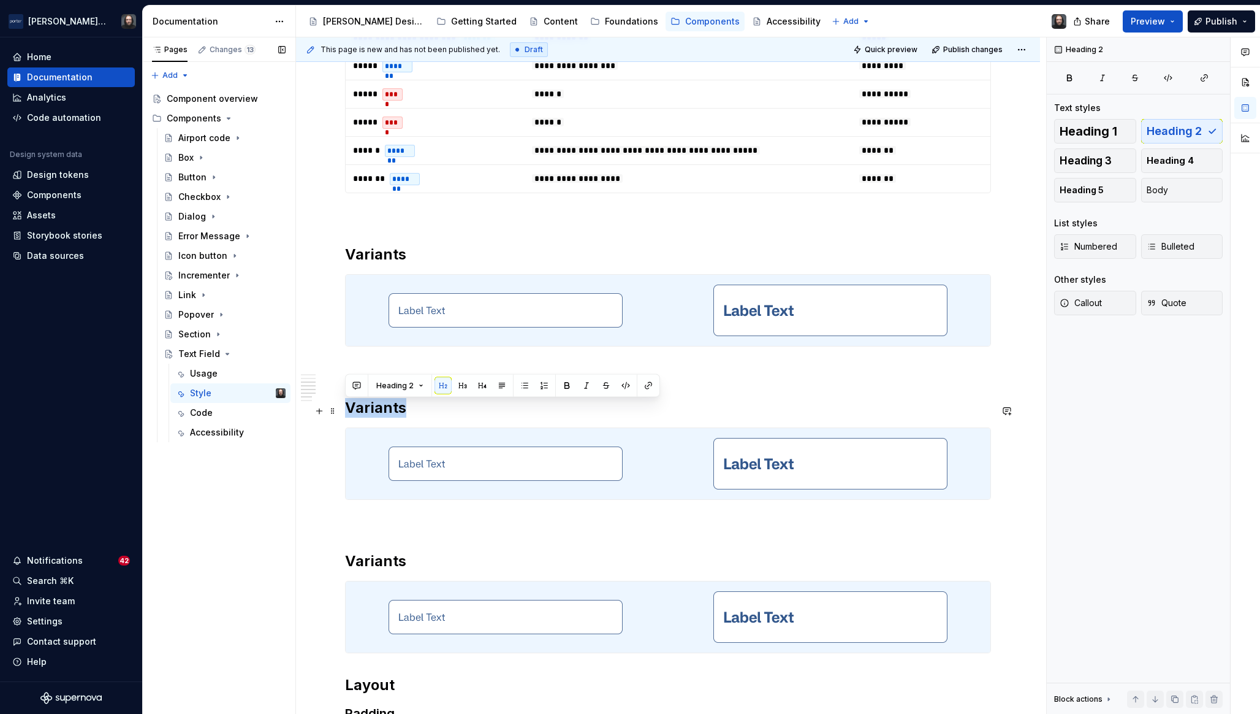
drag, startPoint x: 405, startPoint y: 414, endPoint x: 349, endPoint y: 413, distance: 55.8
click at [349, 413] on h2 "Variants" at bounding box center [668, 408] width 646 height 20
click at [663, 443] on div at bounding box center [506, 463] width 320 height 71
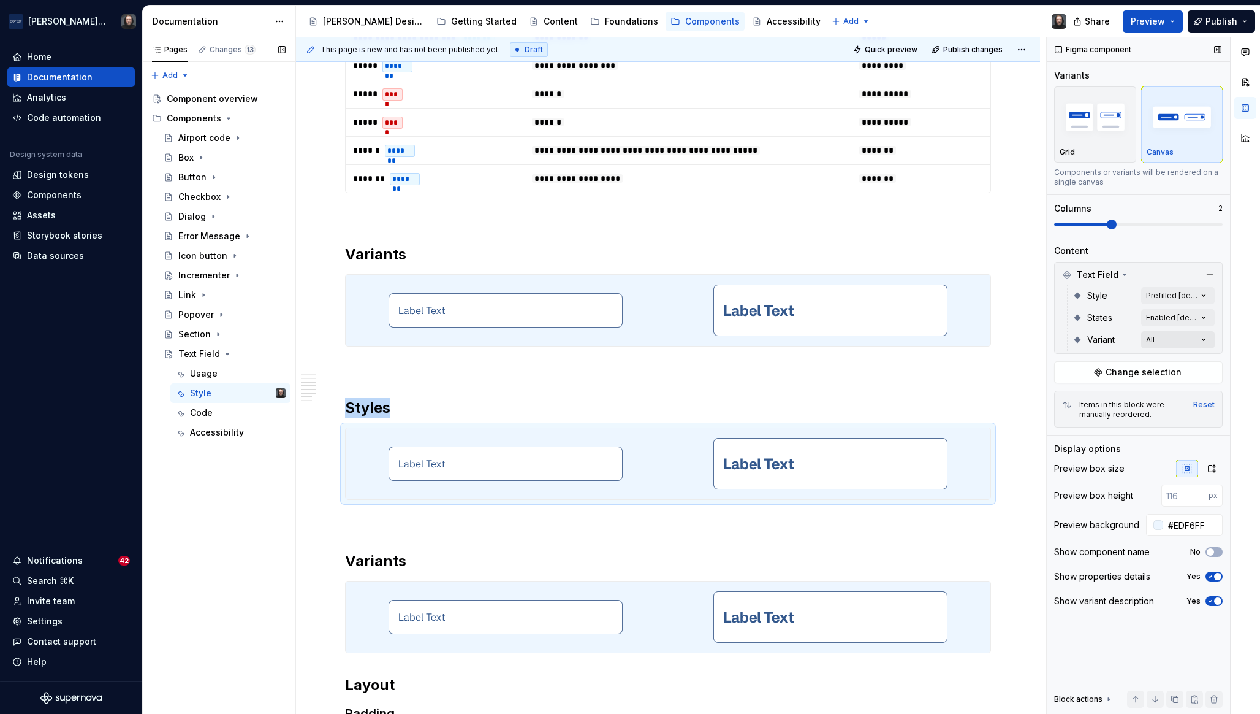
click at [1195, 335] on div "Comments Open comments No comments yet Select ‘Comment’ from the block context …" at bounding box center [1153, 375] width 213 height 677
click at [1199, 362] on span "button" at bounding box center [1202, 360] width 7 height 7
click at [1197, 294] on div "Comments Open comments No comments yet Select ‘Comment’ from the block context …" at bounding box center [1153, 375] width 213 height 677
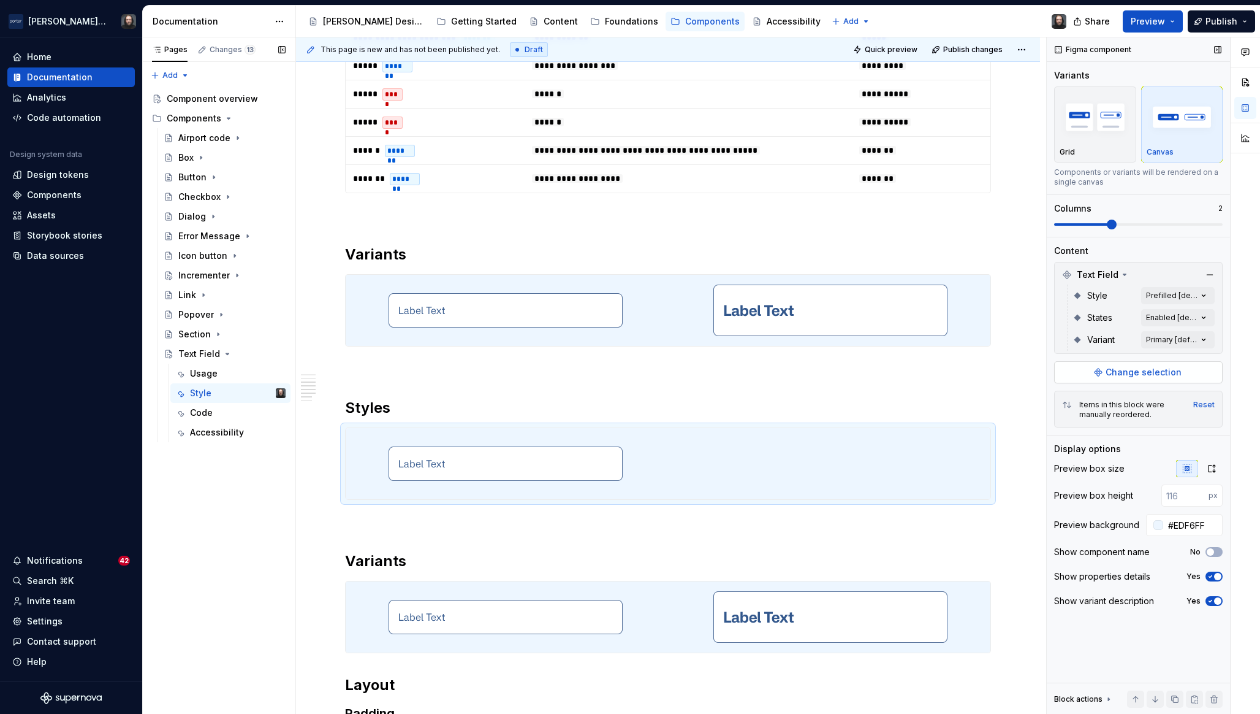
click at [1168, 369] on span "Change selection" at bounding box center [1144, 372] width 76 height 12
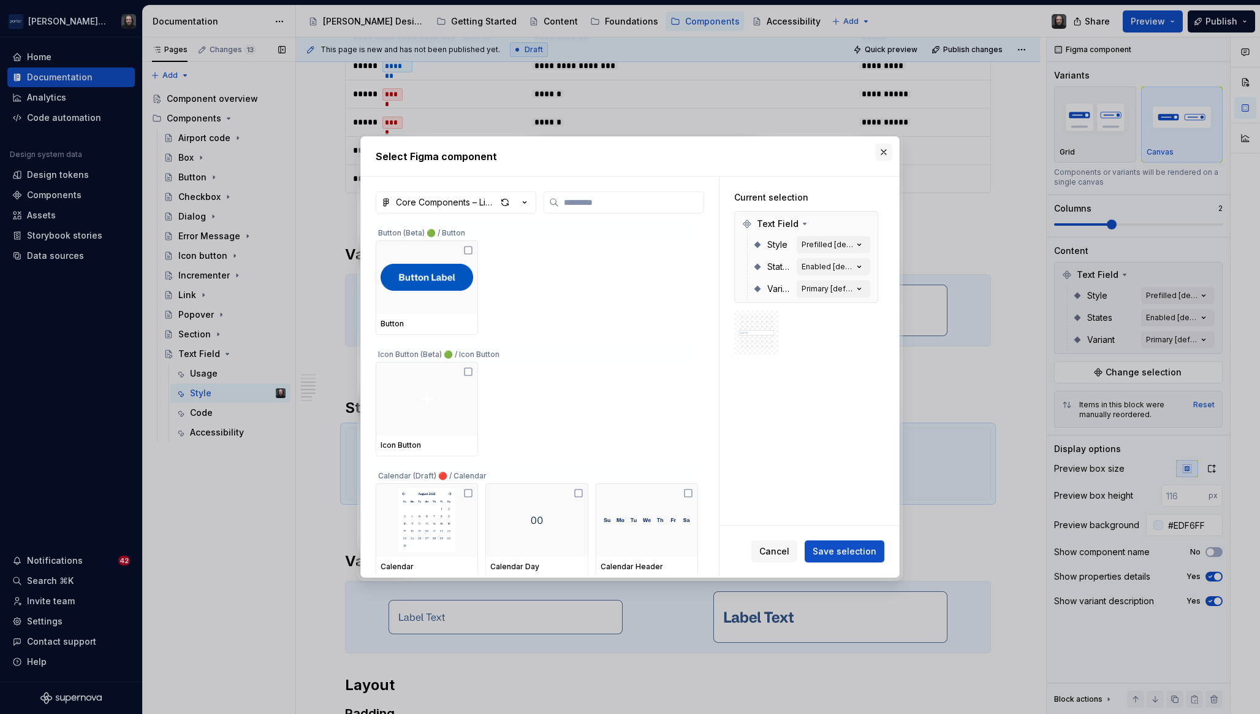
click at [881, 150] on button "button" at bounding box center [883, 151] width 17 height 17
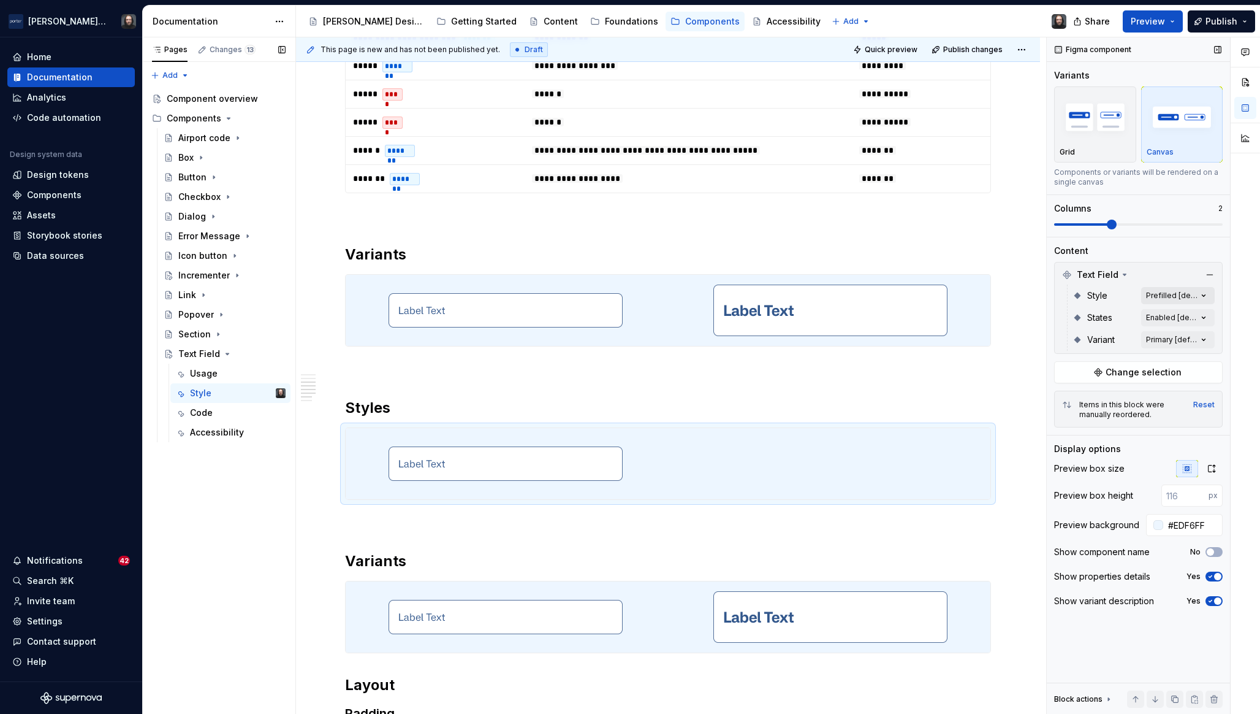
click at [1203, 292] on div "Comments Open comments No comments yet Select ‘Comment’ from the block context …" at bounding box center [1153, 375] width 213 height 677
click at [1200, 316] on button "button" at bounding box center [1198, 317] width 17 height 10
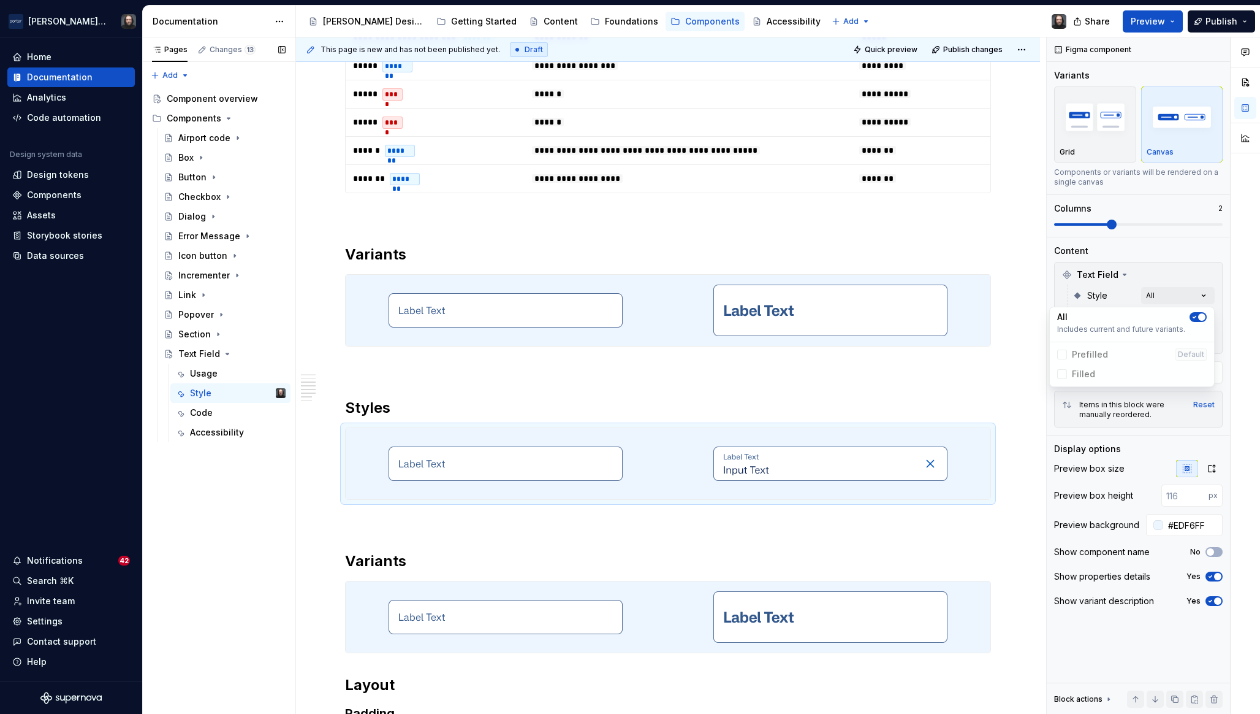
click at [390, 562] on html "Porter Airlines Home Documentation Analytics Code automation Design system data…" at bounding box center [630, 357] width 1260 height 714
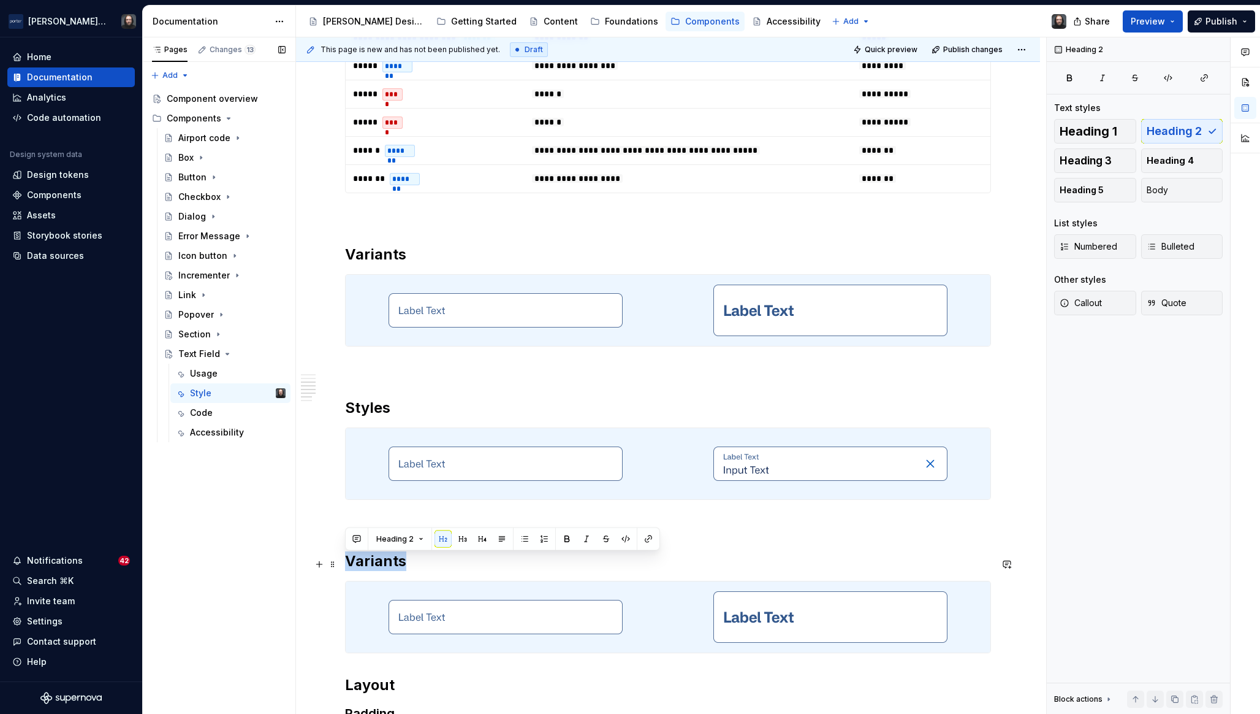
drag, startPoint x: 403, startPoint y: 562, endPoint x: 349, endPoint y: 562, distance: 54.6
click at [349, 562] on h2 "Variants" at bounding box center [668, 561] width 646 height 20
click at [663, 608] on div at bounding box center [506, 616] width 320 height 71
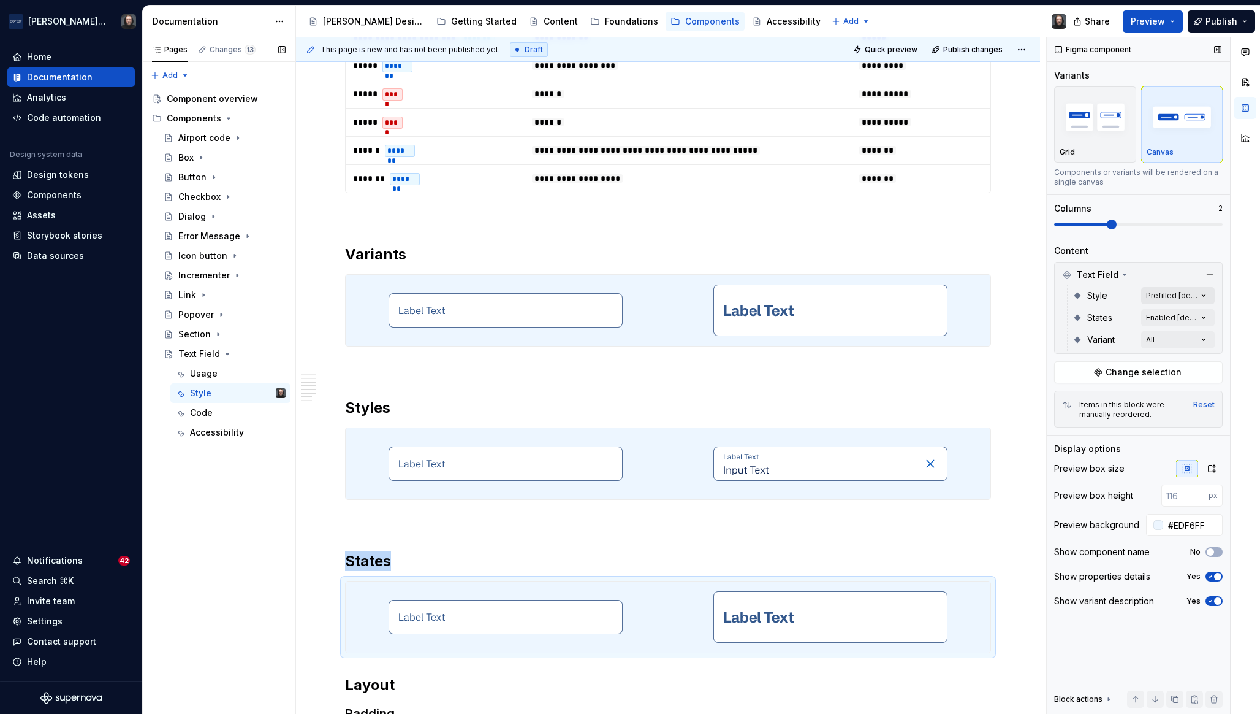
click at [1203, 292] on div "Comments Open comments No comments yet Select ‘Comment’ from the block context …" at bounding box center [1153, 375] width 213 height 677
click at [1200, 267] on div "Comments Open comments No comments yet Select ‘Comment’ from the block context …" at bounding box center [1153, 375] width 213 height 677
click at [1203, 342] on div "Comments Open comments No comments yet Select ‘Comment’ from the block context …" at bounding box center [1153, 375] width 213 height 677
click at [1198, 358] on icon "button" at bounding box center [1195, 360] width 10 height 7
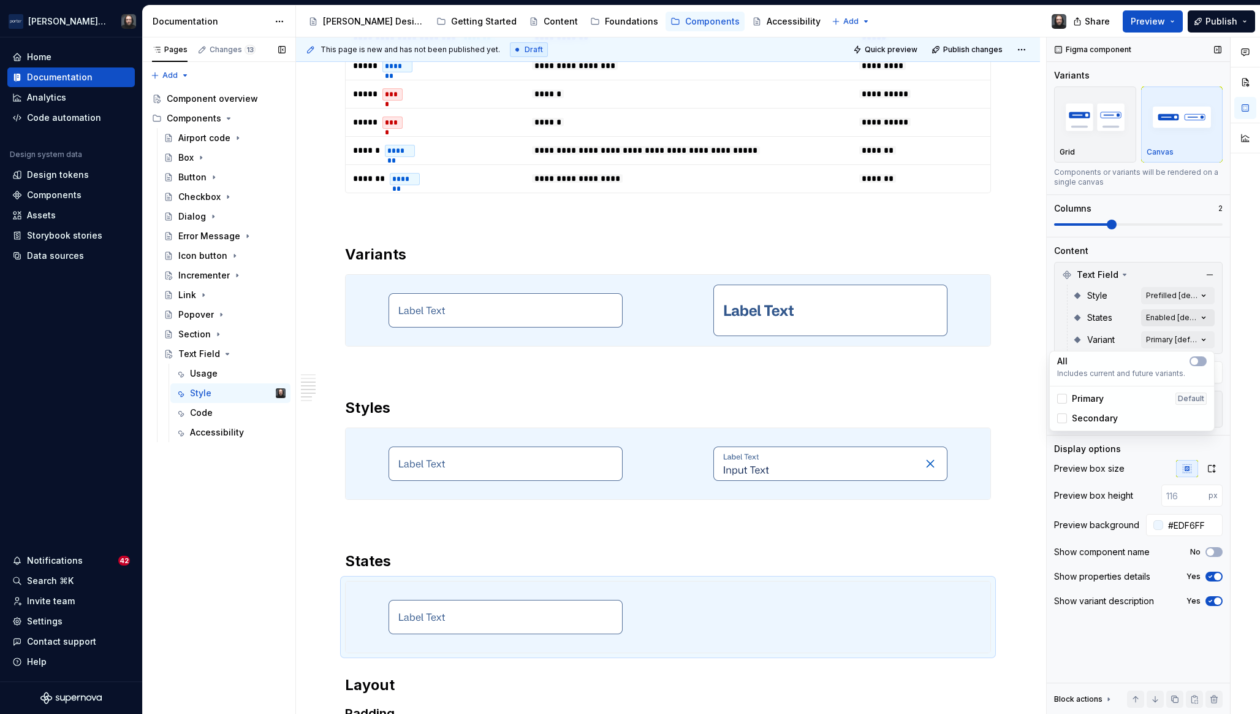
click at [1202, 316] on div "Comments Open comments No comments yet Select ‘Comment’ from the block context …" at bounding box center [1153, 375] width 213 height 677
click at [1203, 316] on div "Comments Open comments No comments yet Select ‘Comment’ from the block context …" at bounding box center [1153, 375] width 213 height 677
click at [1195, 338] on span "button" at bounding box center [1194, 338] width 7 height 7
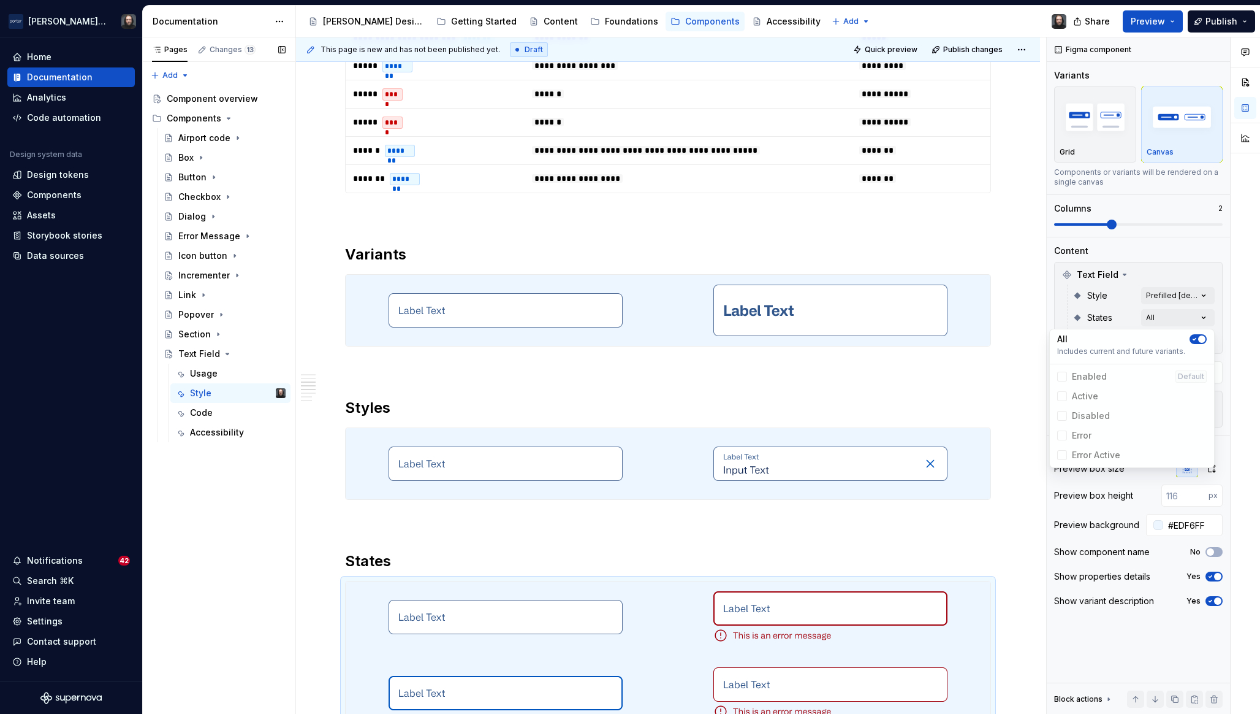
click at [1023, 372] on html "Porter Airlines Home Documentation Analytics Code automation Design system data…" at bounding box center [630, 357] width 1260 height 714
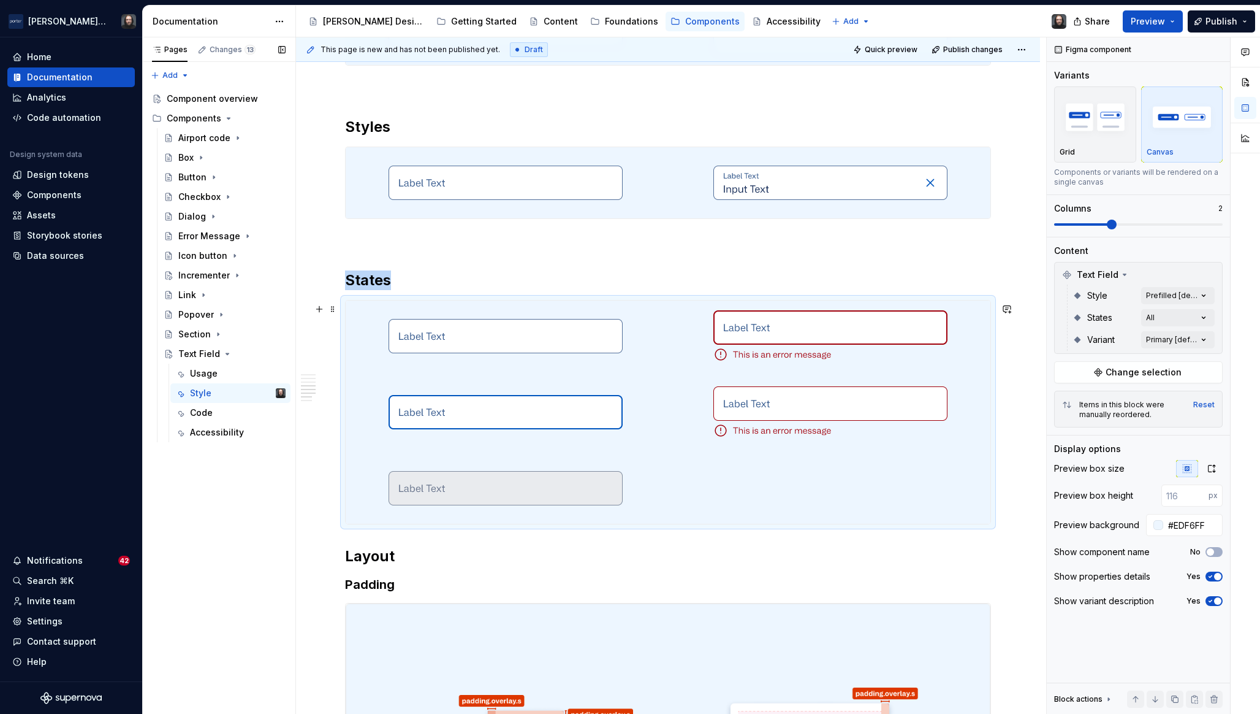
scroll to position [1251, 0]
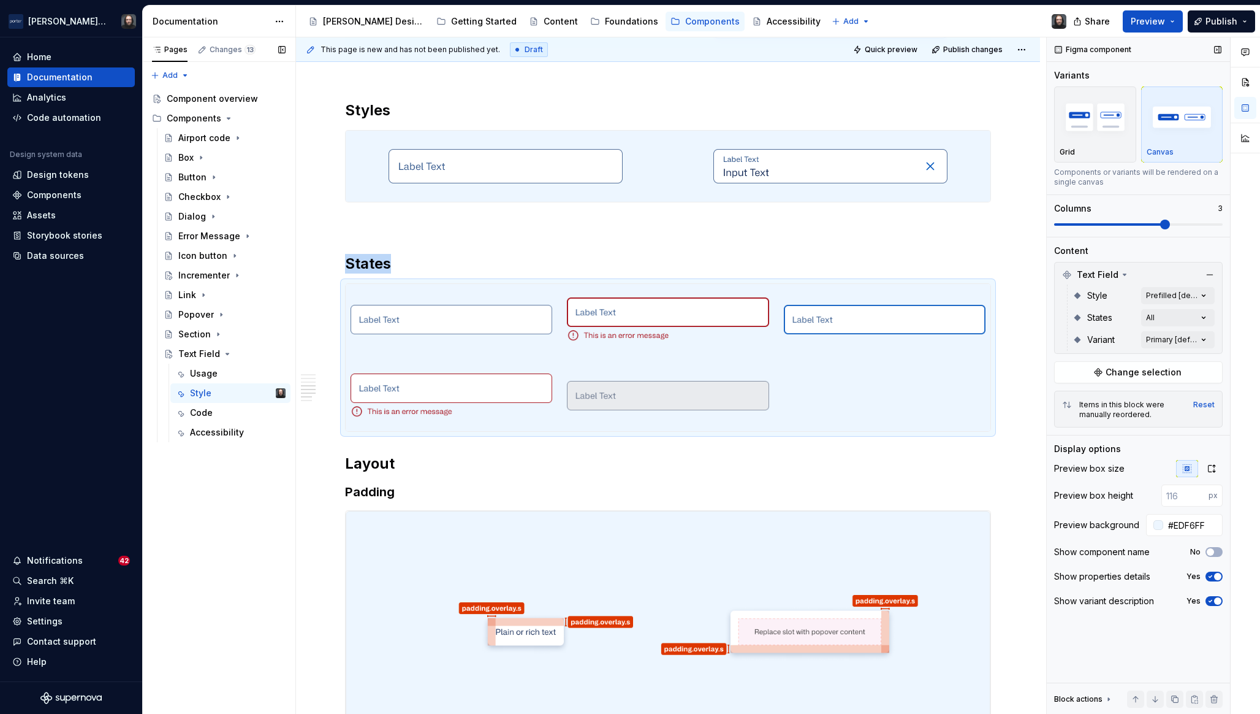
click at [1161, 223] on span at bounding box center [1166, 224] width 10 height 10
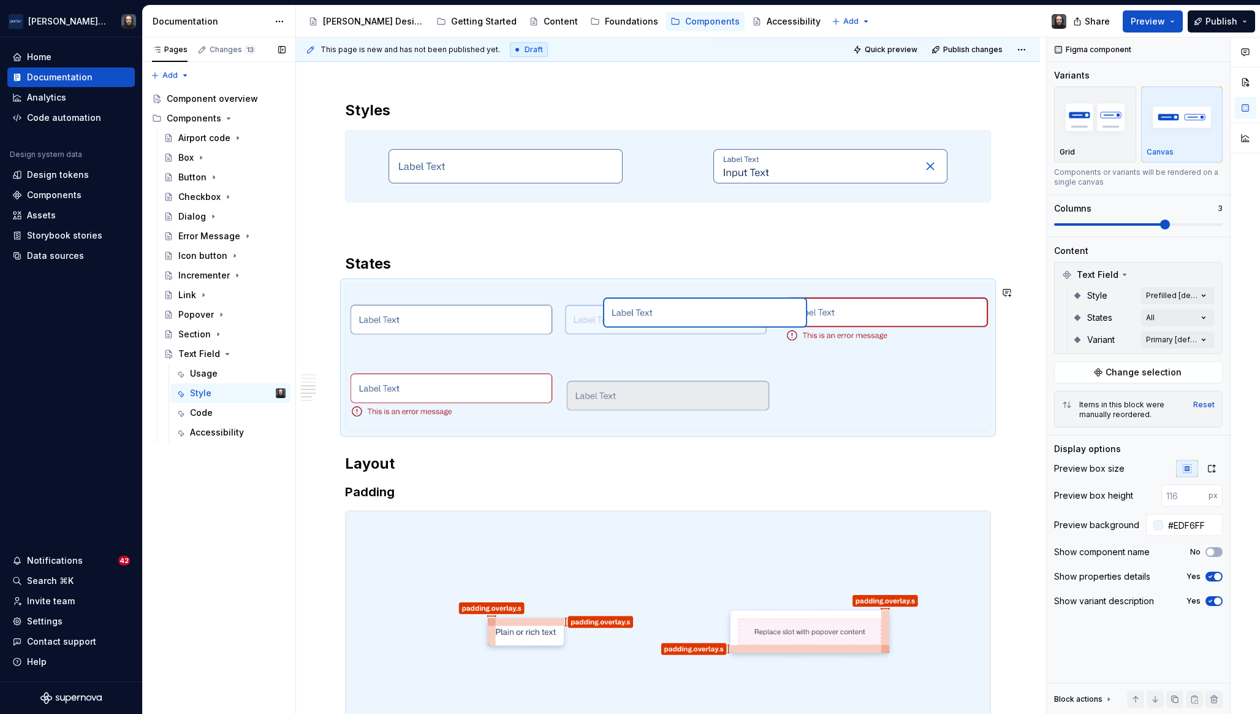
drag, startPoint x: 829, startPoint y: 327, endPoint x: 644, endPoint y: 333, distance: 184.6
click at [644, 333] on body "Porter Airlines Home Documentation Analytics Code automation Design system data…" at bounding box center [630, 357] width 1260 height 714
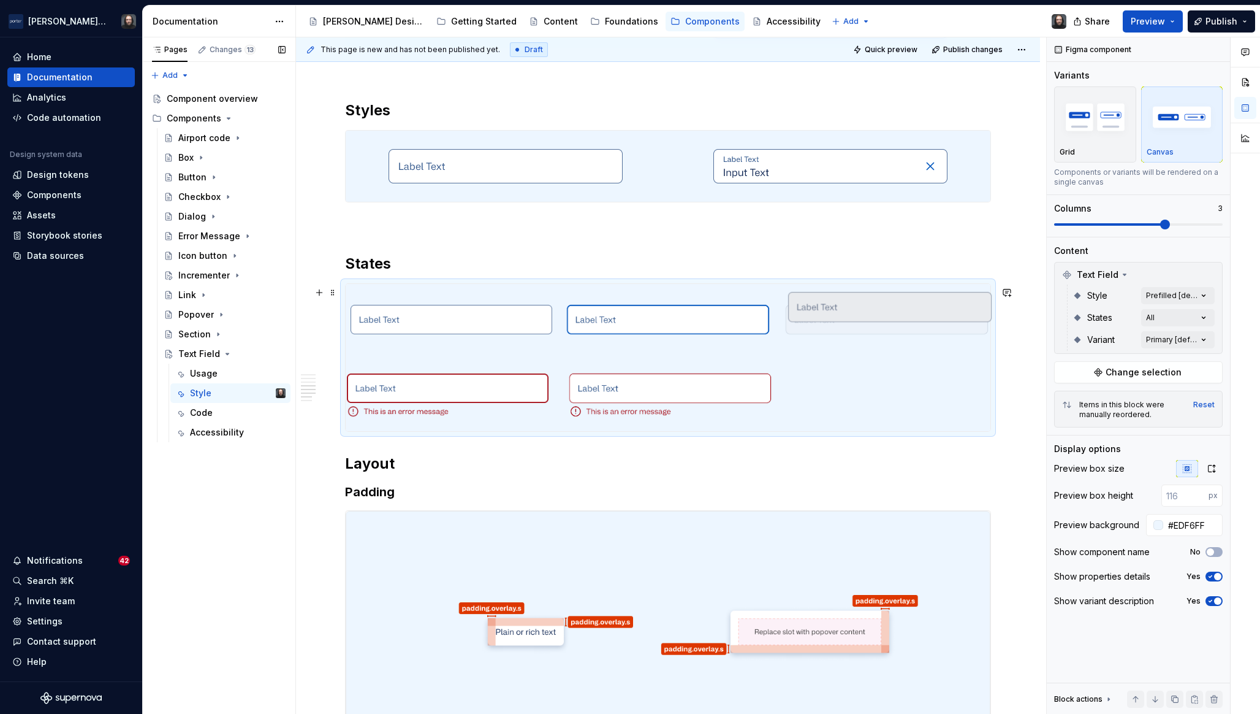
drag, startPoint x: 652, startPoint y: 402, endPoint x: 867, endPoint y: 343, distance: 223.7
click at [867, 343] on body "Porter Airlines Home Documentation Analytics Code automation Design system data…" at bounding box center [630, 357] width 1260 height 714
drag, startPoint x: 690, startPoint y: 390, endPoint x: 484, endPoint y: 393, distance: 205.4
click at [484, 393] on body "Porter Airlines Home Documentation Analytics Code automation Design system data…" at bounding box center [630, 357] width 1260 height 714
click at [1021, 388] on div "**********" at bounding box center [671, 375] width 750 height 677
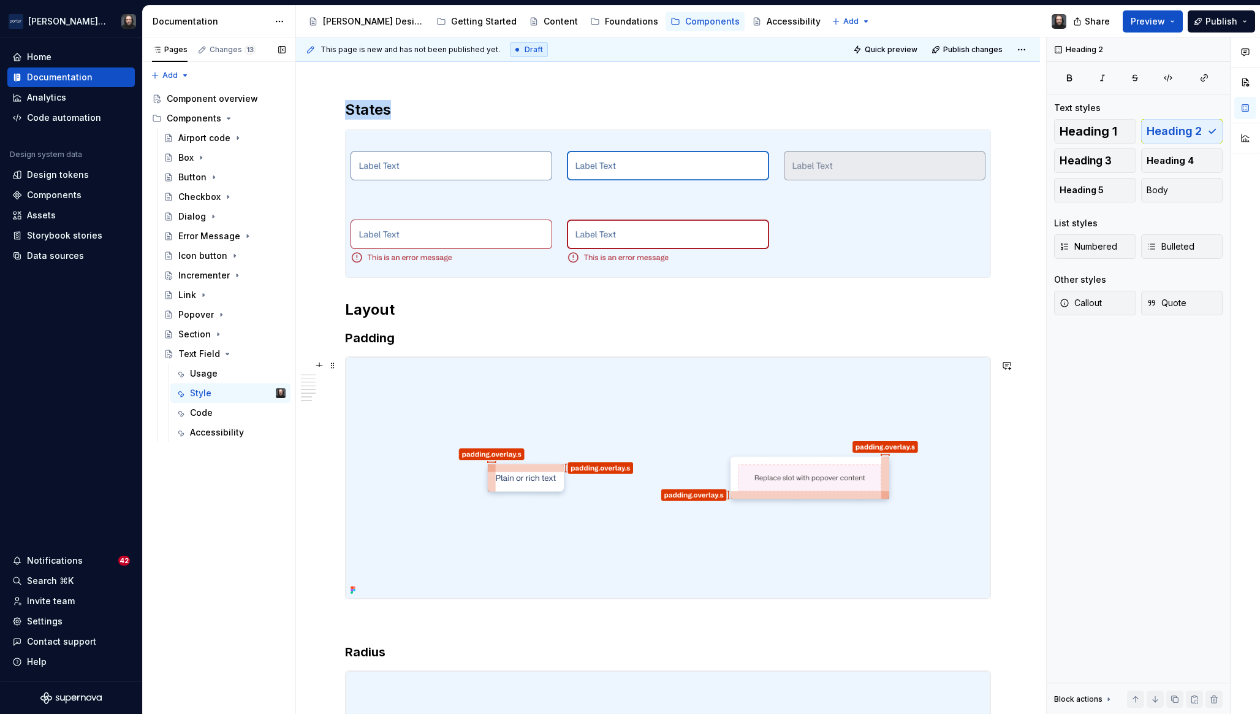
scroll to position [1407, 0]
click at [1024, 429] on div "**********" at bounding box center [668, 25] width 744 height 2288
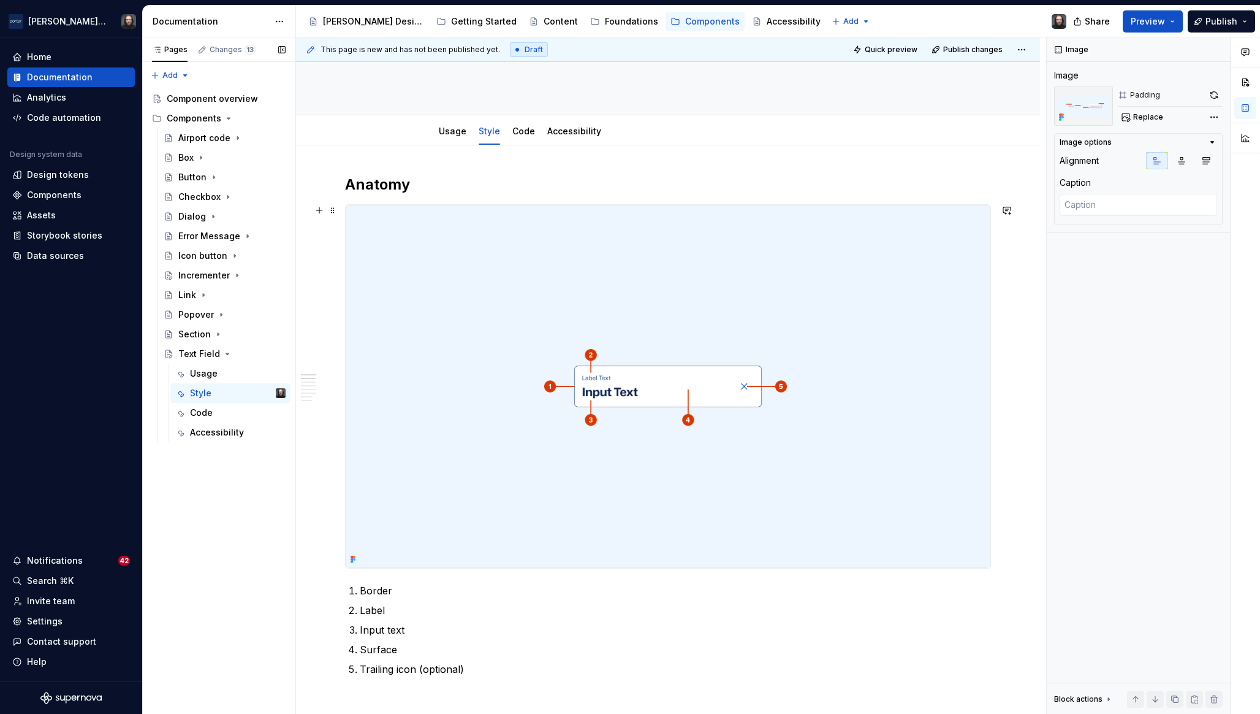
scroll to position [129, 0]
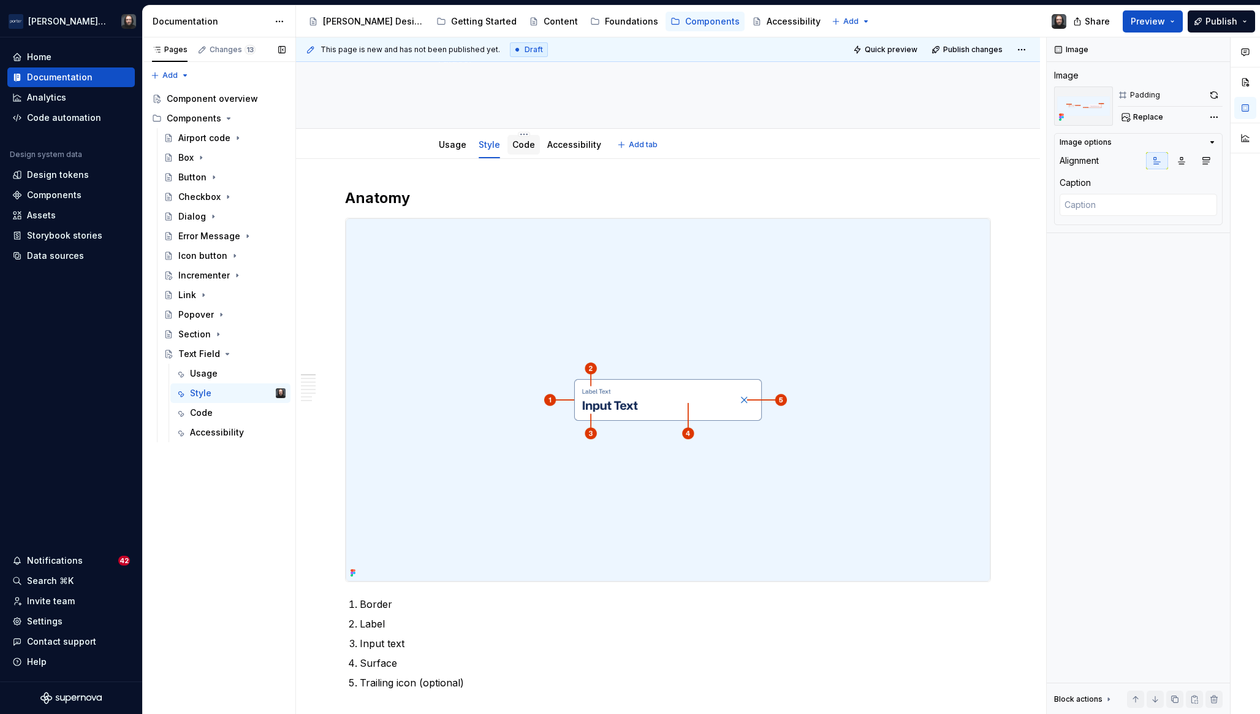
click at [520, 148] on link "Code" at bounding box center [524, 144] width 23 height 10
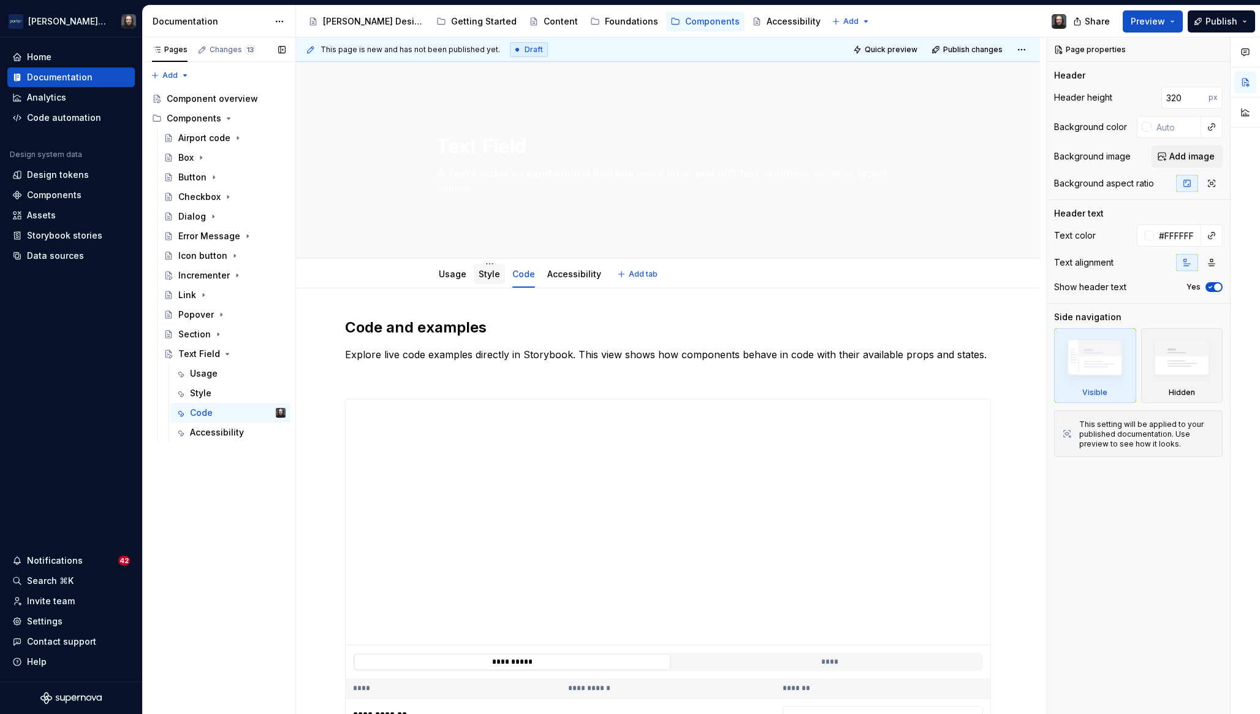
click at [491, 280] on div "Style" at bounding box center [489, 274] width 21 height 12
click at [483, 281] on div "Style" at bounding box center [489, 274] width 21 height 15
click at [493, 277] on link "Style" at bounding box center [489, 274] width 21 height 10
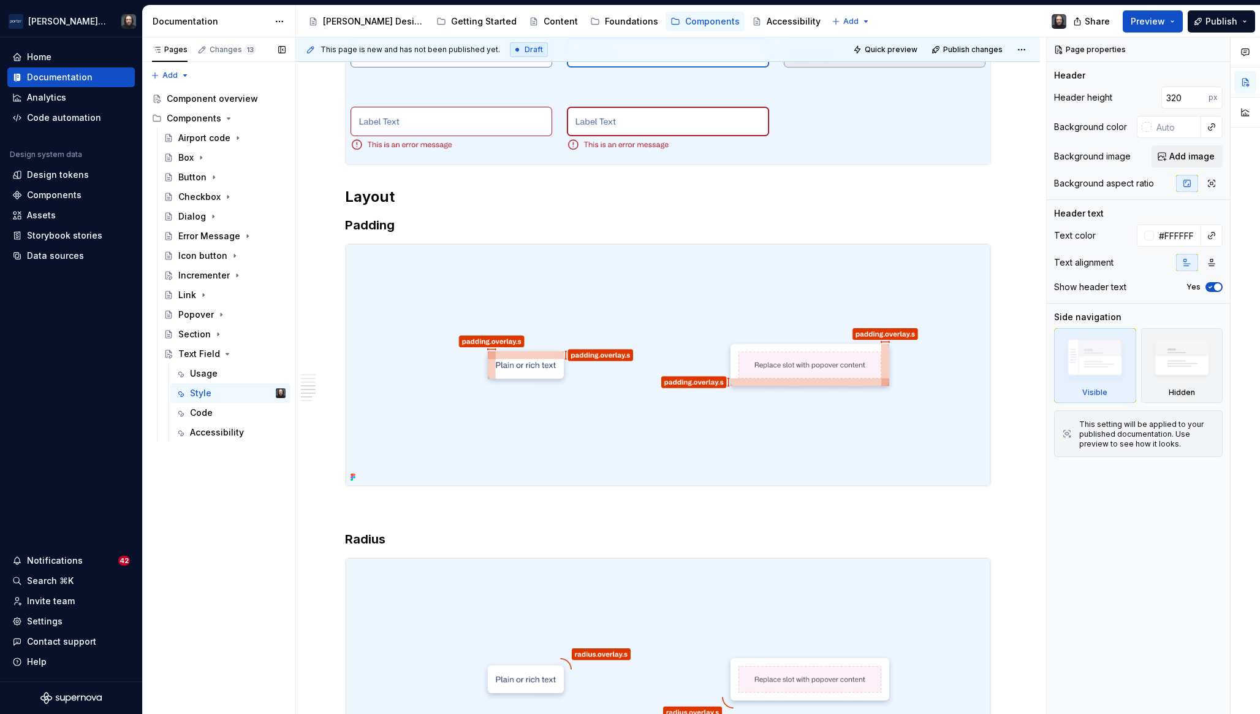
scroll to position [1197, 0]
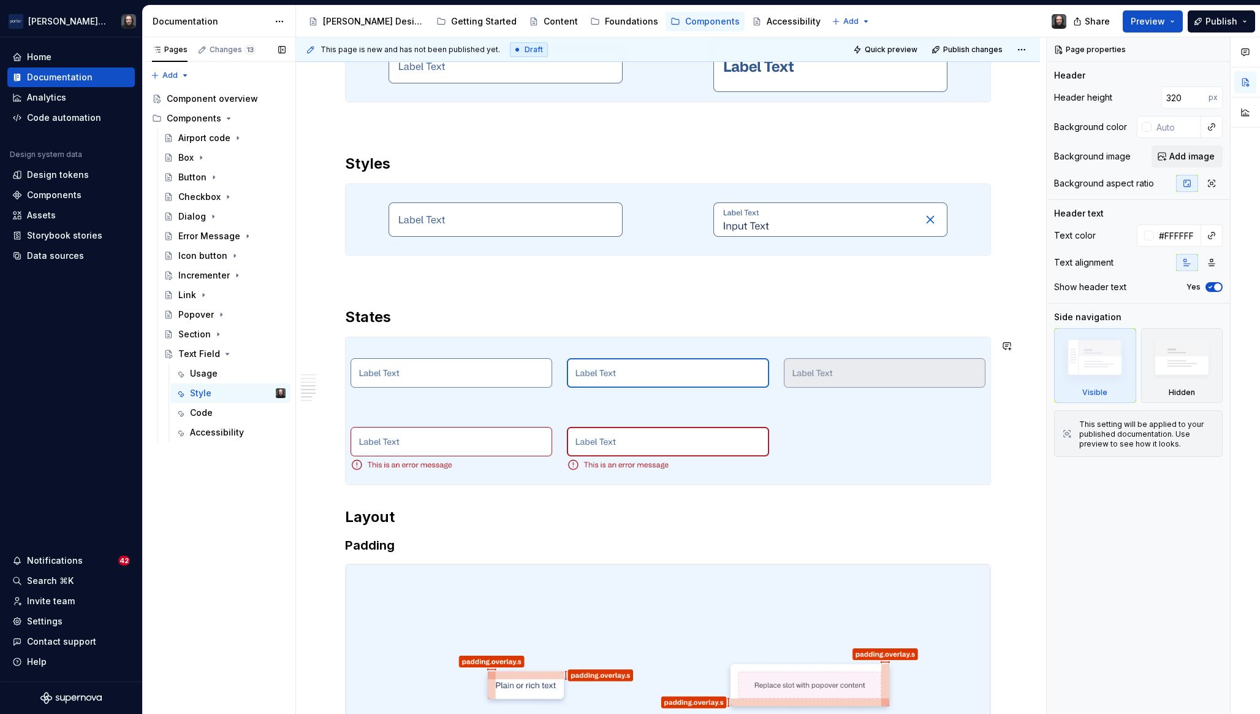
type textarea "*"
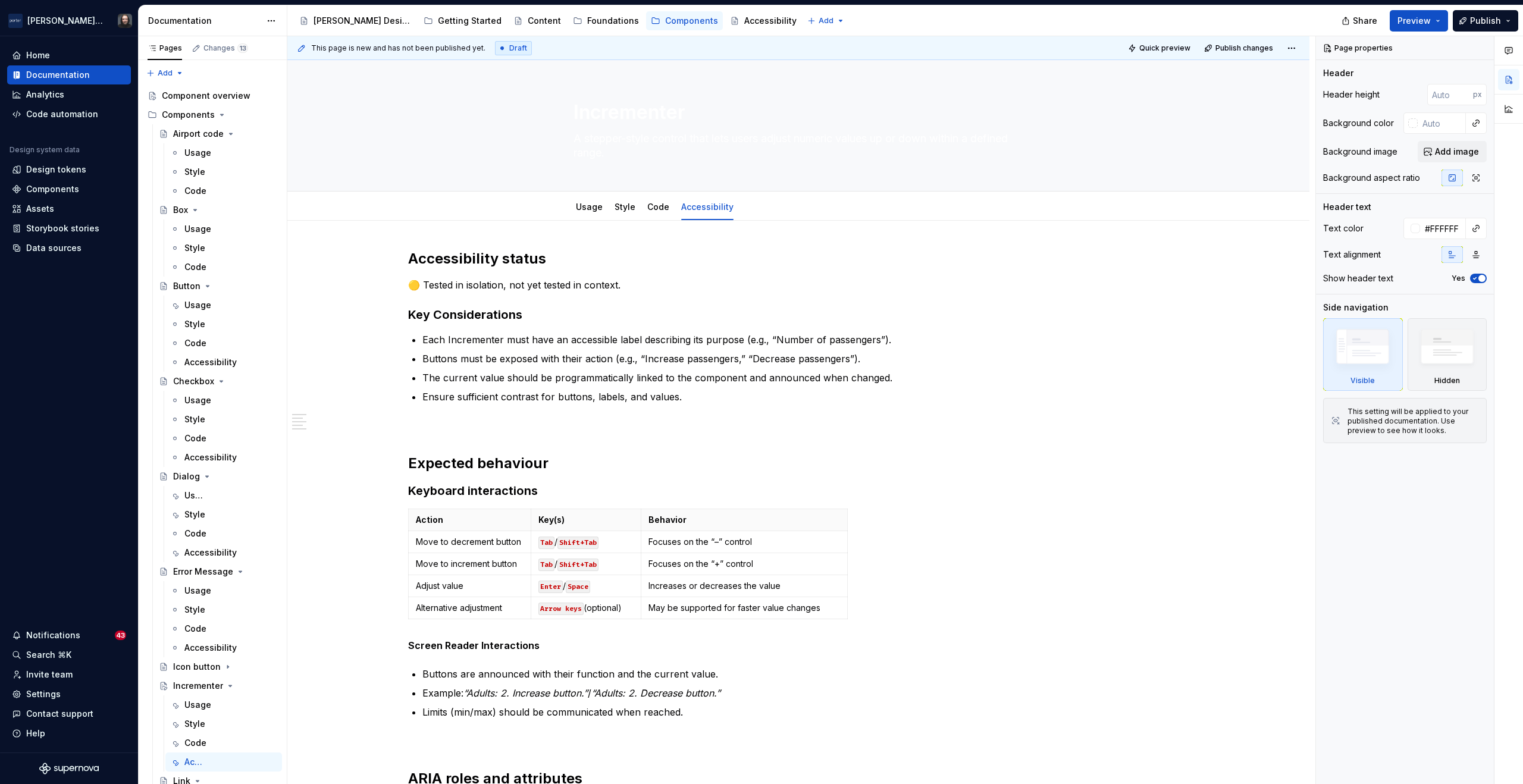
type textarea "*"
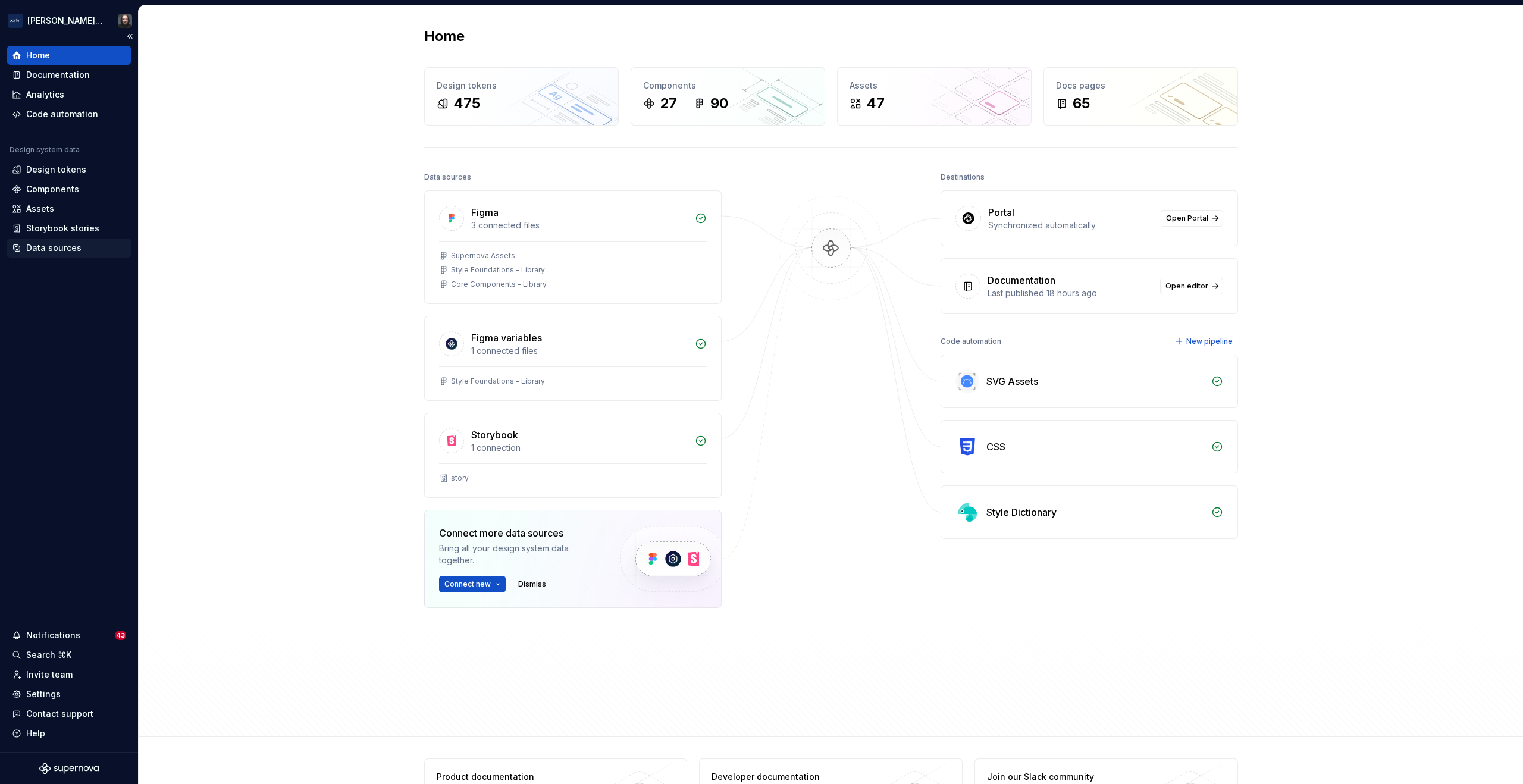
click at [50, 247] on div "Data sources" at bounding box center [53, 248] width 55 height 12
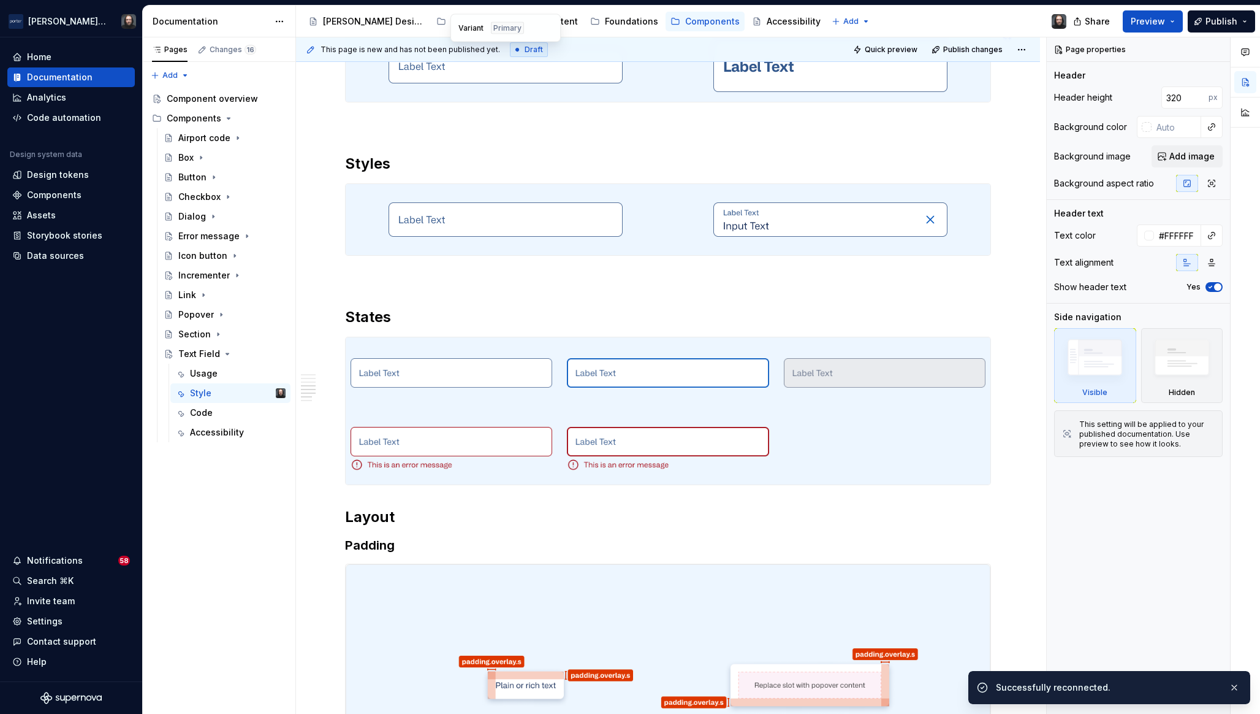
scroll to position [1129, 0]
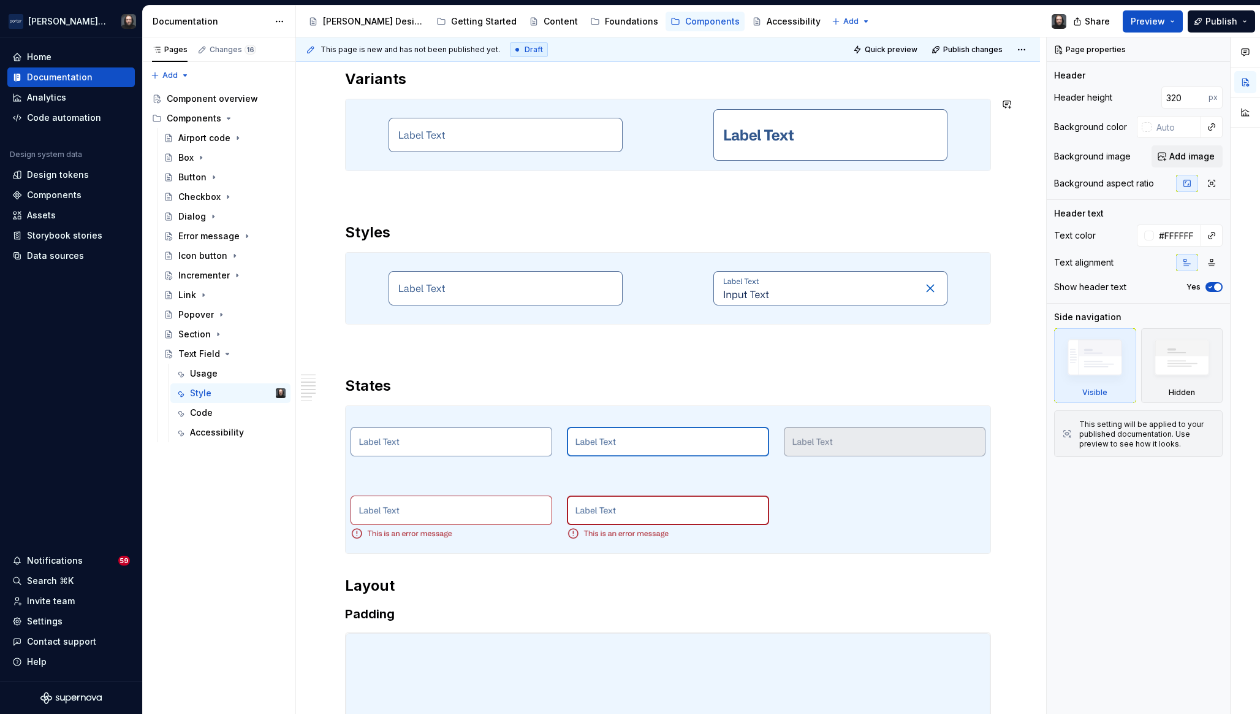
type textarea "*"
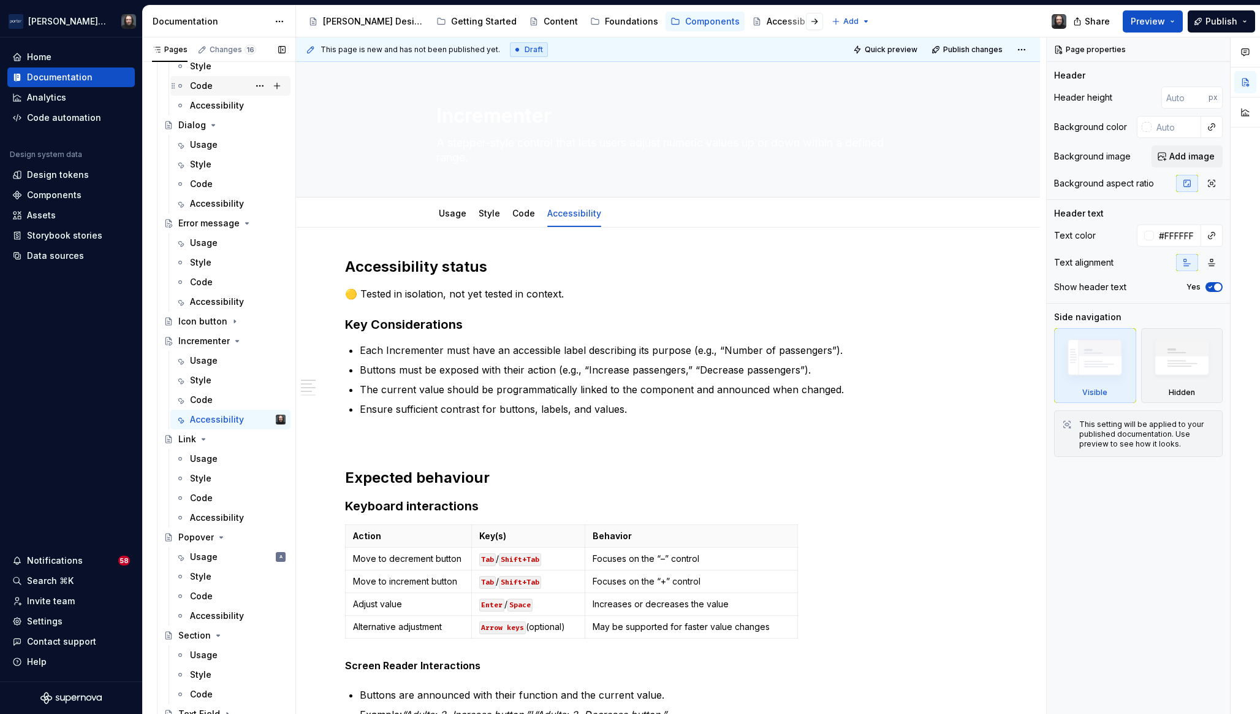
scroll to position [373, 0]
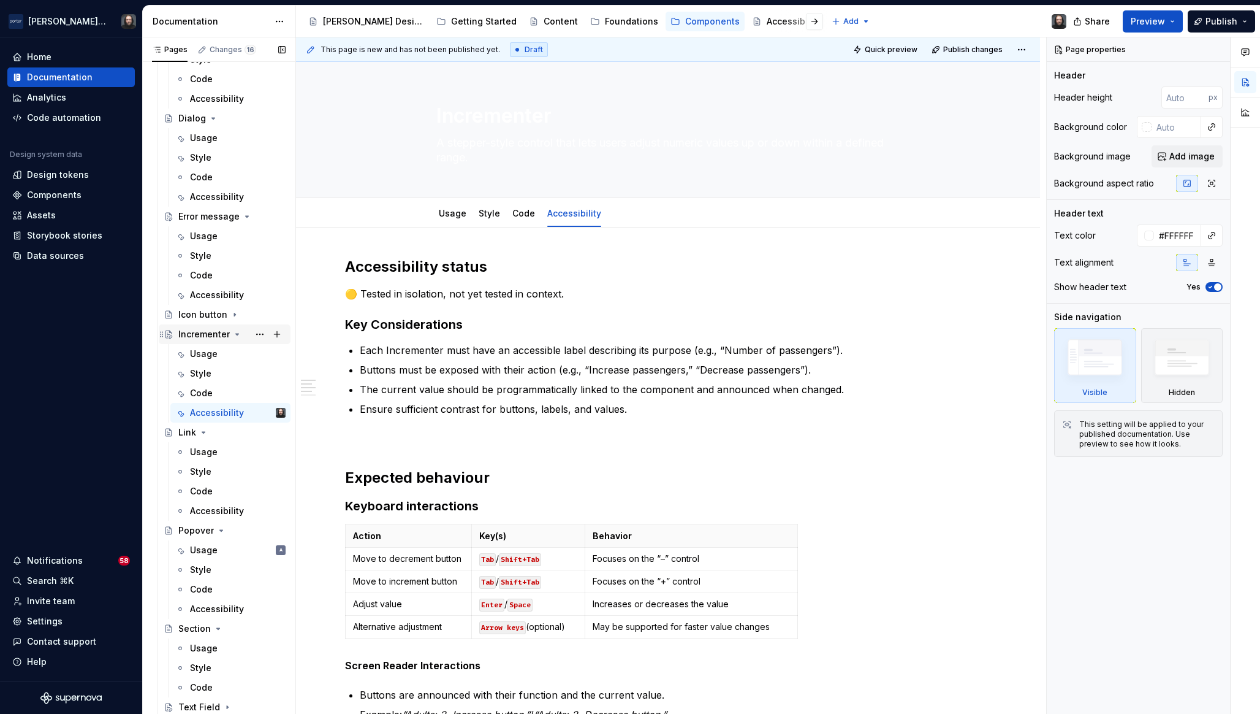
click at [234, 340] on div "Incrementer" at bounding box center [231, 334] width 107 height 17
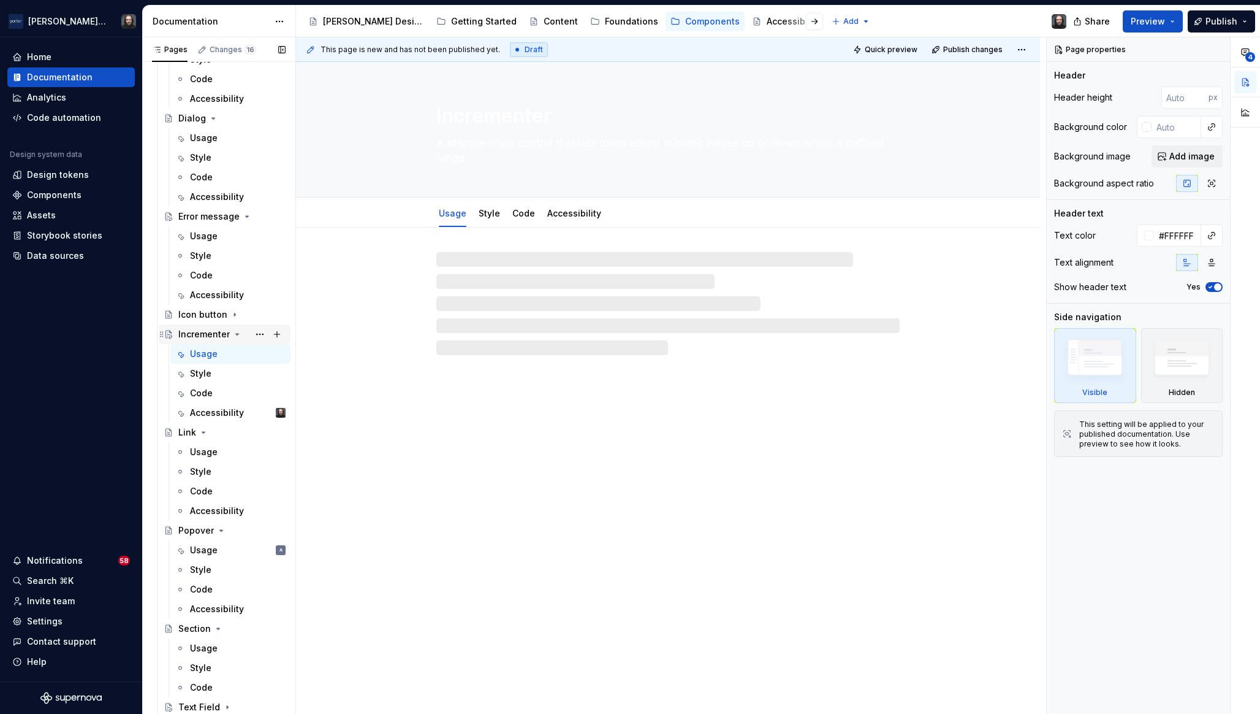
click at [235, 335] on icon "Page tree" at bounding box center [237, 334] width 10 height 10
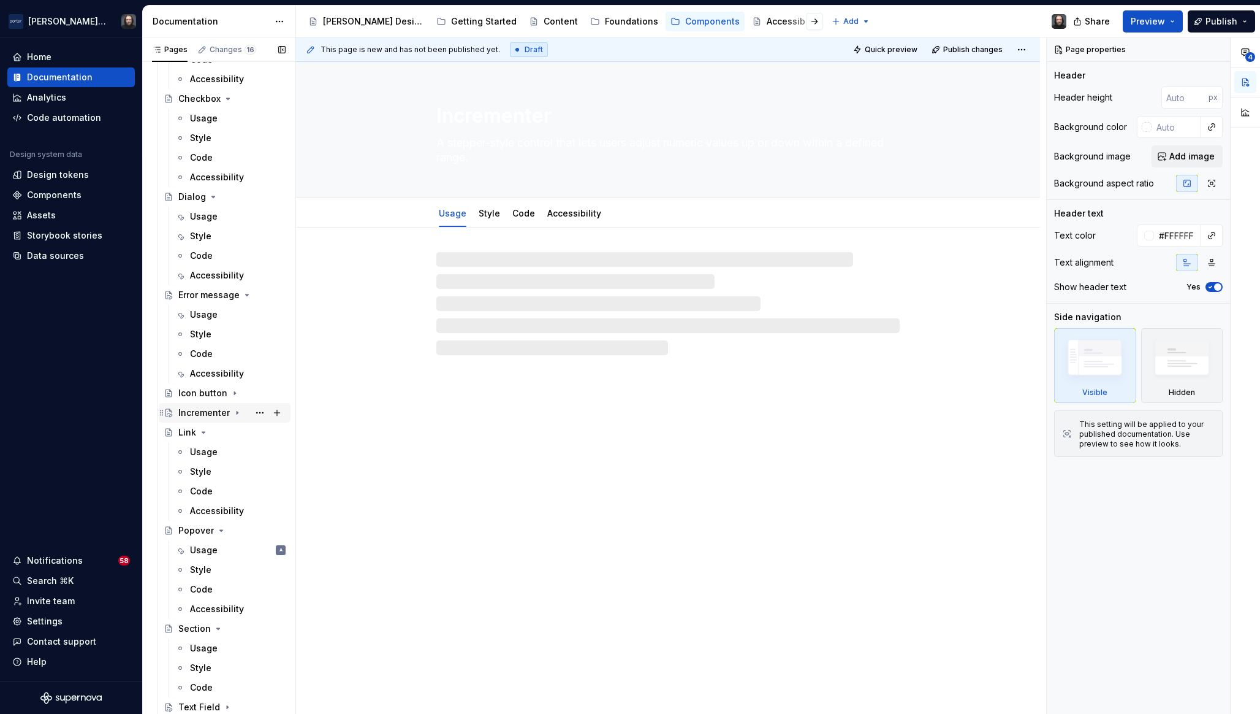
scroll to position [294, 0]
click at [205, 432] on icon "Page tree" at bounding box center [204, 432] width 10 height 10
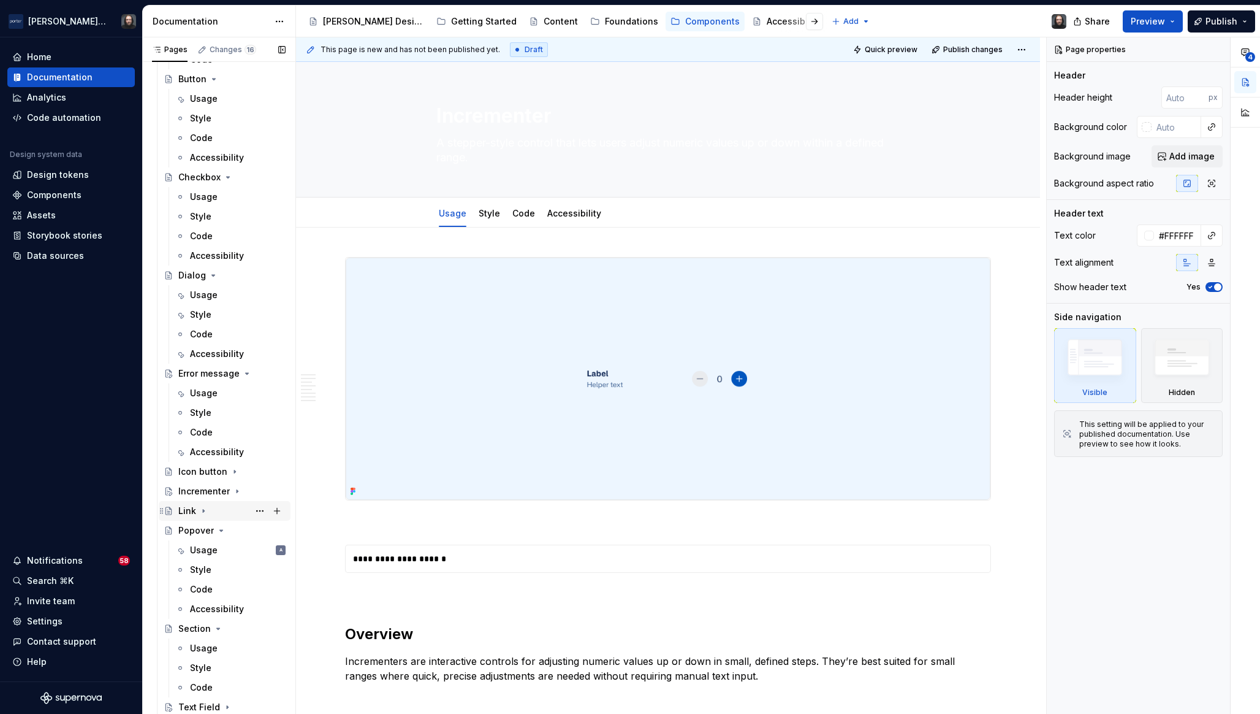
scroll to position [216, 0]
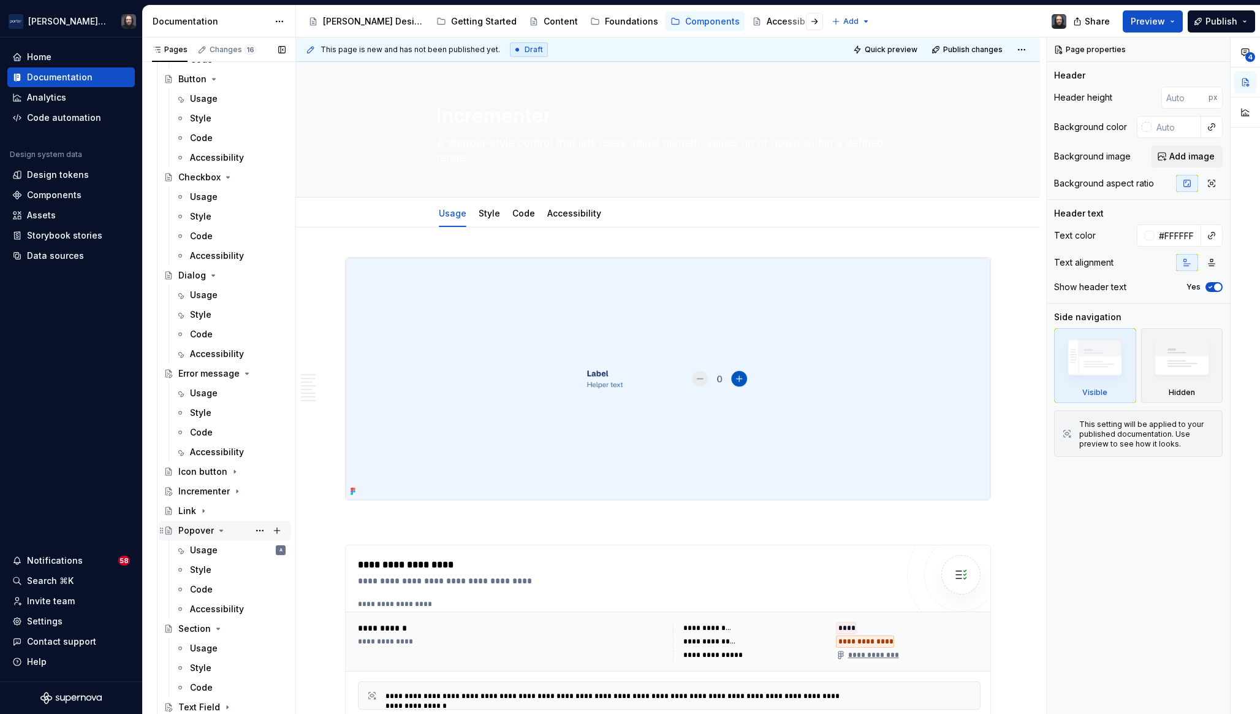
click at [221, 531] on icon "Page tree" at bounding box center [221, 530] width 10 height 10
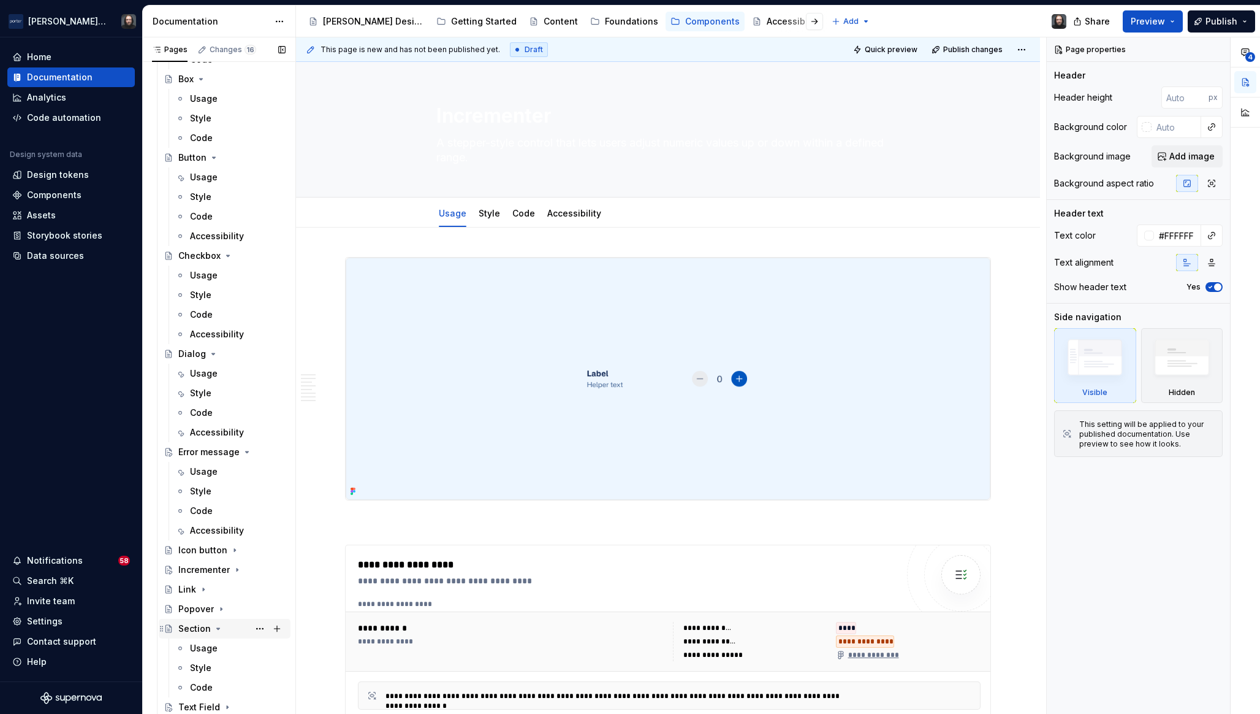
click at [218, 631] on icon "Page tree" at bounding box center [218, 628] width 10 height 10
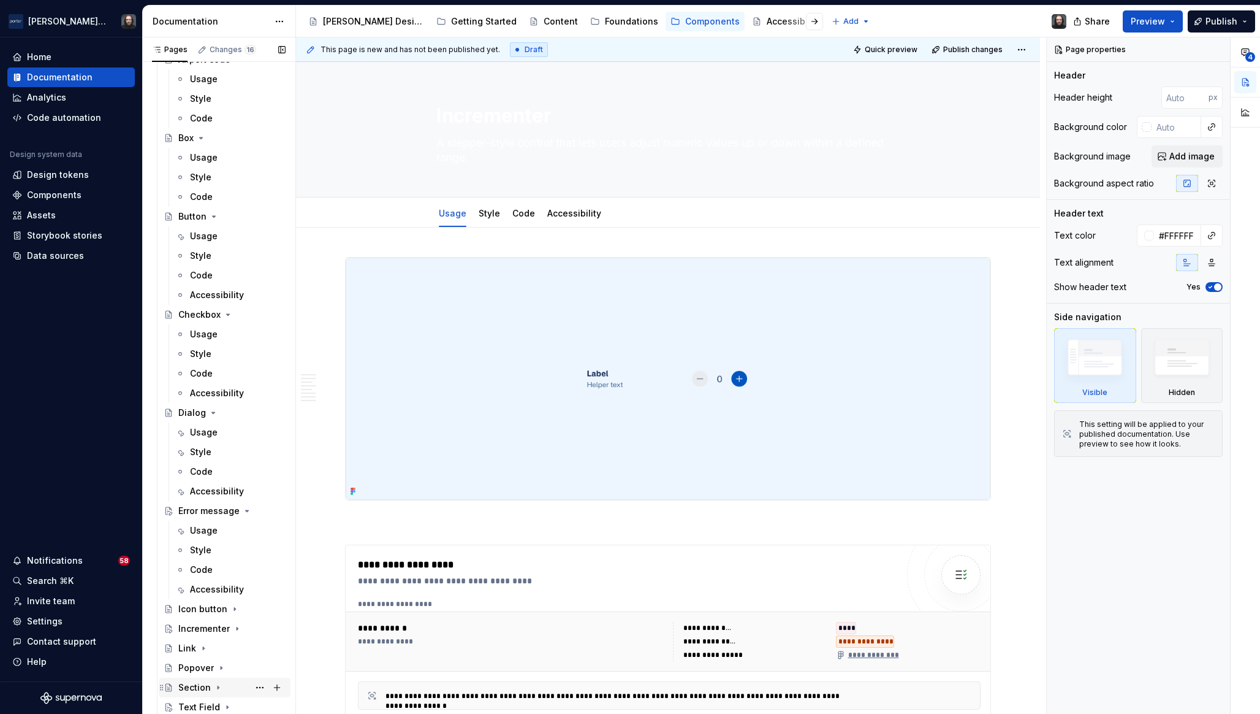
scroll to position [78, 0]
click at [251, 513] on button "Page tree" at bounding box center [259, 510] width 17 height 17
click at [321, 459] on html "[PERSON_NAME] Airlines Home Documentation Analytics Code automation Design syst…" at bounding box center [630, 357] width 1260 height 714
click at [239, 512] on icon "Page tree" at bounding box center [244, 511] width 10 height 10
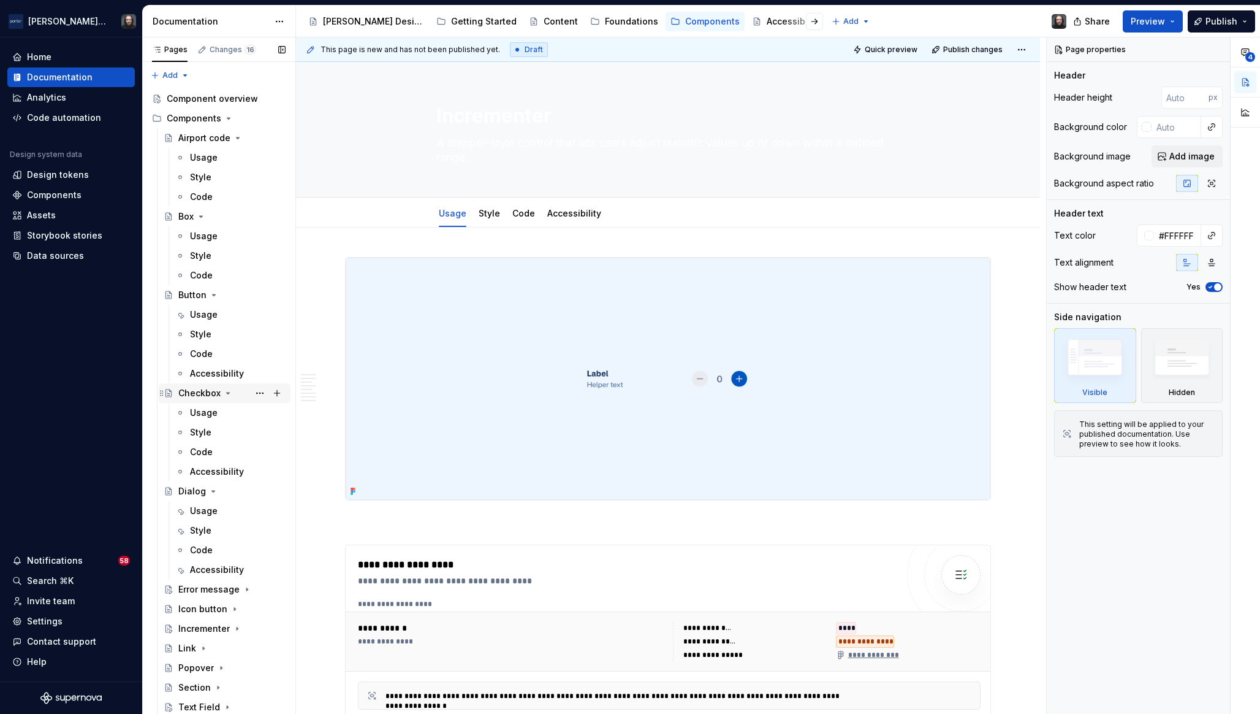
click at [228, 392] on icon "Page tree" at bounding box center [228, 392] width 3 height 1
click at [212, 413] on icon "Page tree" at bounding box center [213, 412] width 3 height 1
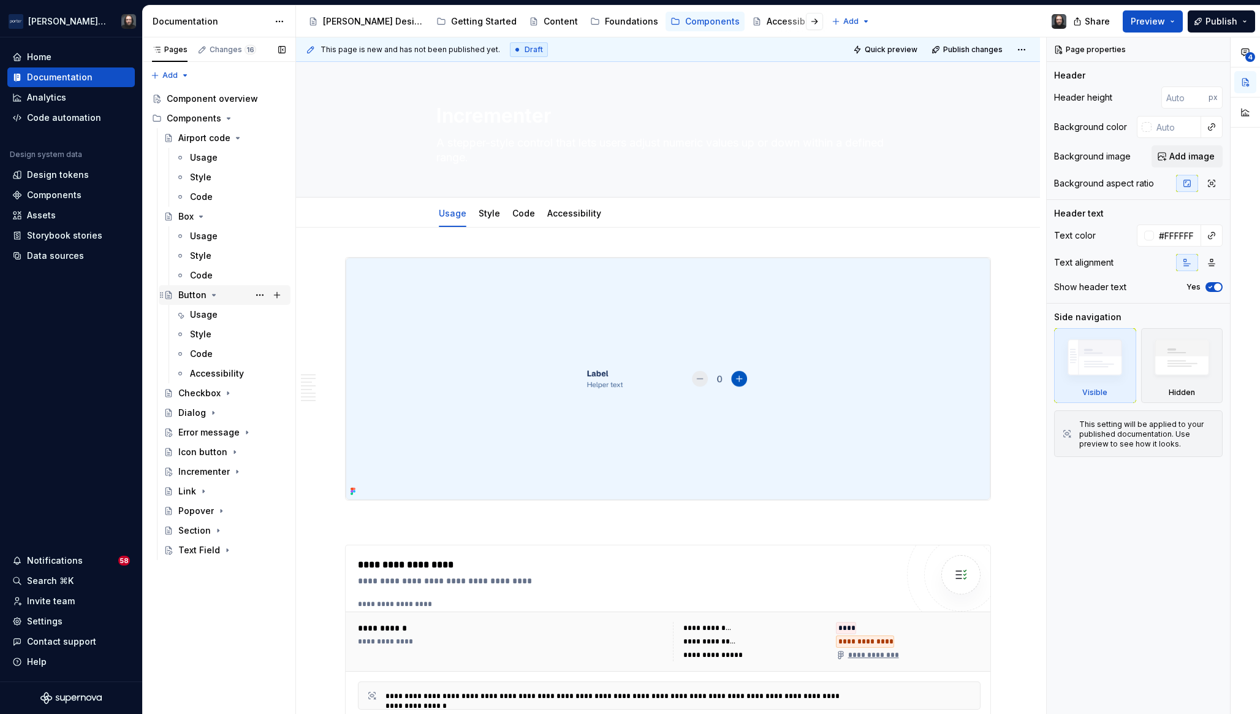
click at [213, 295] on icon "Page tree" at bounding box center [214, 294] width 3 height 1
click at [200, 216] on icon "Page tree" at bounding box center [201, 216] width 3 height 1
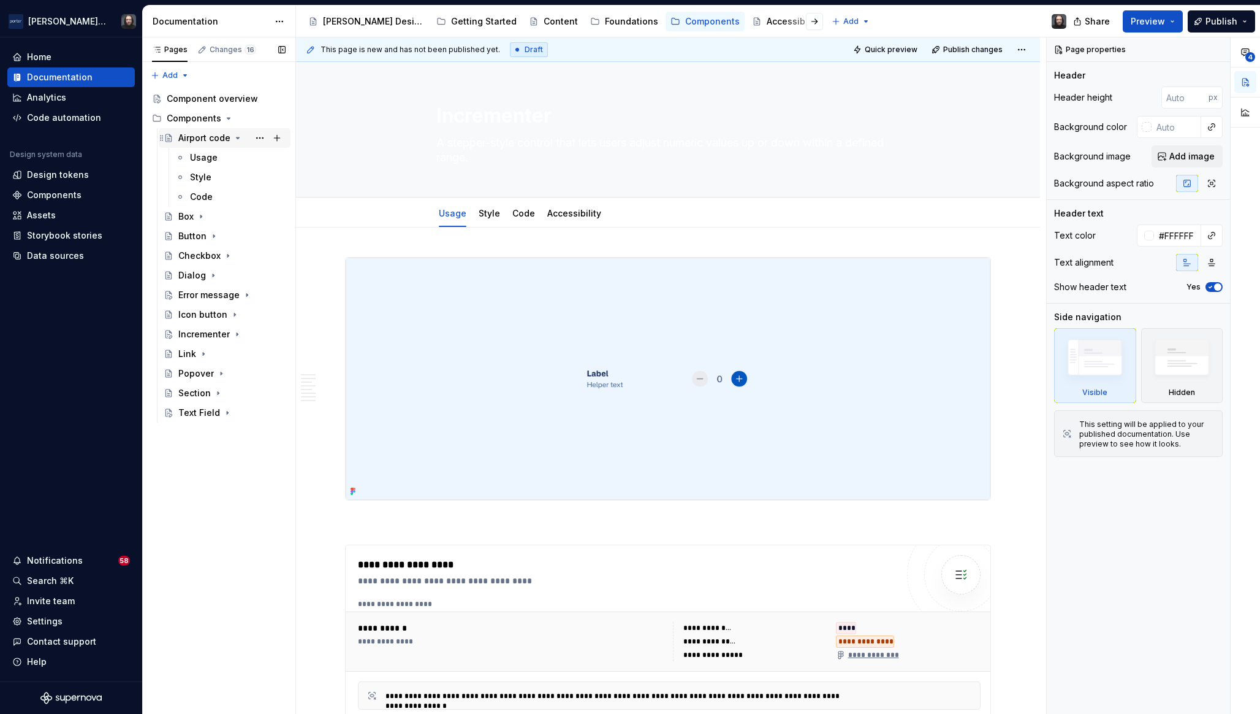
click at [237, 139] on icon "Page tree" at bounding box center [238, 138] width 10 height 10
click at [199, 216] on div "Dialog" at bounding box center [192, 216] width 28 height 12
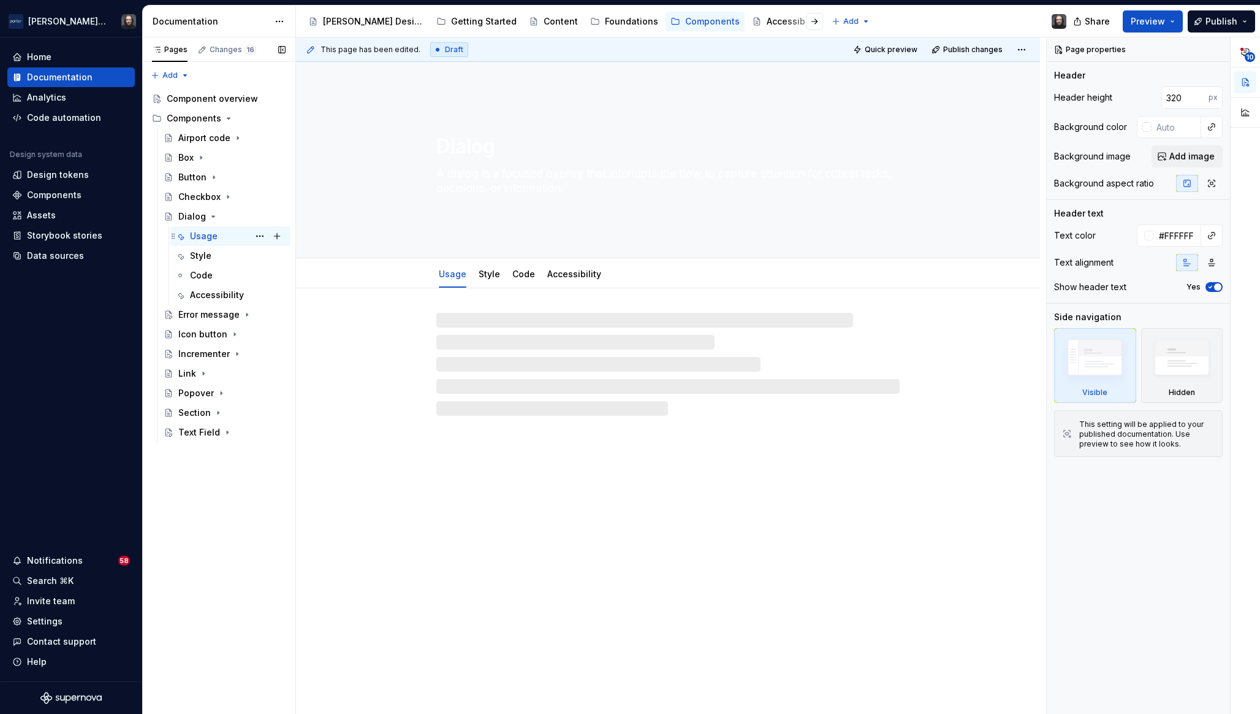
click at [197, 236] on div "Usage" at bounding box center [204, 236] width 28 height 12
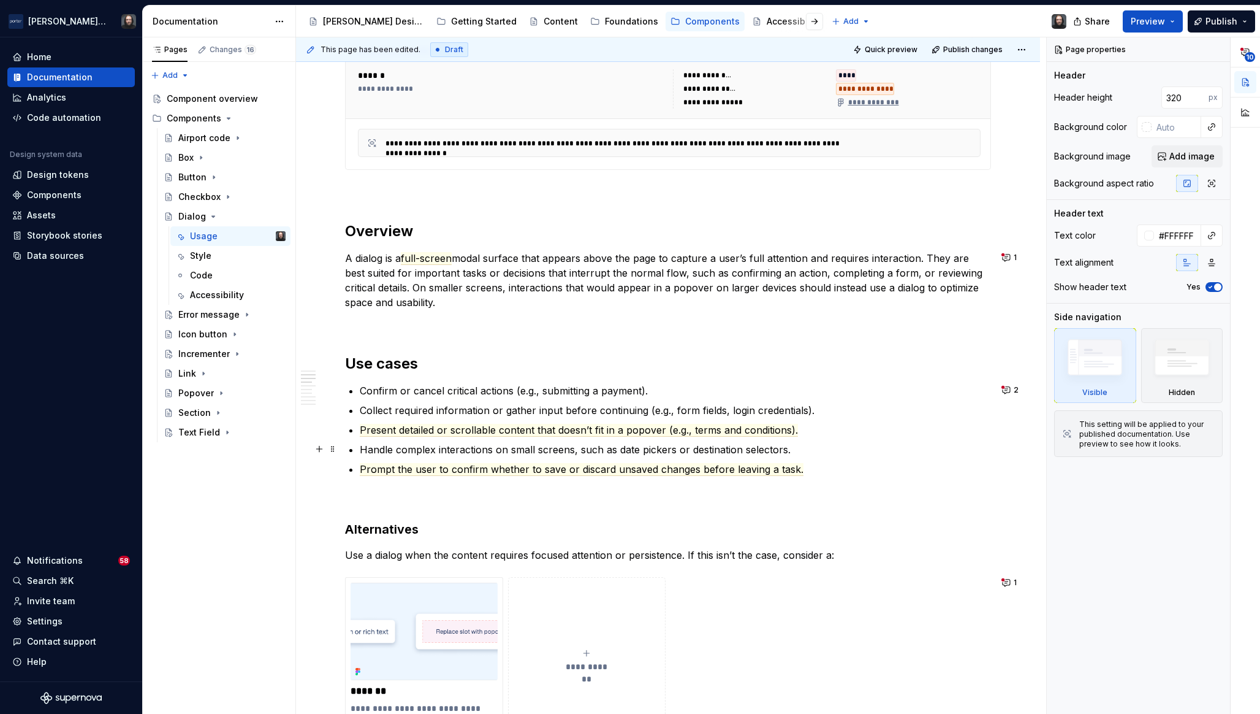
scroll to position [680, 0]
click at [1008, 259] on button "1" at bounding box center [1011, 256] width 24 height 17
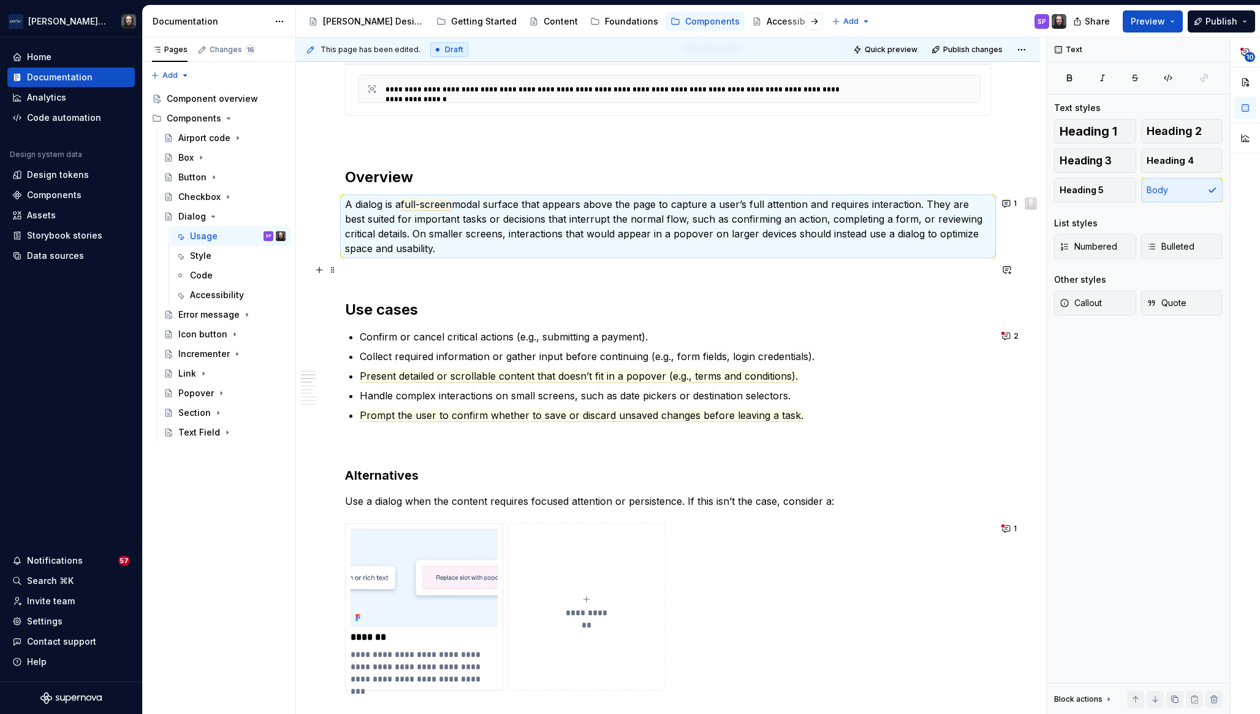
scroll to position [733, 0]
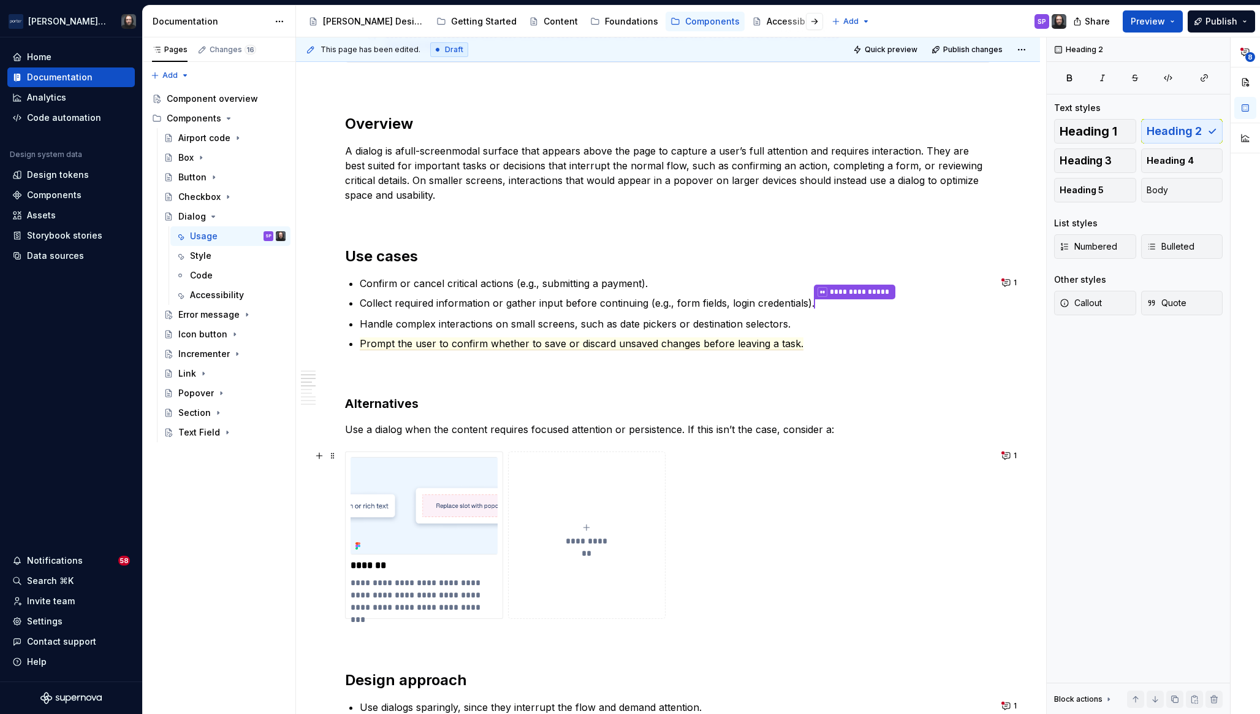
scroll to position [817, 0]
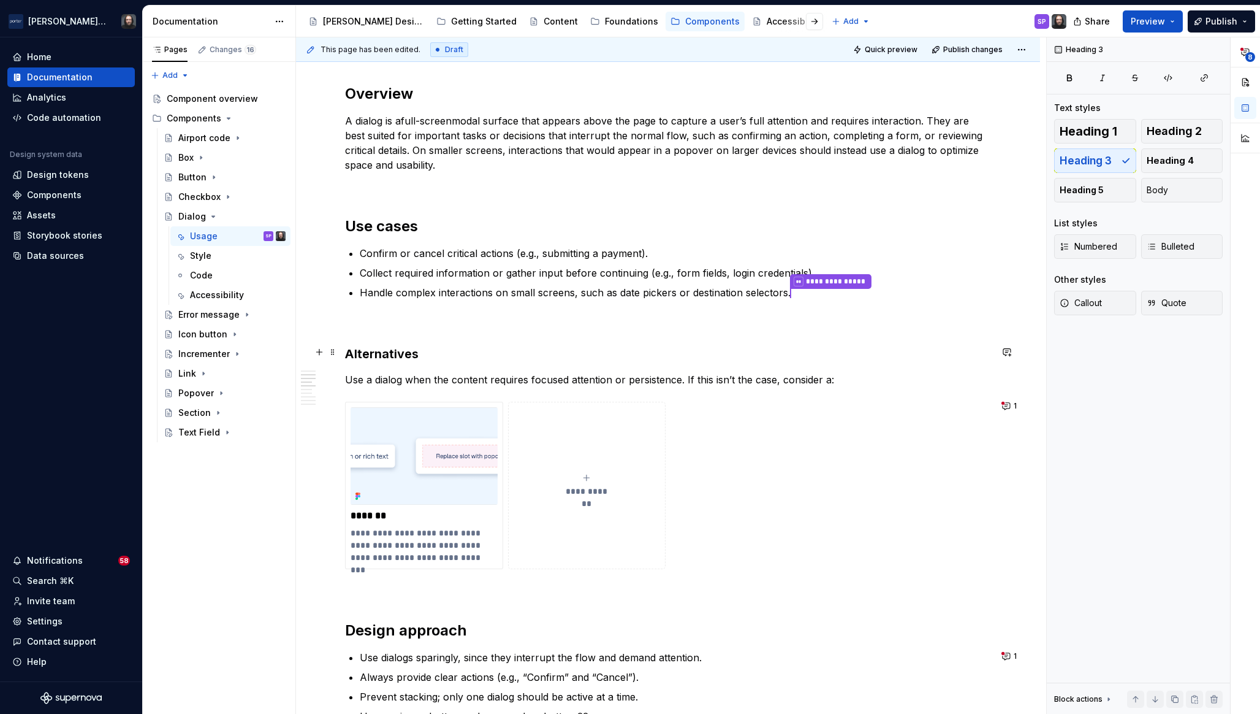
click at [346, 351] on h3 "Alternatives" at bounding box center [668, 353] width 646 height 17
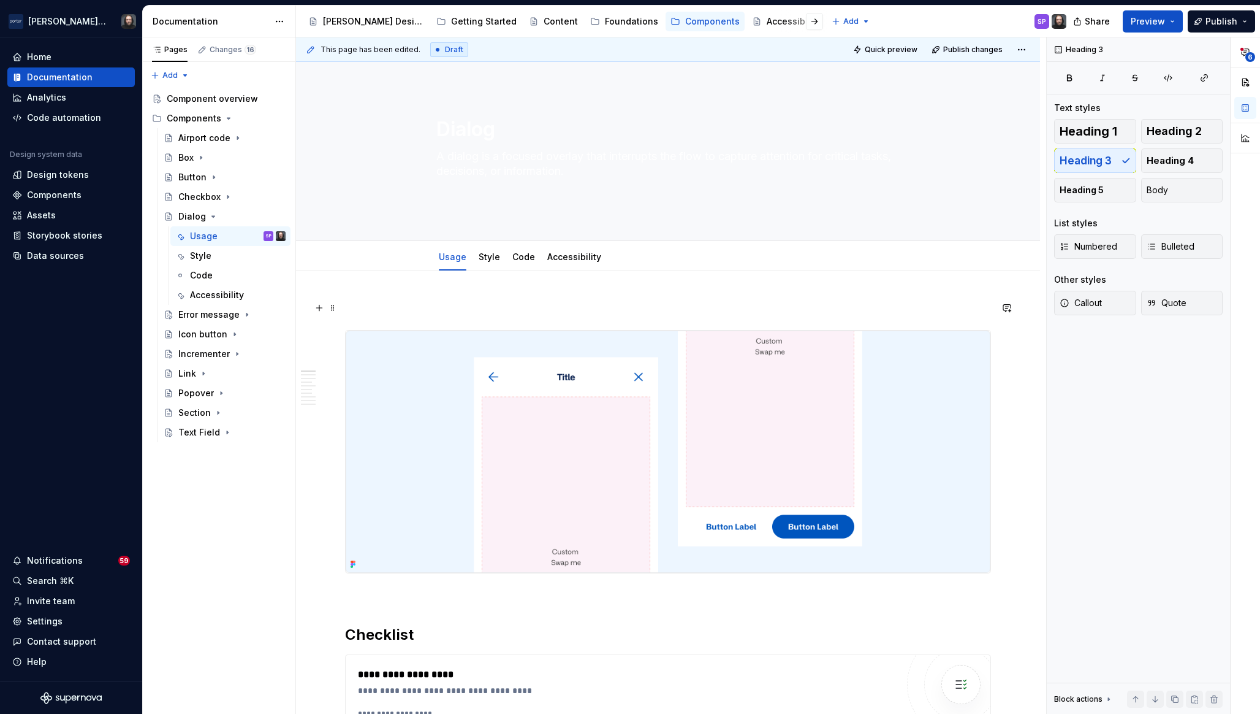
scroll to position [0, 0]
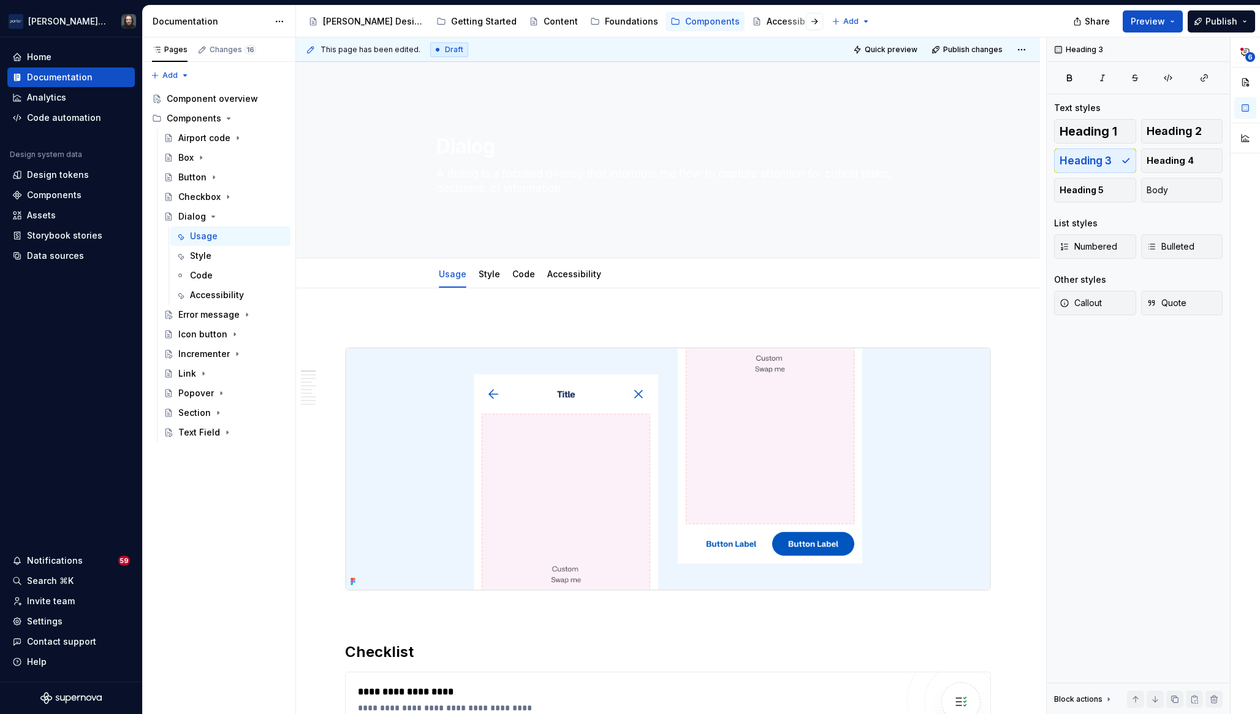
type textarea "*"
